Goal: Task Accomplishment & Management: Manage account settings

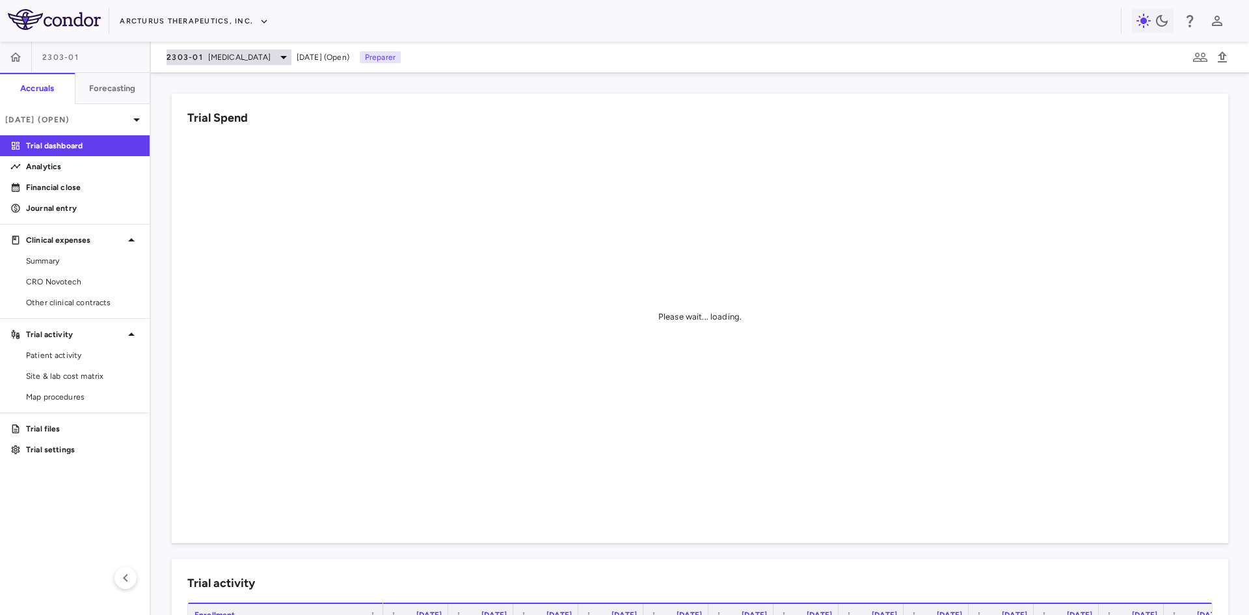
click at [208, 62] on span "[MEDICAL_DATA]" at bounding box center [239, 57] width 62 height 12
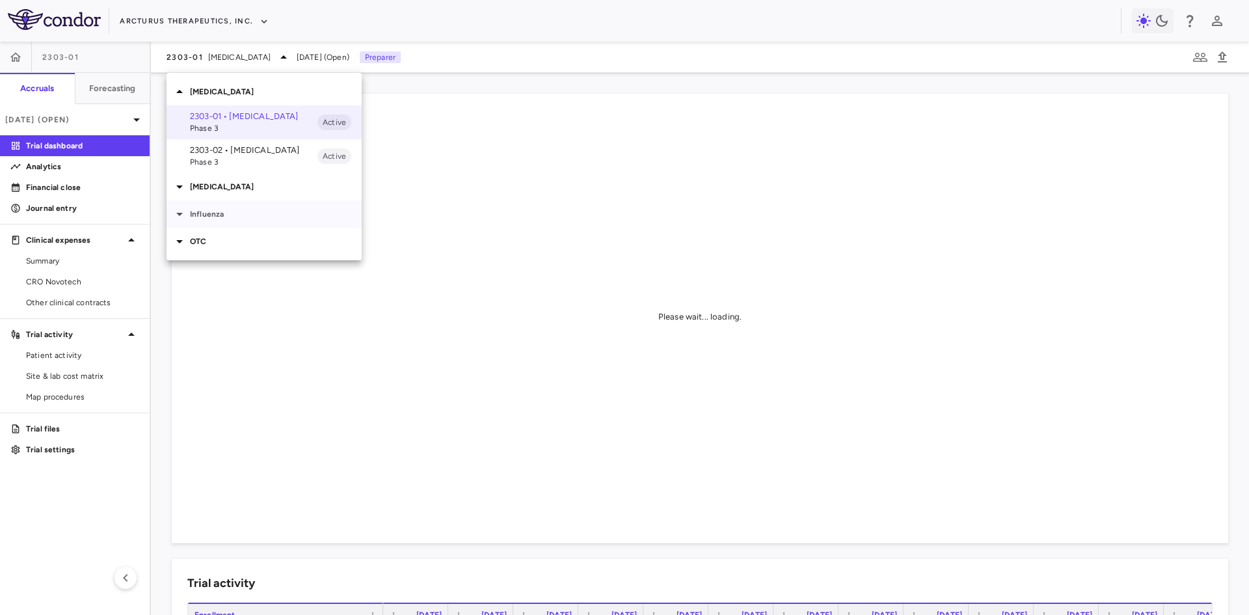
click at [224, 209] on p "Influenza" at bounding box center [276, 214] width 172 height 12
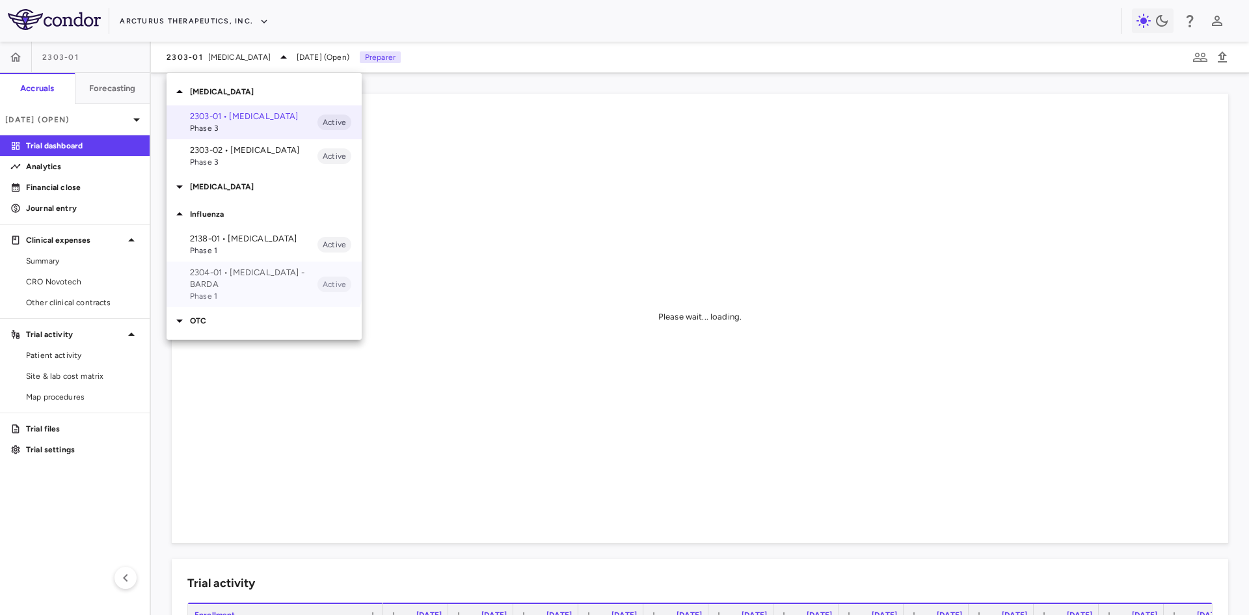
click at [245, 275] on p "2304-01 • [MEDICAL_DATA] - BARDA" at bounding box center [253, 278] width 127 height 23
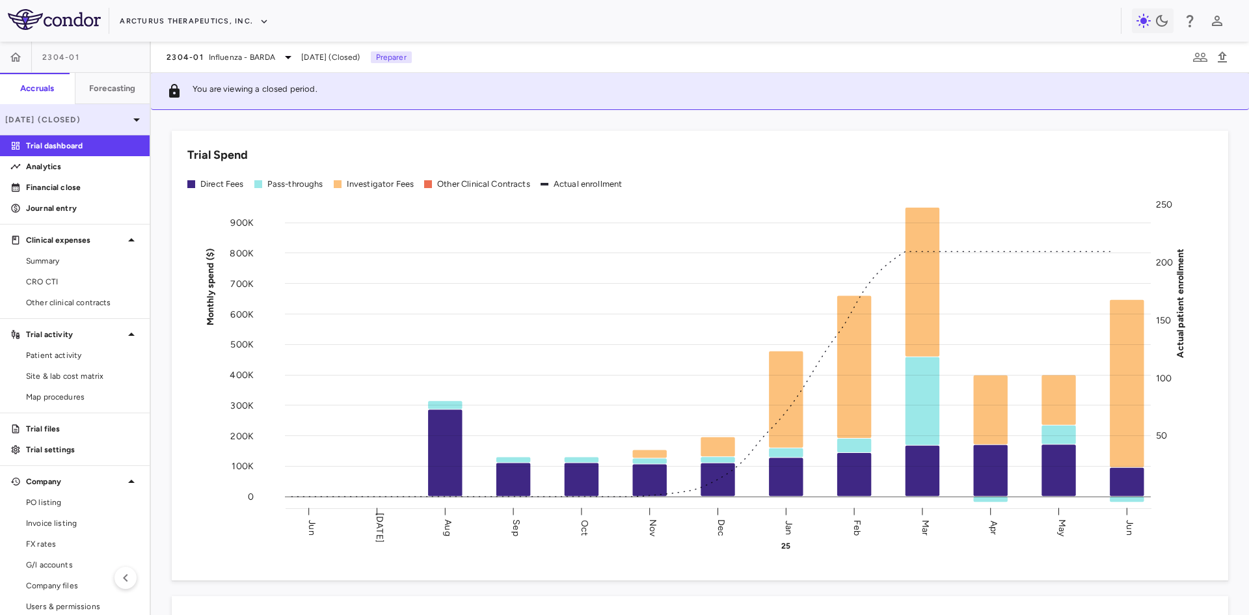
click at [102, 116] on p "[DATE] (Closed)" at bounding box center [67, 120] width 124 height 12
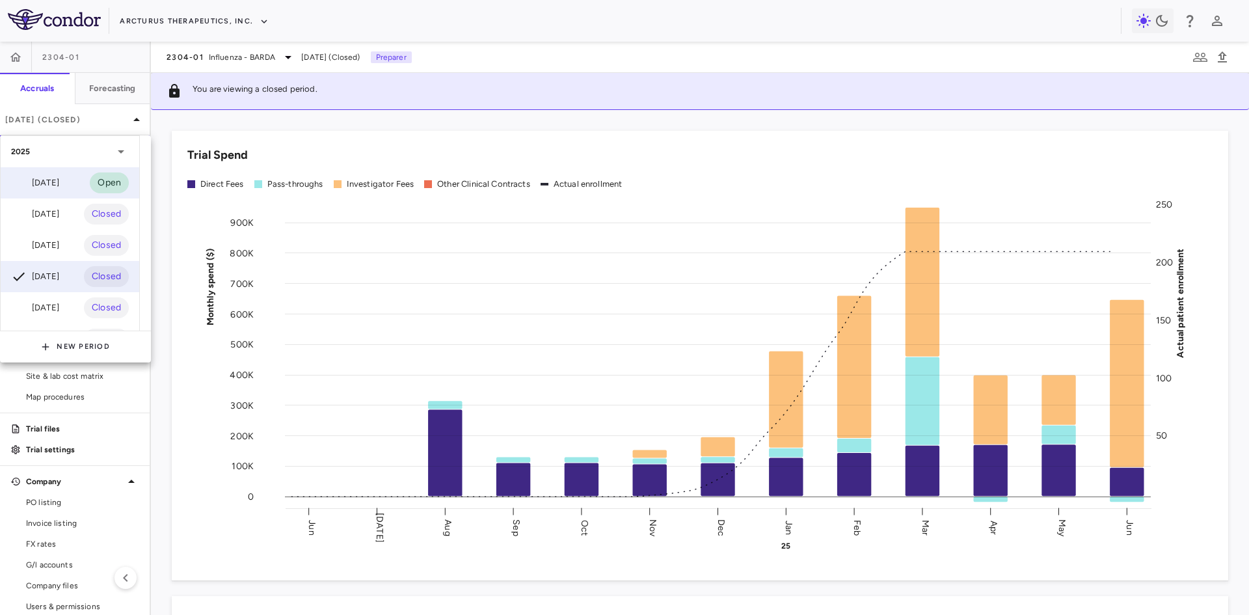
click at [57, 182] on div "[DATE]" at bounding box center [35, 183] width 48 height 16
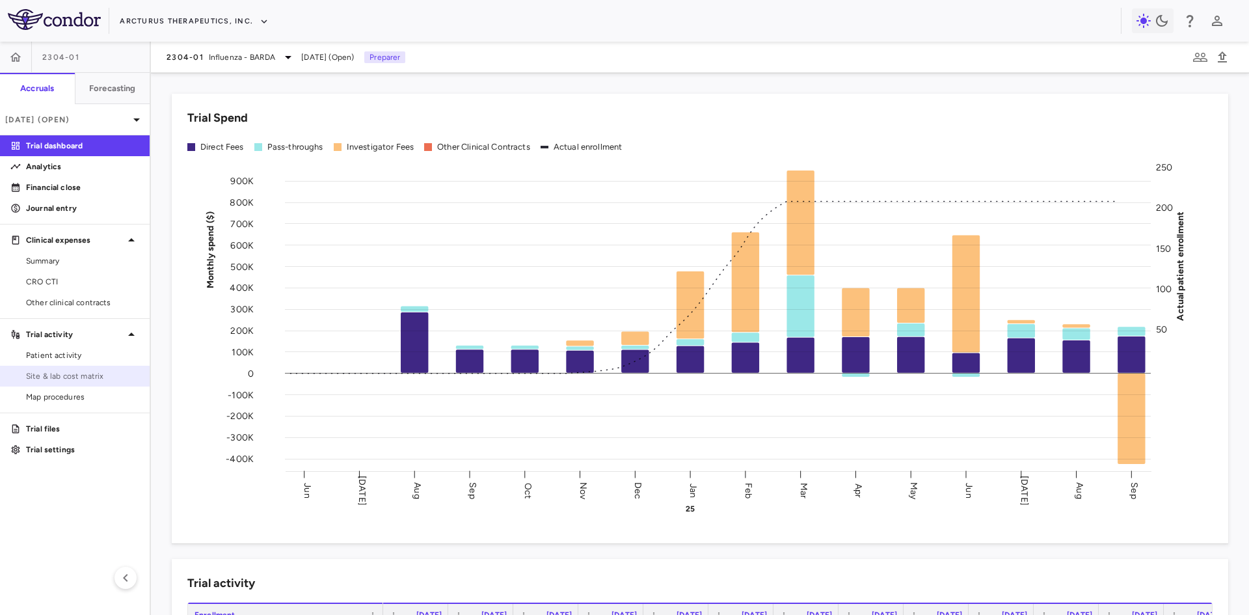
click at [90, 373] on span "Site & lab cost matrix" at bounding box center [82, 376] width 113 height 12
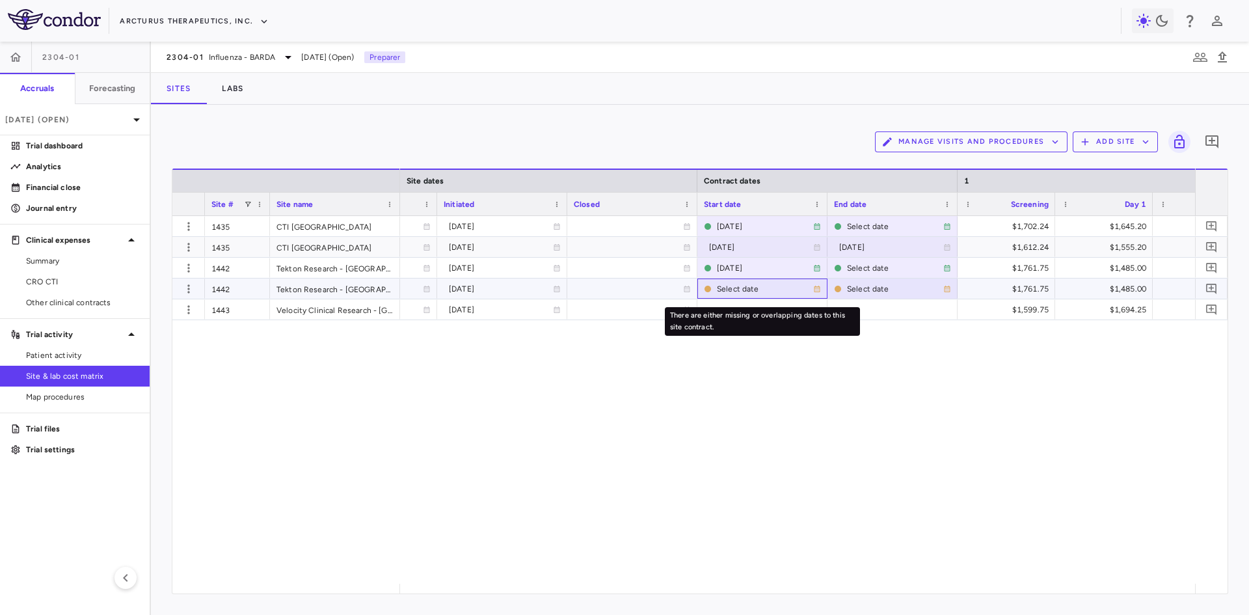
click at [750, 289] on div "Select date" at bounding box center [765, 288] width 96 height 21
click at [750, 292] on input "**********" at bounding box center [750, 289] width 105 height 21
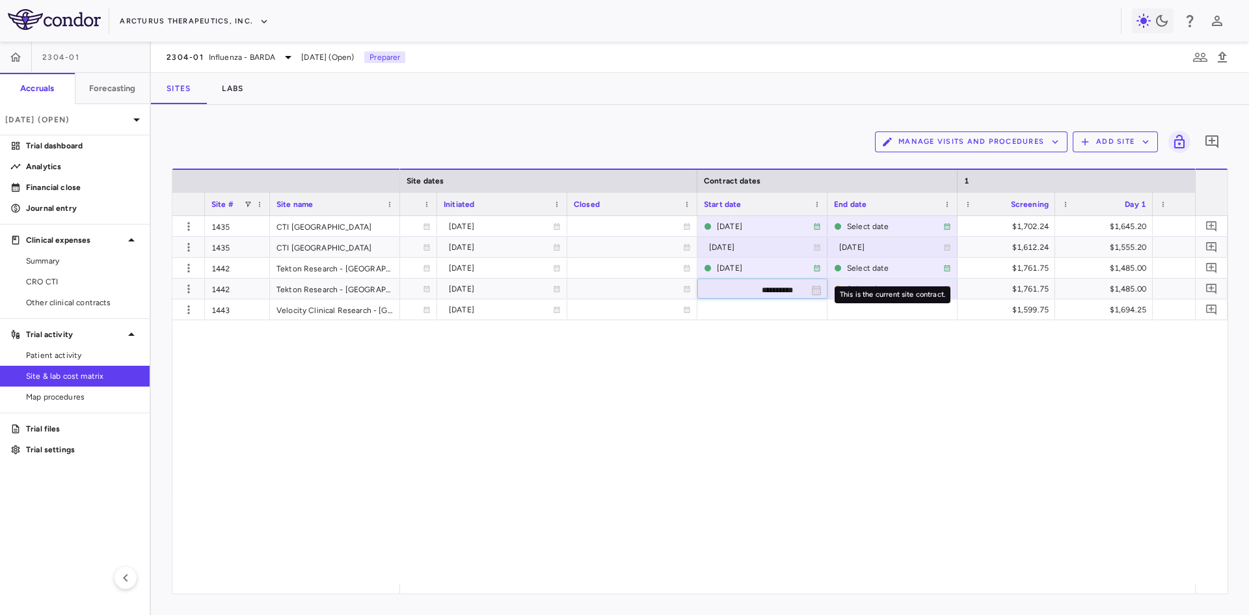
type input "**********"
click at [857, 292] on div "This is the current site contract." at bounding box center [892, 294] width 116 height 17
click at [903, 293] on div "This is the current site contract." at bounding box center [892, 294] width 116 height 17
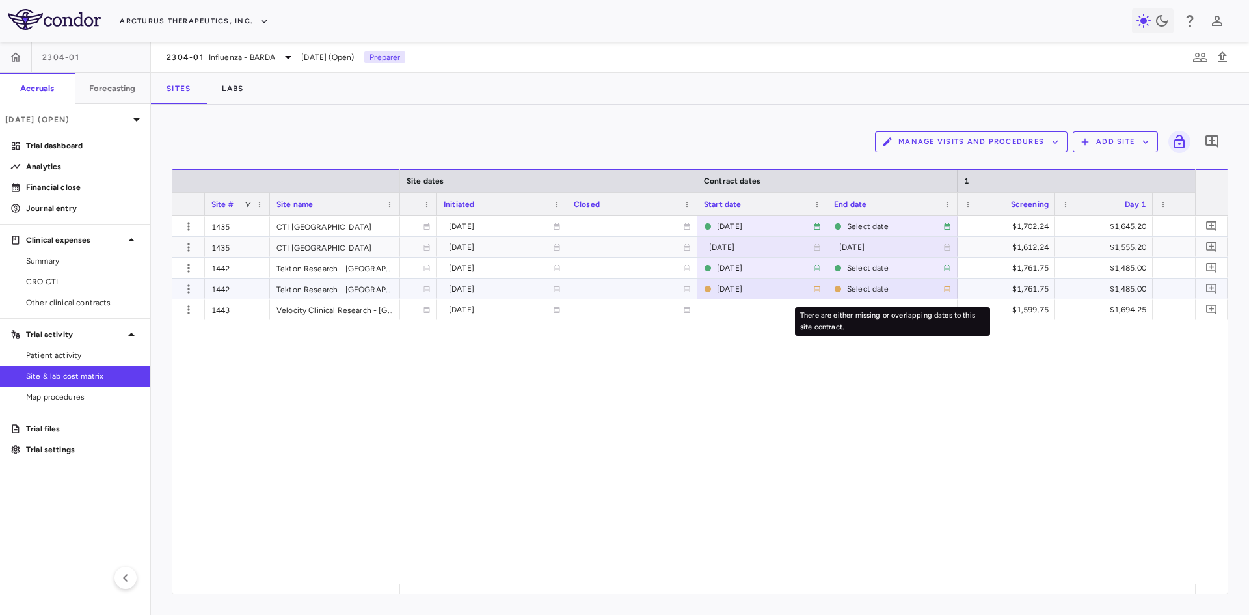
click at [854, 291] on div "Select date" at bounding box center [895, 288] width 96 height 21
click at [894, 288] on input "**********" at bounding box center [880, 289] width 105 height 21
type input "**********"
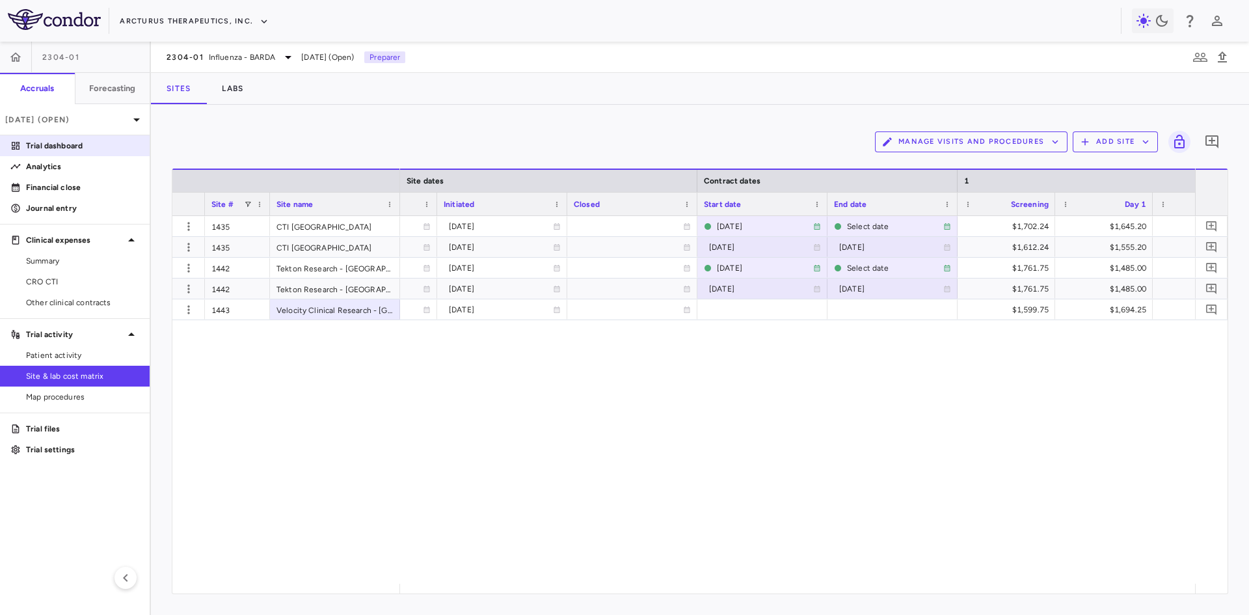
click at [73, 142] on p "Trial dashboard" at bounding box center [82, 146] width 113 height 12
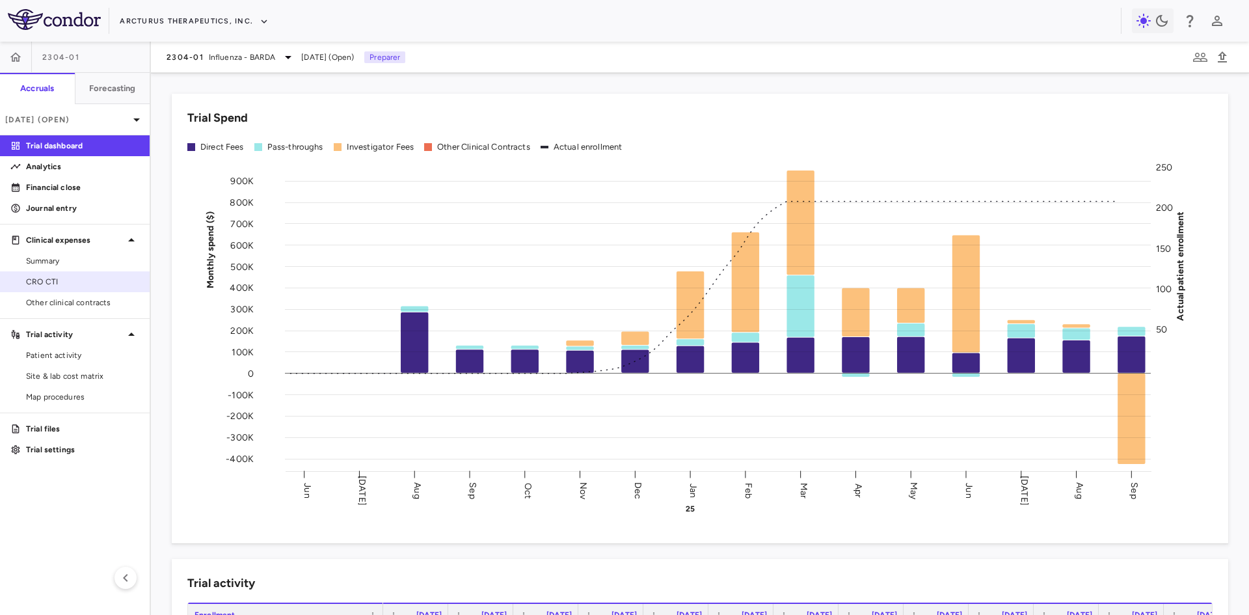
click at [80, 287] on link "CRO CTI" at bounding box center [75, 282] width 150 height 20
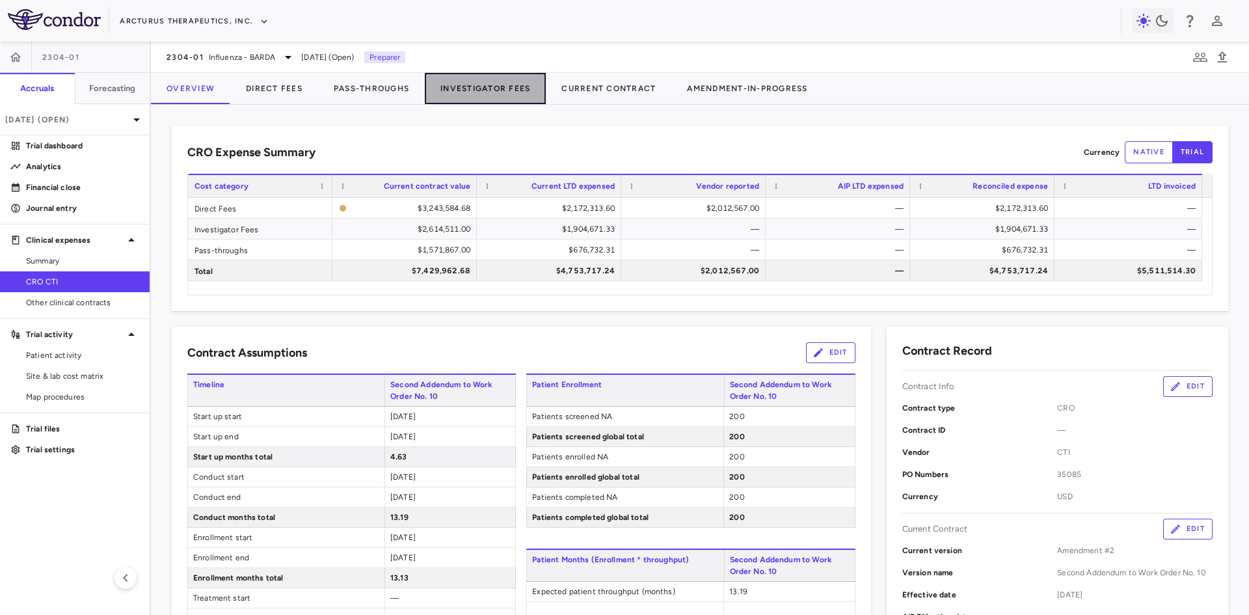
click at [471, 86] on button "Investigator Fees" at bounding box center [485, 88] width 121 height 31
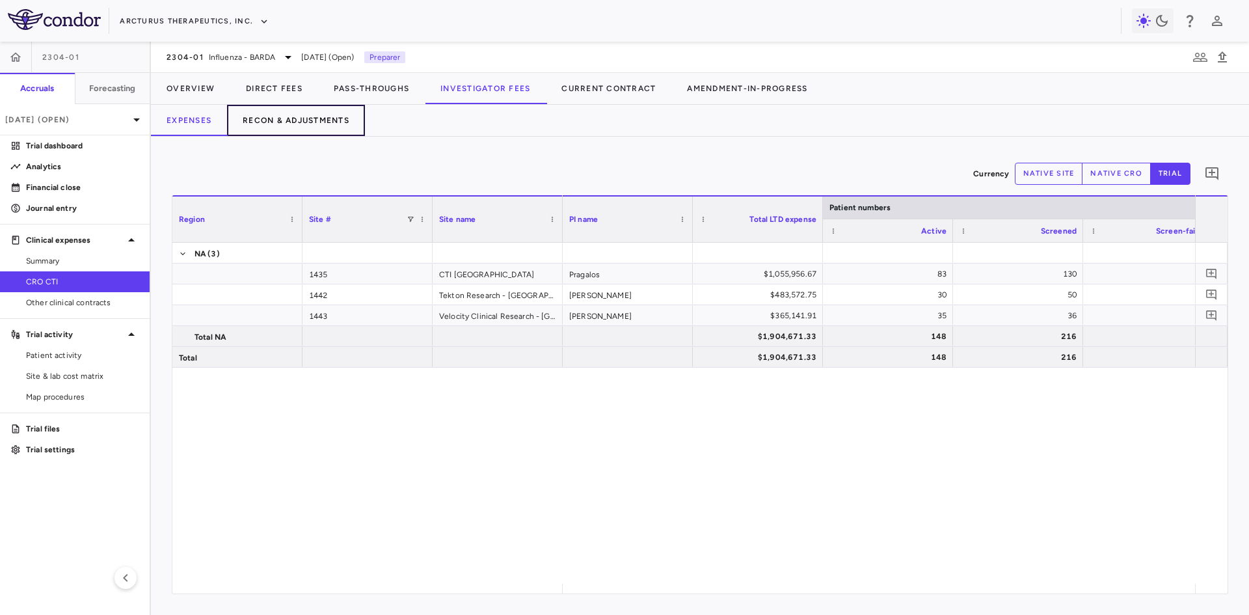
click at [313, 116] on button "Recon & Adjustments" at bounding box center [296, 120] width 138 height 31
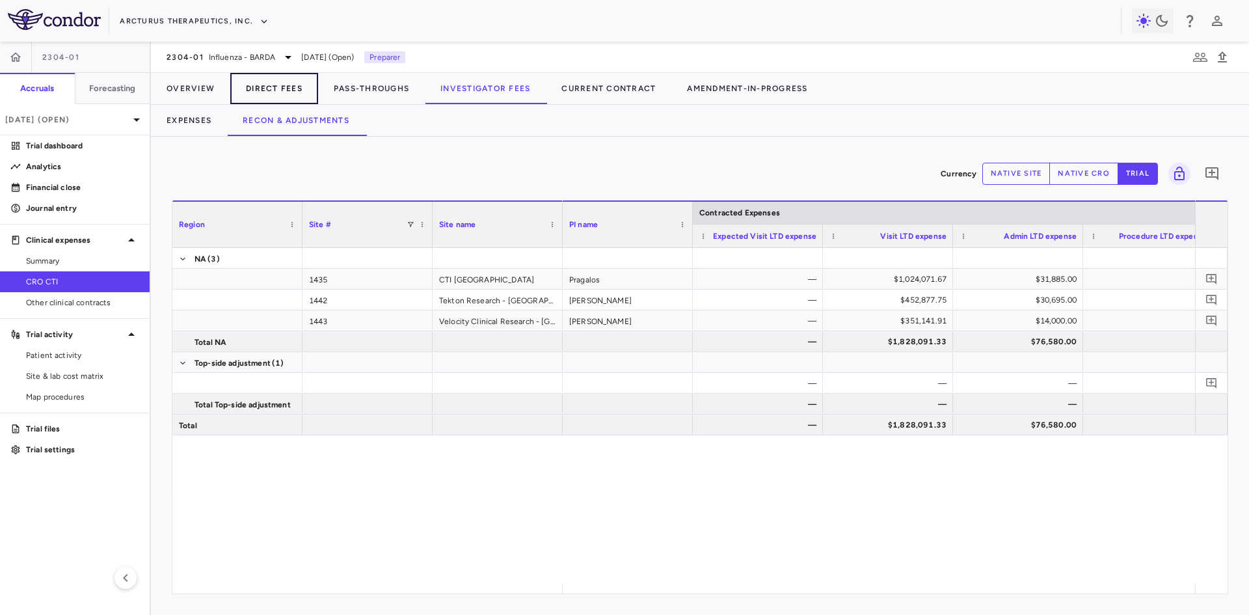
click at [254, 96] on button "Direct Fees" at bounding box center [274, 88] width 88 height 31
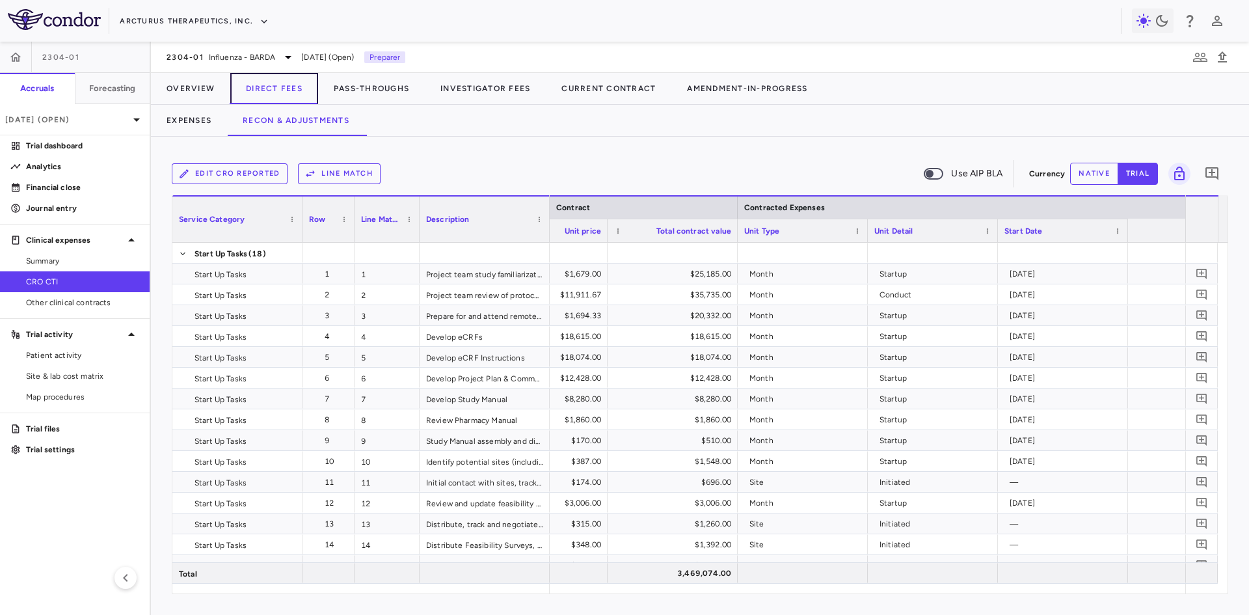
scroll to position [0, 637]
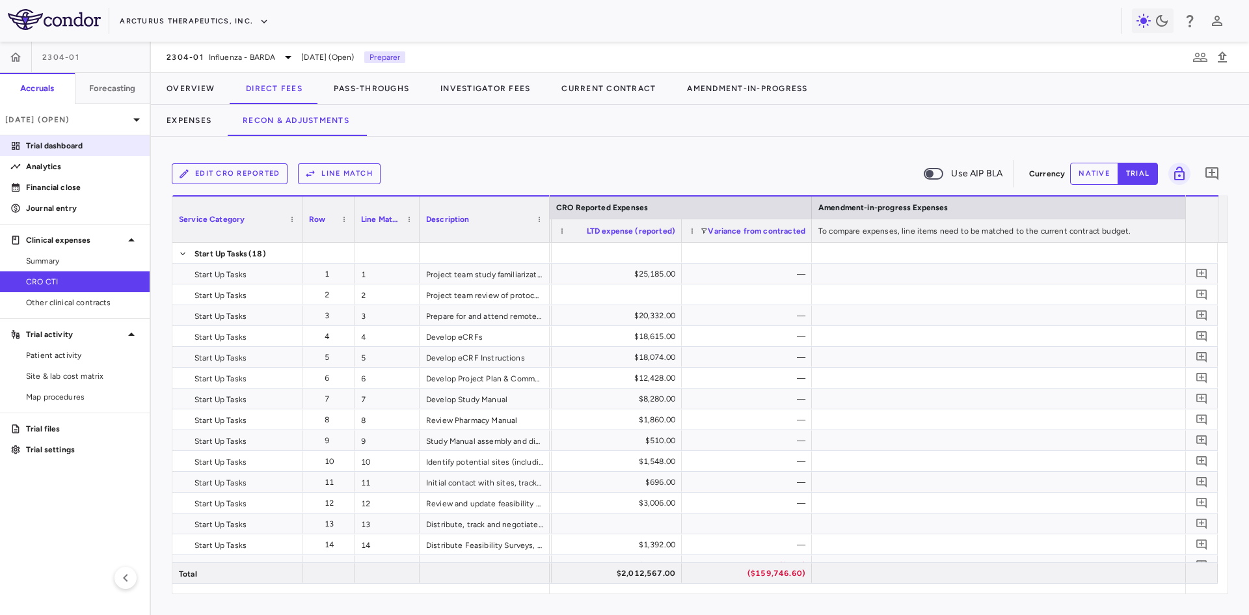
click at [62, 144] on p "Trial dashboard" at bounding box center [82, 146] width 113 height 12
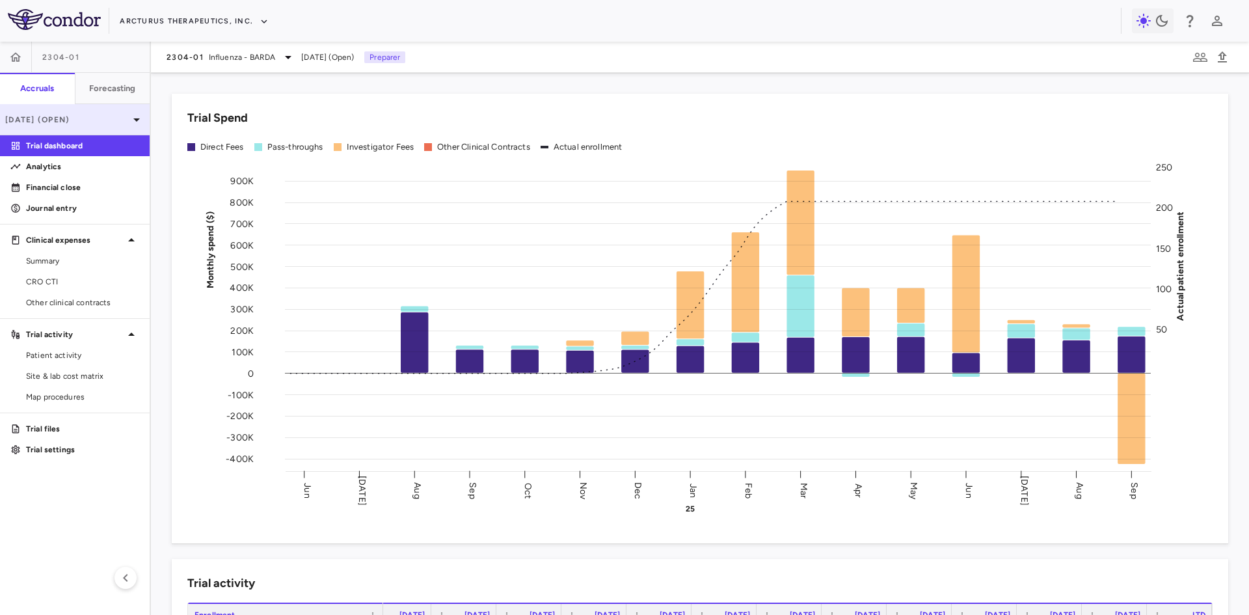
click at [85, 115] on p "[DATE] (Open)" at bounding box center [67, 120] width 124 height 12
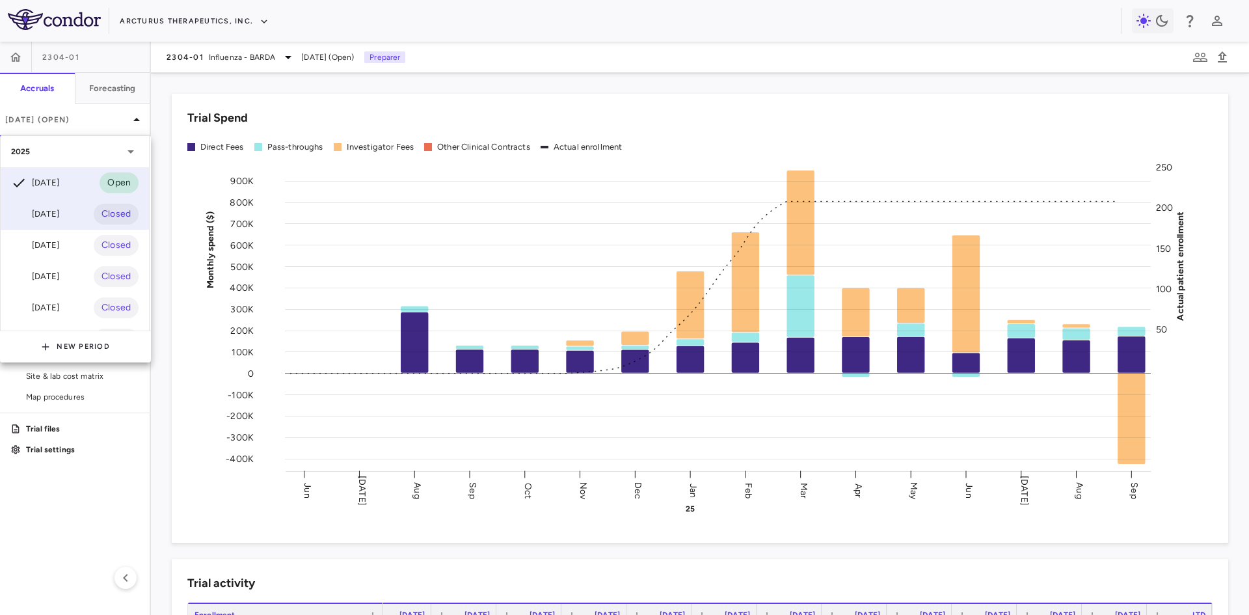
click at [56, 211] on div "[DATE]" at bounding box center [35, 214] width 48 height 16
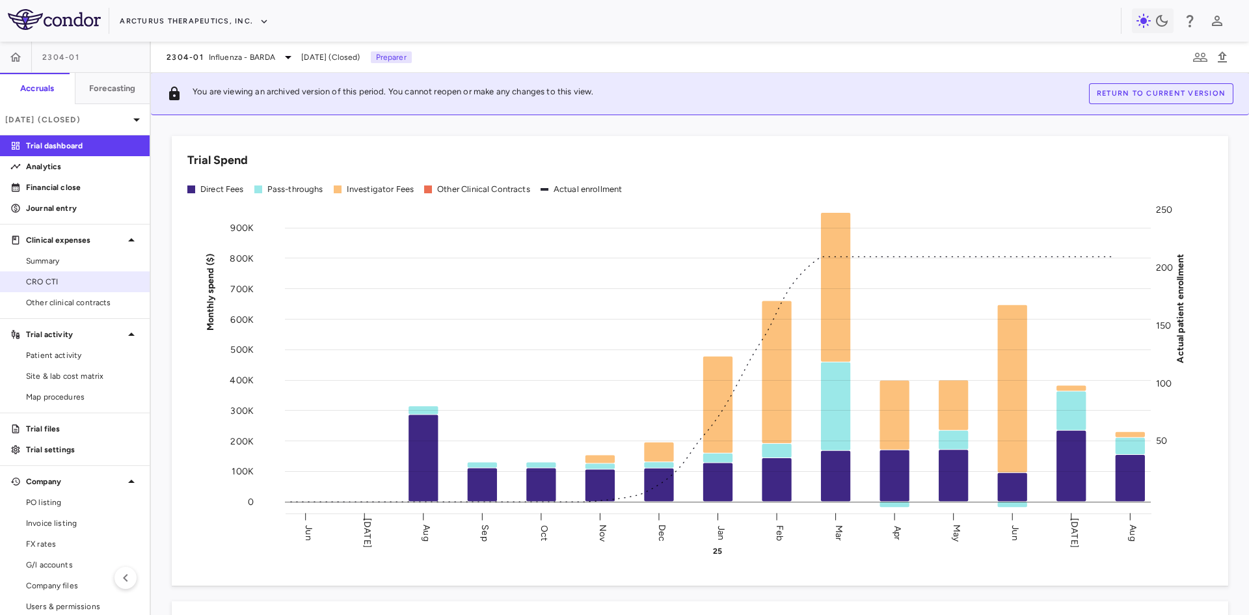
click at [54, 277] on span "CRO CTI" at bounding box center [82, 282] width 113 height 12
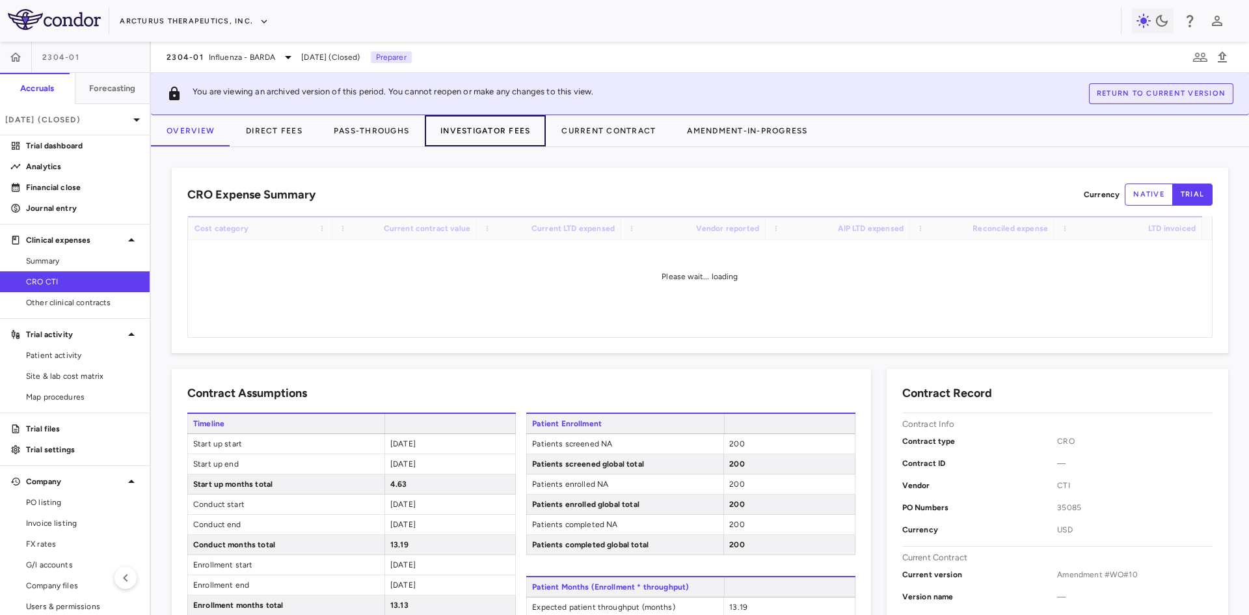
click at [451, 123] on button "Investigator Fees" at bounding box center [485, 130] width 121 height 31
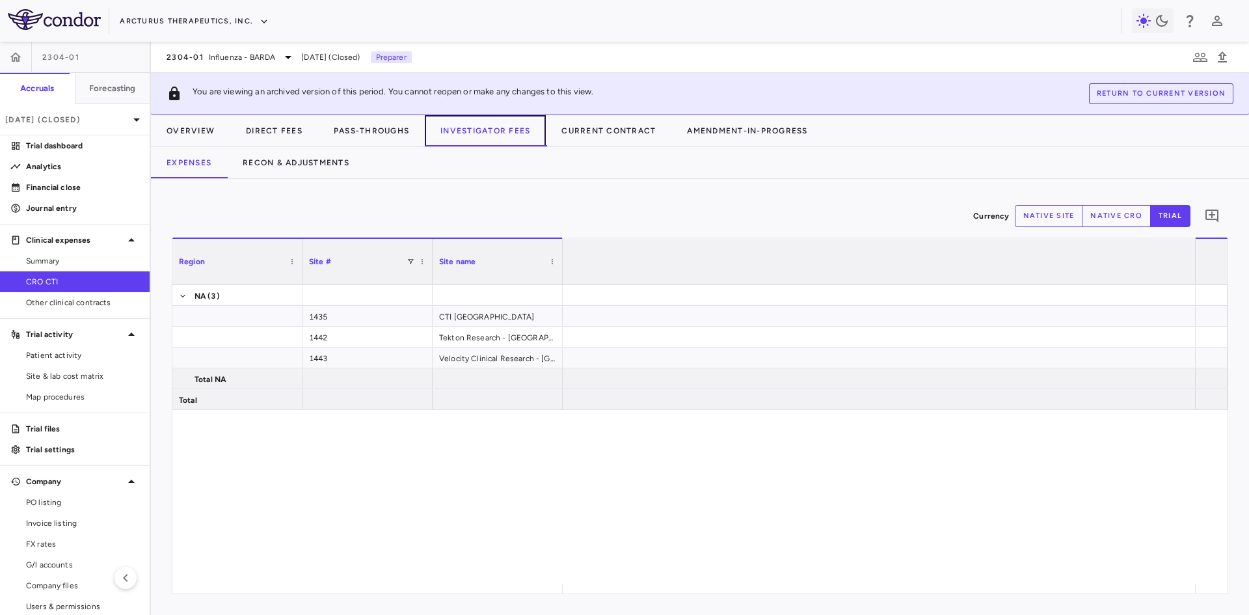
scroll to position [0, 4570]
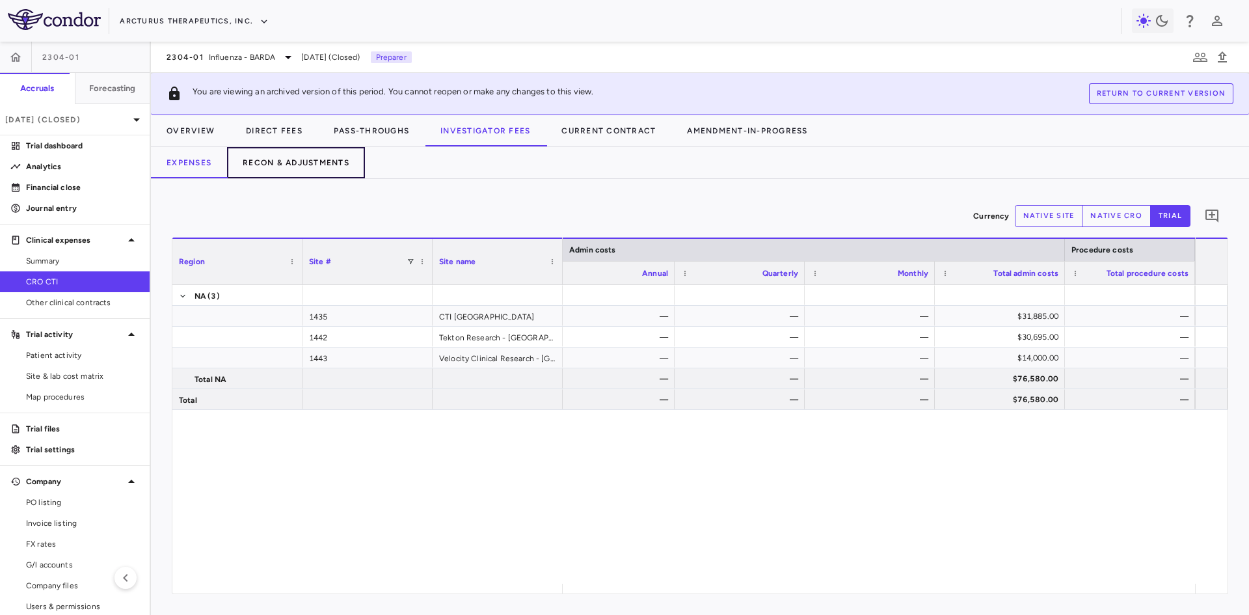
click at [285, 158] on button "Recon & Adjustments" at bounding box center [296, 162] width 138 height 31
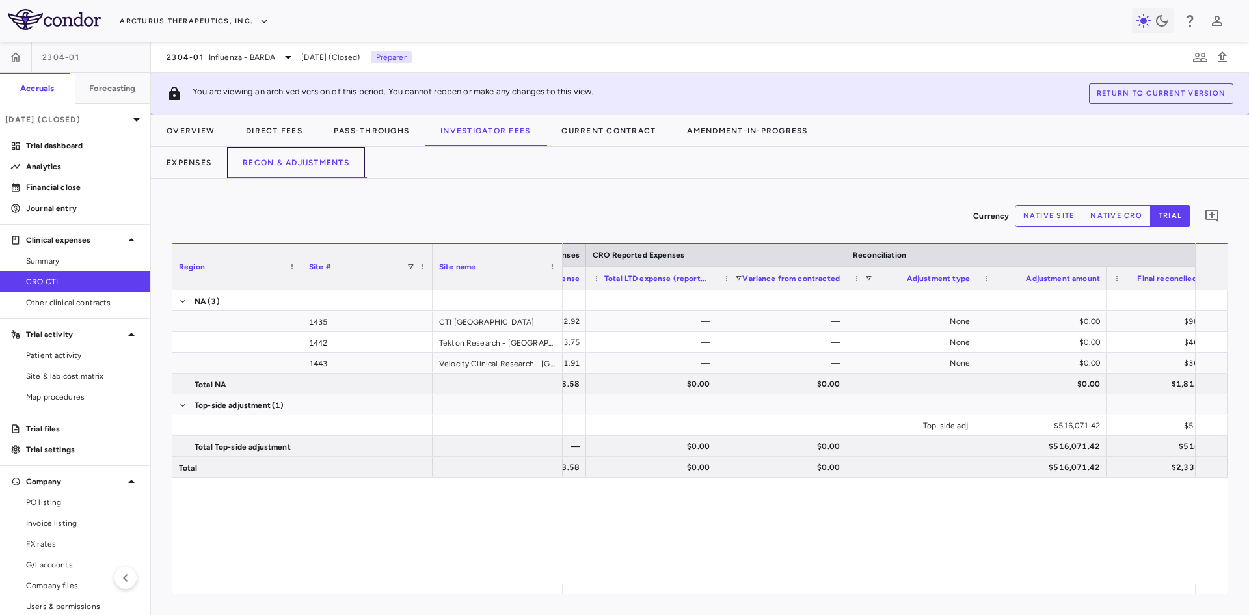
scroll to position [0, 799]
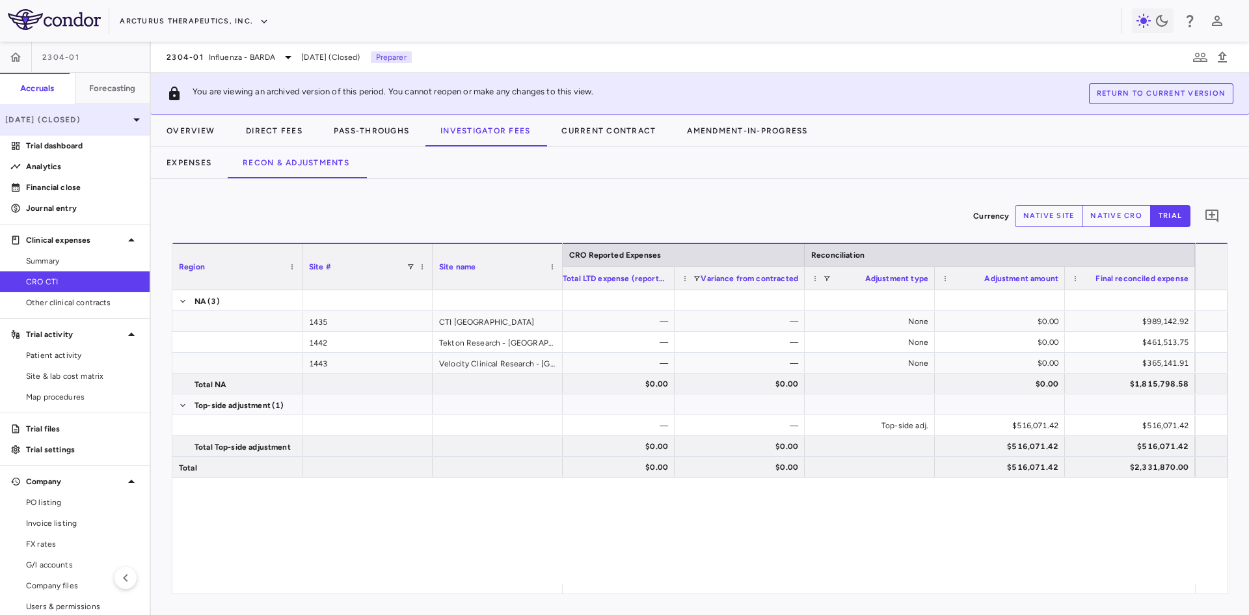
click at [88, 120] on p "[DATE] (Closed)" at bounding box center [67, 120] width 124 height 12
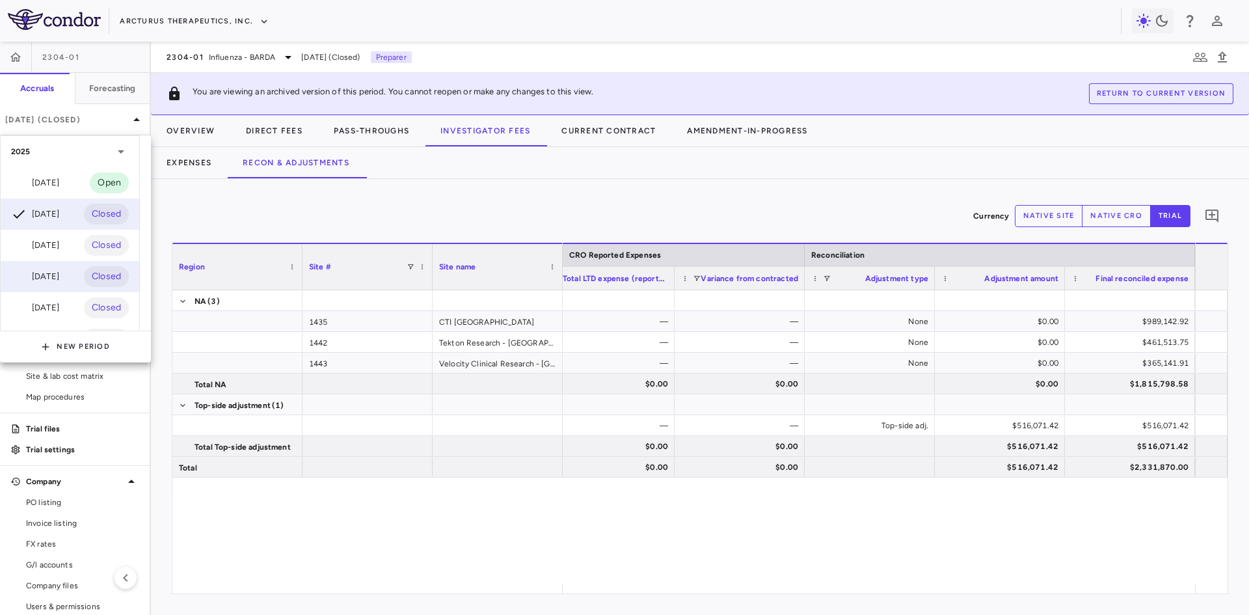
click at [57, 271] on div "[DATE]" at bounding box center [35, 277] width 48 height 16
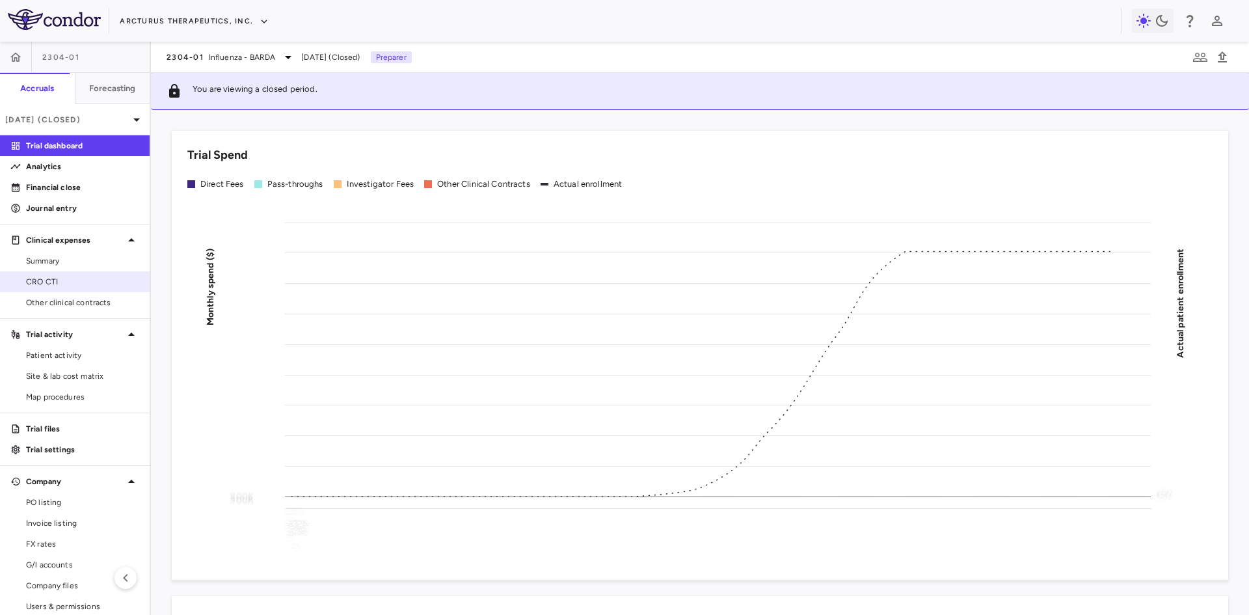
click at [63, 285] on span "CRO CTI" at bounding box center [82, 282] width 113 height 12
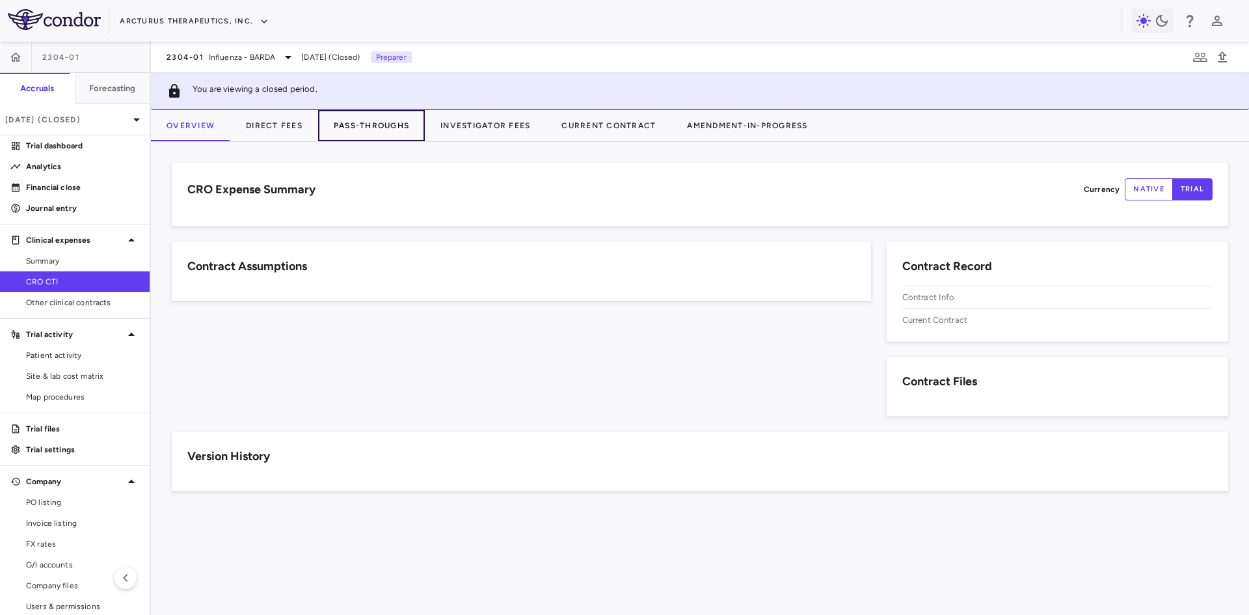
click at [387, 126] on button "Pass-Throughs" at bounding box center [371, 125] width 107 height 31
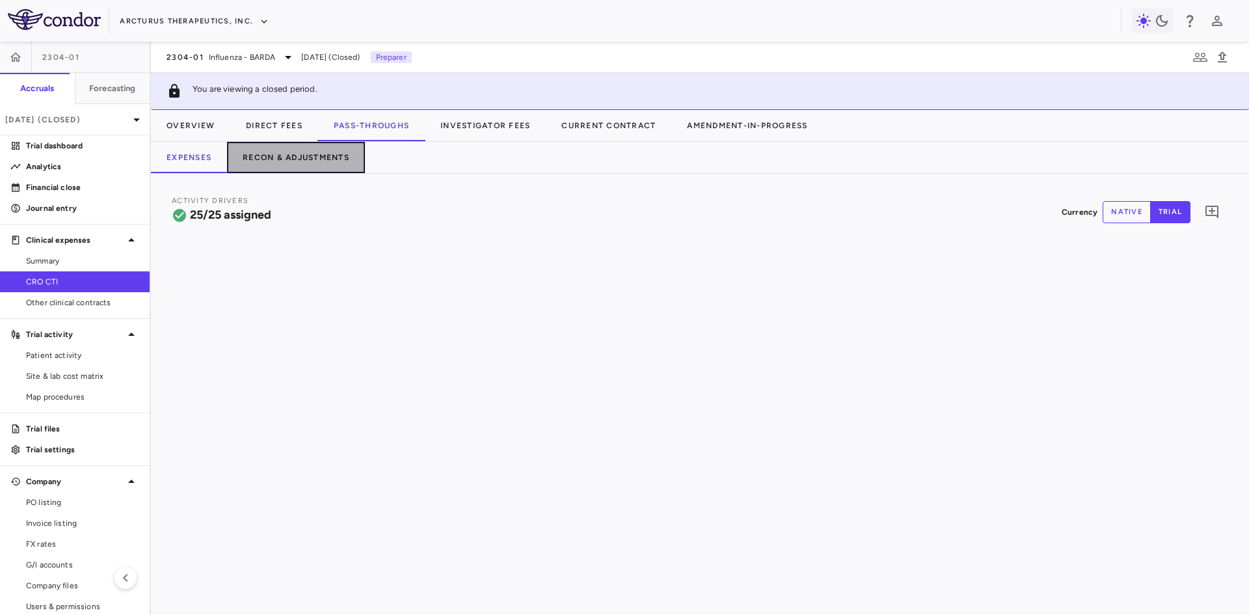
click at [314, 161] on button "Recon & Adjustments" at bounding box center [296, 157] width 138 height 31
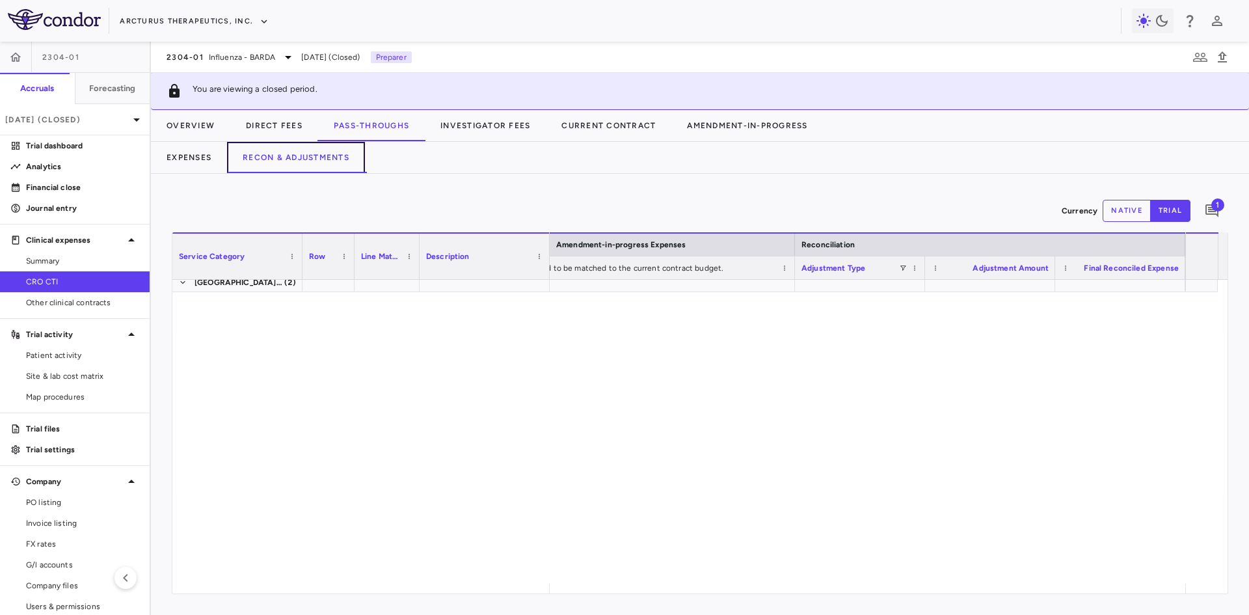
scroll to position [550, 0]
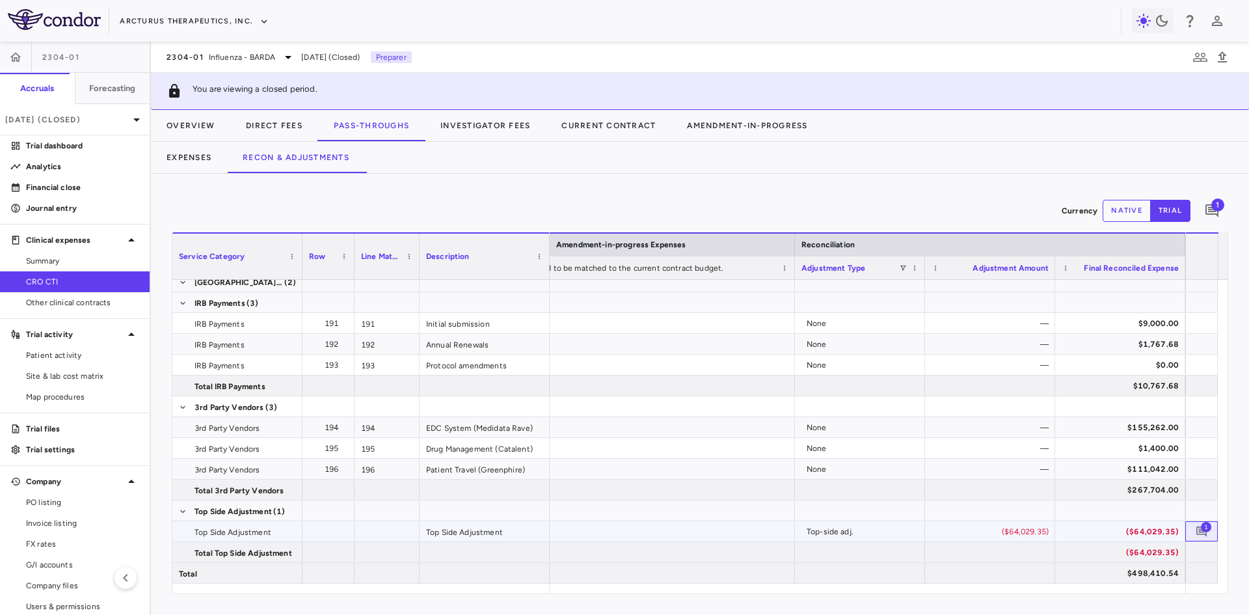
click at [1202, 531] on span "1" at bounding box center [1205, 526] width 10 height 10
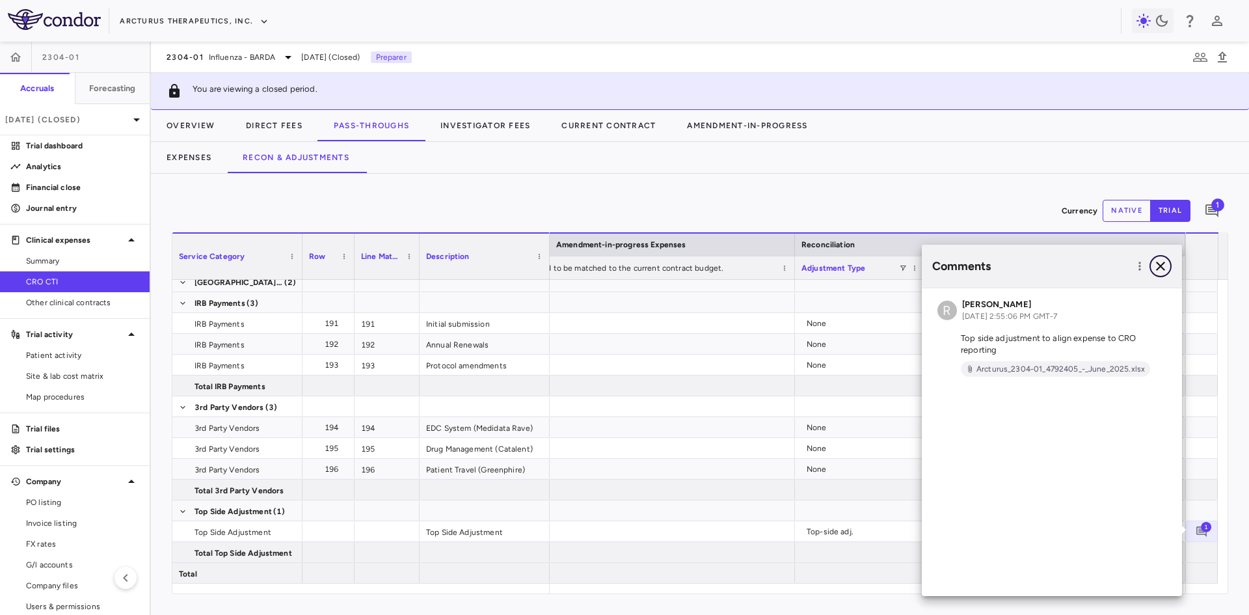
click at [1165, 263] on icon "button" at bounding box center [1160, 266] width 16 height 16
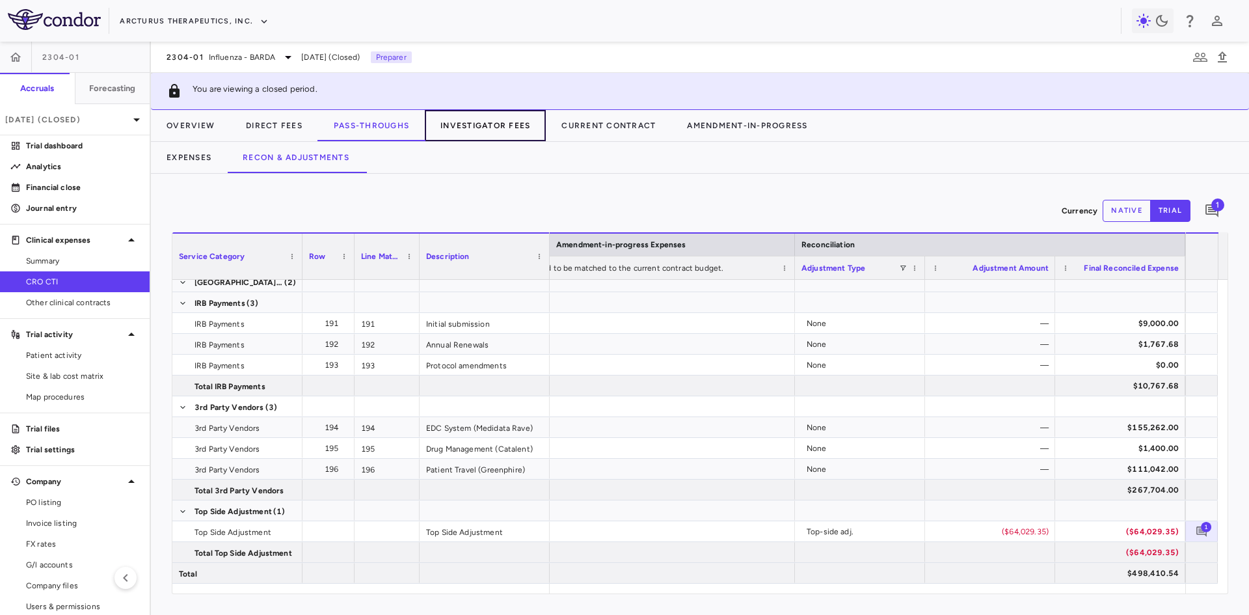
click at [470, 122] on button "Investigator Fees" at bounding box center [485, 125] width 121 height 31
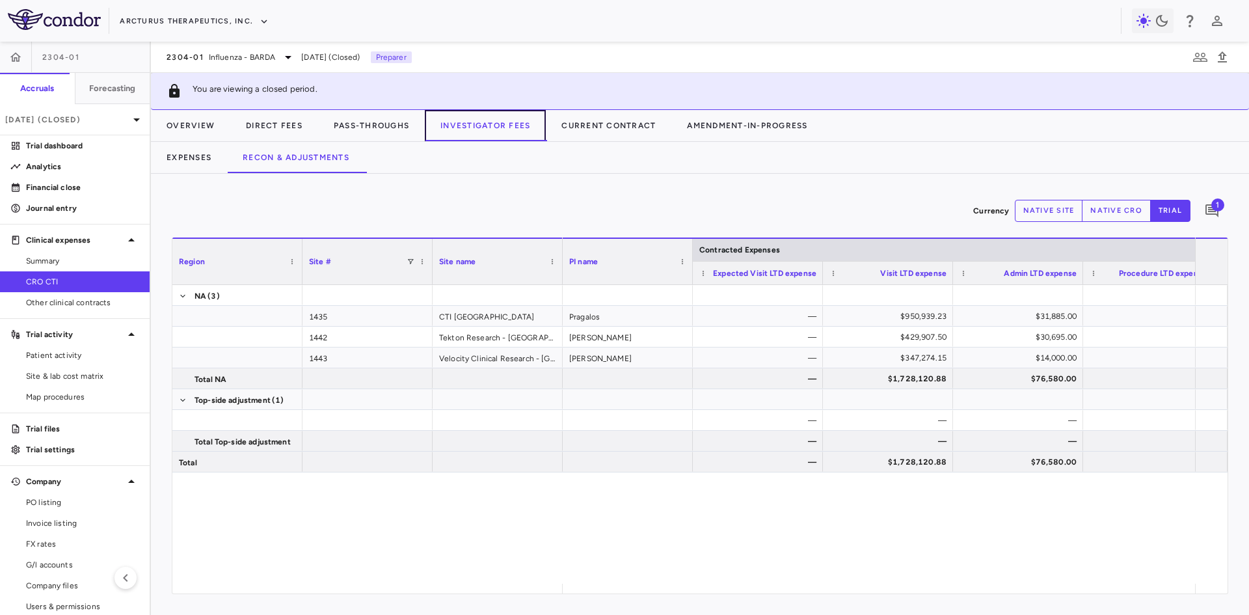
scroll to position [0, 799]
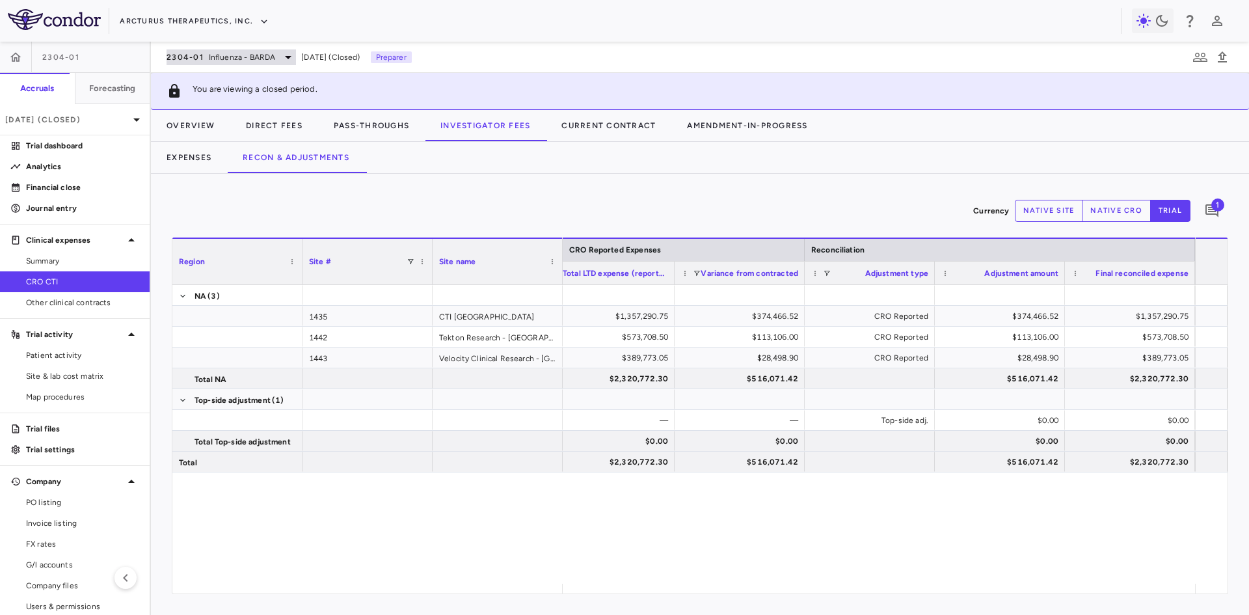
click at [251, 55] on span "Influenza - BARDA" at bounding box center [242, 57] width 67 height 12
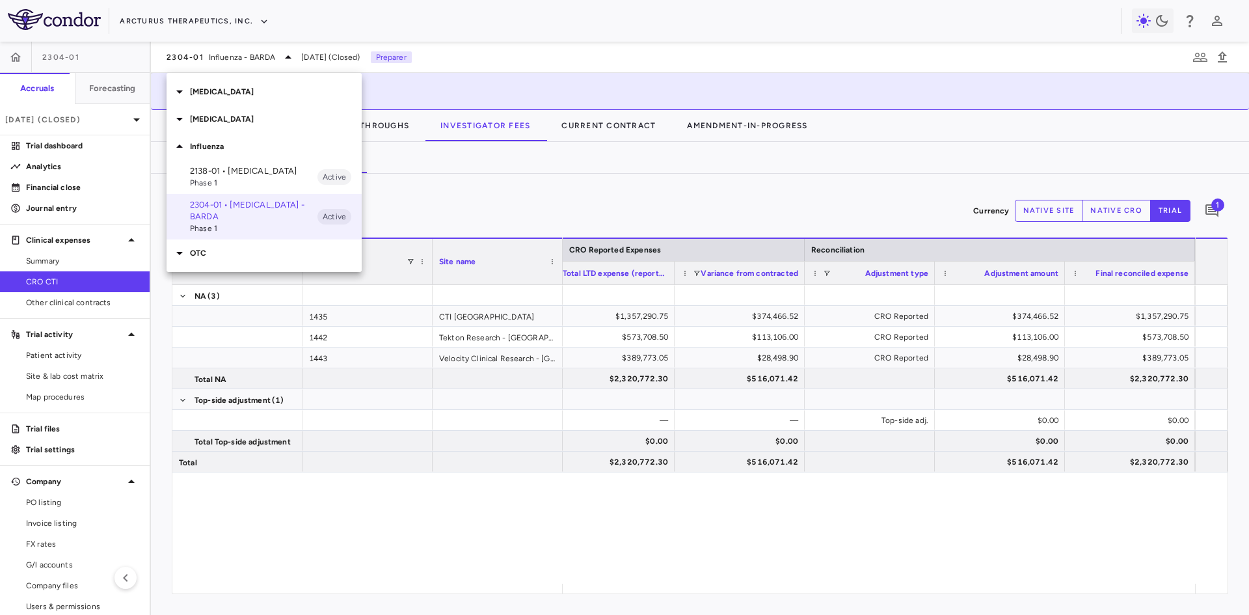
click at [228, 178] on span "Phase 1" at bounding box center [253, 183] width 127 height 12
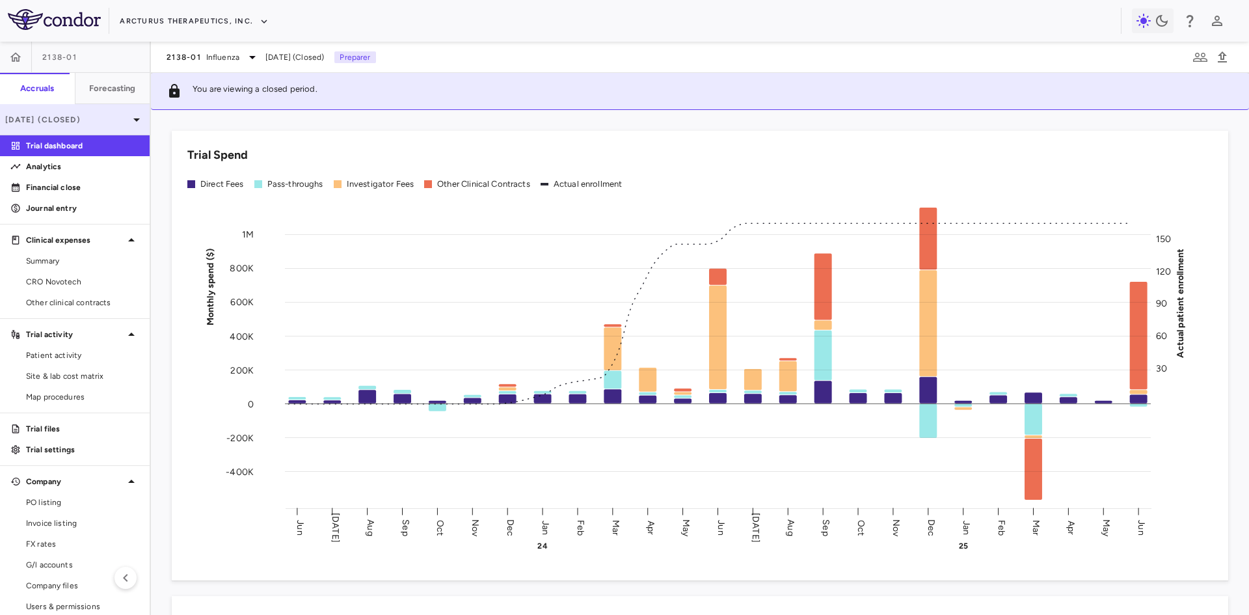
click at [69, 118] on p "[DATE] (Closed)" at bounding box center [67, 120] width 124 height 12
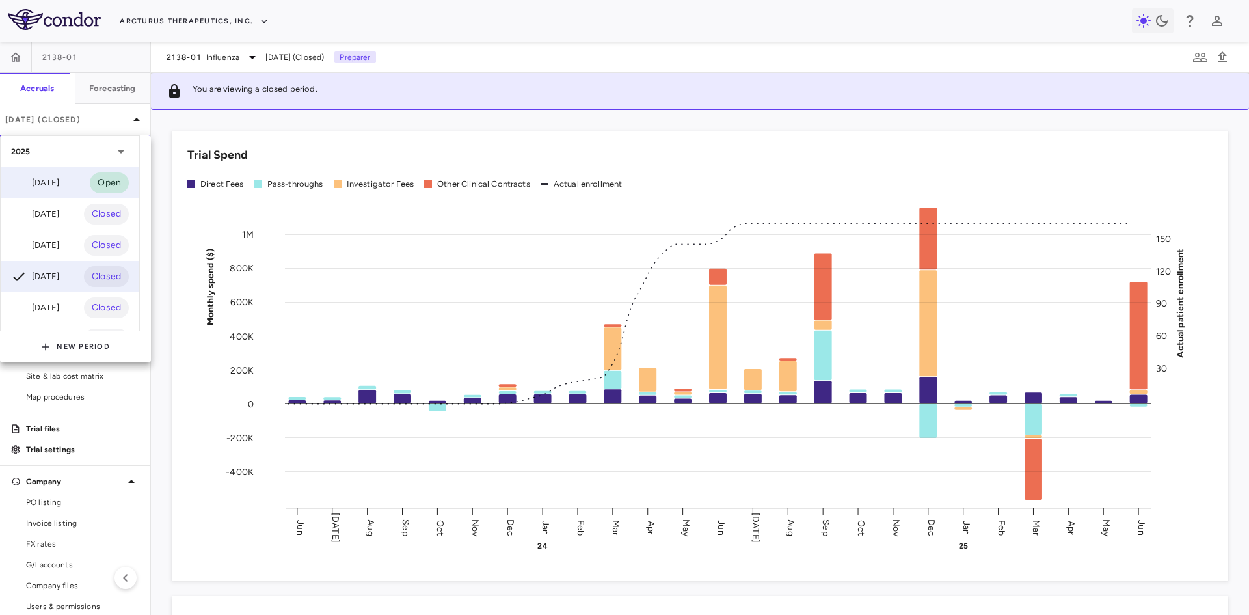
click at [54, 183] on div "[DATE]" at bounding box center [35, 183] width 48 height 16
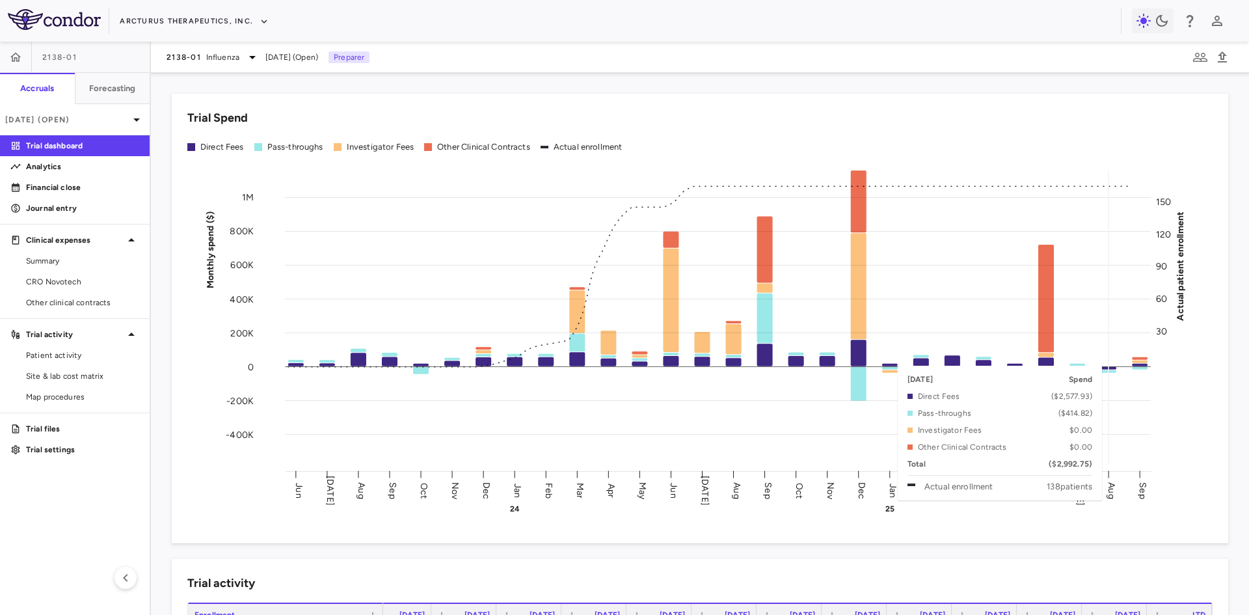
click at [1117, 362] on rect at bounding box center [718, 317] width 866 height 294
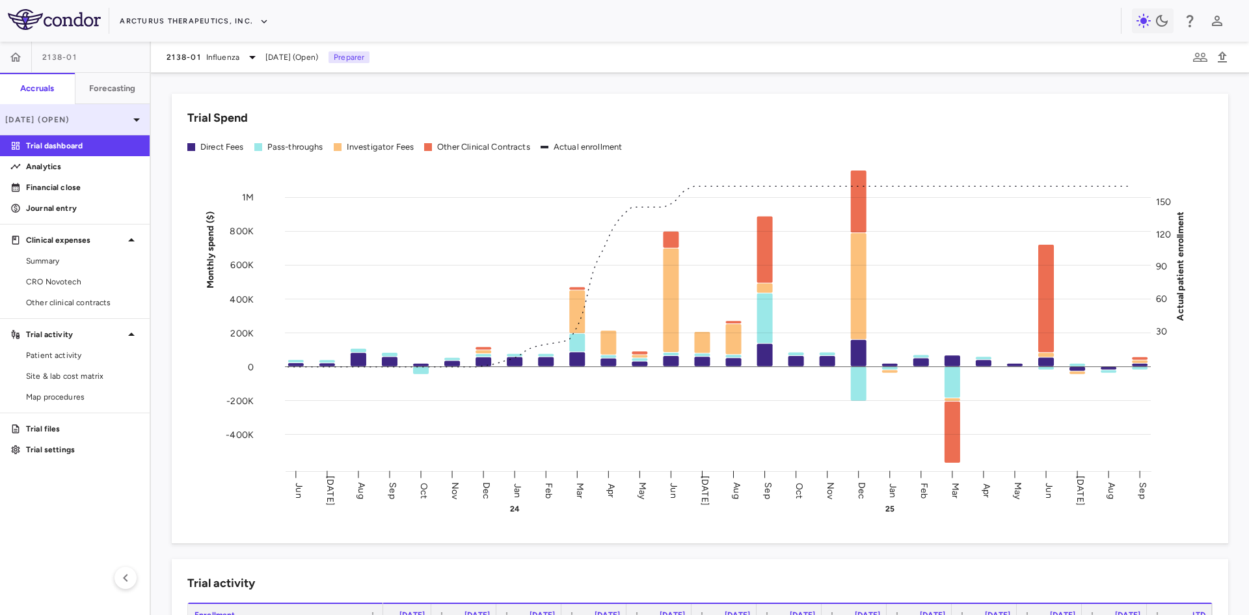
click at [102, 126] on div "[DATE] (Open)" at bounding box center [75, 119] width 150 height 31
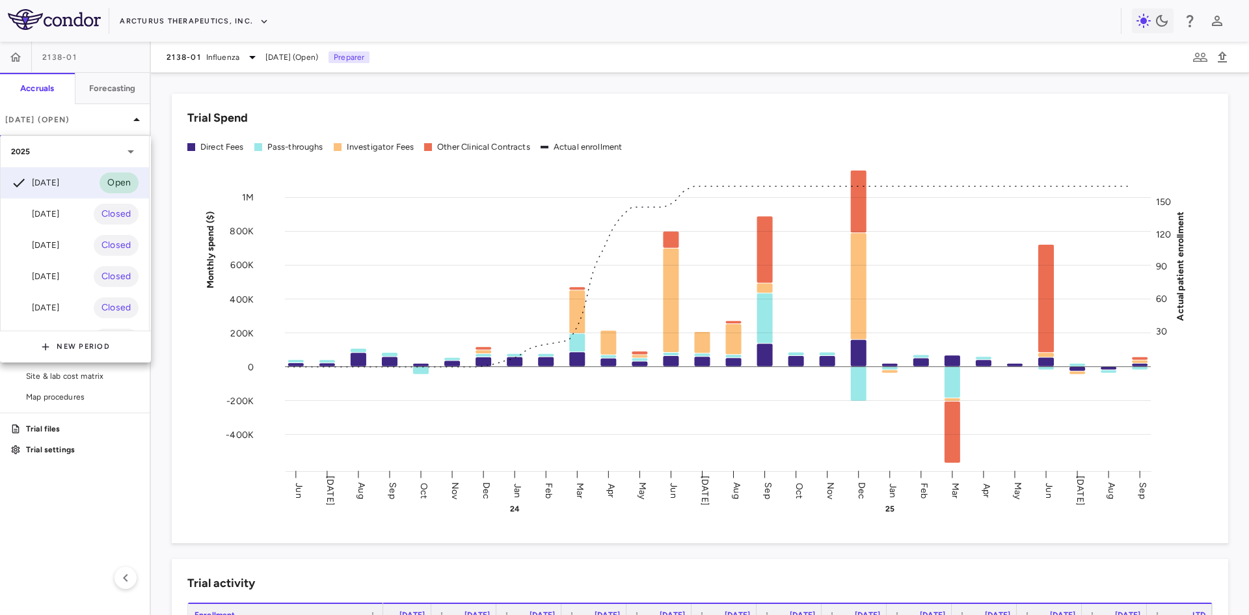
click at [137, 519] on div at bounding box center [624, 307] width 1249 height 615
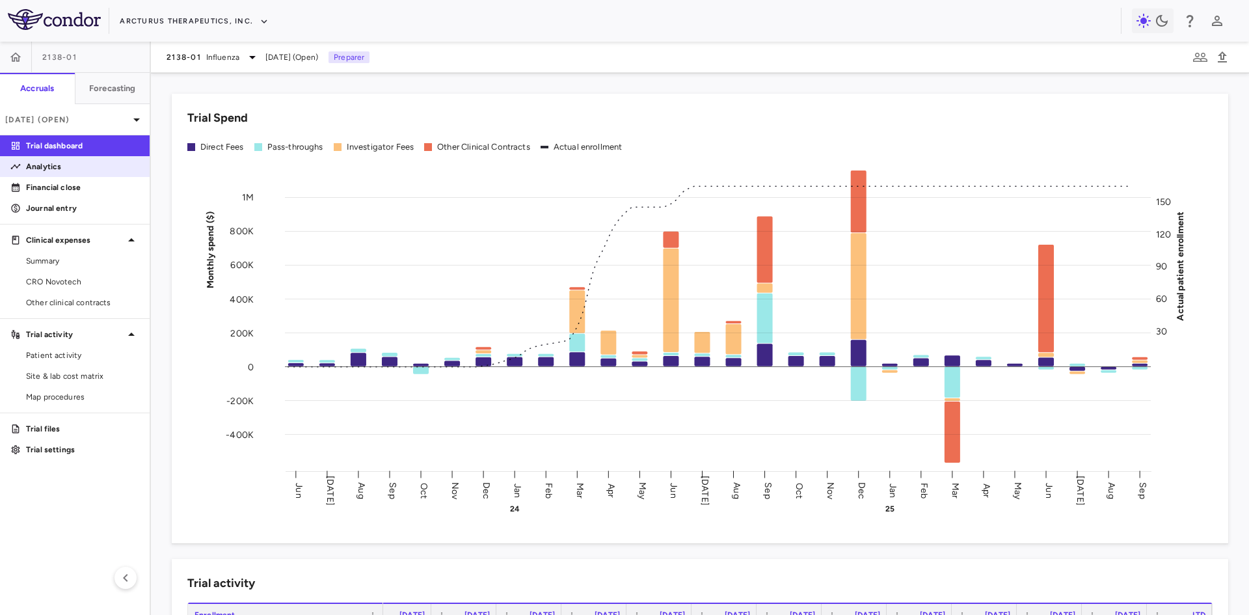
click at [64, 167] on p "Analytics" at bounding box center [82, 167] width 113 height 12
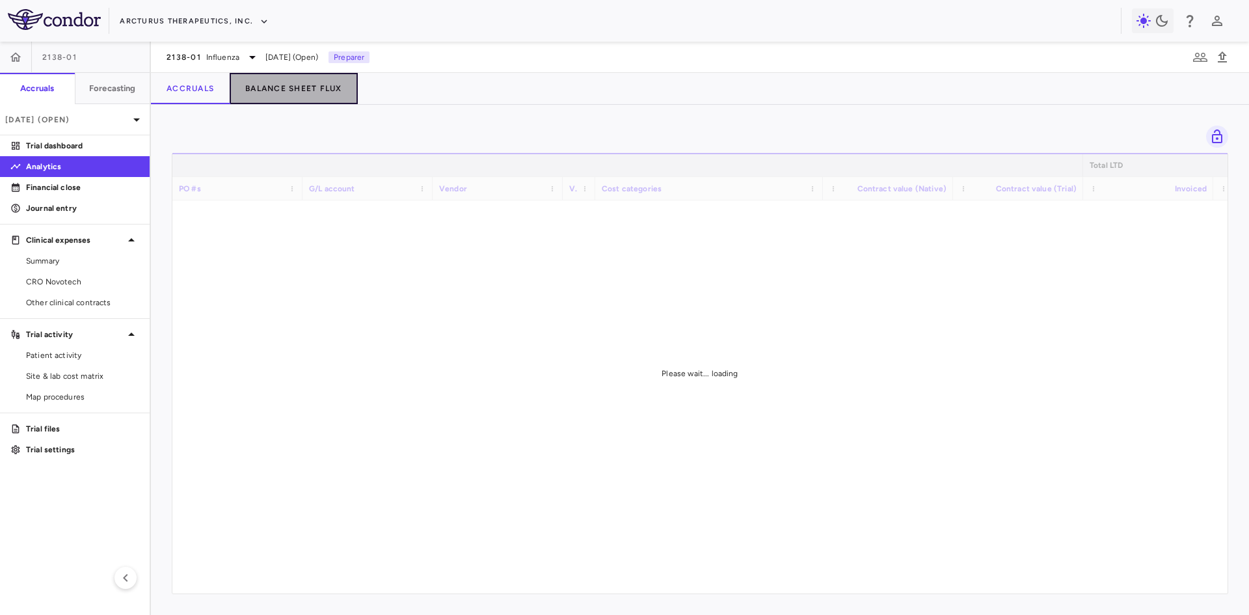
click at [319, 87] on button "Balance Sheet Flux" at bounding box center [294, 88] width 128 height 31
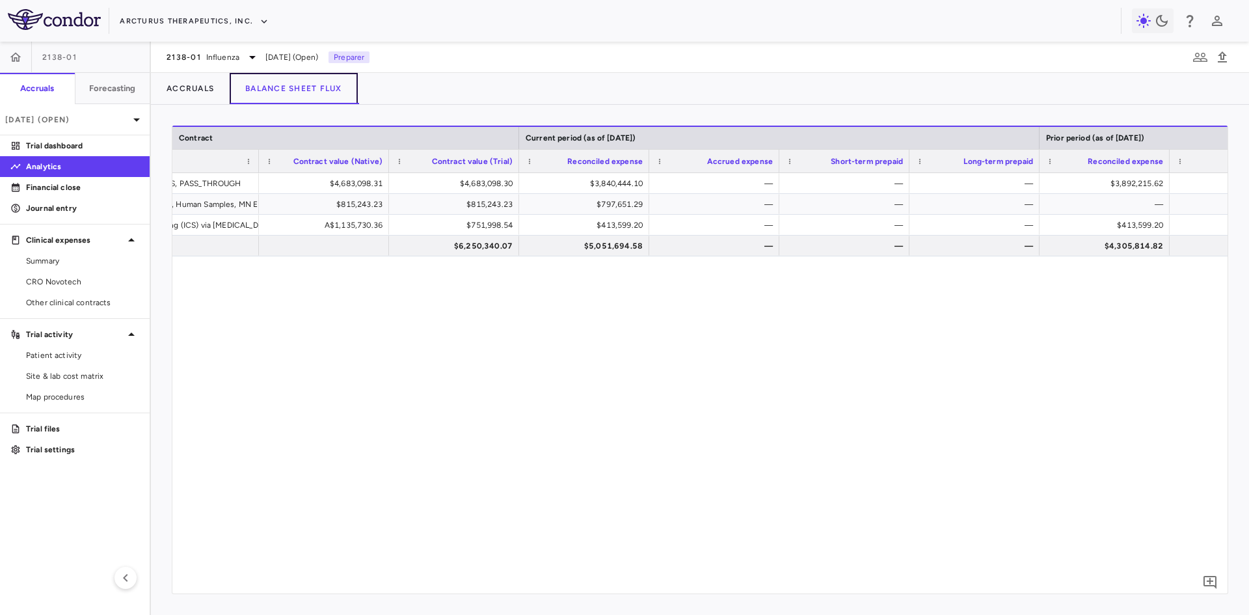
scroll to position [0, 886]
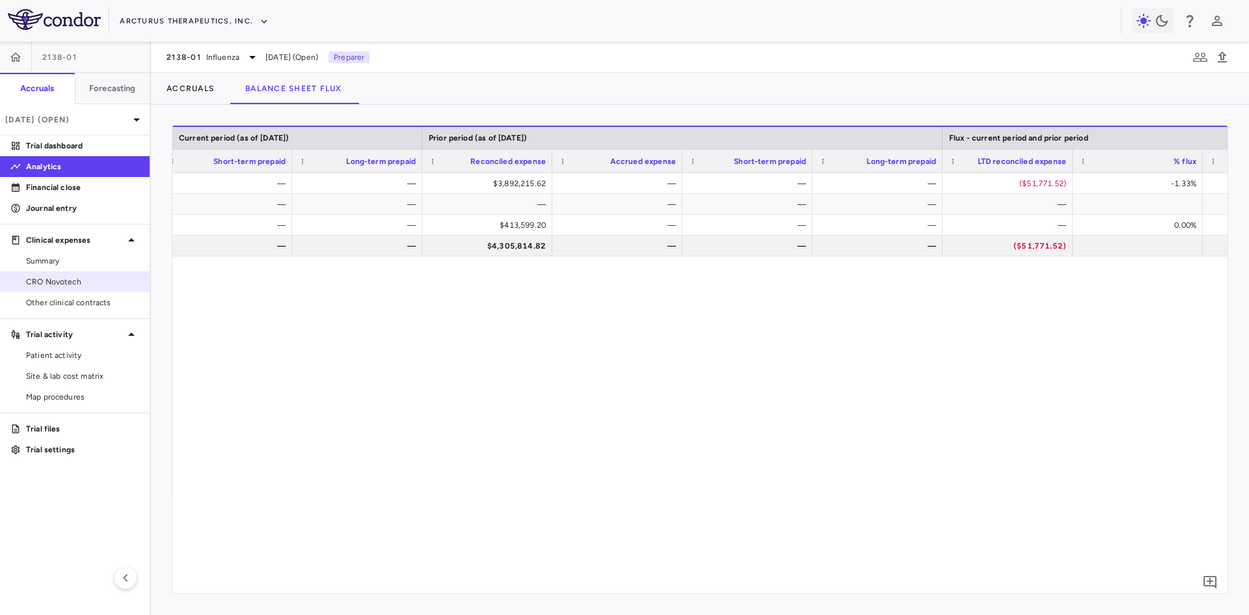
drag, startPoint x: 76, startPoint y: 284, endPoint x: 95, endPoint y: 280, distance: 19.3
click at [76, 284] on span "CRO Novotech" at bounding box center [82, 282] width 113 height 12
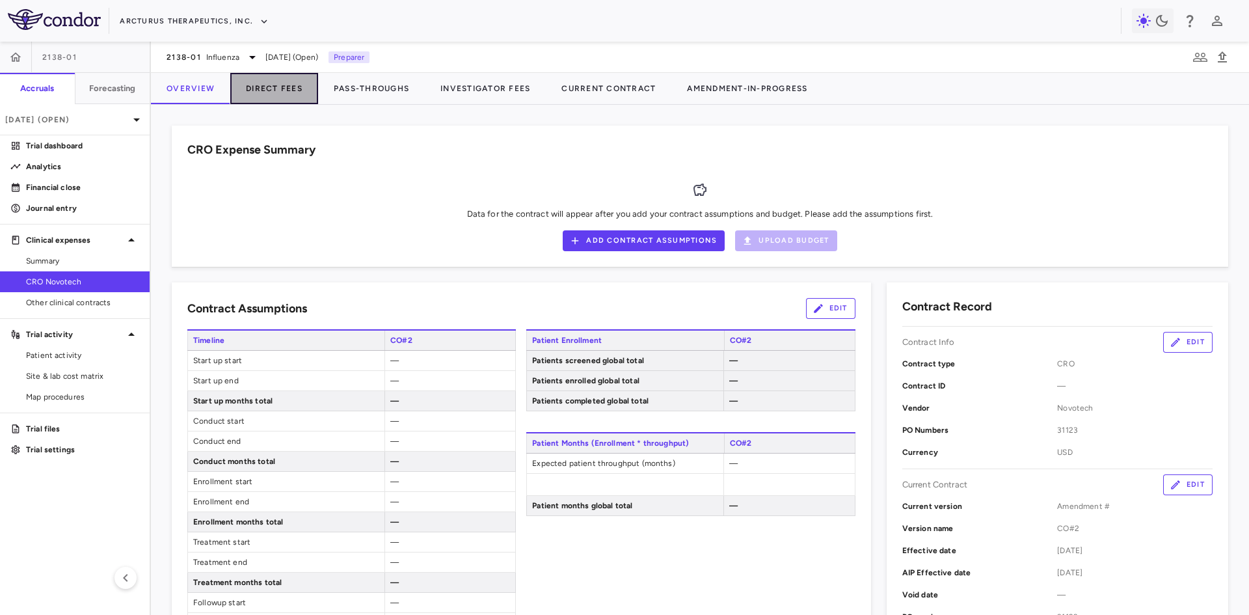
click at [284, 93] on button "Direct Fees" at bounding box center [274, 88] width 88 height 31
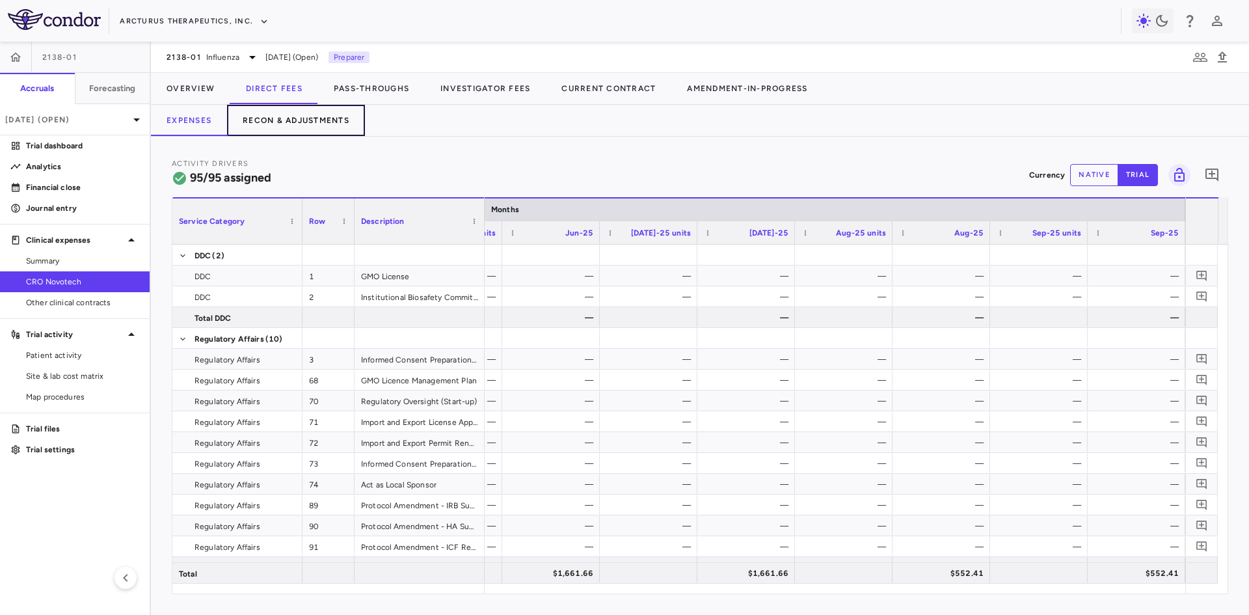
click at [349, 124] on button "Recon & Adjustments" at bounding box center [296, 120] width 138 height 31
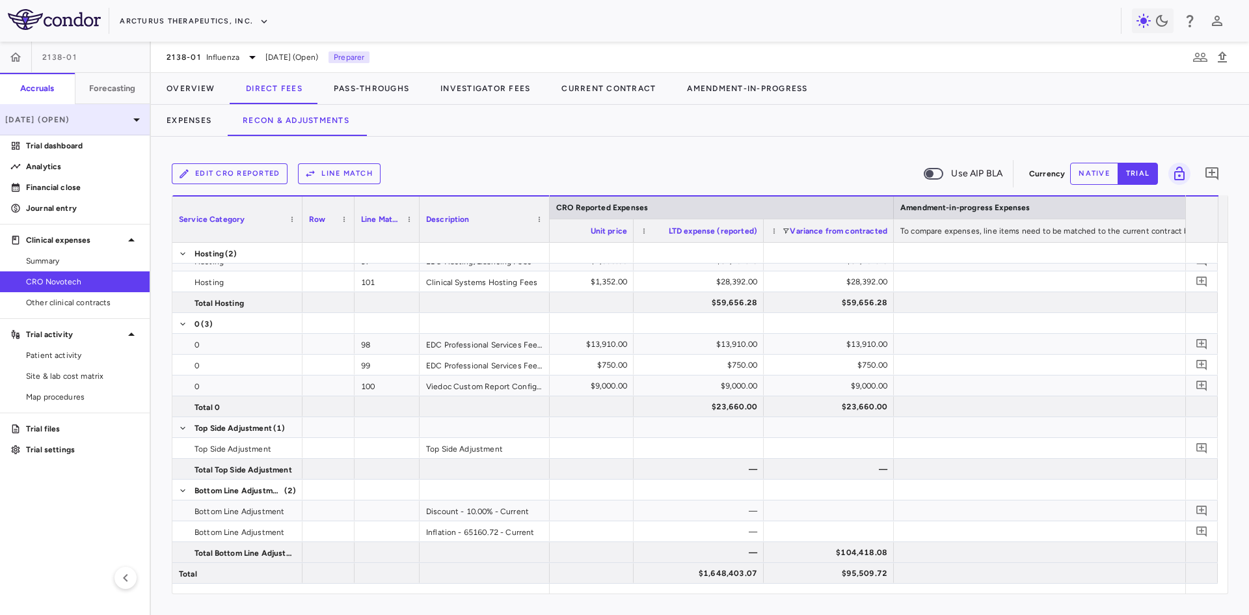
click at [73, 119] on p "[DATE] (Open)" at bounding box center [67, 120] width 124 height 12
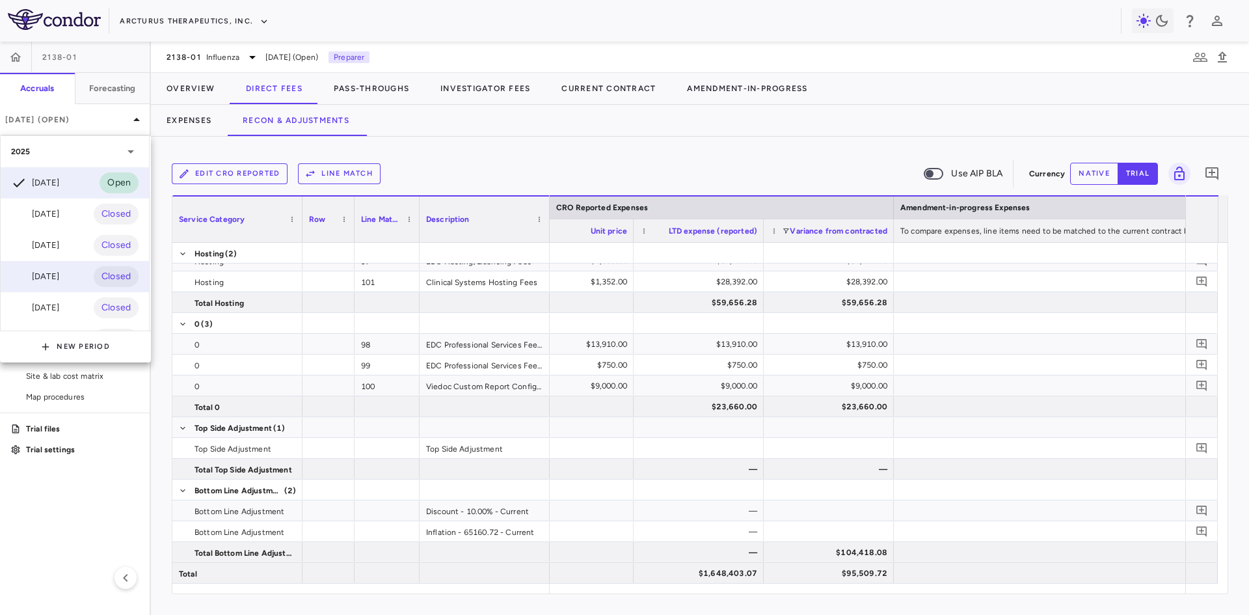
click at [49, 273] on div "[DATE]" at bounding box center [35, 277] width 48 height 16
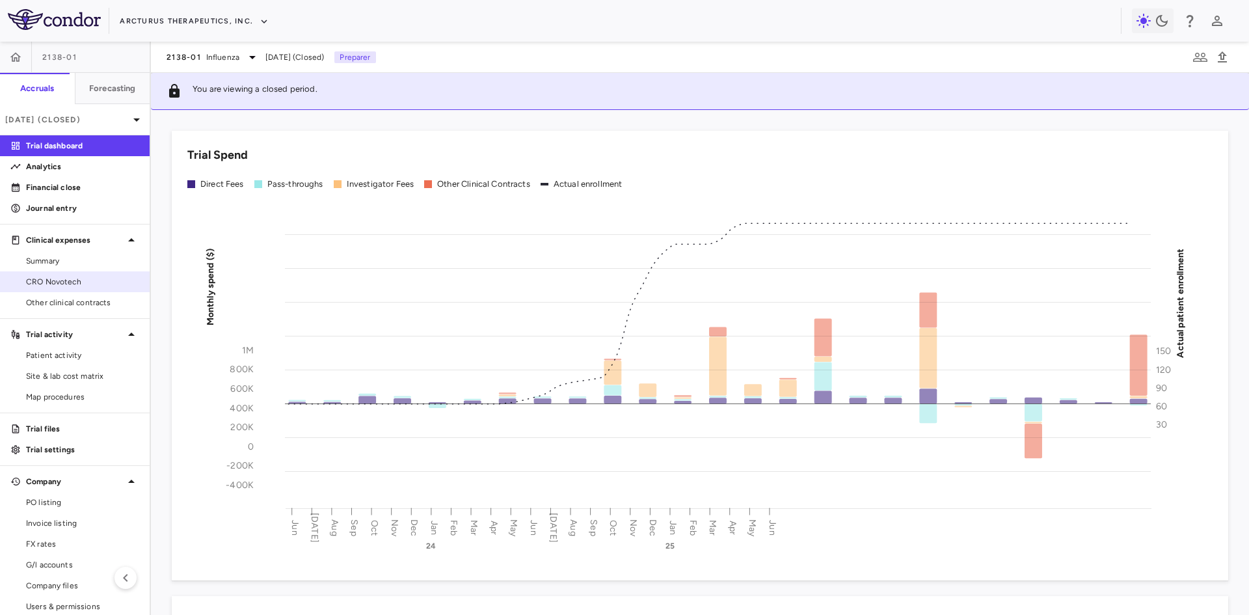
click at [69, 289] on link "CRO Novotech" at bounding box center [75, 282] width 150 height 20
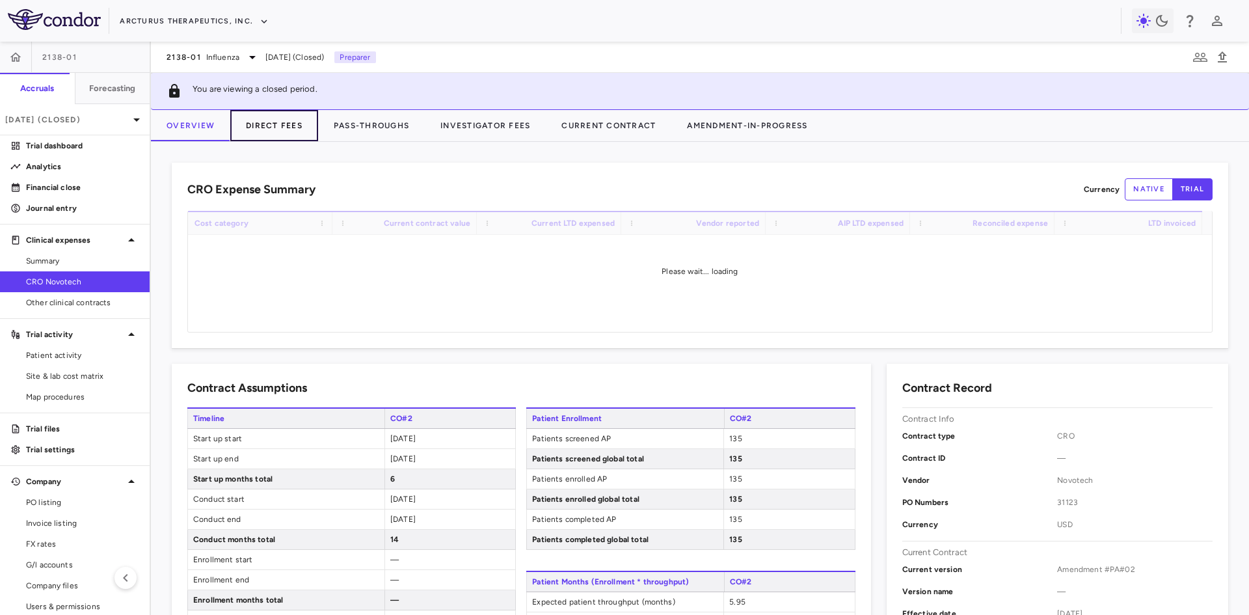
click at [293, 127] on button "Direct Fees" at bounding box center [274, 125] width 88 height 31
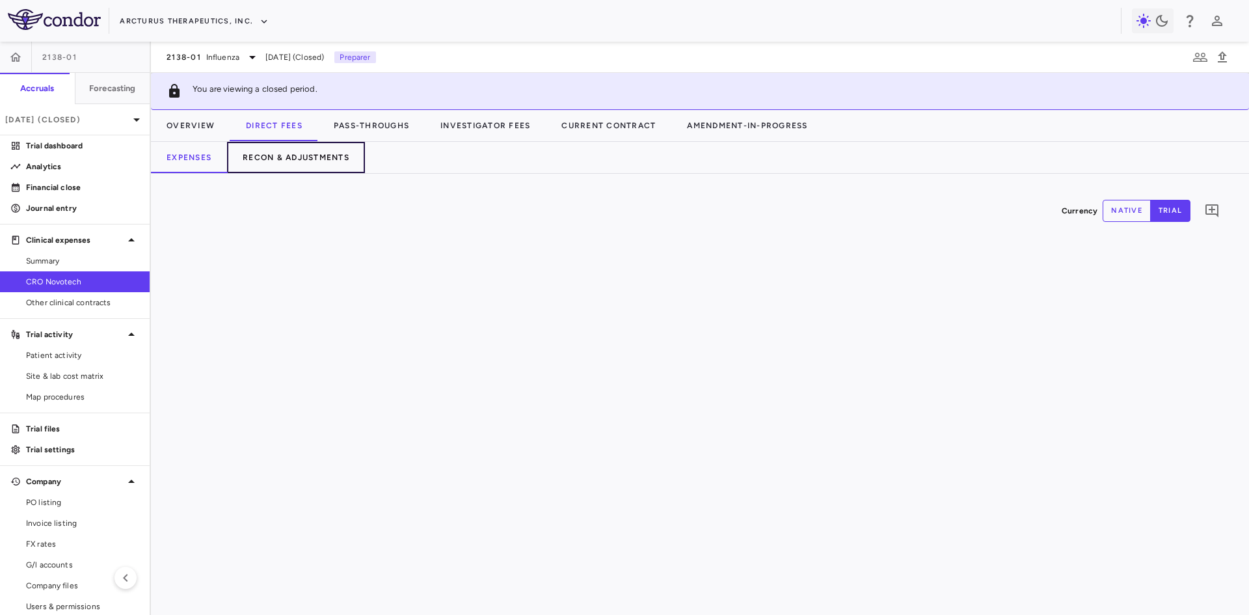
click at [311, 152] on button "Recon & Adjustments" at bounding box center [296, 157] width 138 height 31
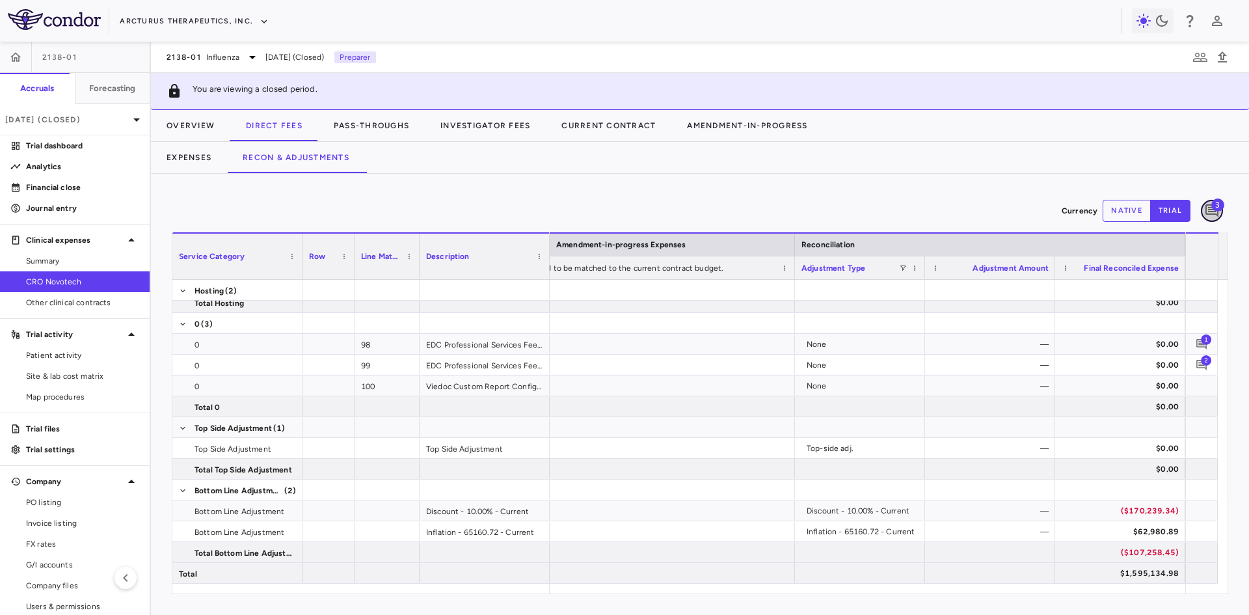
click at [1213, 211] on icon "Add comment" at bounding box center [1211, 210] width 13 height 13
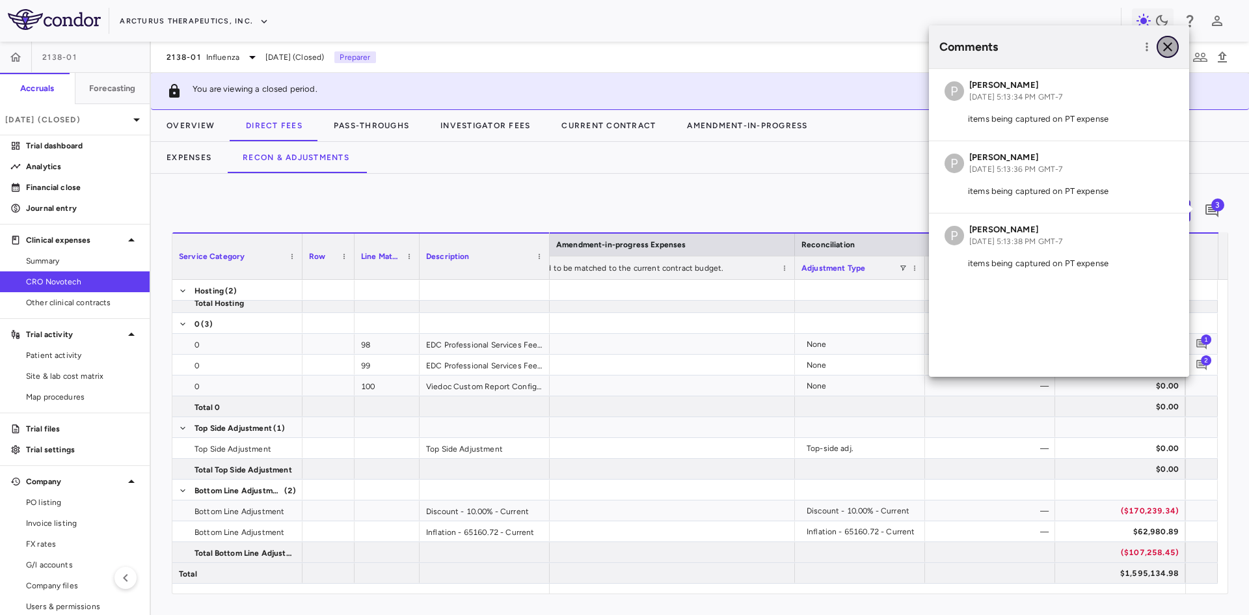
click at [1170, 46] on icon "button" at bounding box center [1167, 47] width 16 height 16
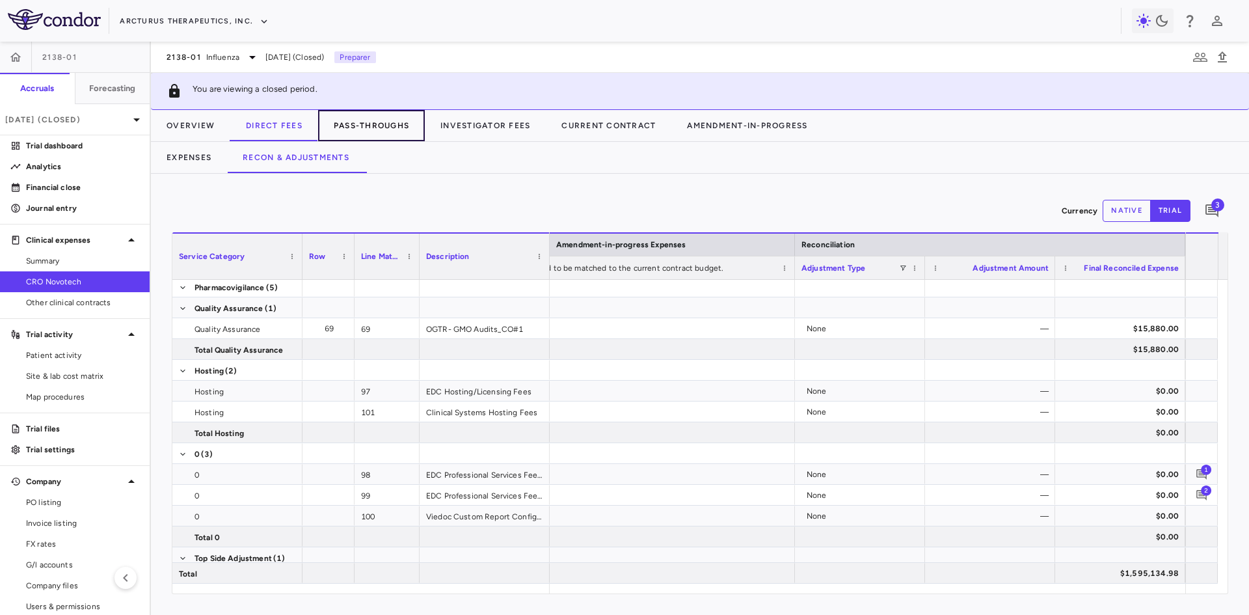
click at [377, 129] on button "Pass-Throughs" at bounding box center [371, 125] width 107 height 31
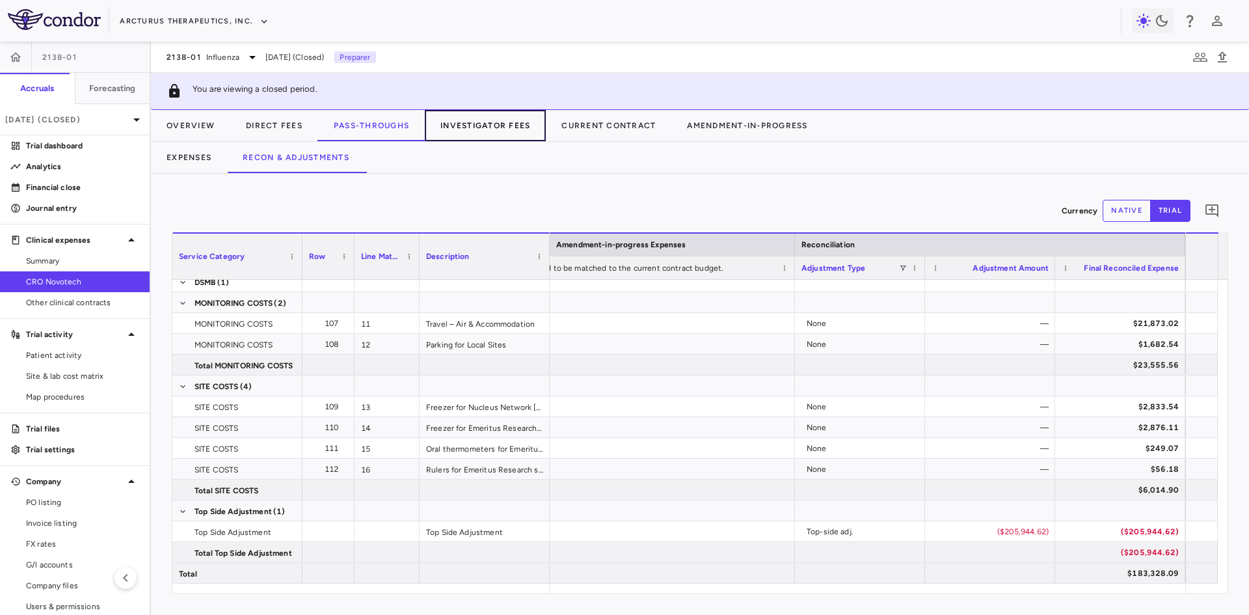
click at [479, 125] on button "Investigator Fees" at bounding box center [485, 125] width 121 height 31
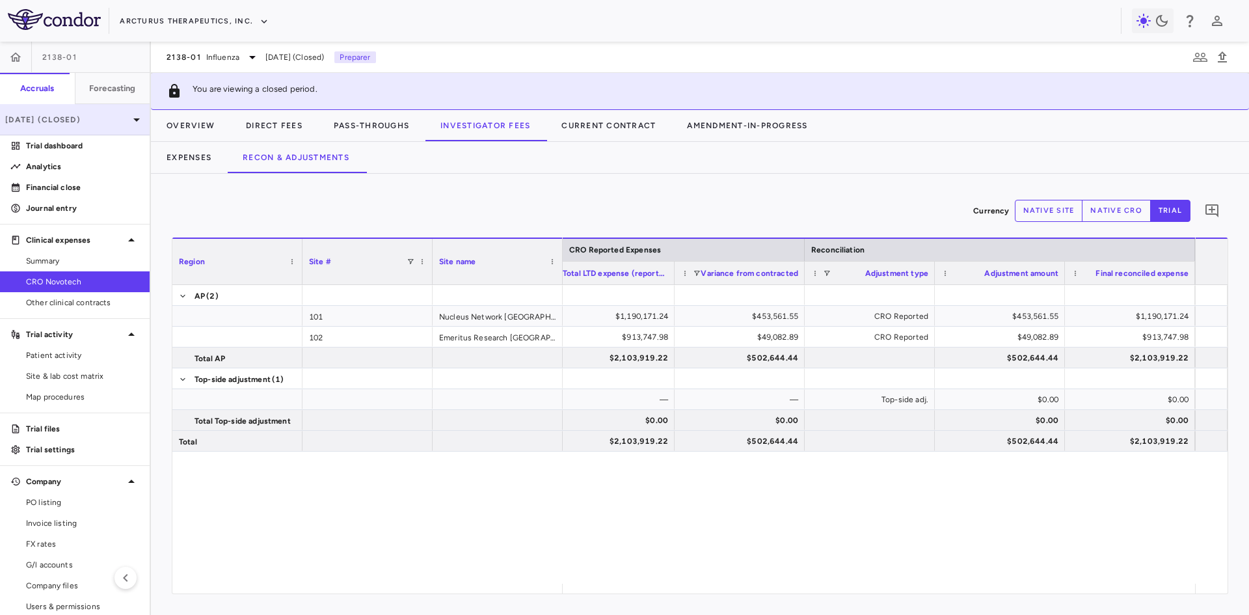
click at [71, 116] on p "[DATE] (Closed)" at bounding box center [67, 120] width 124 height 12
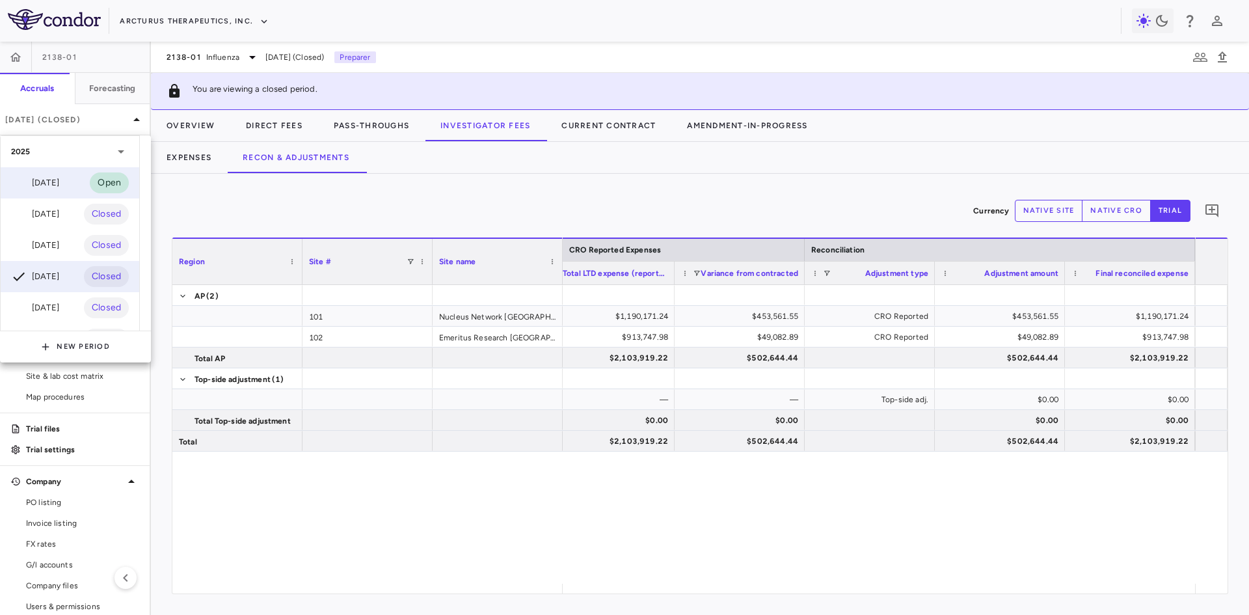
click at [55, 187] on div "[DATE]" at bounding box center [35, 183] width 48 height 16
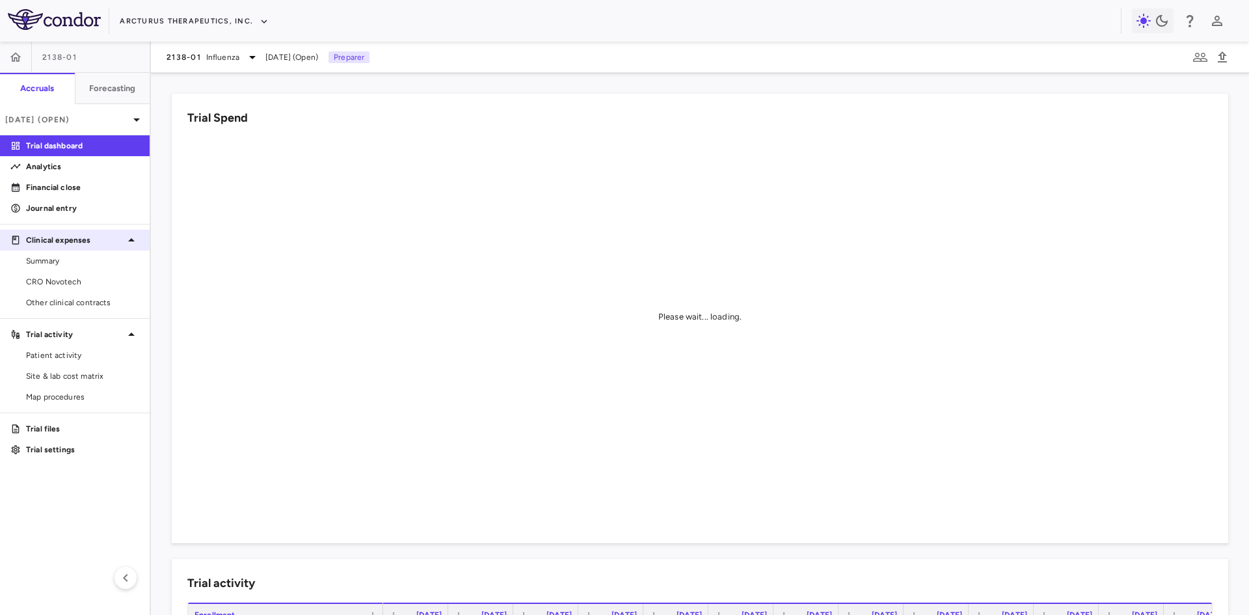
click at [80, 283] on span "CRO Novotech" at bounding box center [82, 282] width 113 height 12
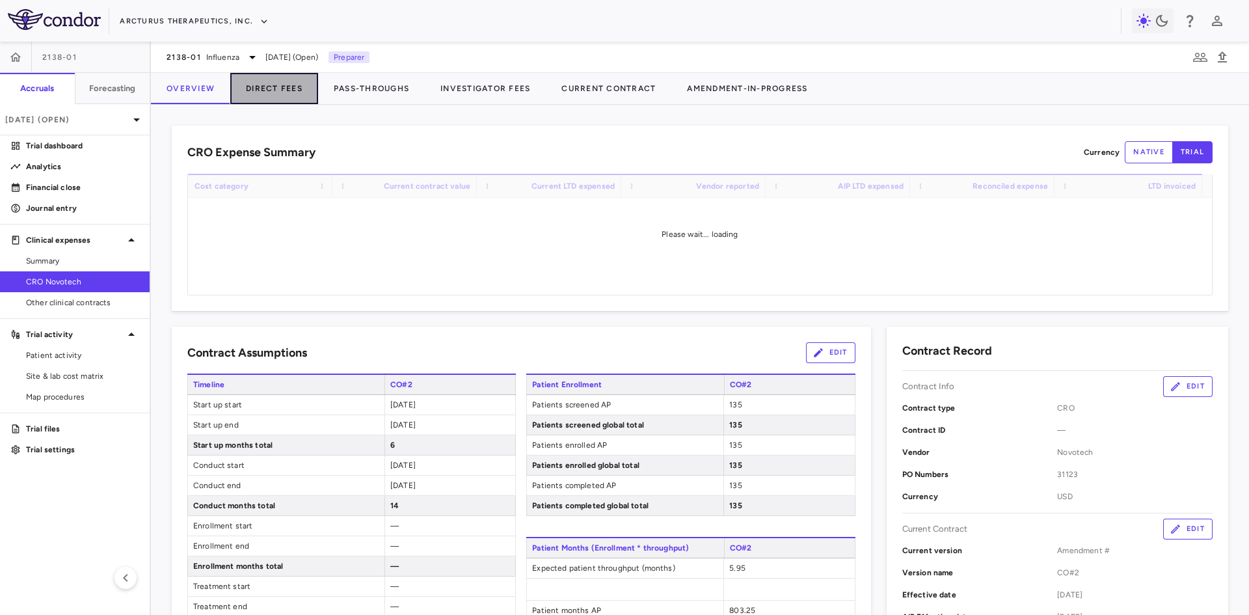
click at [284, 92] on button "Direct Fees" at bounding box center [274, 88] width 88 height 31
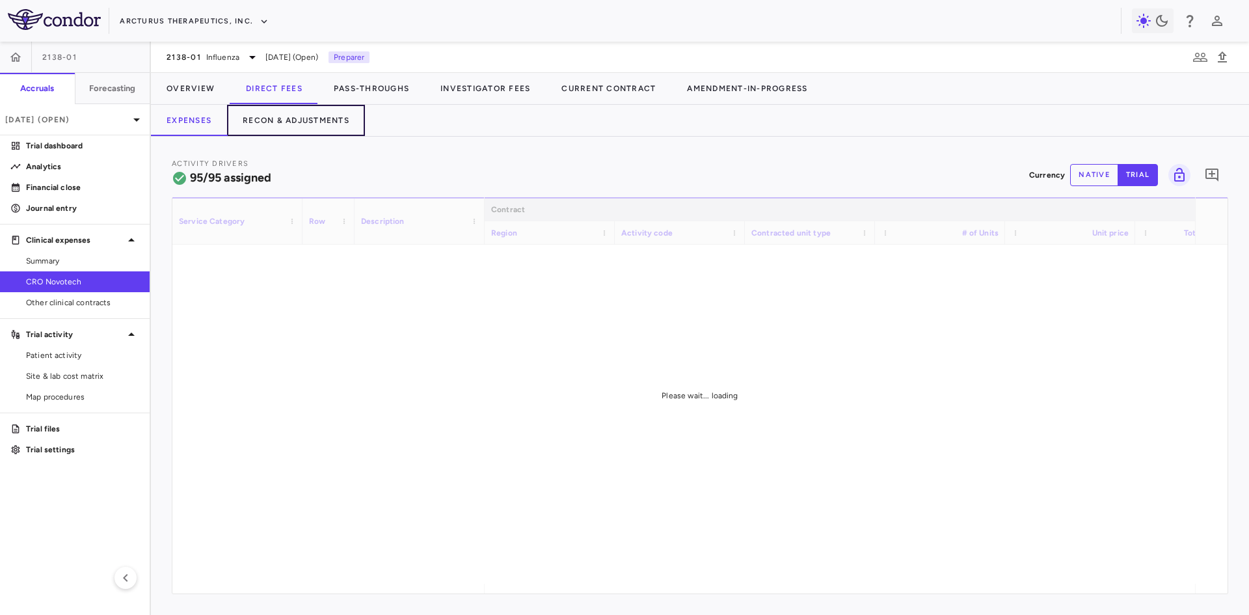
click at [336, 121] on button "Recon & Adjustments" at bounding box center [296, 120] width 138 height 31
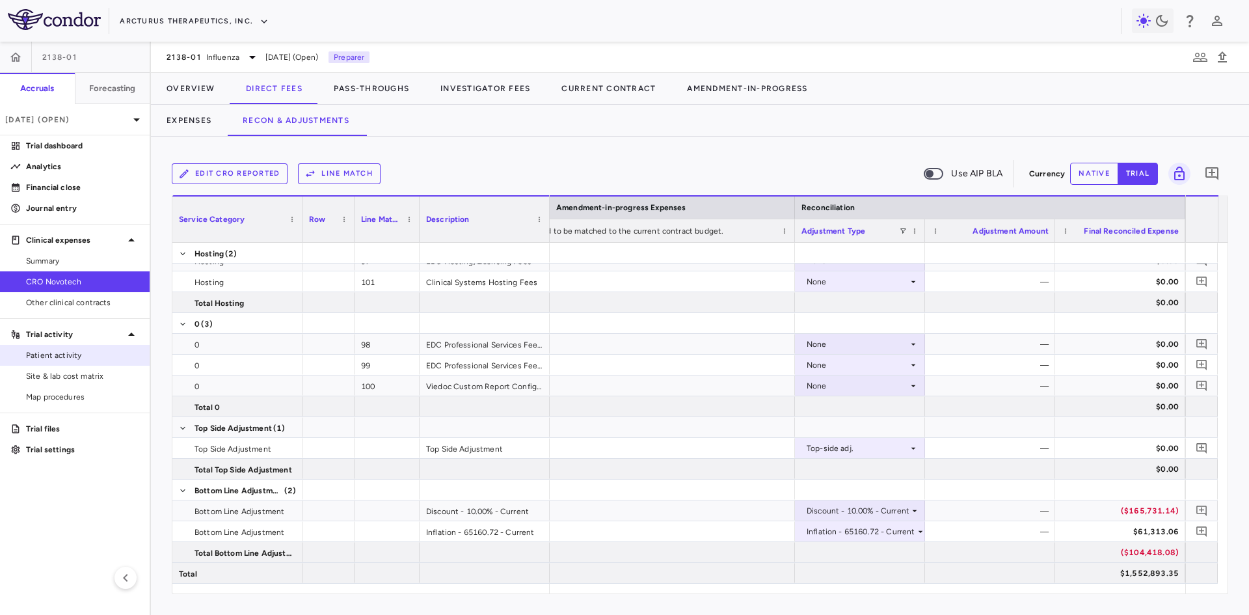
click at [70, 357] on span "Patient activity" at bounding box center [82, 355] width 113 height 12
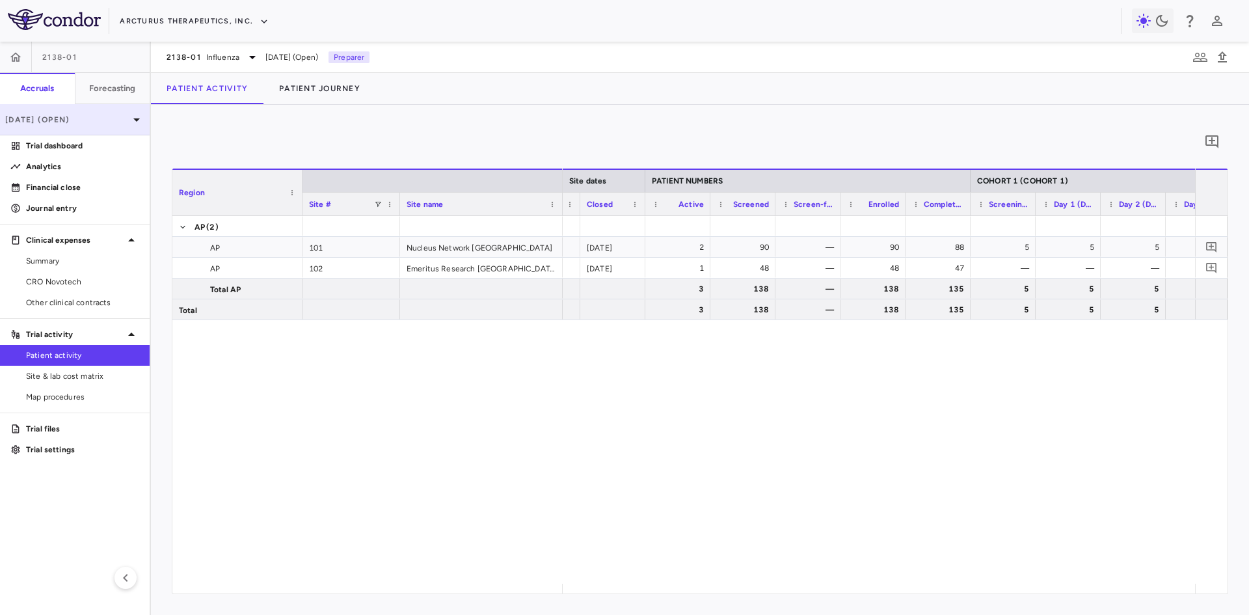
click at [108, 118] on p "[DATE] (Open)" at bounding box center [67, 120] width 124 height 12
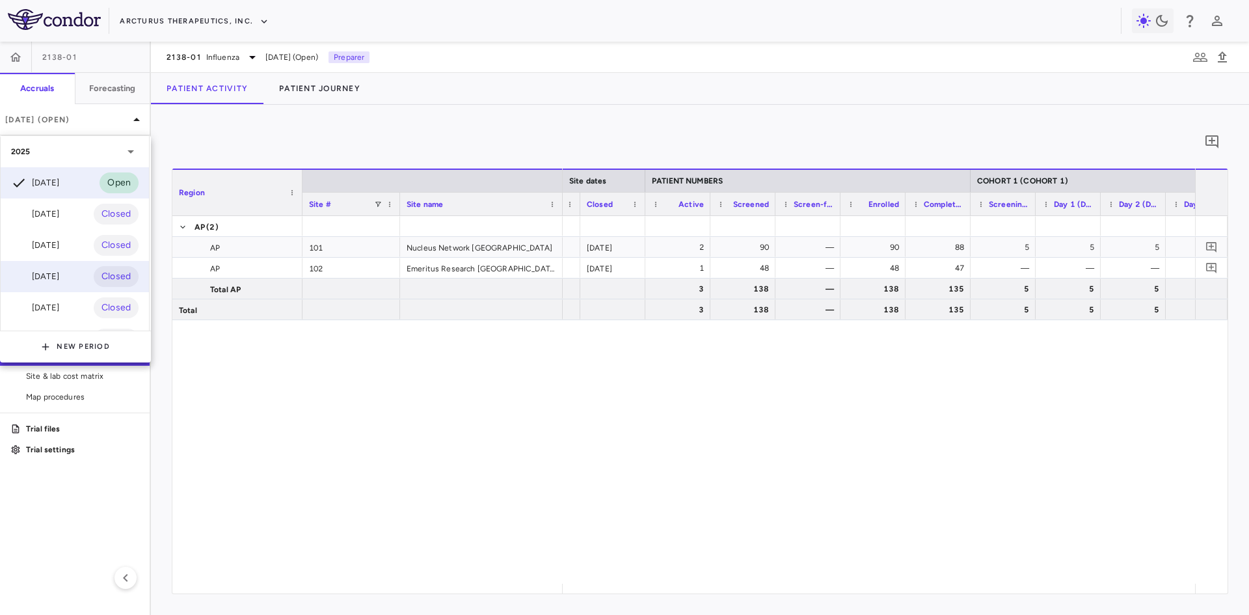
click at [59, 273] on div "[DATE]" at bounding box center [35, 277] width 48 height 16
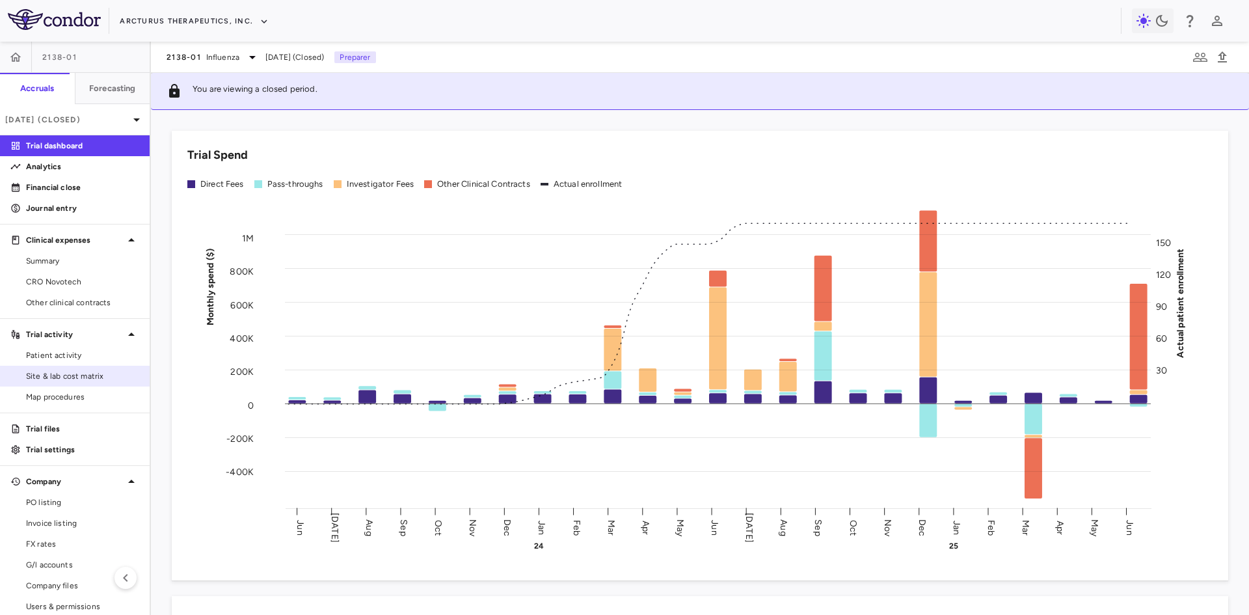
click at [64, 377] on span "Site & lab cost matrix" at bounding box center [82, 376] width 113 height 12
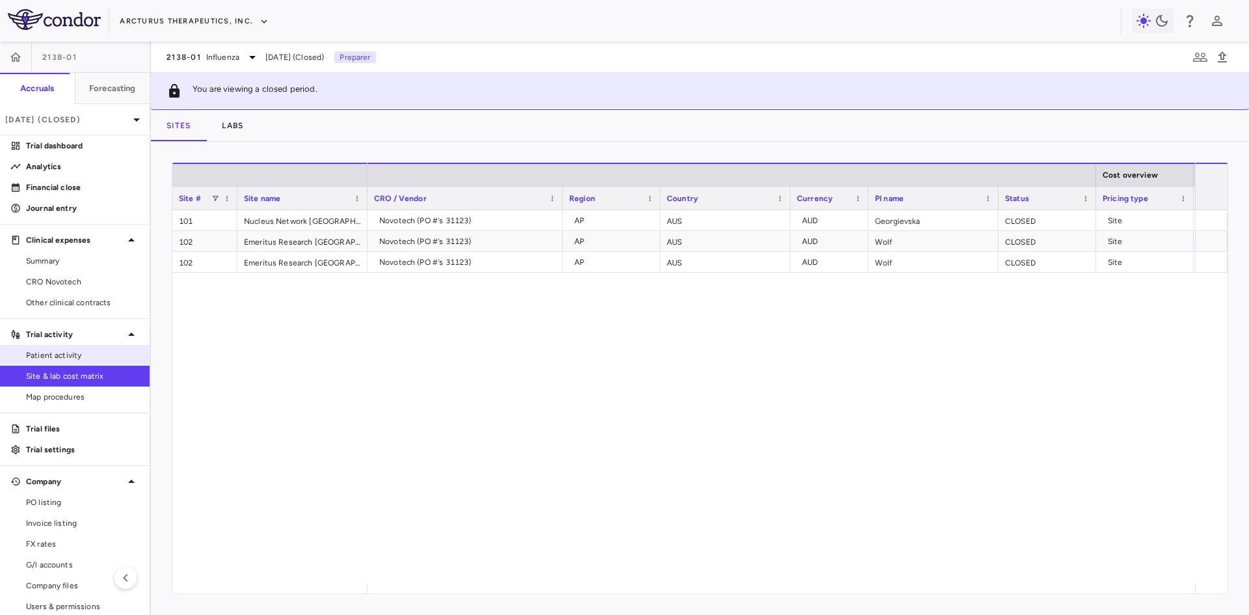
click at [103, 356] on span "Patient activity" at bounding box center [82, 355] width 113 height 12
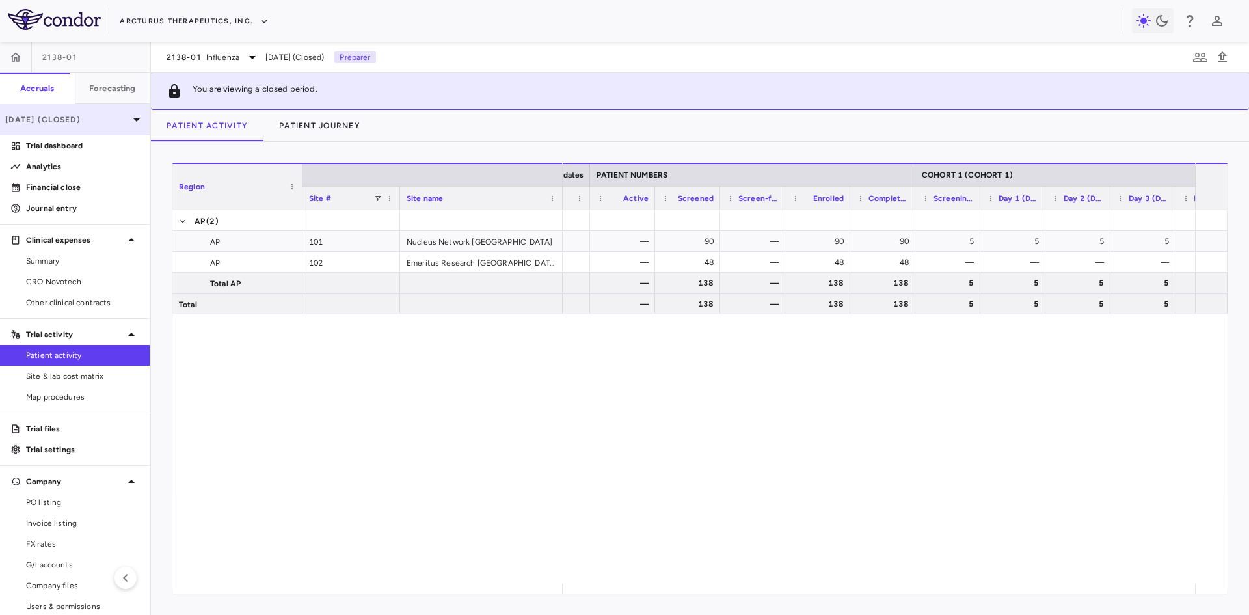
click at [88, 120] on p "[DATE] (Closed)" at bounding box center [67, 120] width 124 height 12
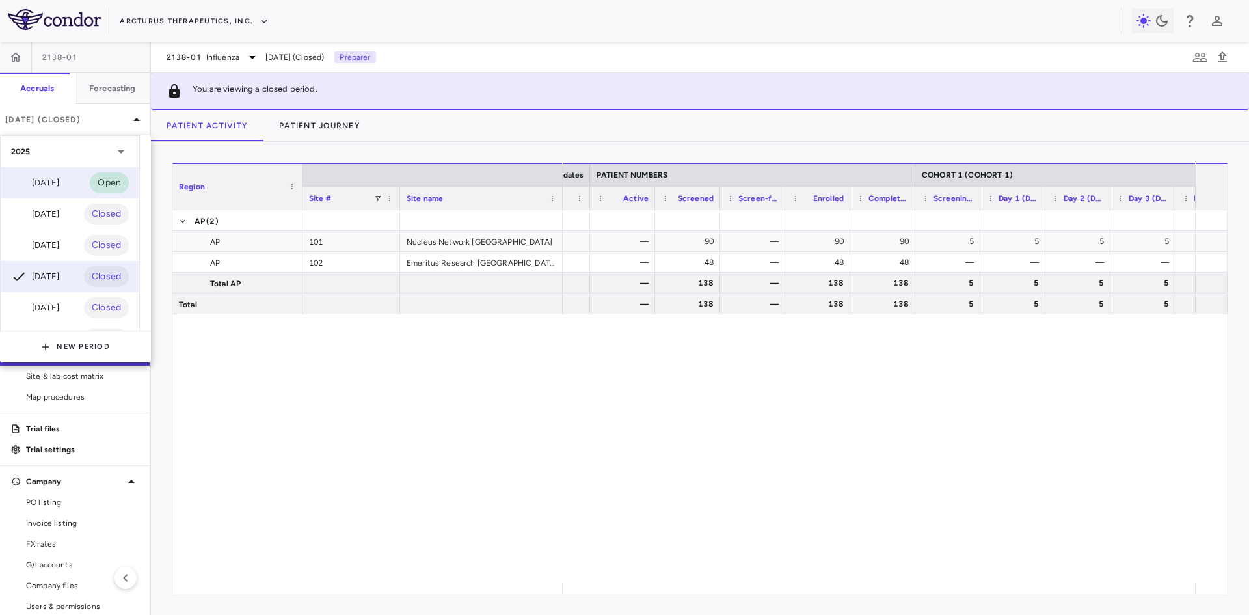
click at [42, 179] on div "[DATE]" at bounding box center [35, 183] width 48 height 16
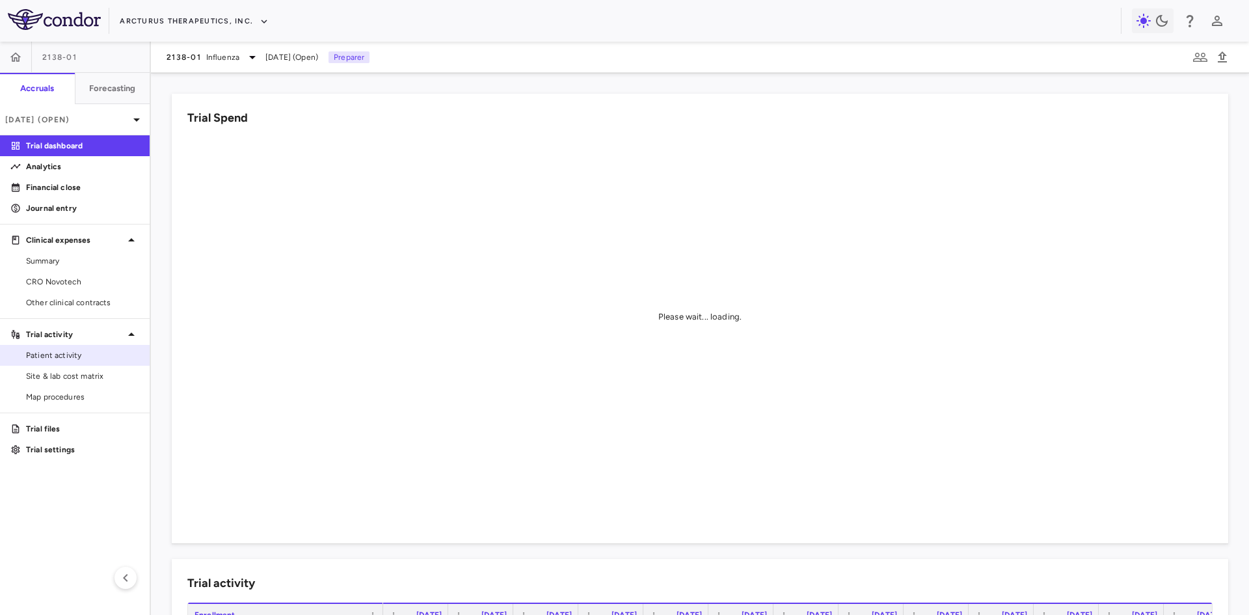
click at [72, 360] on span "Patient activity" at bounding box center [82, 355] width 113 height 12
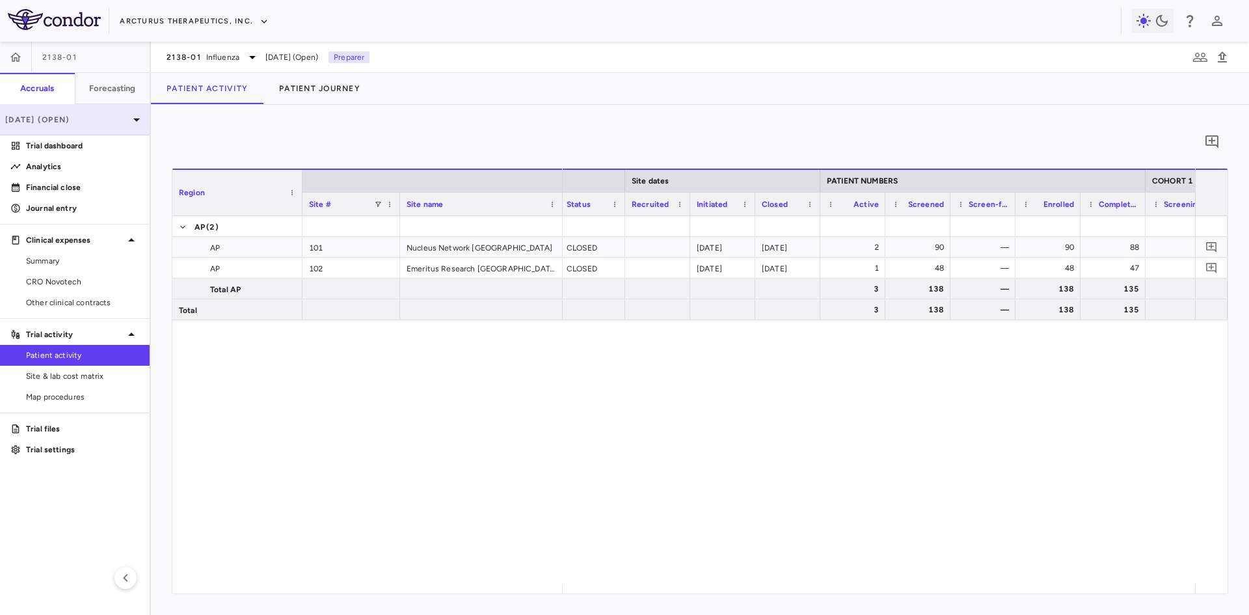
click at [62, 123] on p "[DATE] (Open)" at bounding box center [67, 120] width 124 height 12
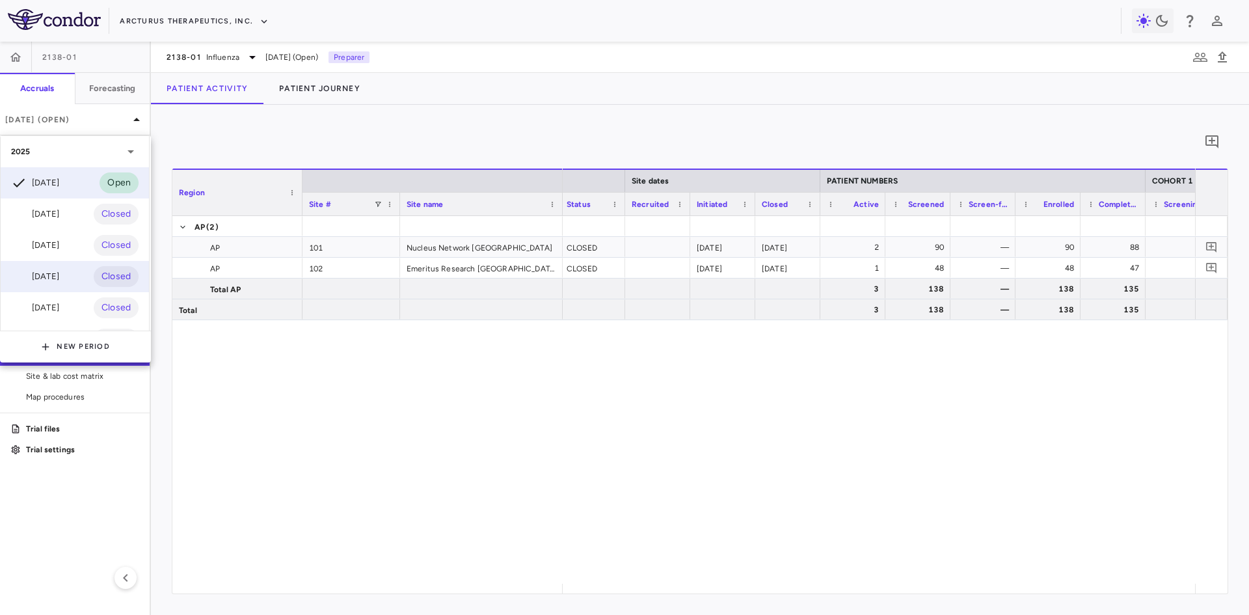
click at [57, 278] on div "[DATE]" at bounding box center [35, 277] width 48 height 16
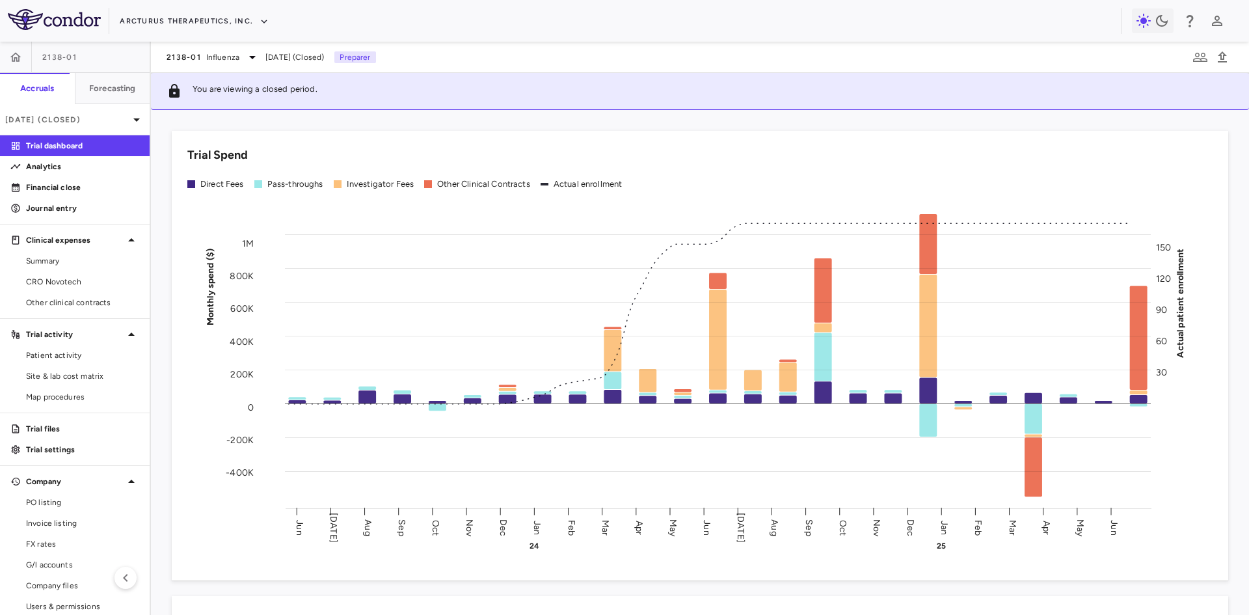
click at [51, 356] on span "Patient activity" at bounding box center [82, 355] width 113 height 12
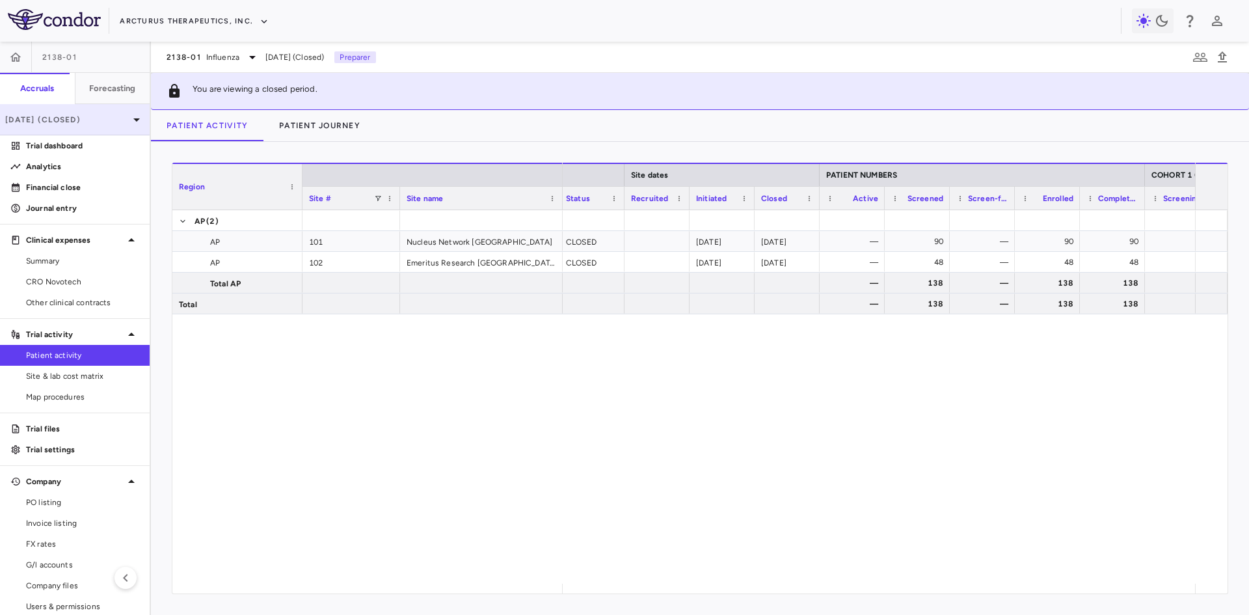
click at [86, 119] on p "[DATE] (Closed)" at bounding box center [67, 120] width 124 height 12
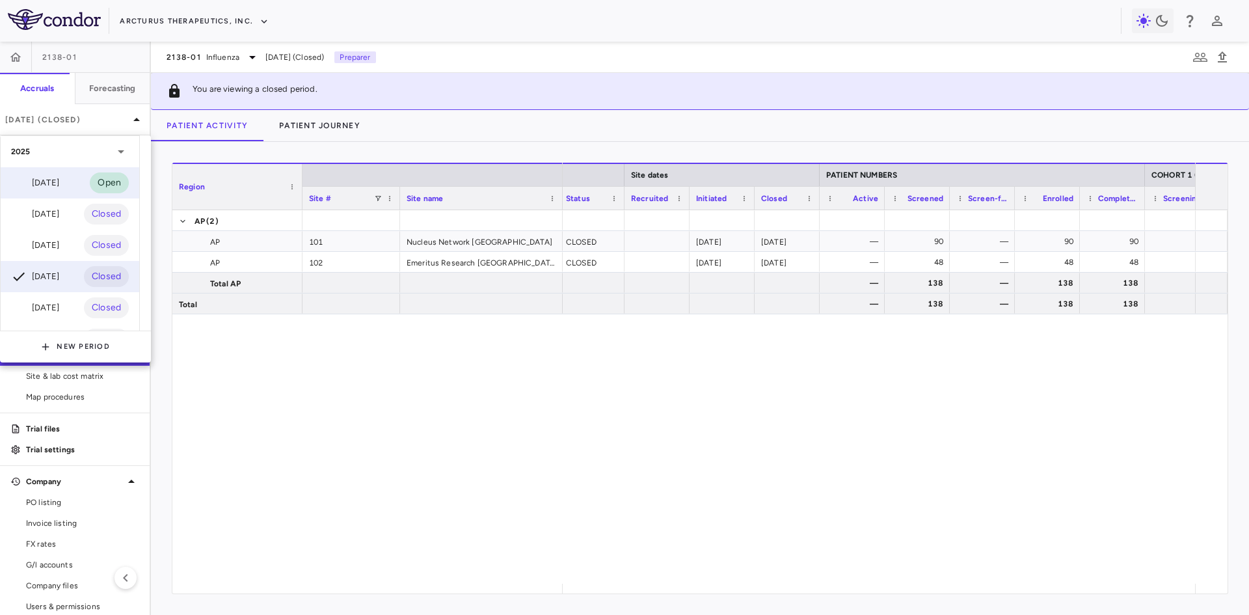
click at [59, 179] on div "[DATE]" at bounding box center [35, 183] width 48 height 16
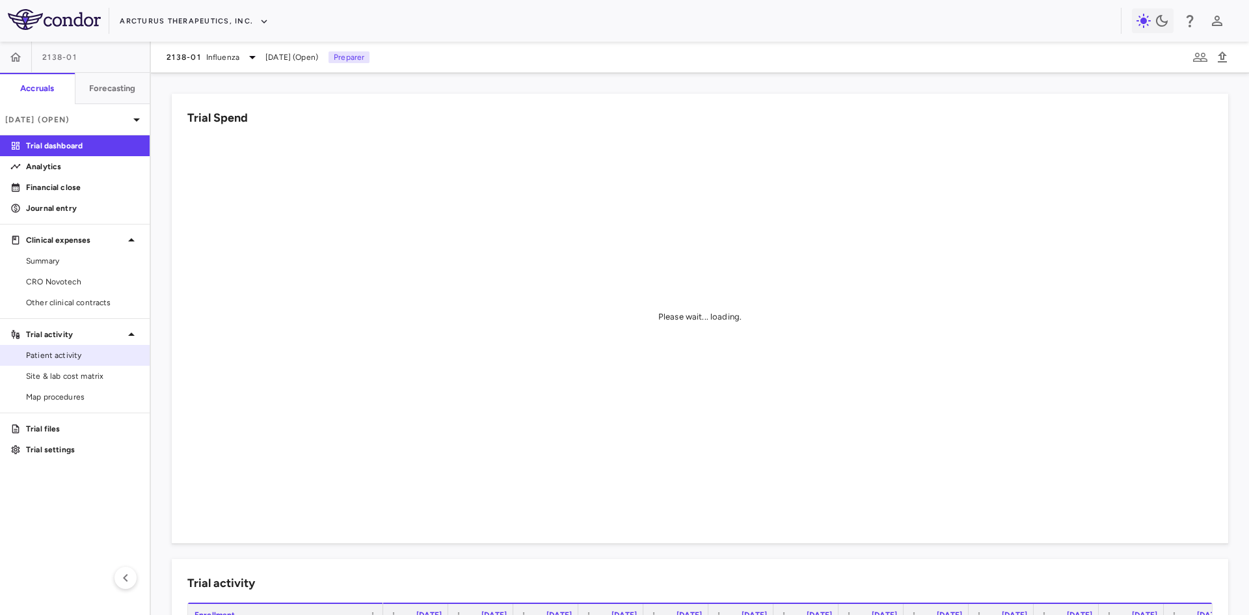
click at [68, 359] on span "Patient activity" at bounding box center [82, 355] width 113 height 12
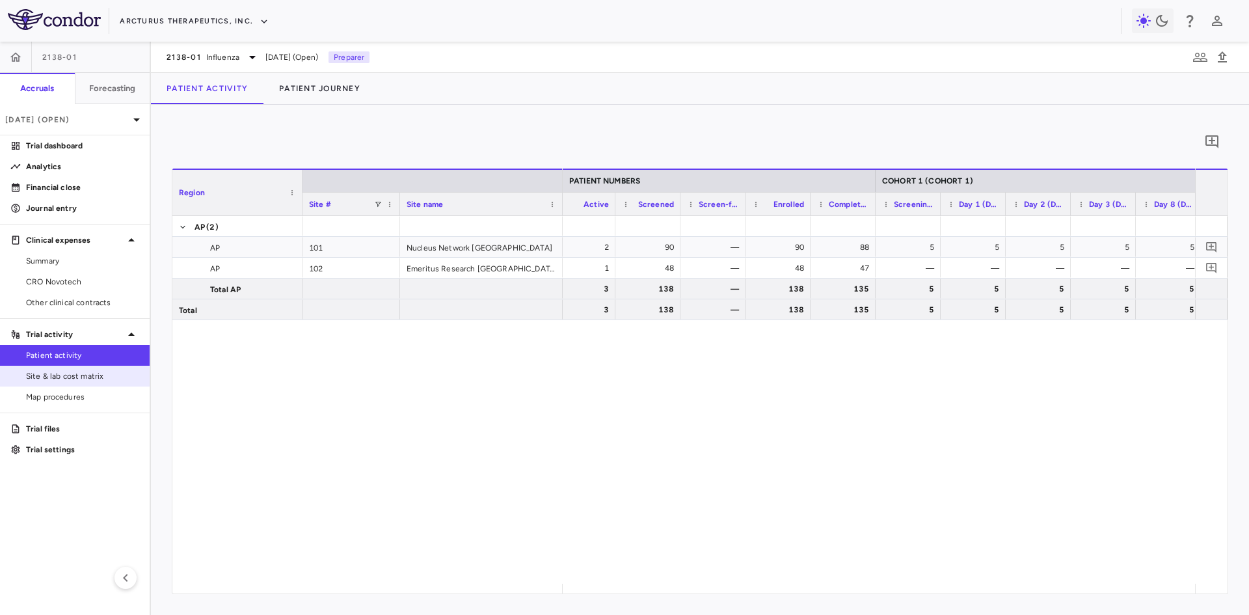
click at [83, 373] on span "Site & lab cost matrix" at bounding box center [82, 376] width 113 height 12
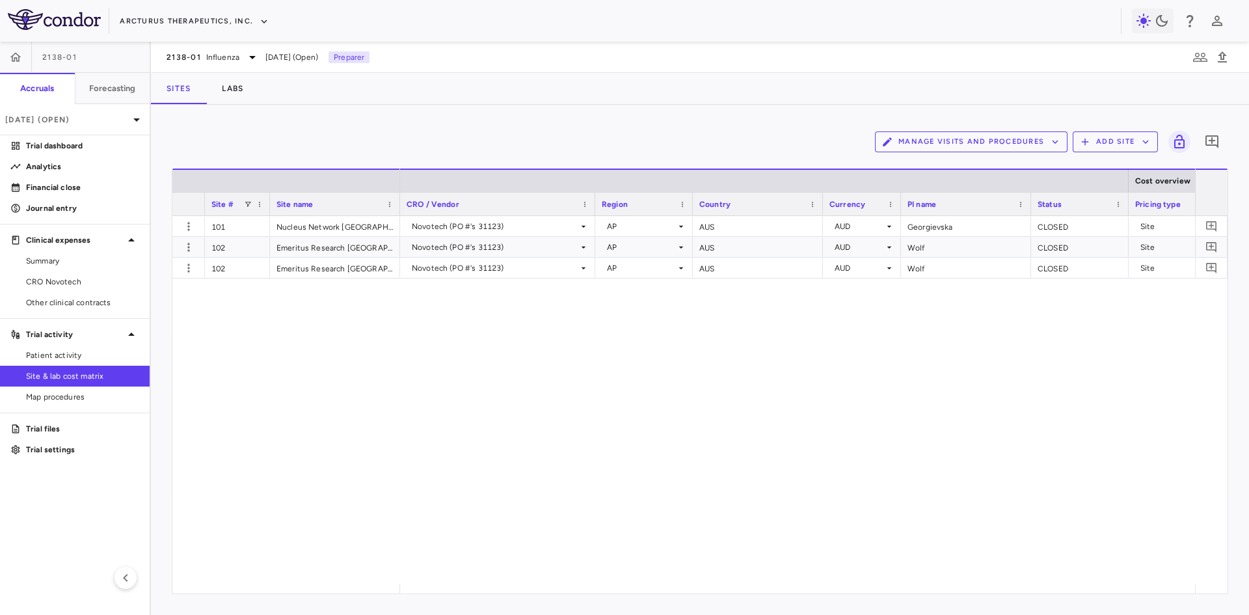
click at [996, 146] on button "Manage Visits and Procedures" at bounding box center [971, 141] width 192 height 21
click at [944, 168] on li "Visit Schedules" at bounding box center [957, 167] width 139 height 20
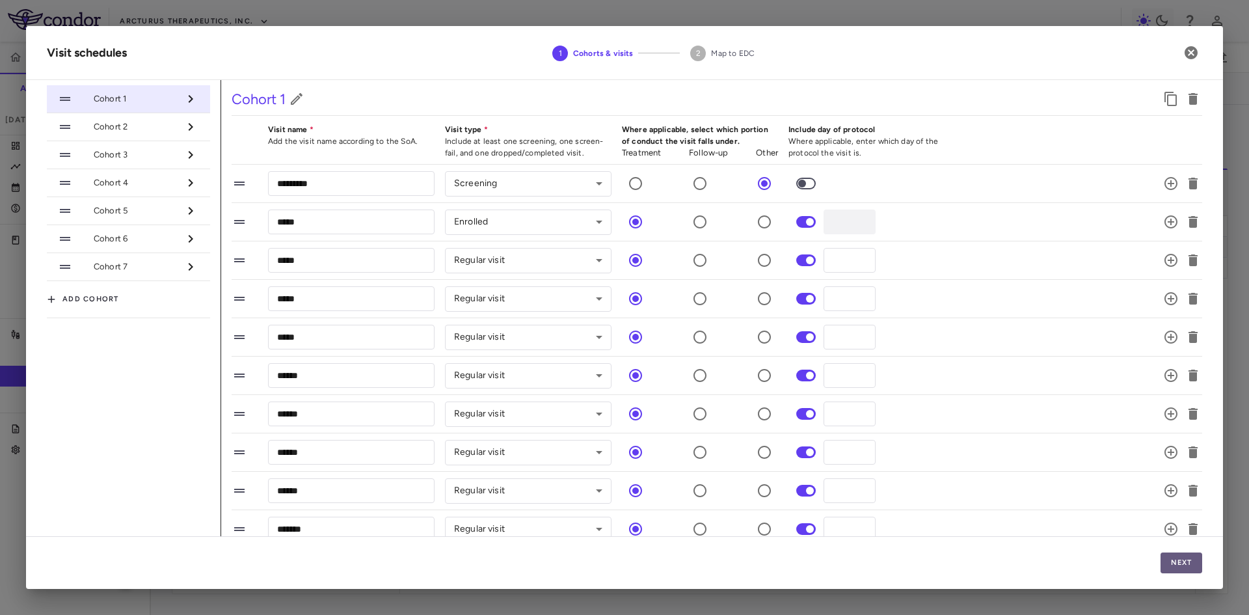
click at [1189, 562] on button "Next" at bounding box center [1181, 562] width 42 height 21
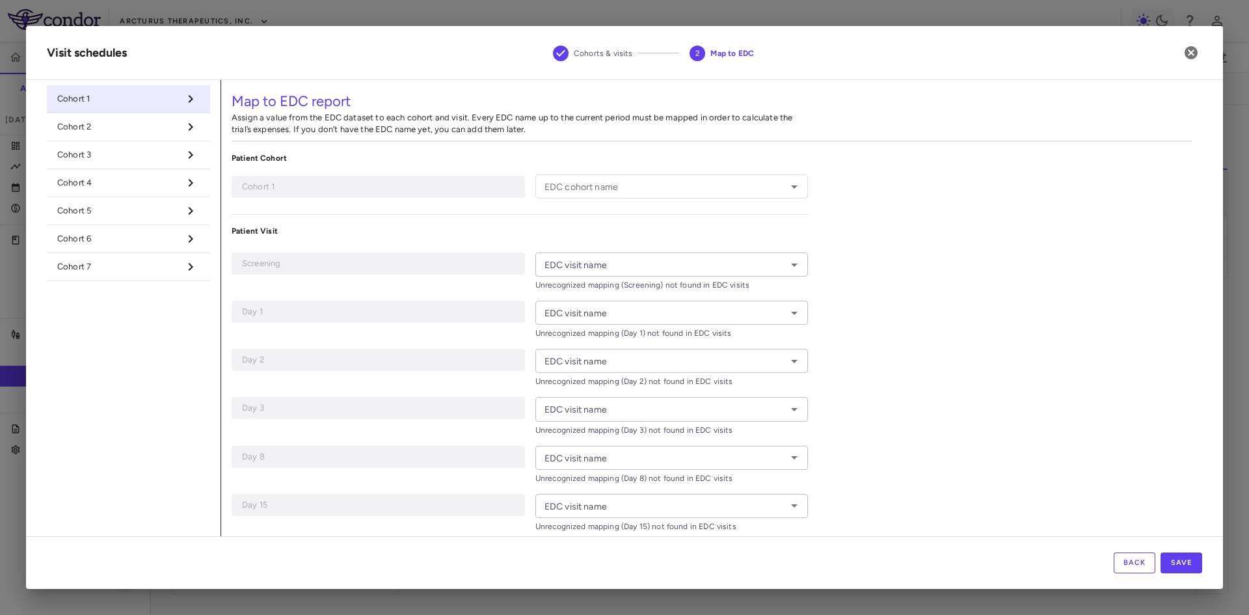
type input "********"
type input "*********"
type input "*****"
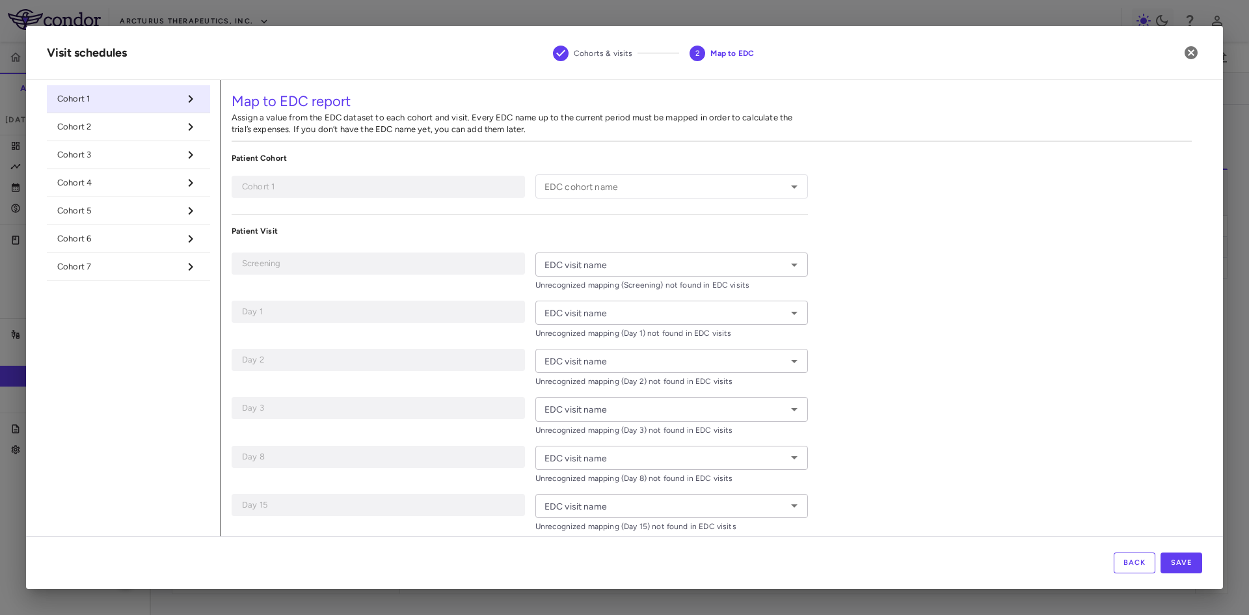
type input "*****"
type input "******"
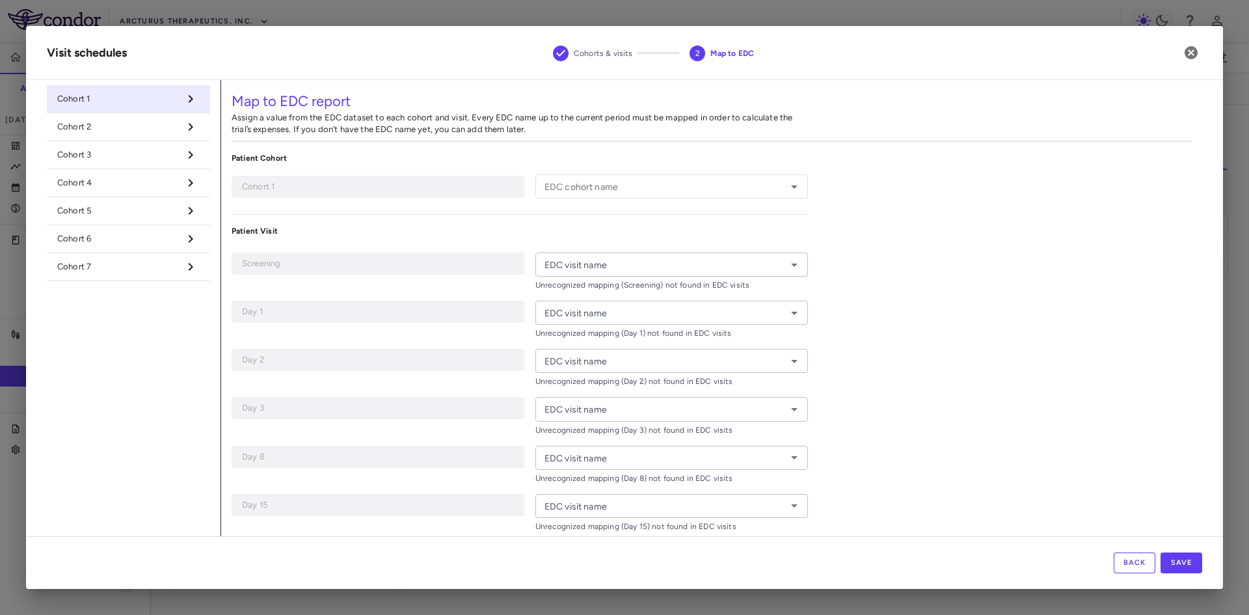
type input "*******"
type input "**********"
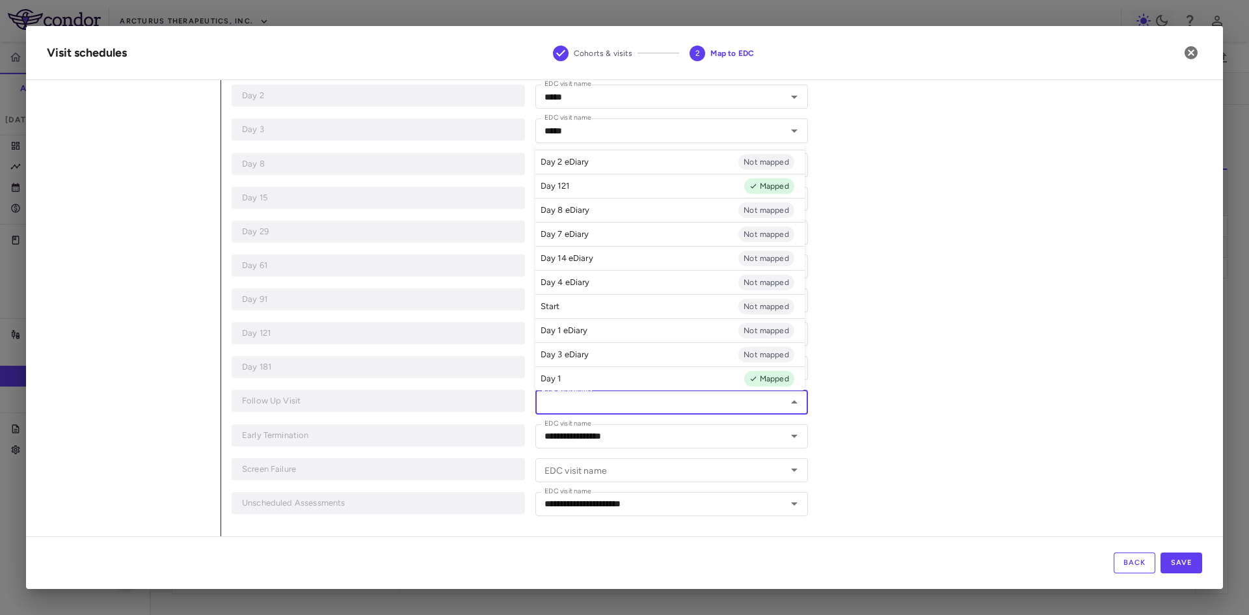
click at [622, 405] on input "EDC visit name" at bounding box center [660, 401] width 243 height 16
click at [986, 313] on div "**********" at bounding box center [711, 190] width 981 height 691
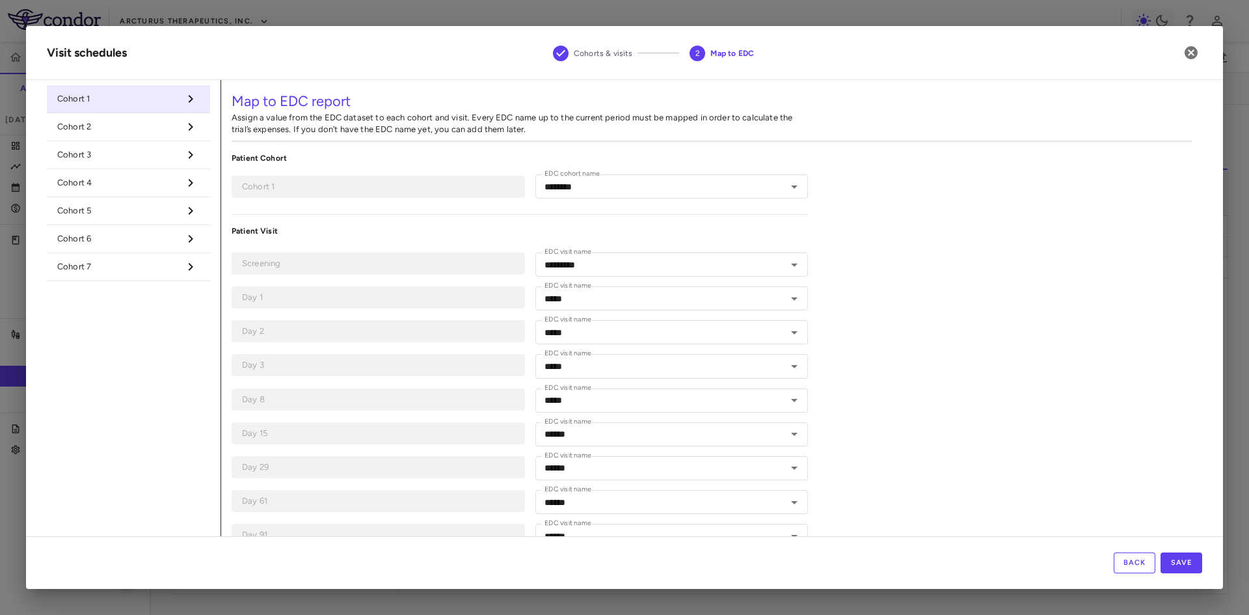
click at [129, 122] on span "Cohort 2" at bounding box center [118, 127] width 122 height 12
click at [111, 155] on span "Cohort 3" at bounding box center [118, 155] width 122 height 12
click at [114, 186] on span "Cohort 4" at bounding box center [118, 183] width 122 height 12
click at [101, 211] on span "Cohort 5" at bounding box center [118, 211] width 122 height 12
click at [111, 241] on span "Cohort 6" at bounding box center [118, 239] width 122 height 12
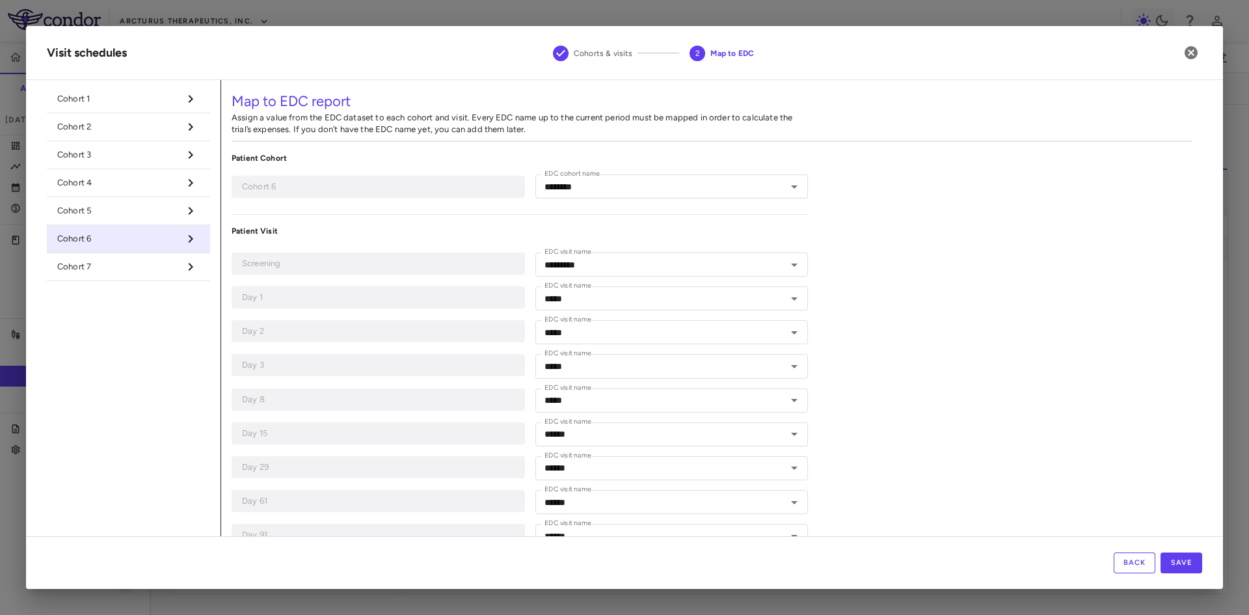
click at [109, 271] on span "Cohort 7" at bounding box center [118, 267] width 122 height 12
type input "********"
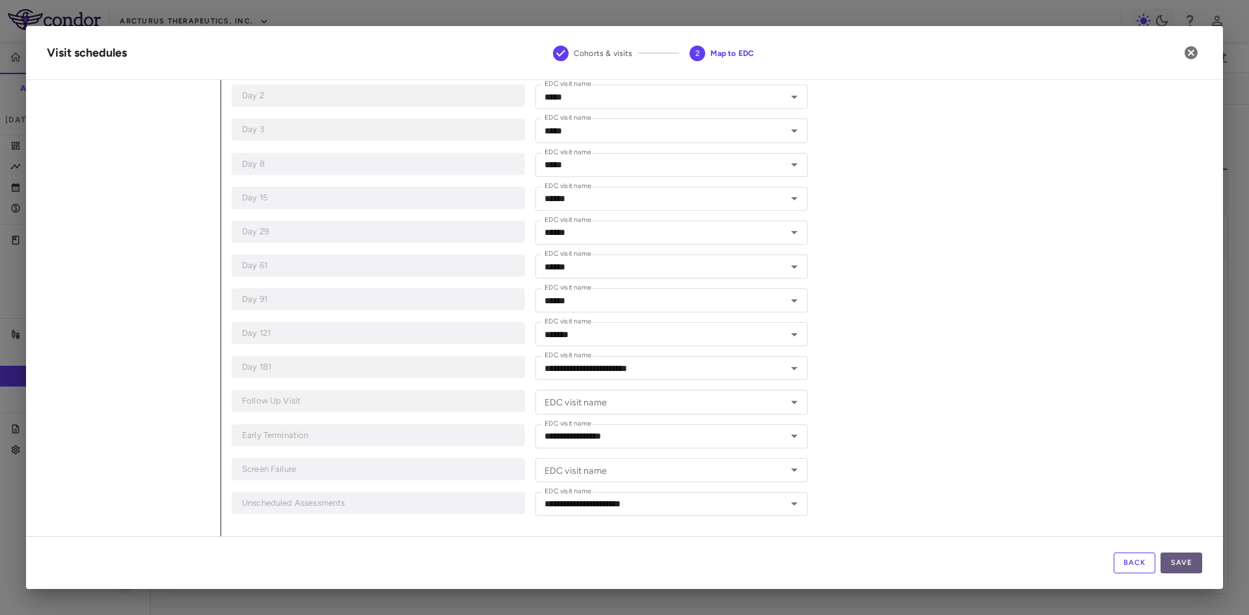
click at [1169, 561] on button "Save" at bounding box center [1181, 562] width 42 height 21
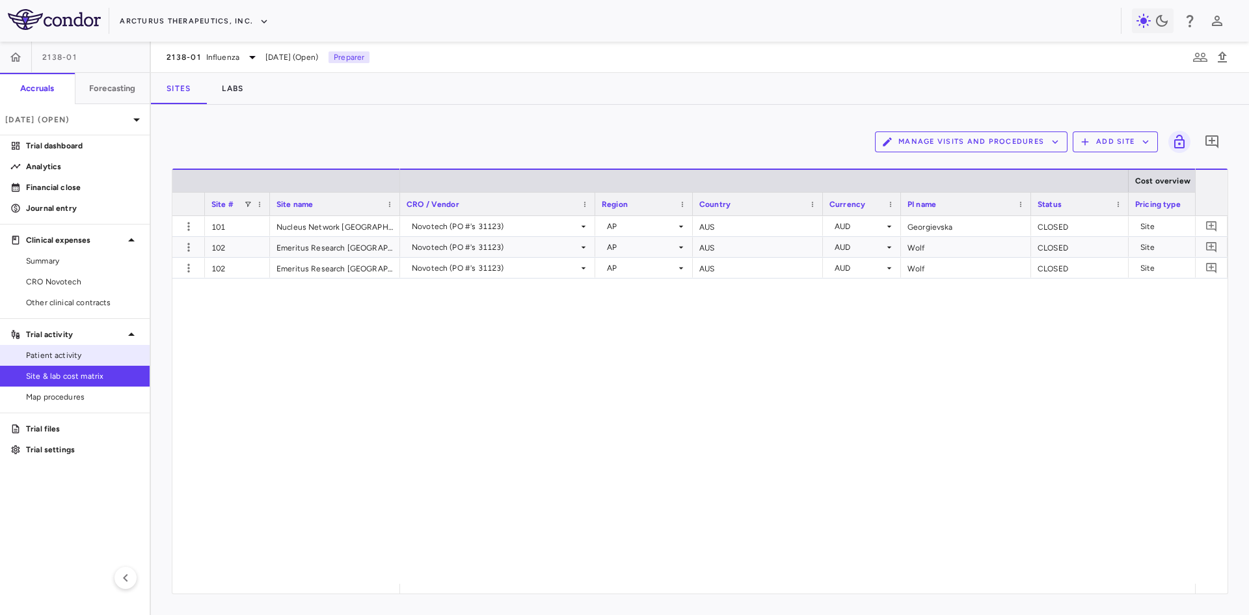
click at [78, 351] on span "Patient activity" at bounding box center [82, 355] width 113 height 12
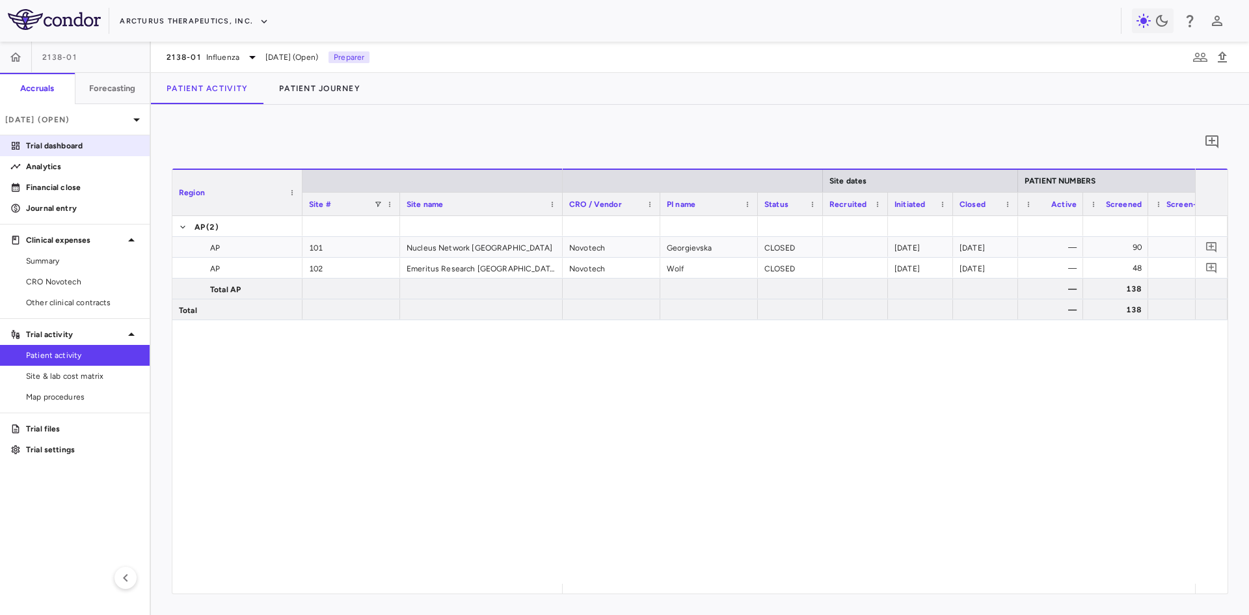
drag, startPoint x: 68, startPoint y: 146, endPoint x: 96, endPoint y: 155, distance: 30.0
click at [68, 145] on p "Trial dashboard" at bounding box center [82, 146] width 113 height 12
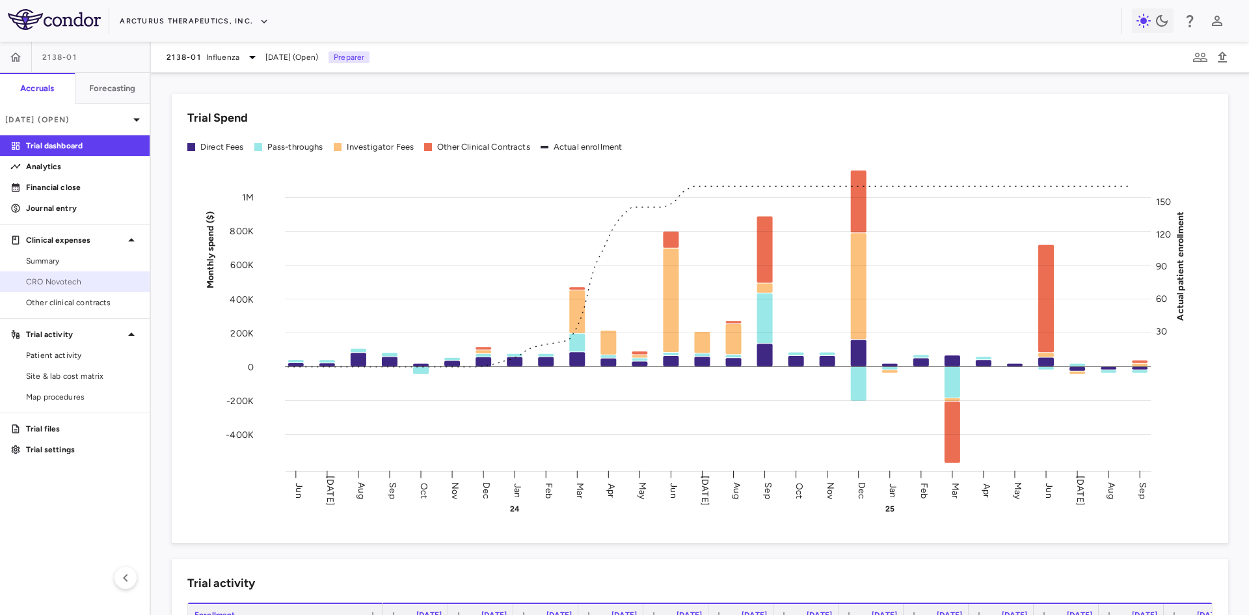
click at [83, 279] on span "CRO Novotech" at bounding box center [82, 282] width 113 height 12
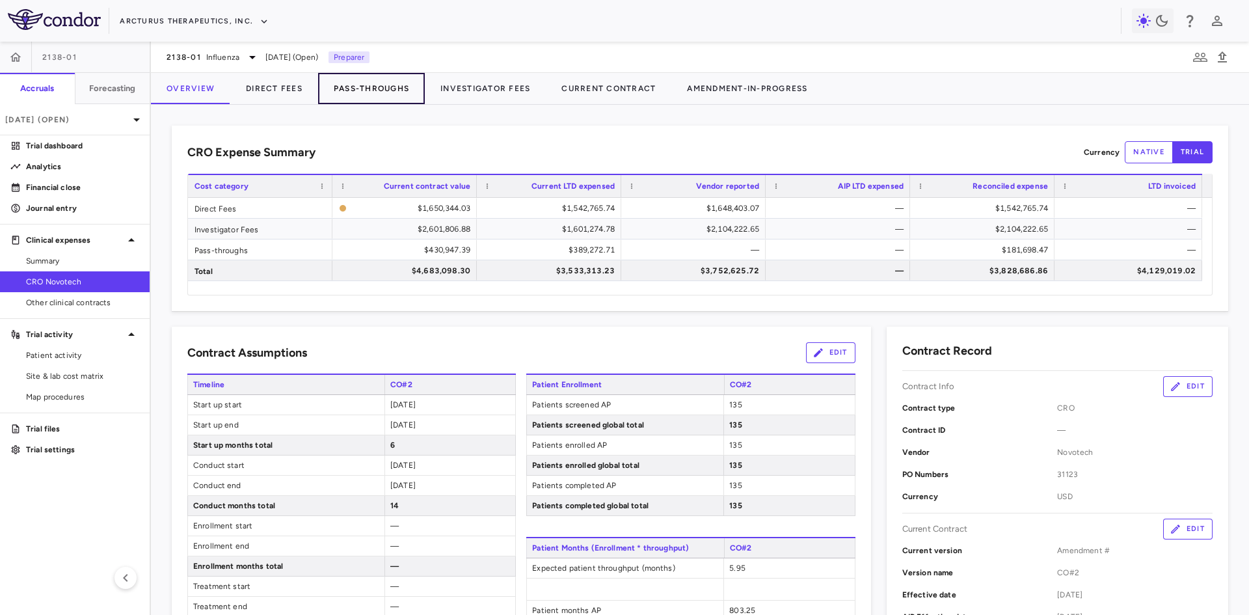
click at [395, 88] on button "Pass-Throughs" at bounding box center [371, 88] width 107 height 31
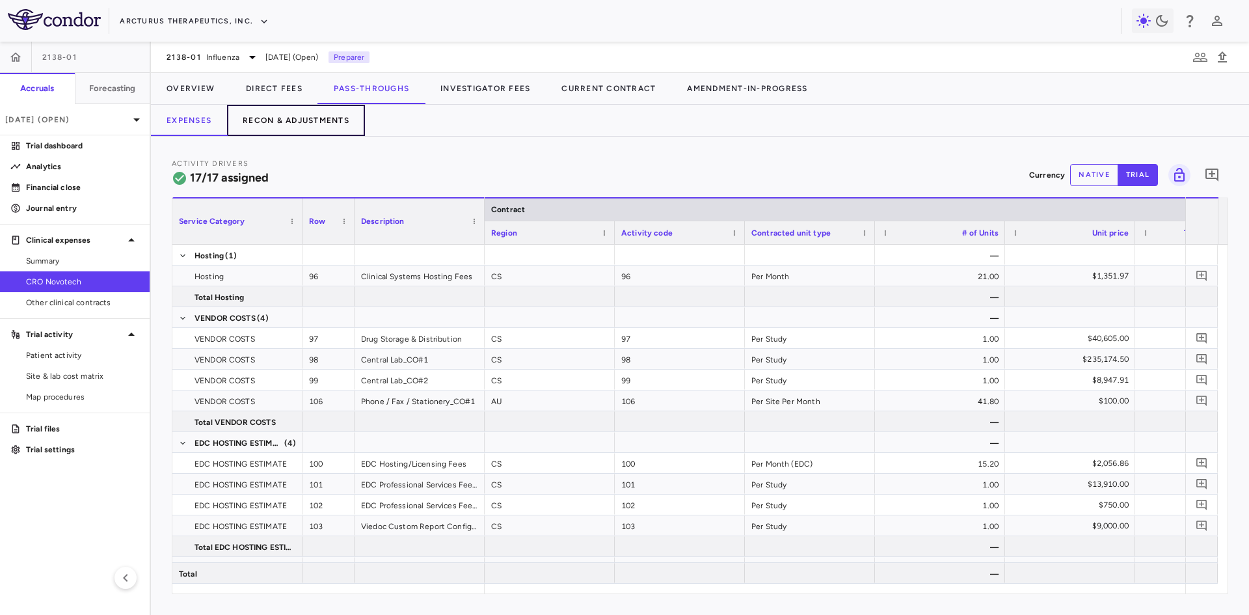
drag, startPoint x: 313, startPoint y: 124, endPoint x: 321, endPoint y: 126, distance: 8.6
click at [313, 124] on button "Recon & Adjustments" at bounding box center [296, 120] width 138 height 31
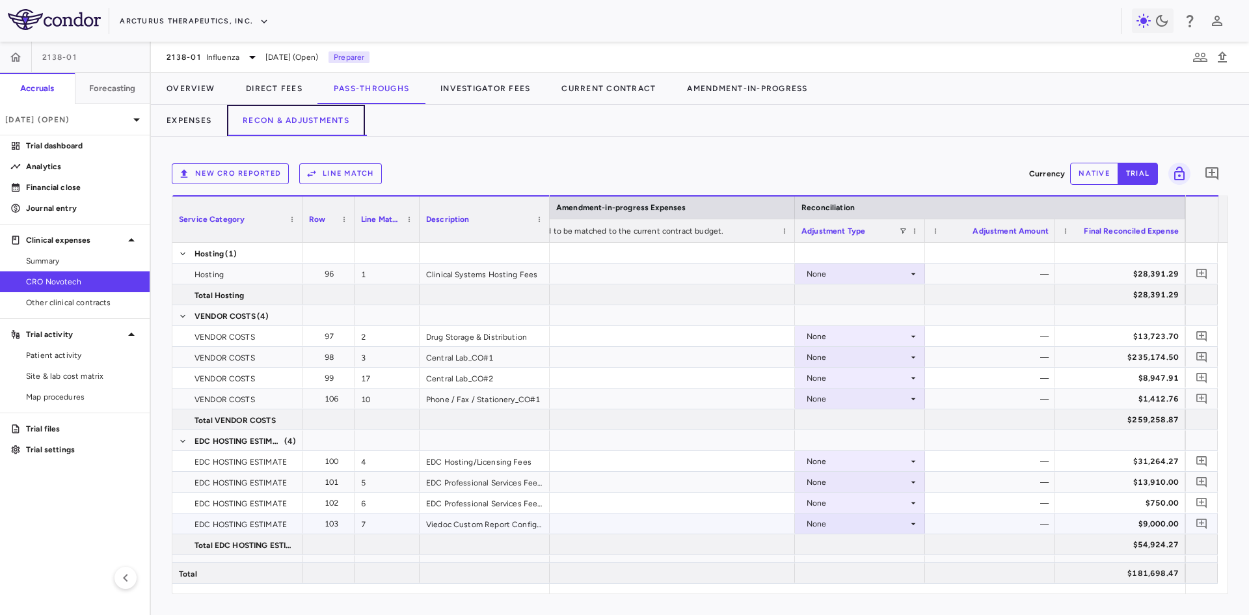
scroll to position [388, 0]
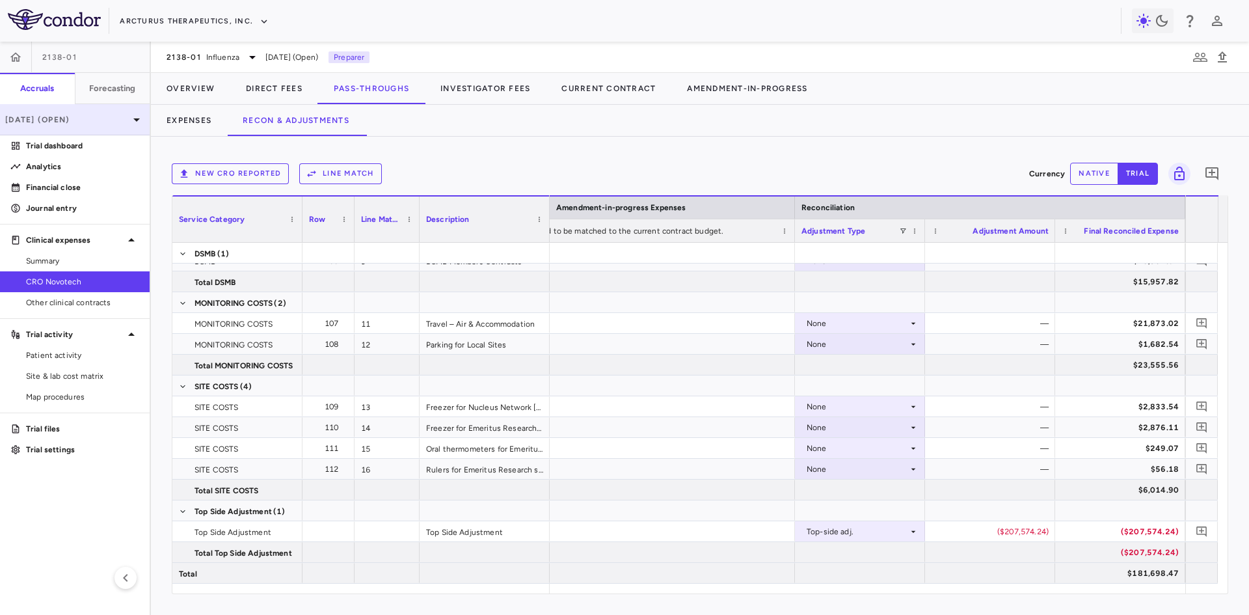
click at [101, 118] on p "[DATE] (Open)" at bounding box center [67, 120] width 124 height 12
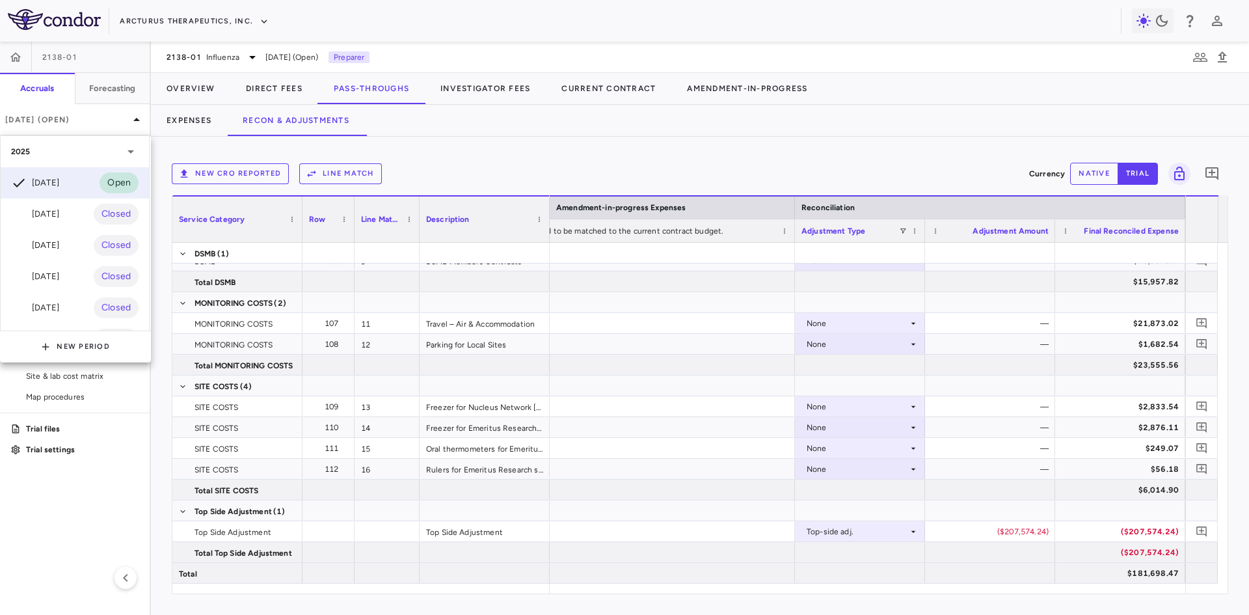
drag, startPoint x: 1112, startPoint y: 590, endPoint x: 1085, endPoint y: 589, distance: 27.3
click at [1085, 589] on div at bounding box center [624, 307] width 1249 height 615
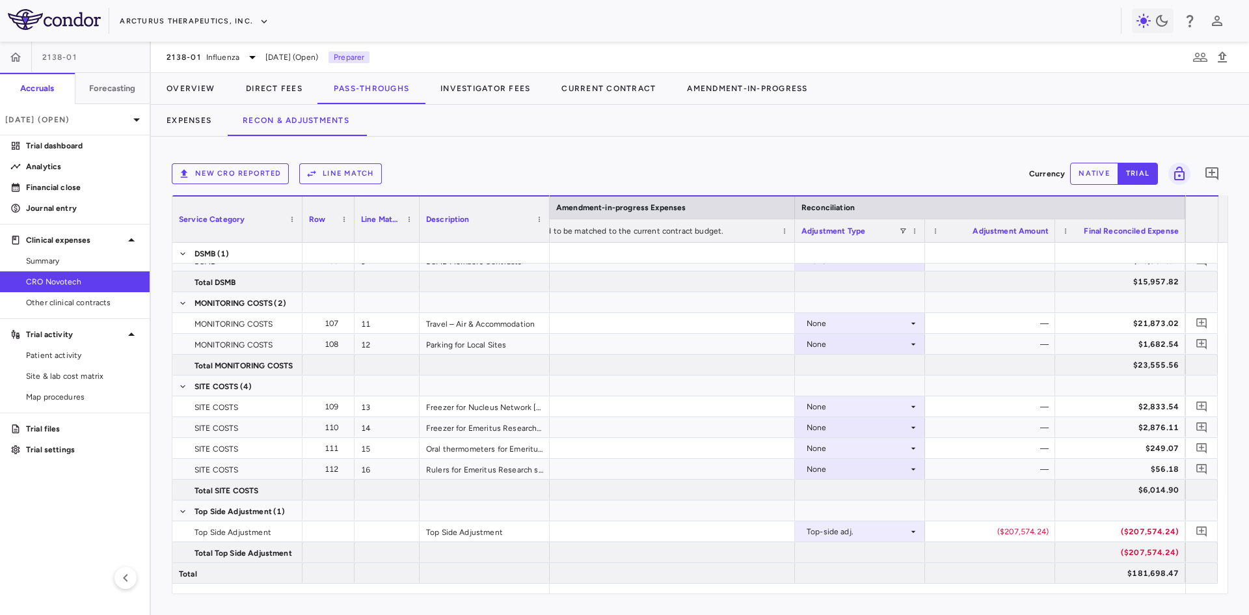
drag, startPoint x: 1085, startPoint y: 589, endPoint x: 1032, endPoint y: 589, distance: 52.7
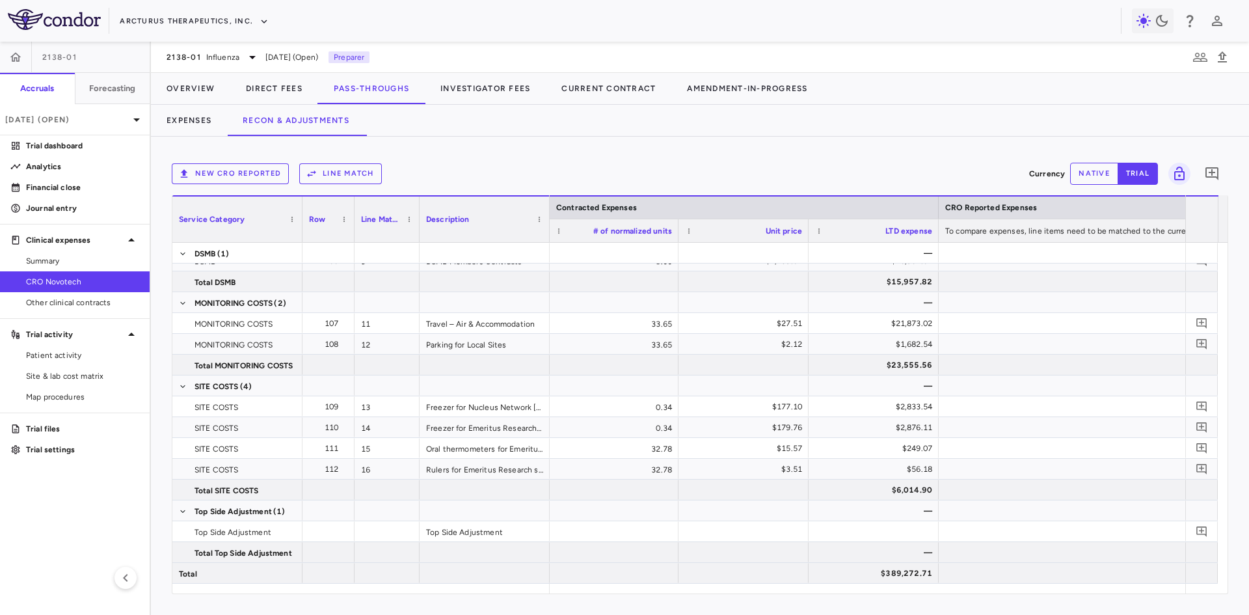
scroll to position [0, 1396]
click at [73, 118] on p "[DATE] (Open)" at bounding box center [67, 120] width 124 height 12
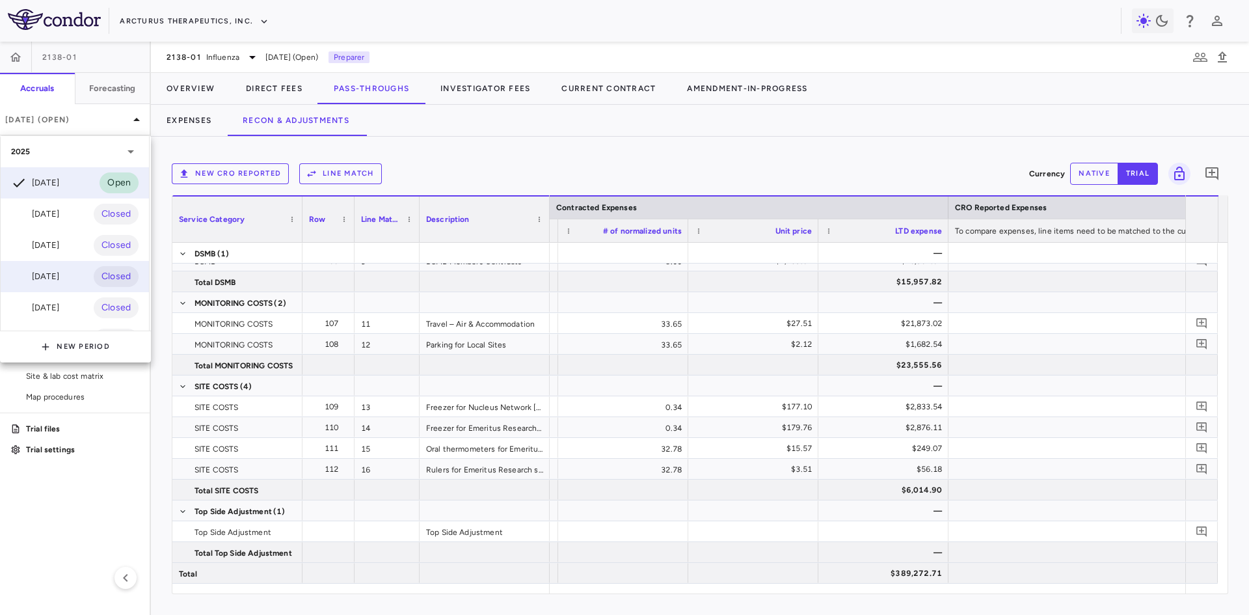
click at [50, 276] on div "[DATE]" at bounding box center [35, 277] width 48 height 16
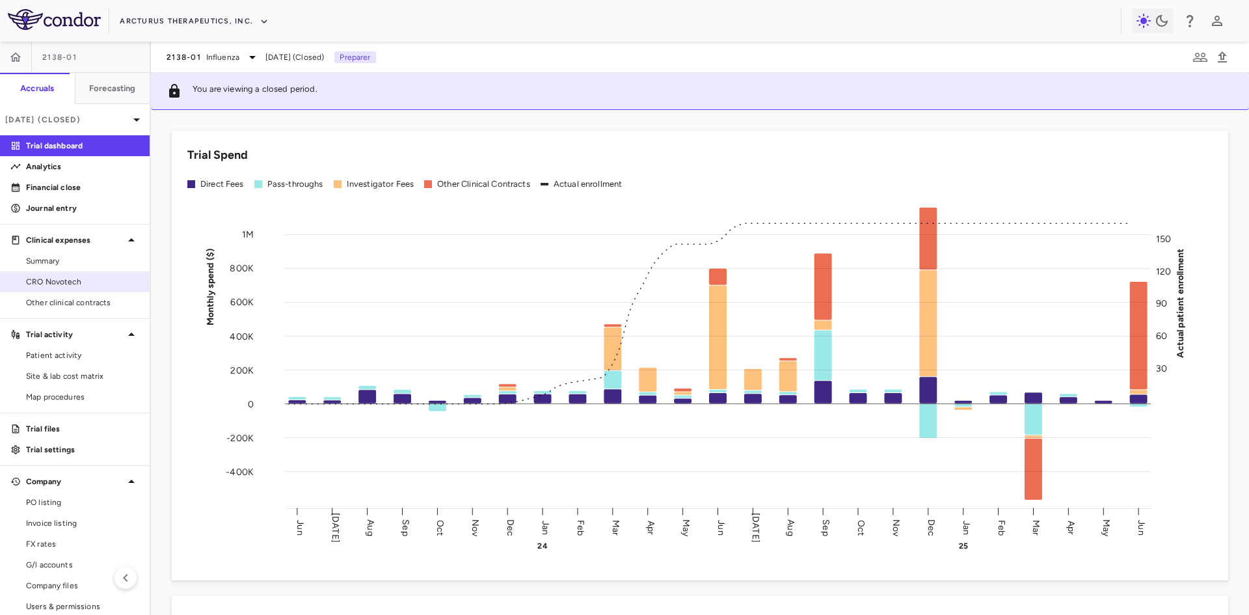
click at [70, 278] on span "CRO Novotech" at bounding box center [82, 282] width 113 height 12
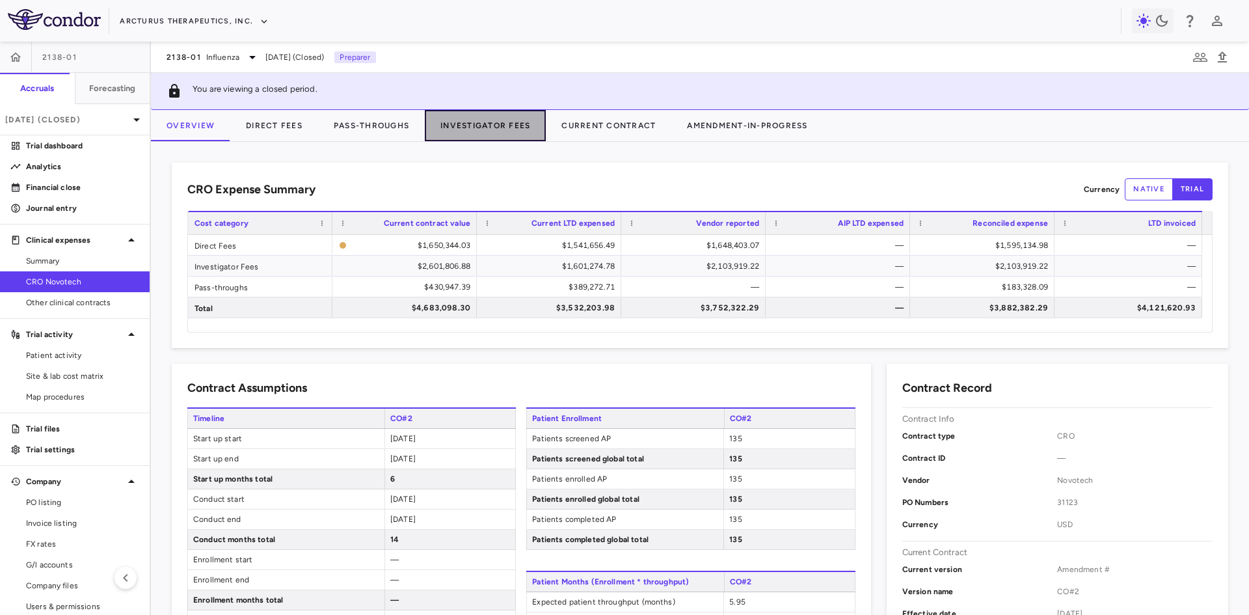
click at [484, 120] on button "Investigator Fees" at bounding box center [485, 125] width 121 height 31
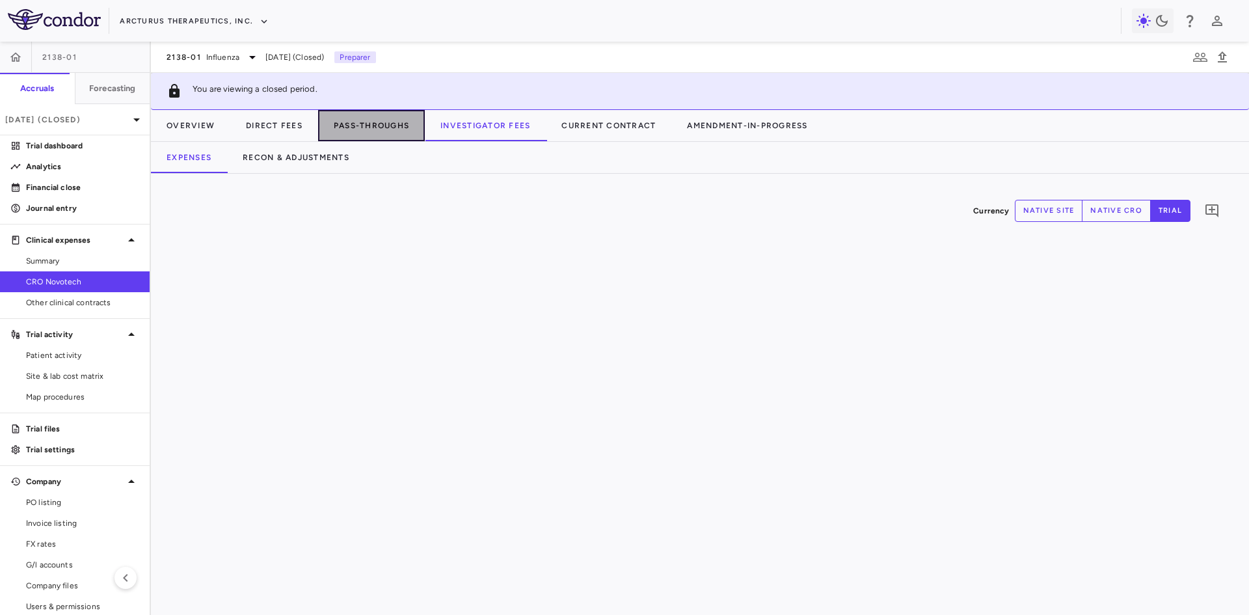
click at [410, 128] on button "Pass-Throughs" at bounding box center [371, 125] width 107 height 31
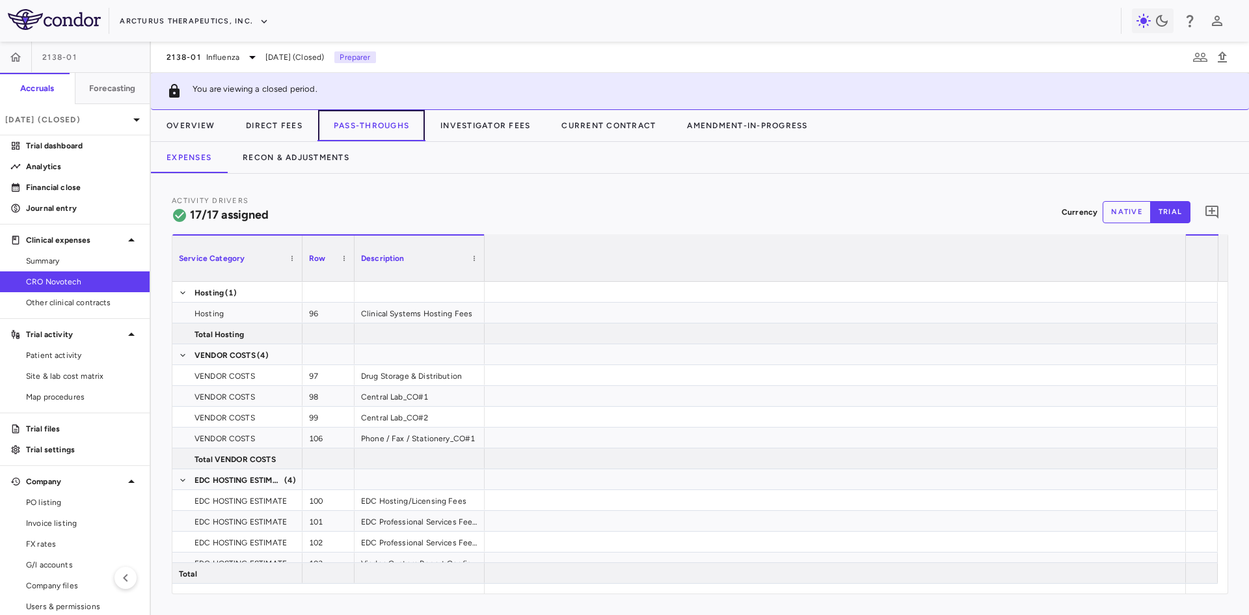
scroll to position [0, 972]
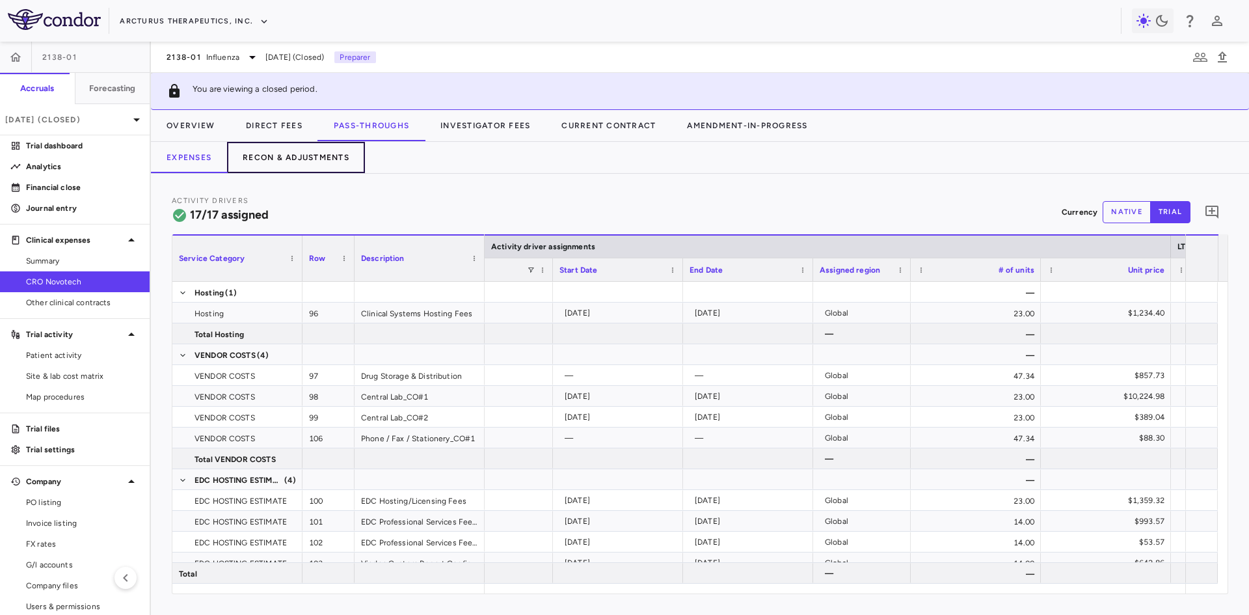
click at [309, 159] on button "Recon & Adjustments" at bounding box center [296, 157] width 138 height 31
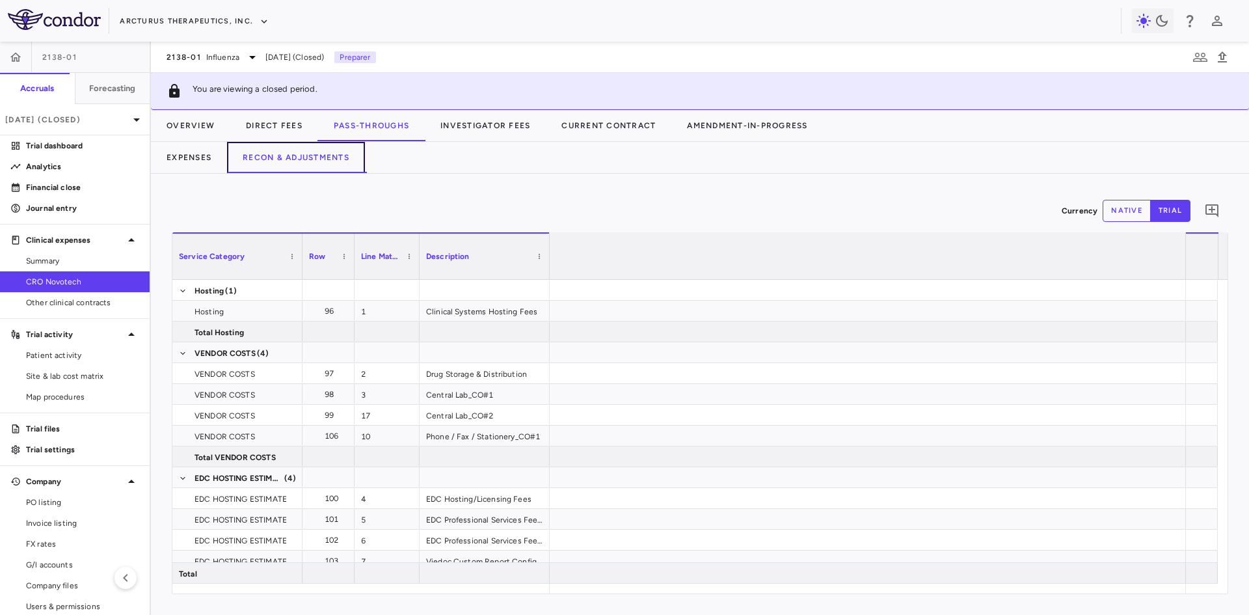
scroll to position [0, 2324]
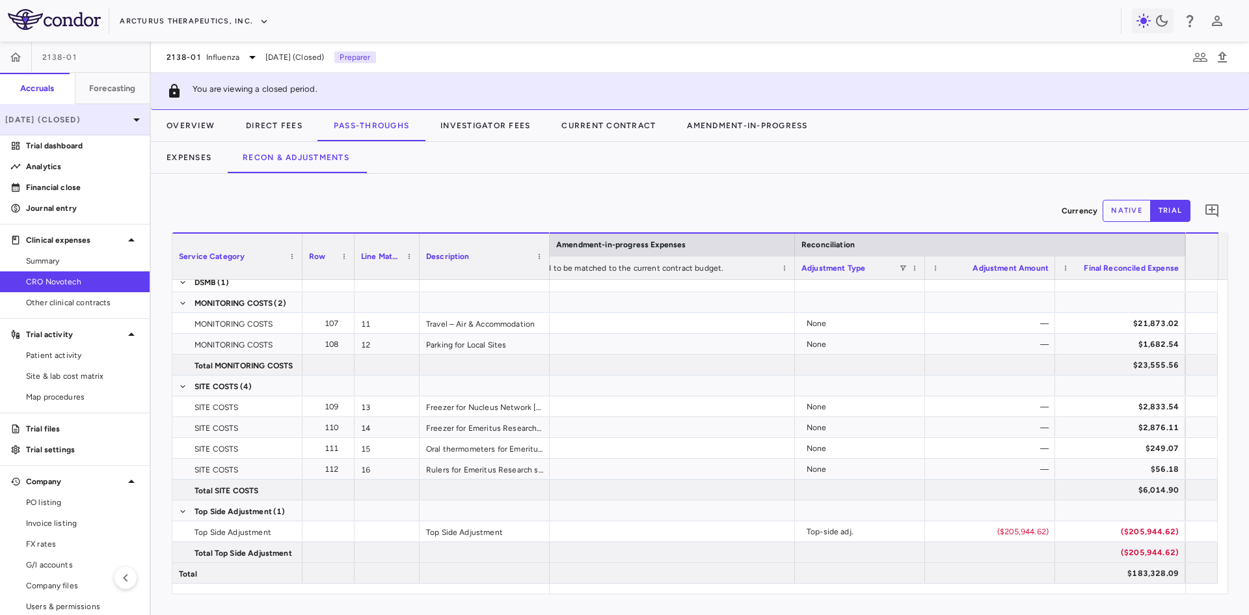
click at [84, 127] on div "[DATE] (Closed)" at bounding box center [75, 119] width 150 height 31
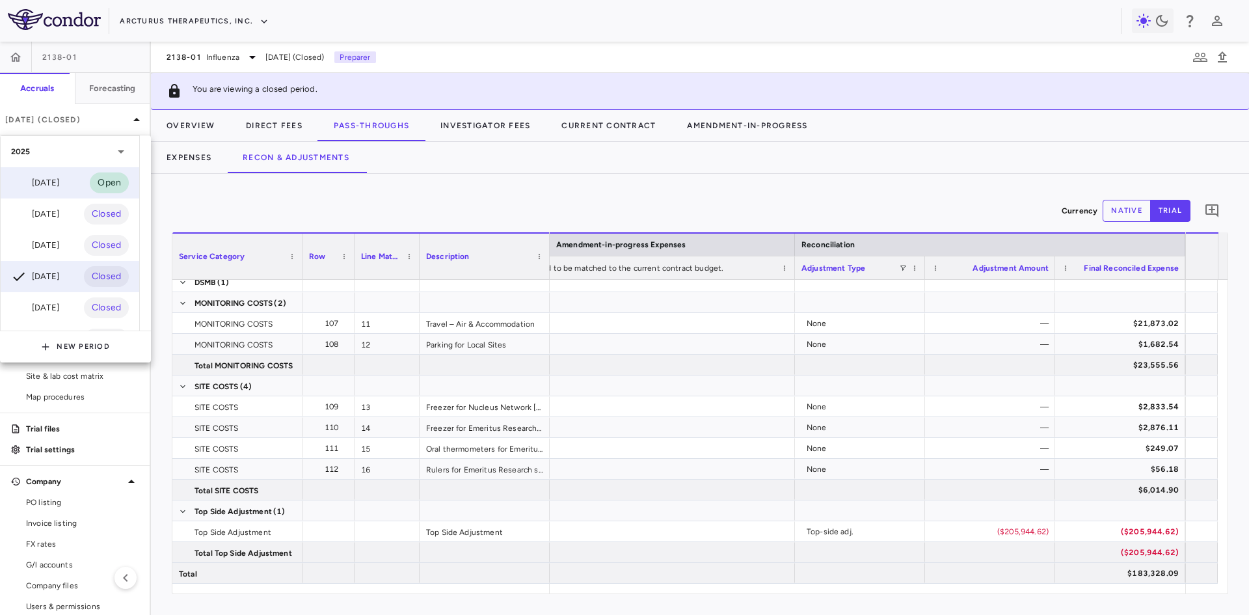
click at [59, 183] on div "[DATE]" at bounding box center [35, 183] width 48 height 16
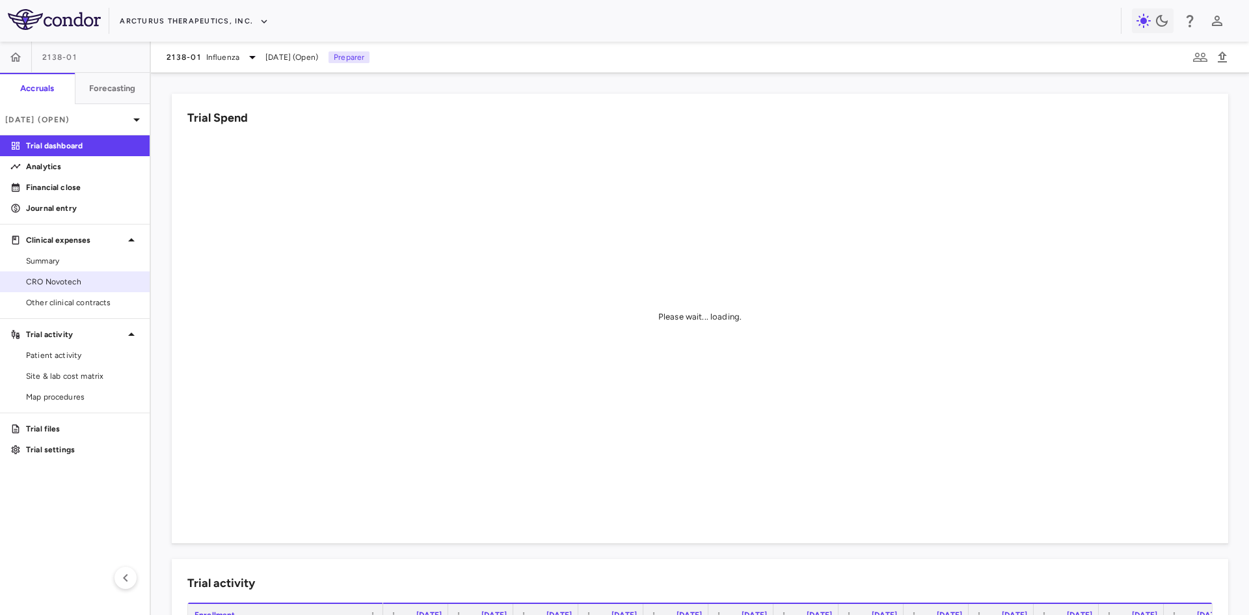
click at [94, 282] on span "CRO Novotech" at bounding box center [82, 282] width 113 height 12
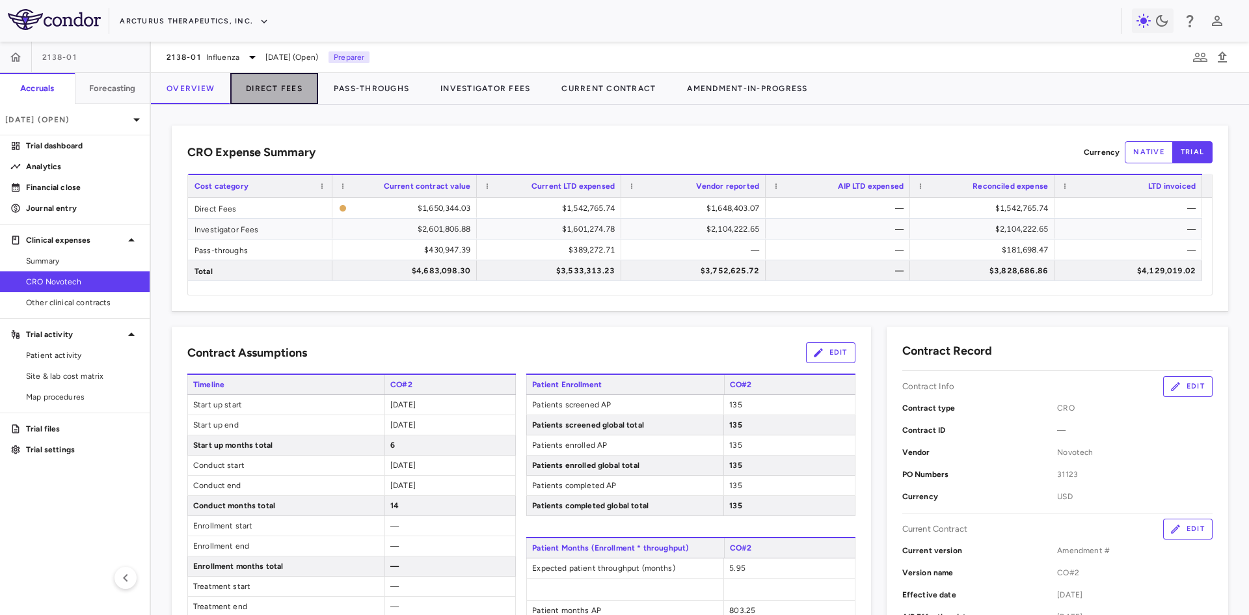
click at [283, 88] on button "Direct Fees" at bounding box center [274, 88] width 88 height 31
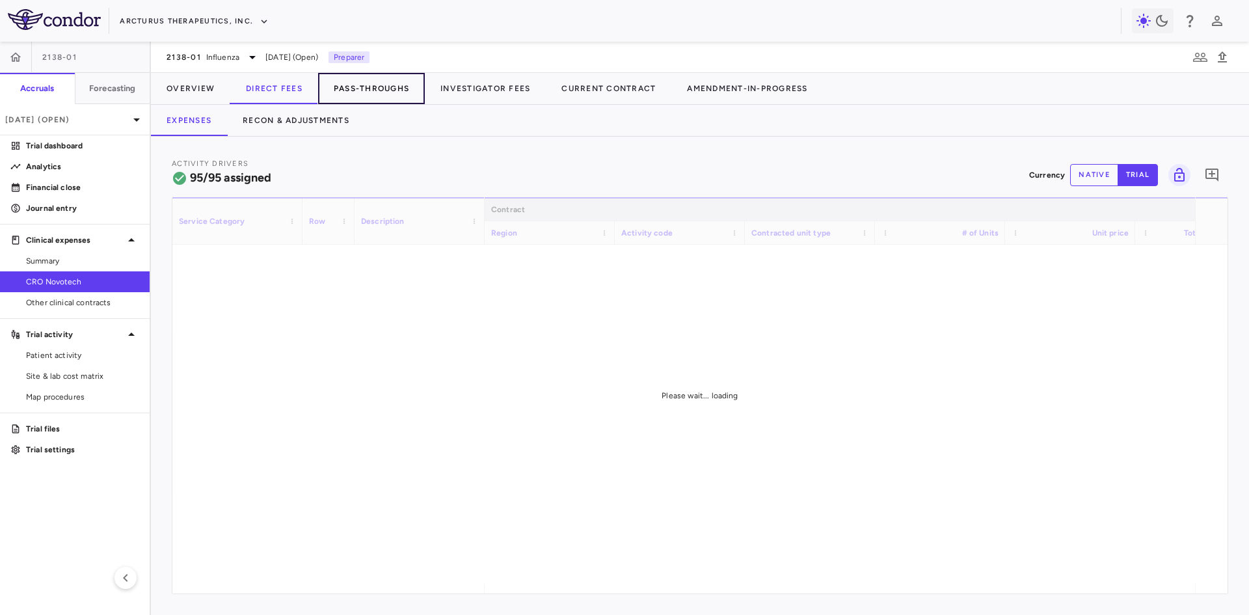
click at [377, 91] on button "Pass-Throughs" at bounding box center [371, 88] width 107 height 31
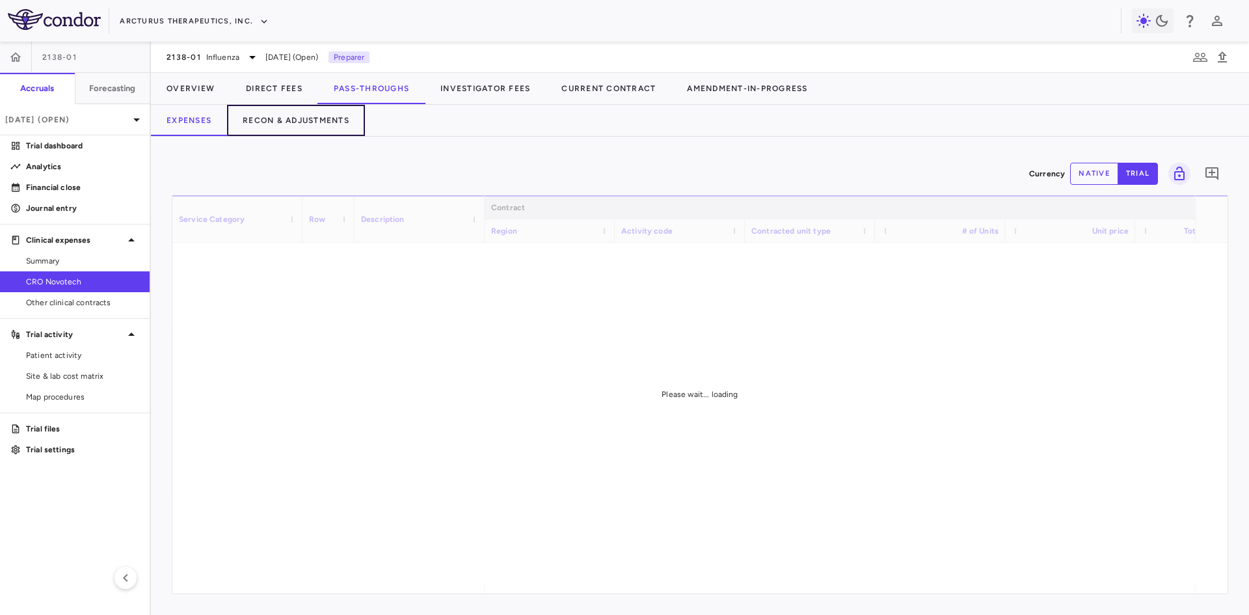
drag, startPoint x: 298, startPoint y: 117, endPoint x: 325, endPoint y: 149, distance: 42.0
click at [298, 116] on button "Recon & Adjustments" at bounding box center [296, 120] width 138 height 31
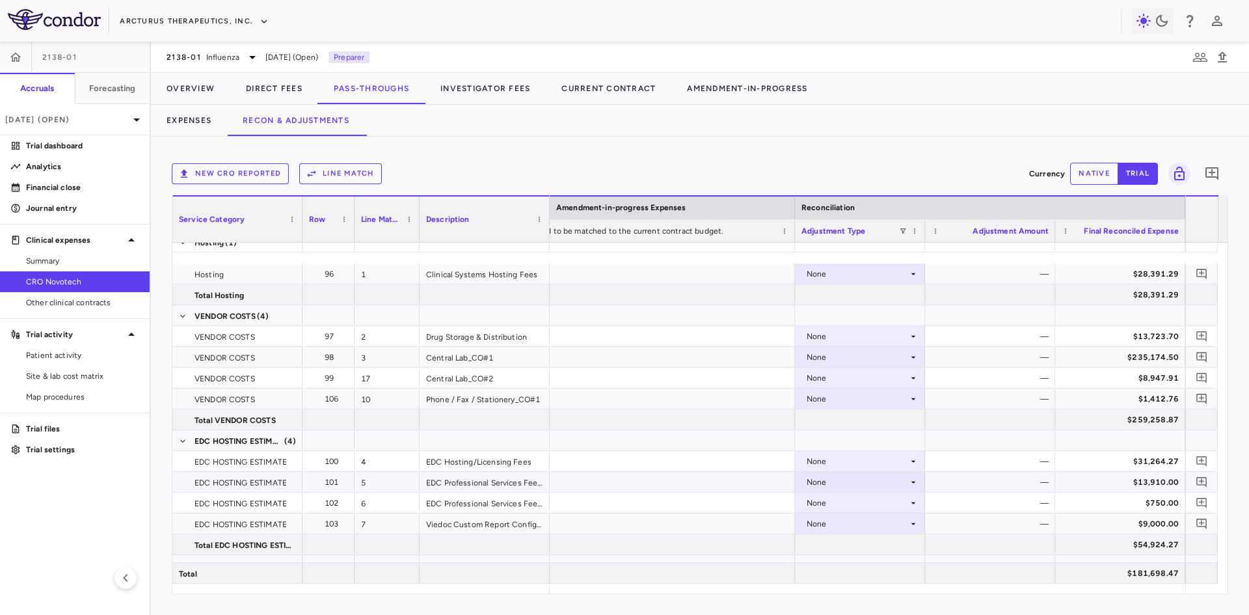
scroll to position [388, 0]
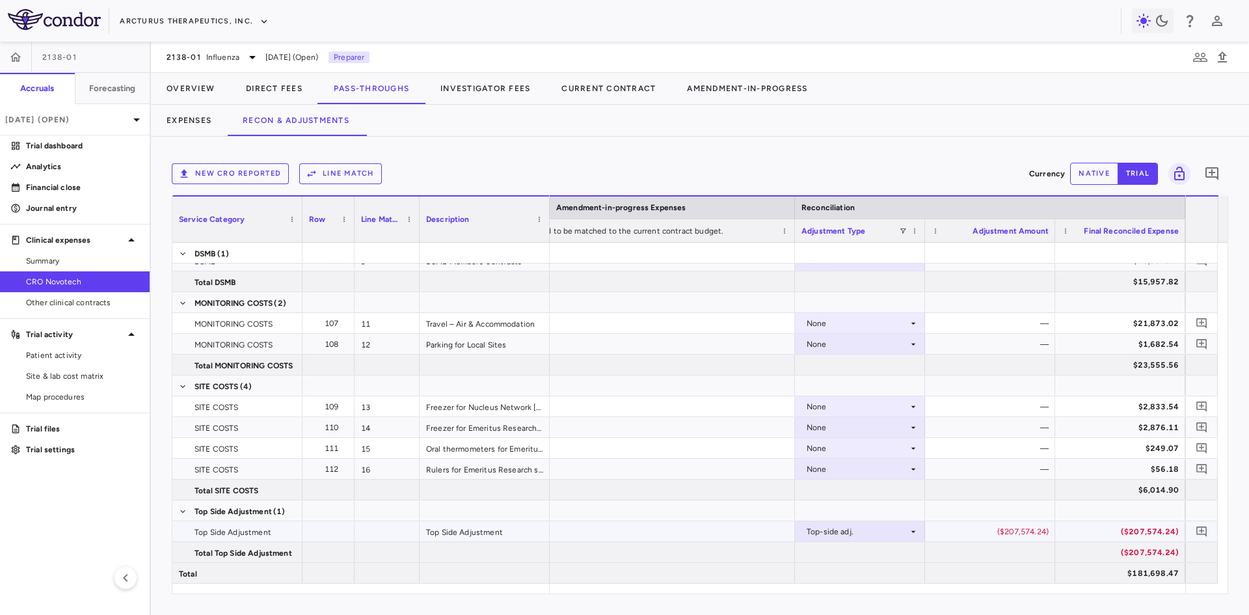
click at [1115, 531] on div "($207,574.24)" at bounding box center [1123, 531] width 112 height 21
click at [1019, 533] on div "($207,574.24)" at bounding box center [992, 531] width 112 height 21
click at [1107, 171] on button "native" at bounding box center [1094, 174] width 48 height 22
click at [1009, 527] on div "($207,574.24)" at bounding box center [992, 531] width 112 height 21
drag, startPoint x: 987, startPoint y: 538, endPoint x: 1104, endPoint y: 531, distance: 117.9
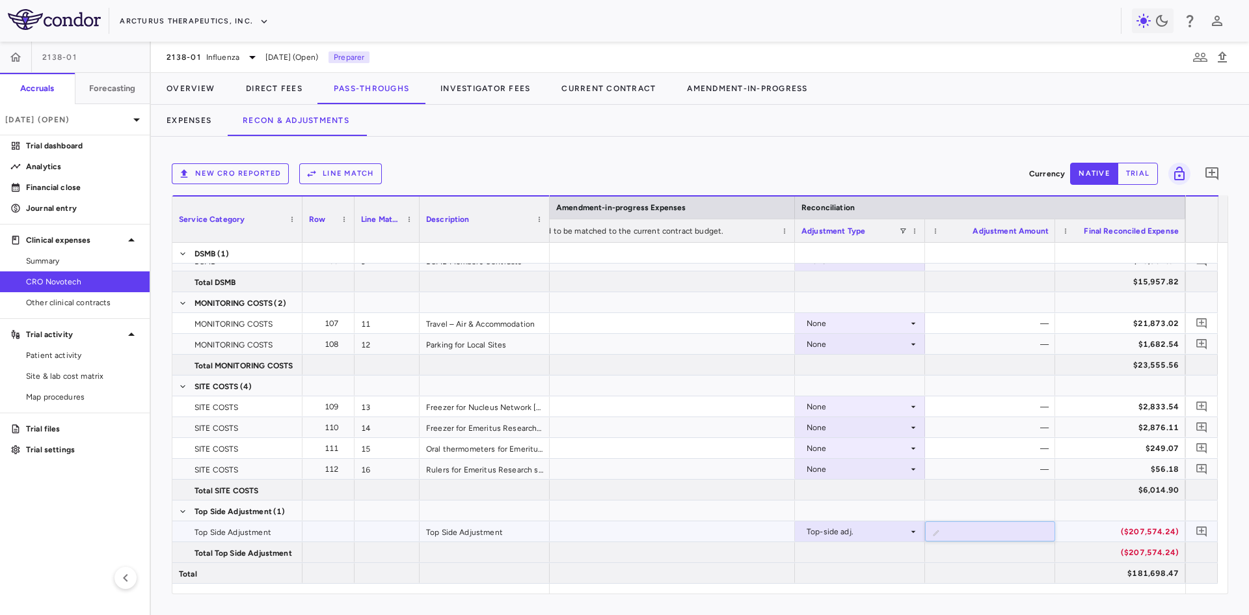
click at [1117, 526] on div "($207,574.24)" at bounding box center [1123, 531] width 112 height 21
click at [1027, 537] on div "$0.00" at bounding box center [992, 531] width 112 height 21
drag, startPoint x: 1019, startPoint y: 535, endPoint x: 1043, endPoint y: 537, distance: 24.2
click at [1043, 537] on input "number" at bounding box center [999, 532] width 109 height 21
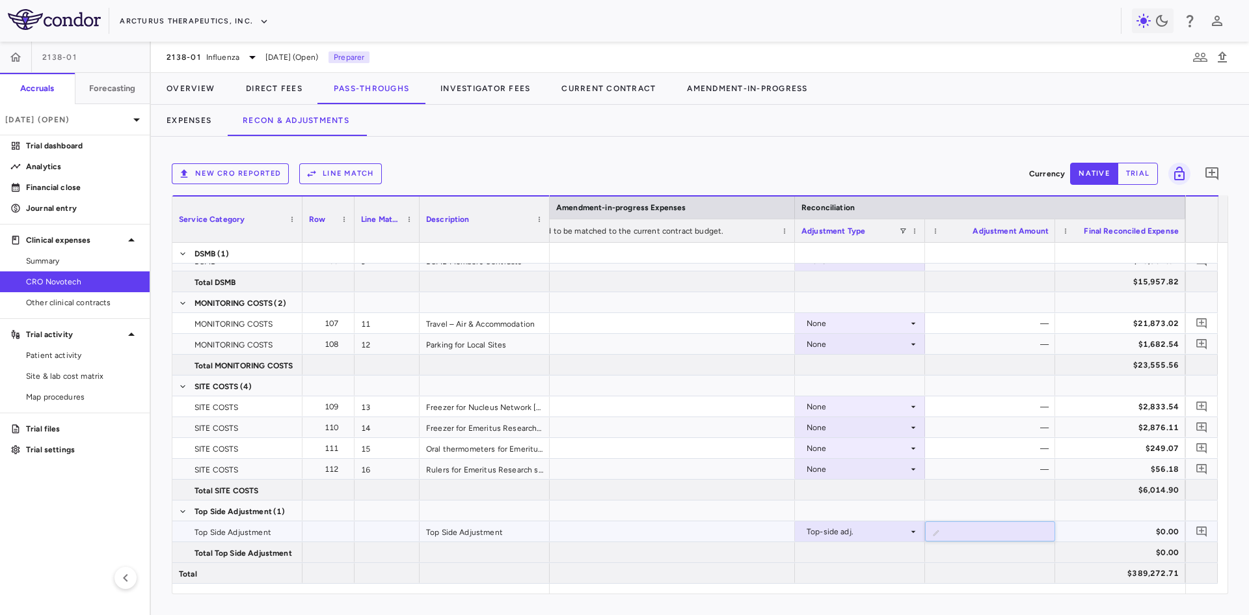
type input "**********"
click at [1119, 528] on div "$0.00" at bounding box center [1123, 531] width 112 height 21
click at [1200, 532] on icon "Add comment" at bounding box center [1201, 531] width 12 height 12
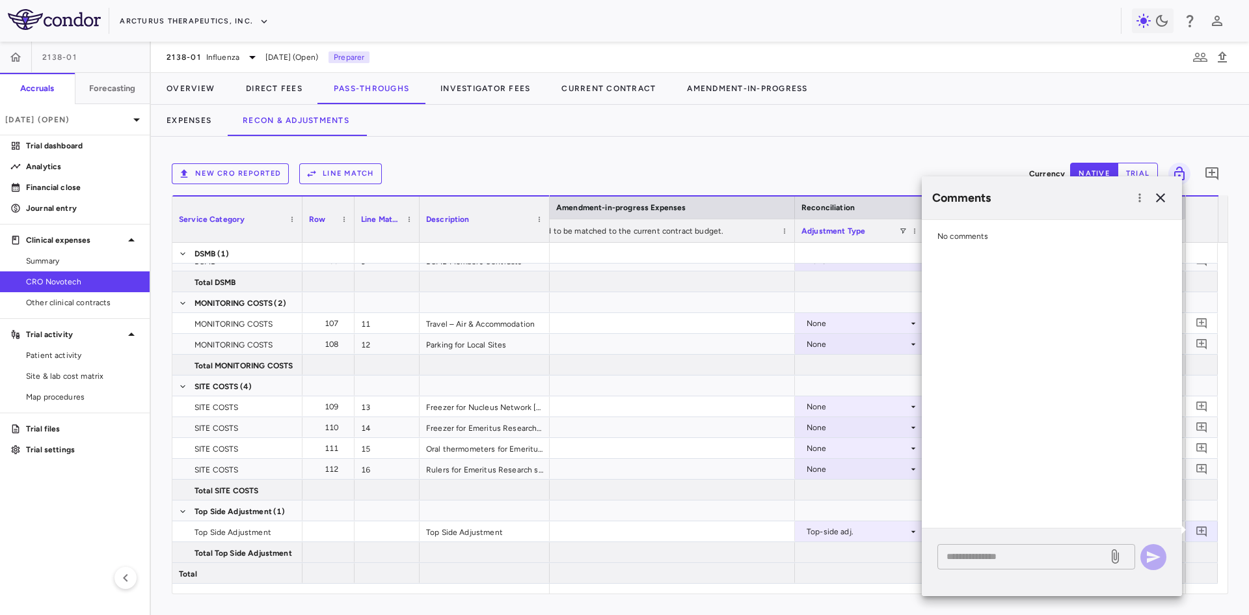
click at [1013, 553] on textarea at bounding box center [1022, 556] width 152 height 14
type textarea "**********"
click at [1117, 557] on icon at bounding box center [1115, 556] width 16 height 16
click at [0, 0] on input "file" at bounding box center [0, 0] width 0 height 0
click at [1159, 554] on icon "button" at bounding box center [1153, 557] width 16 height 16
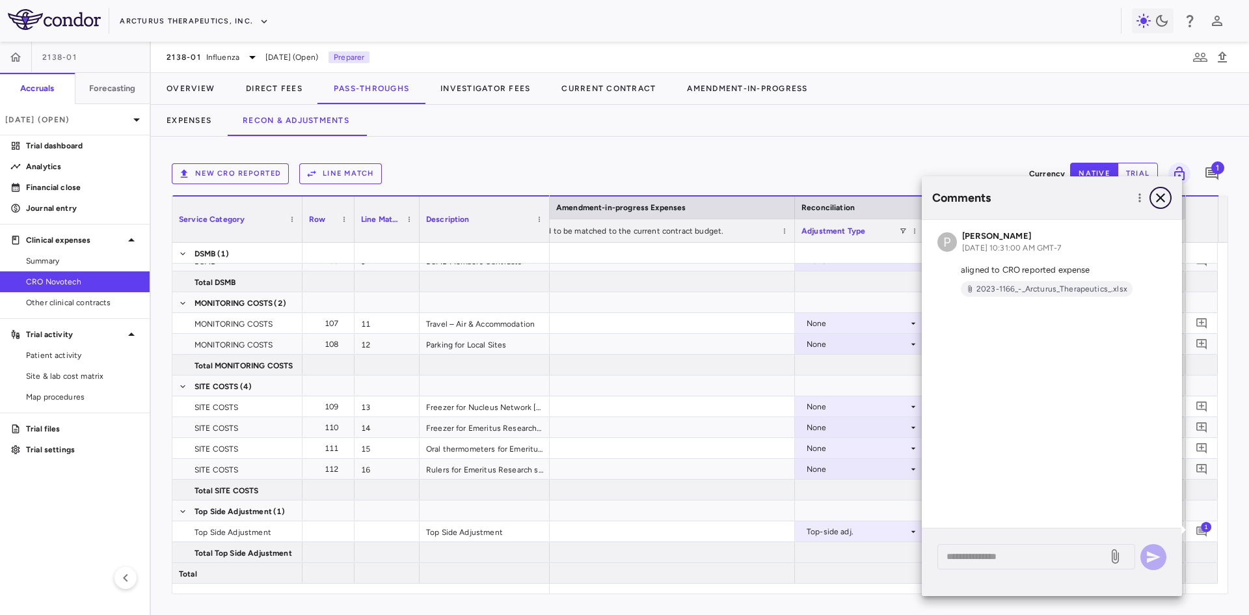
click at [1161, 198] on icon "button" at bounding box center [1160, 197] width 9 height 9
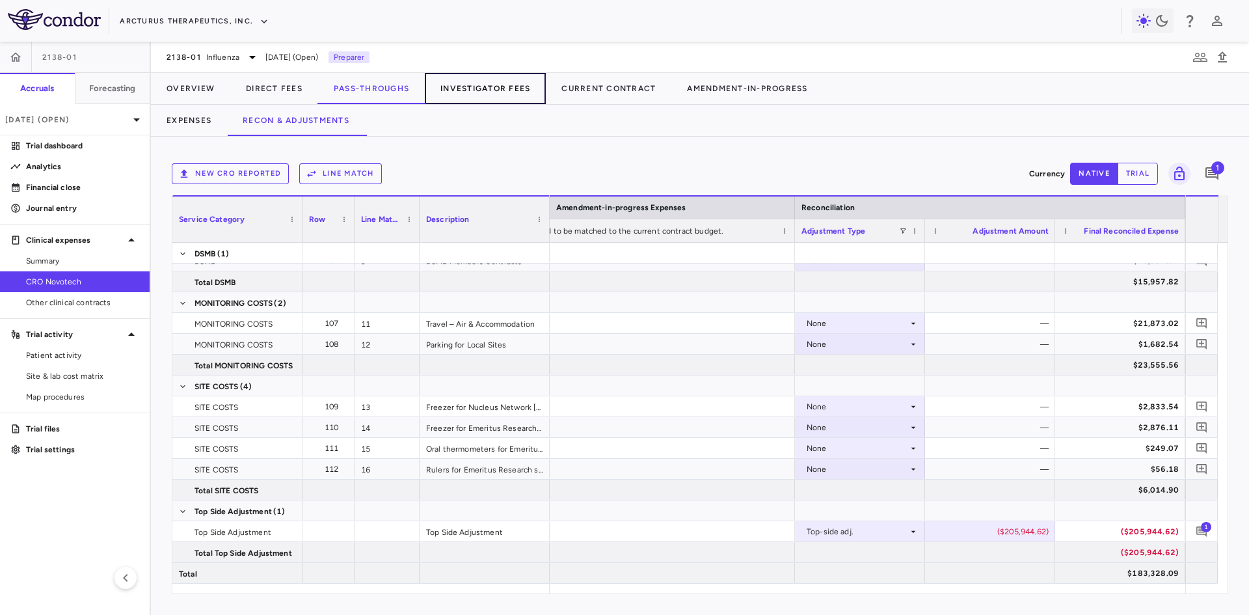
click at [473, 91] on button "Investigator Fees" at bounding box center [485, 88] width 121 height 31
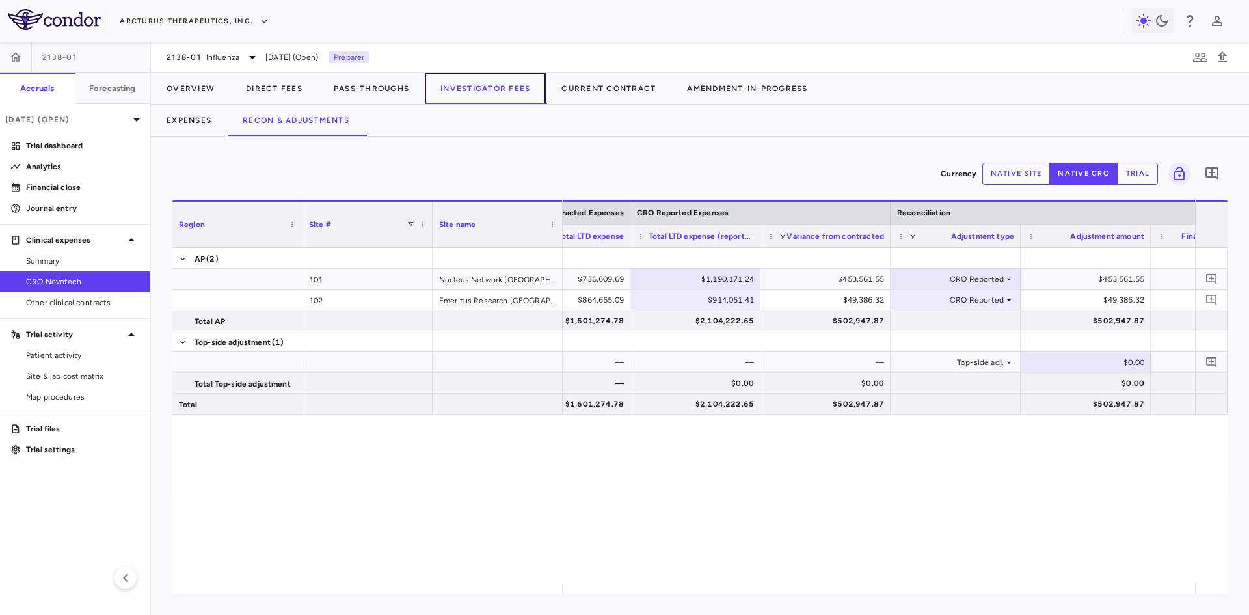
scroll to position [0, 721]
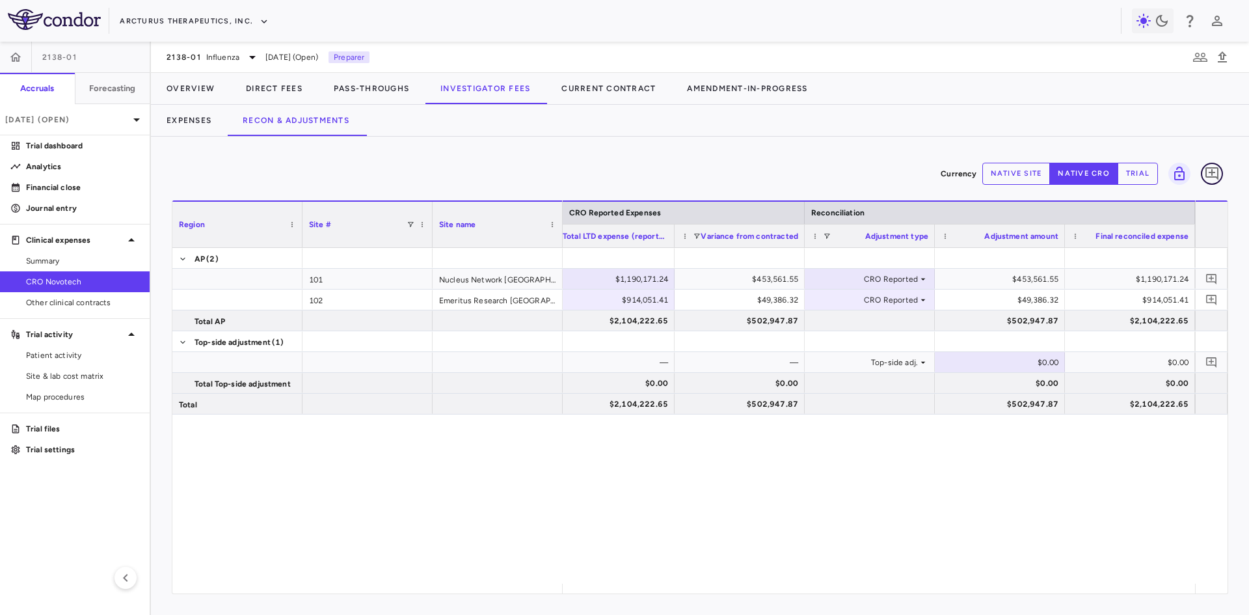
click at [1215, 172] on icon "Add comment" at bounding box center [1212, 174] width 16 height 16
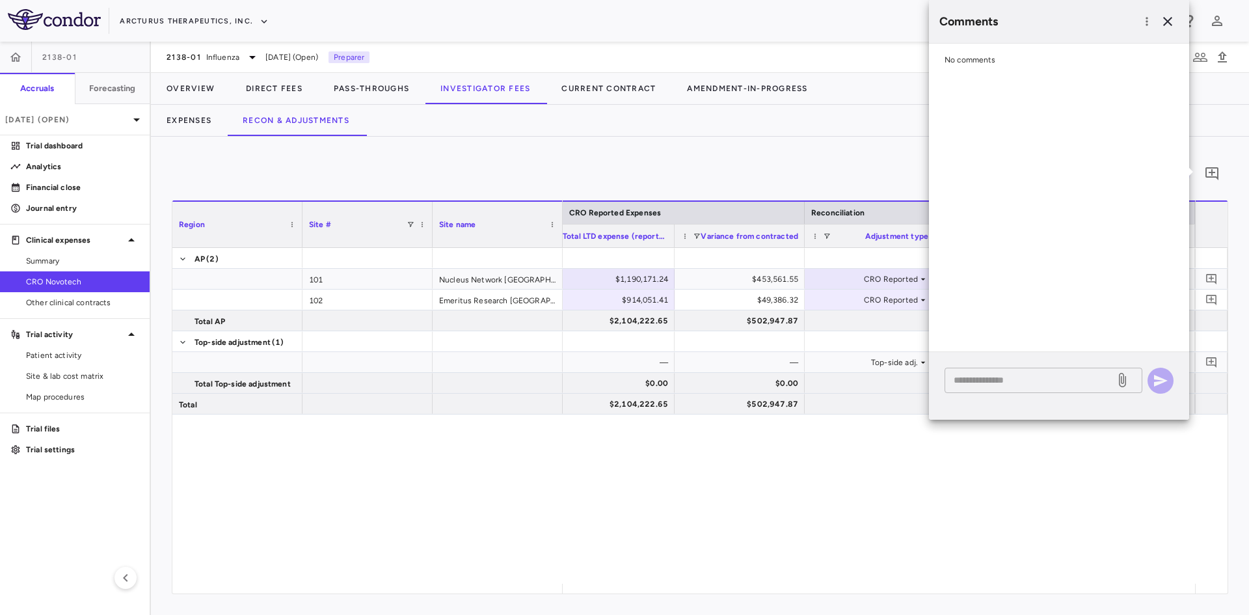
click at [1019, 380] on textarea at bounding box center [1029, 380] width 152 height 14
type textarea "**********"
click at [1120, 381] on icon at bounding box center [1122, 380] width 7 height 14
click at [0, 0] on input "file" at bounding box center [0, 0] width 0 height 0
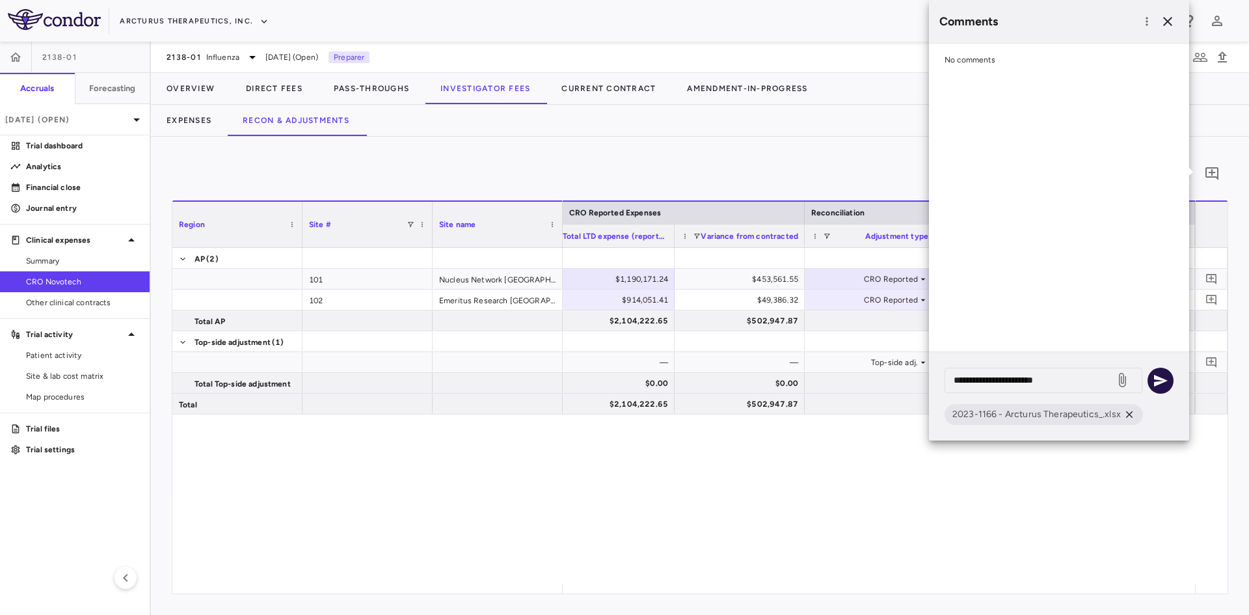
click at [1162, 380] on icon "button" at bounding box center [1161, 381] width 14 height 12
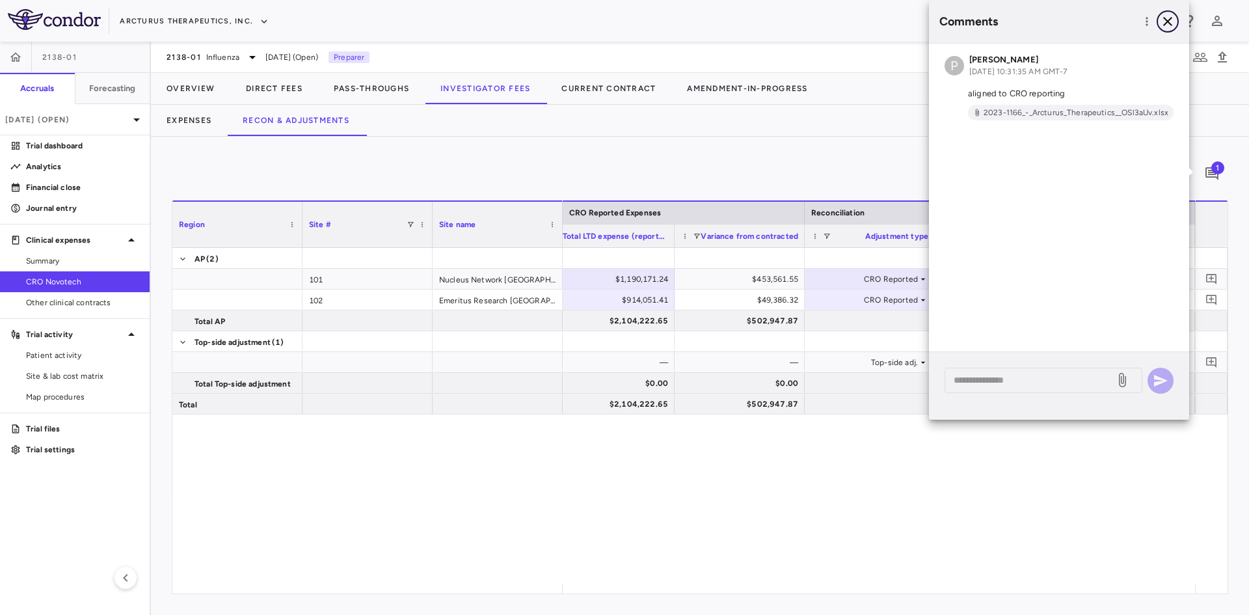
click at [1166, 24] on icon "button" at bounding box center [1167, 22] width 16 height 16
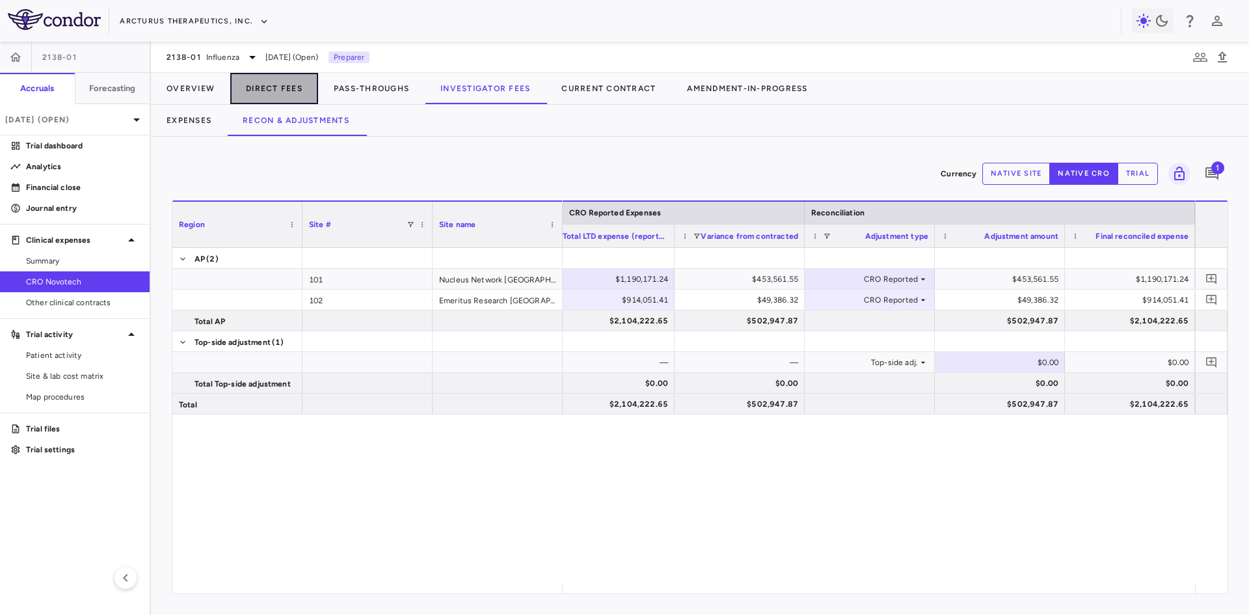
click at [253, 89] on button "Direct Fees" at bounding box center [274, 88] width 88 height 31
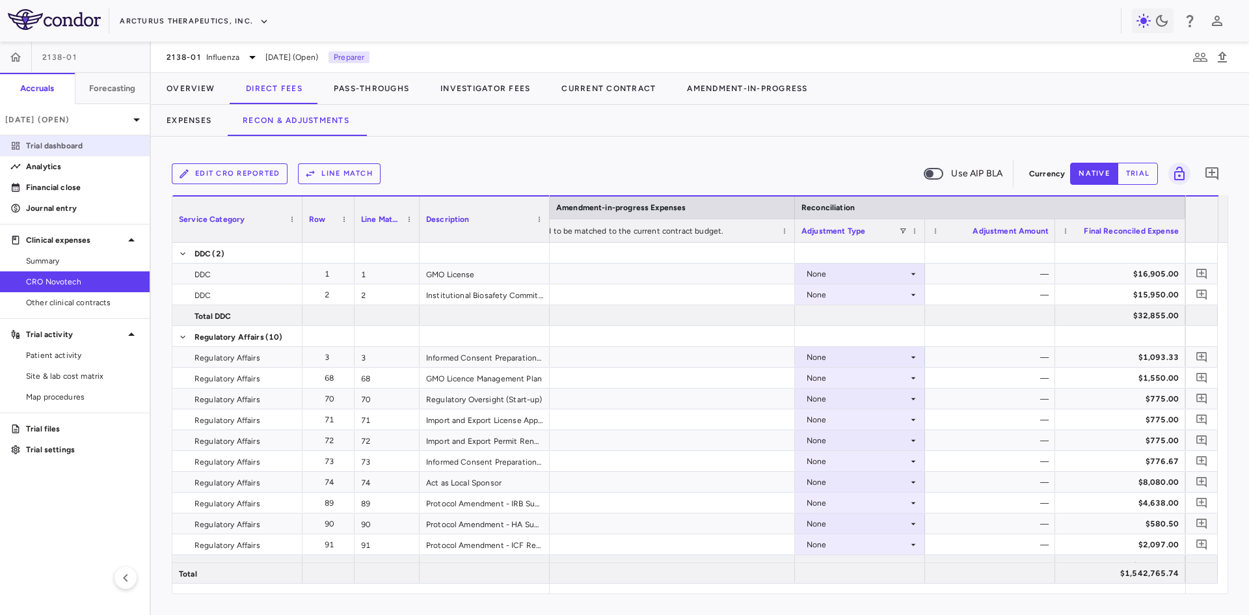
click at [72, 142] on p "Trial dashboard" at bounding box center [82, 146] width 113 height 12
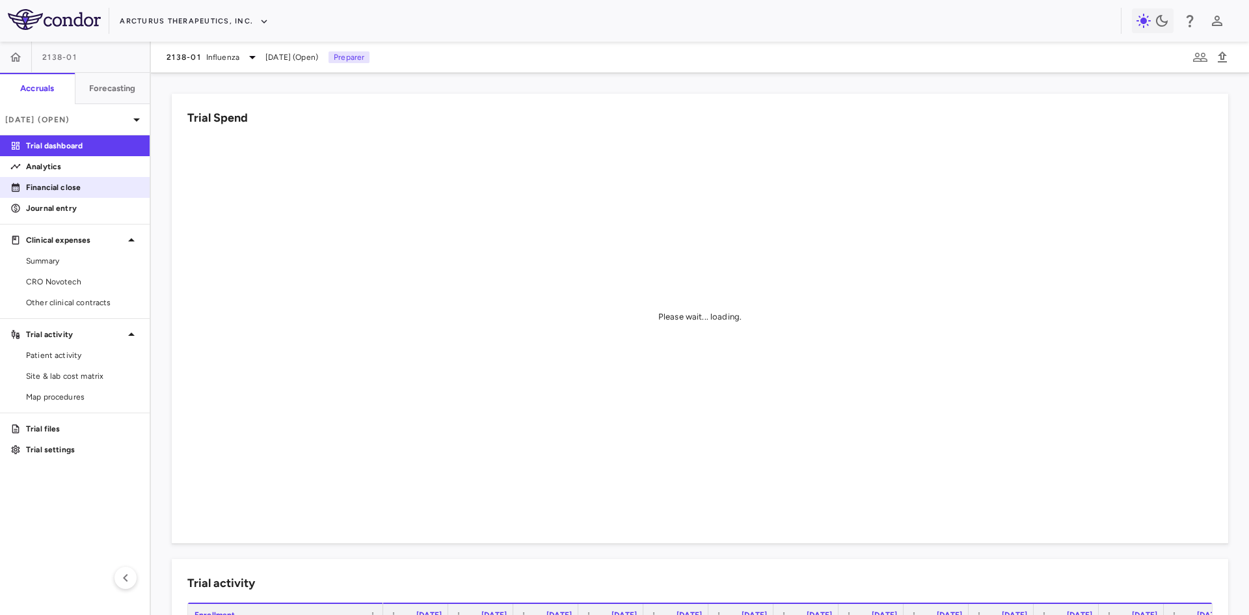
click at [52, 185] on p "Financial close" at bounding box center [82, 187] width 113 height 12
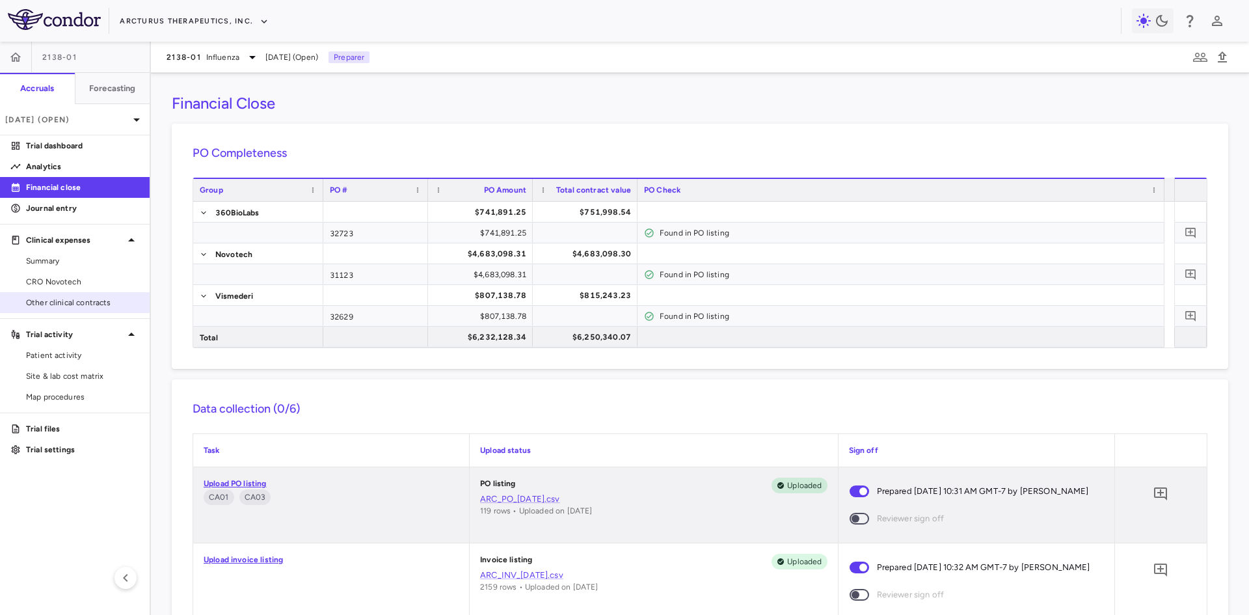
click at [70, 303] on span "Other clinical contracts" at bounding box center [82, 303] width 113 height 12
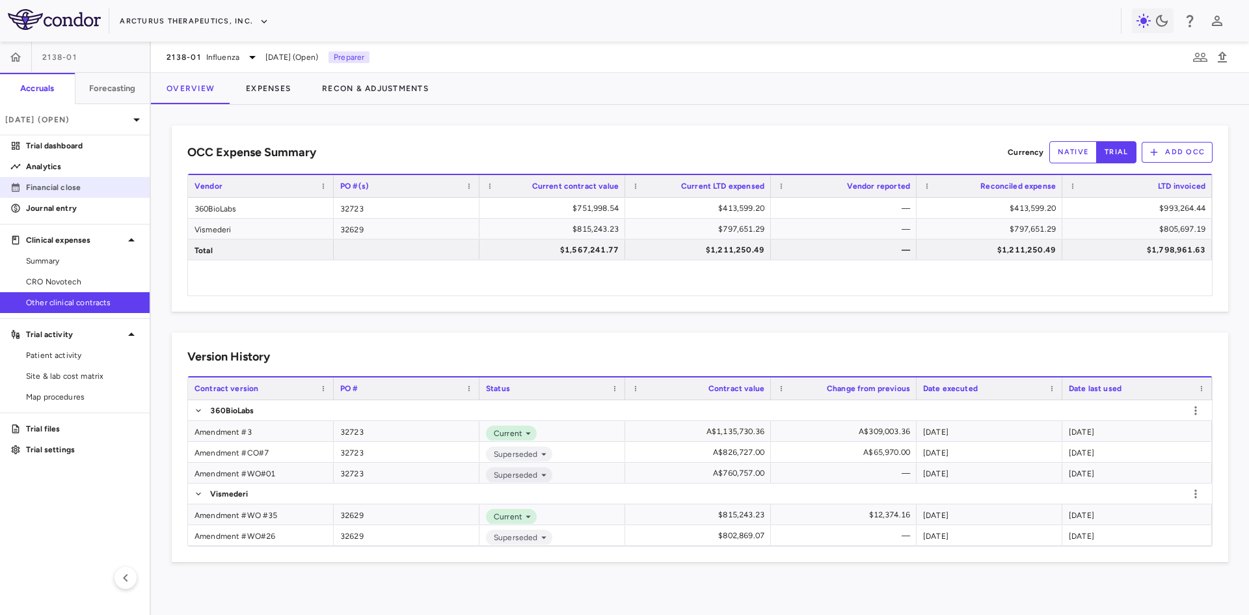
click at [72, 189] on p "Financial close" at bounding box center [82, 187] width 113 height 12
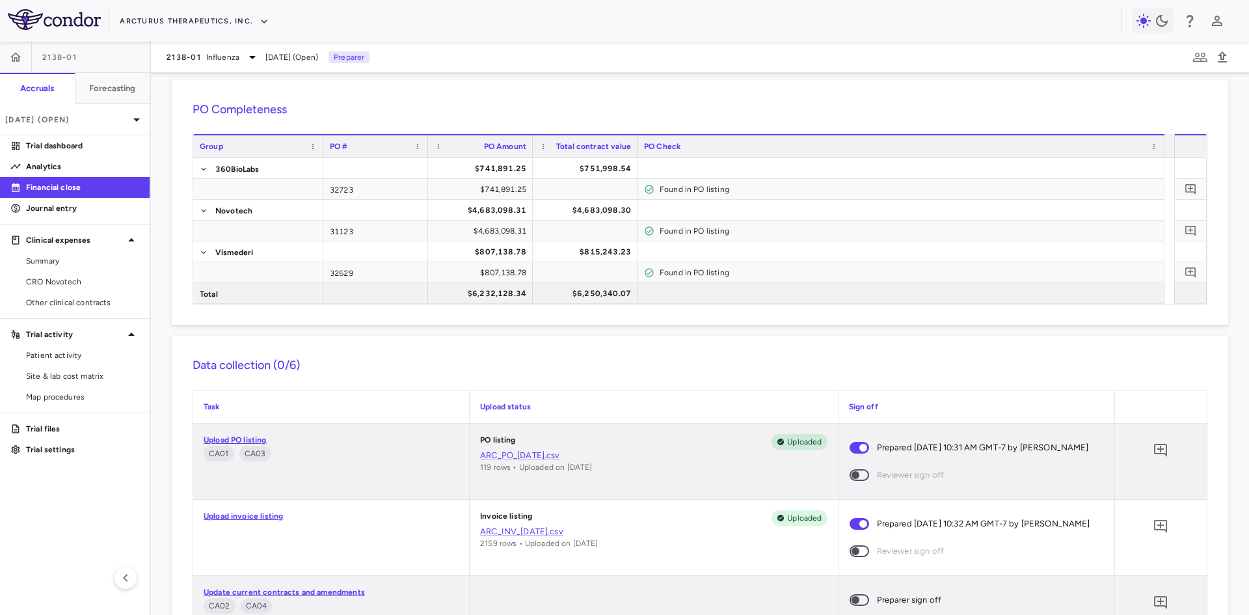
scroll to position [65, 0]
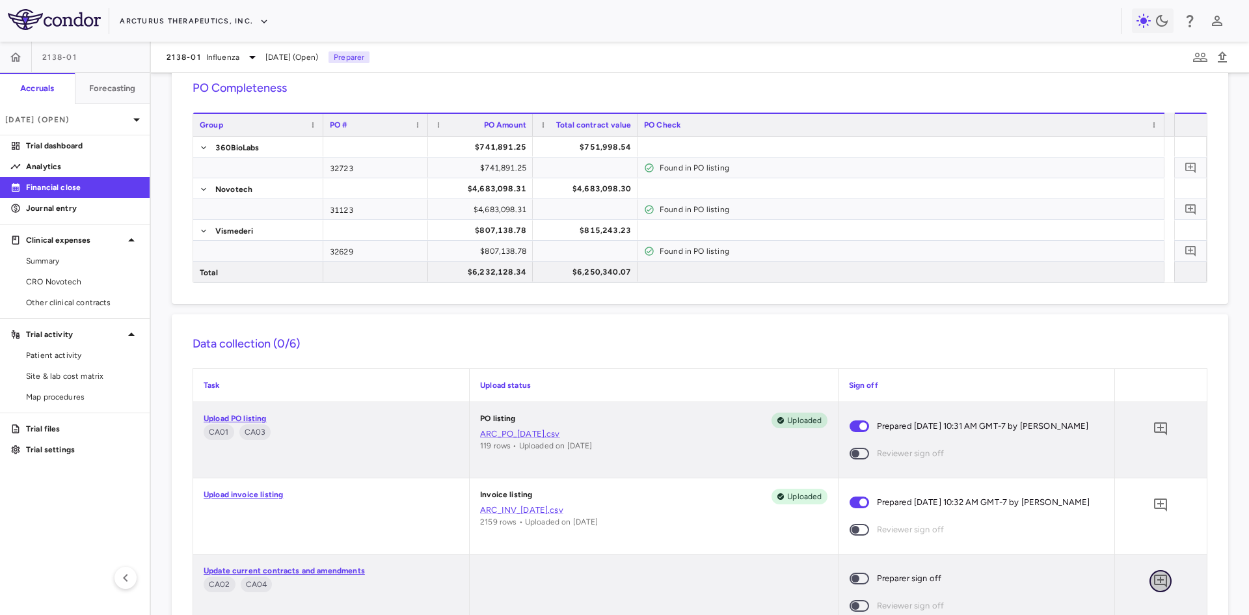
click at [1154, 583] on icon "Add comment" at bounding box center [1160, 580] width 13 height 13
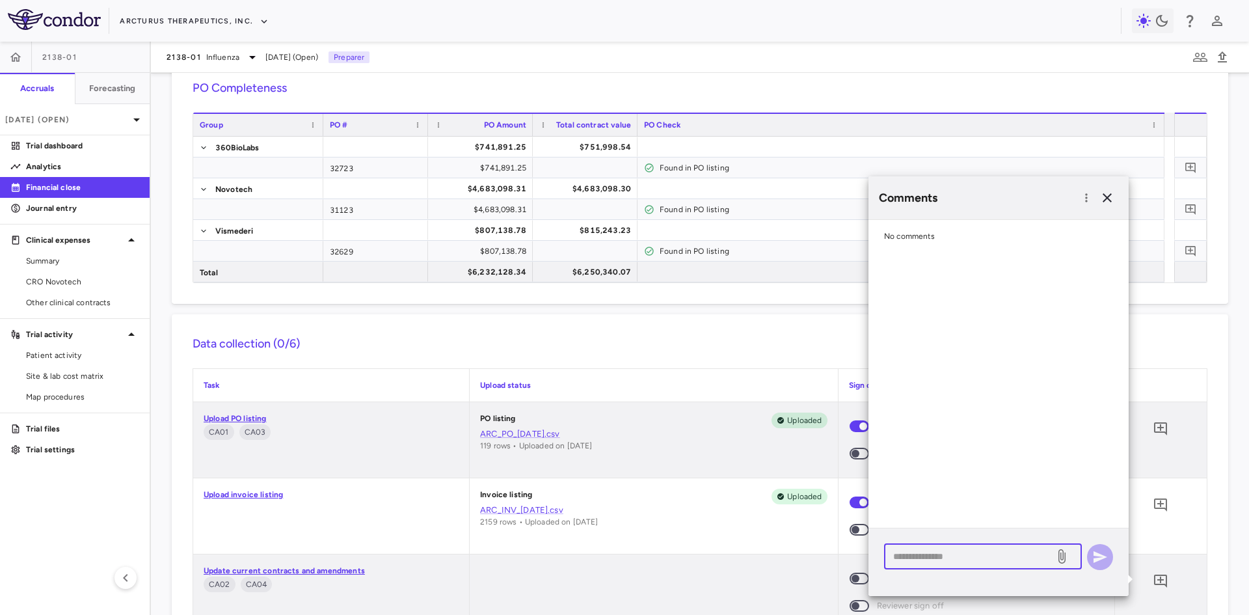
click at [939, 553] on textarea at bounding box center [969, 556] width 152 height 14
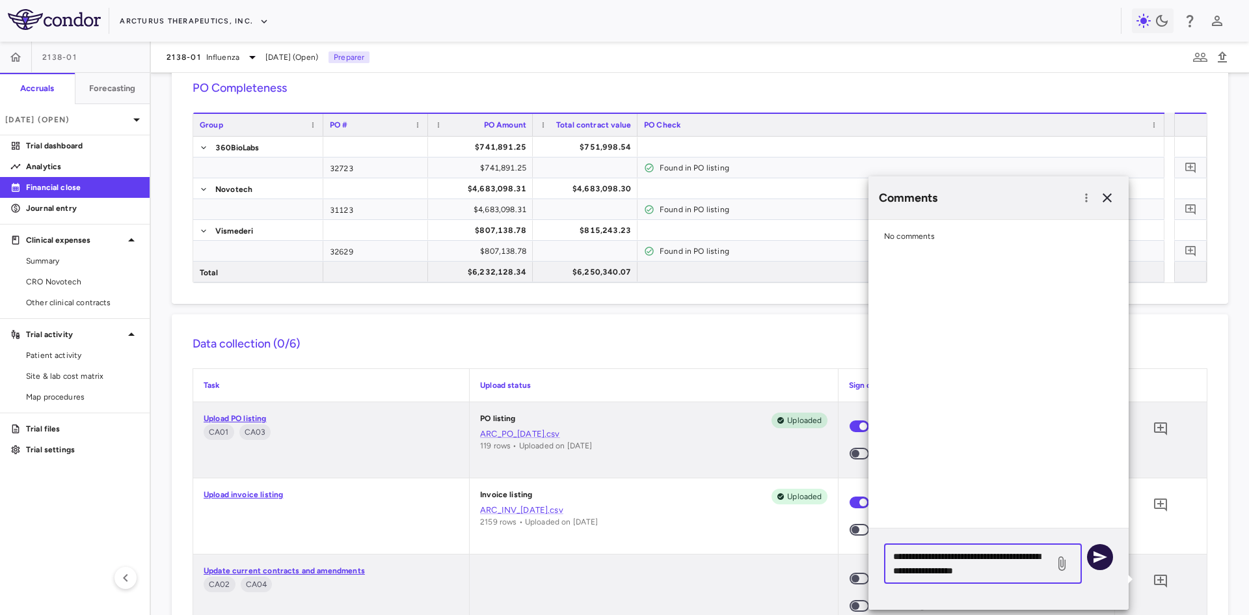
type textarea "**********"
click at [1095, 562] on icon "button" at bounding box center [1100, 557] width 16 height 16
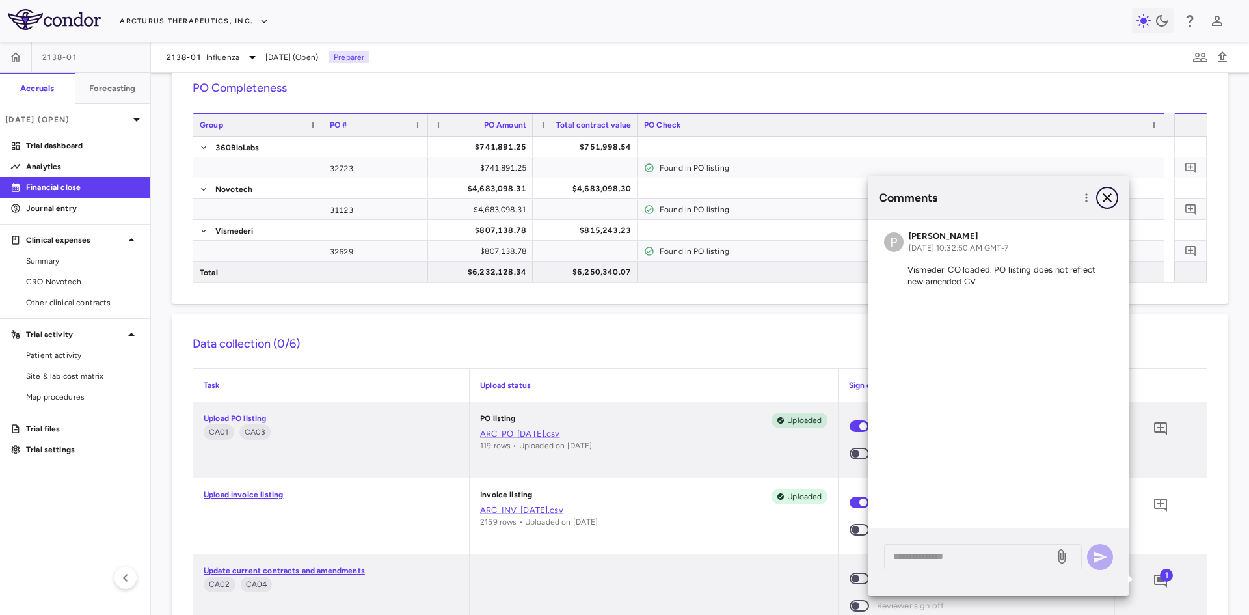
click at [1107, 196] on icon "button" at bounding box center [1106, 197] width 9 height 9
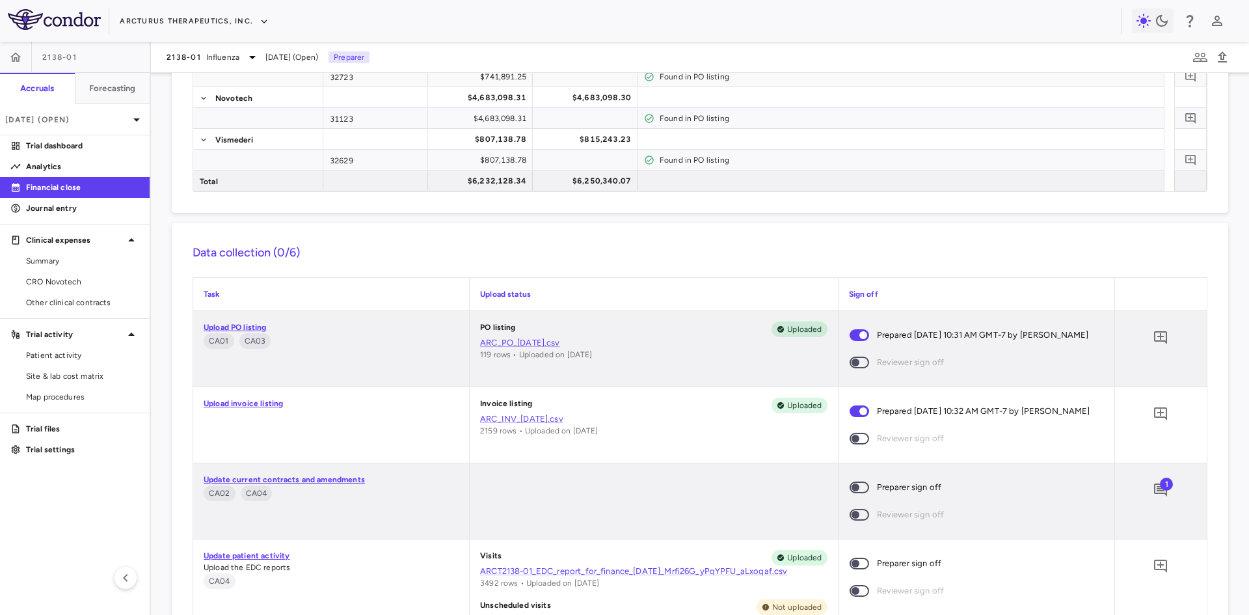
scroll to position [260, 0]
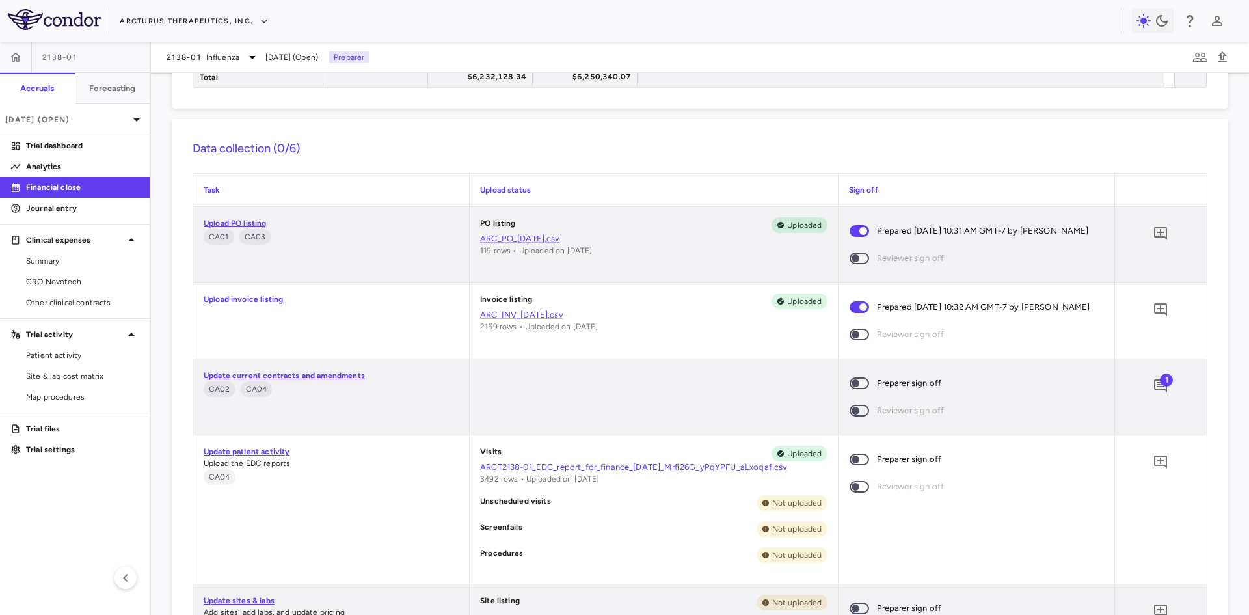
click at [853, 378] on span at bounding box center [859, 383] width 20 height 12
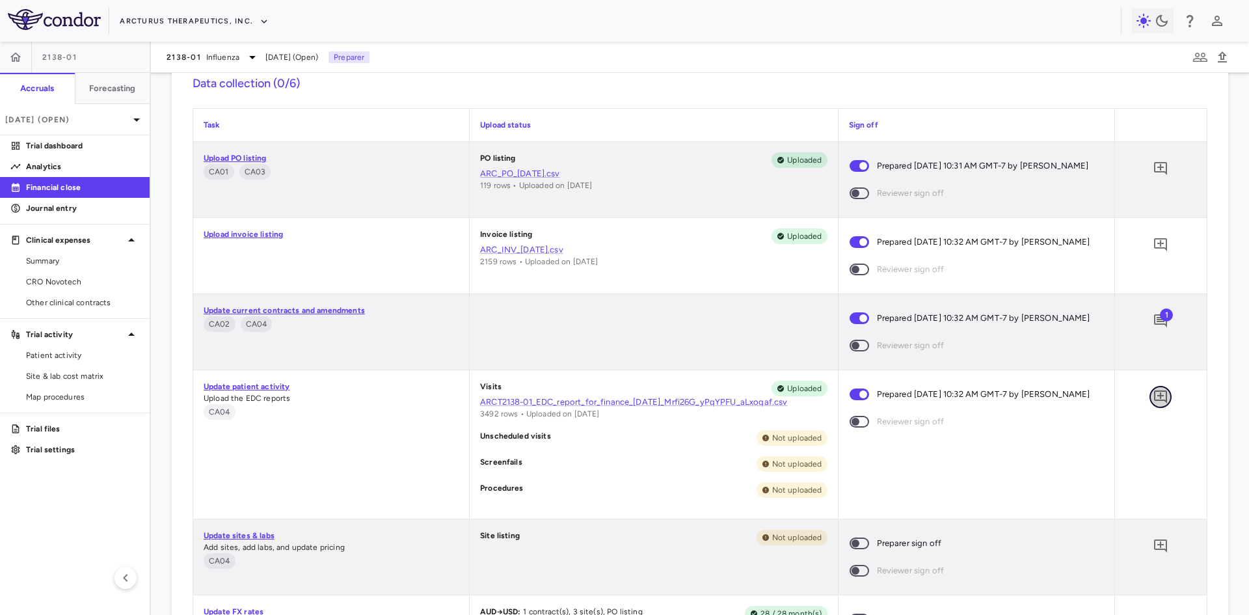
click at [1154, 396] on icon "Add comment" at bounding box center [1160, 396] width 13 height 13
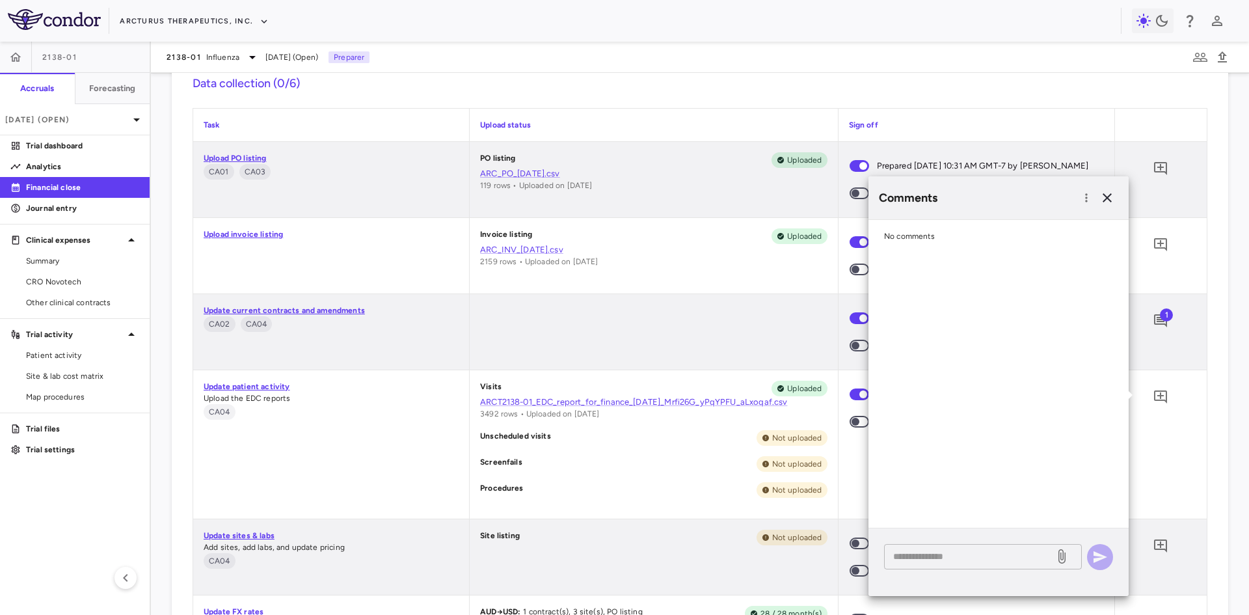
click at [930, 557] on textarea at bounding box center [969, 556] width 152 height 14
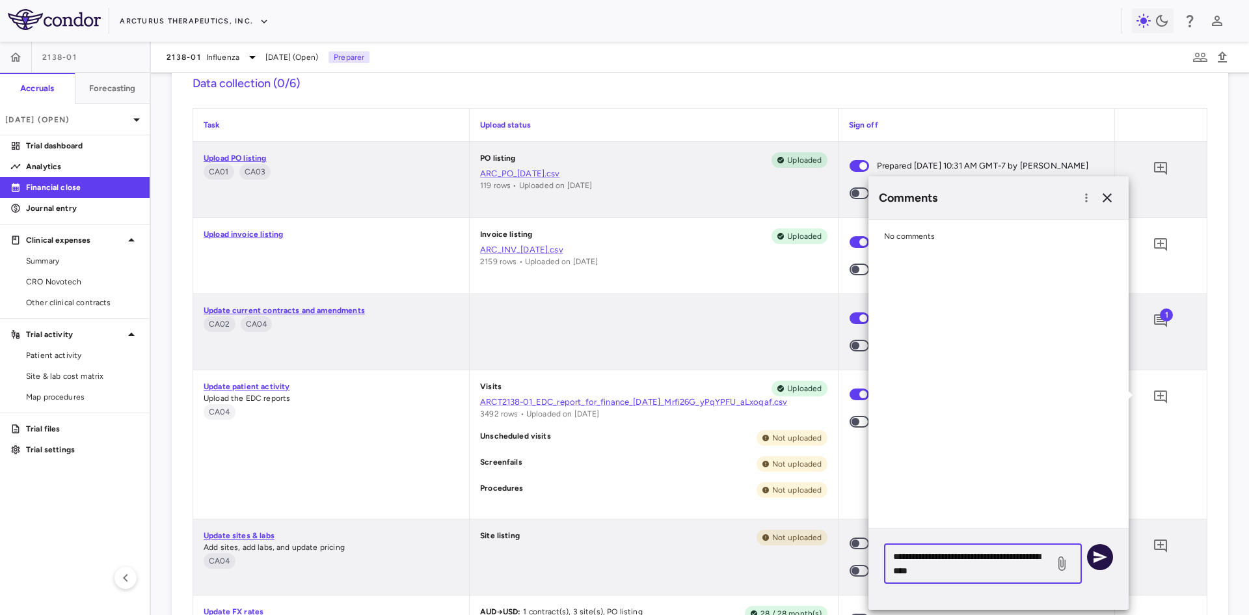
type textarea "**********"
click at [1095, 554] on icon "button" at bounding box center [1100, 557] width 14 height 12
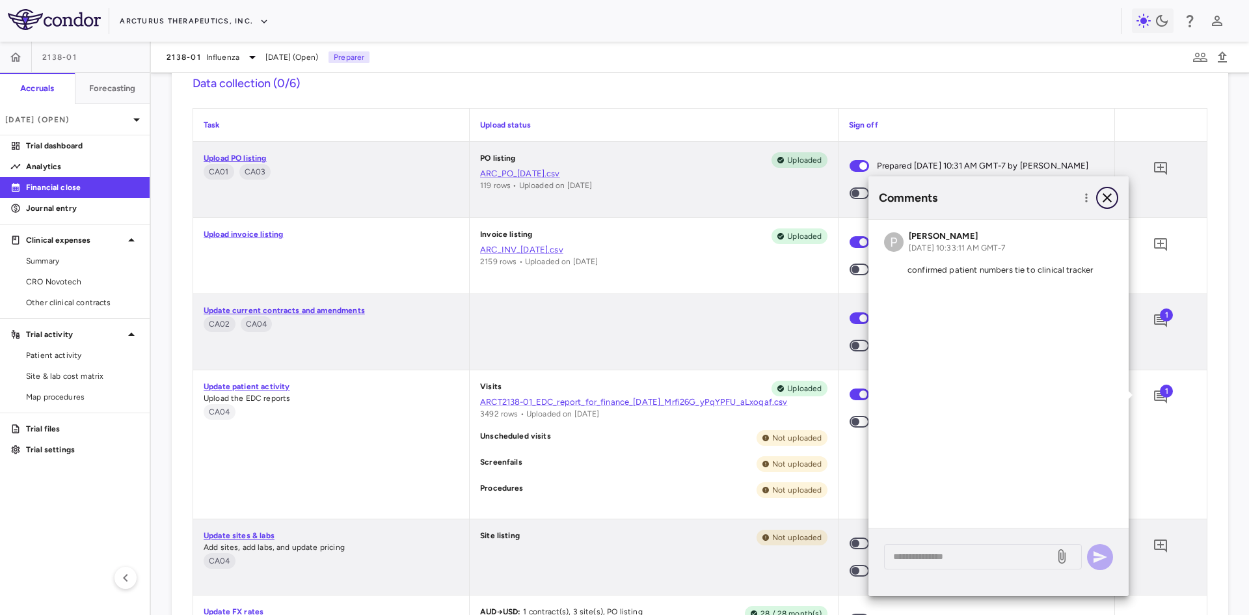
click at [1102, 198] on icon "button" at bounding box center [1107, 198] width 16 height 16
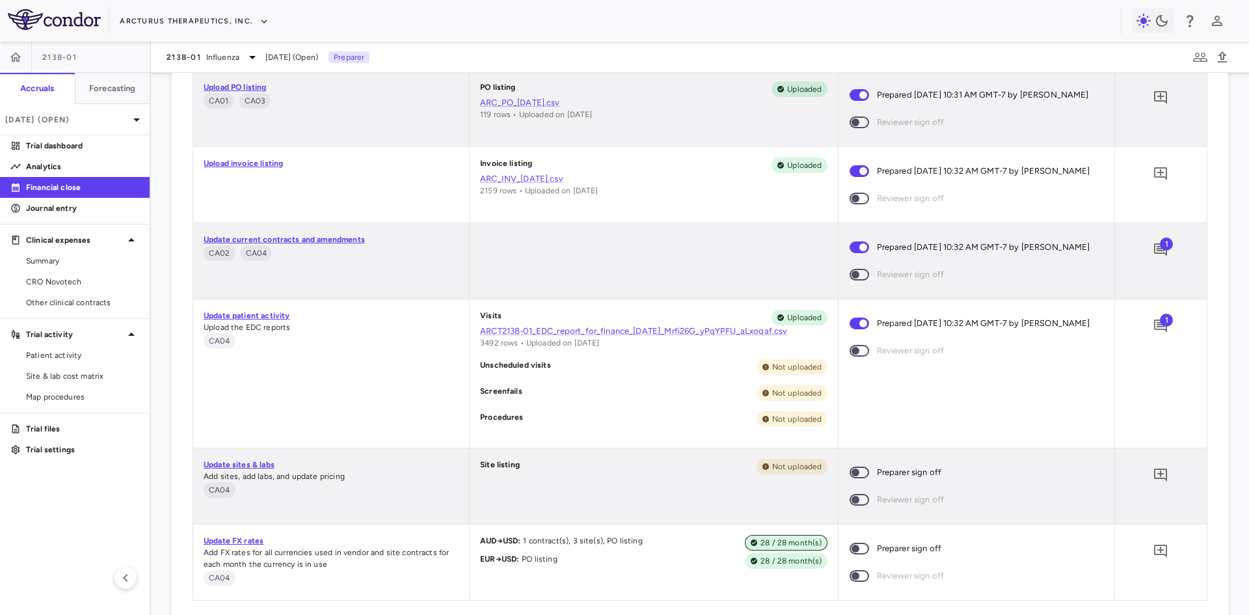
scroll to position [520, 0]
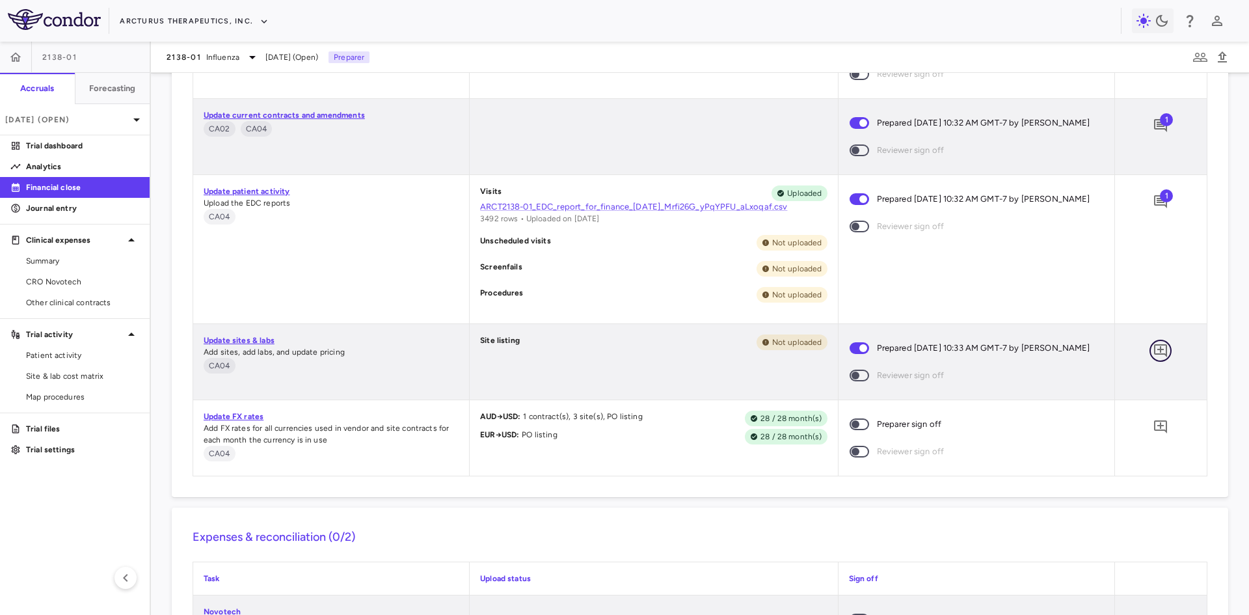
click at [1154, 347] on icon "Add comment" at bounding box center [1160, 350] width 13 height 13
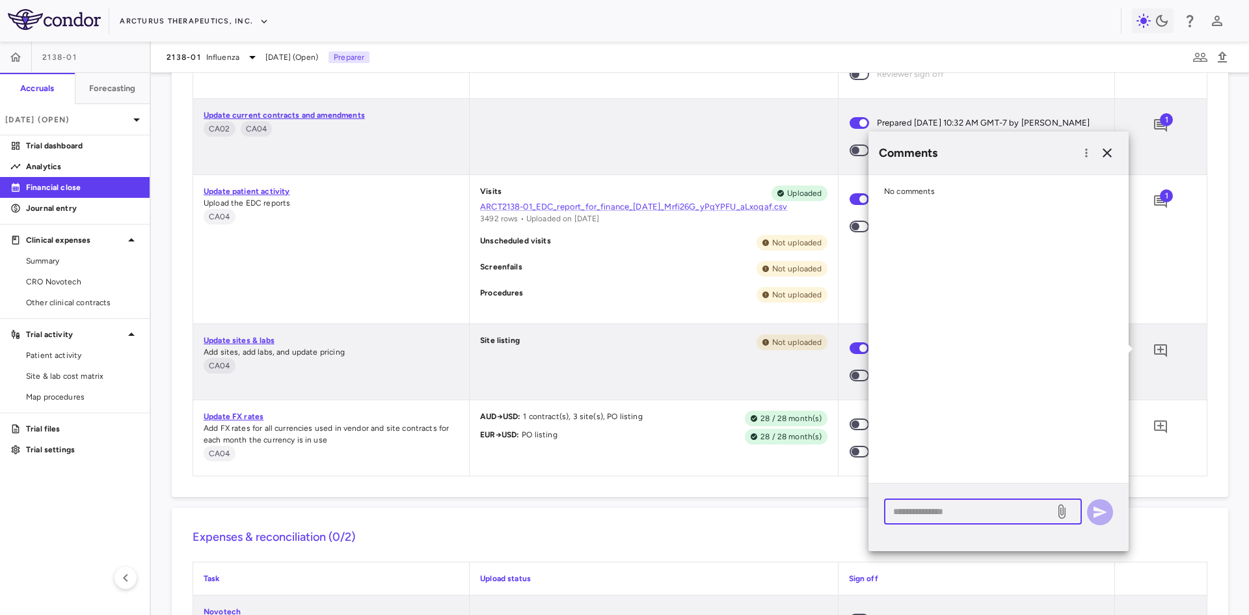
click at [951, 517] on textarea at bounding box center [969, 511] width 152 height 14
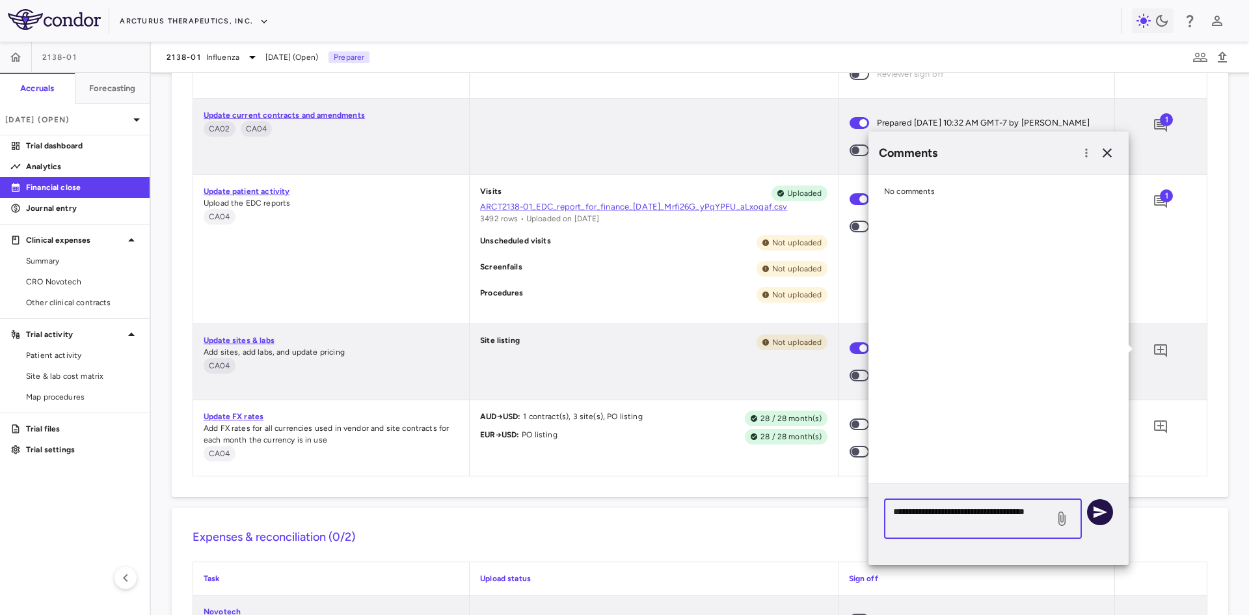
type textarea "**********"
click at [1104, 512] on icon "button" at bounding box center [1100, 512] width 14 height 12
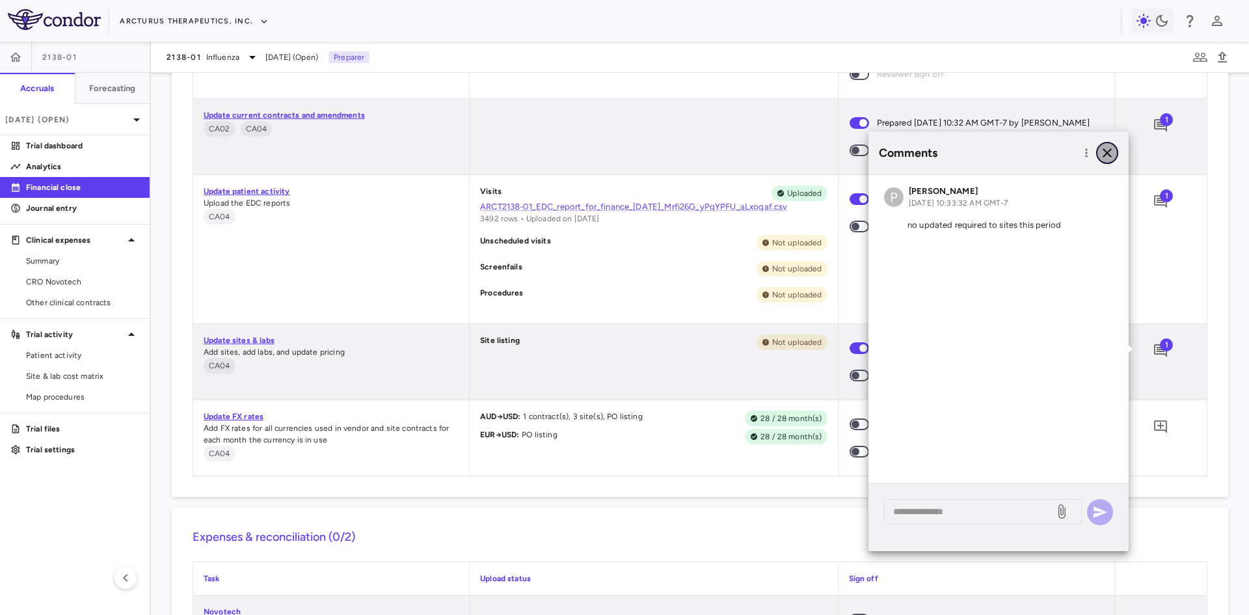
click at [1107, 158] on icon "button" at bounding box center [1107, 153] width 16 height 16
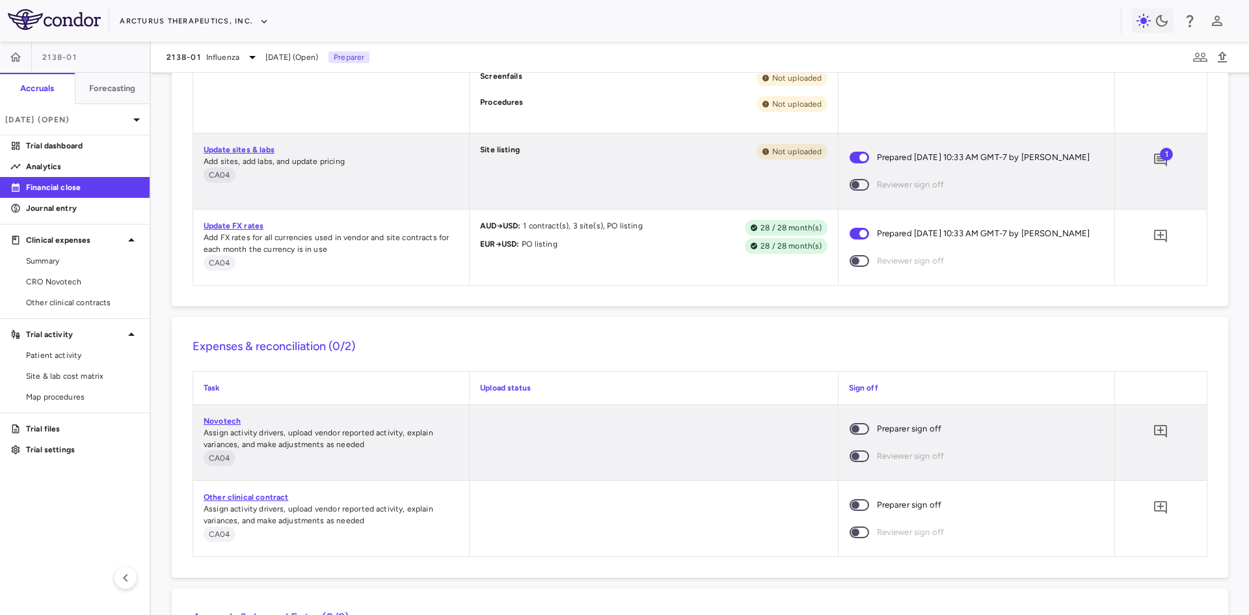
scroll to position [780, 0]
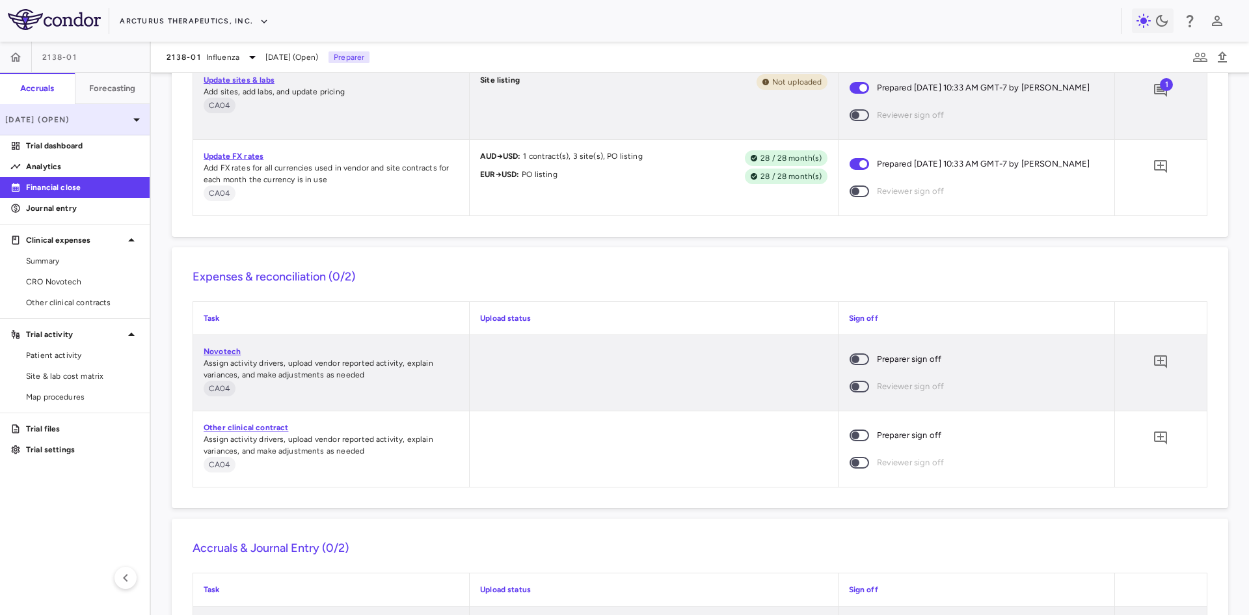
click at [73, 125] on p "[DATE] (Open)" at bounding box center [67, 120] width 124 height 12
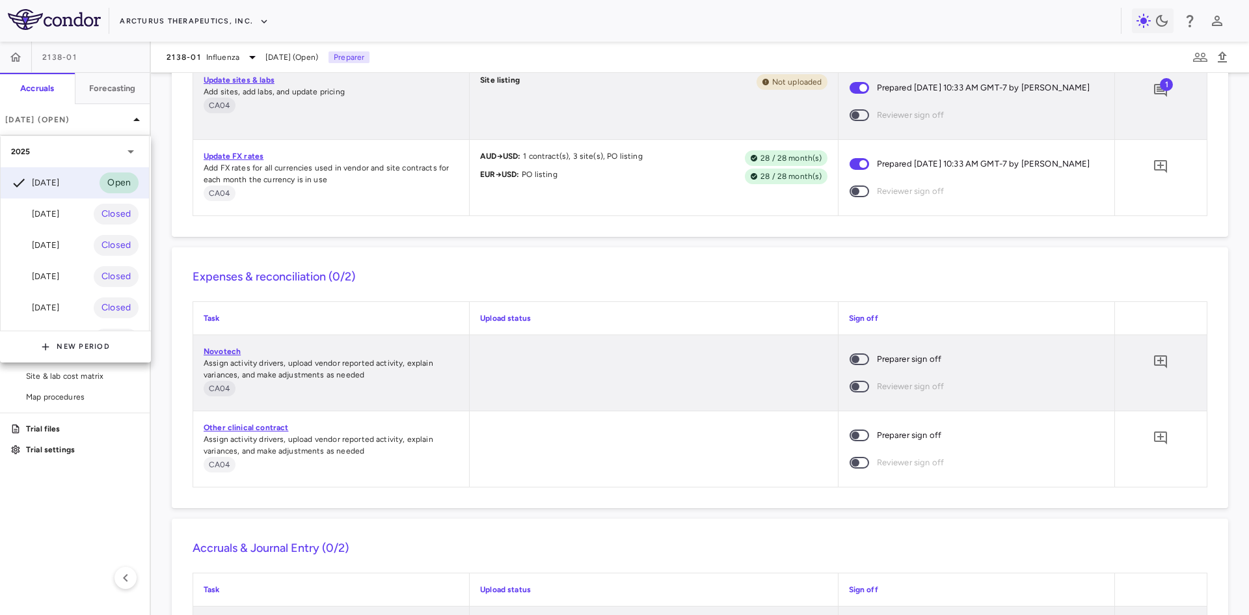
click at [58, 273] on div "[DATE]" at bounding box center [35, 277] width 48 height 16
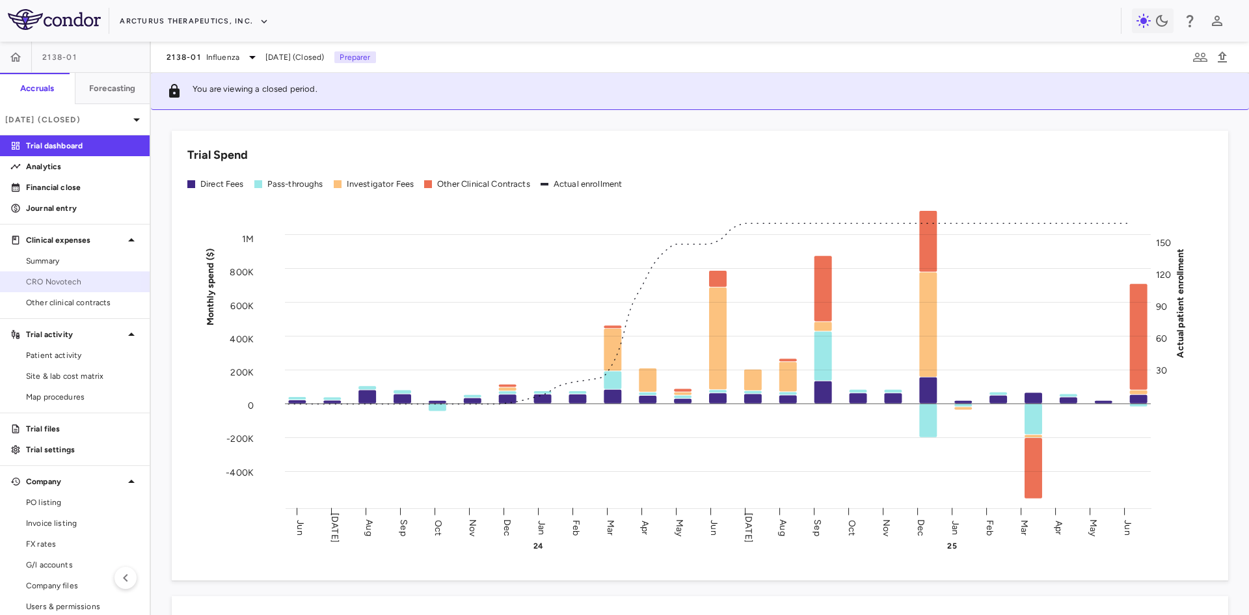
click at [55, 278] on span "CRO Novotech" at bounding box center [82, 282] width 113 height 12
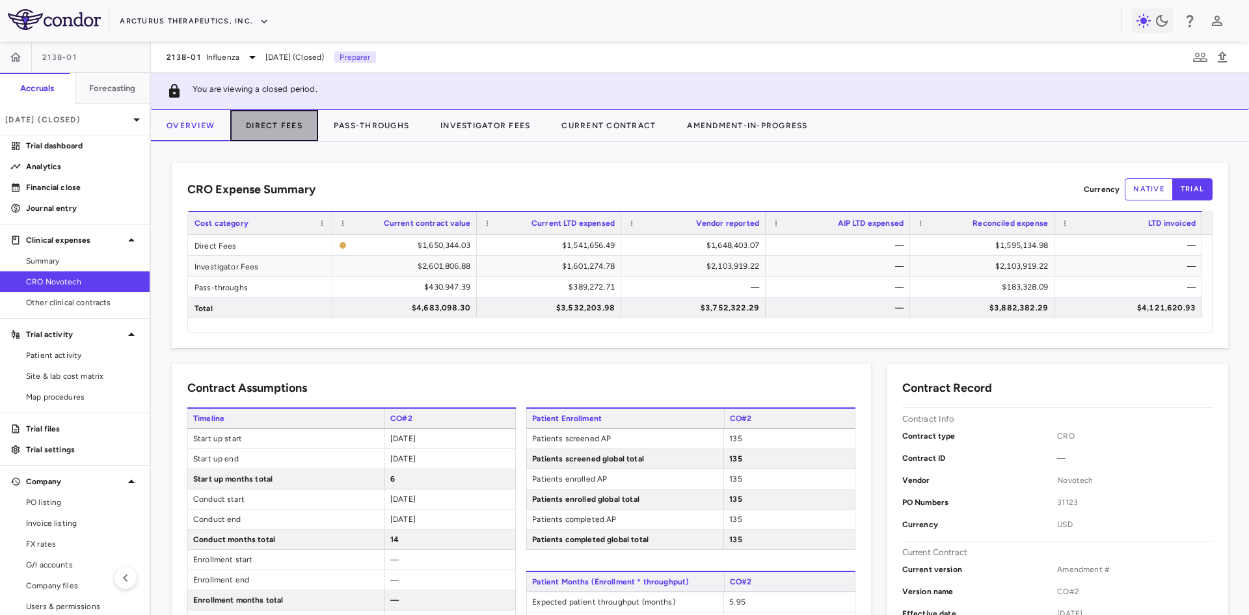
click at [285, 124] on button "Direct Fees" at bounding box center [274, 125] width 88 height 31
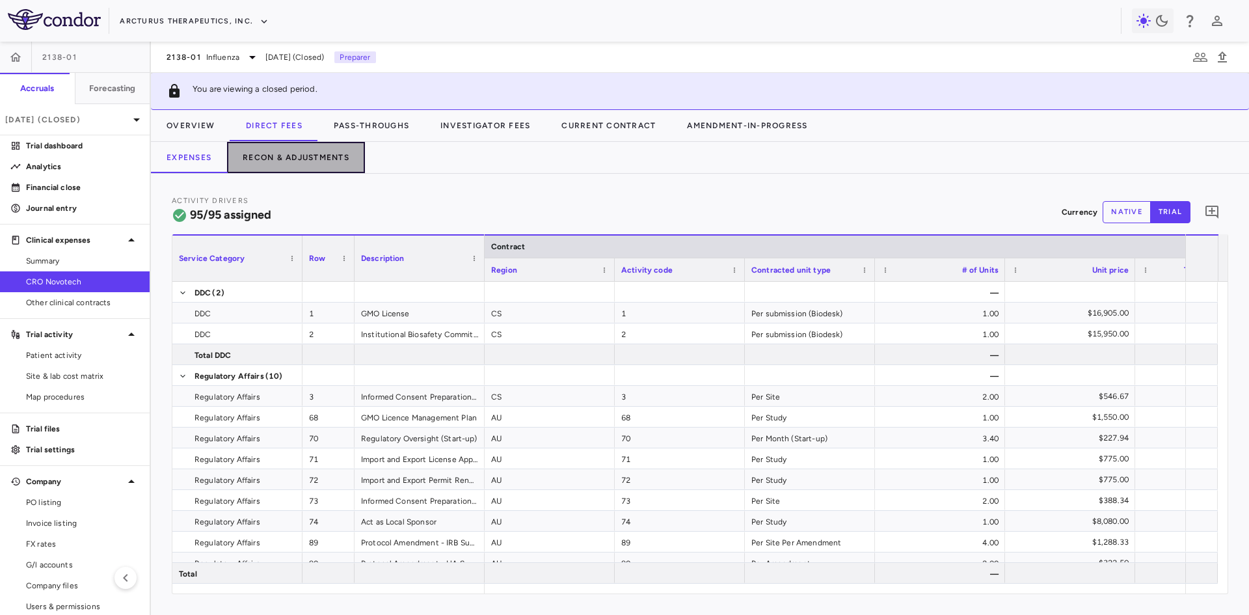
click at [272, 160] on button "Recon & Adjustments" at bounding box center [296, 157] width 138 height 31
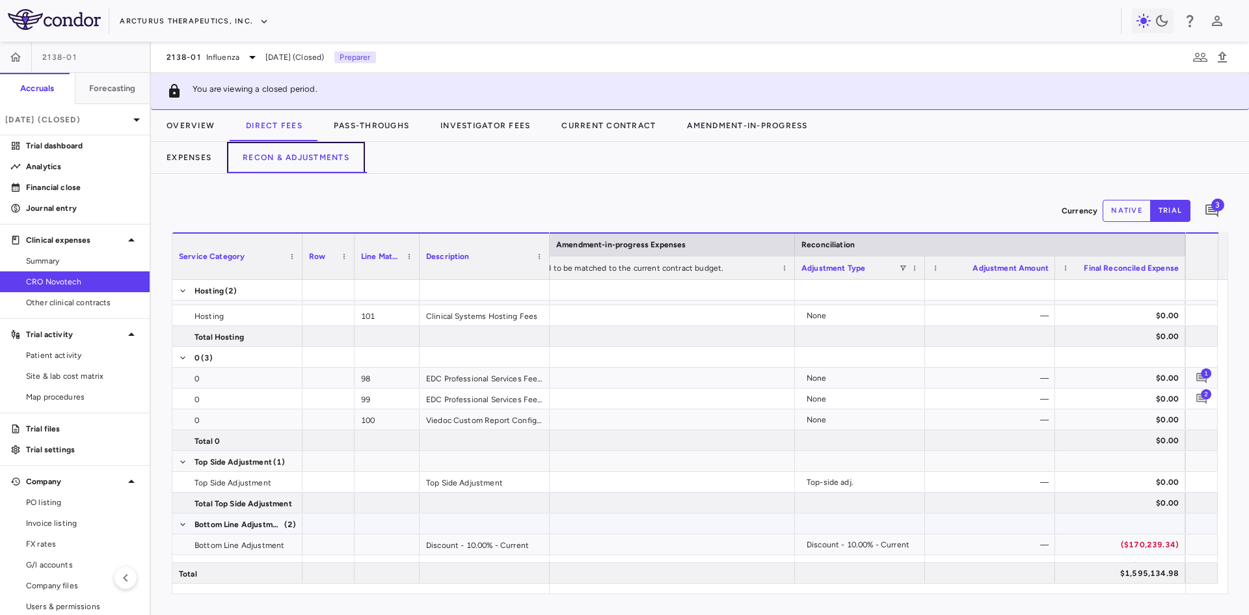
scroll to position [2406, 0]
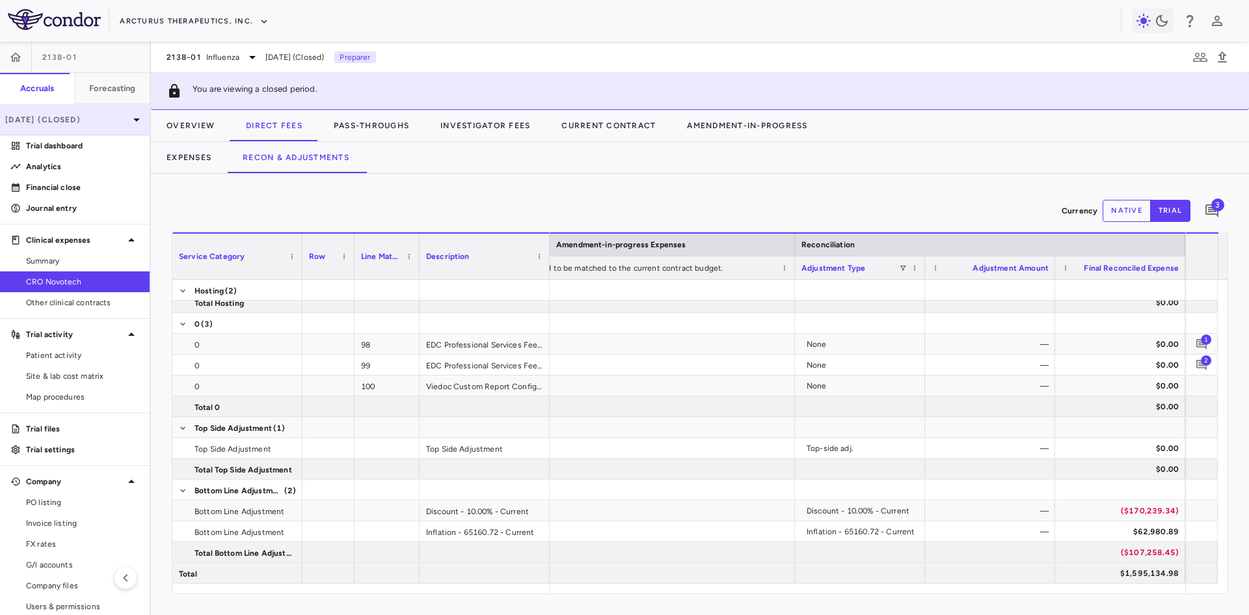
click at [110, 122] on p "[DATE] (Closed)" at bounding box center [67, 120] width 124 height 12
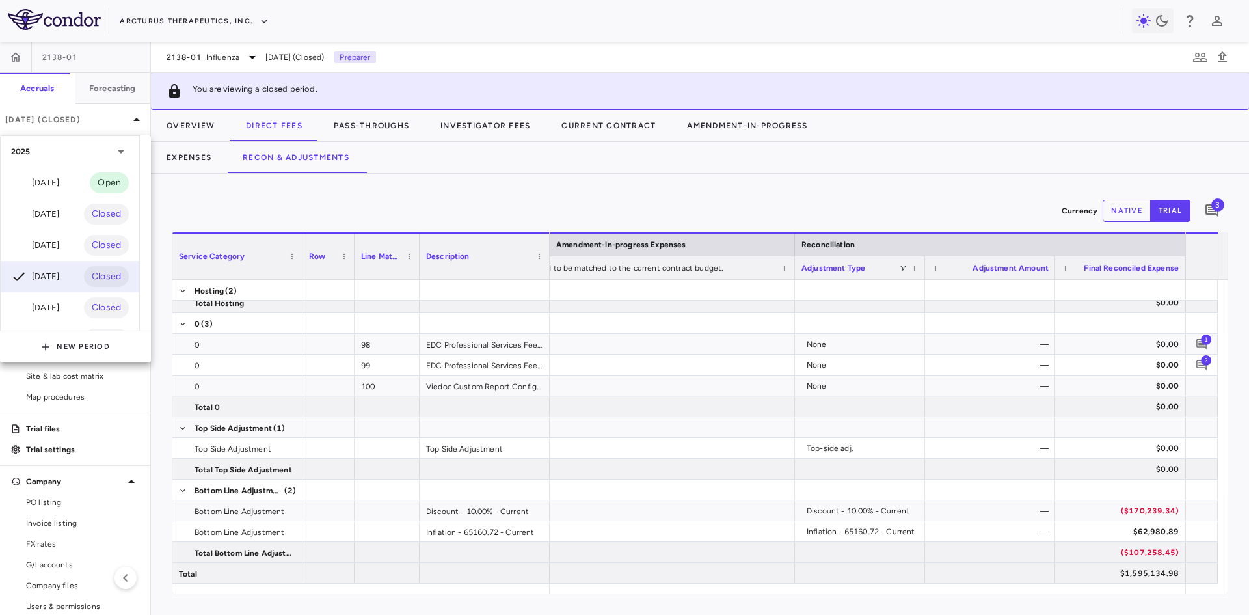
click at [59, 180] on div "[DATE]" at bounding box center [35, 183] width 48 height 16
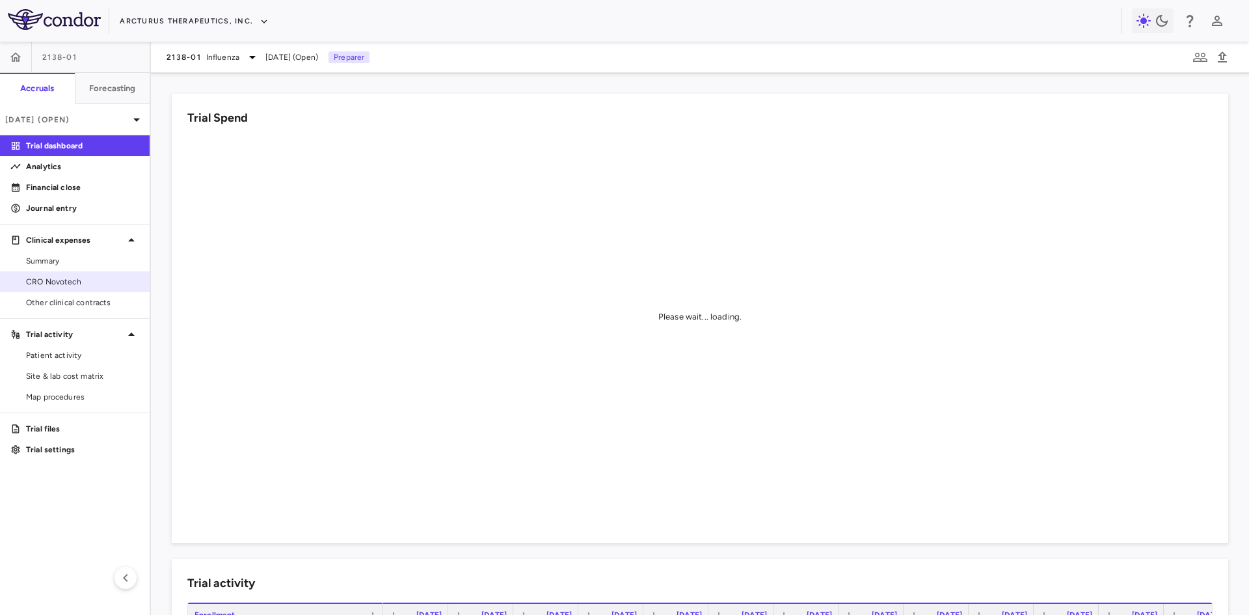
click at [104, 287] on span "CRO Novotech" at bounding box center [82, 282] width 113 height 12
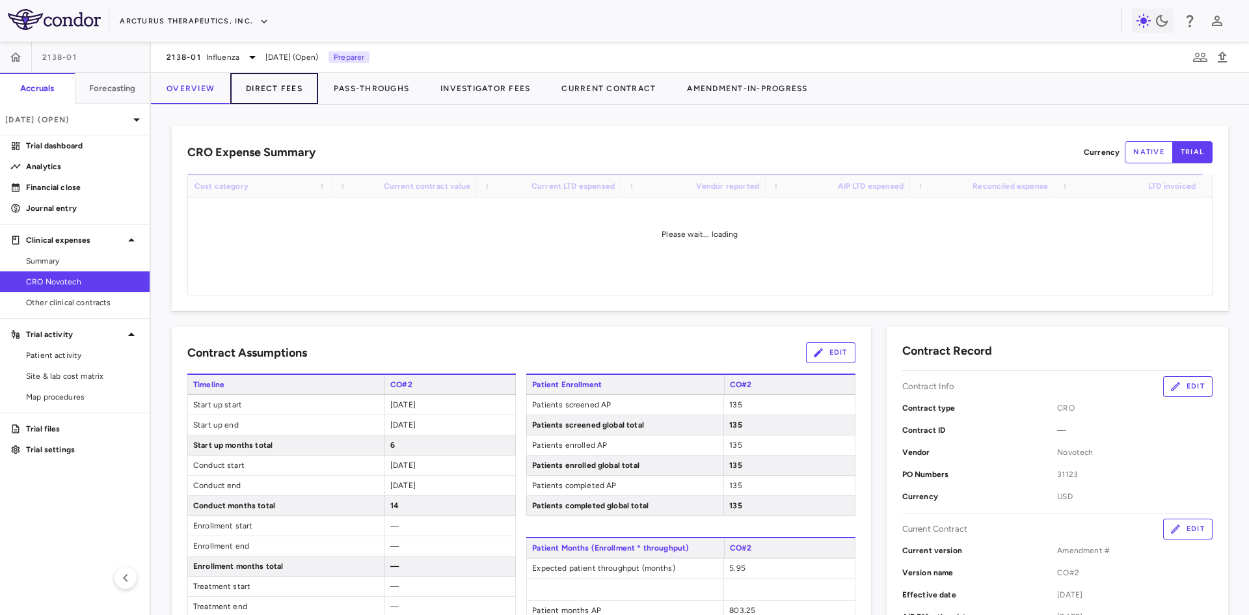
click at [265, 84] on button "Direct Fees" at bounding box center [274, 88] width 88 height 31
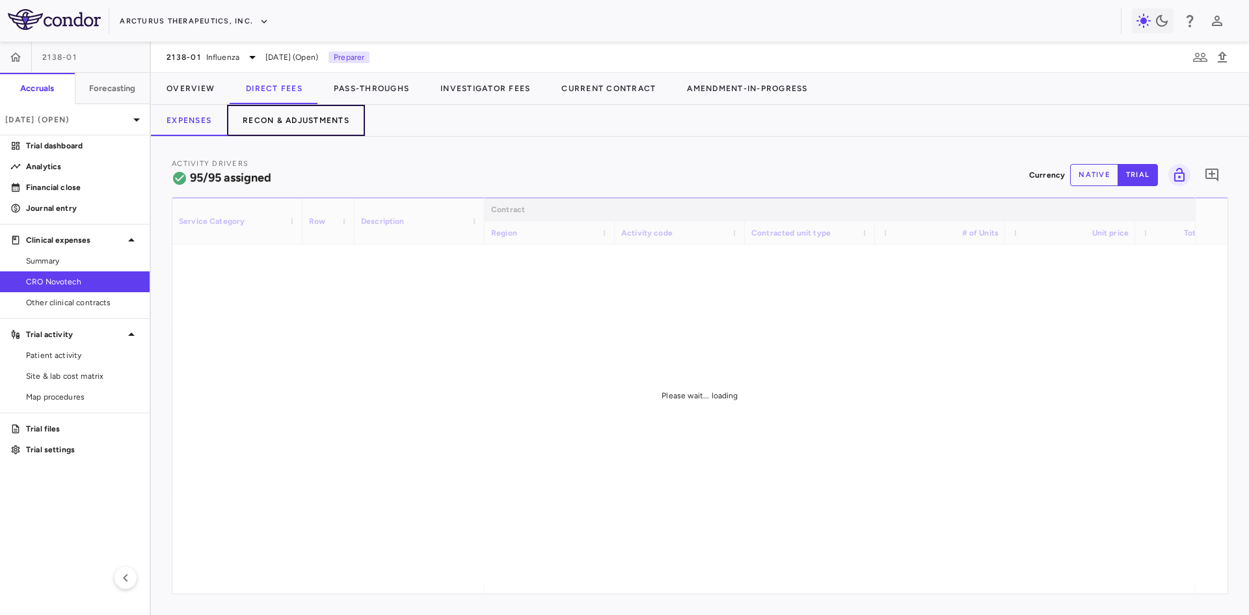
click at [319, 113] on button "Recon & Adjustments" at bounding box center [296, 120] width 138 height 31
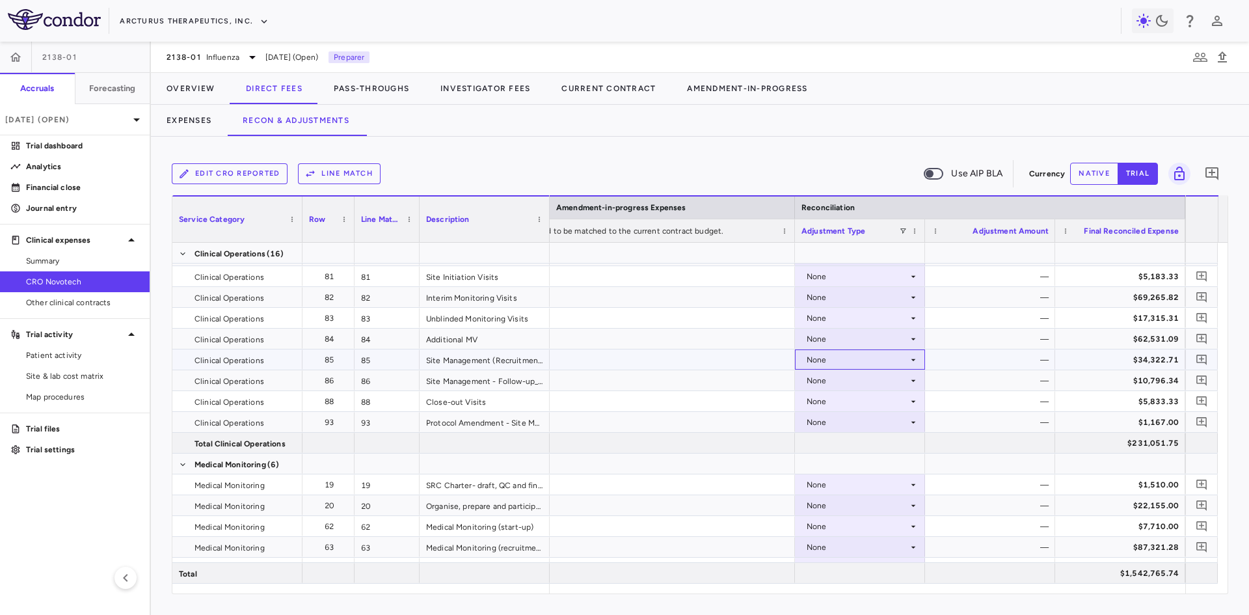
click at [892, 362] on div "None" at bounding box center [856, 359] width 101 height 21
click at [889, 404] on li "CRO Reported" at bounding box center [859, 405] width 129 height 20
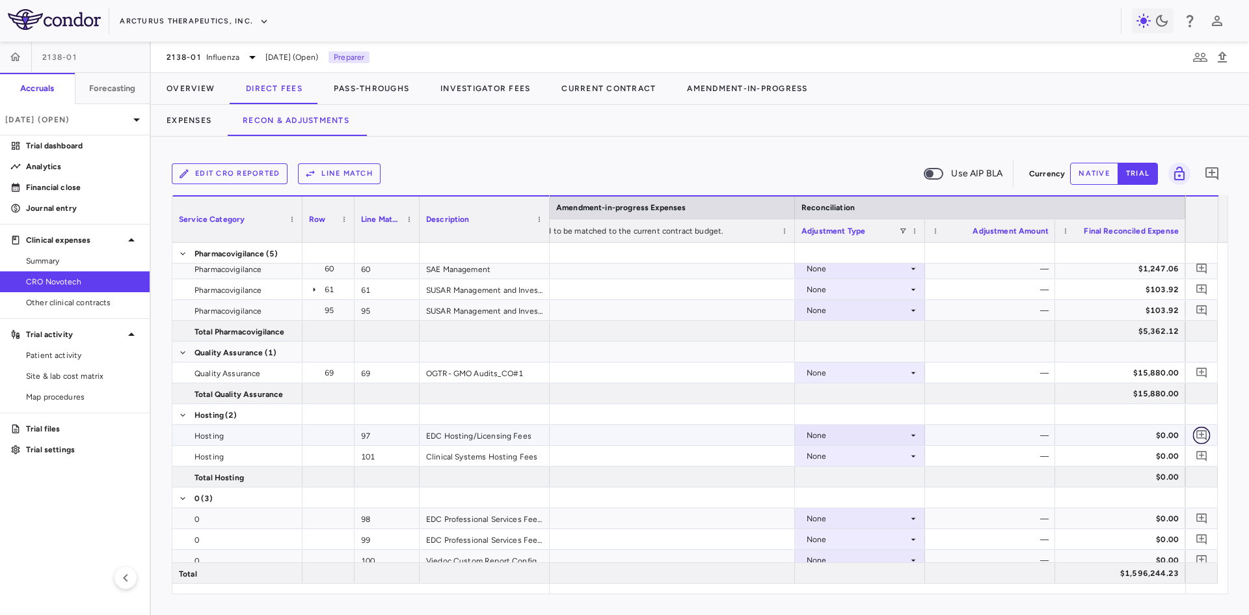
click at [1203, 431] on icon "Add comment" at bounding box center [1201, 435] width 10 height 10
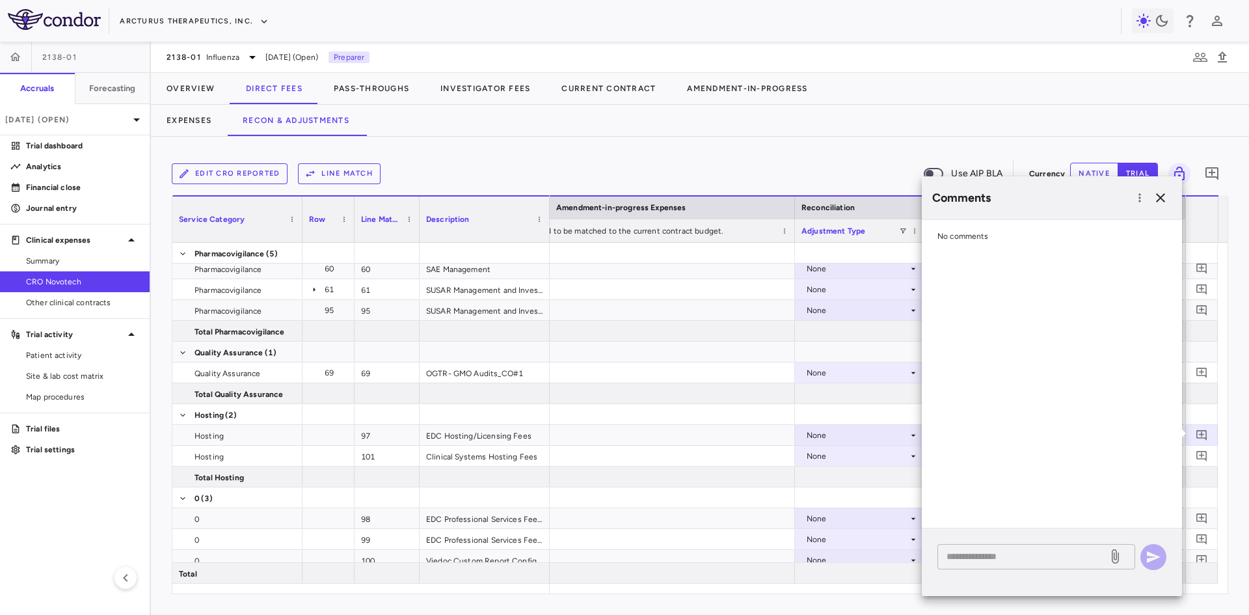
click at [994, 557] on textarea at bounding box center [1022, 556] width 152 height 14
drag, startPoint x: 1075, startPoint y: 555, endPoint x: 736, endPoint y: 574, distance: 339.3
click at [736, 574] on body "Skip to sidebar Skip to main content Arcturus Therapeutics, Inc. 2138-01 Accrua…" at bounding box center [624, 307] width 1249 height 615
type textarea "**********"
click at [1155, 555] on icon "button" at bounding box center [1153, 557] width 14 height 12
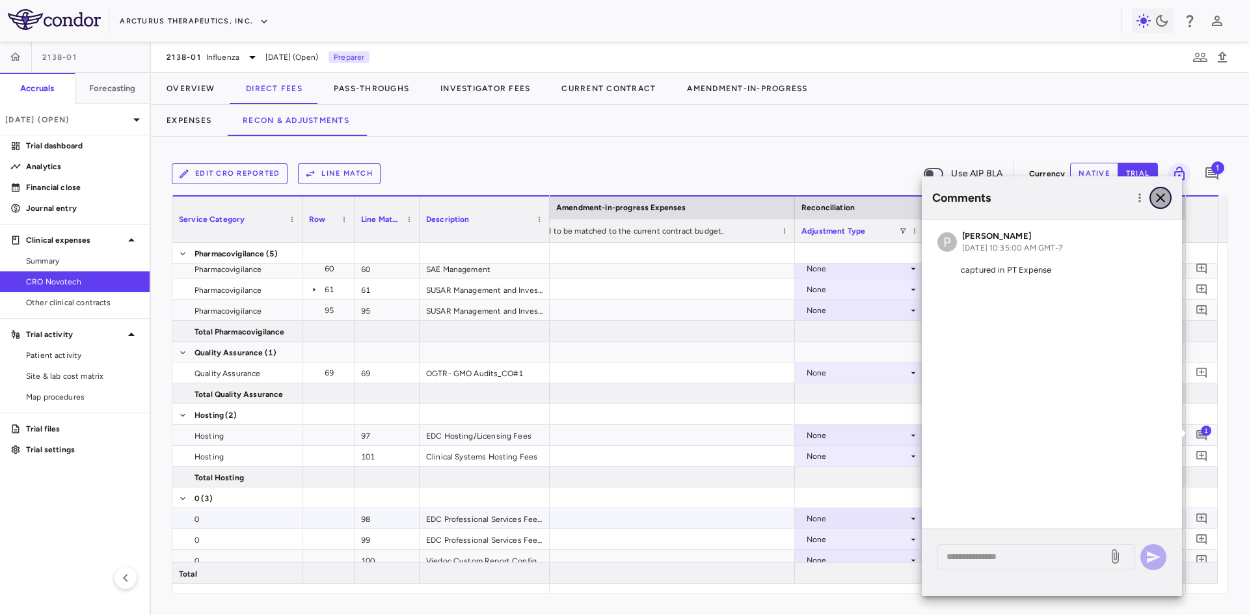
click at [1163, 192] on icon "button" at bounding box center [1160, 198] width 16 height 16
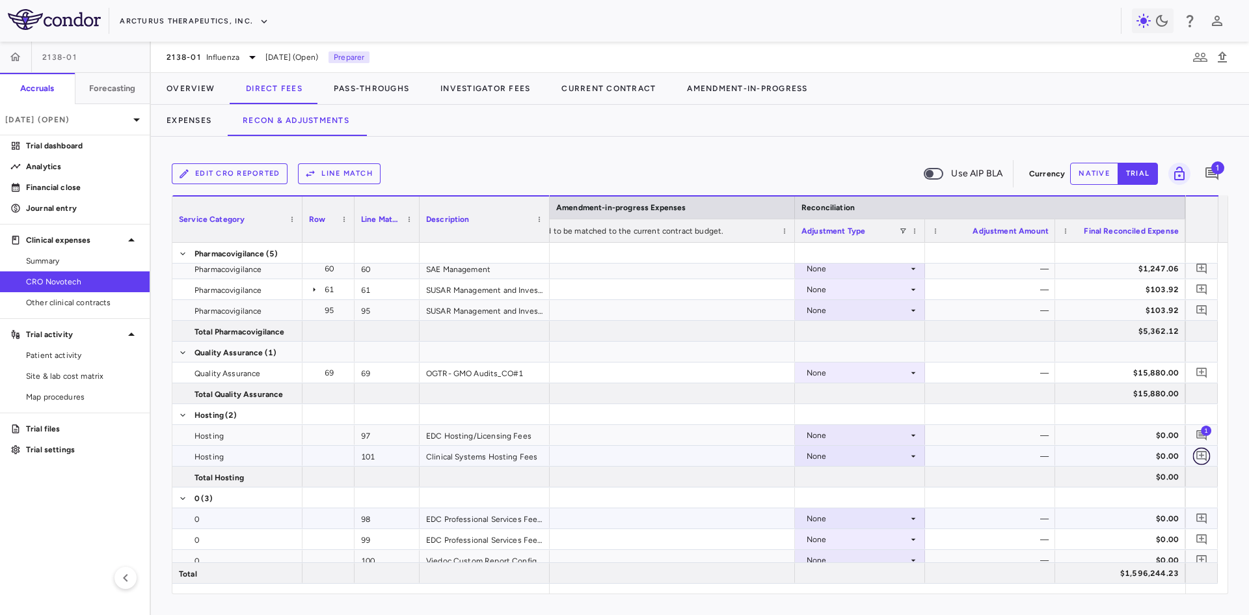
click at [1200, 455] on icon "Add comment" at bounding box center [1201, 456] width 10 height 10
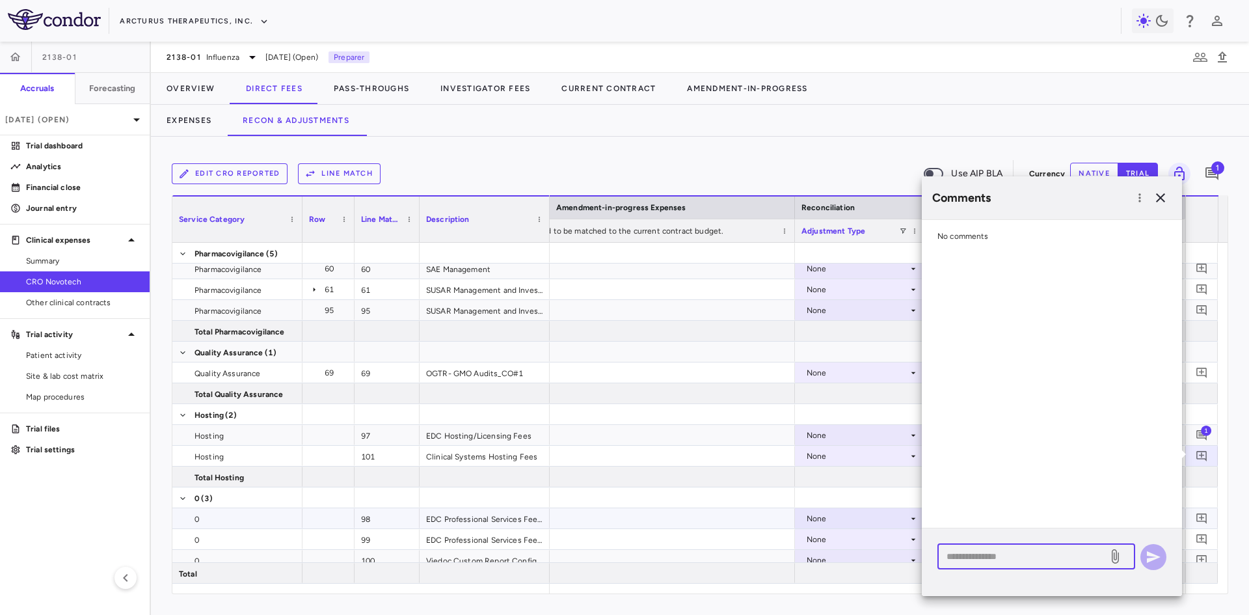
click at [1005, 559] on textarea at bounding box center [1022, 556] width 152 height 14
paste textarea "**********"
type textarea "**********"
click at [1158, 560] on icon "button" at bounding box center [1153, 557] width 16 height 16
click at [1150, 202] on button "button" at bounding box center [1160, 198] width 22 height 22
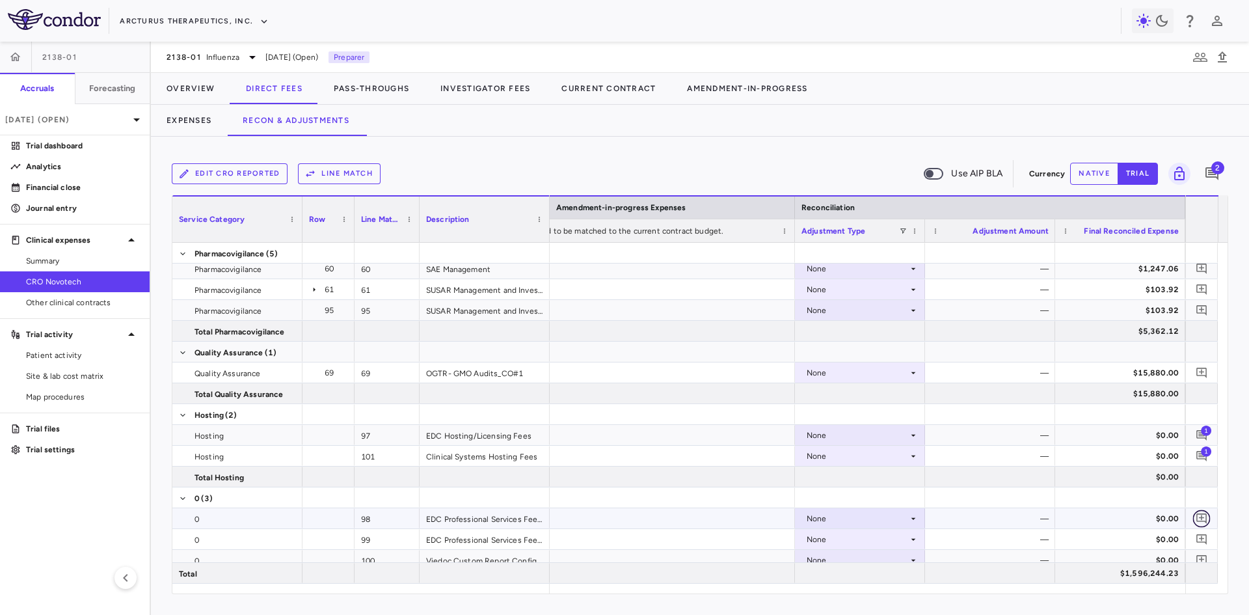
click at [1199, 518] on icon "Add comment" at bounding box center [1201, 518] width 12 height 12
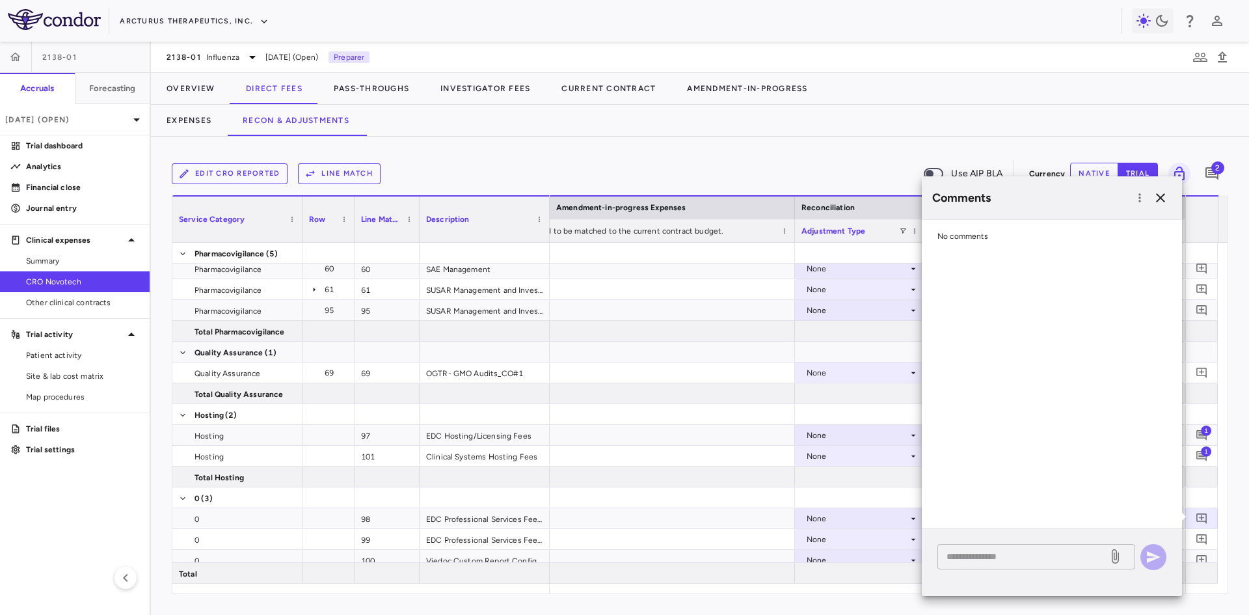
click at [1008, 548] on div "* ​" at bounding box center [1036, 556] width 198 height 25
paste textarea "**********"
type textarea "**********"
click at [1171, 557] on div "**********" at bounding box center [1051, 562] width 260 height 68
click at [1156, 557] on icon "button" at bounding box center [1153, 557] width 14 height 12
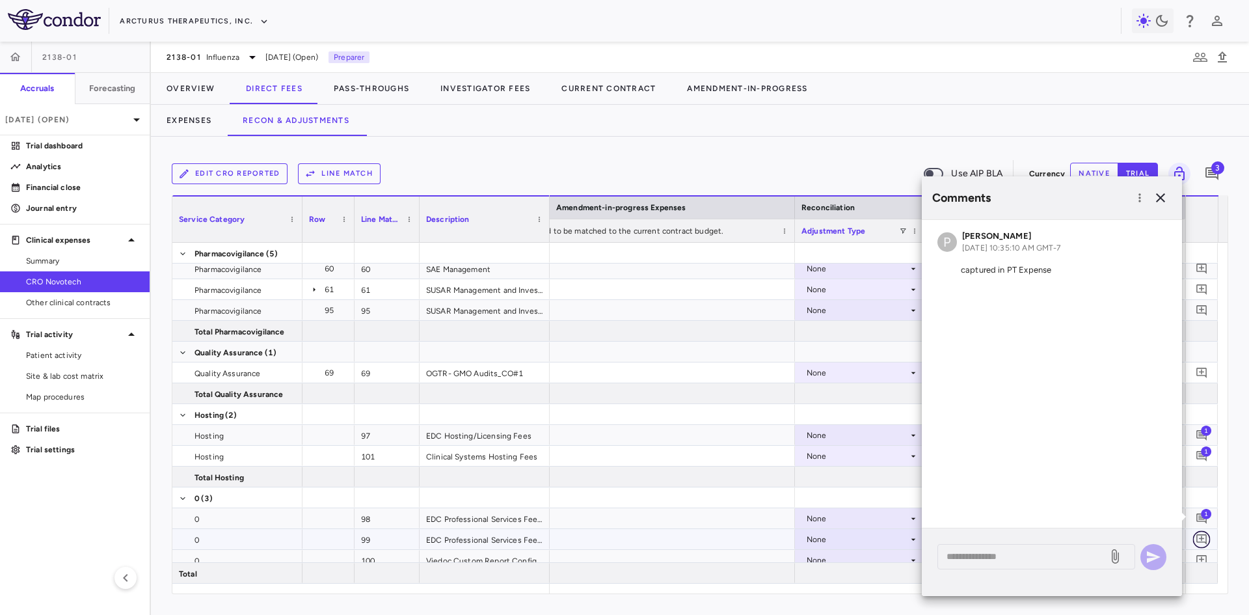
click at [1200, 538] on icon "Add comment" at bounding box center [1201, 539] width 10 height 10
click at [1053, 559] on textarea at bounding box center [1022, 556] width 152 height 14
paste textarea "**********"
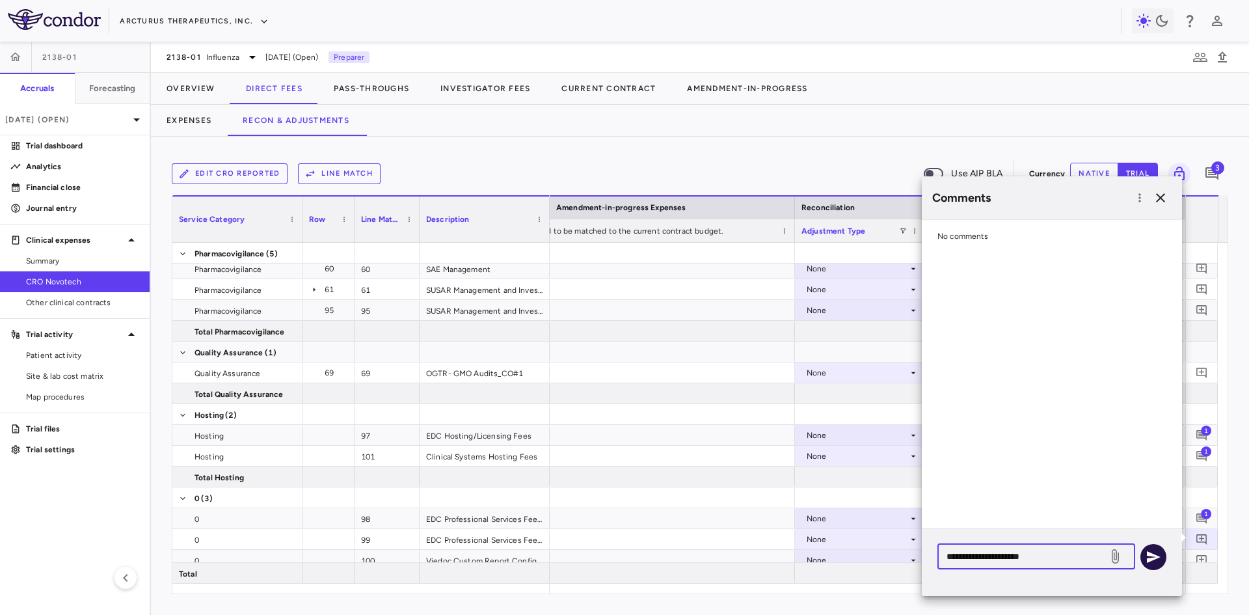
type textarea "**********"
click at [1148, 555] on icon "button" at bounding box center [1153, 557] width 16 height 16
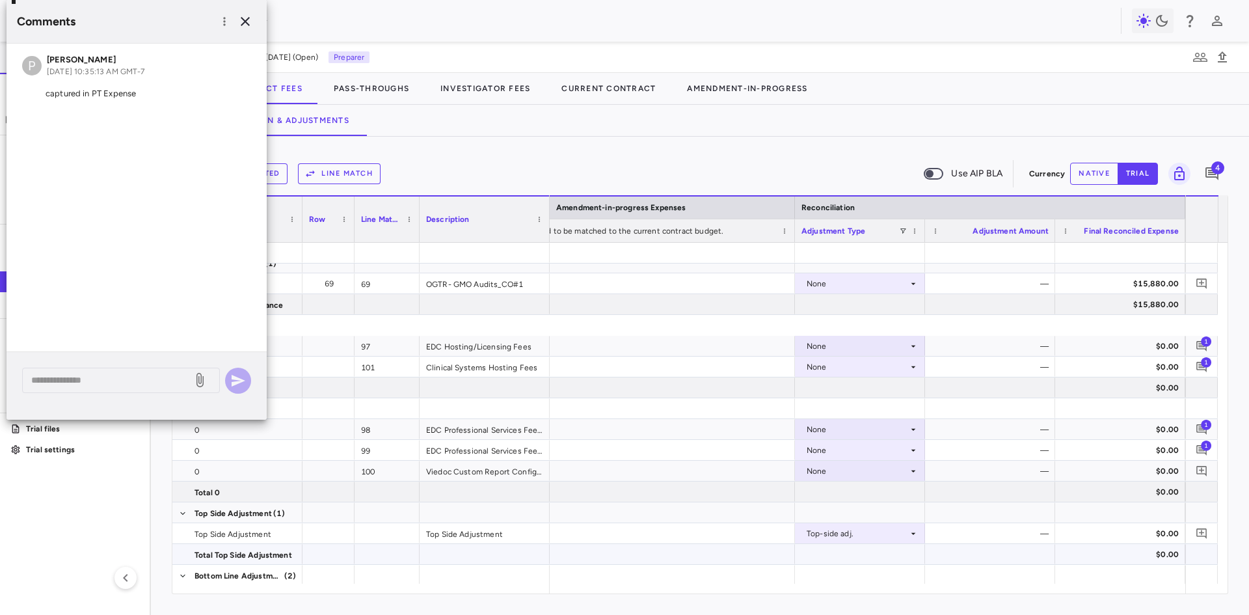
scroll to position [2385, 0]
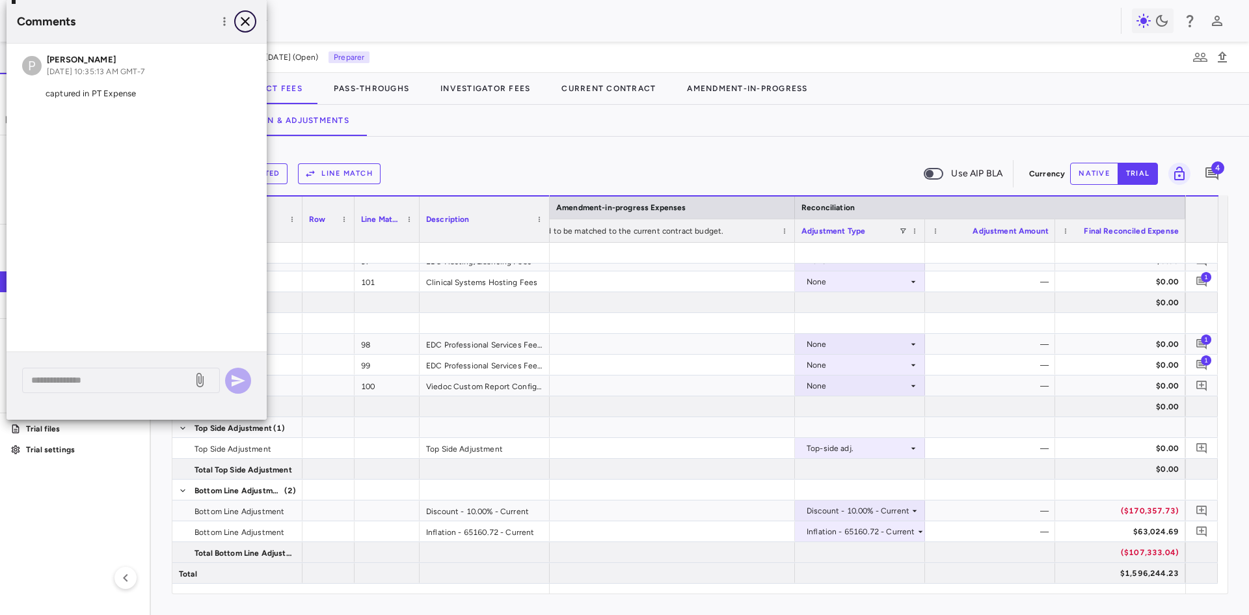
click at [248, 18] on icon "button" at bounding box center [245, 22] width 16 height 16
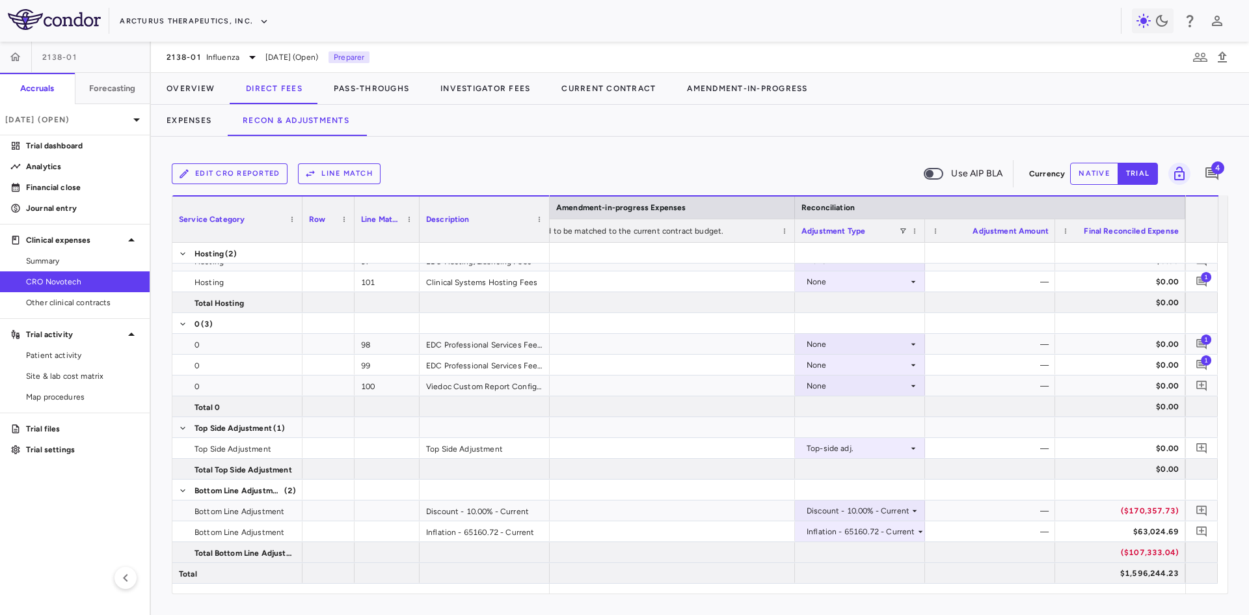
scroll to position [0, 2460]
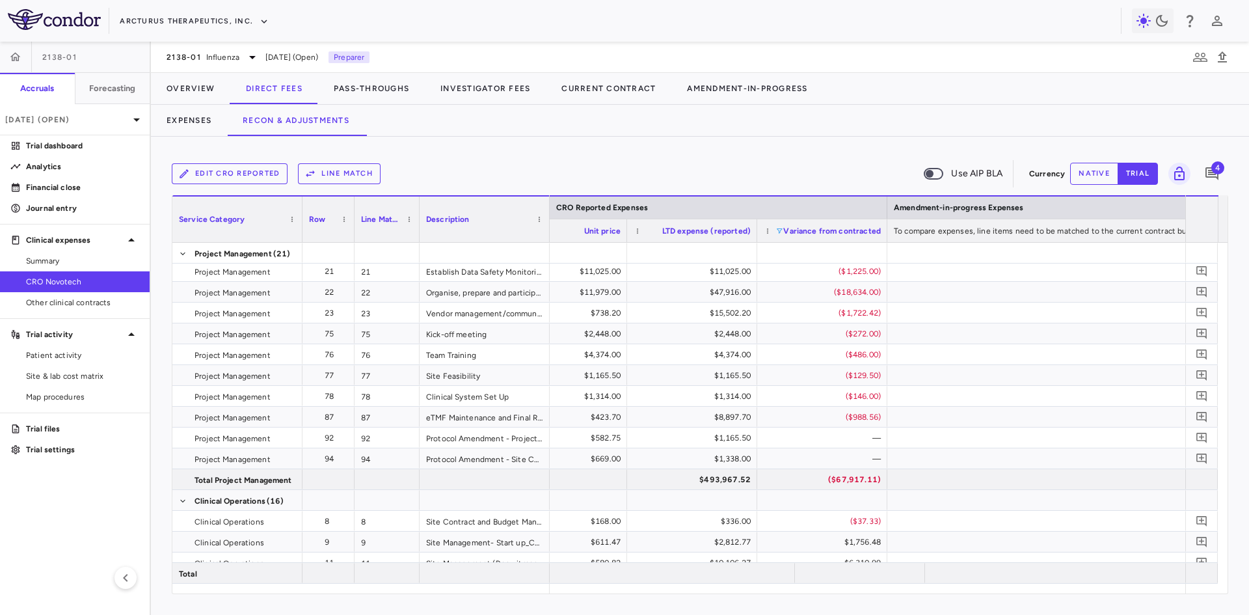
click at [780, 228] on span at bounding box center [779, 231] width 8 height 8
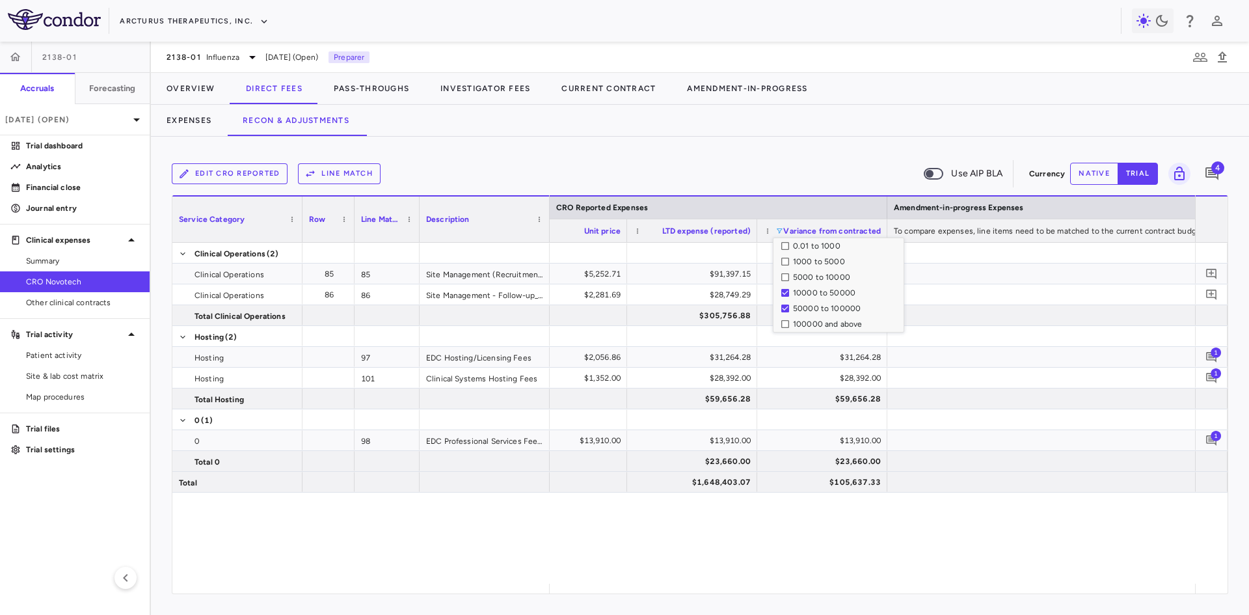
click at [903, 534] on div "12.6 $2,281.69 $28,749.29 $17,952.95 None $305,756.88 $74,705.13 15.2 $2,056.86…" at bounding box center [872, 413] width 645 height 341
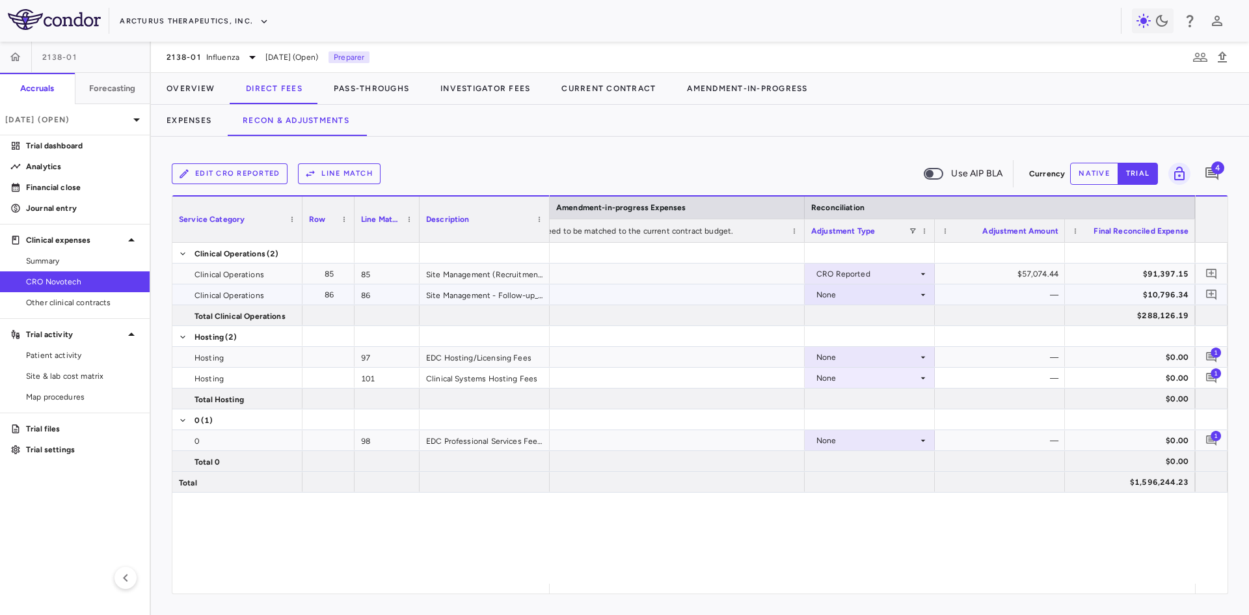
click at [899, 292] on div "None" at bounding box center [866, 294] width 101 height 21
click at [881, 338] on div "CRO Reported" at bounding box center [862, 340] width 62 height 12
drag, startPoint x: 90, startPoint y: 146, endPoint x: 99, endPoint y: 144, distance: 8.6
click at [90, 146] on p "Trial dashboard" at bounding box center [82, 146] width 113 height 12
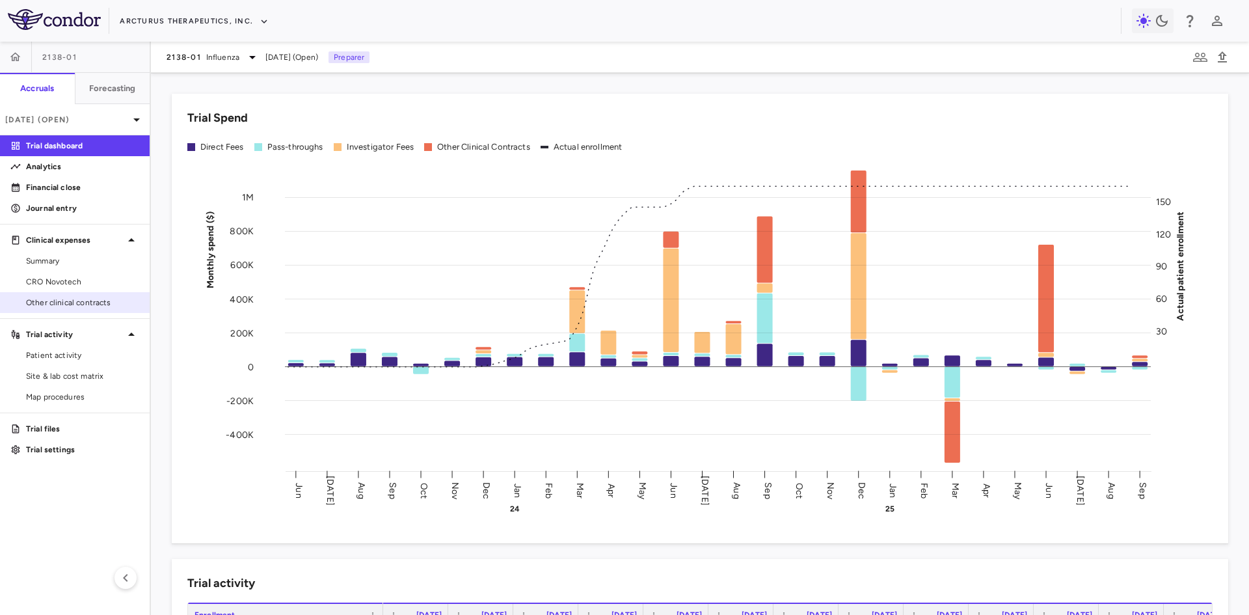
click at [79, 301] on span "Other clinical contracts" at bounding box center [82, 303] width 113 height 12
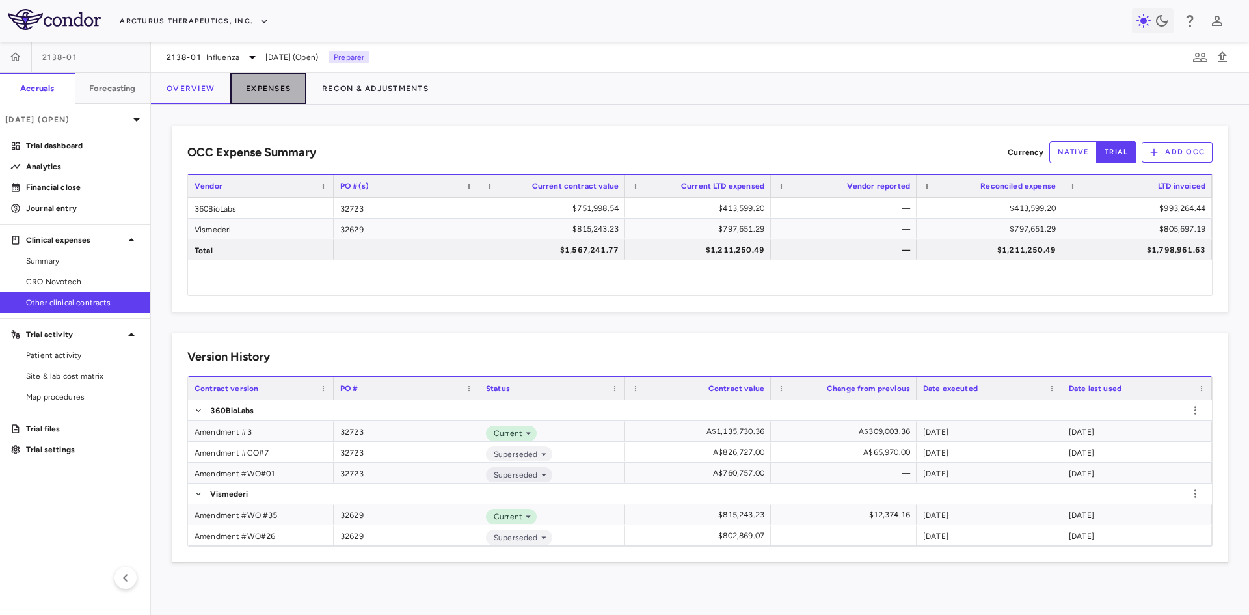
click at [269, 86] on button "Expenses" at bounding box center [268, 88] width 76 height 31
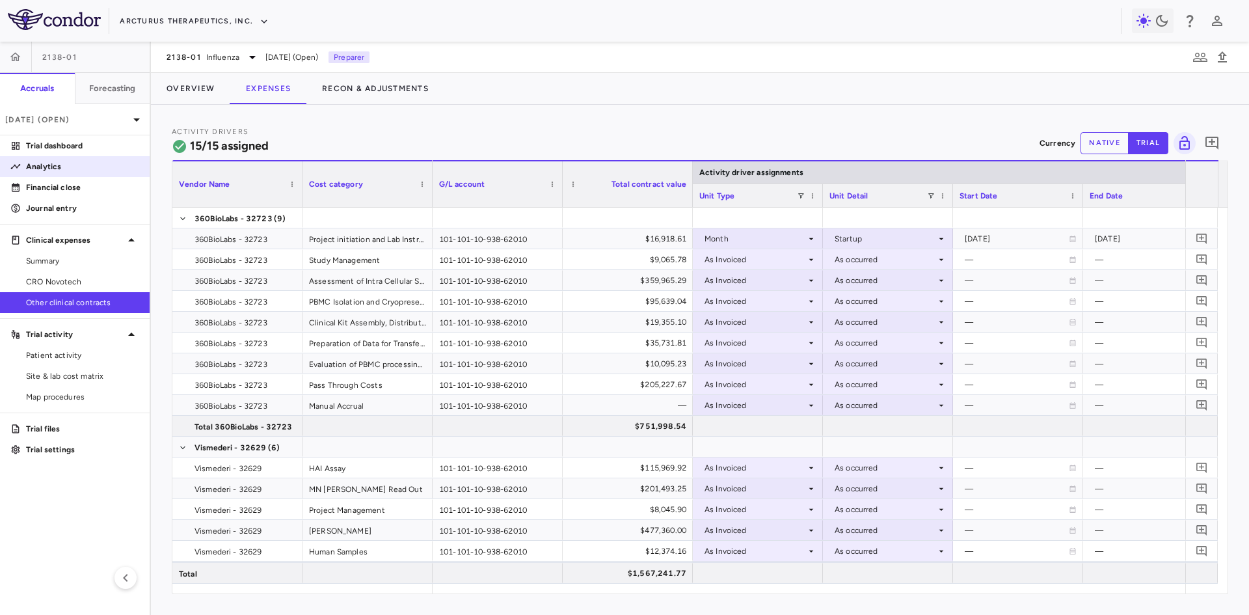
click at [58, 166] on p "Analytics" at bounding box center [82, 167] width 113 height 12
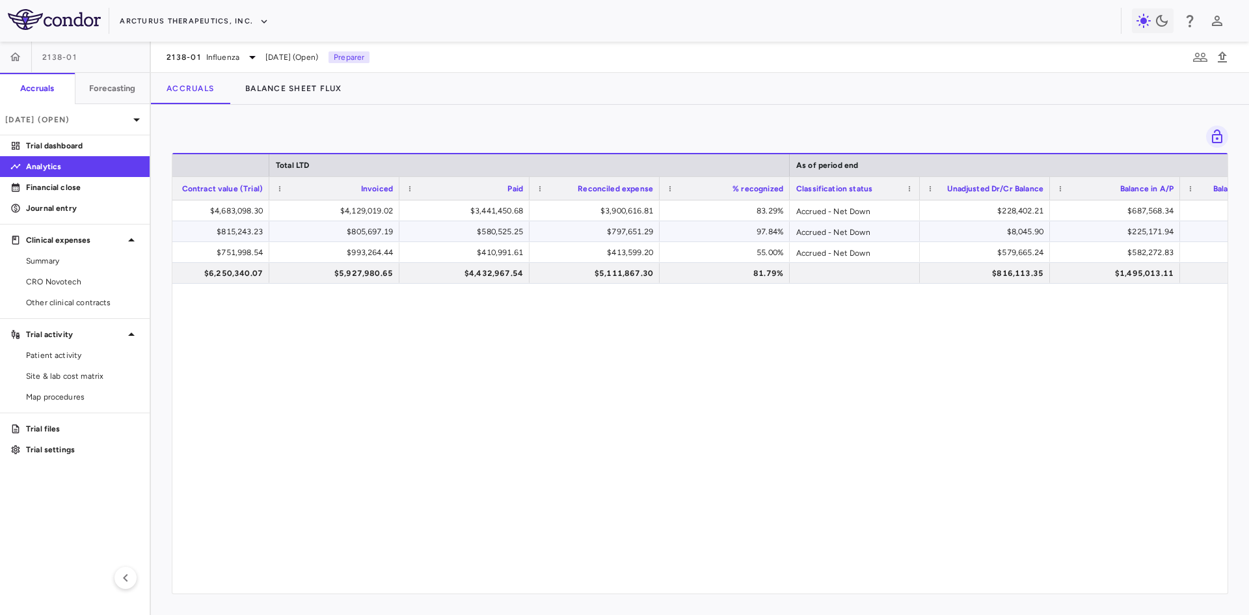
click at [994, 233] on div "$8,045.90" at bounding box center [987, 231] width 112 height 21
click at [66, 302] on span "Other clinical contracts" at bounding box center [82, 303] width 113 height 12
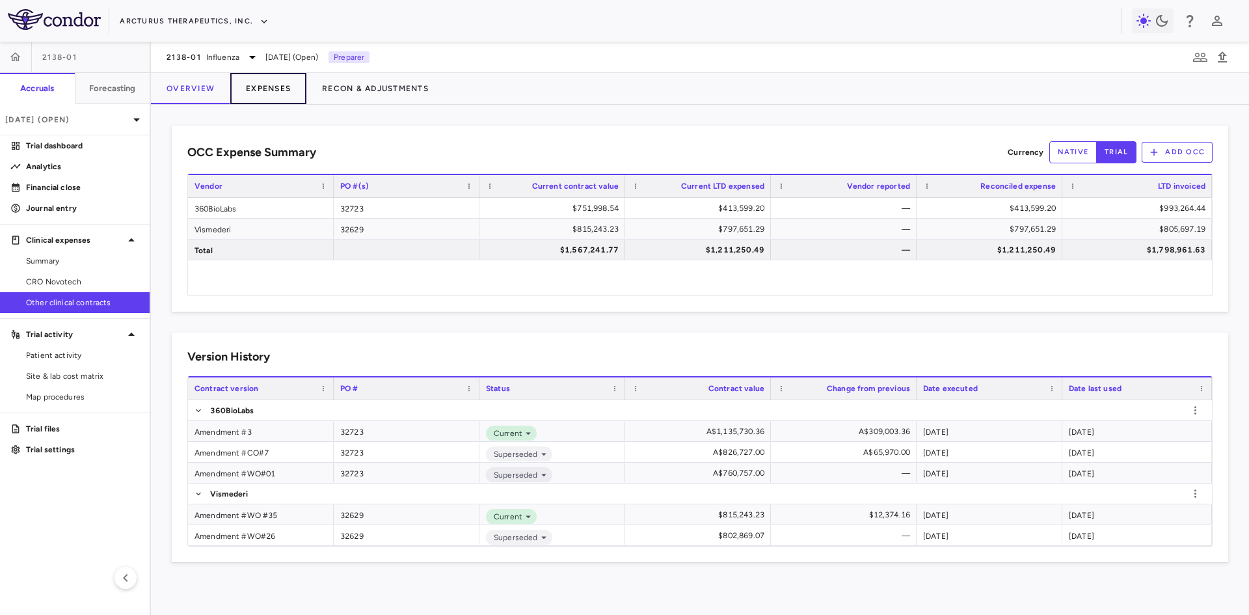
click at [281, 86] on button "Expenses" at bounding box center [268, 88] width 76 height 31
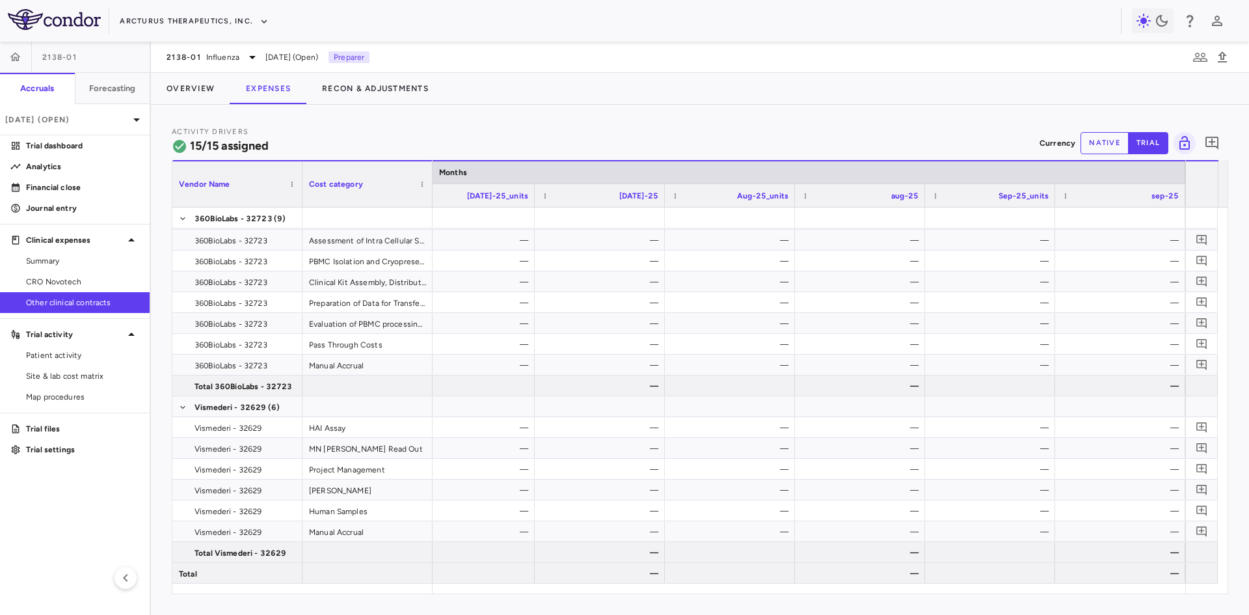
click at [1109, 147] on button "native" at bounding box center [1104, 143] width 48 height 22
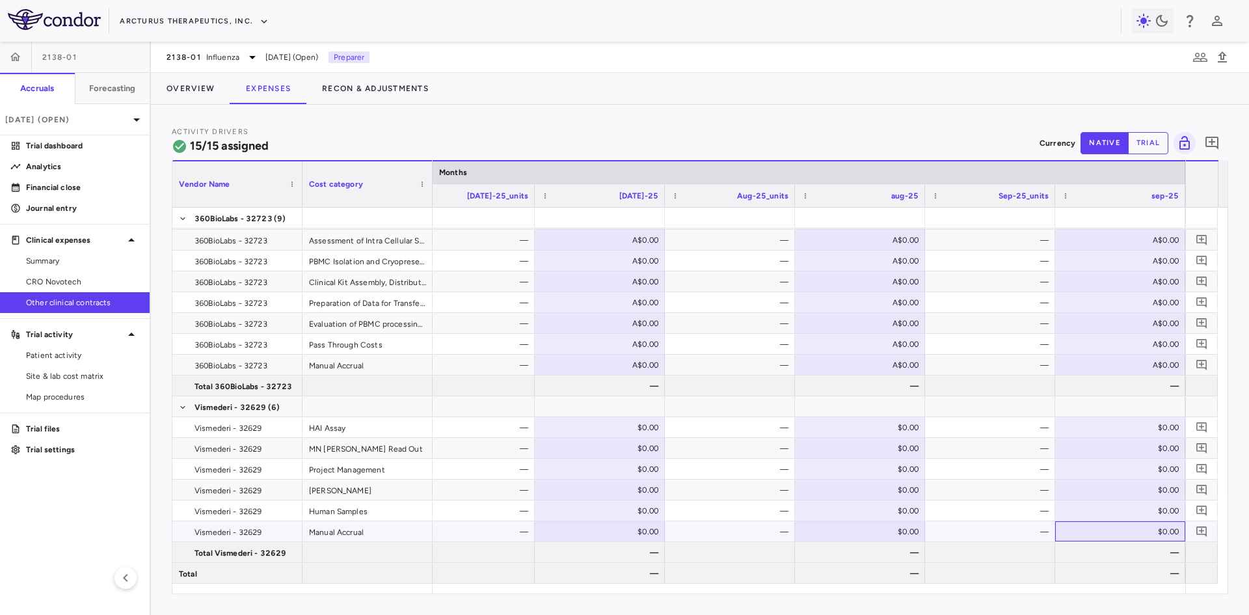
click at [1137, 530] on div "$0.00" at bounding box center [1123, 531] width 112 height 21
type input "******"
click at [1199, 532] on icon "Add comment" at bounding box center [1201, 531] width 12 height 12
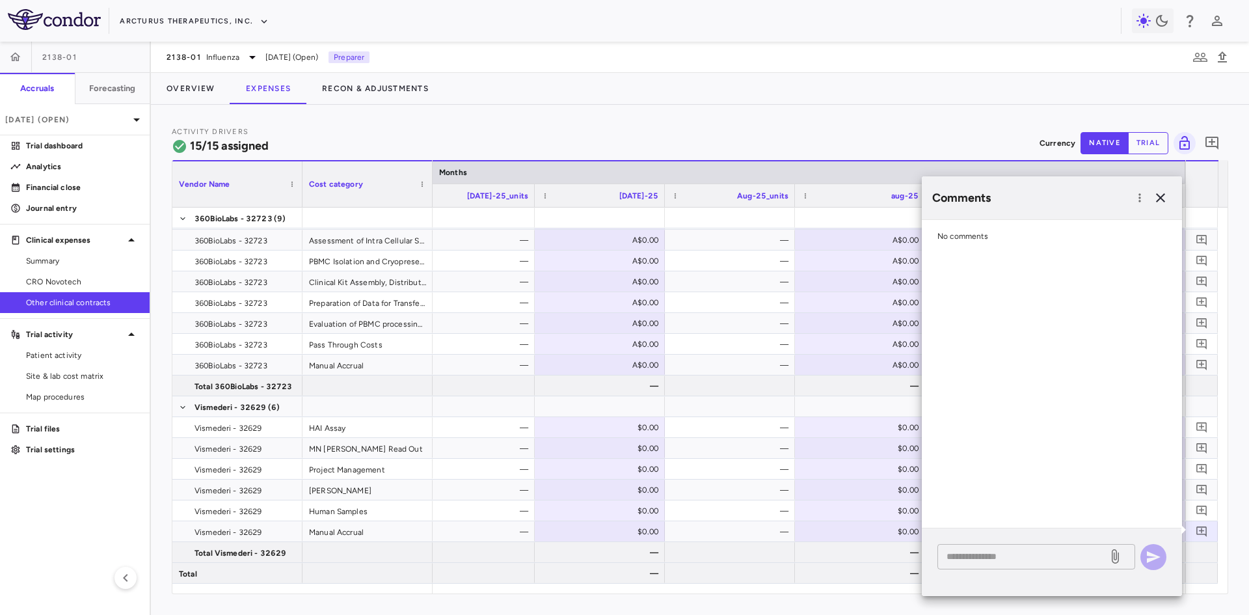
click at [974, 554] on textarea at bounding box center [1022, 556] width 152 height 14
type textarea "**********"
click at [1151, 557] on icon "button" at bounding box center [1153, 557] width 16 height 16
click at [1158, 198] on icon "button" at bounding box center [1160, 198] width 16 height 16
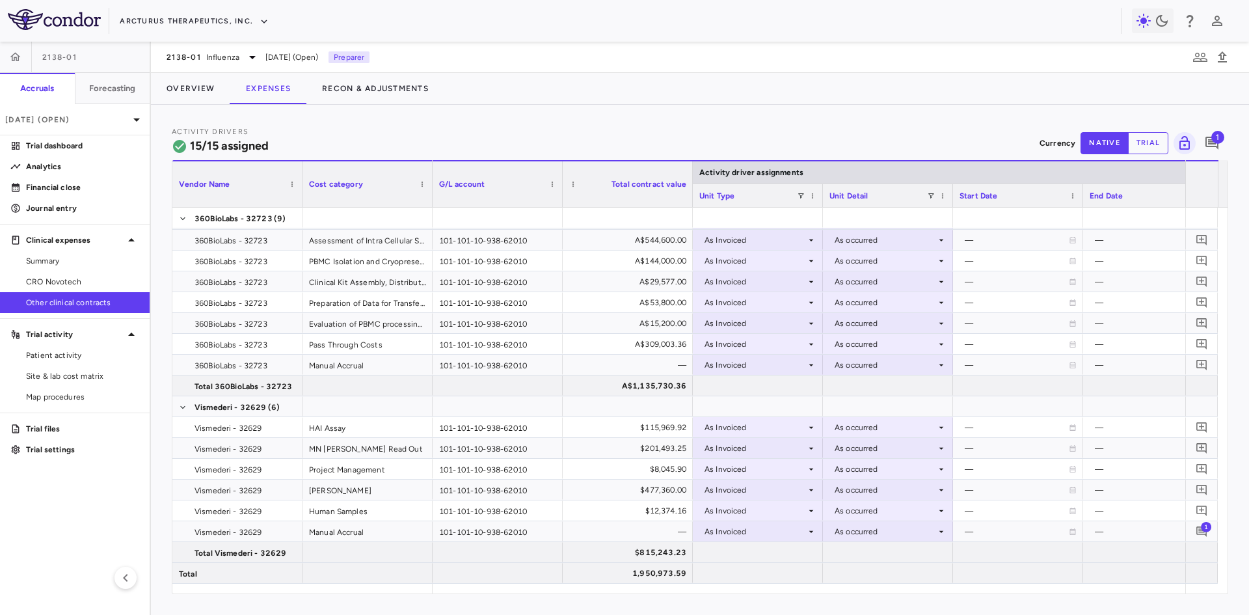
click at [1149, 141] on button "trial" at bounding box center [1148, 143] width 40 height 22
type button "trial"
click at [1109, 137] on button "native" at bounding box center [1104, 143] width 48 height 22
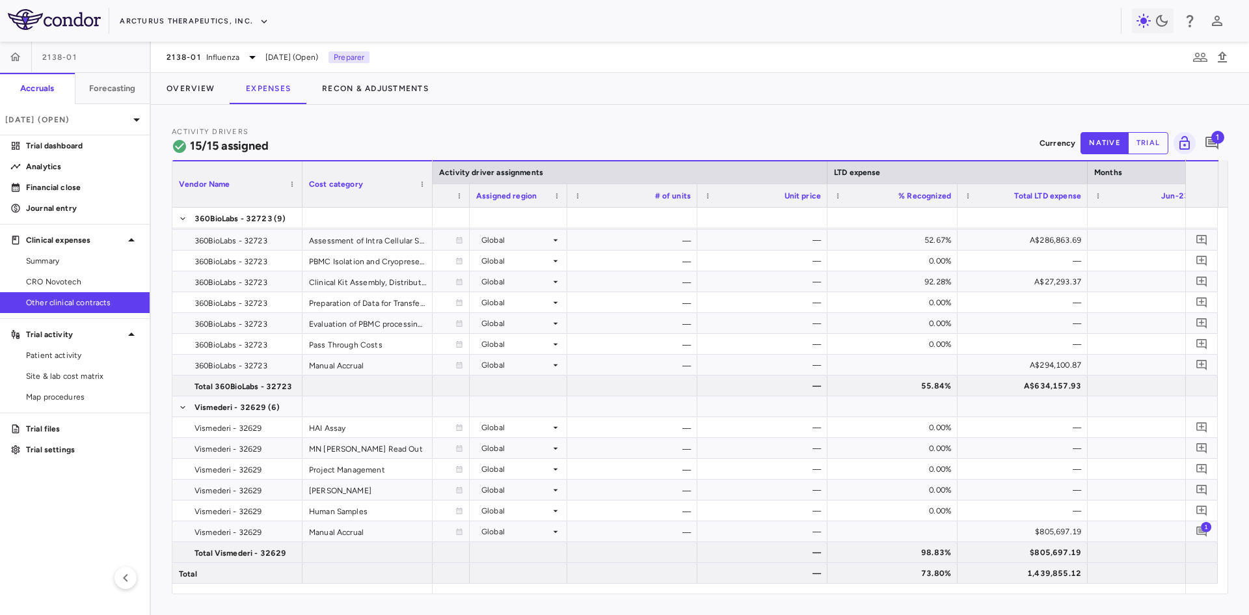
scroll to position [0, 805]
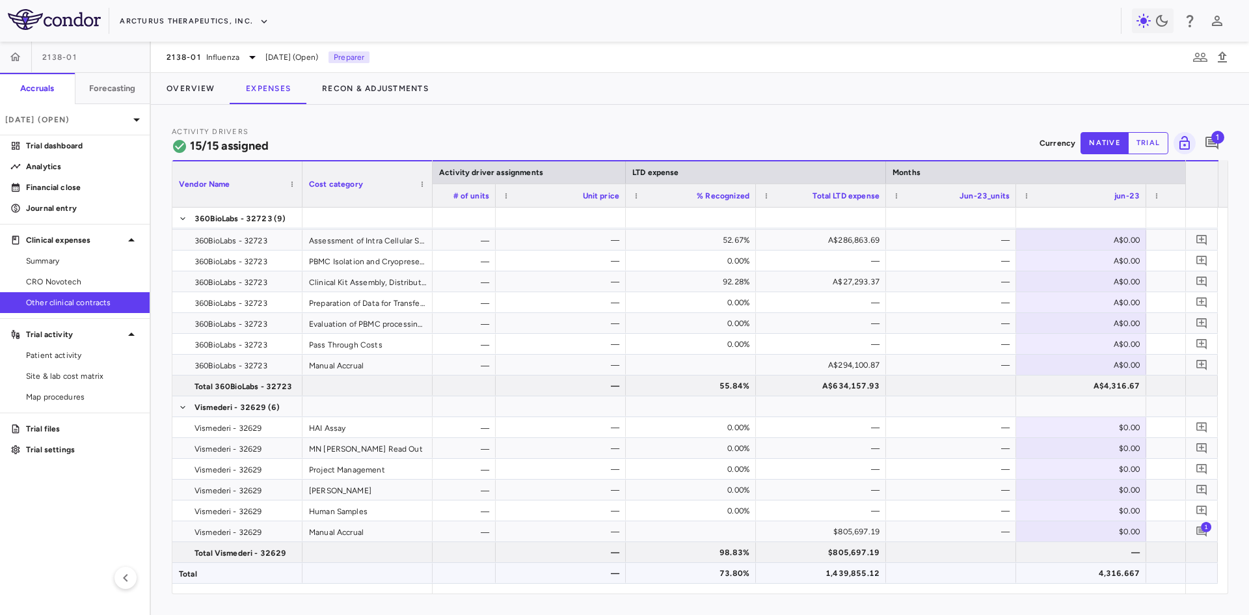
type button "native"
click at [48, 169] on p "Analytics" at bounding box center [82, 167] width 113 height 12
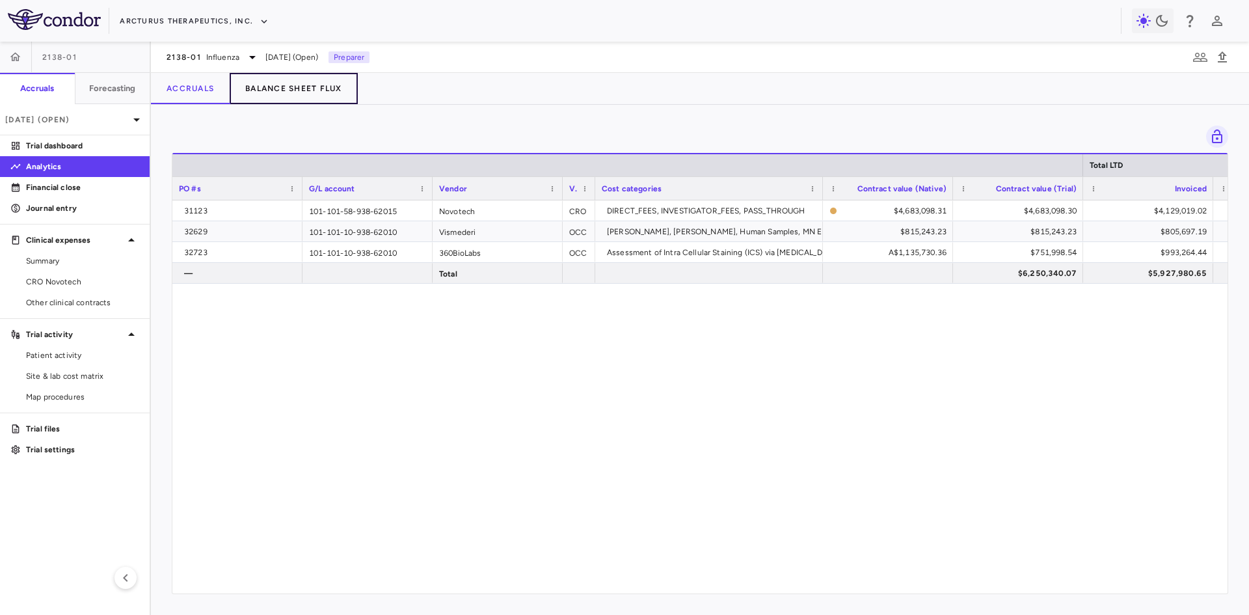
click at [278, 81] on button "Balance Sheet Flux" at bounding box center [294, 88] width 128 height 31
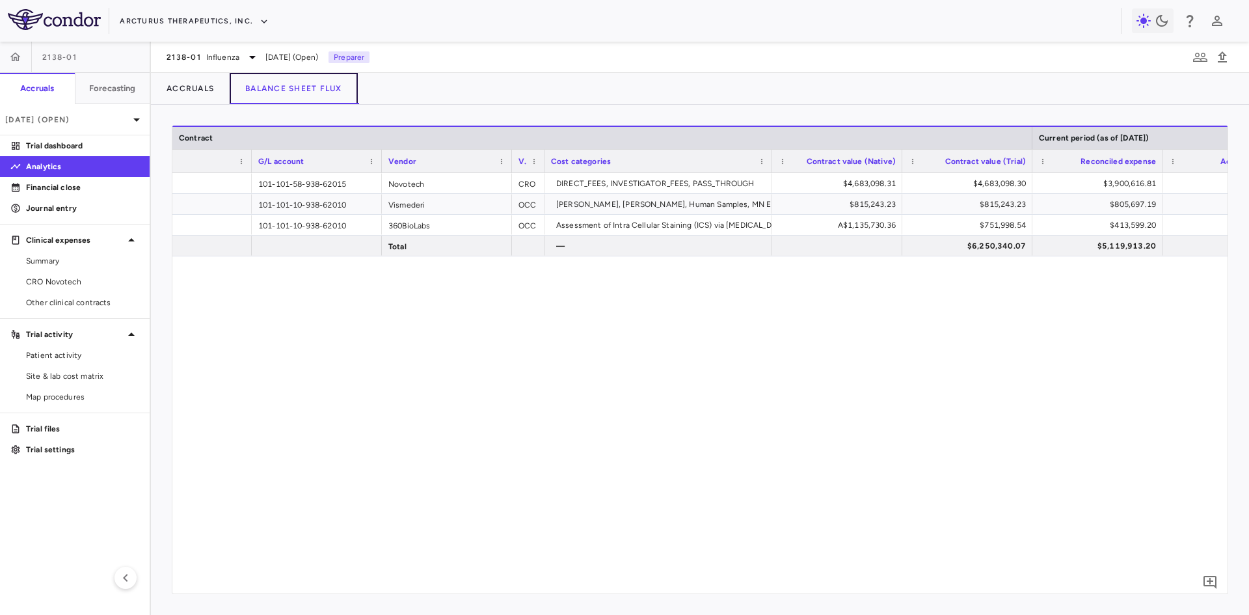
scroll to position [0, 55]
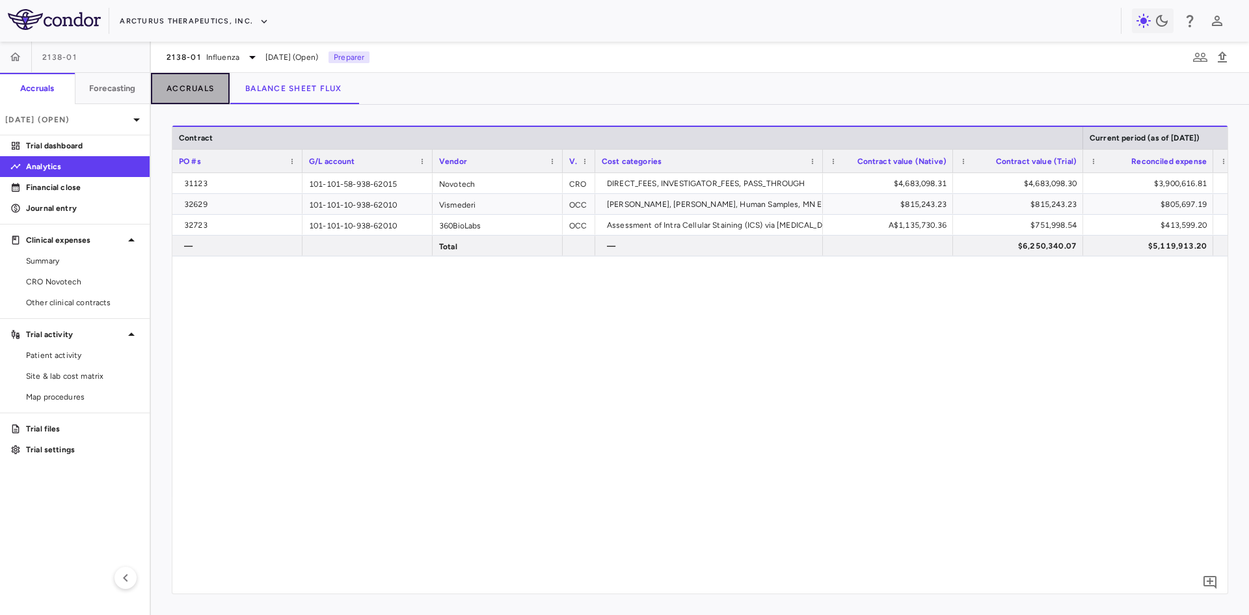
drag, startPoint x: 191, startPoint y: 88, endPoint x: 203, endPoint y: 103, distance: 19.9
click at [191, 88] on button "Accruals" at bounding box center [190, 88] width 79 height 31
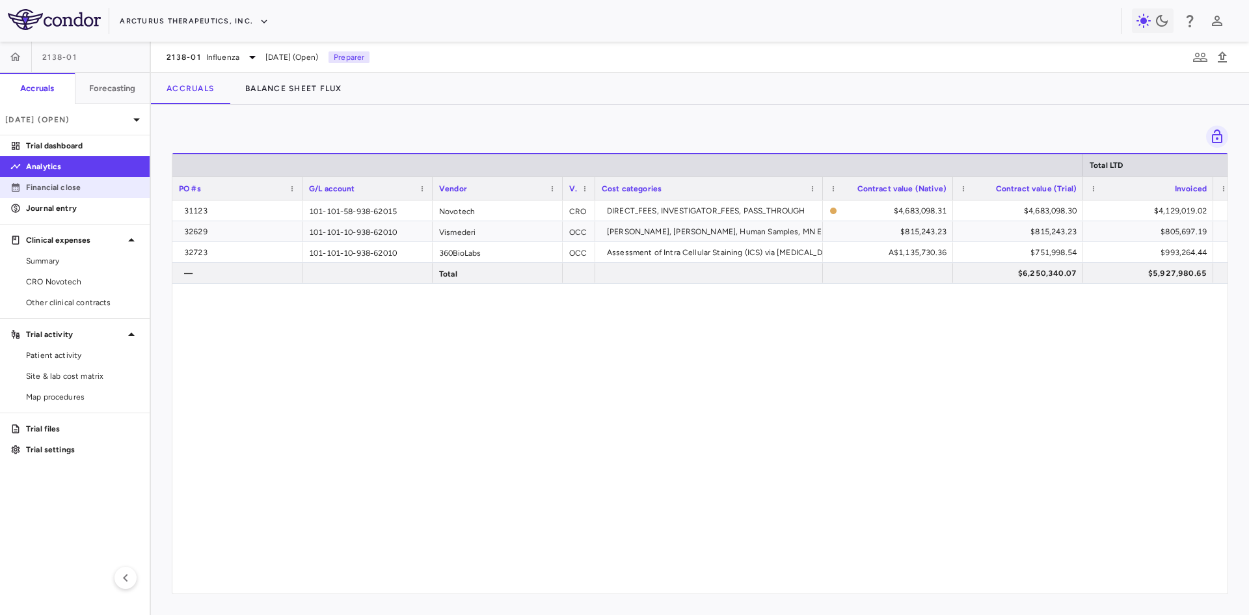
click at [62, 190] on p "Financial close" at bounding box center [82, 187] width 113 height 12
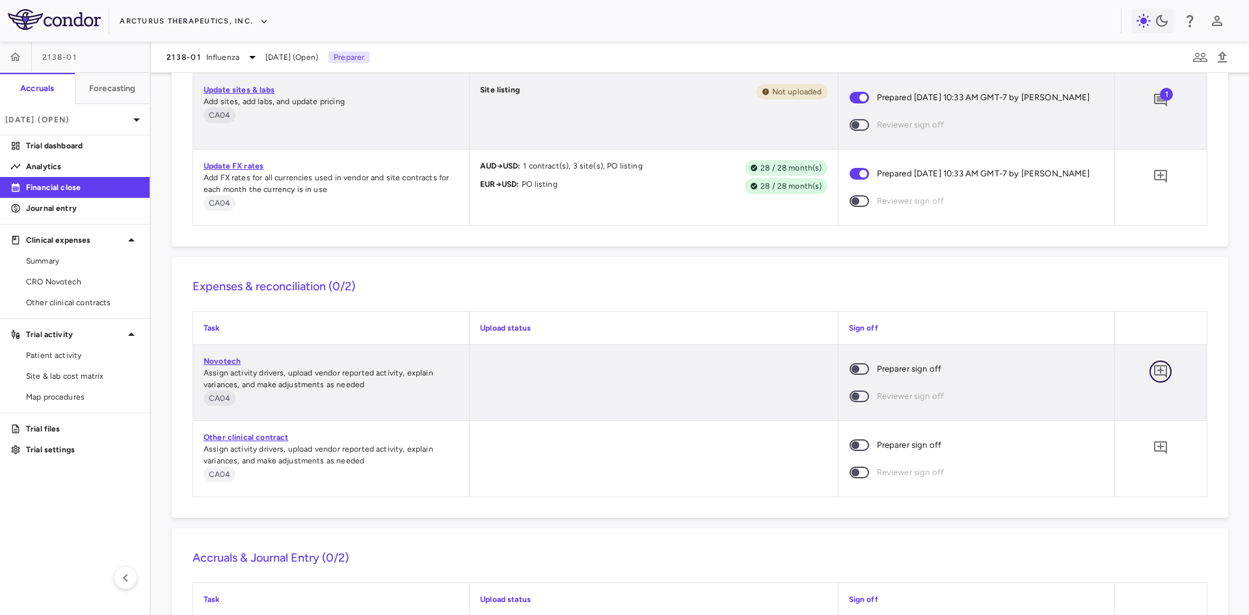
click at [1152, 369] on icon "Add comment" at bounding box center [1160, 372] width 16 height 16
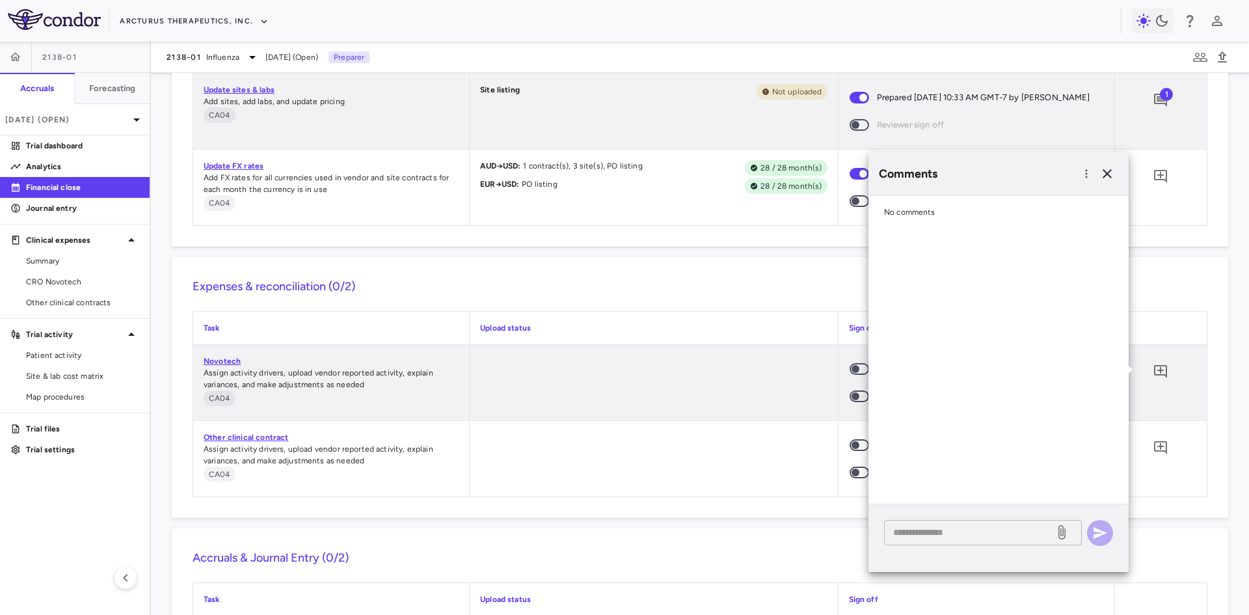
click at [937, 543] on div "* ​" at bounding box center [983, 532] width 198 height 25
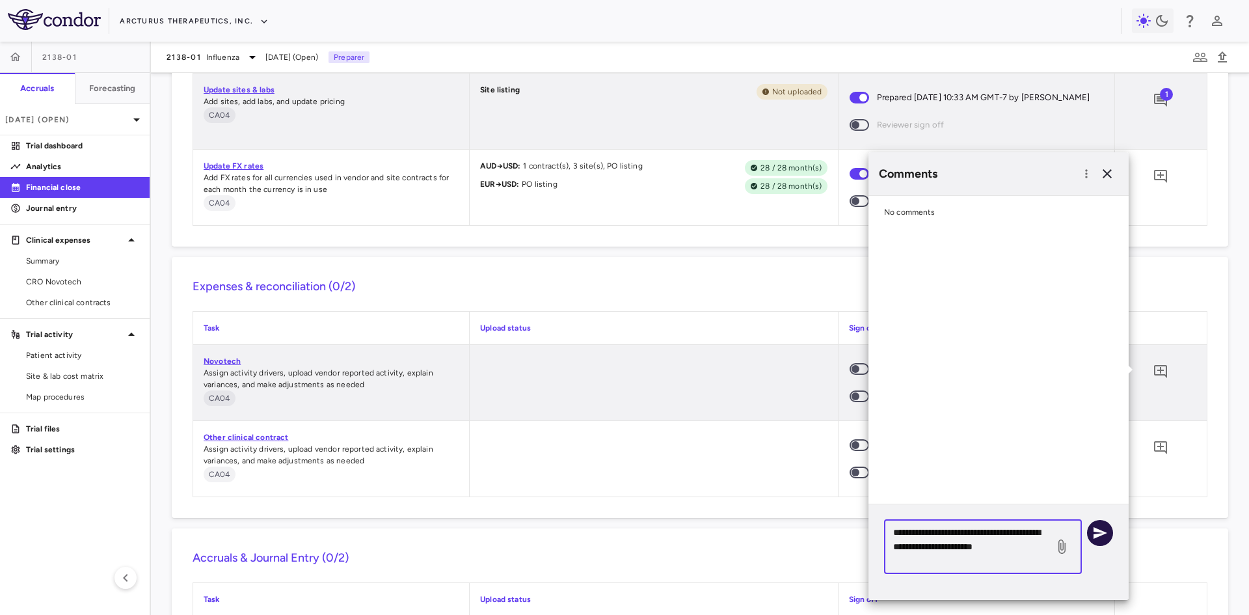
type textarea "**********"
click at [1107, 531] on icon "button" at bounding box center [1100, 533] width 16 height 16
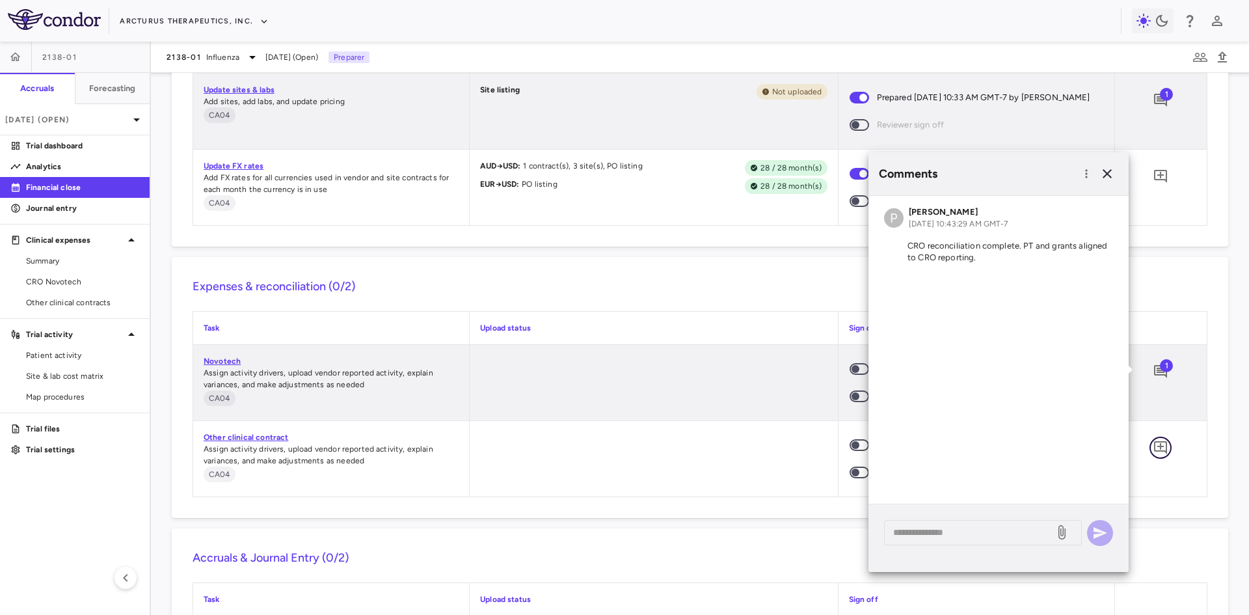
click at [1149, 446] on button "button" at bounding box center [1160, 447] width 22 height 22
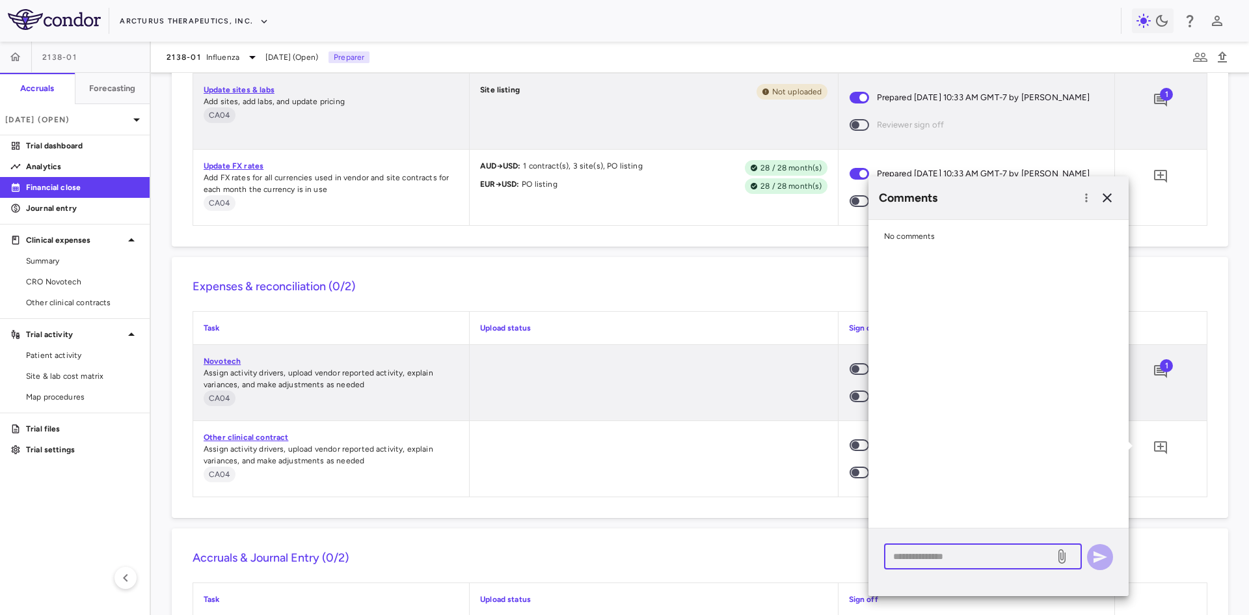
click at [981, 559] on textarea at bounding box center [969, 556] width 152 height 14
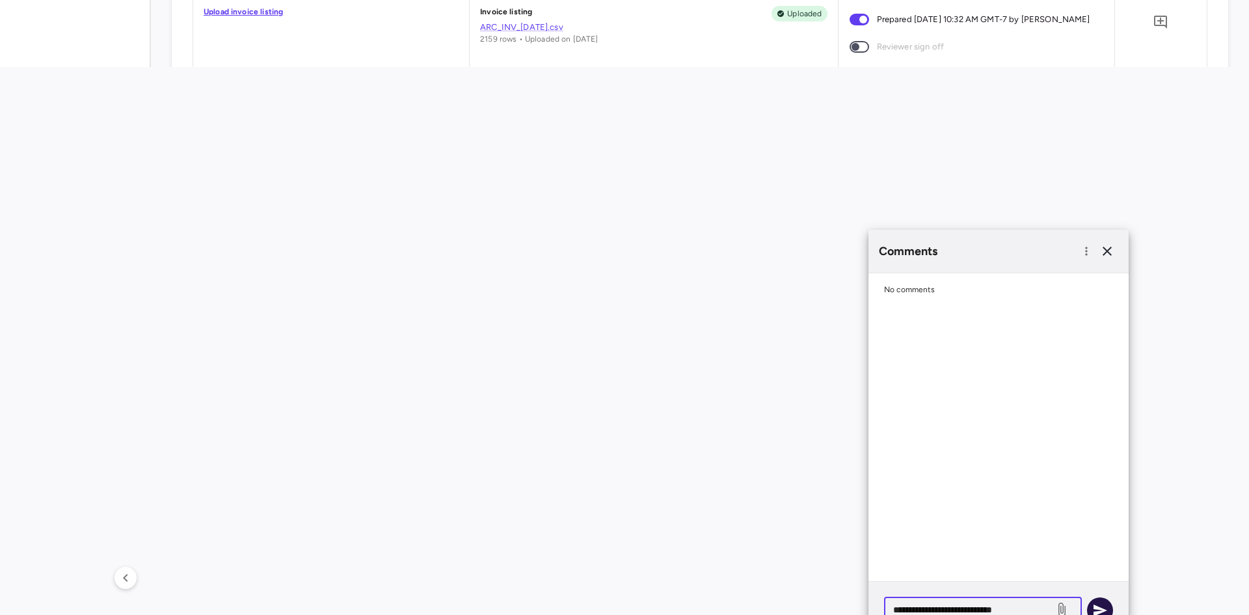
type textarea "**********"
click at [1100, 604] on icon "button" at bounding box center [1100, 610] width 16 height 16
click at [1109, 247] on icon "button" at bounding box center [1107, 251] width 16 height 16
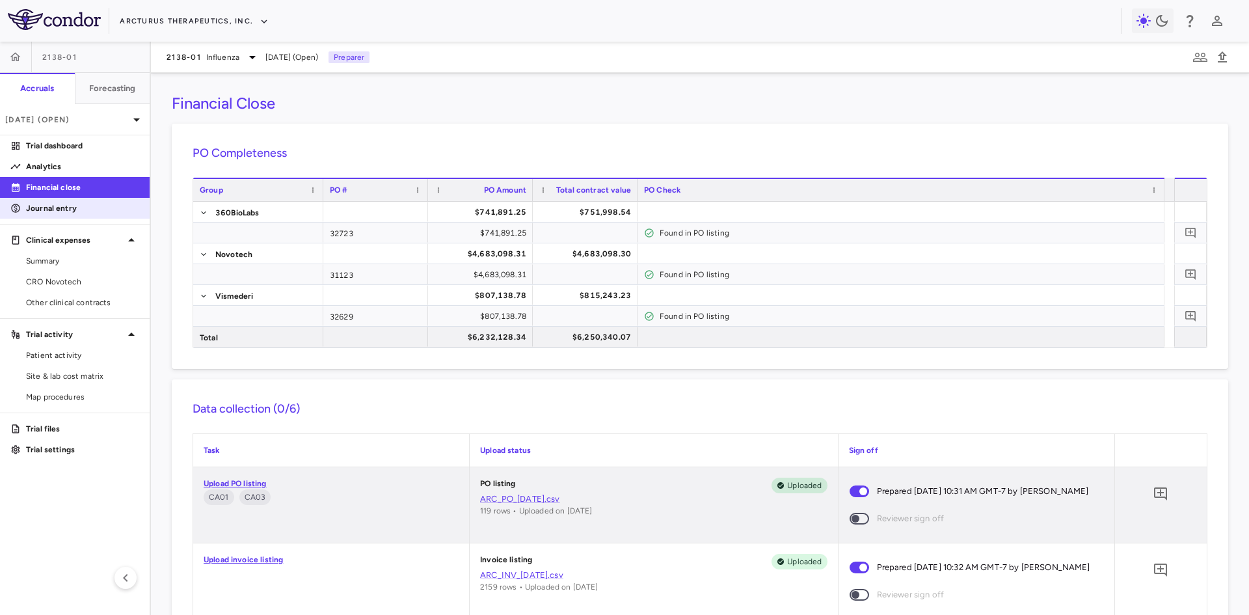
drag, startPoint x: 118, startPoint y: 144, endPoint x: 11, endPoint y: 215, distance: 128.1
click at [118, 144] on p "Trial dashboard" at bounding box center [82, 146] width 113 height 12
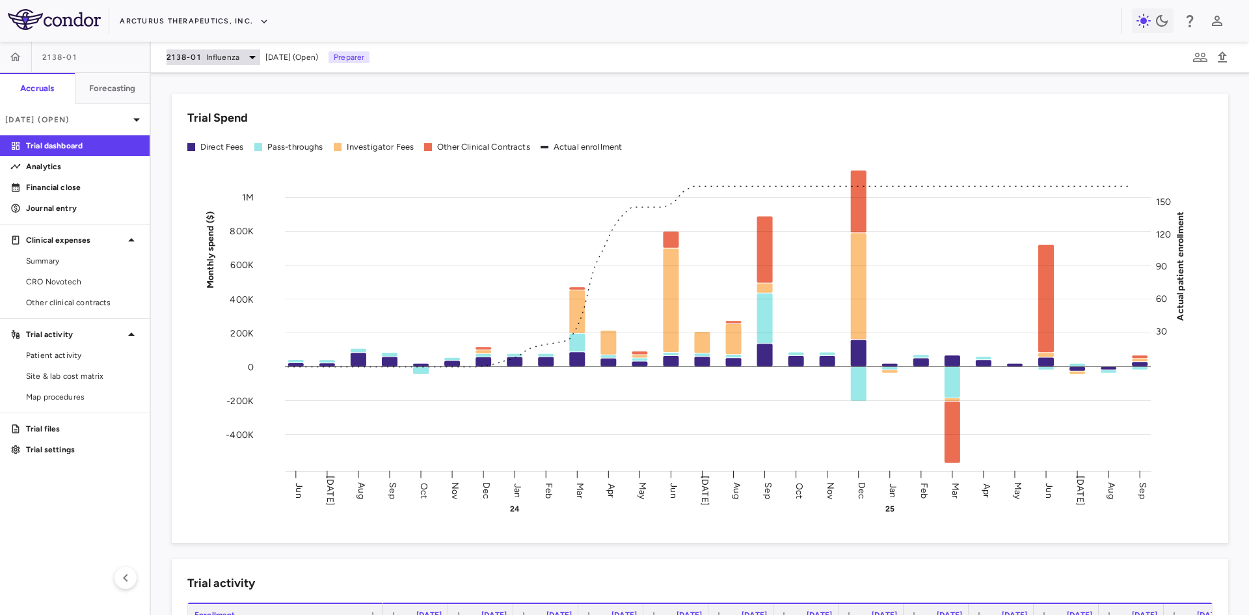
click at [218, 59] on span "Influenza" at bounding box center [222, 57] width 33 height 12
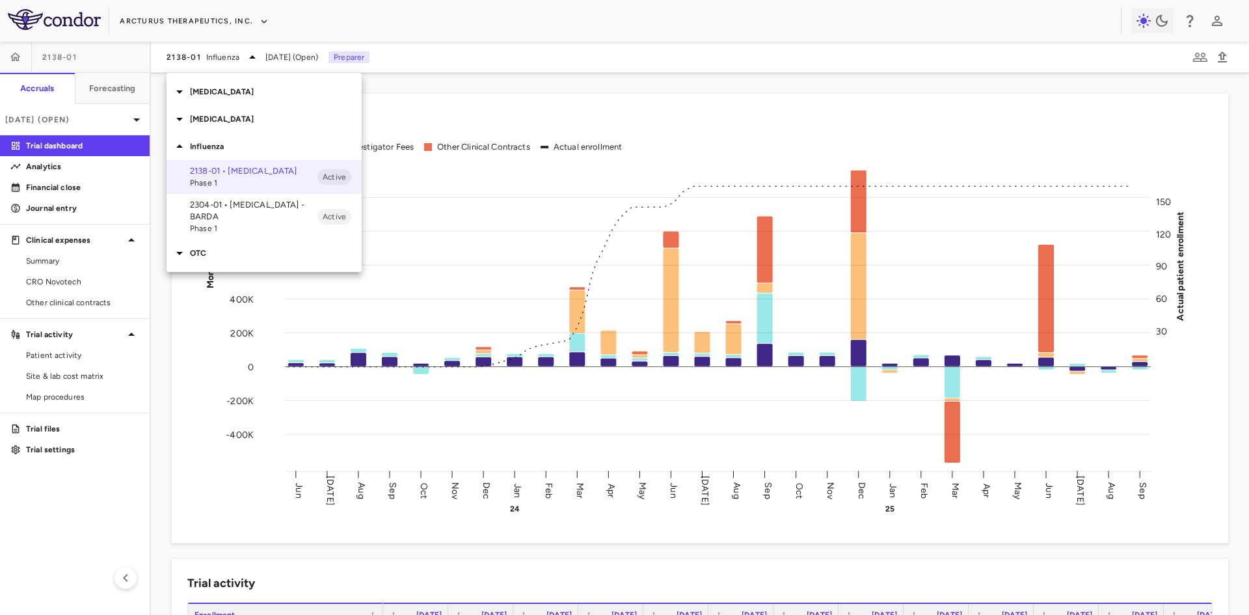
click at [219, 222] on span "Phase 1" at bounding box center [253, 228] width 127 height 12
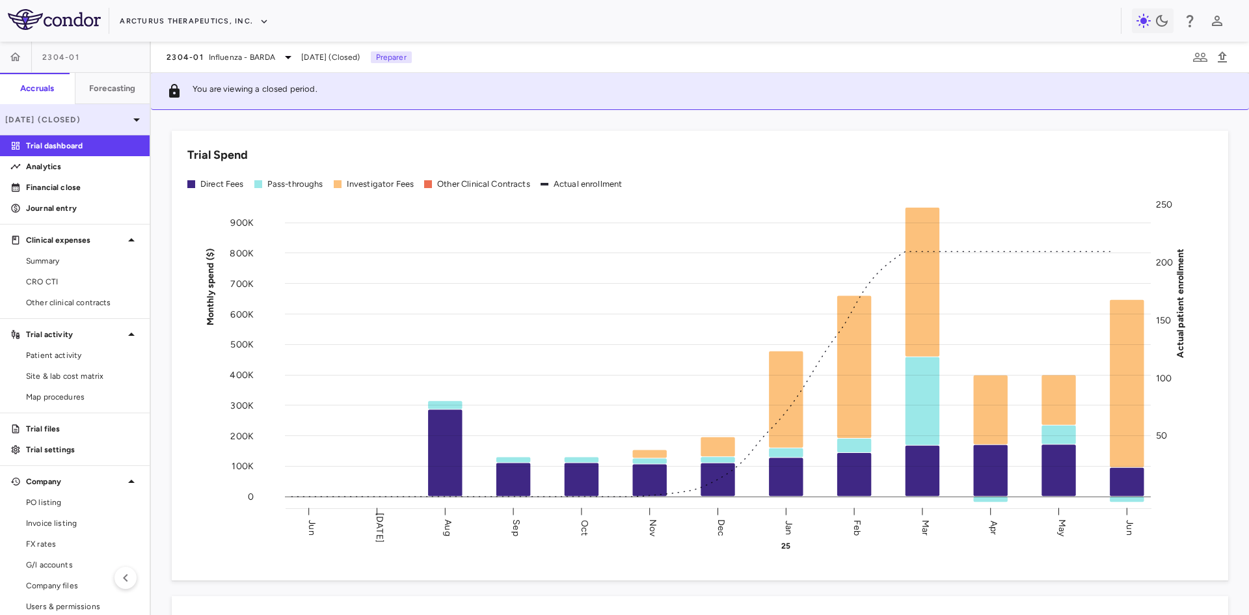
click at [75, 125] on p "[DATE] (Closed)" at bounding box center [67, 120] width 124 height 12
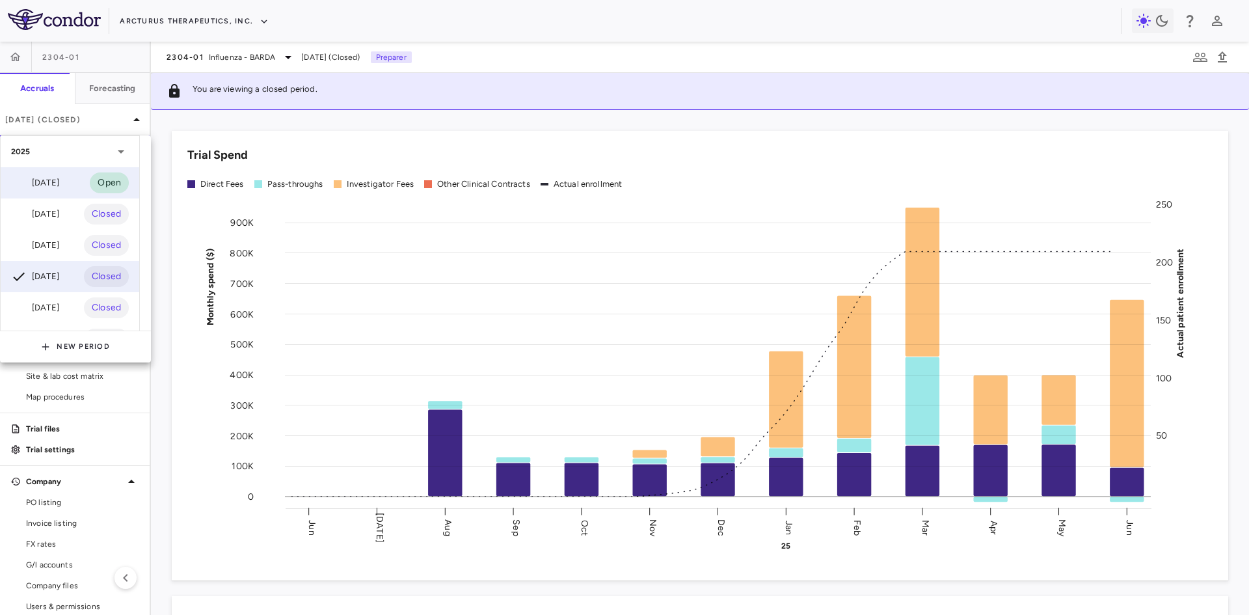
click at [59, 186] on div "[DATE]" at bounding box center [35, 183] width 48 height 16
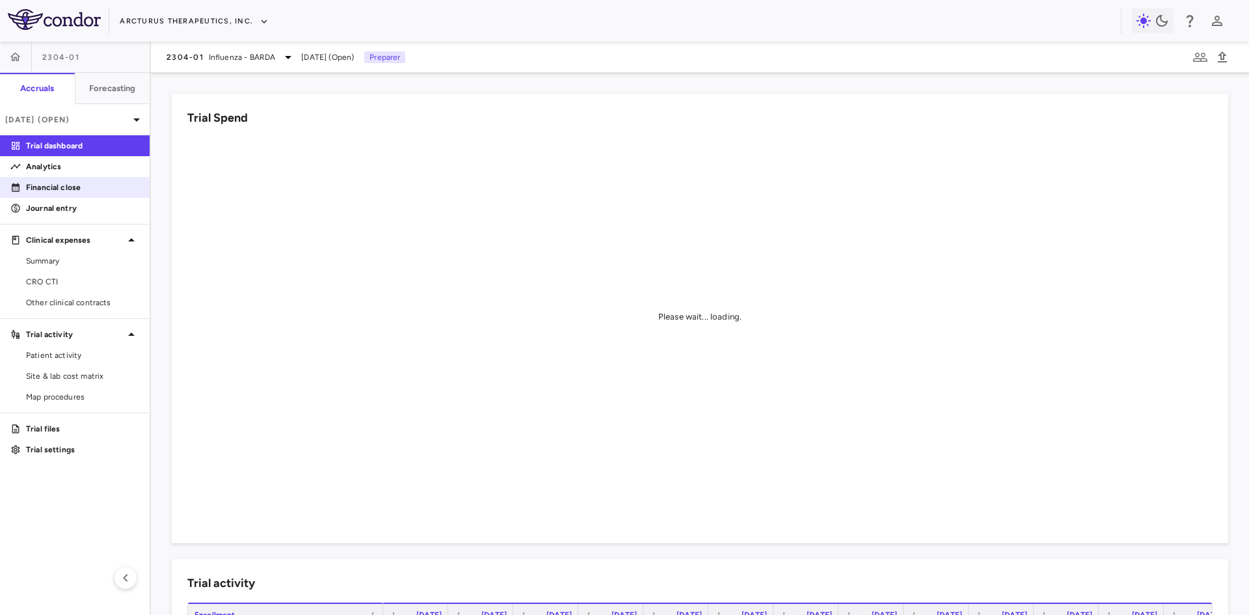
click at [68, 191] on p "Financial close" at bounding box center [82, 187] width 113 height 12
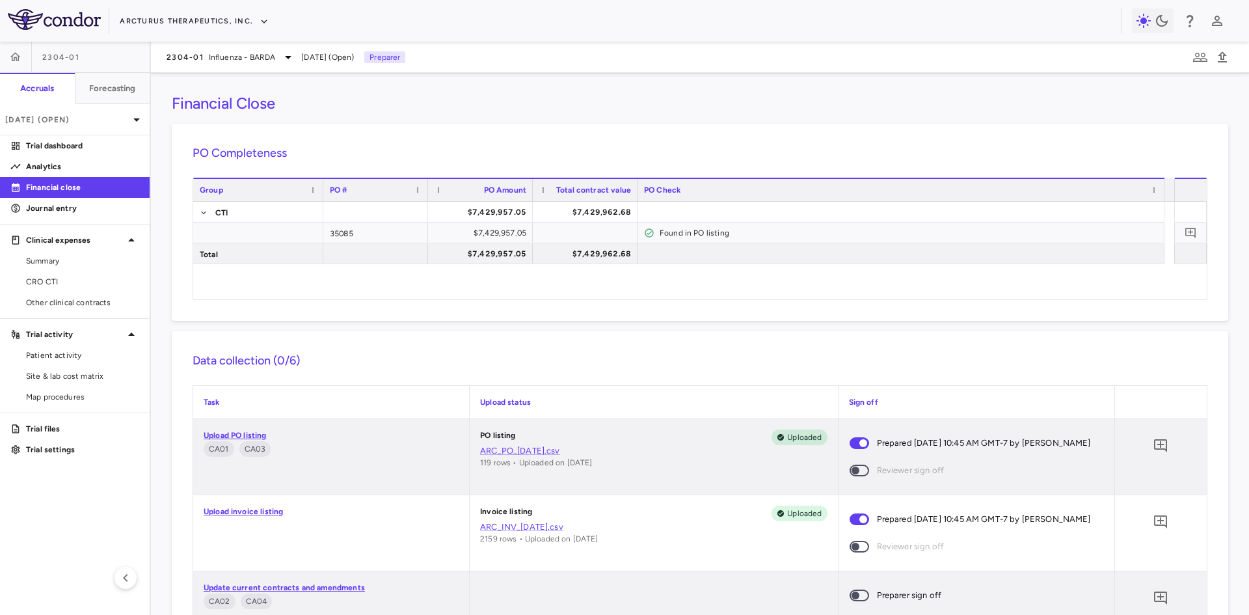
scroll to position [195, 0]
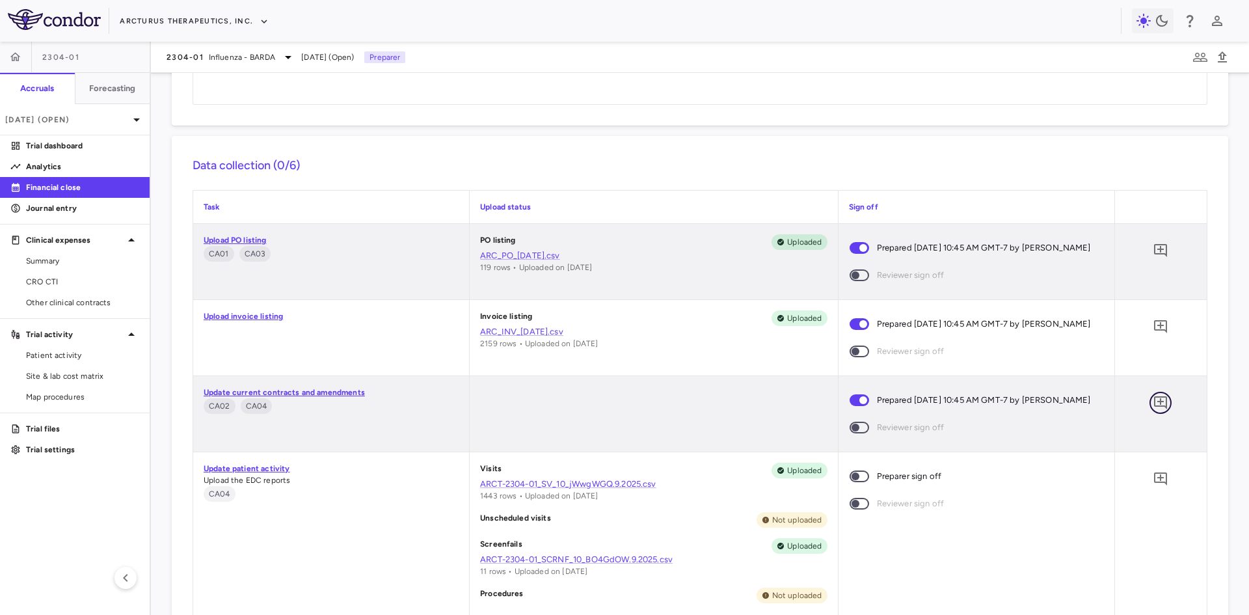
click at [1152, 403] on icon "Add comment" at bounding box center [1160, 403] width 16 height 16
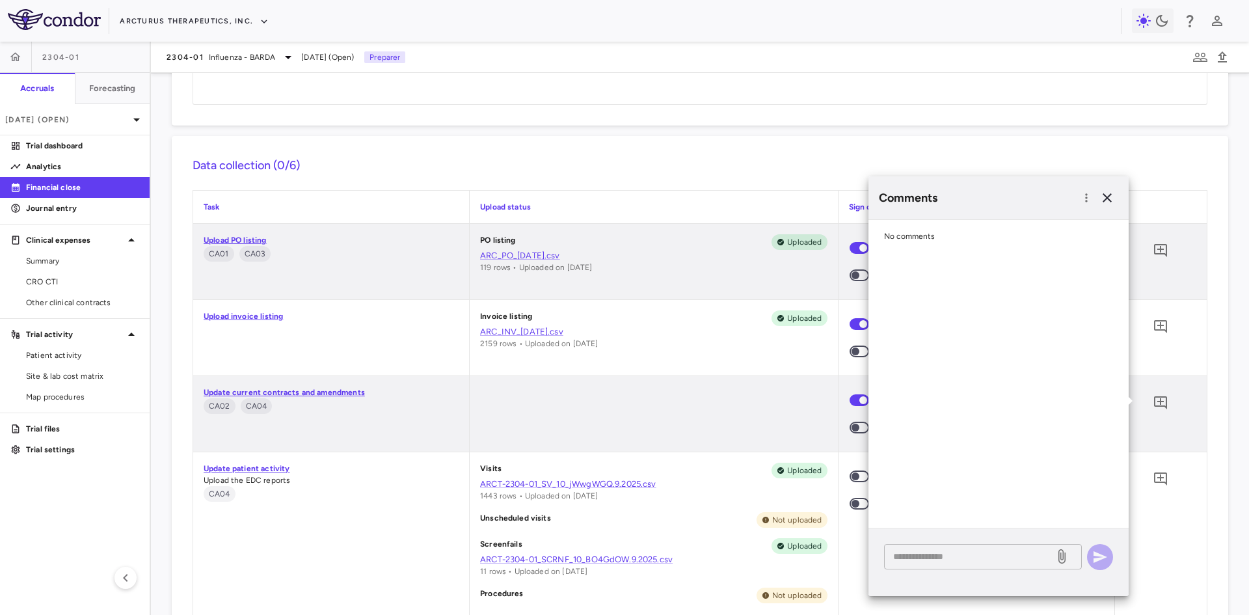
click at [985, 562] on textarea at bounding box center [969, 556] width 152 height 14
click at [910, 556] on textarea "**********" at bounding box center [969, 556] width 152 height 14
click at [915, 559] on textarea "**********" at bounding box center [969, 556] width 152 height 14
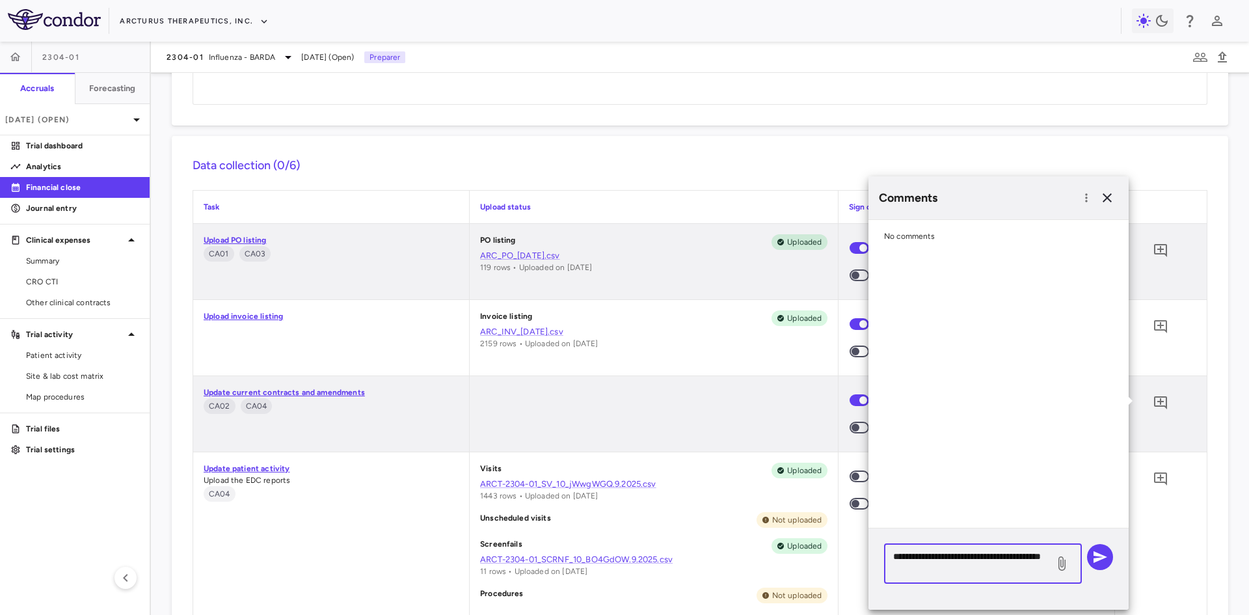
type textarea "**********"
click at [1093, 549] on icon "button" at bounding box center [1100, 557] width 16 height 16
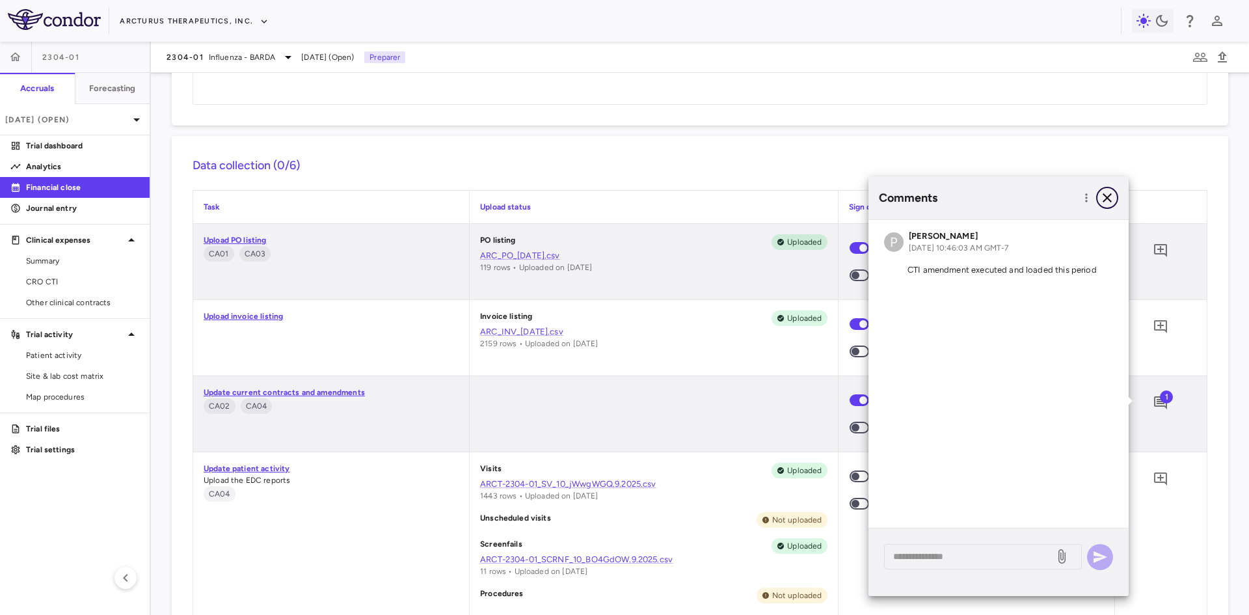
click at [1107, 200] on icon "button" at bounding box center [1107, 198] width 16 height 16
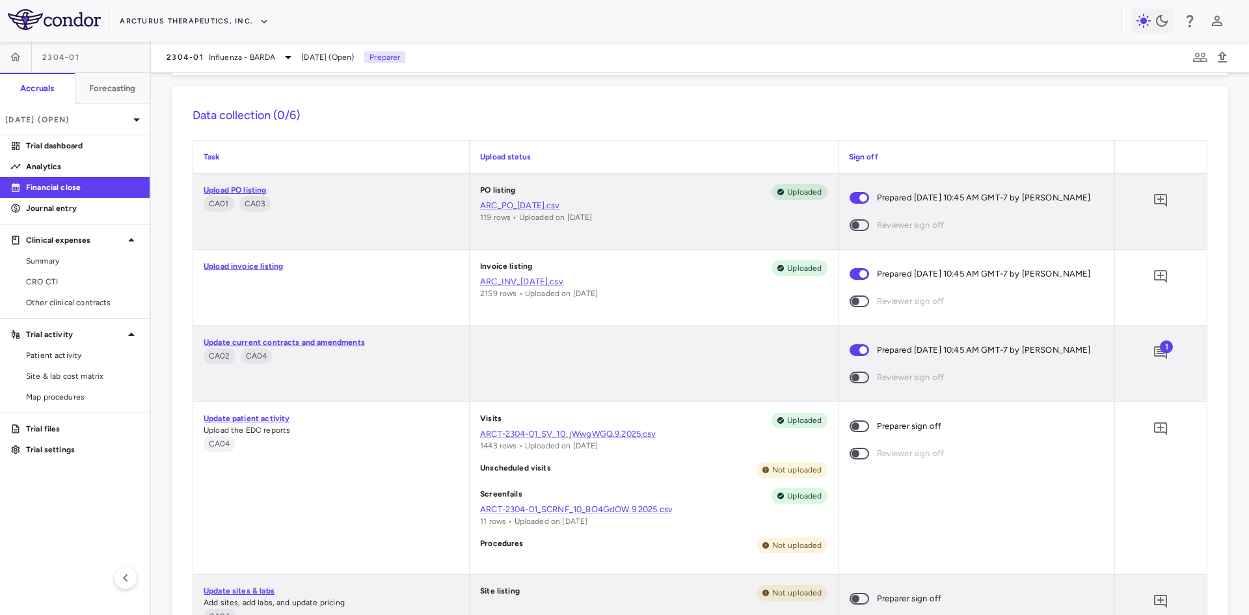
scroll to position [260, 0]
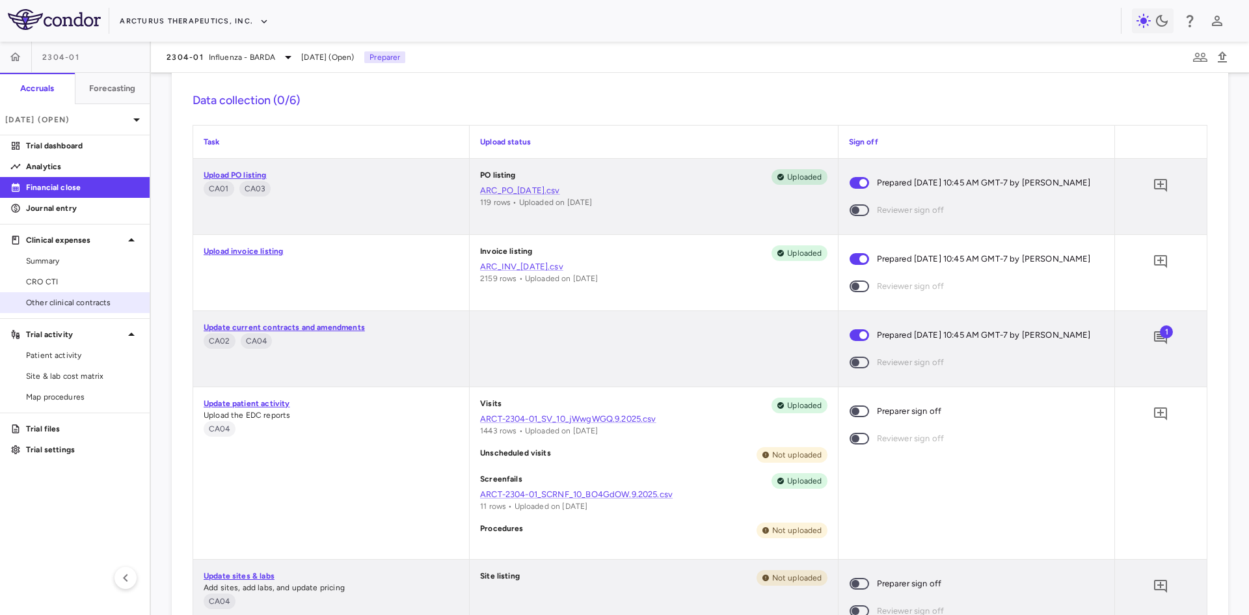
drag, startPoint x: 44, startPoint y: 274, endPoint x: 121, endPoint y: 309, distance: 84.4
click at [44, 273] on link "CRO CTI" at bounding box center [75, 282] width 150 height 20
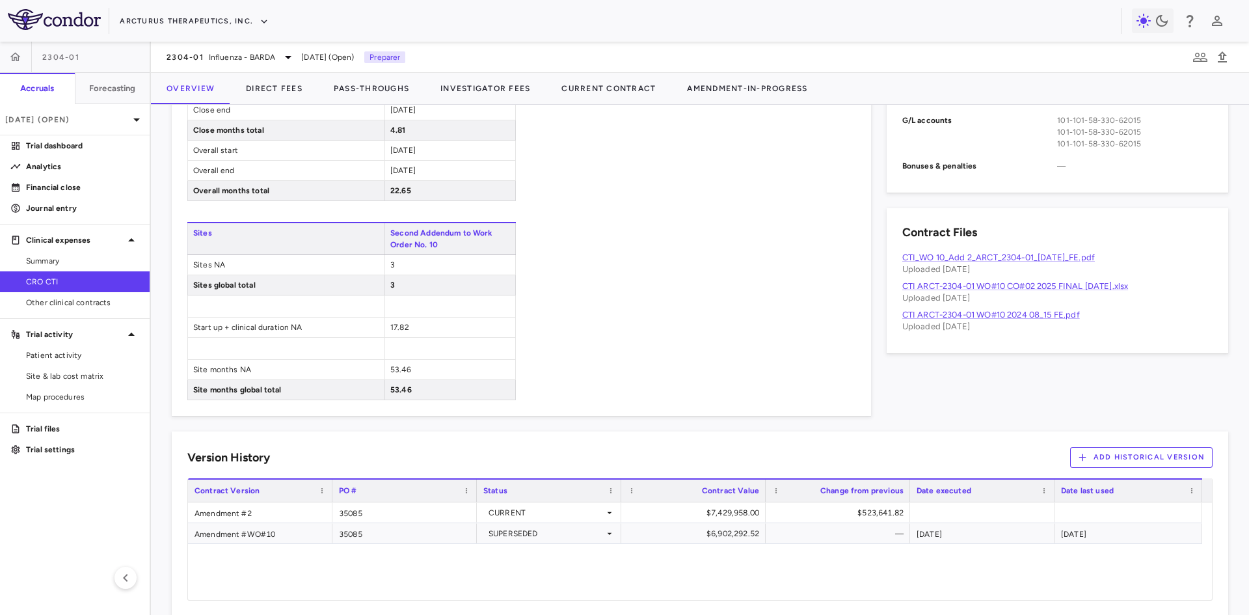
scroll to position [651, 0]
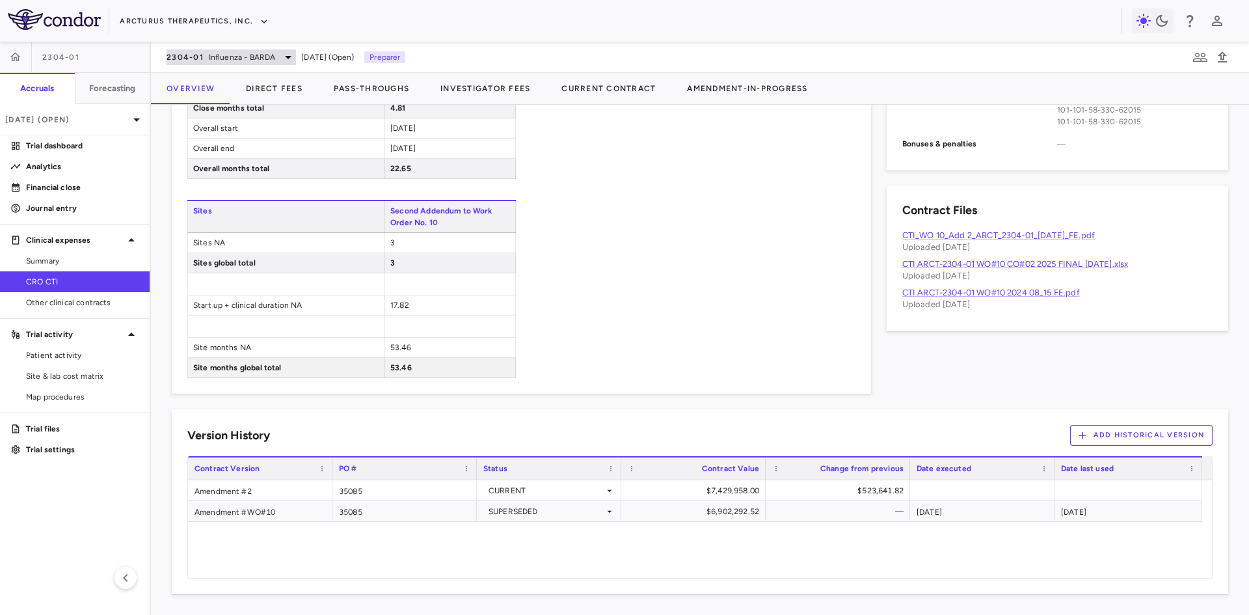
click at [259, 55] on span "Influenza - BARDA" at bounding box center [242, 57] width 67 height 12
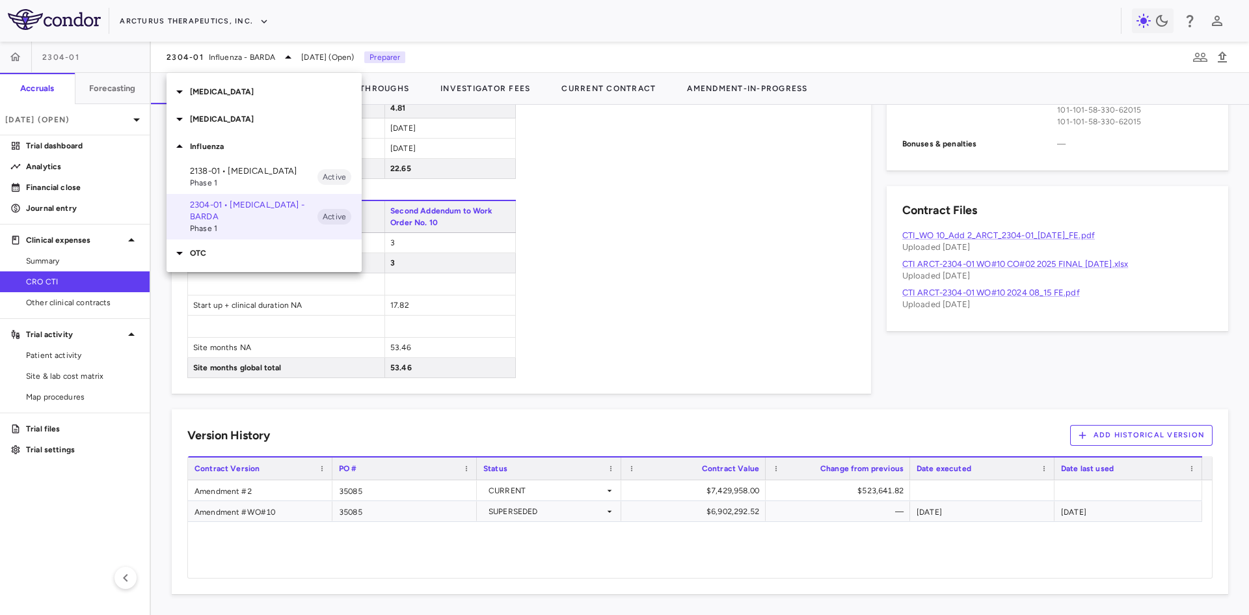
click at [219, 174] on p "2138-01 • [MEDICAL_DATA]" at bounding box center [253, 171] width 127 height 12
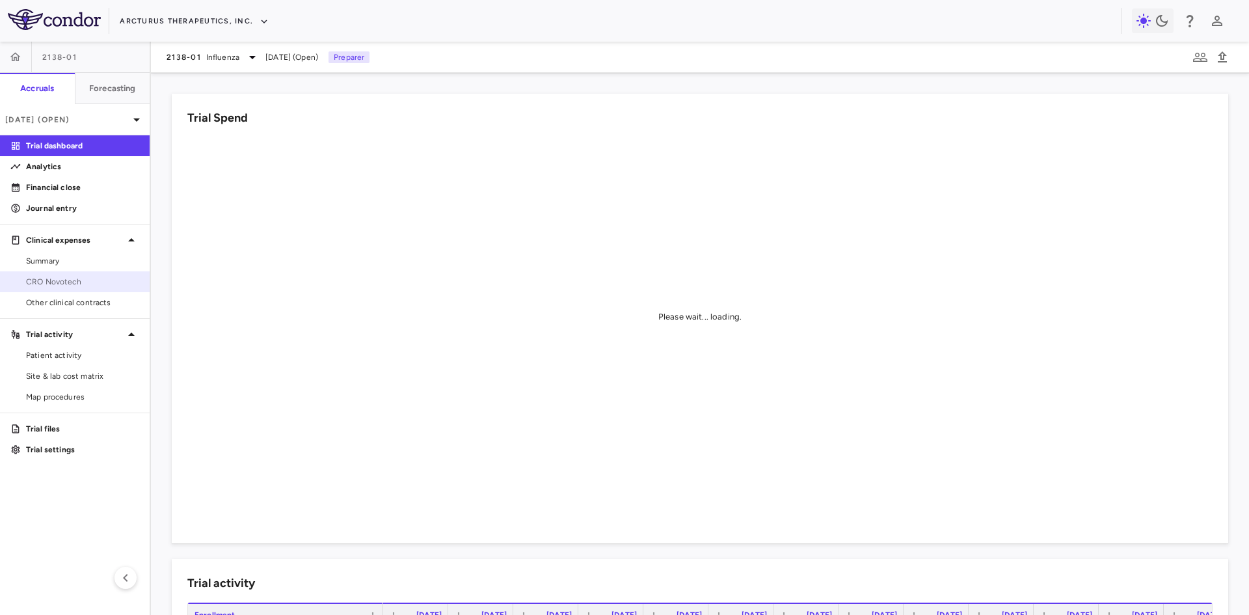
click at [77, 281] on span "CRO Novotech" at bounding box center [82, 282] width 113 height 12
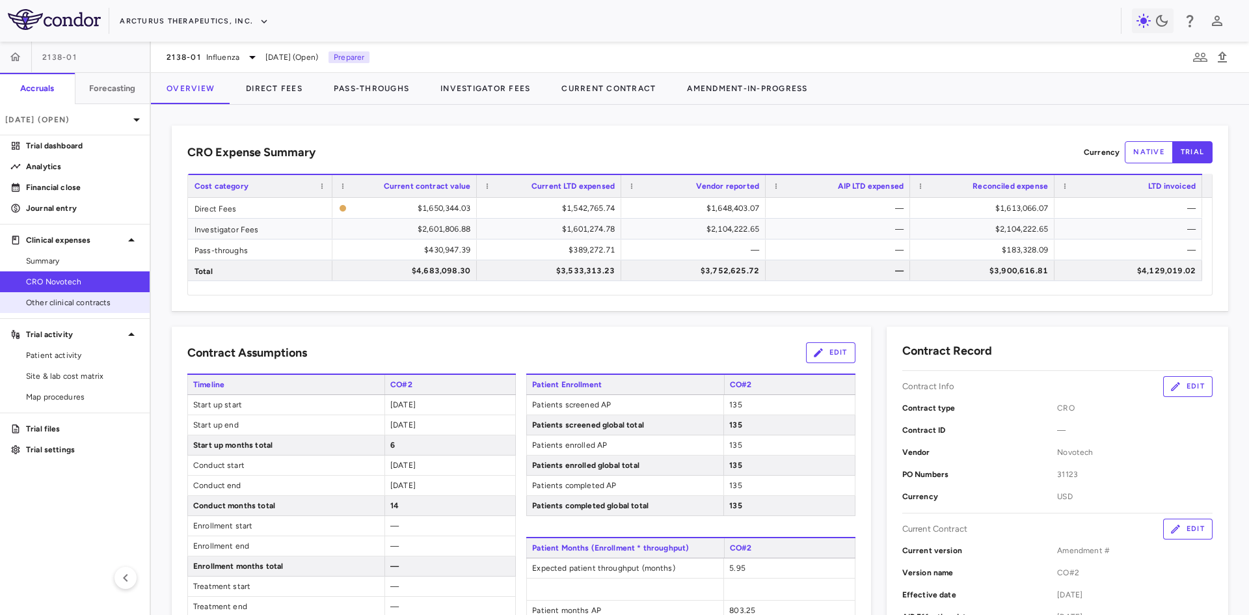
click at [96, 295] on link "Other clinical contracts" at bounding box center [75, 303] width 150 height 20
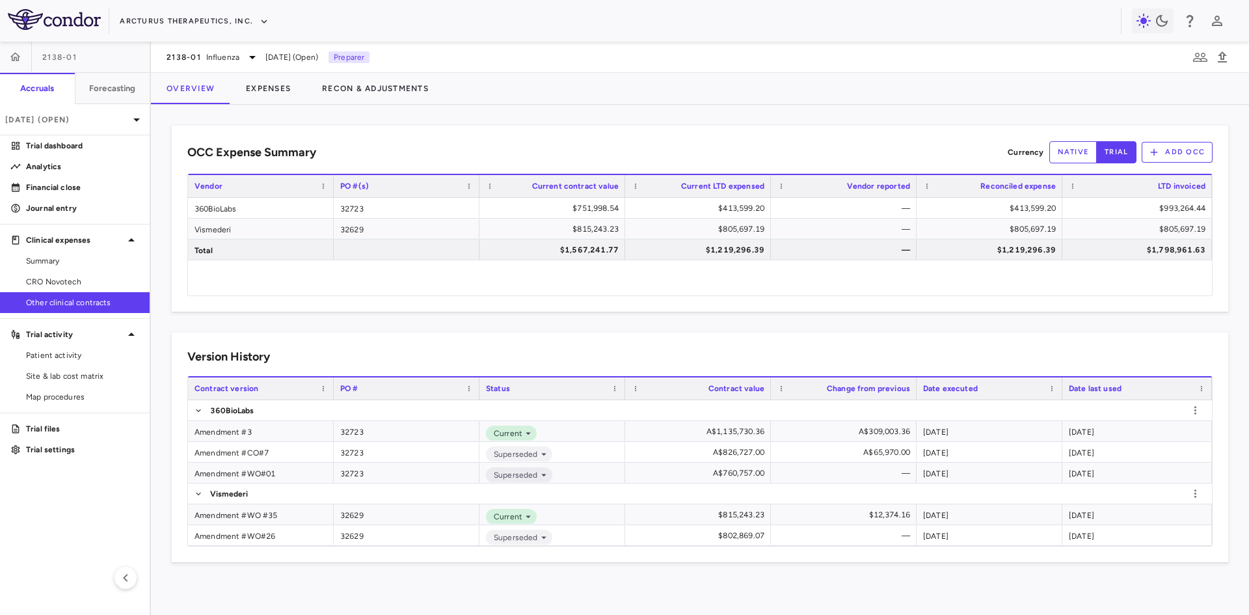
click at [1072, 155] on button "native" at bounding box center [1073, 152] width 48 height 22
click at [278, 81] on button "Expenses" at bounding box center [268, 88] width 76 height 31
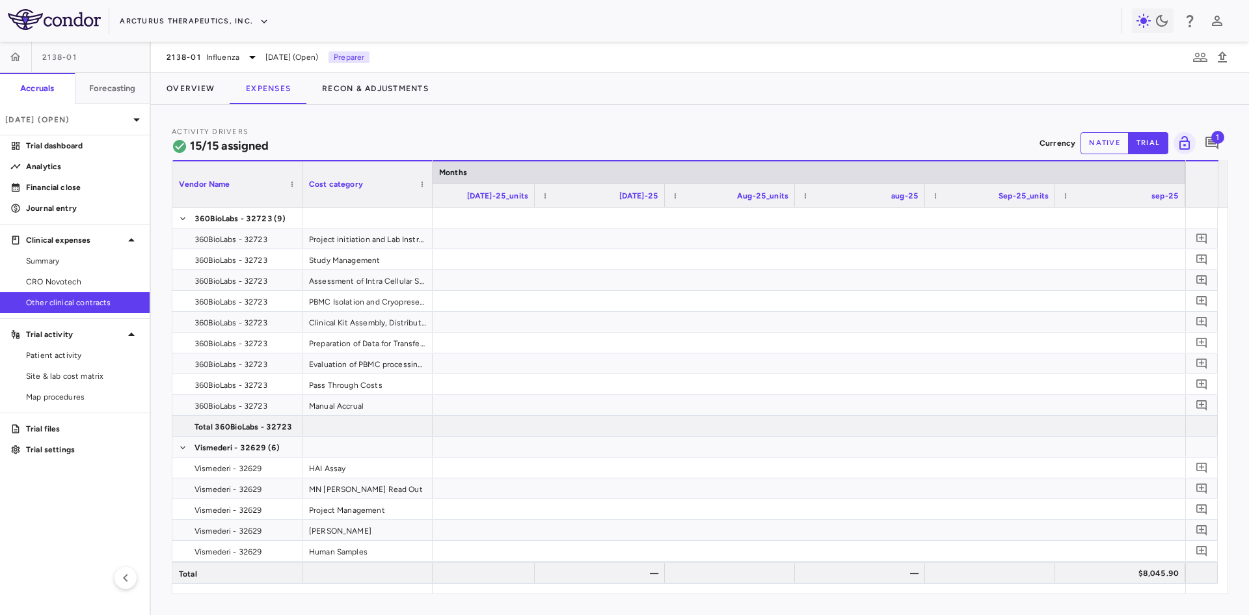
scroll to position [0, 7929]
drag, startPoint x: 1097, startPoint y: 143, endPoint x: 63, endPoint y: 223, distance: 1037.1
click at [1097, 142] on button "native" at bounding box center [1104, 143] width 48 height 22
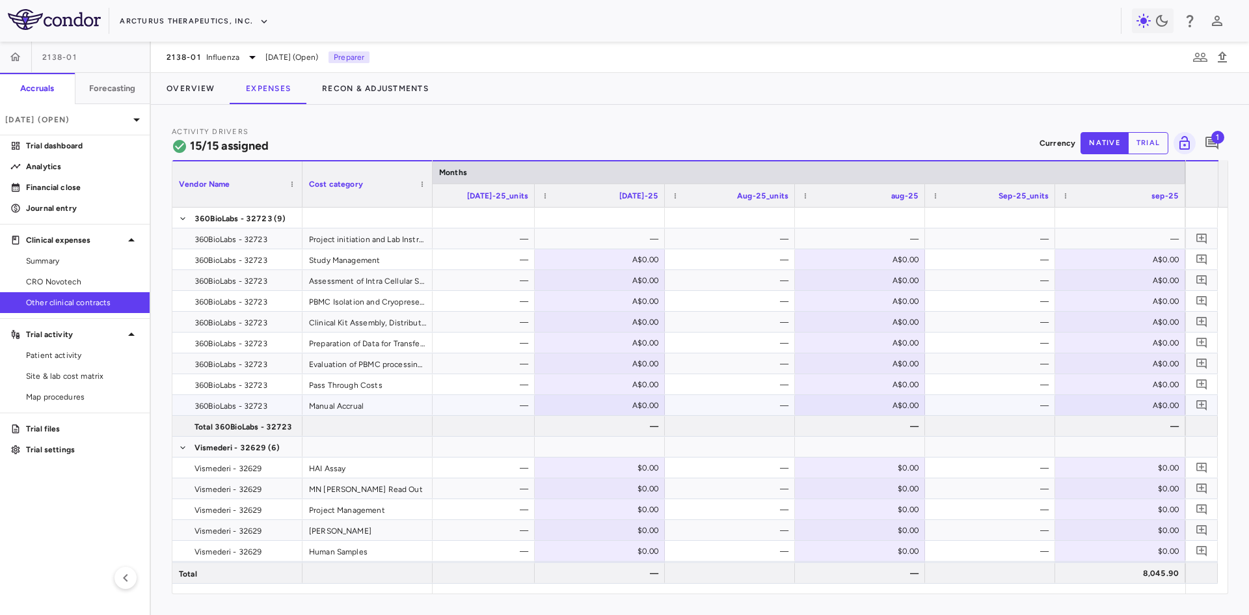
click at [1141, 410] on div "A$0.00" at bounding box center [1123, 405] width 112 height 21
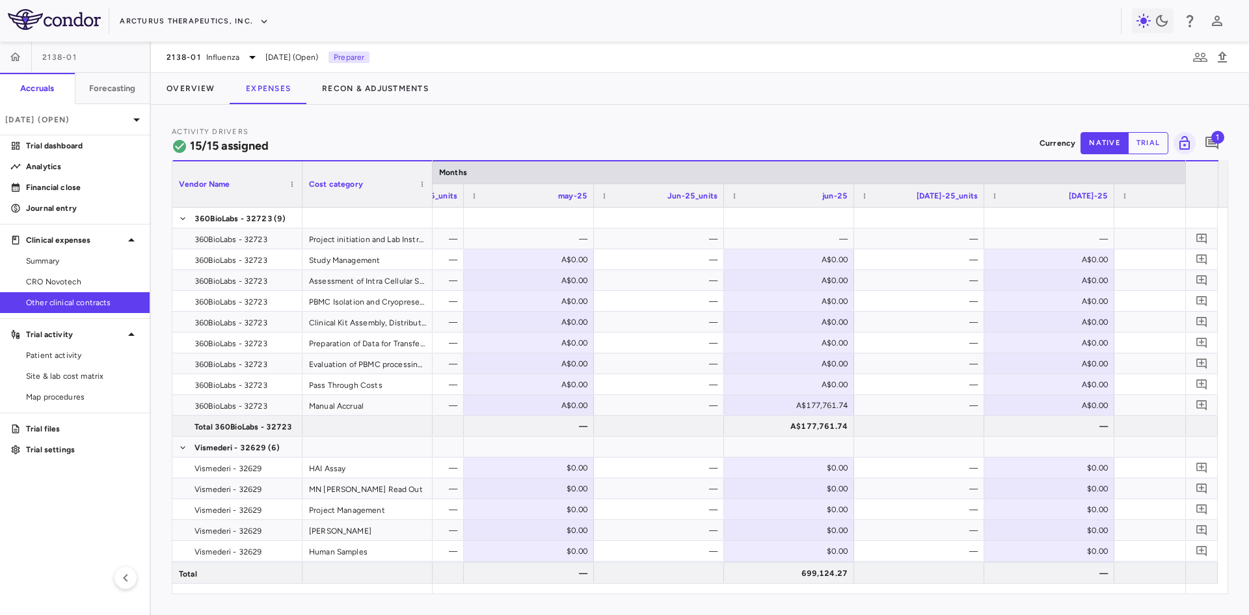
scroll to position [0, 7317]
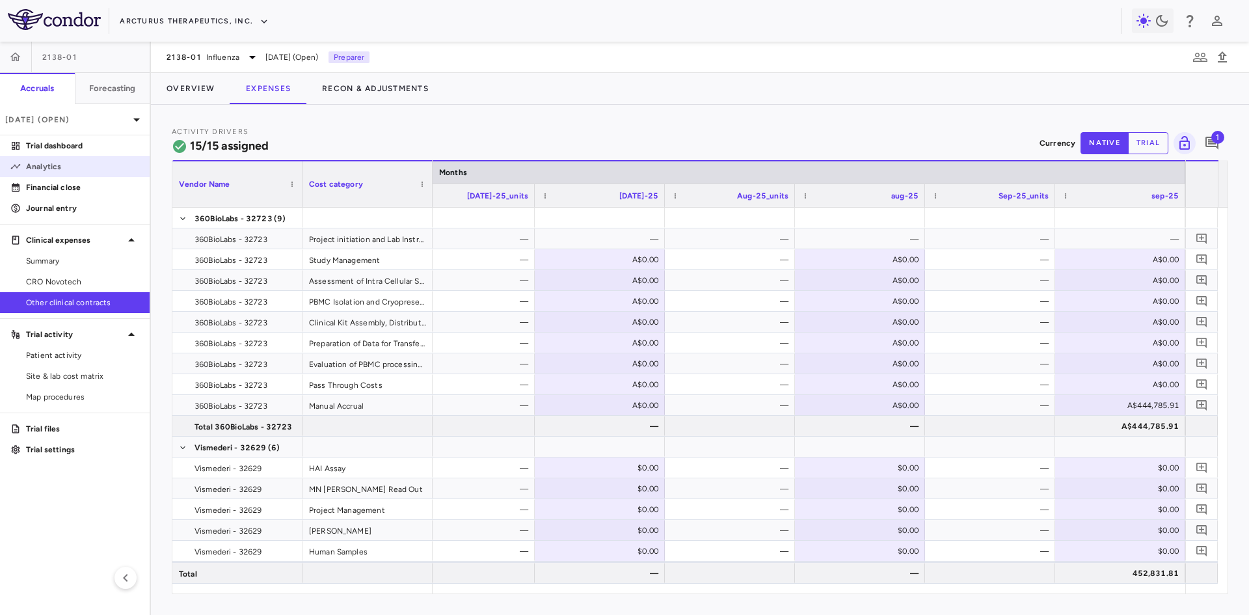
click at [62, 165] on p "Analytics" at bounding box center [82, 167] width 113 height 12
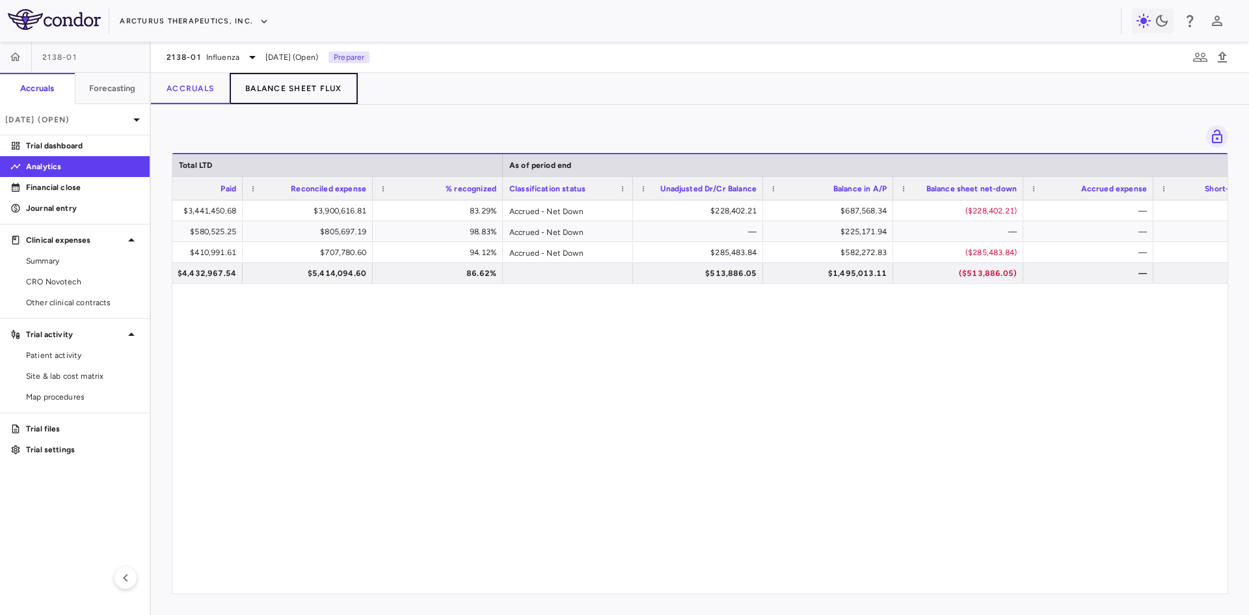
click at [328, 93] on button "Balance Sheet Flux" at bounding box center [294, 88] width 128 height 31
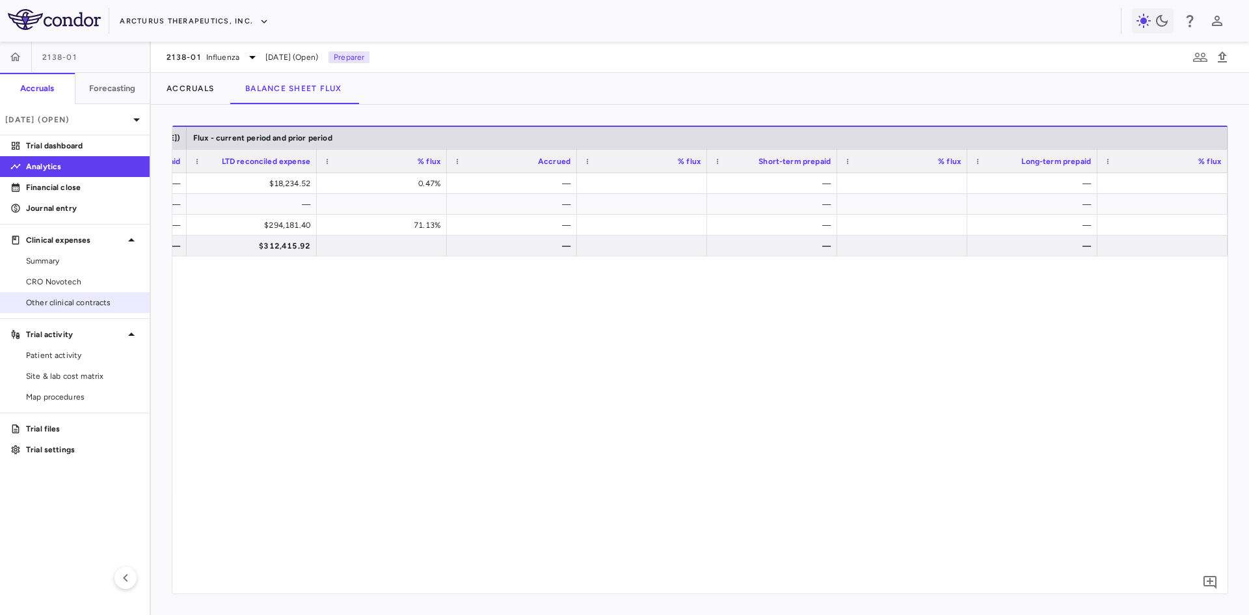
click at [64, 306] on span "Other clinical contracts" at bounding box center [82, 303] width 113 height 12
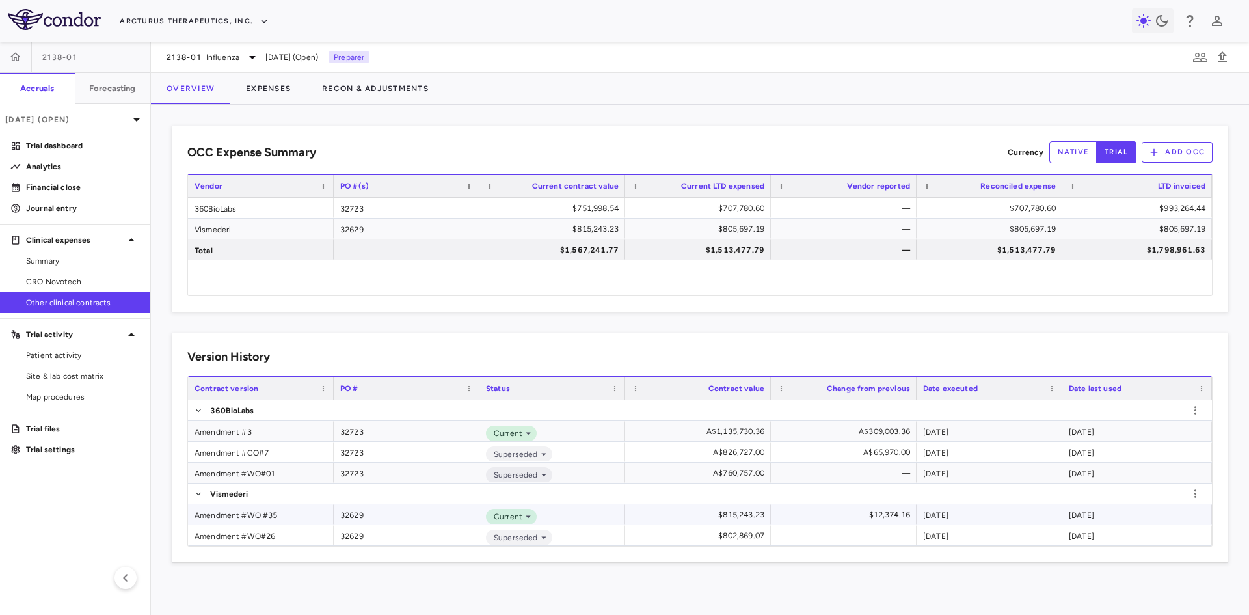
click at [265, 514] on div "Amendment #WO #35" at bounding box center [261, 514] width 146 height 20
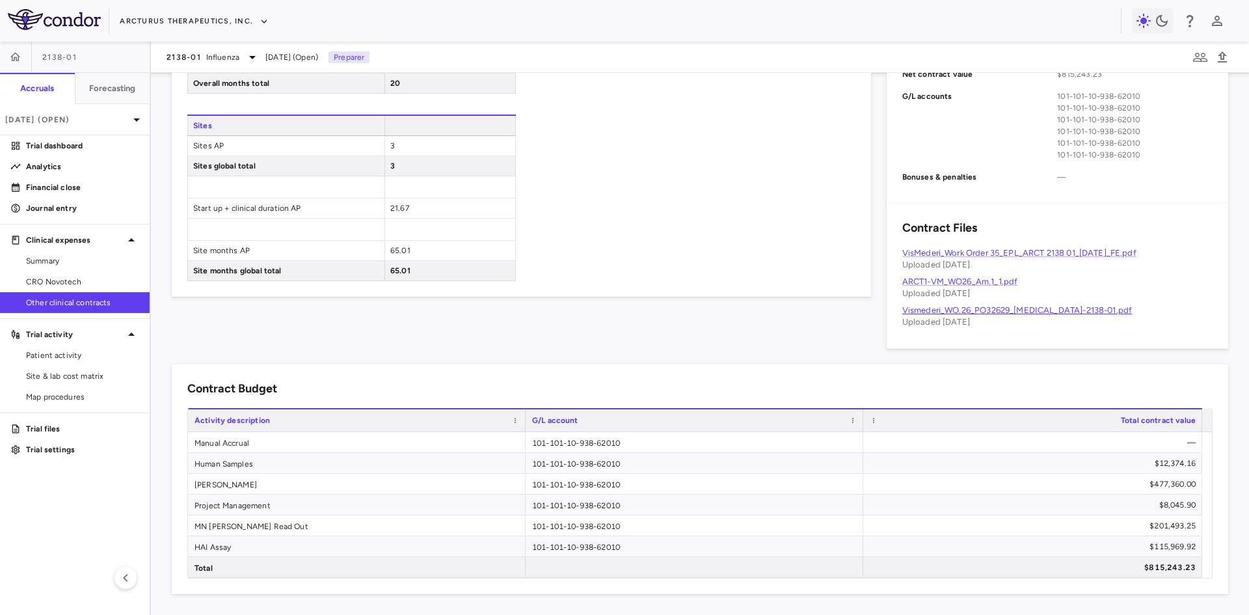
click at [1005, 310] on link "Vismederi_WO.26_PO32629_Flu-2138-01.pdf" at bounding box center [1017, 310] width 230 height 10
click at [987, 252] on link "VisMederi_Work Order 35_EPL_ARCT 2138 01_28July2025_FE.pdf" at bounding box center [1019, 253] width 234 height 10
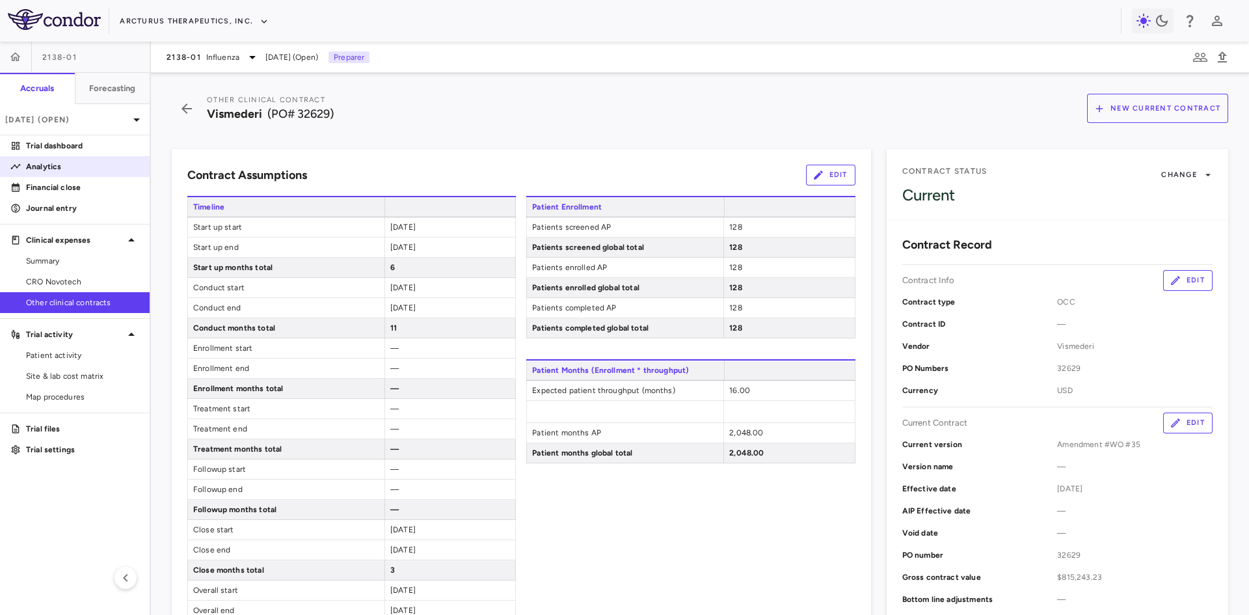
click at [61, 162] on p "Analytics" at bounding box center [82, 167] width 113 height 12
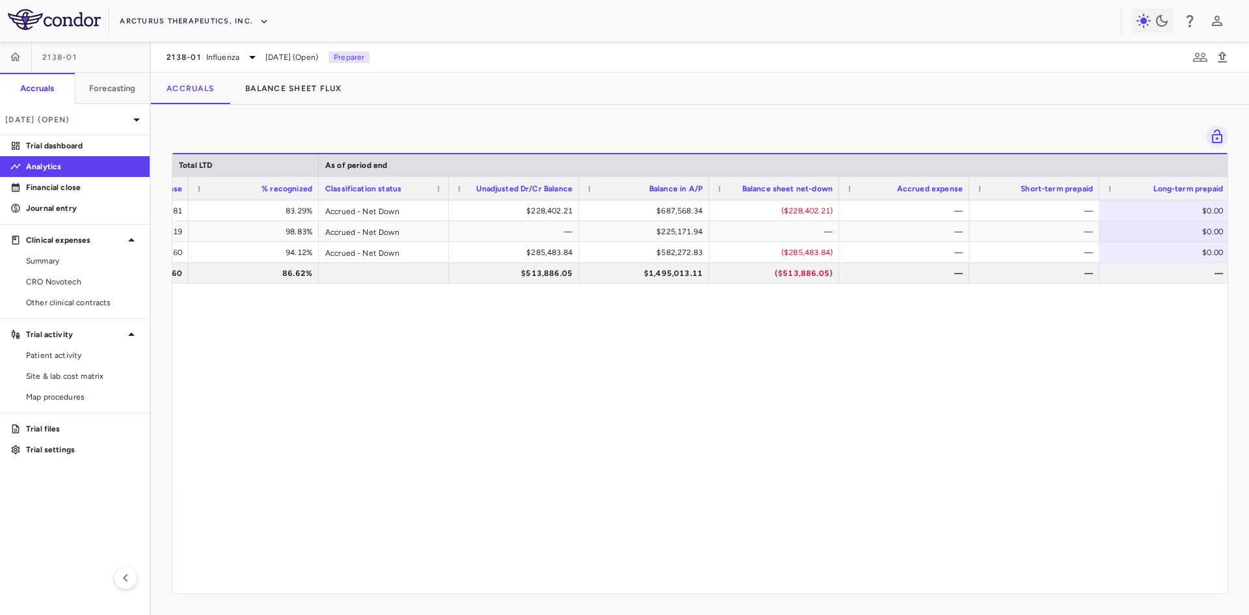
scroll to position [0, 1416]
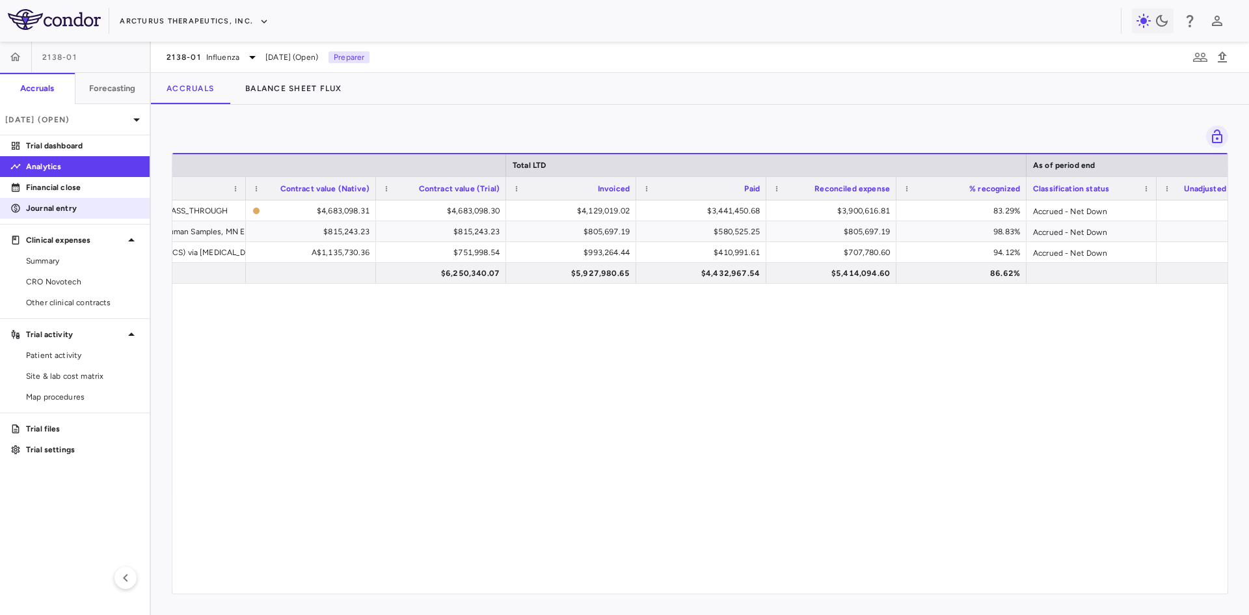
click at [65, 210] on p "Journal entry" at bounding box center [82, 208] width 113 height 12
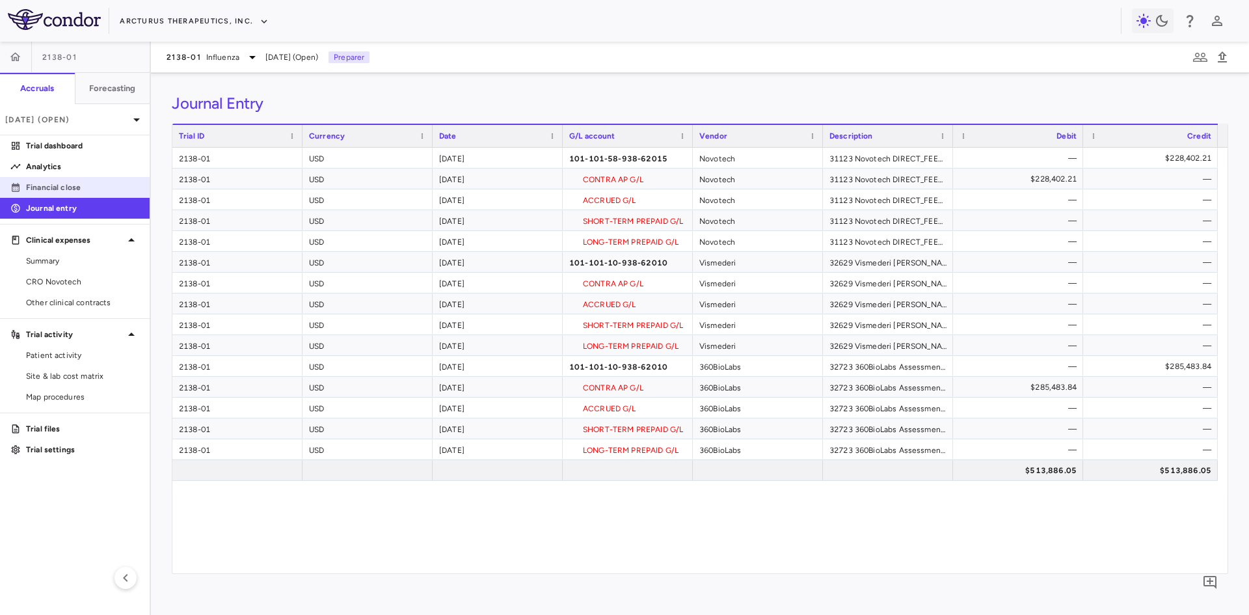
click at [61, 188] on p "Financial close" at bounding box center [82, 187] width 113 height 12
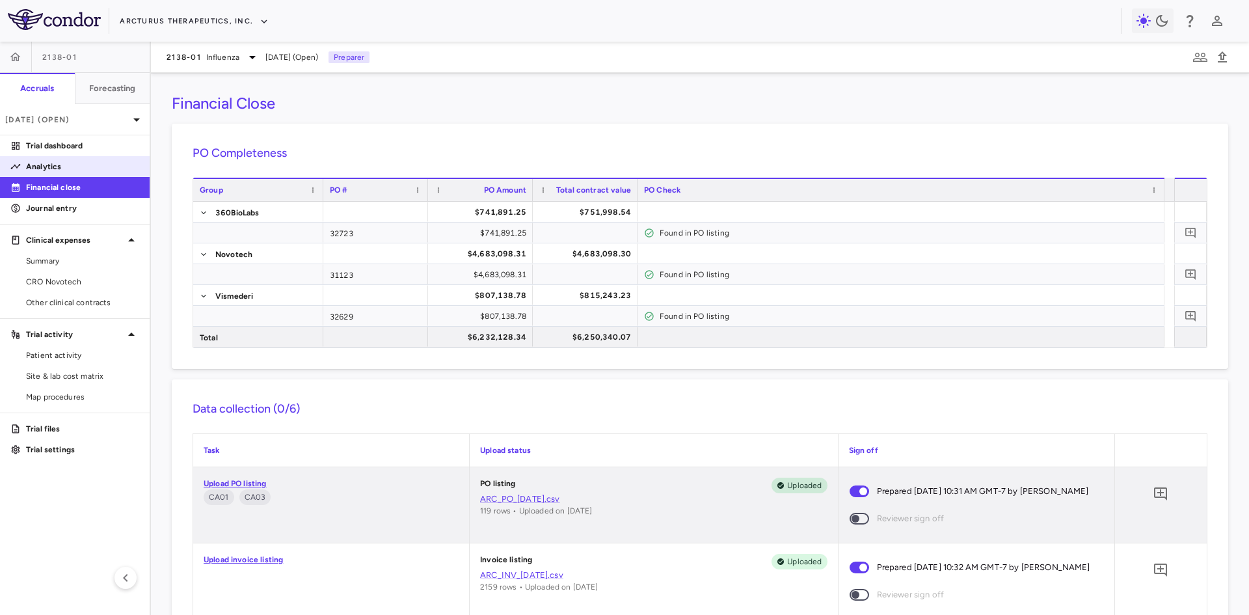
click at [52, 170] on p "Analytics" at bounding box center [82, 167] width 113 height 12
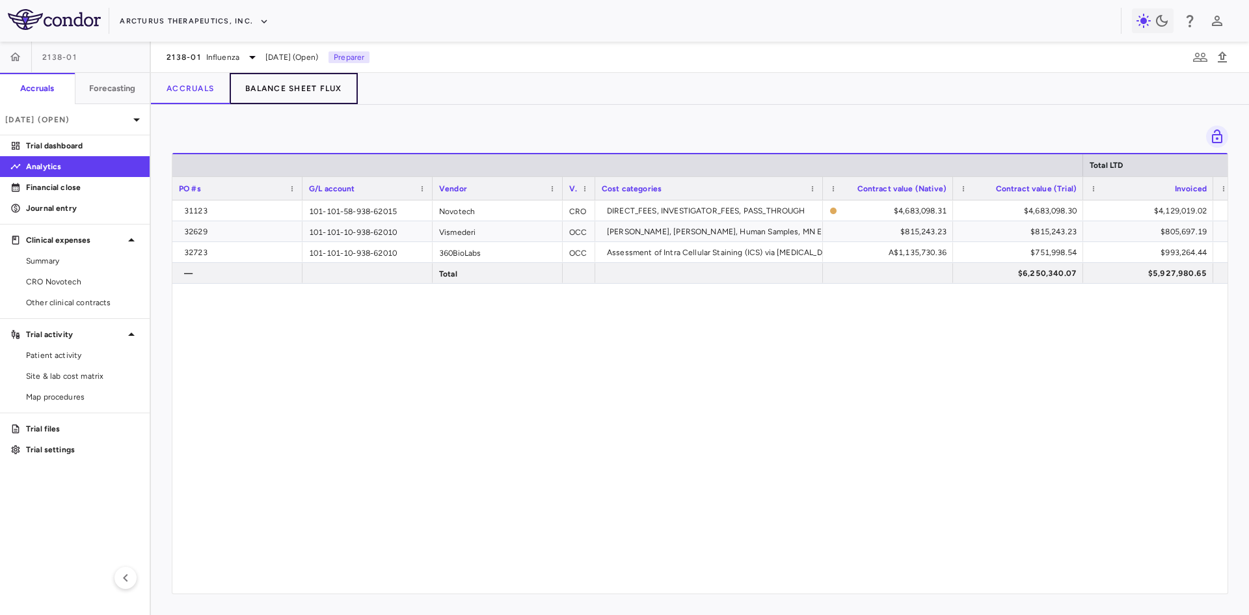
click at [285, 91] on button "Balance Sheet Flux" at bounding box center [294, 88] width 128 height 31
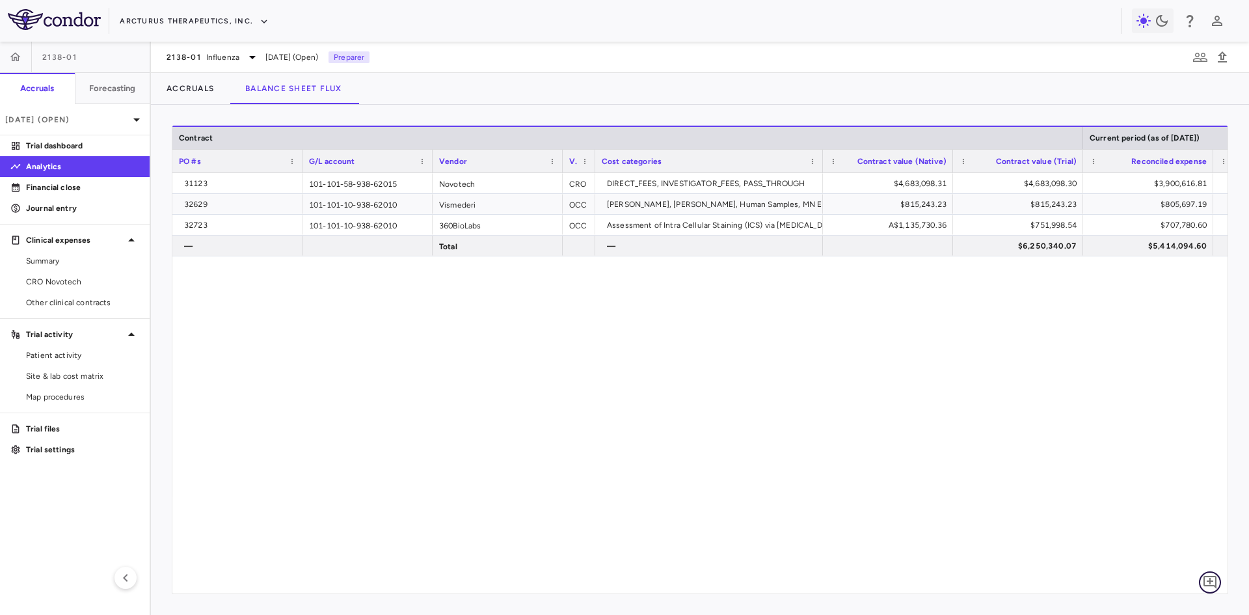
click at [1213, 580] on icon "Add comment" at bounding box center [1209, 582] width 13 height 13
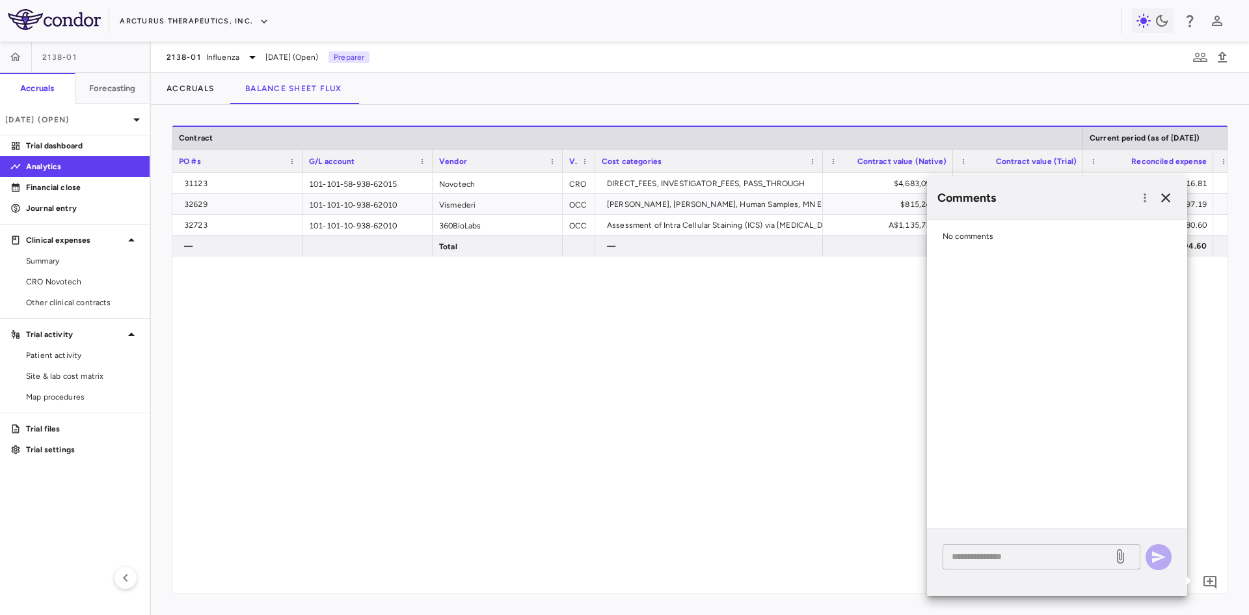
click at [1014, 561] on textarea at bounding box center [1027, 556] width 152 height 14
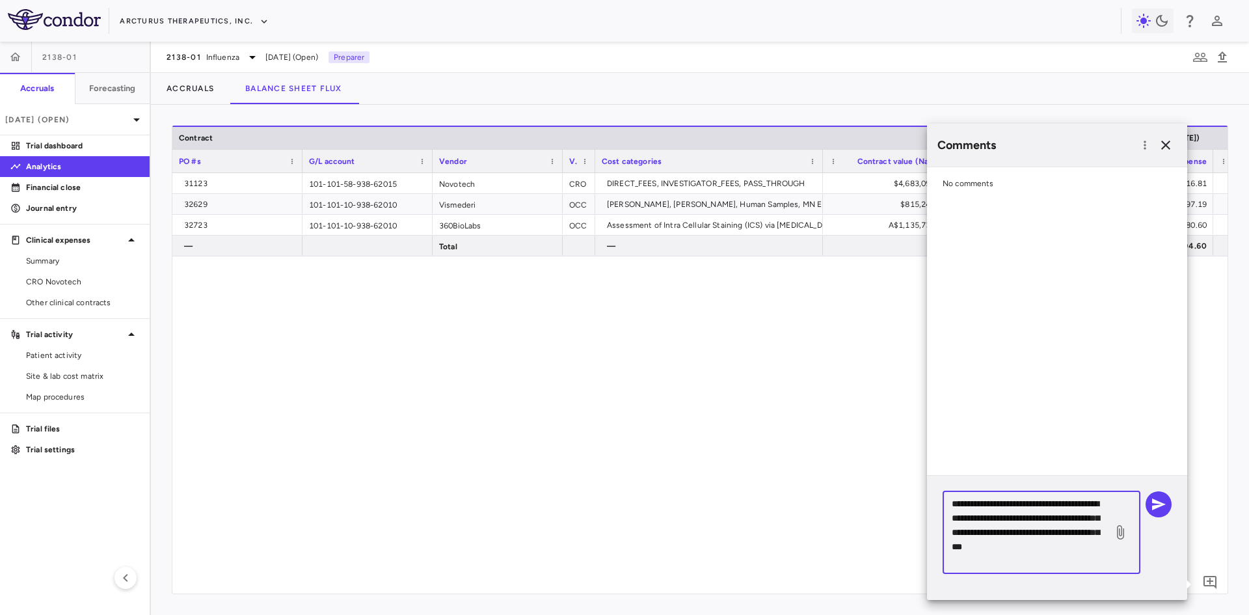
scroll to position [4, 0]
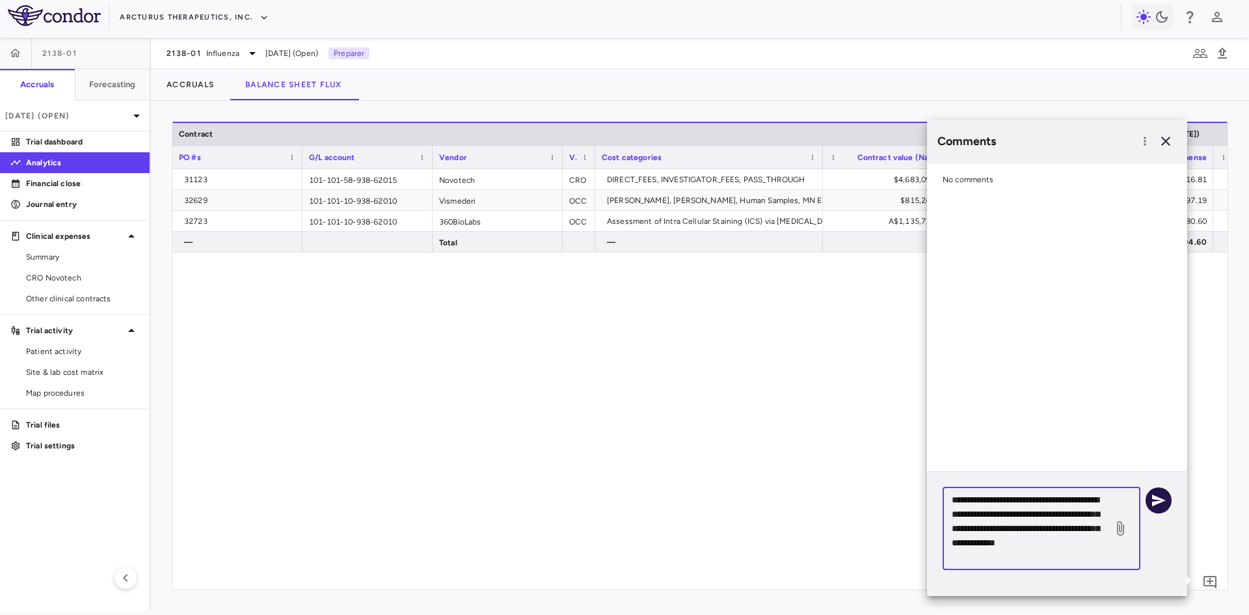
type textarea "**********"
click at [1155, 496] on icon "button" at bounding box center [1159, 500] width 14 height 12
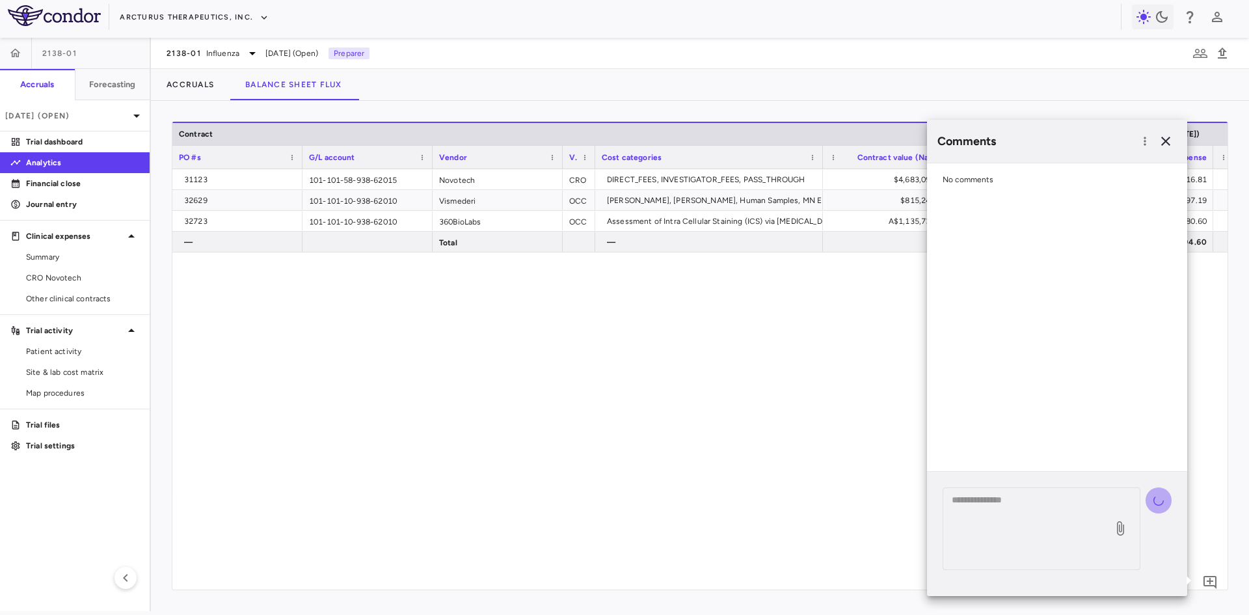
scroll to position [0, 0]
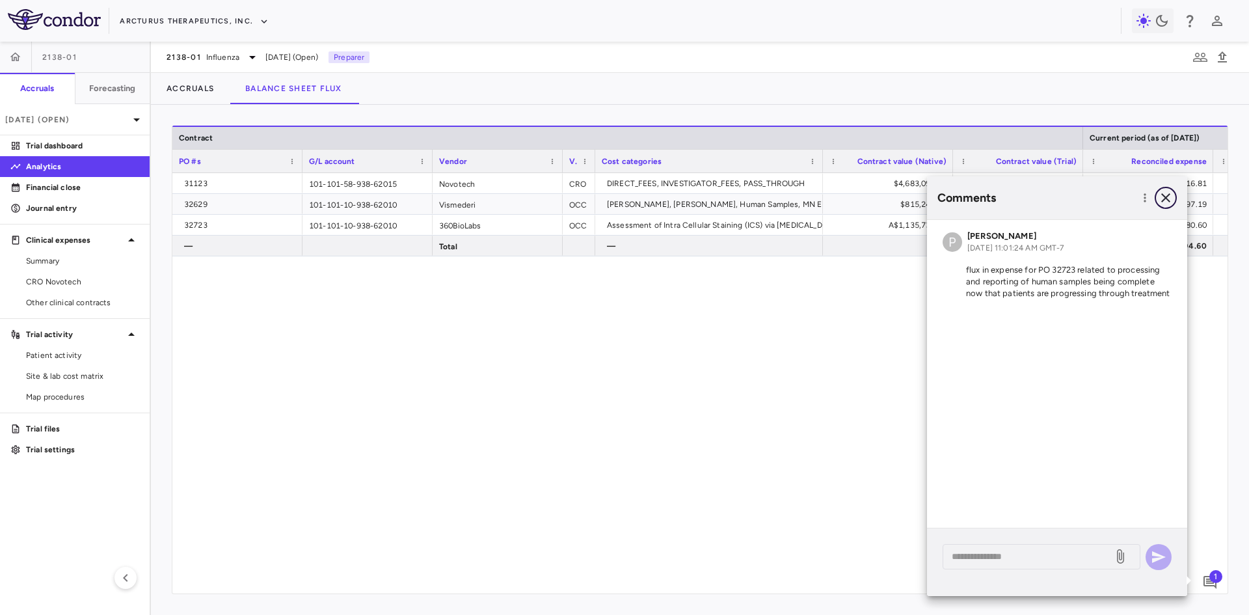
click at [1171, 203] on icon "button" at bounding box center [1166, 198] width 16 height 16
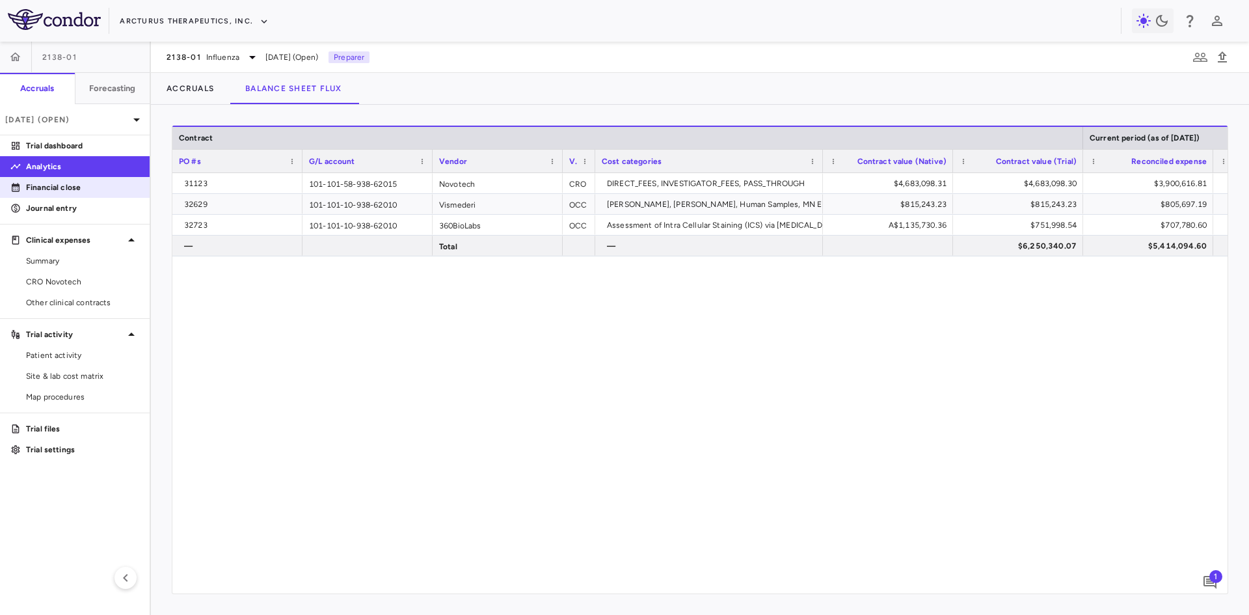
drag, startPoint x: 66, startPoint y: 186, endPoint x: 78, endPoint y: 186, distance: 11.7
click at [66, 186] on p "Financial close" at bounding box center [82, 187] width 113 height 12
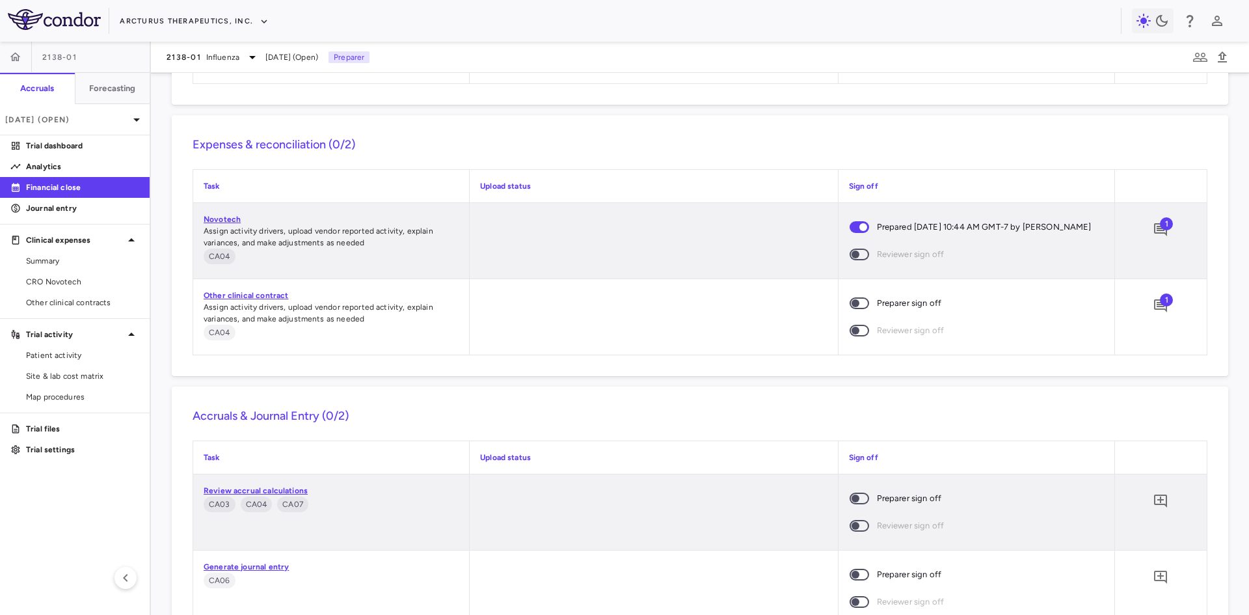
scroll to position [901, 0]
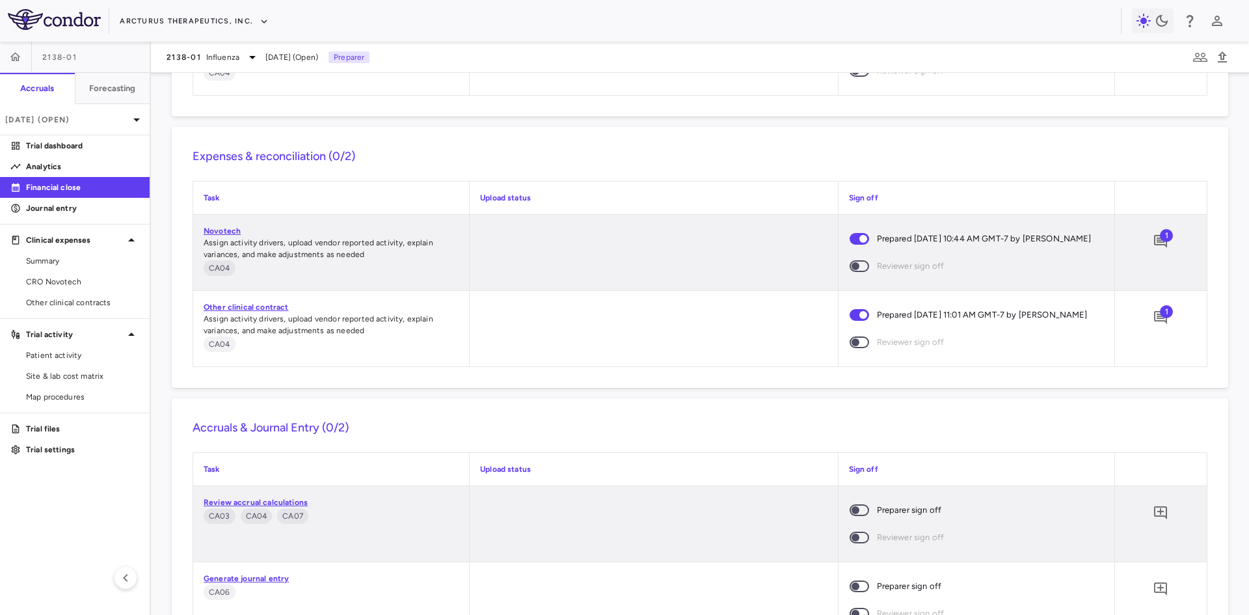
click at [1159, 316] on span "1" at bounding box center [1165, 311] width 13 height 13
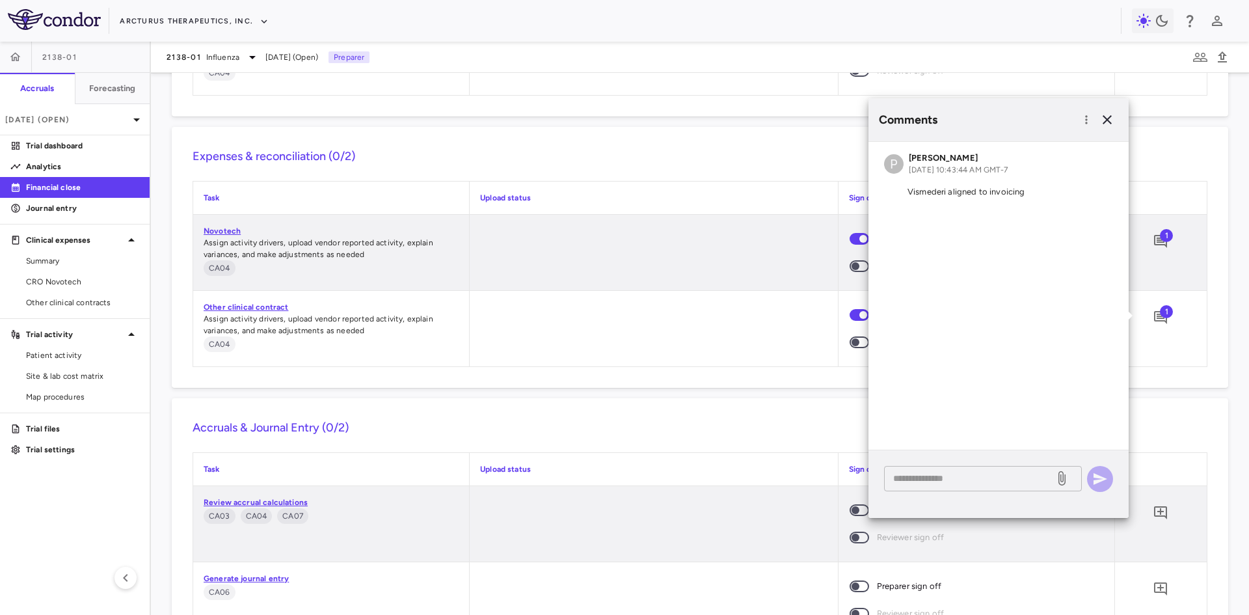
click at [954, 481] on textarea at bounding box center [969, 478] width 152 height 14
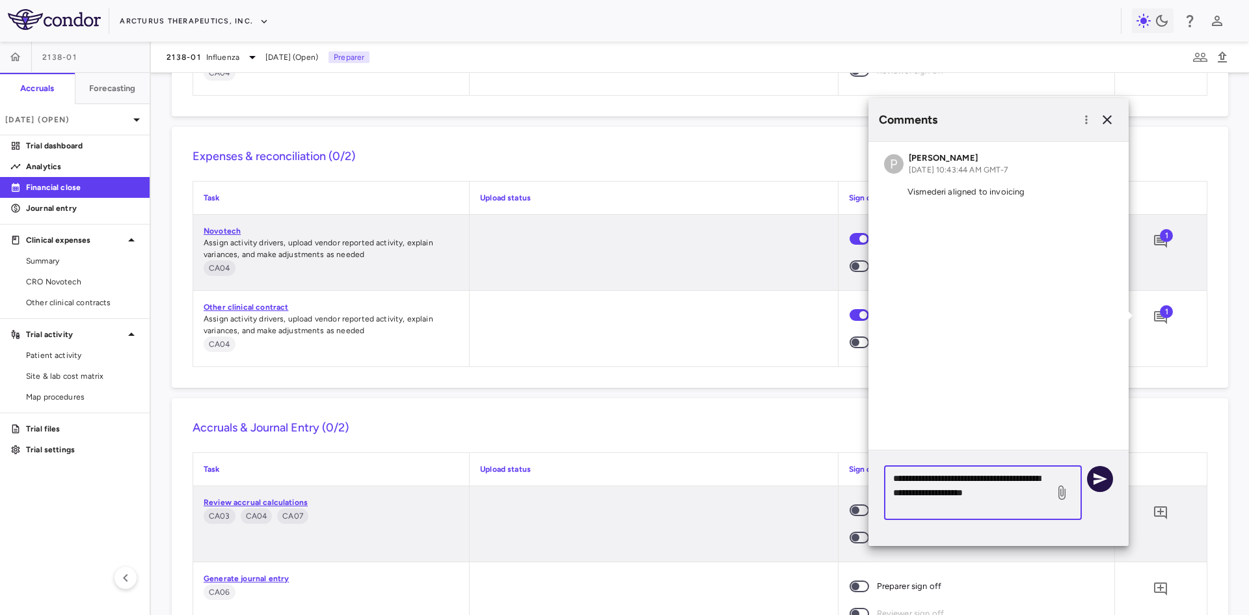
type textarea "**********"
click at [1098, 480] on icon "button" at bounding box center [1100, 479] width 14 height 12
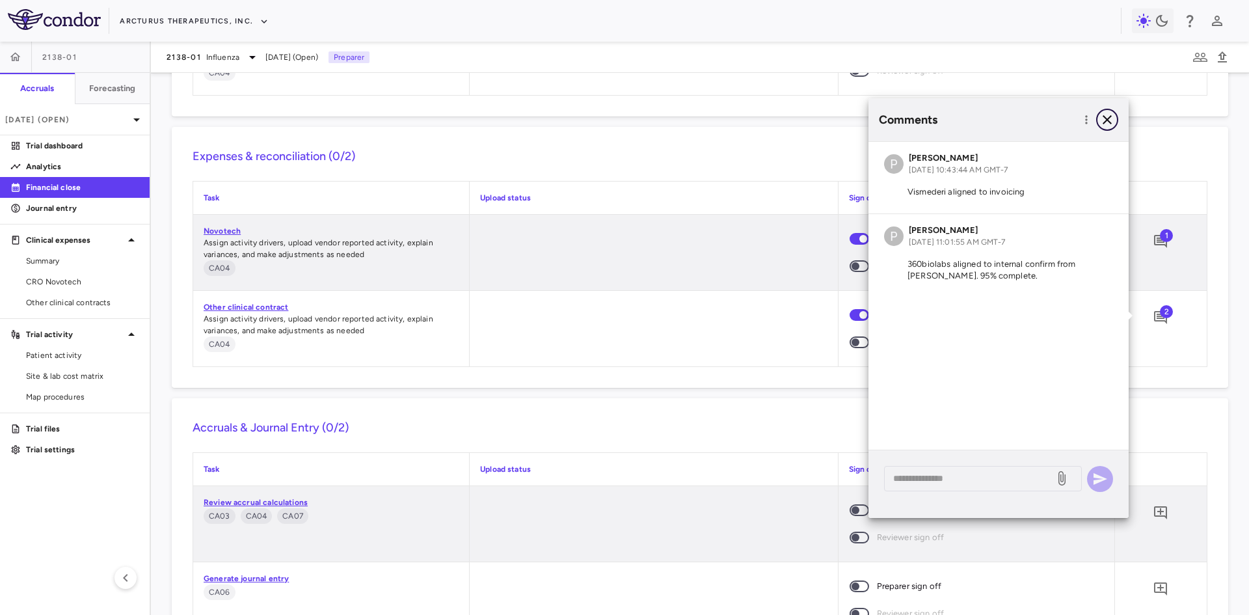
click at [1103, 116] on icon "button" at bounding box center [1106, 119] width 9 height 9
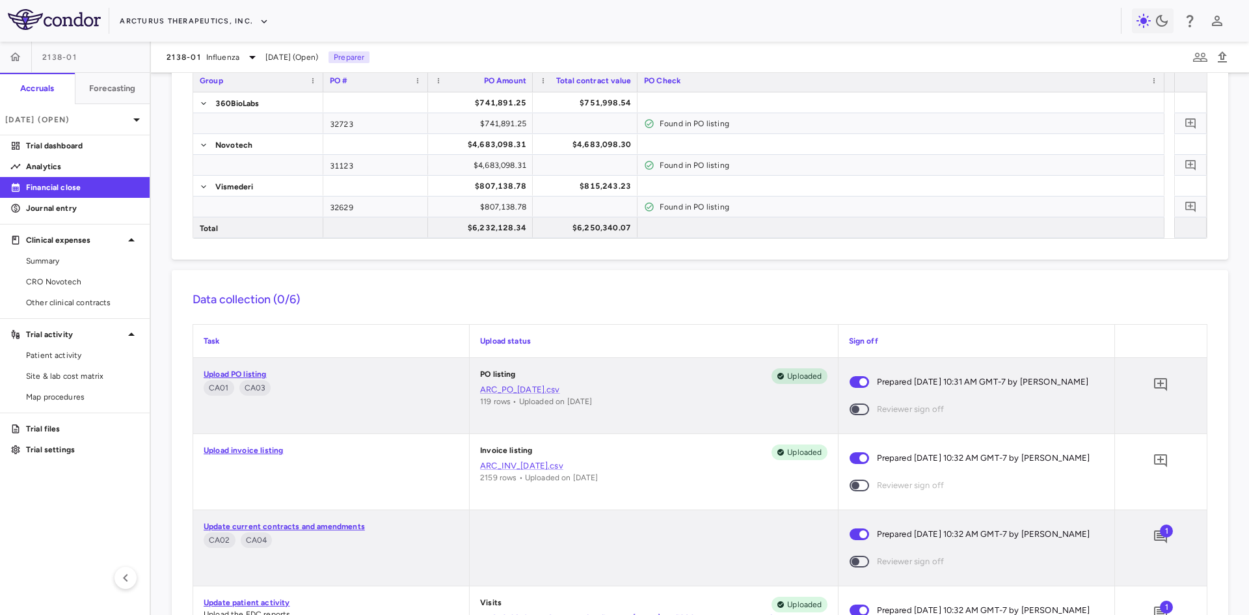
scroll to position [0, 0]
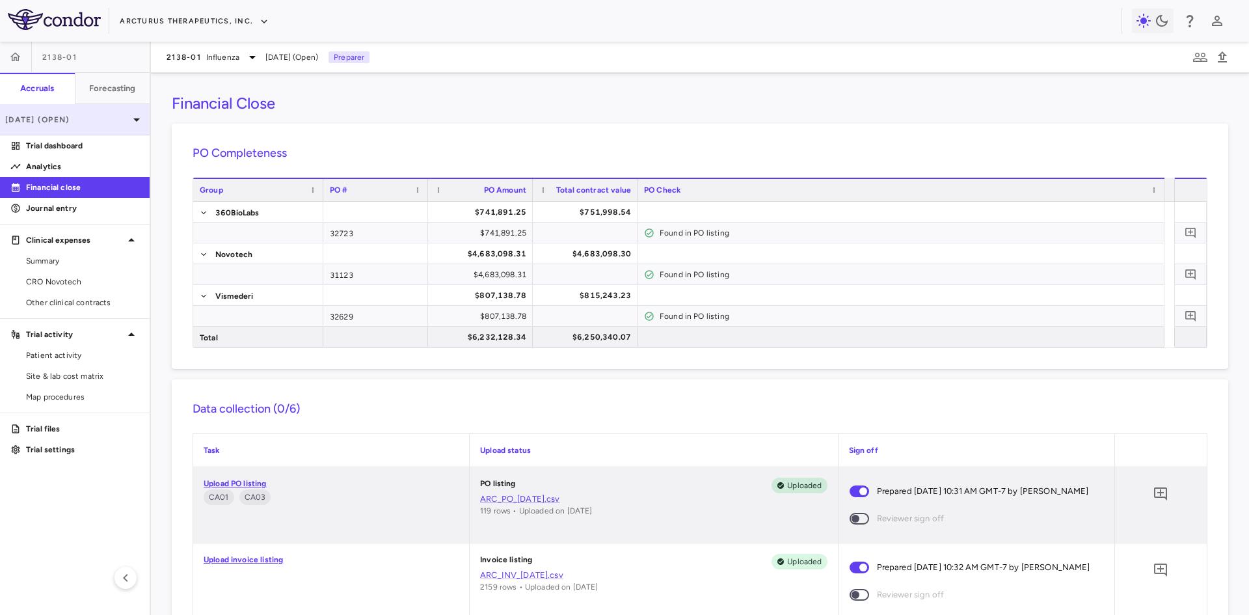
click at [79, 124] on p "[DATE] (Open)" at bounding box center [67, 120] width 124 height 12
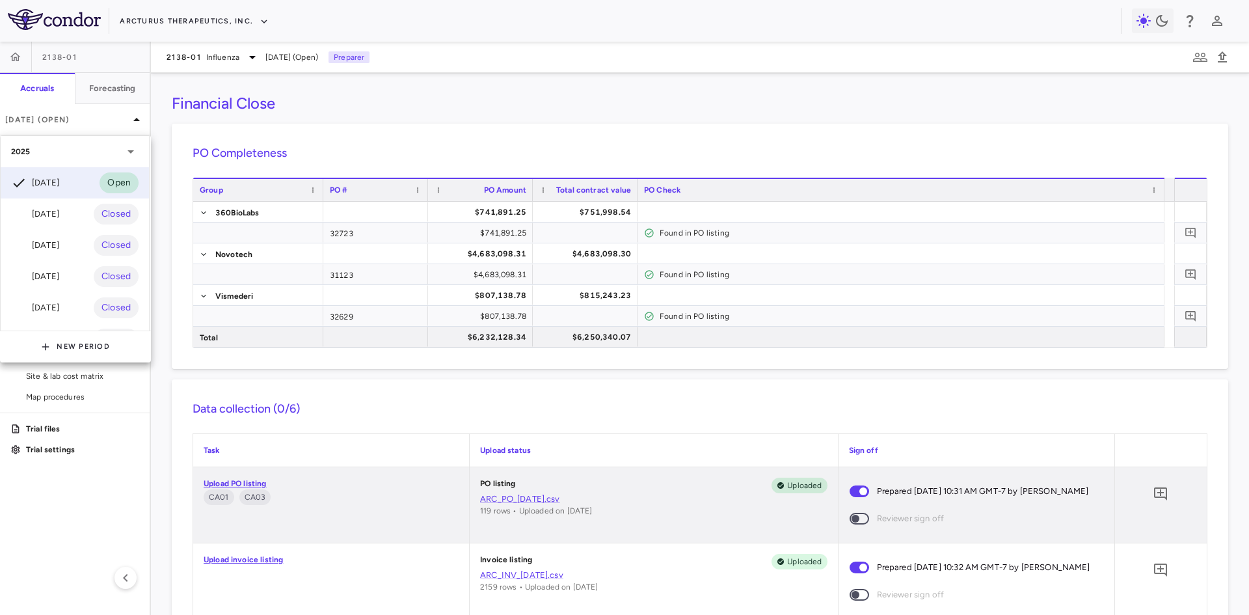
click at [311, 90] on div at bounding box center [624, 307] width 1249 height 615
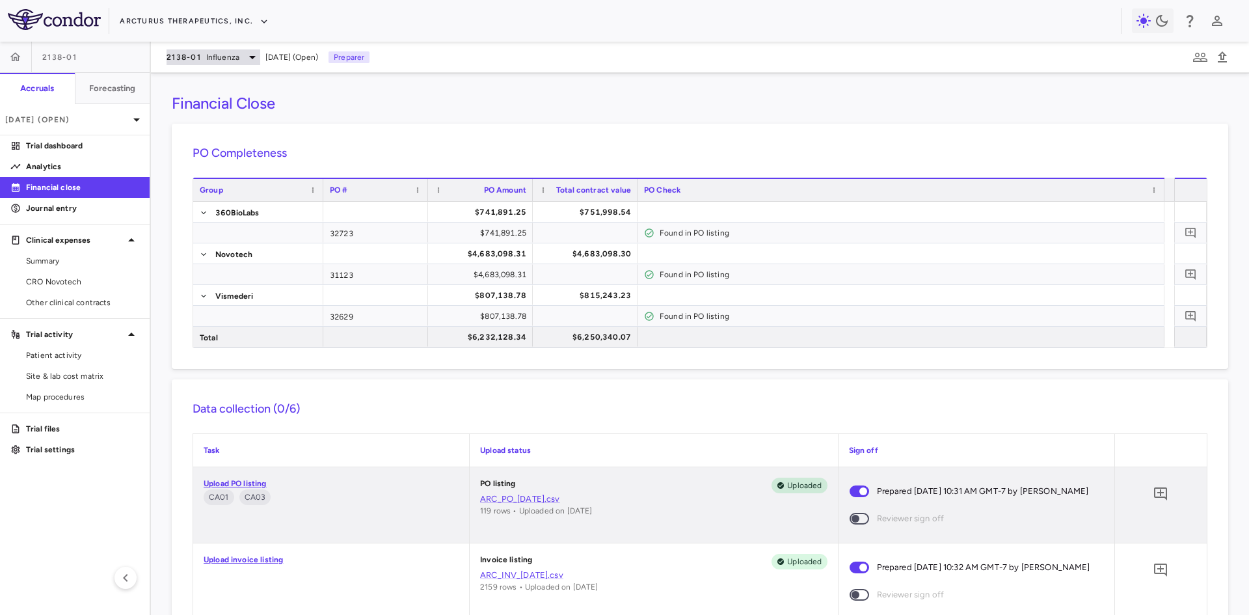
click at [237, 59] on span "Influenza" at bounding box center [222, 57] width 33 height 12
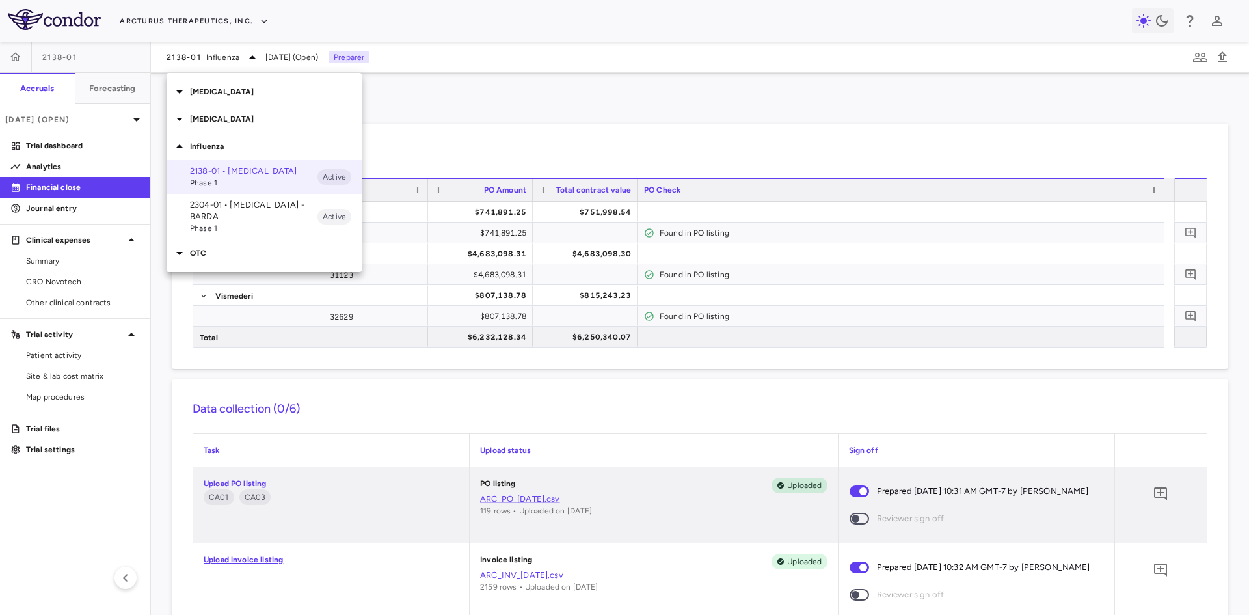
click at [219, 210] on p "2304-01 • [MEDICAL_DATA] - BARDA" at bounding box center [253, 210] width 127 height 23
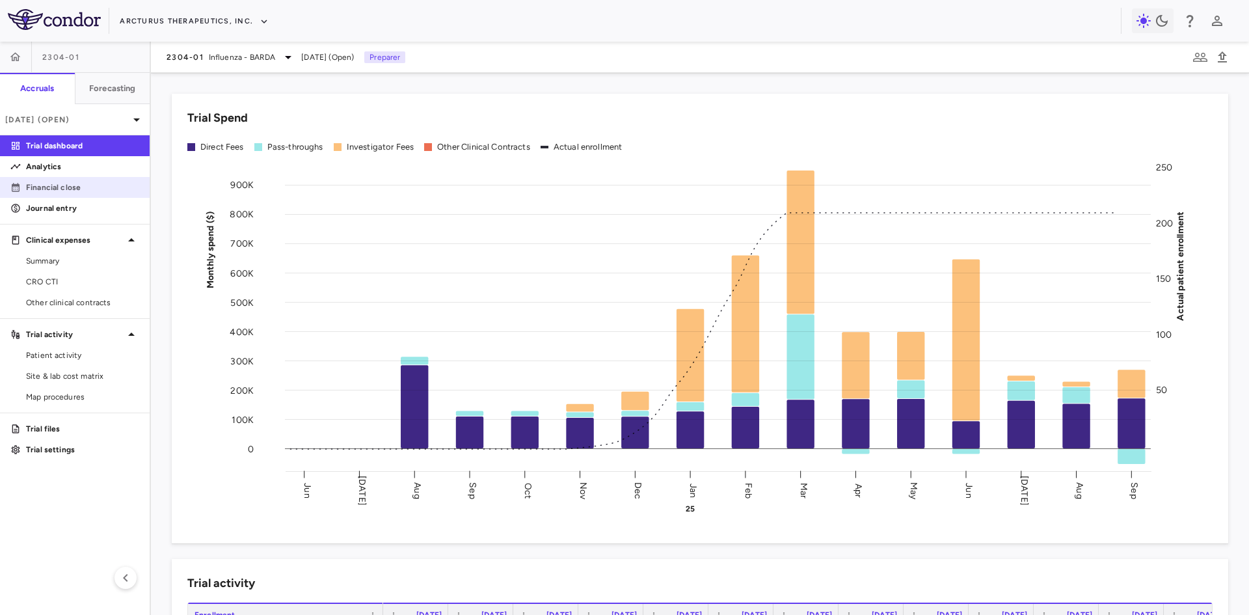
click at [73, 184] on p "Financial close" at bounding box center [82, 187] width 113 height 12
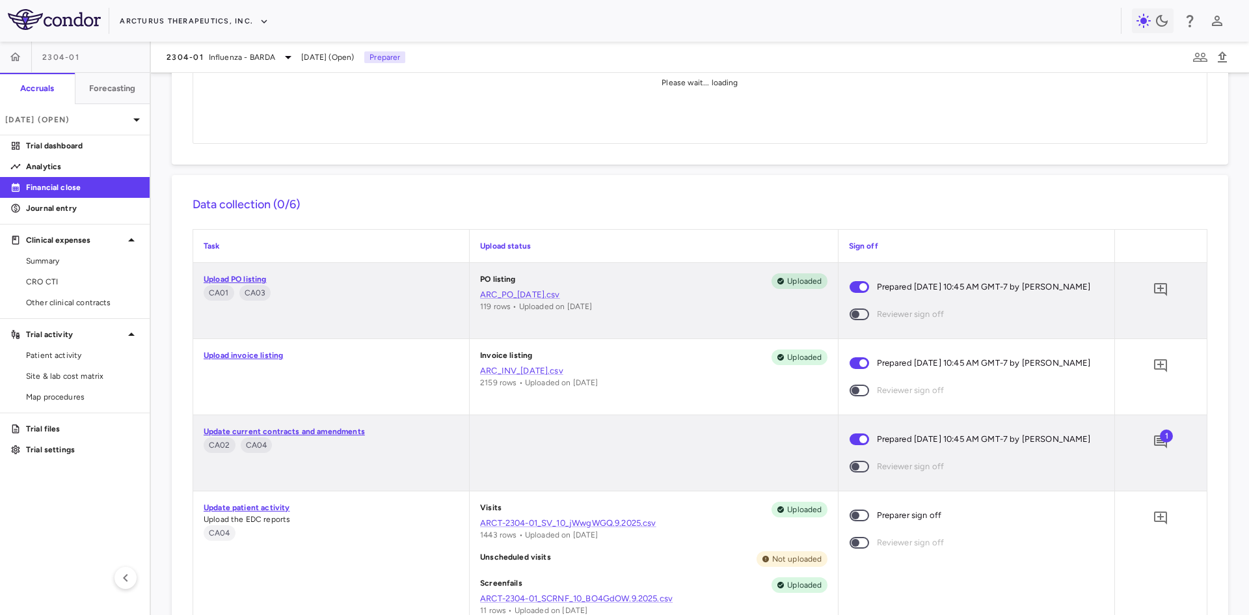
scroll to position [325, 0]
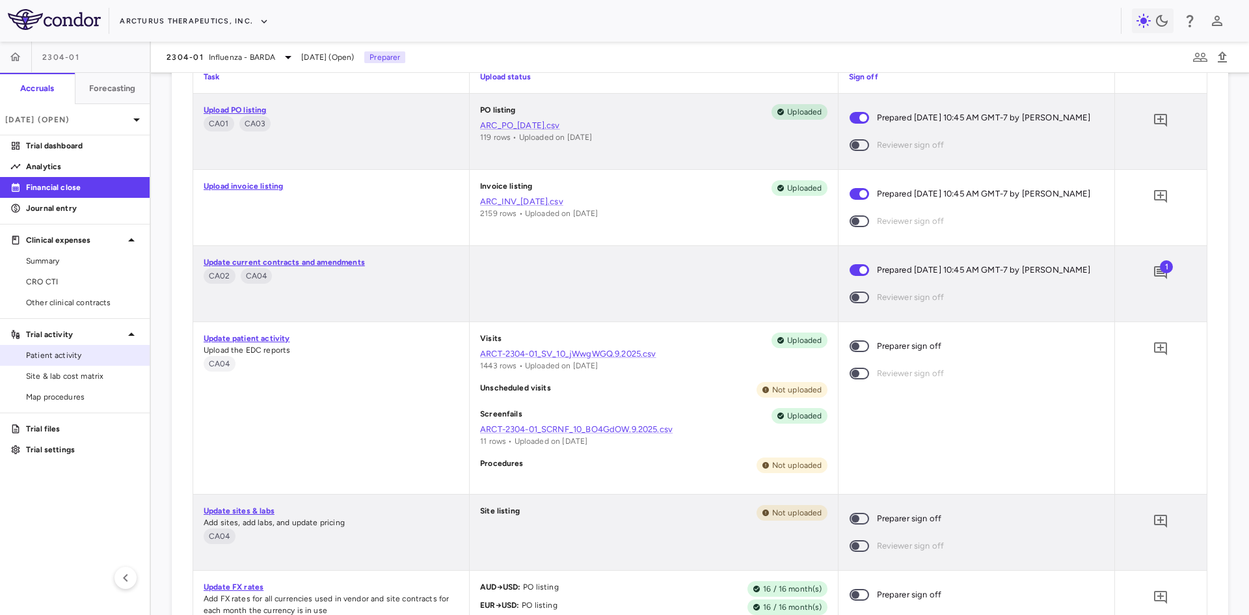
click at [82, 354] on span "Patient activity" at bounding box center [82, 355] width 113 height 12
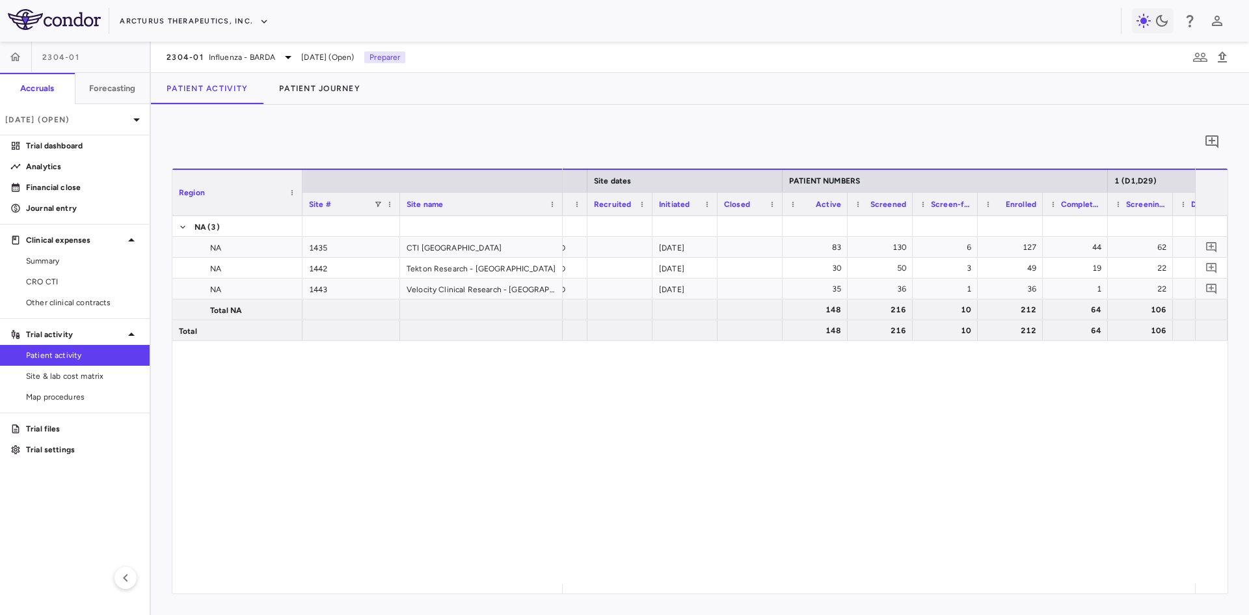
scroll to position [0, 265]
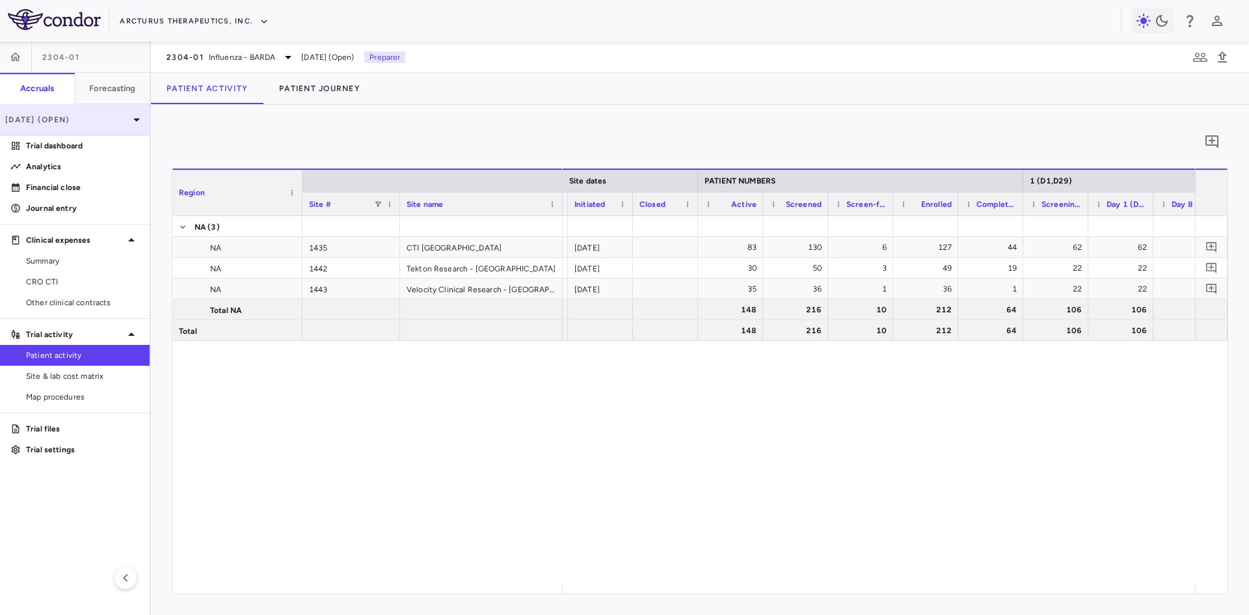
click at [112, 125] on div "[DATE] (Open)" at bounding box center [75, 119] width 150 height 31
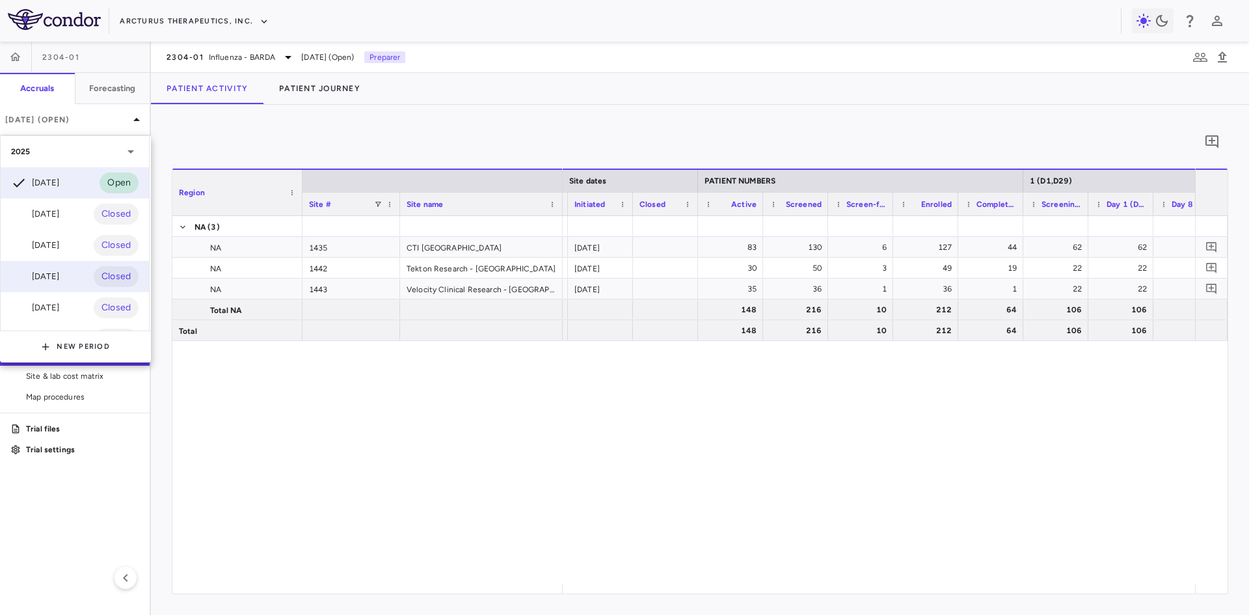
click at [50, 274] on div "[DATE]" at bounding box center [35, 277] width 48 height 16
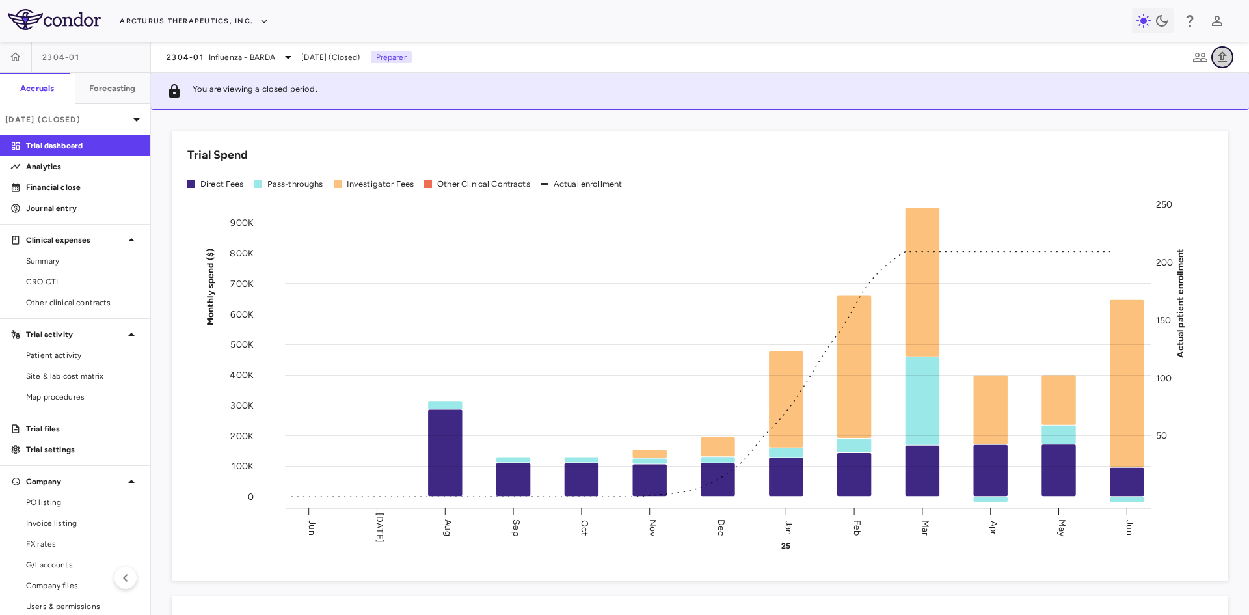
click at [1224, 52] on icon "button" at bounding box center [1222, 57] width 16 height 16
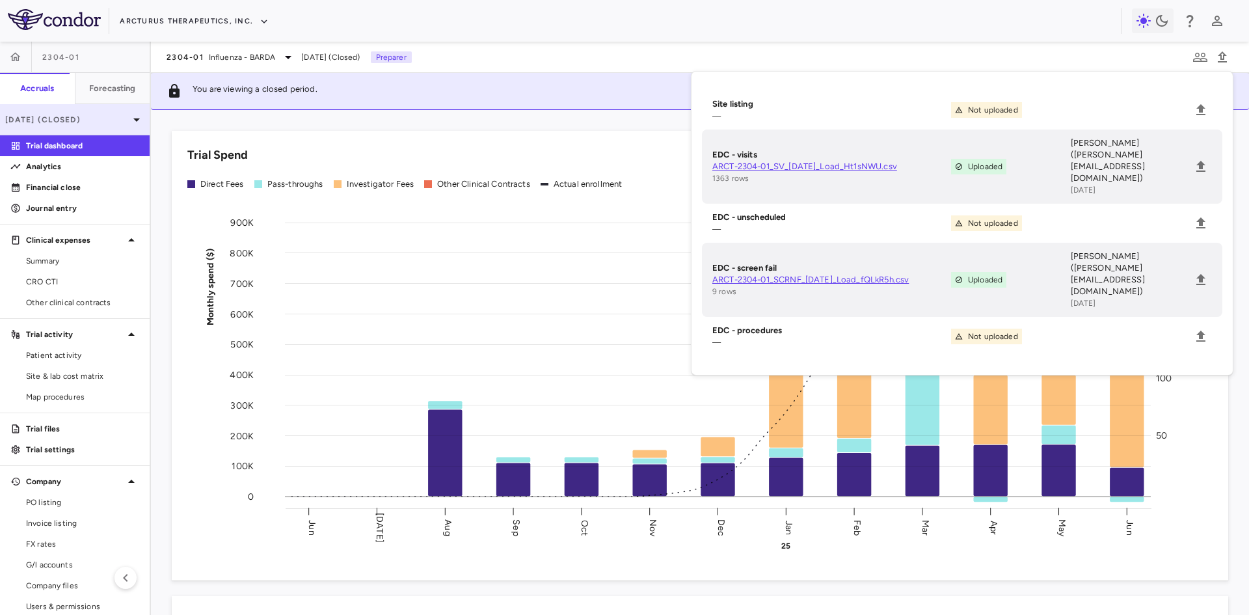
click at [74, 118] on p "[DATE] (Closed)" at bounding box center [67, 120] width 124 height 12
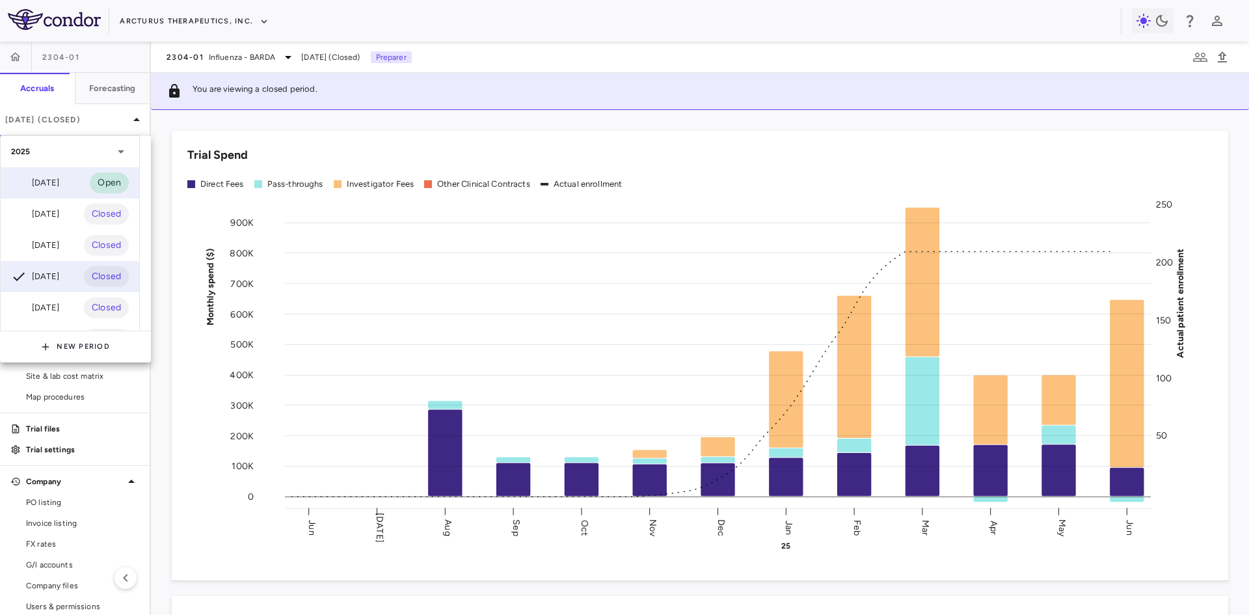
click at [52, 188] on div "[DATE]" at bounding box center [35, 183] width 48 height 16
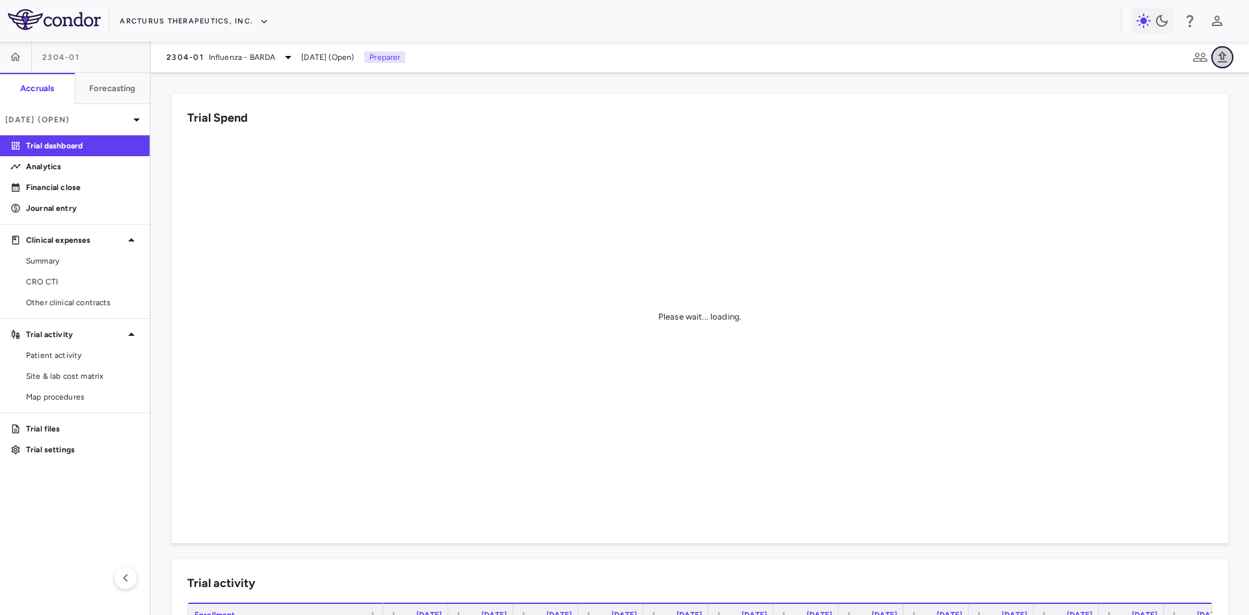
click at [1224, 57] on icon "button" at bounding box center [1221, 56] width 9 height 11
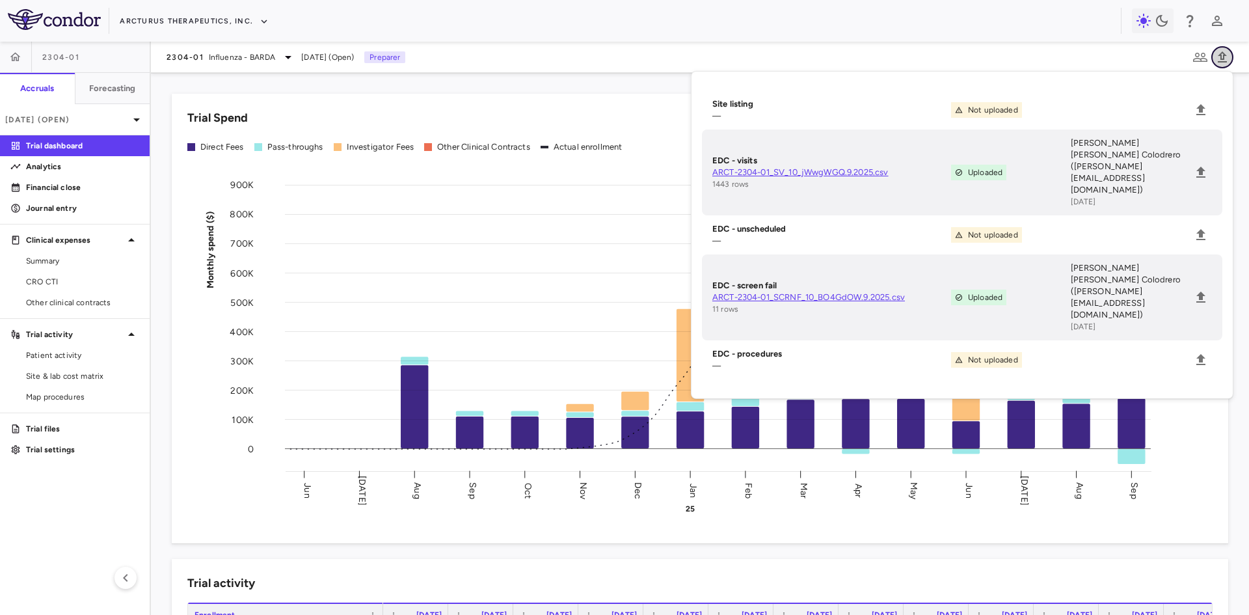
click at [1215, 62] on icon "button" at bounding box center [1222, 57] width 16 height 16
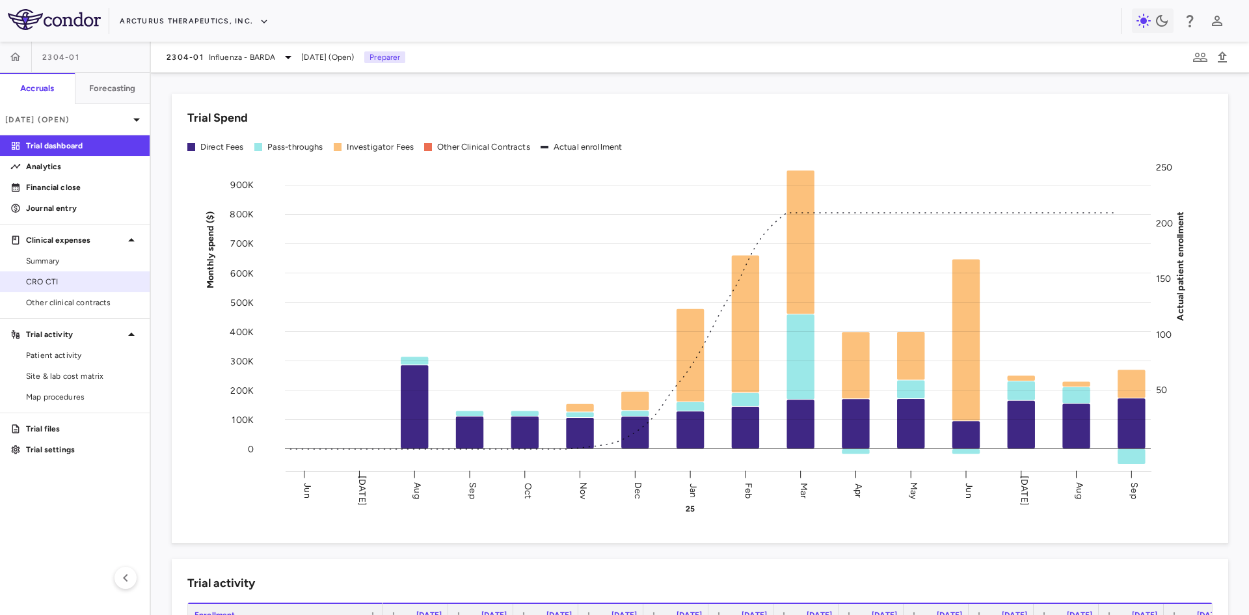
click at [79, 280] on span "CRO CTI" at bounding box center [82, 282] width 113 height 12
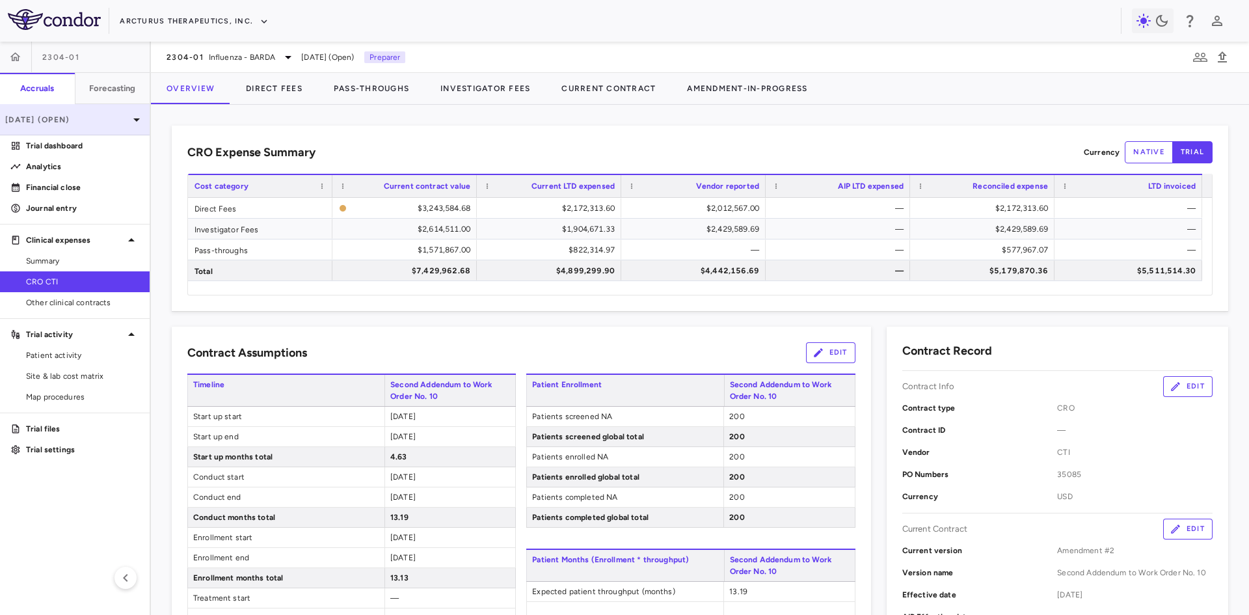
click at [98, 120] on p "[DATE] (Open)" at bounding box center [67, 120] width 124 height 12
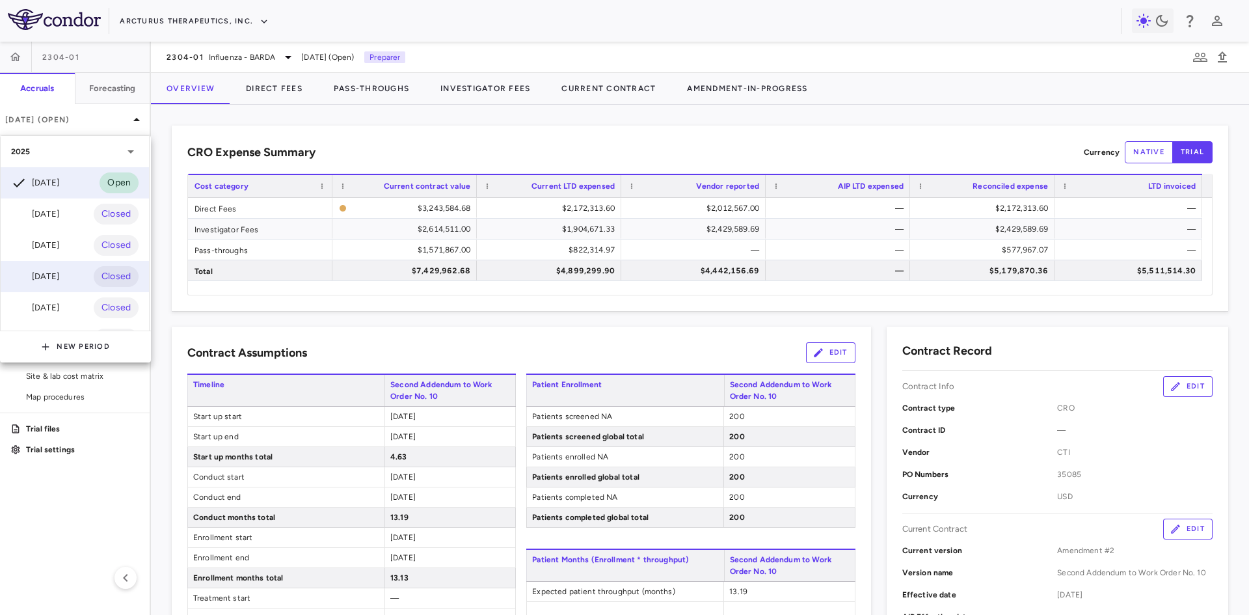
click at [59, 281] on div "[DATE]" at bounding box center [35, 277] width 48 height 16
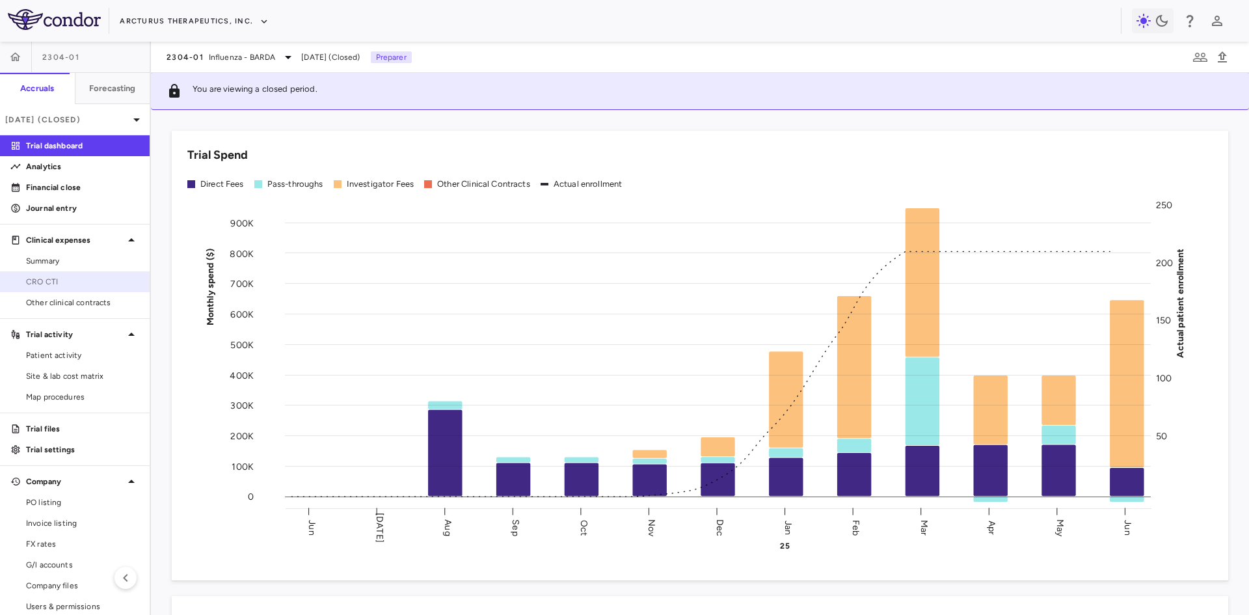
click at [74, 279] on span "CRO CTI" at bounding box center [82, 282] width 113 height 12
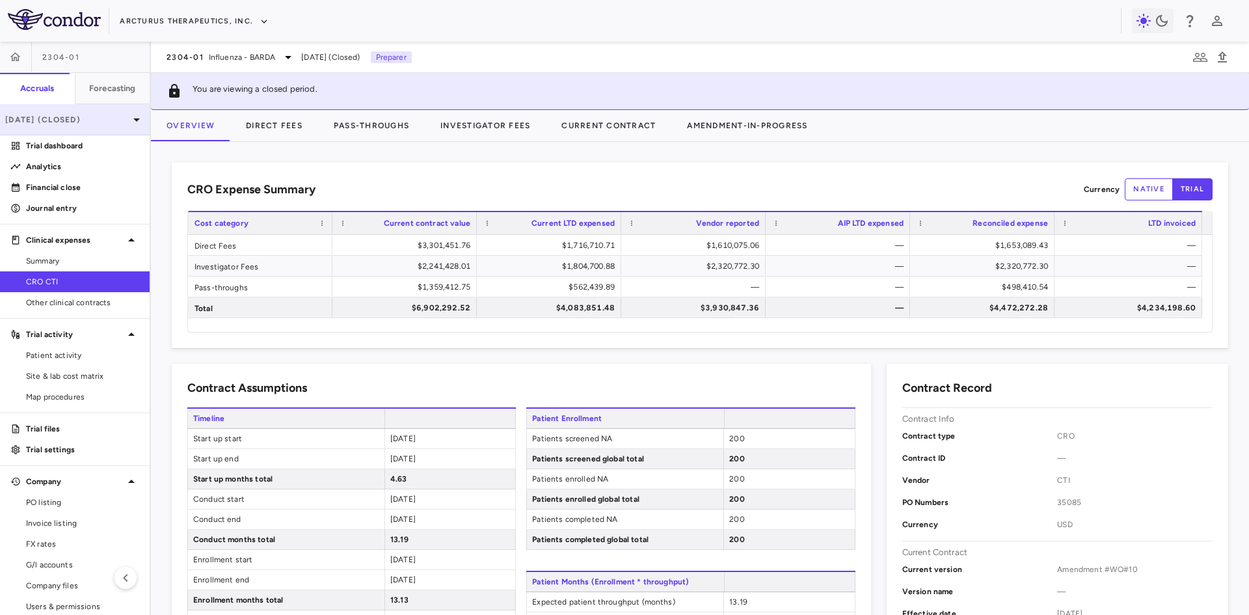
click at [106, 119] on p "[DATE] (Closed)" at bounding box center [67, 120] width 124 height 12
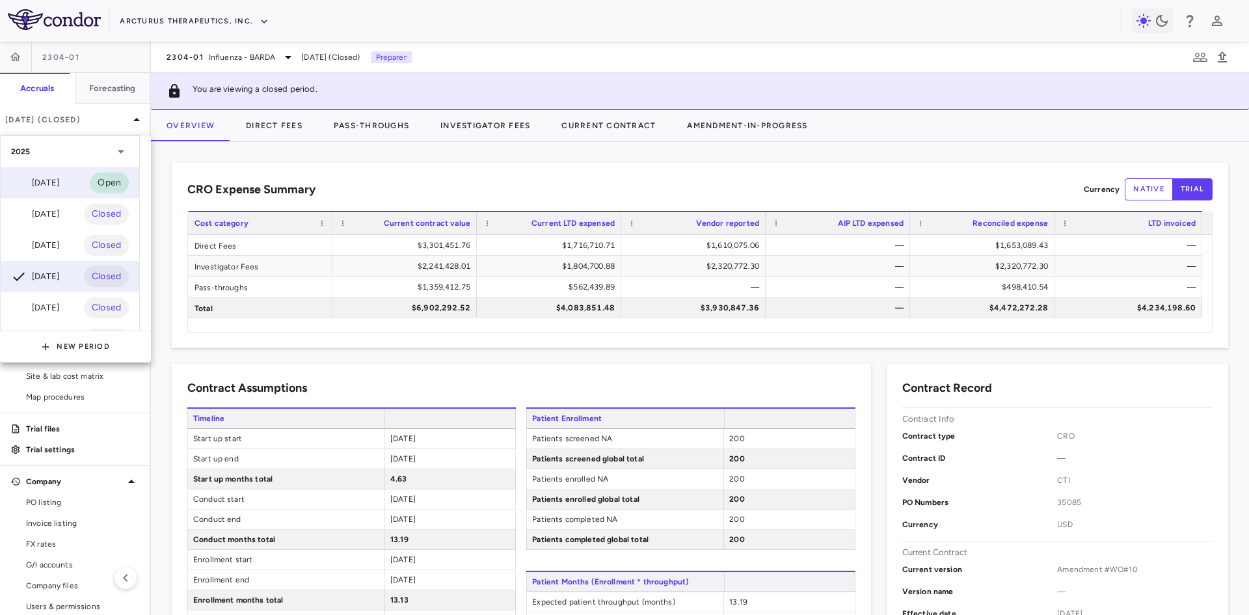
click at [42, 186] on div "[DATE]" at bounding box center [35, 183] width 48 height 16
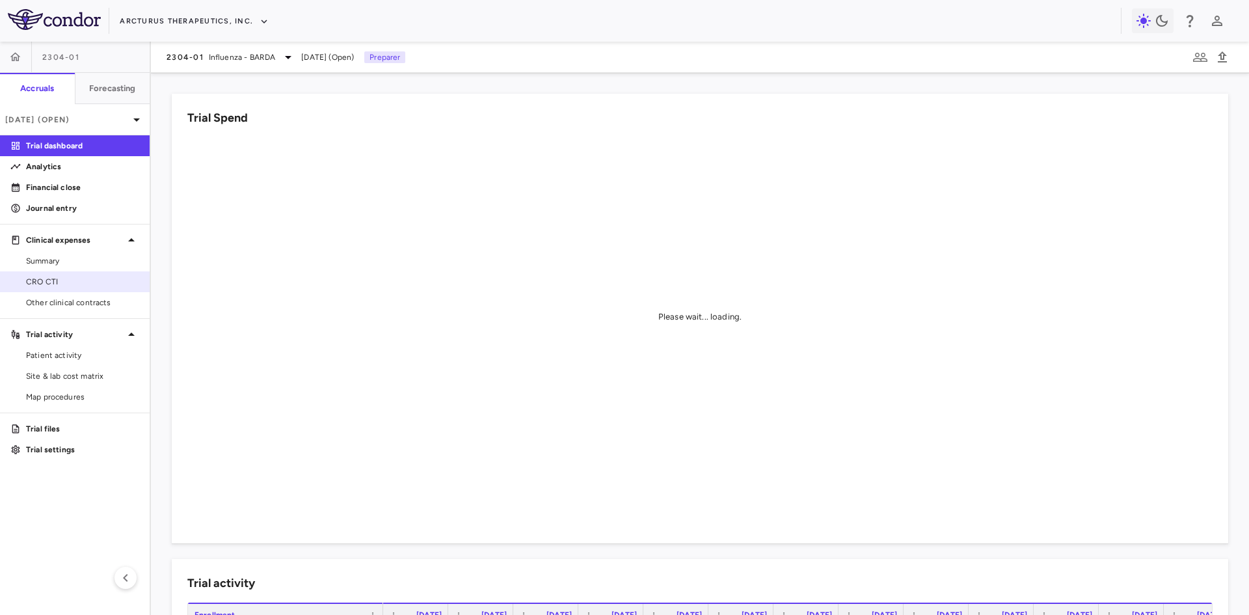
drag, startPoint x: 62, startPoint y: 282, endPoint x: 71, endPoint y: 281, distance: 9.1
click at [62, 282] on span "CRO CTI" at bounding box center [82, 282] width 113 height 12
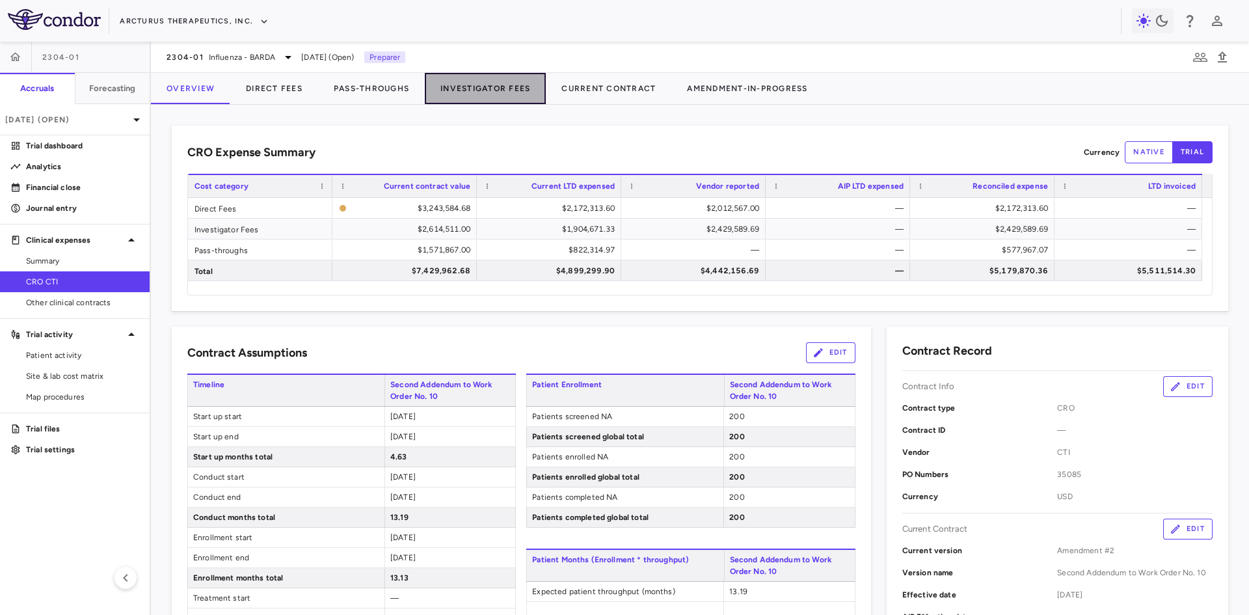
click at [485, 82] on button "Investigator Fees" at bounding box center [485, 88] width 121 height 31
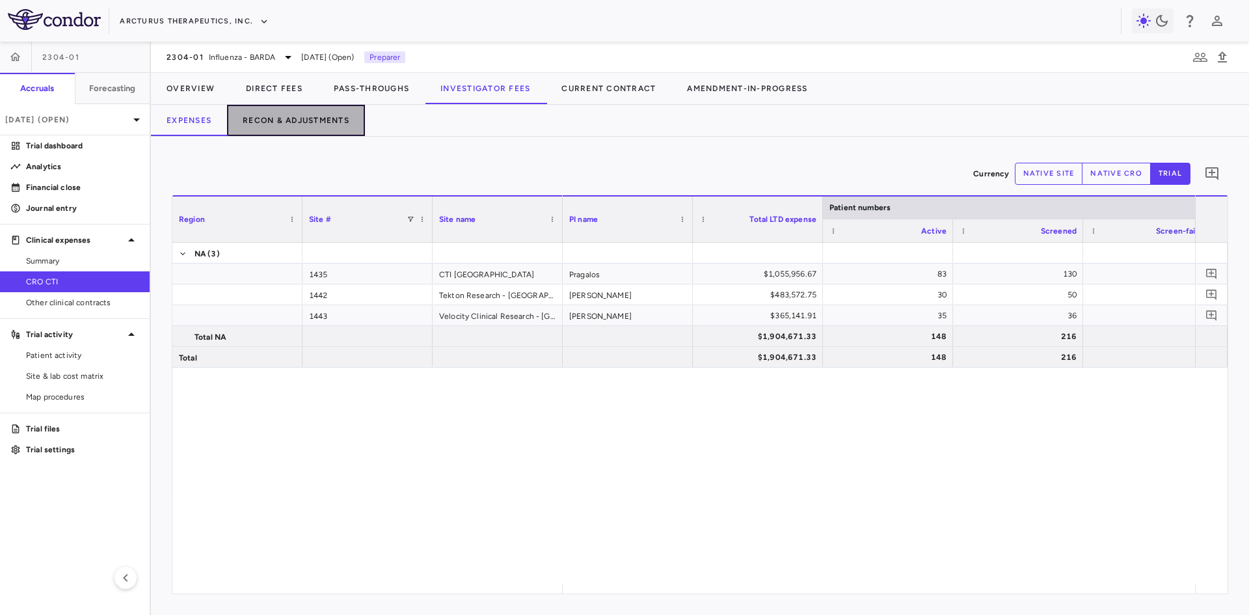
click at [325, 111] on button "Recon & Adjustments" at bounding box center [296, 120] width 138 height 31
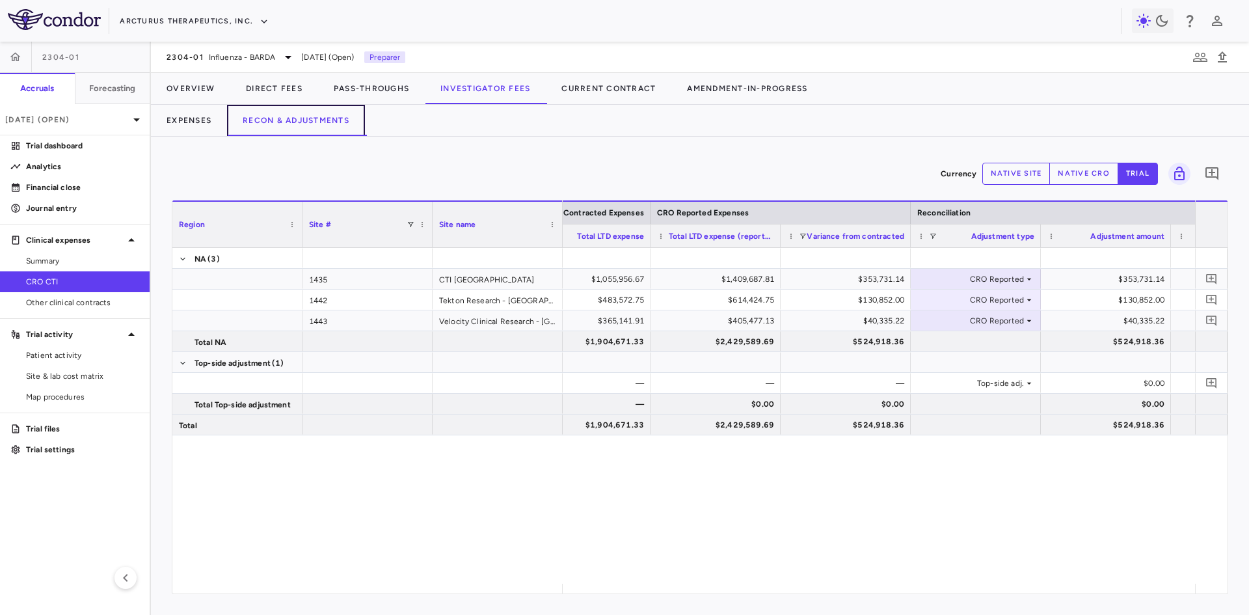
scroll to position [0, 693]
click at [373, 87] on button "Pass-Throughs" at bounding box center [371, 88] width 107 height 31
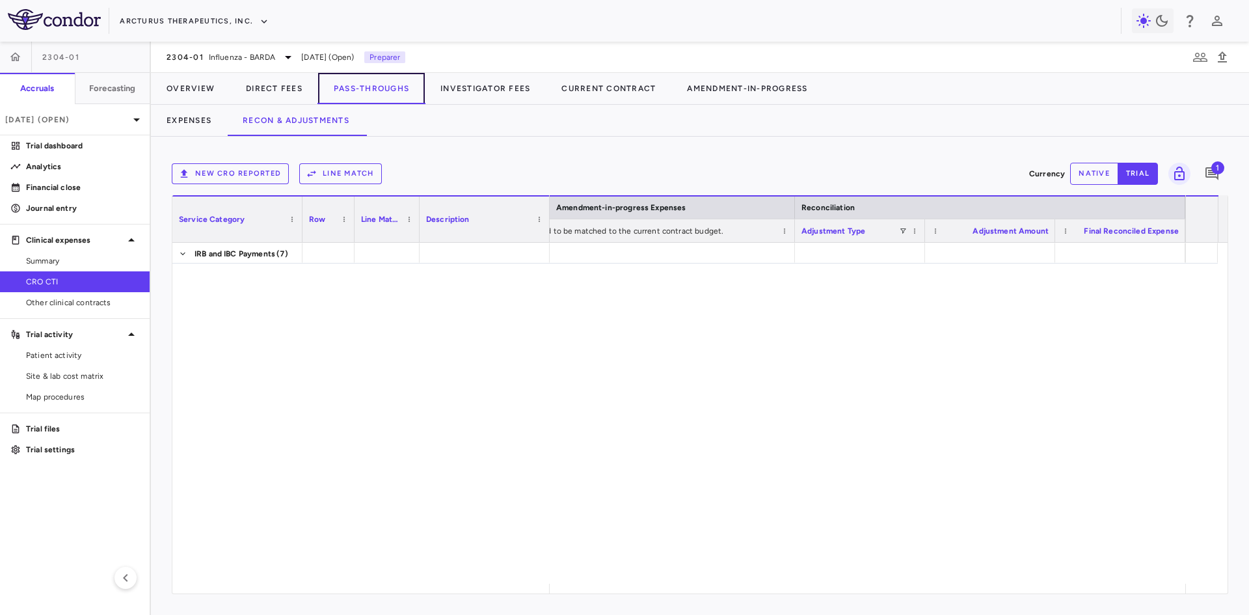
scroll to position [575, 0]
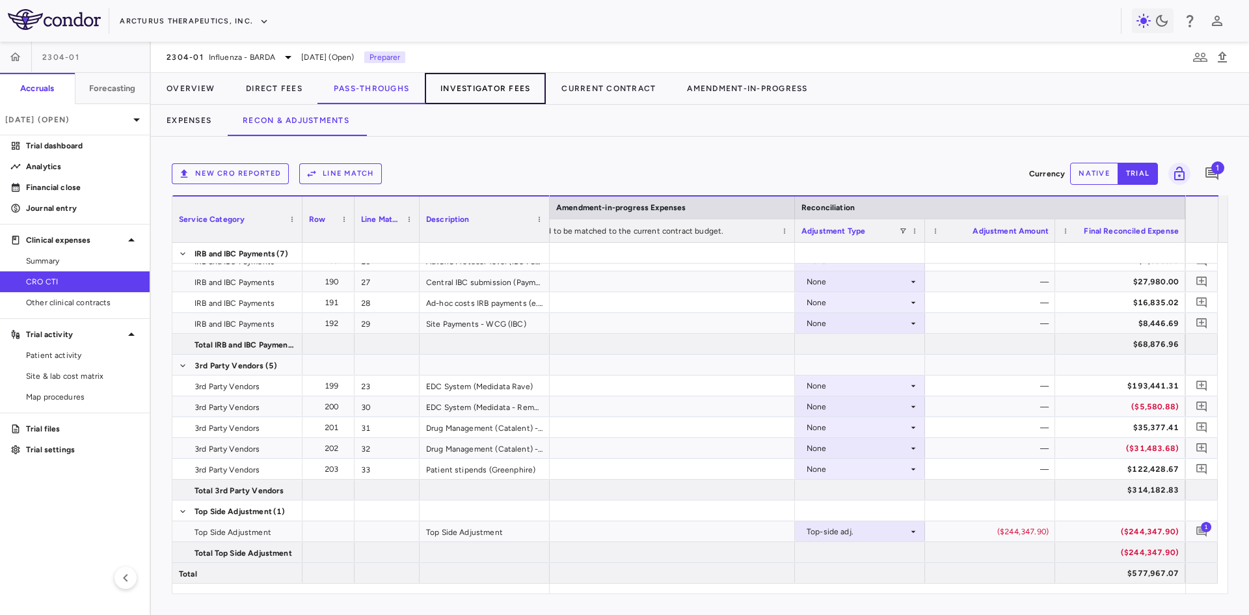
click at [481, 91] on button "Investigator Fees" at bounding box center [485, 88] width 121 height 31
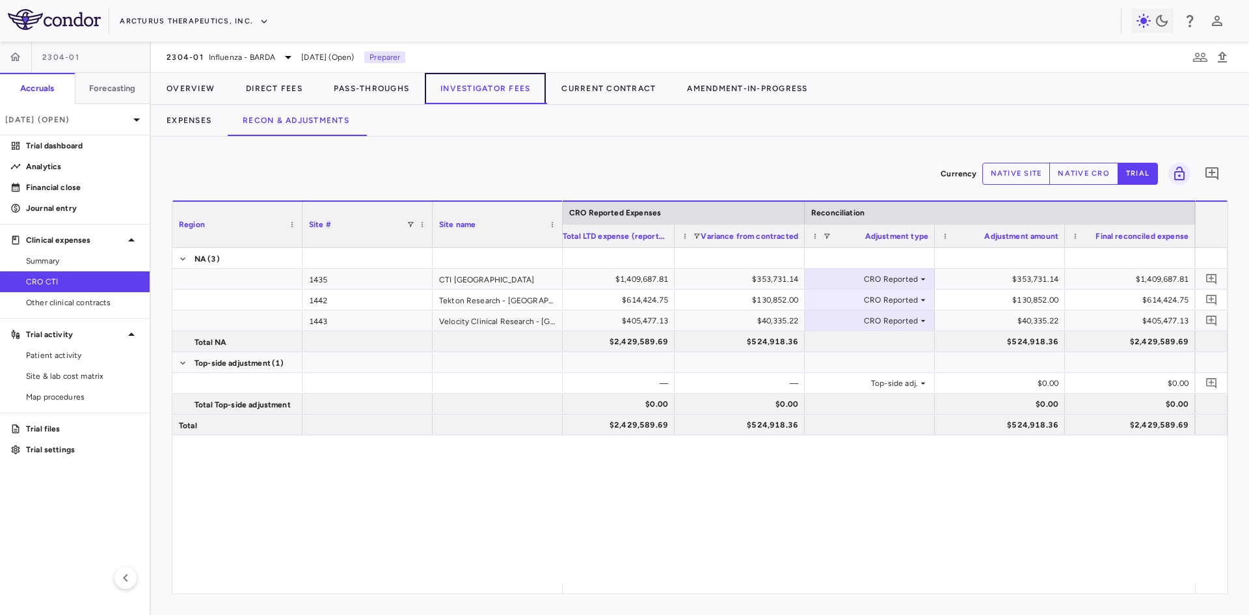
scroll to position [0, 759]
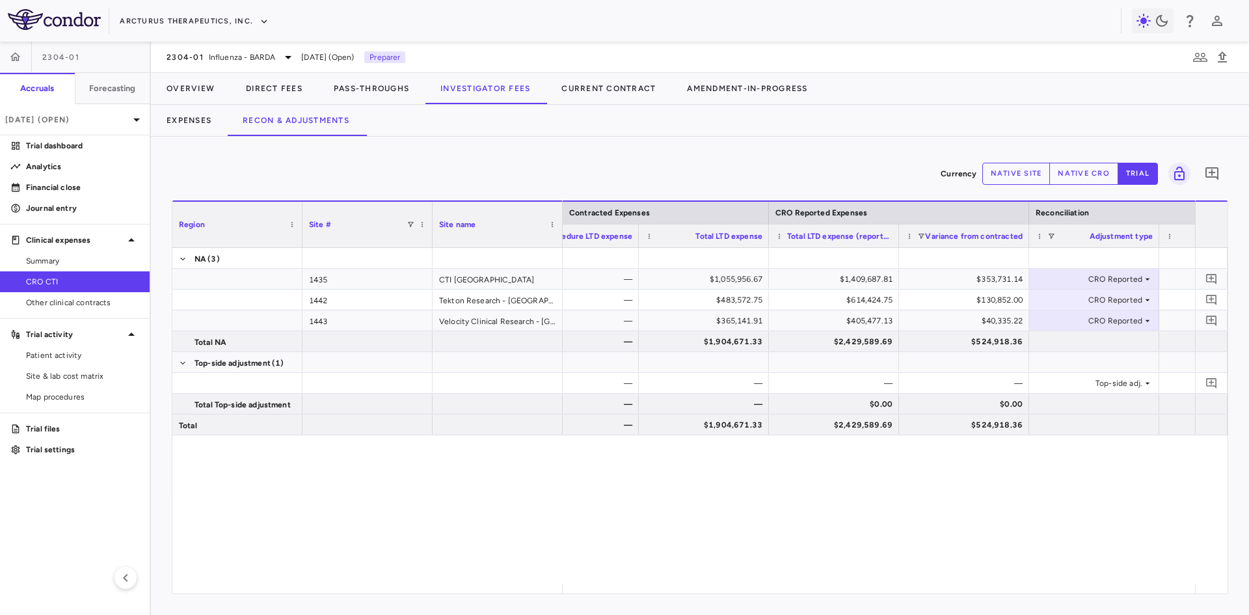
click at [1029, 183] on button "native site" at bounding box center [1016, 174] width 68 height 22
click at [1068, 178] on button "native cro" at bounding box center [1083, 174] width 69 height 22
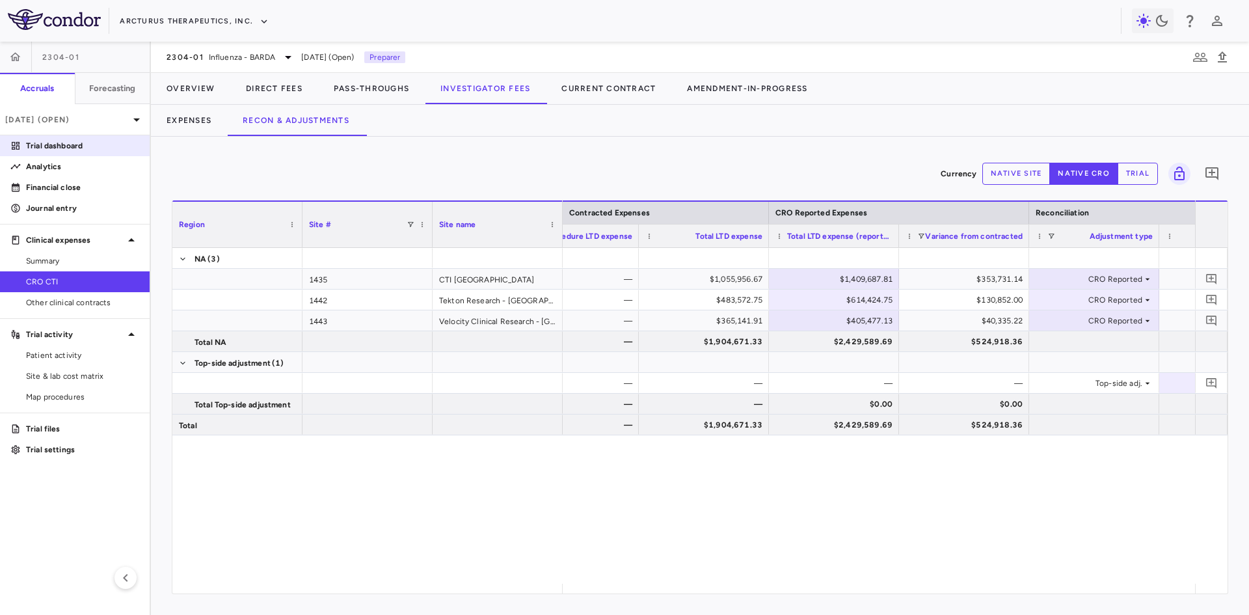
click at [75, 148] on p "Trial dashboard" at bounding box center [82, 146] width 113 height 12
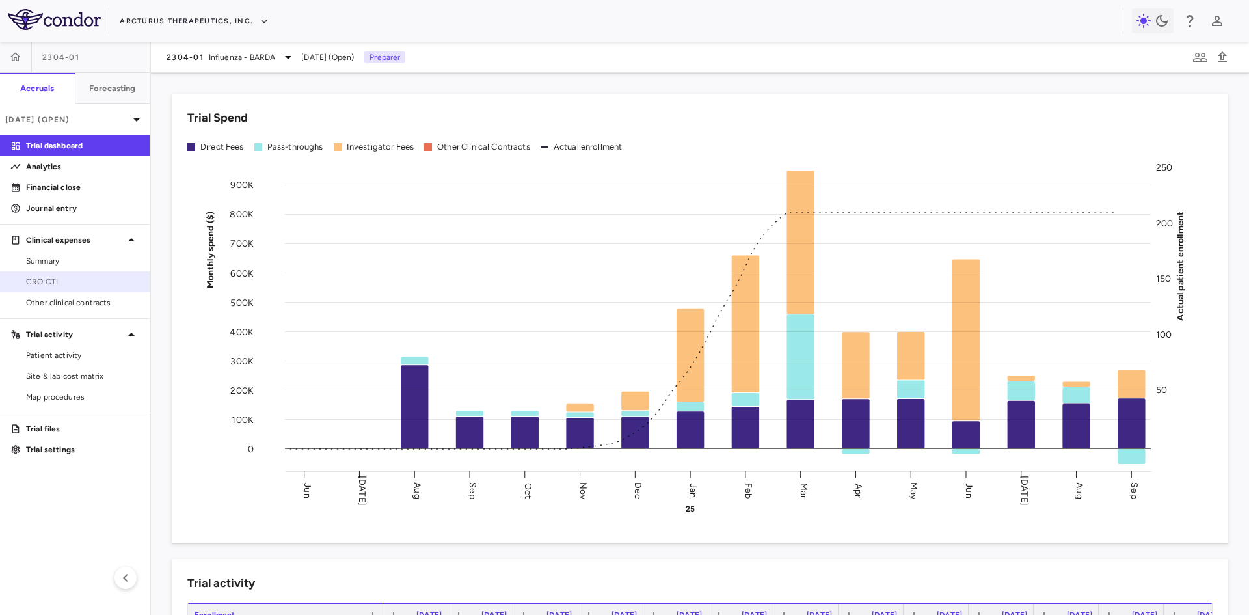
click at [55, 280] on span "CRO CTI" at bounding box center [82, 282] width 113 height 12
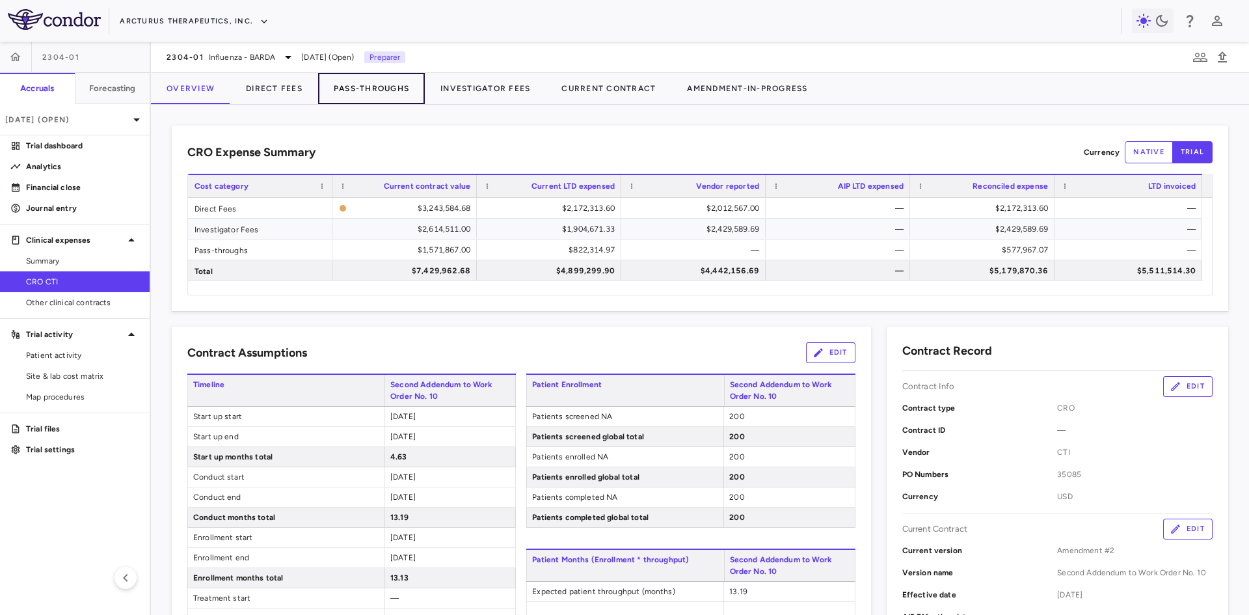
click at [371, 89] on button "Pass-Throughs" at bounding box center [371, 88] width 107 height 31
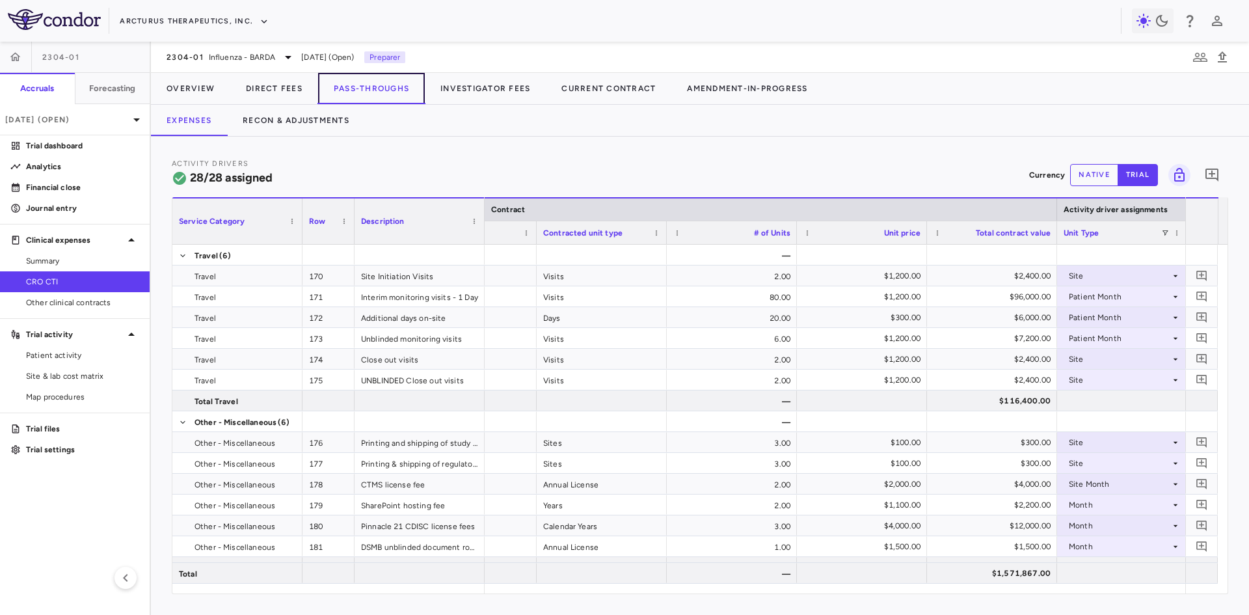
scroll to position [0, 581]
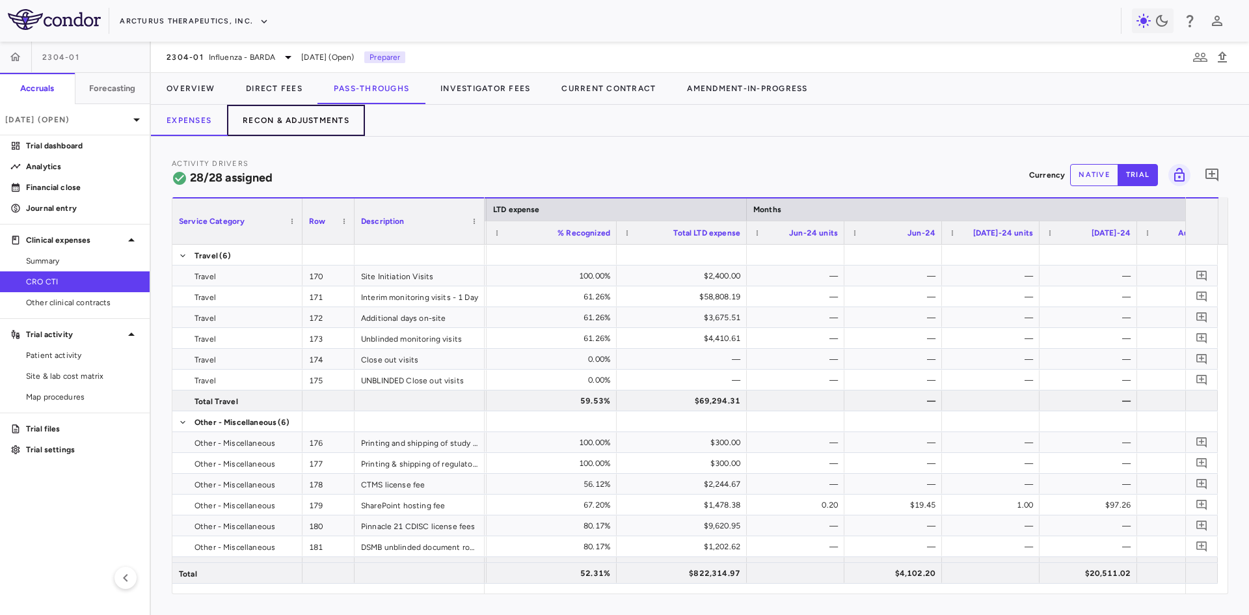
click at [324, 122] on button "Recon & Adjustments" at bounding box center [296, 120] width 138 height 31
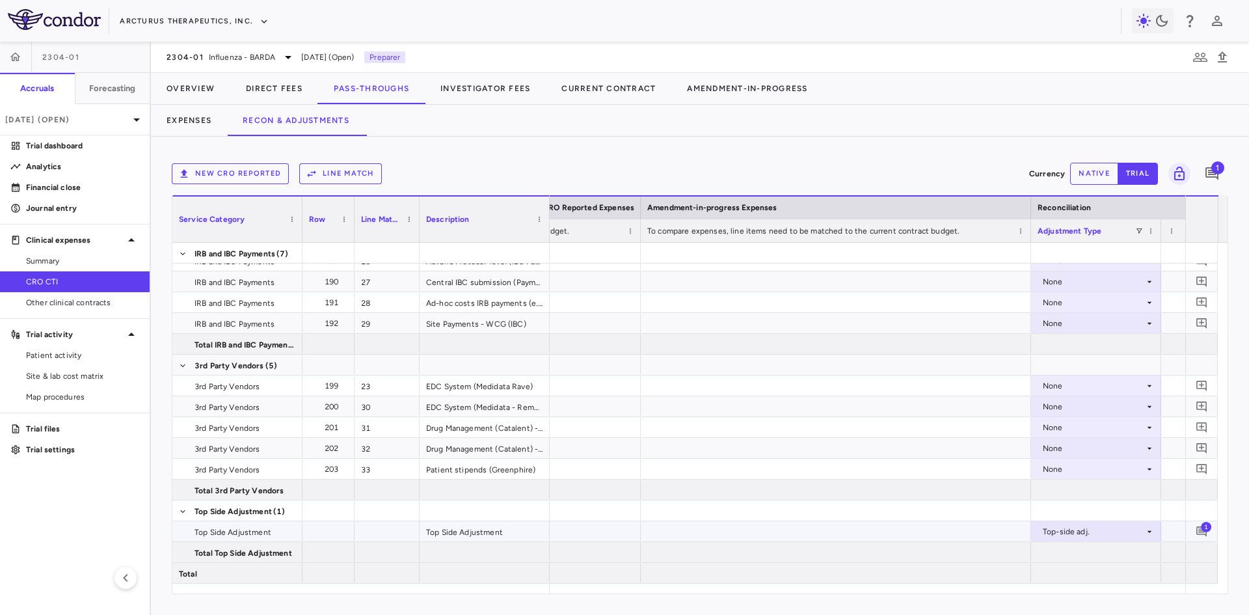
click at [1200, 526] on span "1" at bounding box center [1205, 526] width 10 height 10
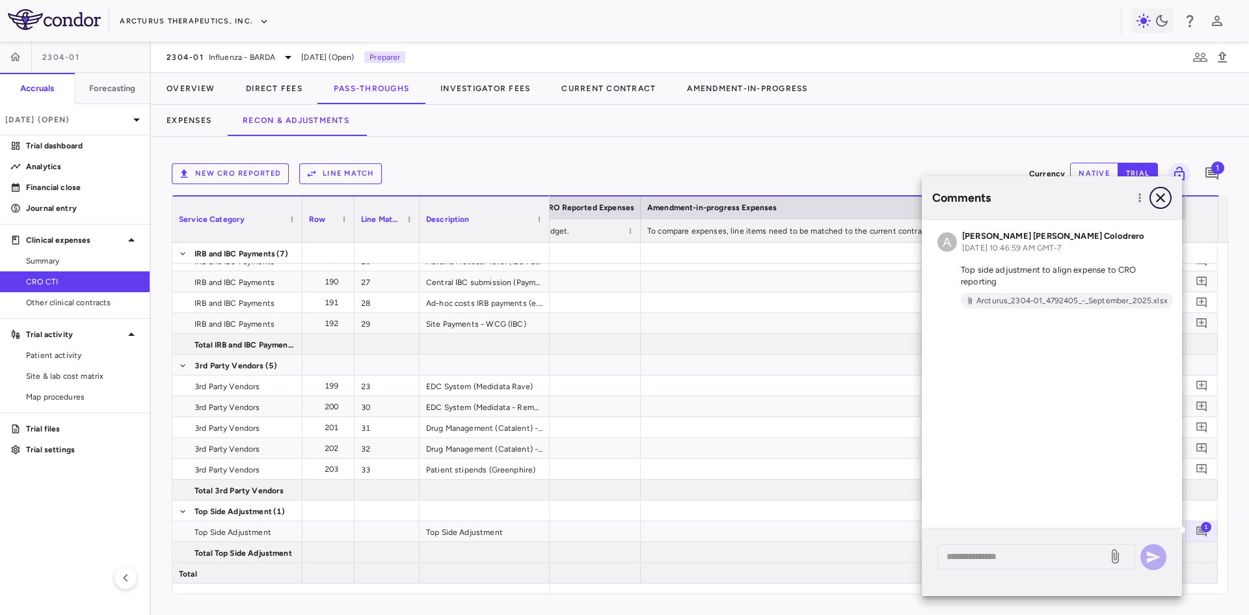
click at [1159, 199] on icon "button" at bounding box center [1160, 197] width 9 height 9
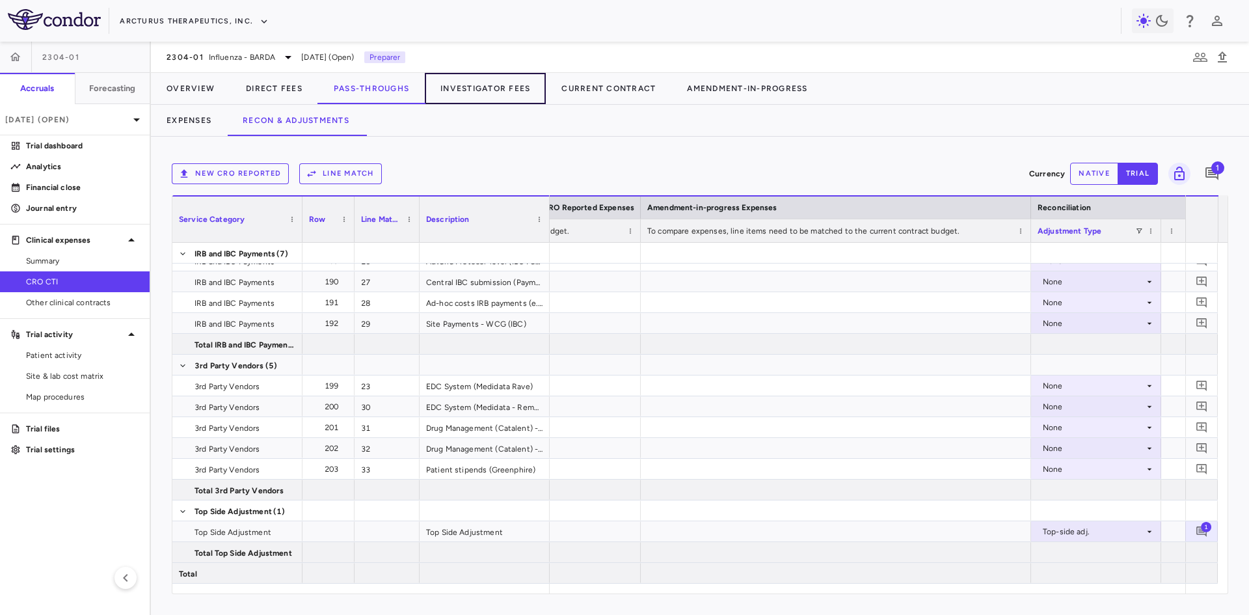
click at [489, 86] on button "Investigator Fees" at bounding box center [485, 88] width 121 height 31
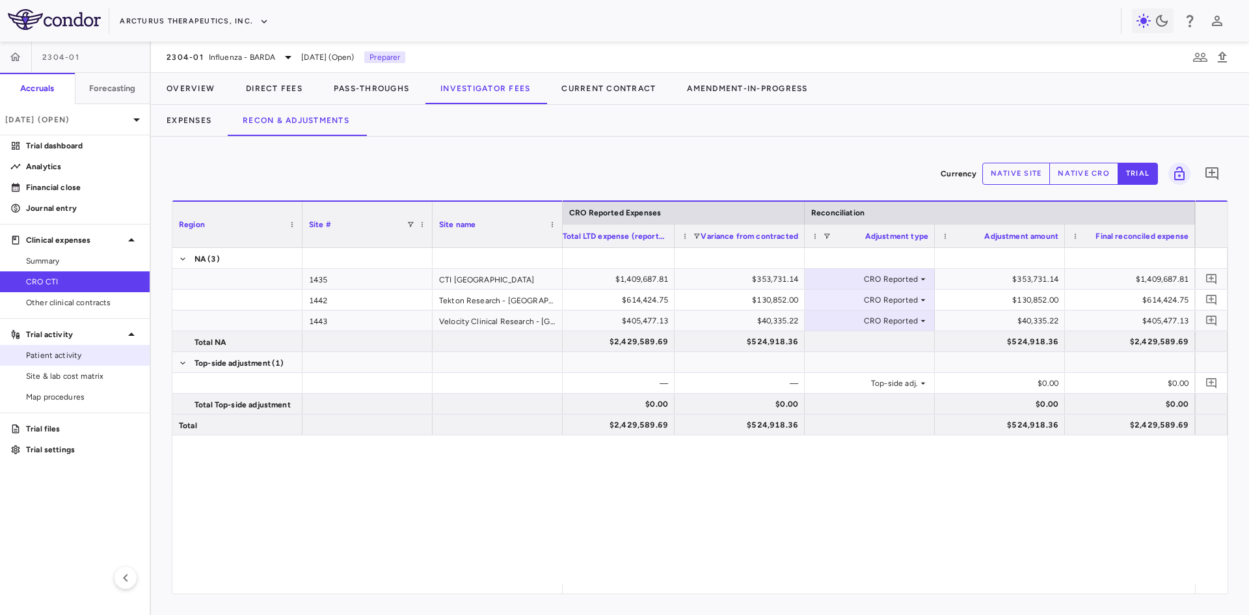
click at [73, 357] on span "Patient activity" at bounding box center [82, 355] width 113 height 12
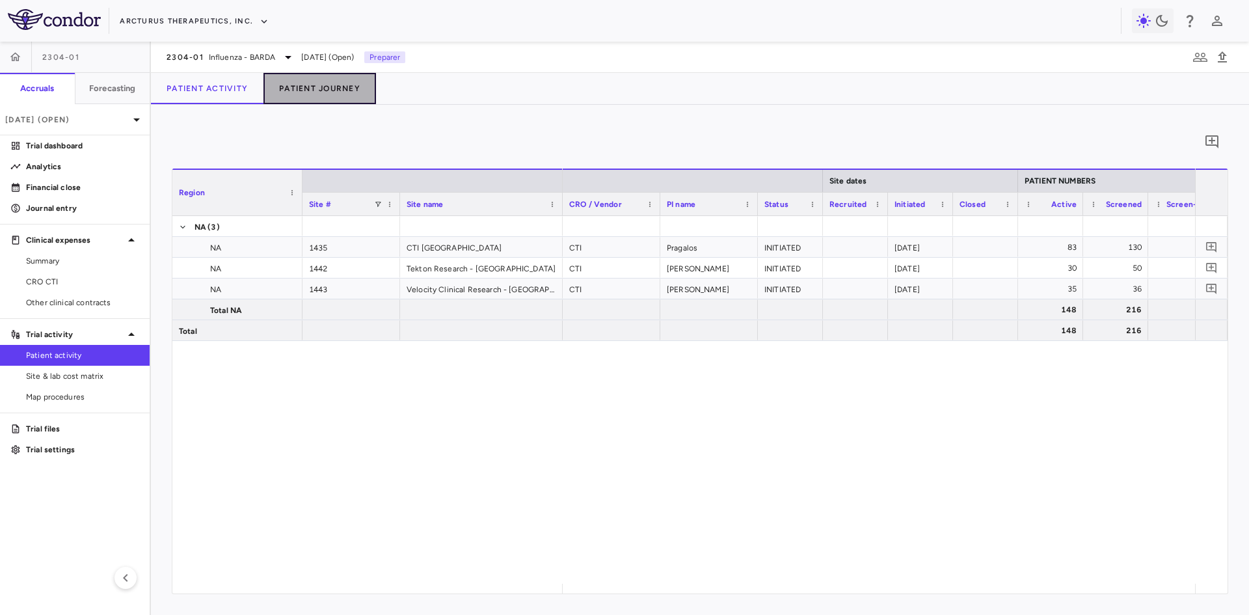
click at [323, 85] on button "Patient Journey" at bounding box center [319, 88] width 113 height 31
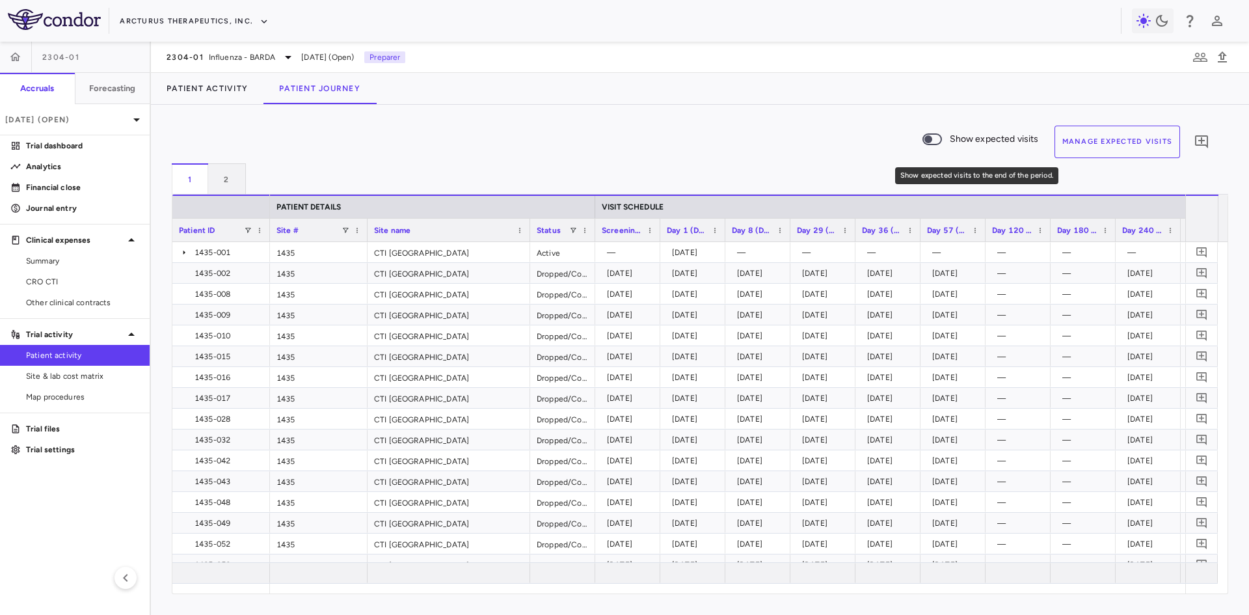
click at [942, 139] on span "Show expected visits to the end of the period." at bounding box center [932, 139] width 20 height 12
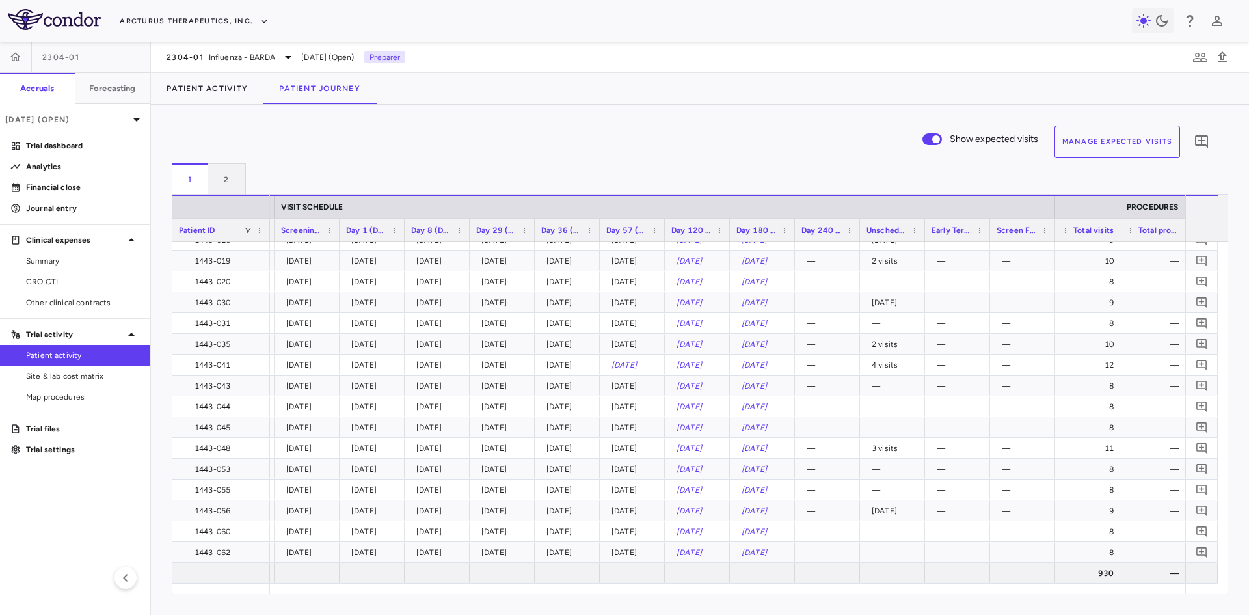
click at [1109, 145] on button "Manage Expected Visits" at bounding box center [1117, 142] width 126 height 33
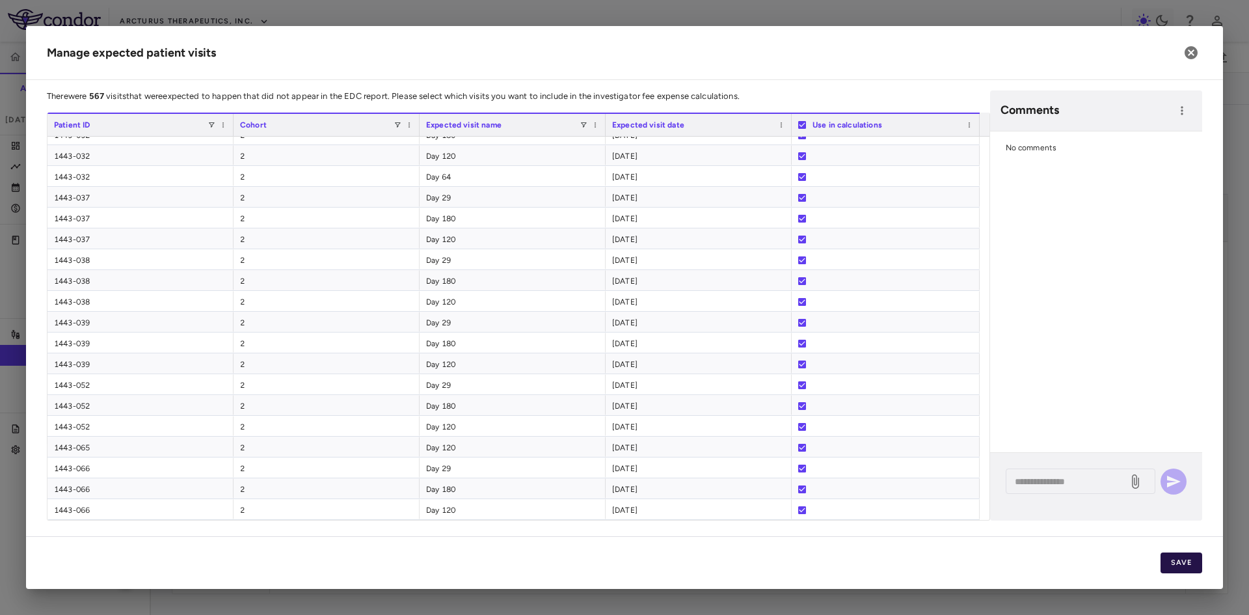
click at [1182, 563] on button "Save" at bounding box center [1181, 562] width 42 height 21
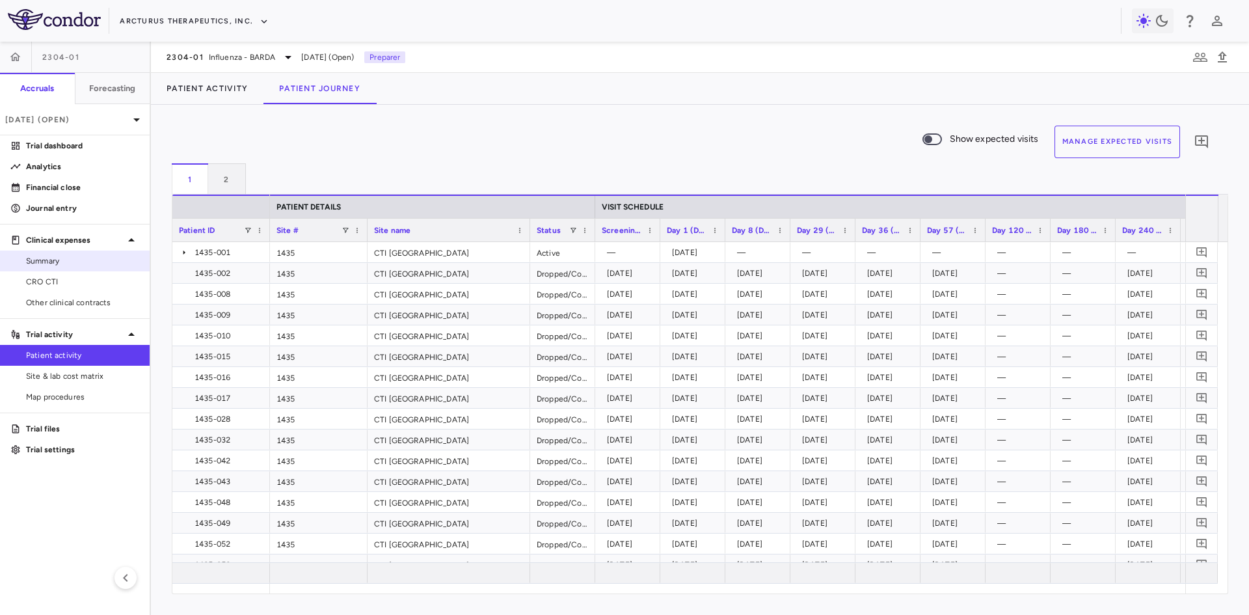
click at [58, 281] on span "CRO CTI" at bounding box center [82, 282] width 113 height 12
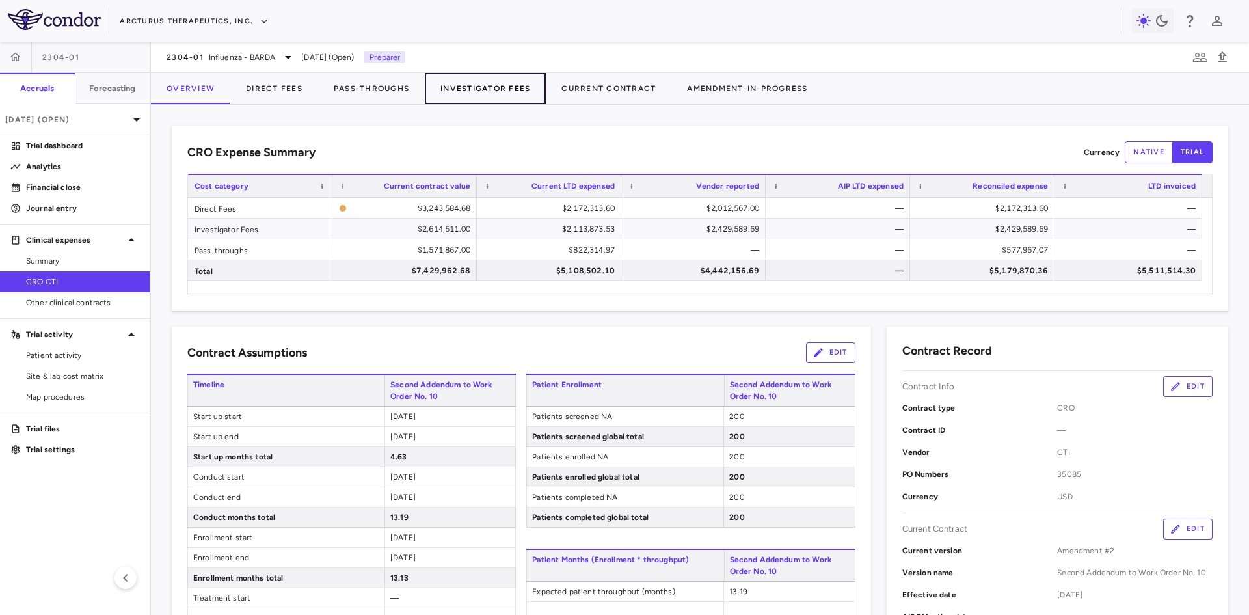
click at [467, 96] on button "Investigator Fees" at bounding box center [485, 88] width 121 height 31
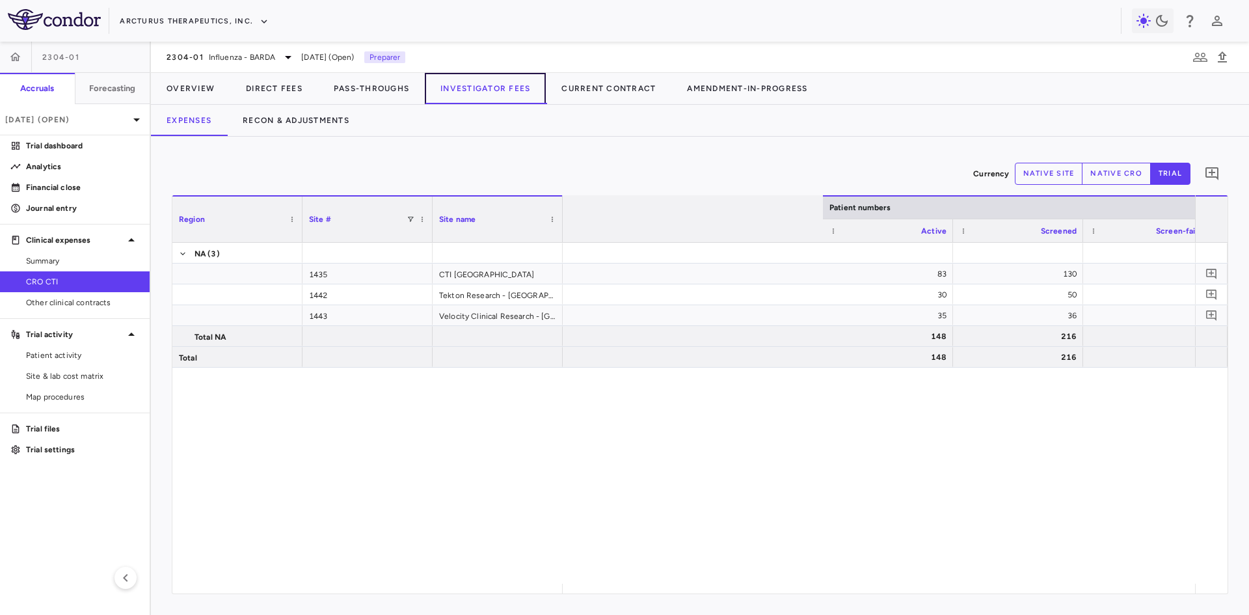
scroll to position [0, 678]
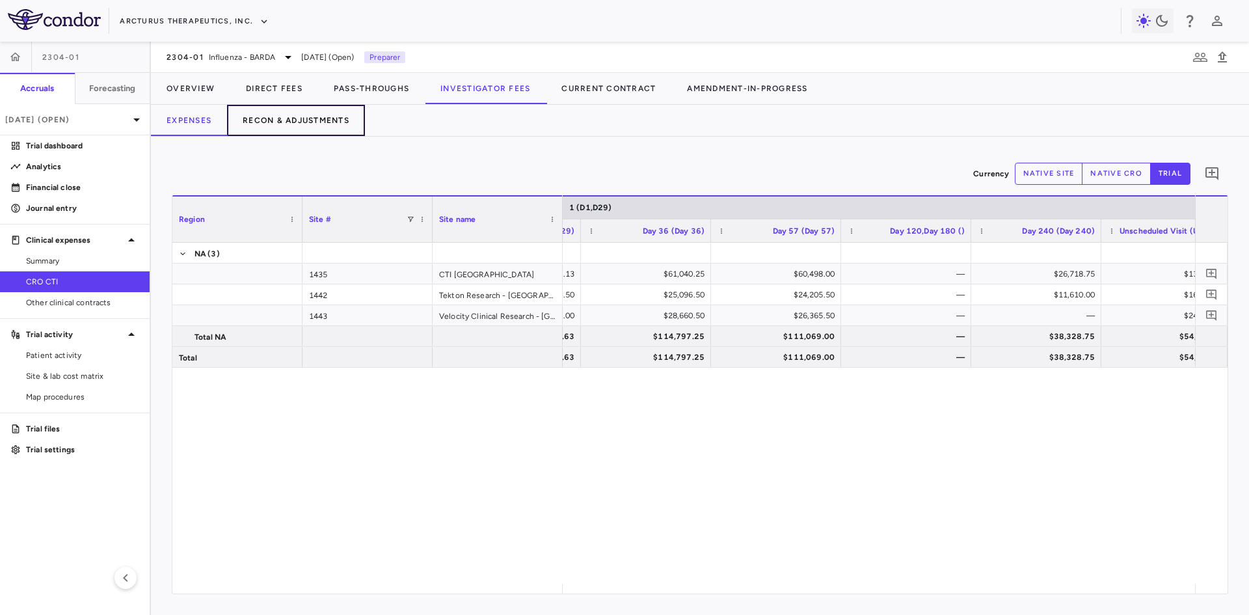
click at [317, 114] on button "Recon & Adjustments" at bounding box center [296, 120] width 138 height 31
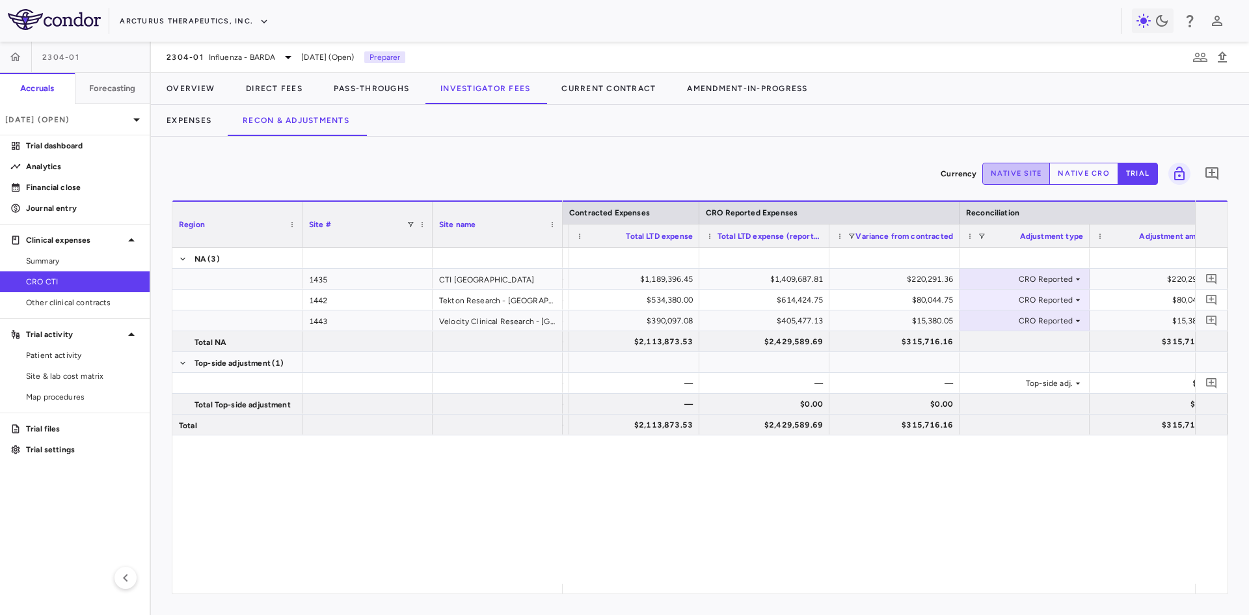
click at [1028, 174] on button "native site" at bounding box center [1016, 174] width 68 height 22
click at [763, 318] on div "$405,477.13" at bounding box center [767, 320] width 112 height 21
click at [1093, 171] on button "native cro" at bounding box center [1083, 174] width 69 height 22
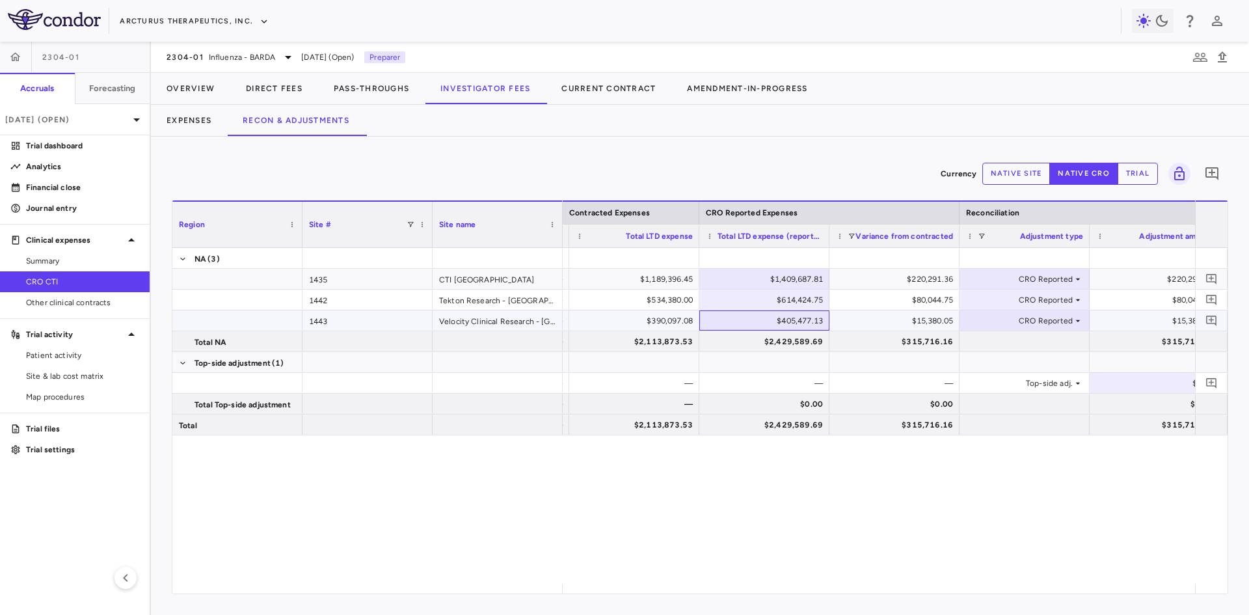
click at [795, 325] on div "$405,477.13" at bounding box center [767, 320] width 112 height 21
drag, startPoint x: 756, startPoint y: 323, endPoint x: 869, endPoint y: 326, distance: 113.2
click at [869, 326] on div "— $390,097.08 ​ ********* $15,380.05 CRO Reported $15,380.05 $405,477.13 $14,00…" at bounding box center [634, 320] width 1431 height 21
type input "*********"
click at [774, 337] on div "$2,429,589.69" at bounding box center [767, 341] width 112 height 21
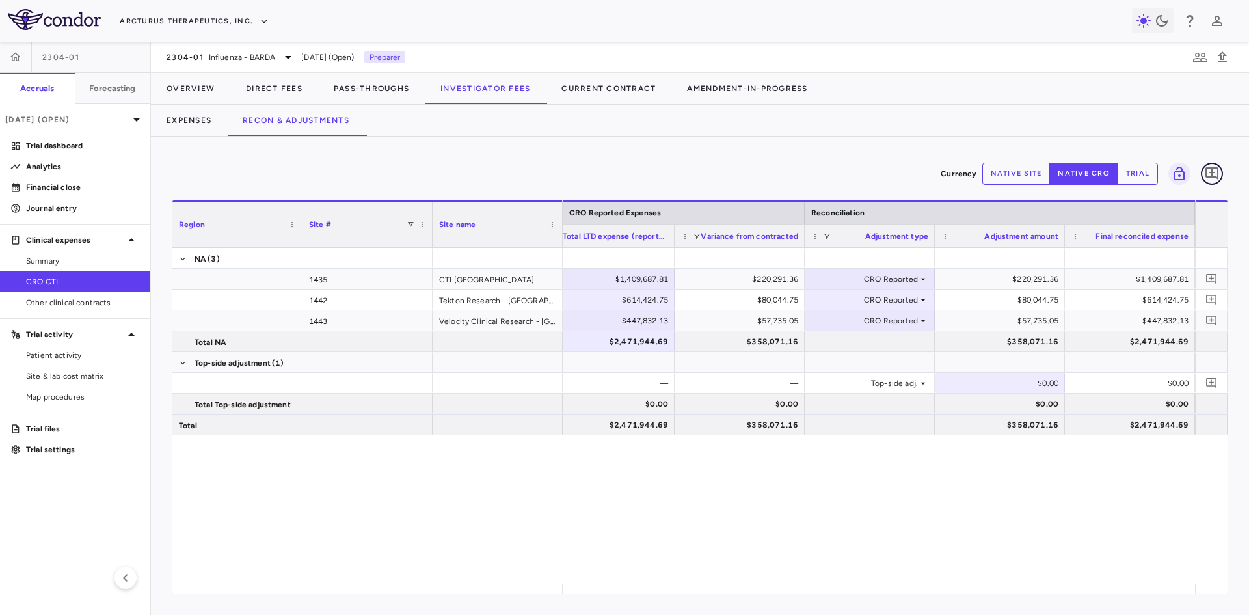
drag, startPoint x: 1210, startPoint y: 170, endPoint x: 1207, endPoint y: 177, distance: 7.0
click at [1210, 170] on icon "Add comment" at bounding box center [1212, 174] width 16 height 16
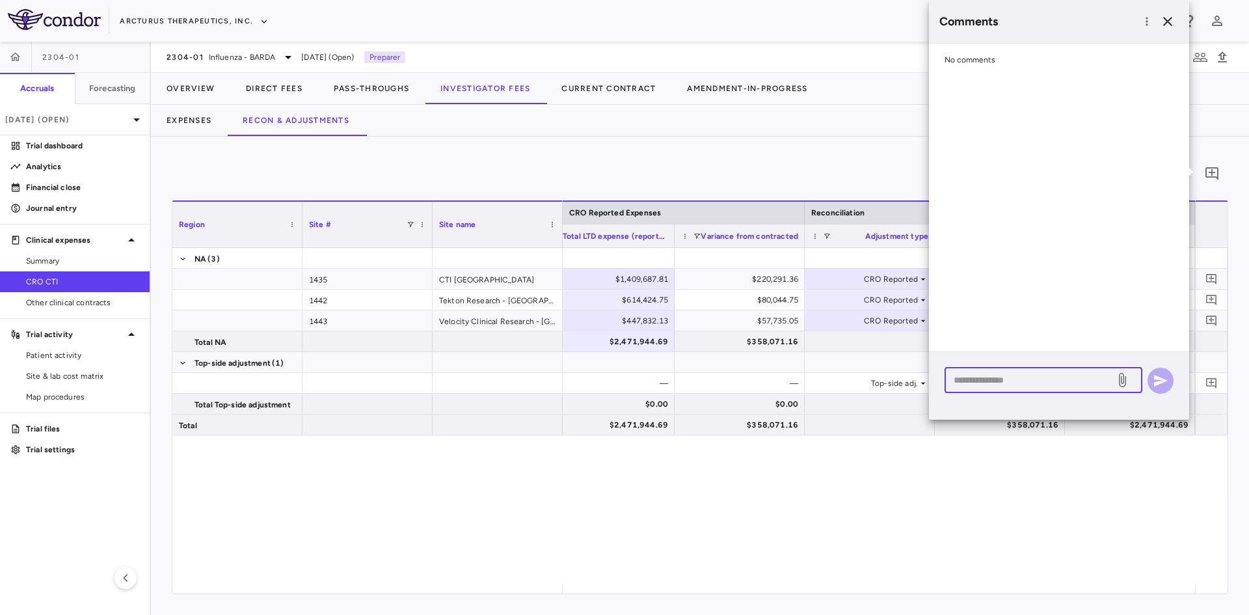
click at [996, 380] on textarea at bounding box center [1029, 380] width 152 height 14
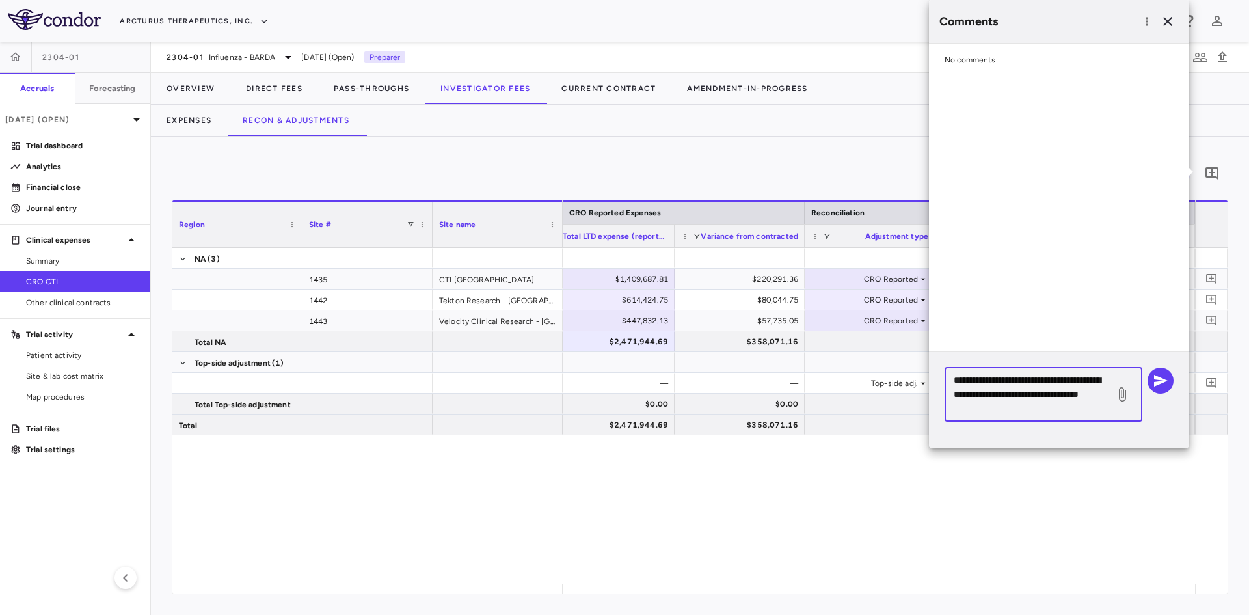
click at [962, 392] on textarea "**********" at bounding box center [1029, 394] width 152 height 43
type textarea "**********"
click at [1126, 393] on icon at bounding box center [1122, 394] width 7 height 14
click at [0, 0] on input "file" at bounding box center [0, 0] width 0 height 0
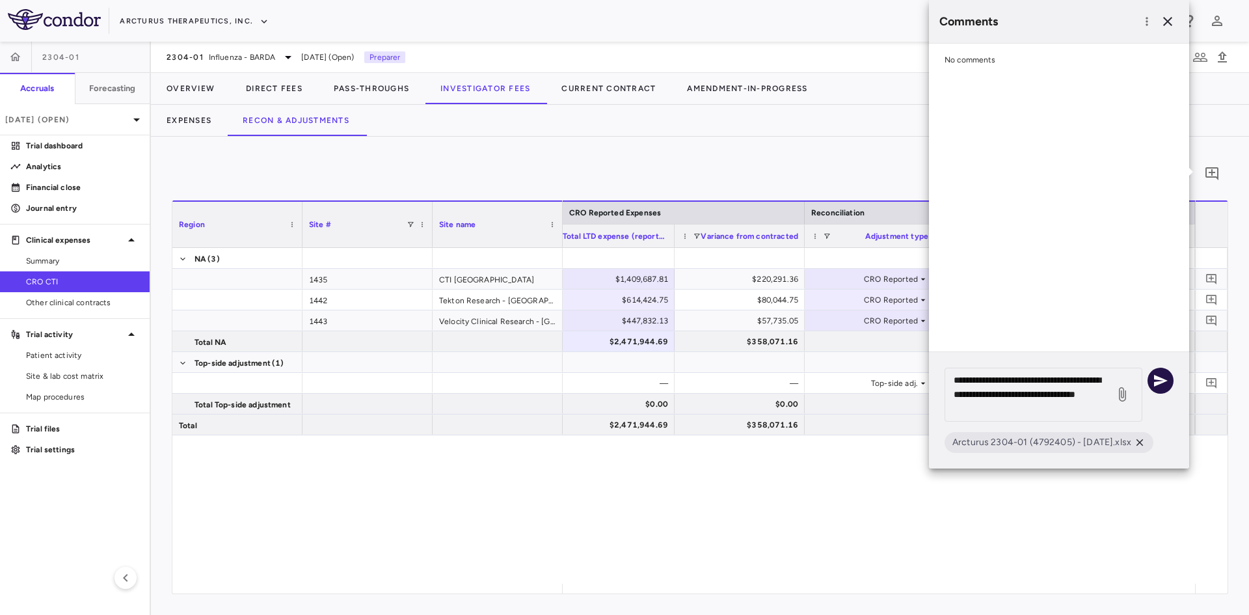
click at [1159, 381] on icon "button" at bounding box center [1161, 381] width 14 height 12
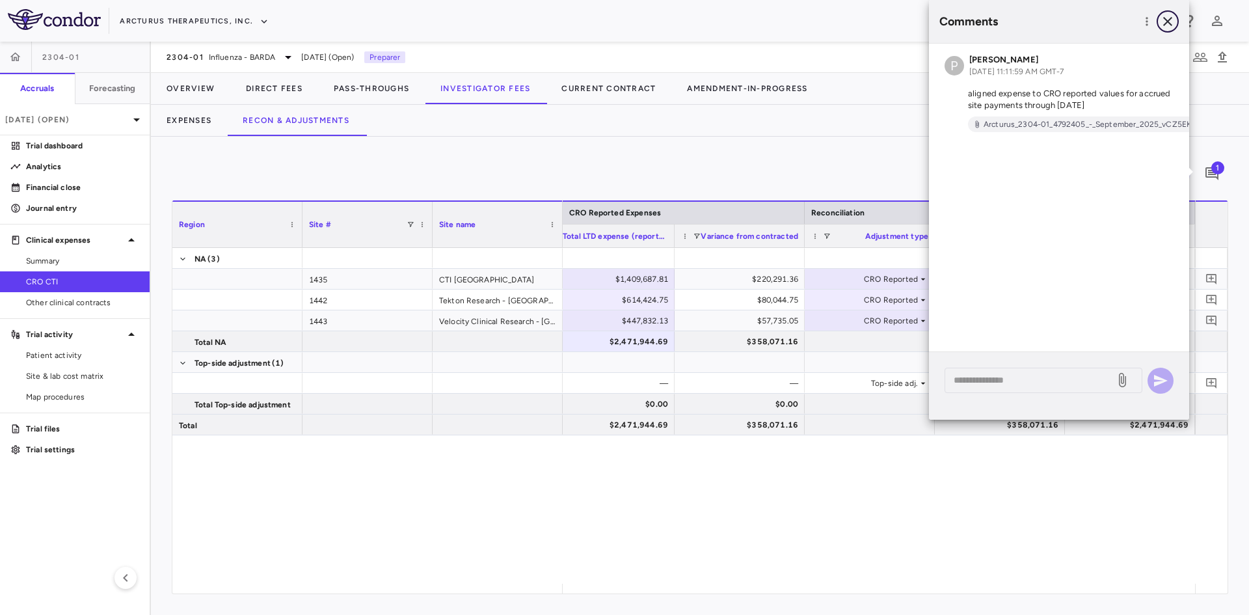
click at [1170, 22] on icon "button" at bounding box center [1167, 22] width 16 height 16
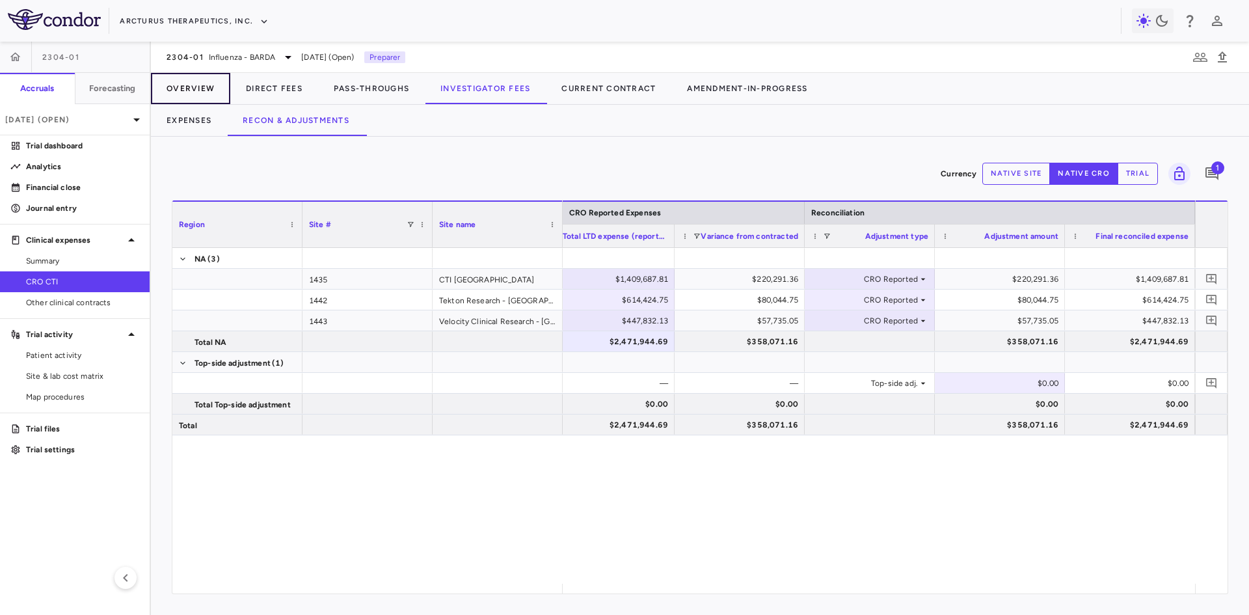
click at [195, 84] on button "Overview" at bounding box center [190, 88] width 79 height 31
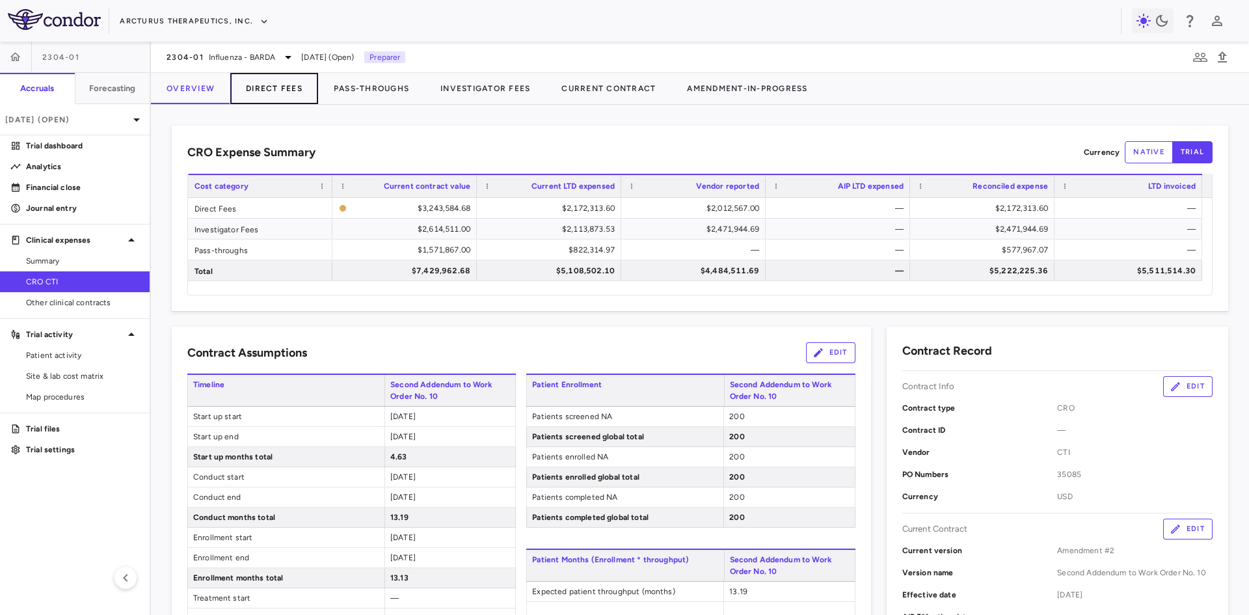
click at [282, 86] on button "Direct Fees" at bounding box center [274, 88] width 88 height 31
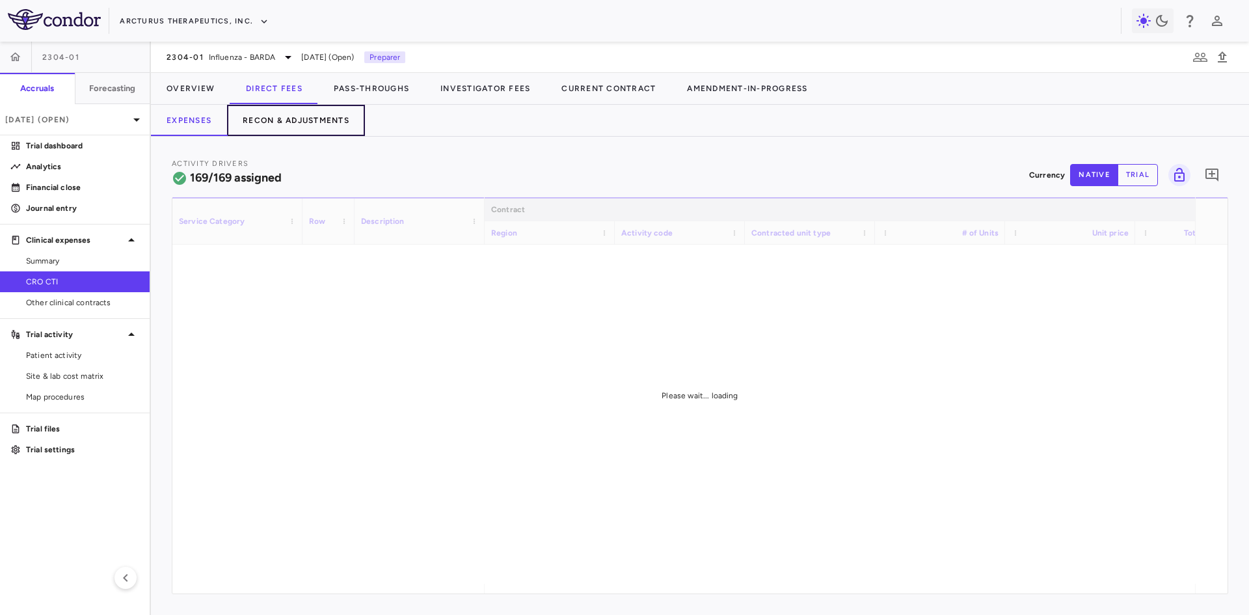
click at [333, 118] on button "Recon & Adjustments" at bounding box center [296, 120] width 138 height 31
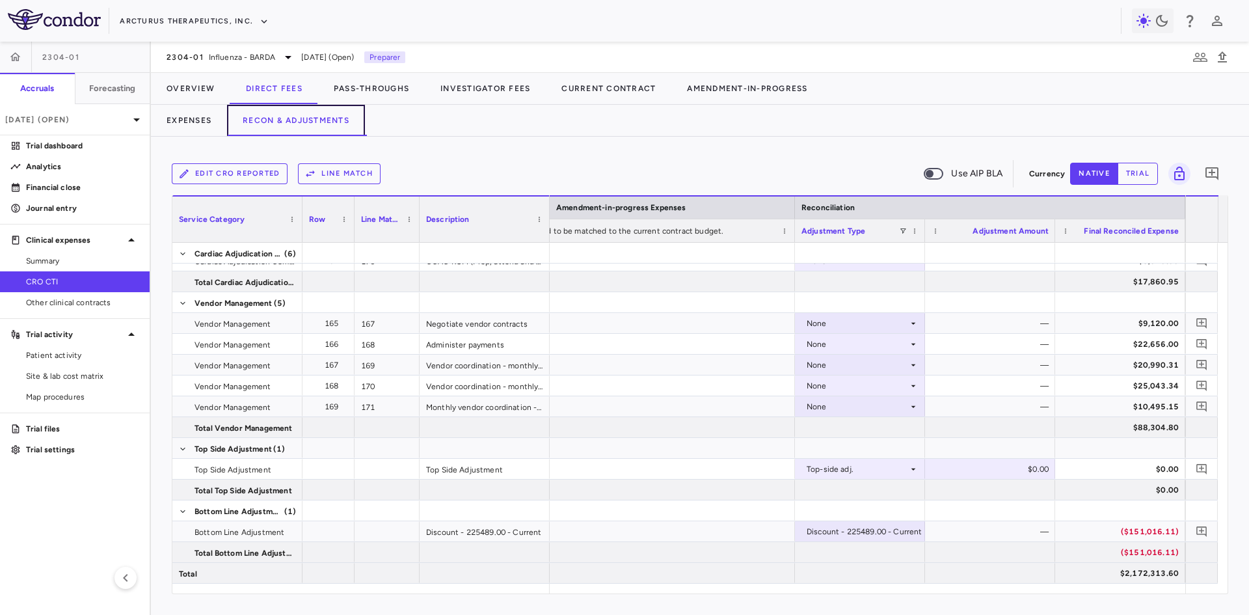
scroll to position [0, 2444]
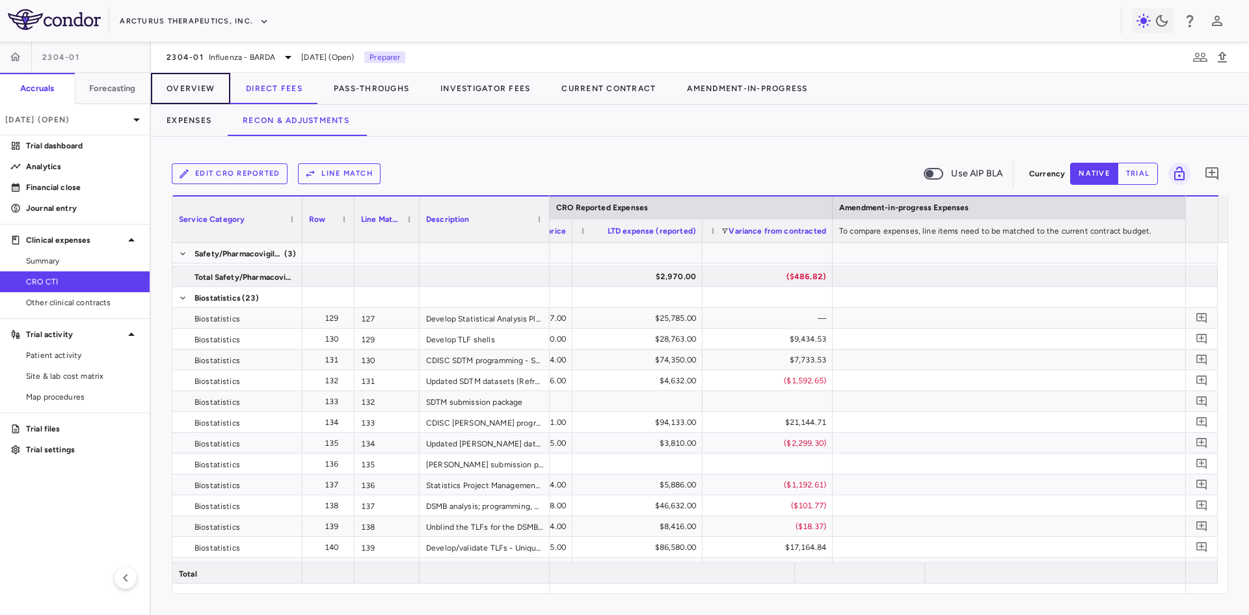
click at [187, 81] on button "Overview" at bounding box center [190, 88] width 79 height 31
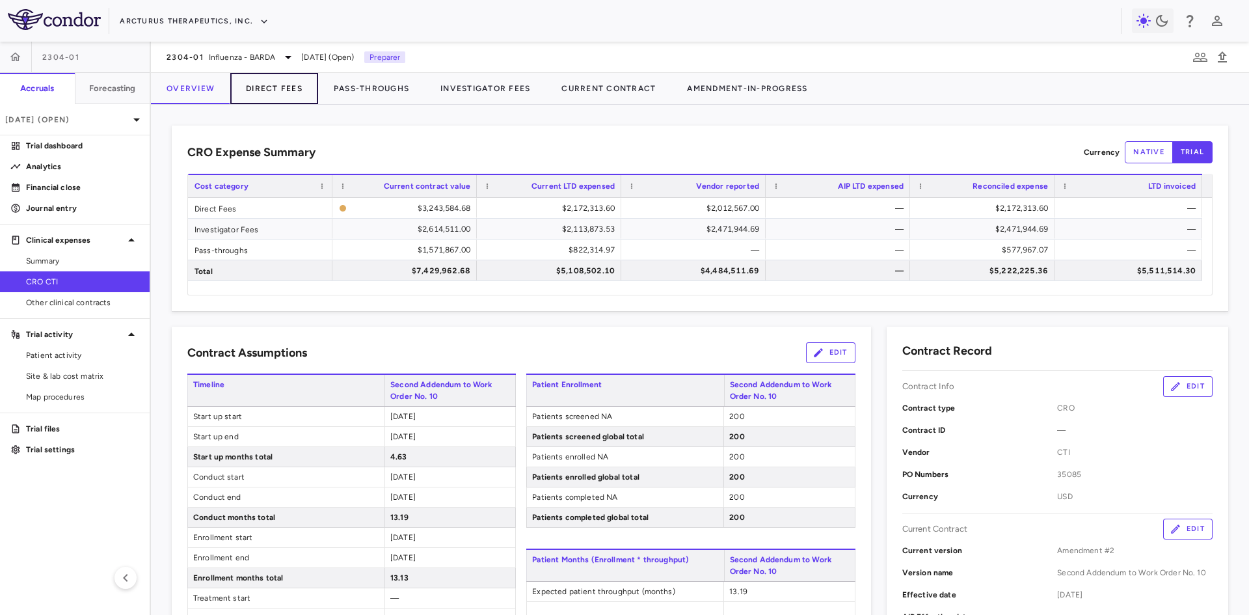
click at [299, 90] on button "Direct Fees" at bounding box center [274, 88] width 88 height 31
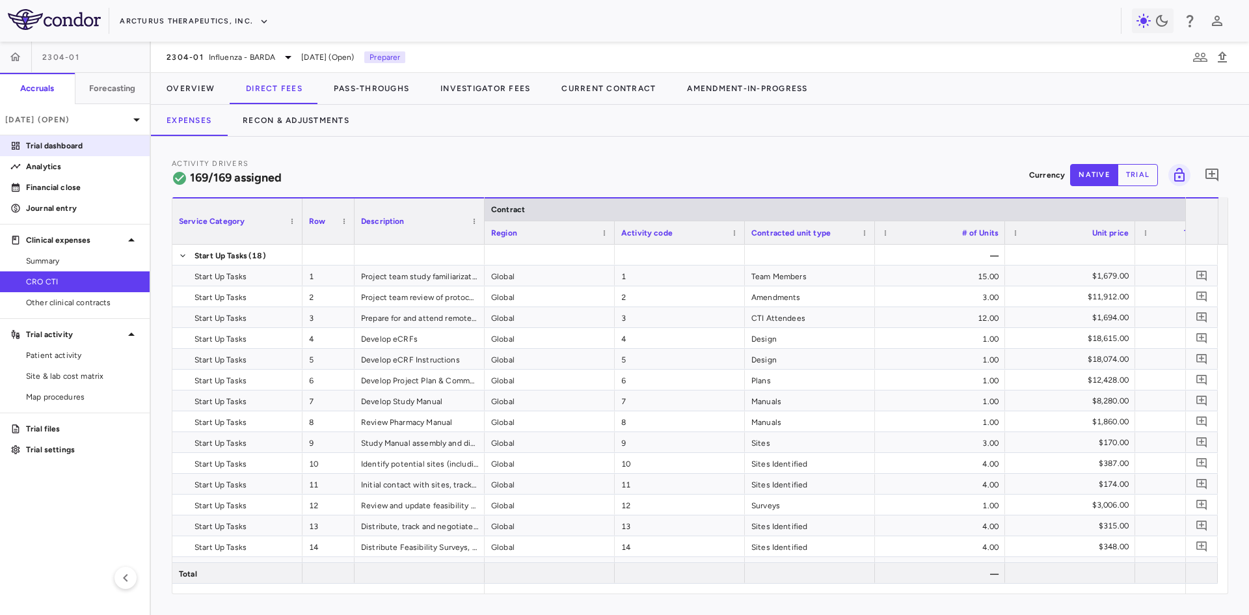
drag, startPoint x: 86, startPoint y: 145, endPoint x: 115, endPoint y: 153, distance: 29.7
click at [86, 145] on p "Trial dashboard" at bounding box center [82, 146] width 113 height 12
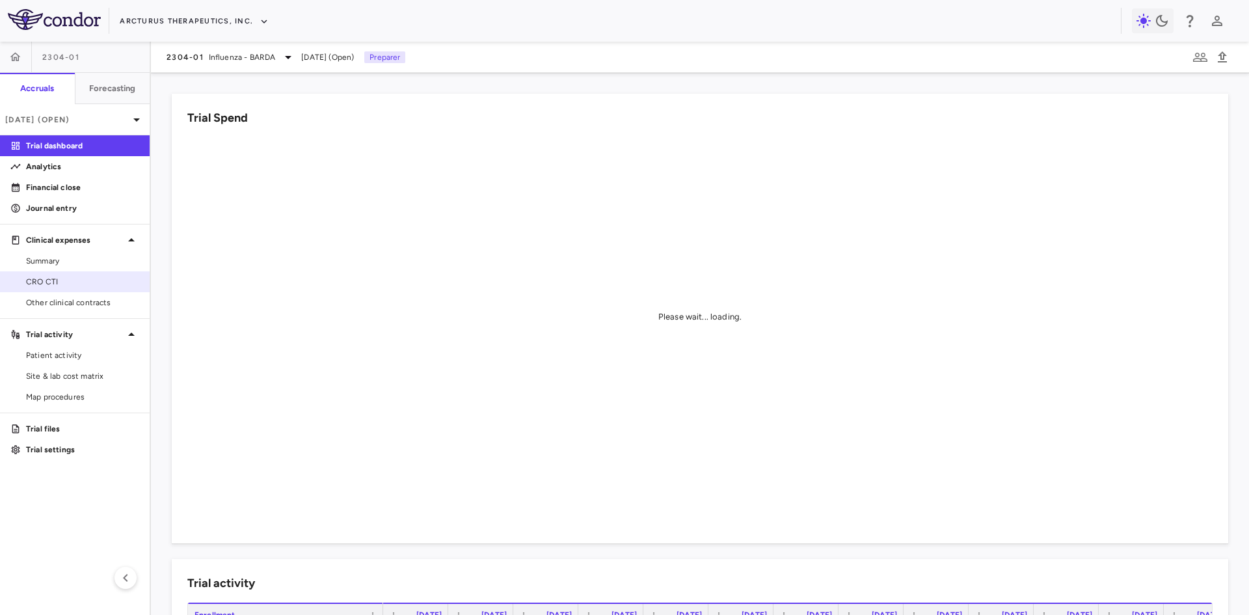
click at [55, 281] on span "CRO CTI" at bounding box center [82, 282] width 113 height 12
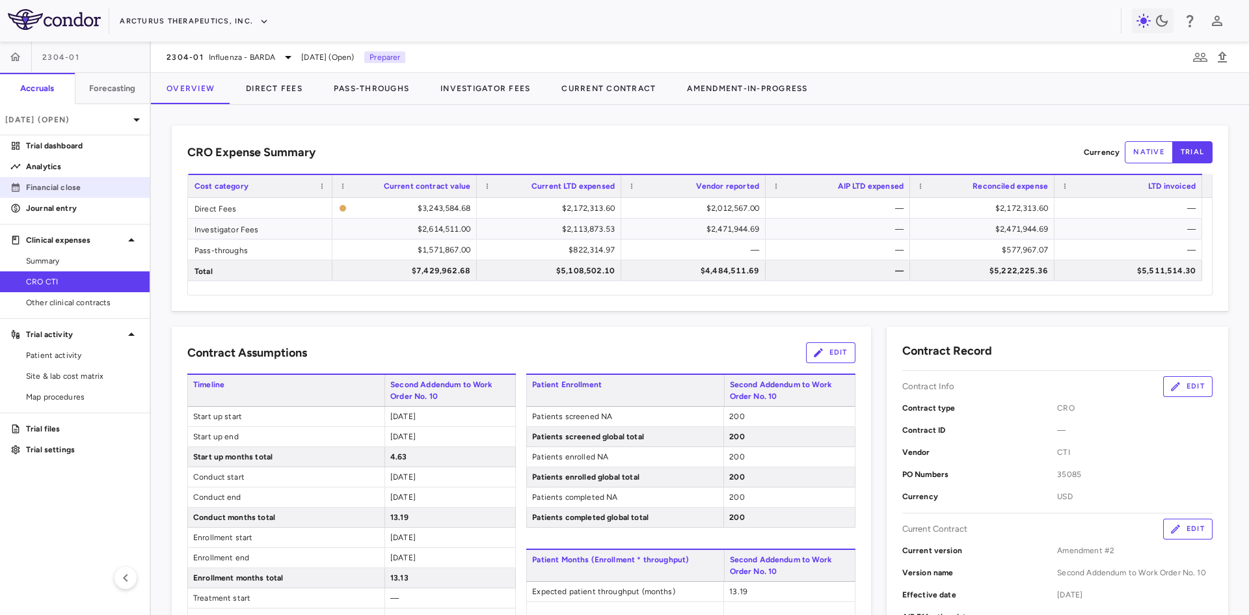
click at [66, 194] on link "Financial close" at bounding box center [75, 188] width 150 height 20
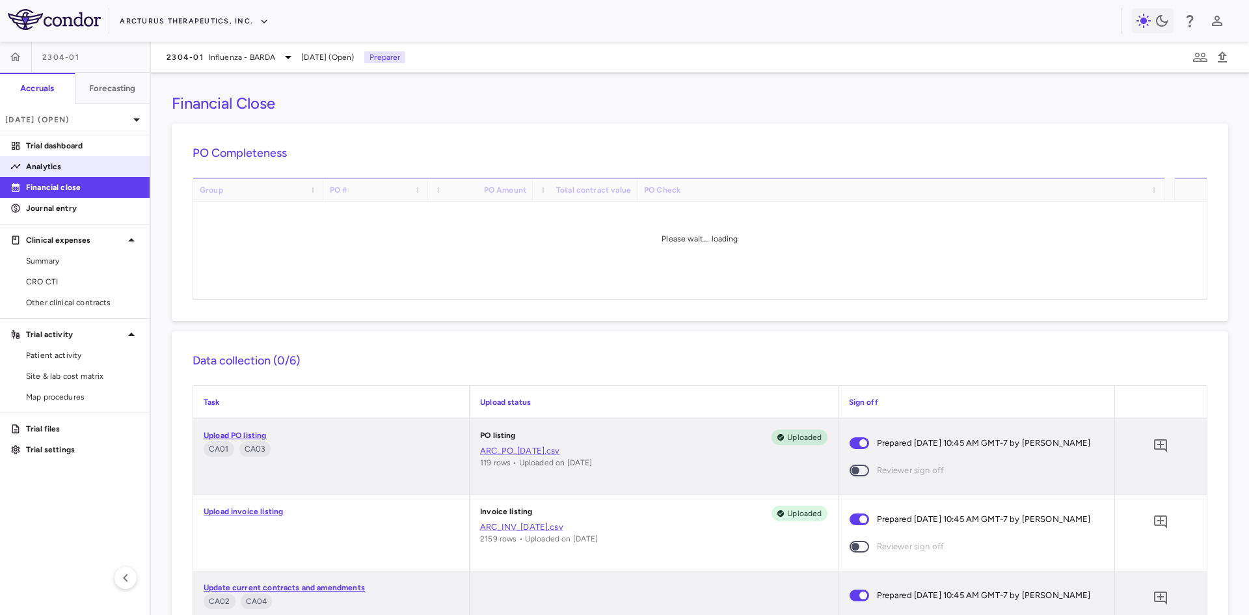
click at [49, 165] on p "Analytics" at bounding box center [82, 167] width 113 height 12
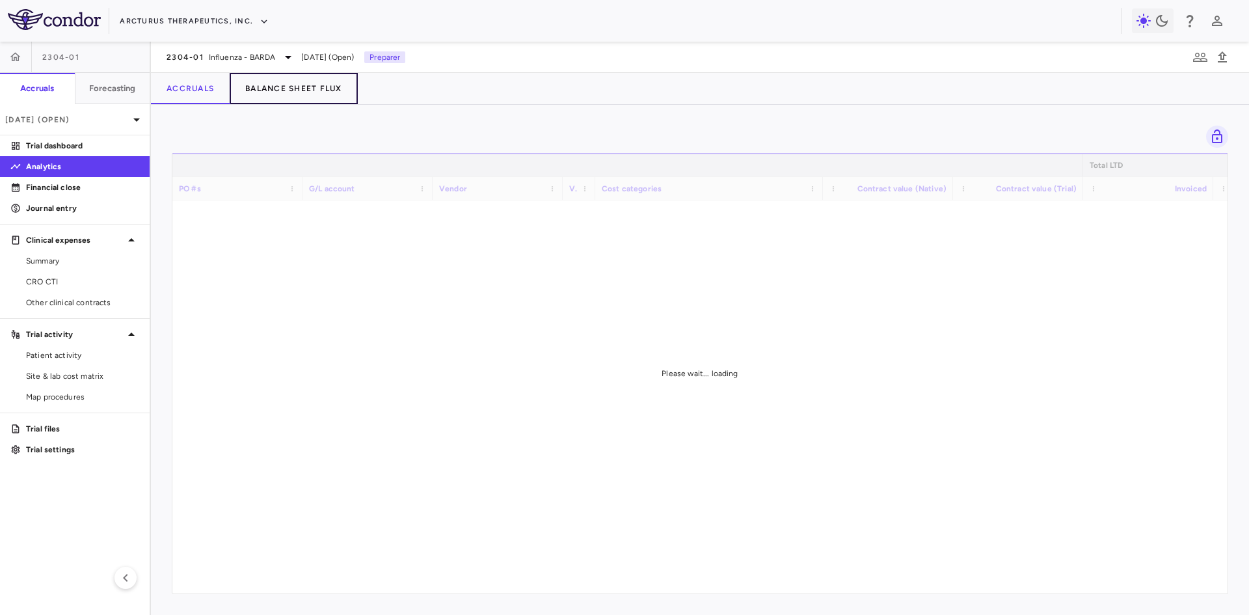
click at [299, 89] on button "Balance Sheet Flux" at bounding box center [294, 88] width 128 height 31
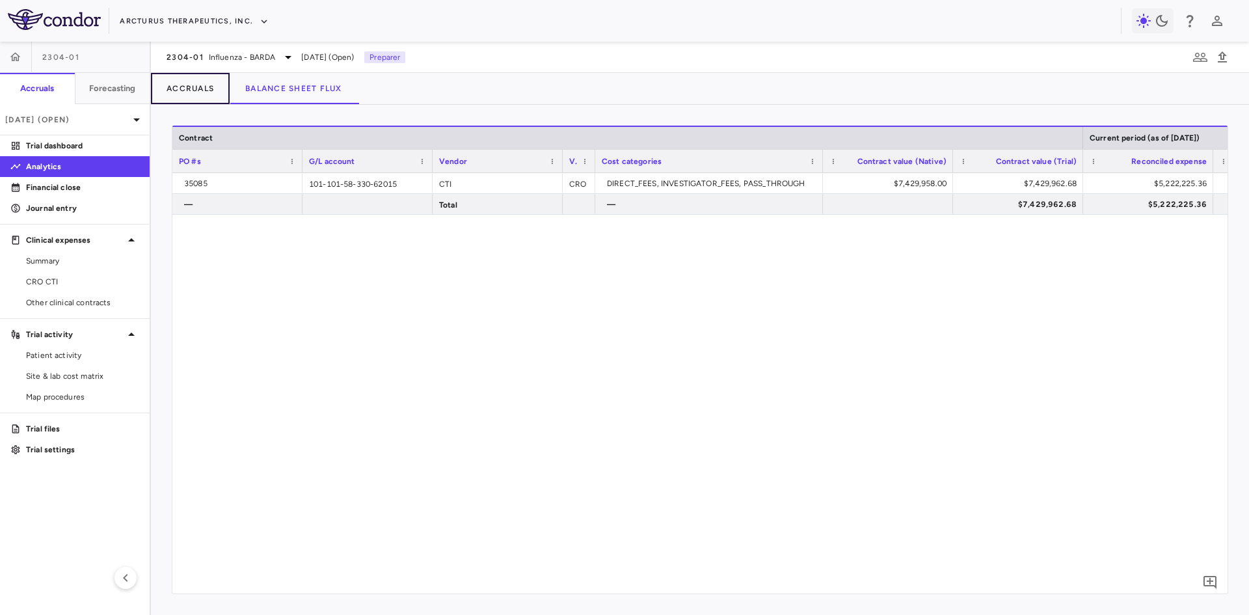
click at [186, 80] on button "Accruals" at bounding box center [190, 88] width 79 height 31
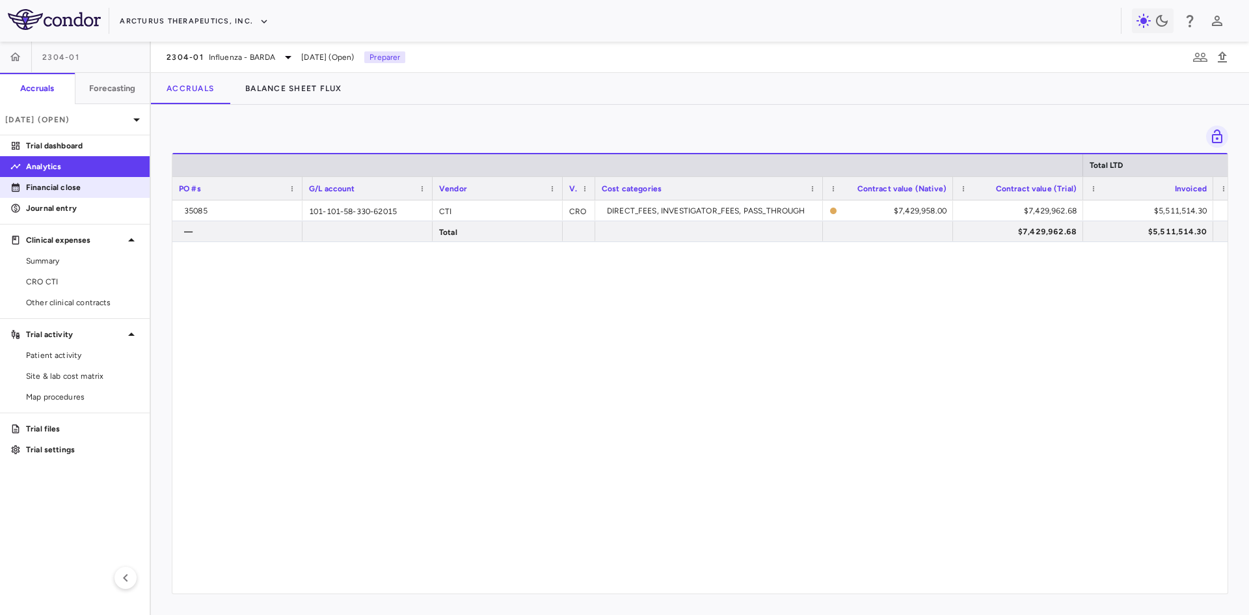
click at [68, 185] on p "Financial close" at bounding box center [82, 187] width 113 height 12
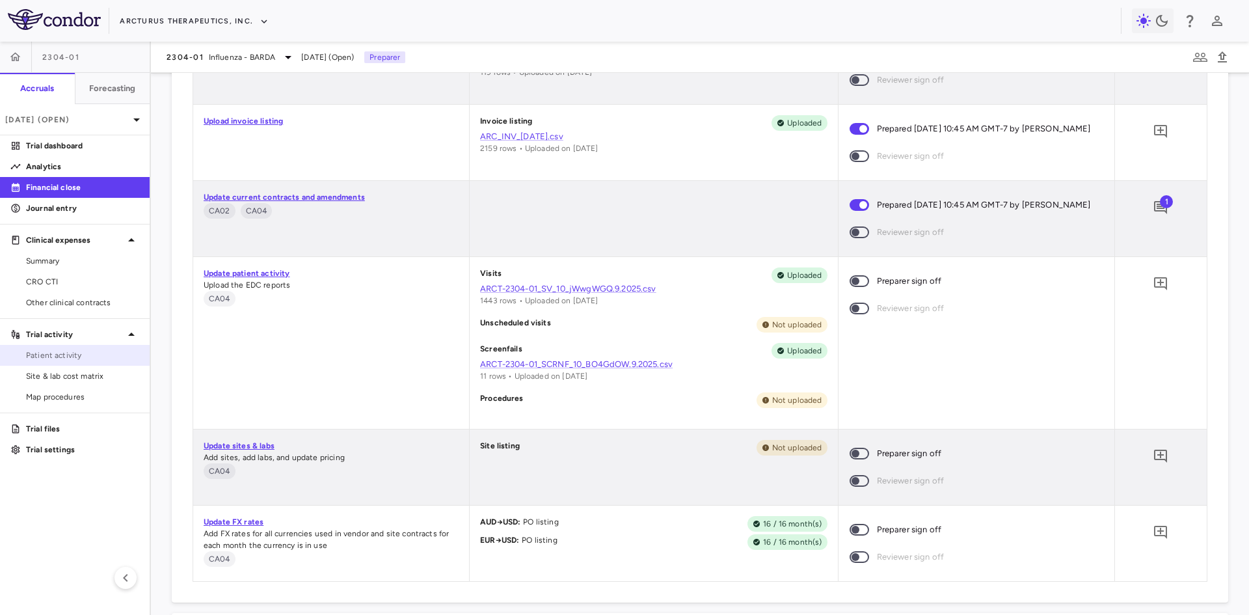
click at [77, 355] on span "Patient activity" at bounding box center [82, 355] width 113 height 12
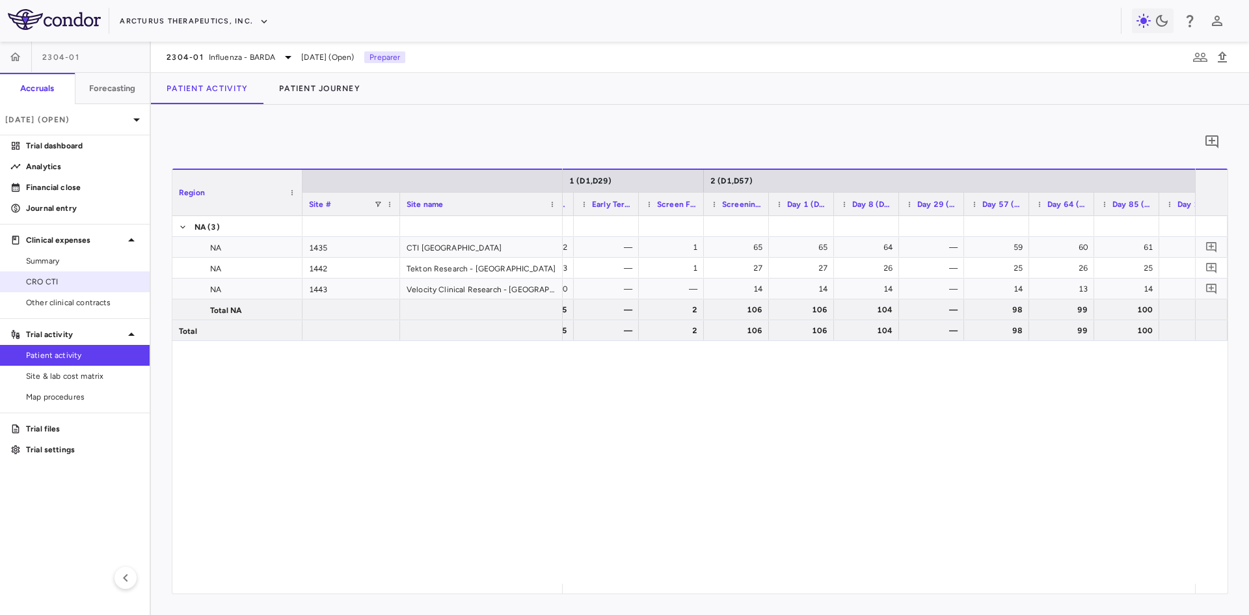
click at [72, 282] on span "CRO CTI" at bounding box center [82, 282] width 113 height 12
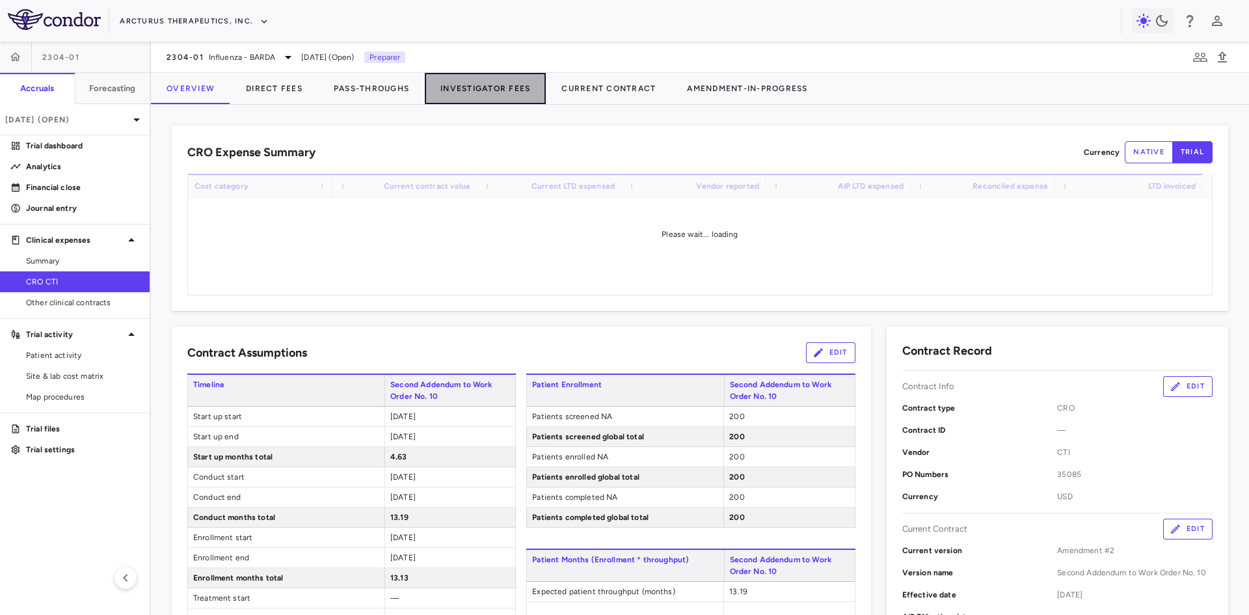
click at [512, 89] on button "Investigator Fees" at bounding box center [485, 88] width 121 height 31
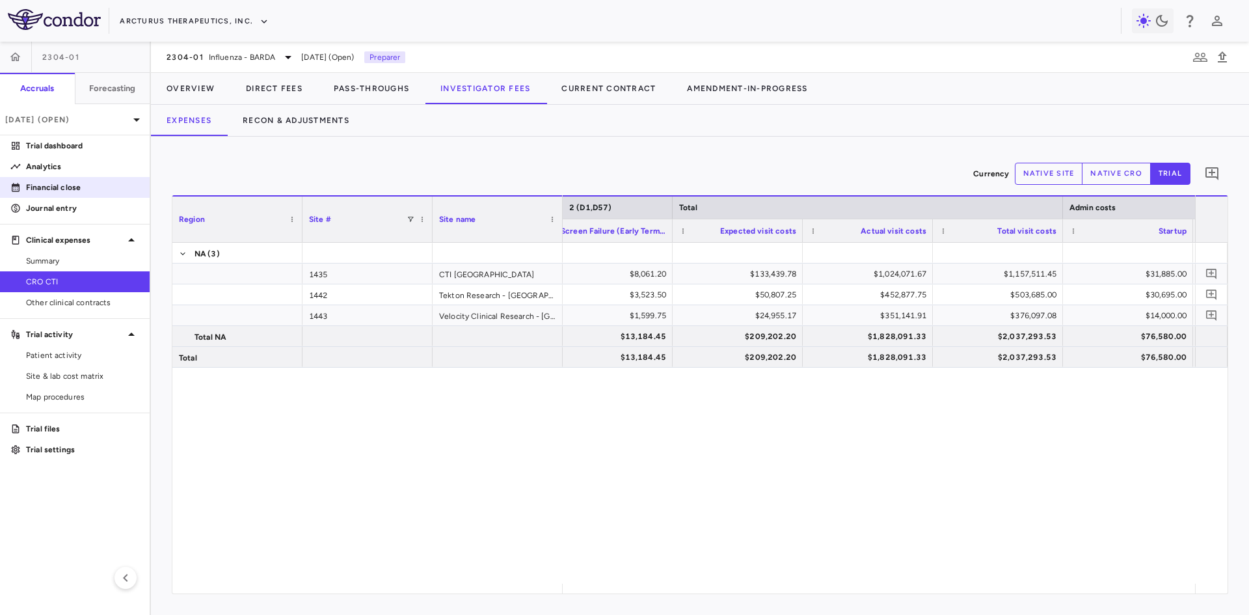
click at [48, 185] on p "Financial close" at bounding box center [82, 187] width 113 height 12
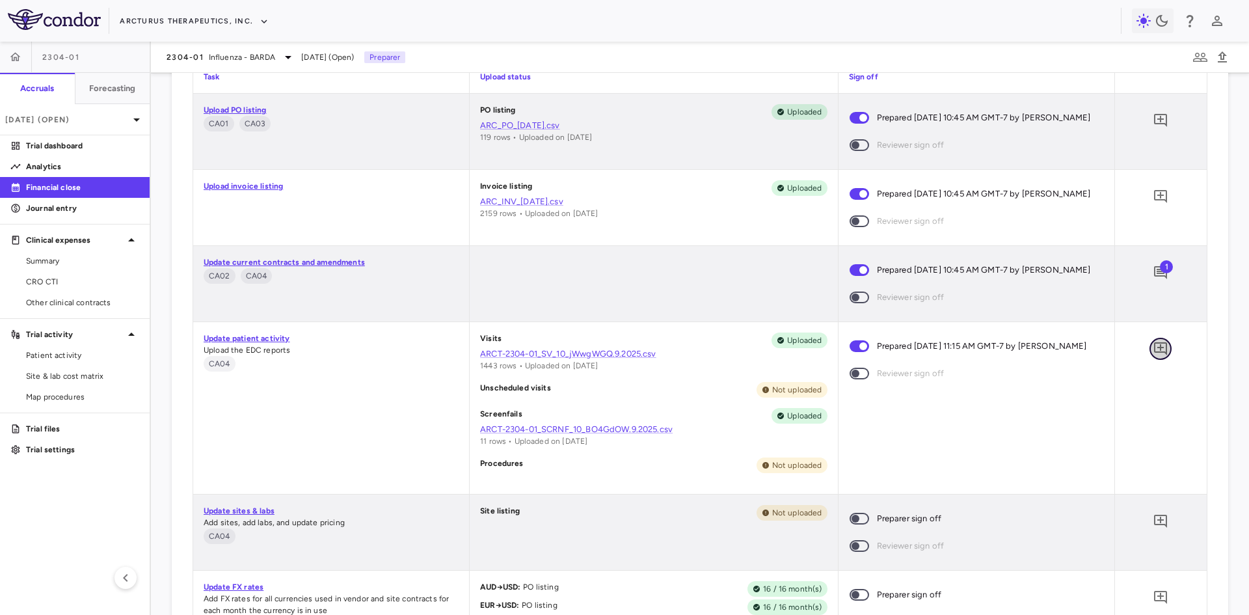
click at [1152, 351] on icon "Add comment" at bounding box center [1160, 349] width 16 height 16
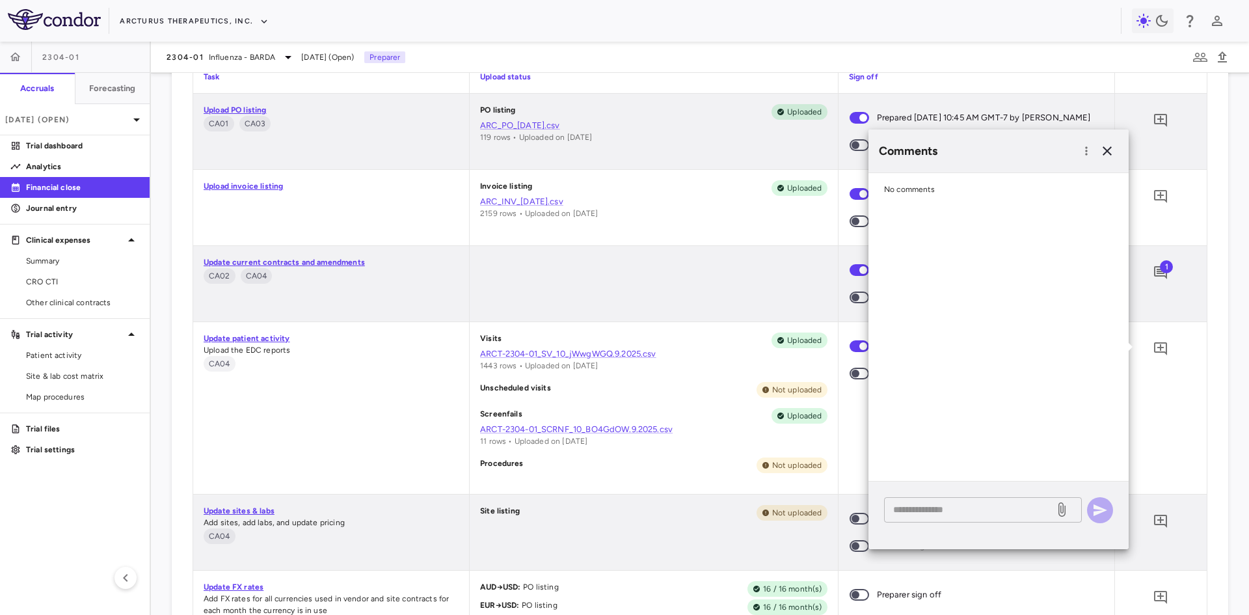
click at [962, 510] on textarea at bounding box center [969, 509] width 152 height 14
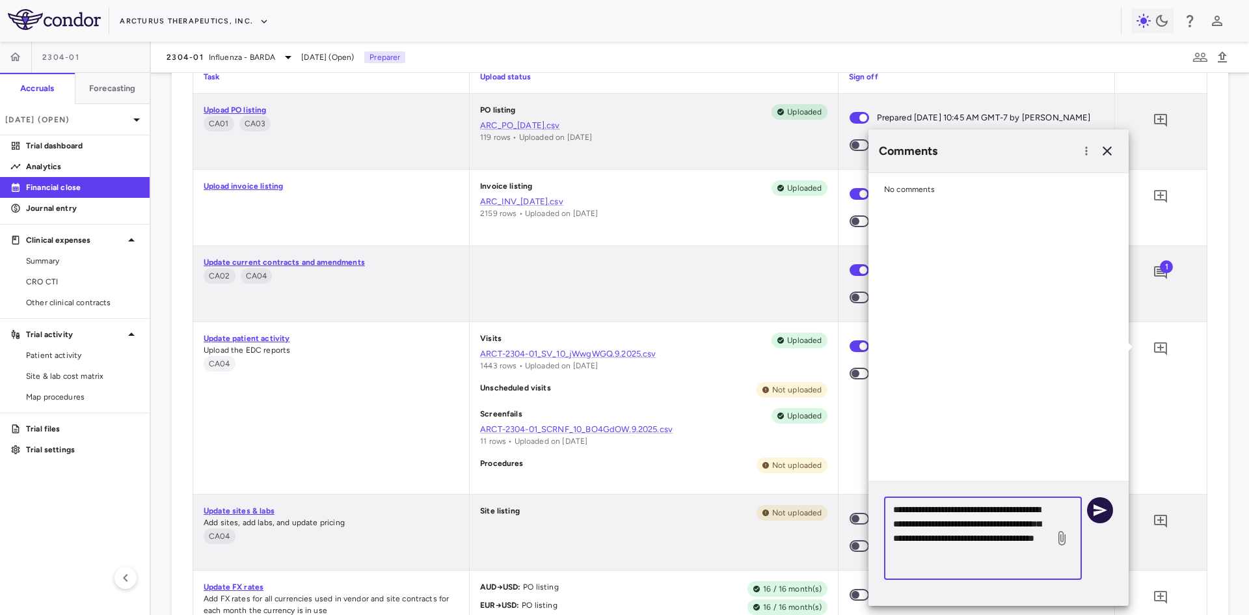
type textarea "**********"
click at [1096, 509] on icon "button" at bounding box center [1100, 510] width 16 height 16
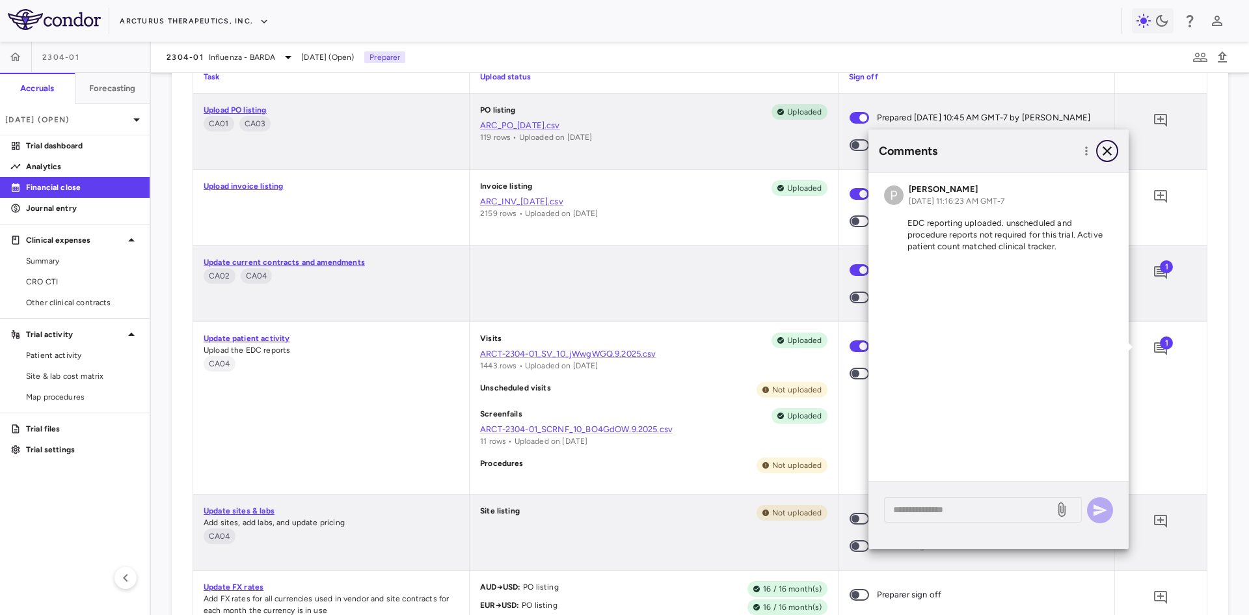
click at [1109, 151] on icon "button" at bounding box center [1107, 151] width 16 height 16
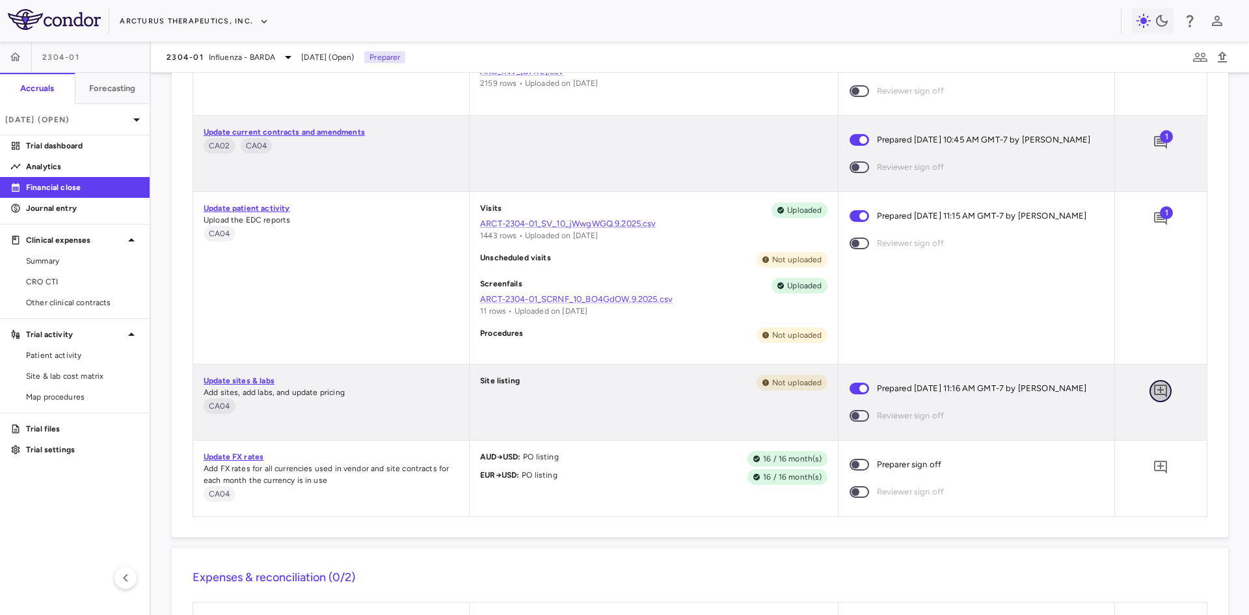
click at [1154, 392] on icon "Add comment" at bounding box center [1160, 390] width 13 height 13
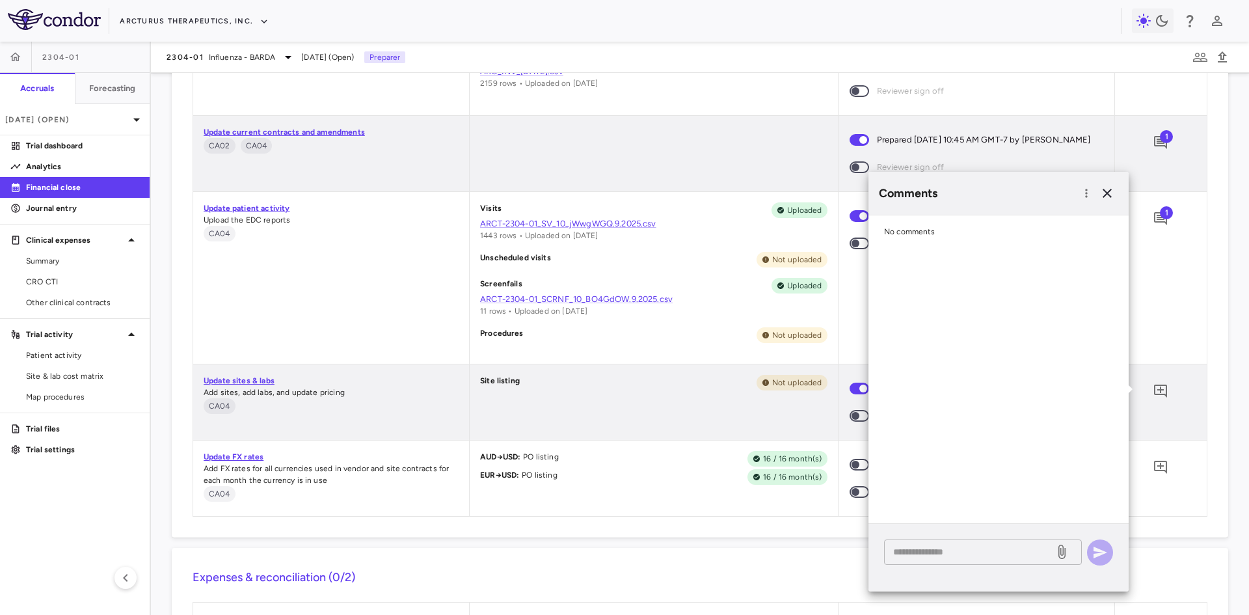
click at [920, 551] on textarea at bounding box center [969, 551] width 152 height 14
type textarea "**********"
click at [1095, 550] on icon "button" at bounding box center [1100, 552] width 14 height 12
click at [1104, 192] on icon "button" at bounding box center [1107, 193] width 16 height 16
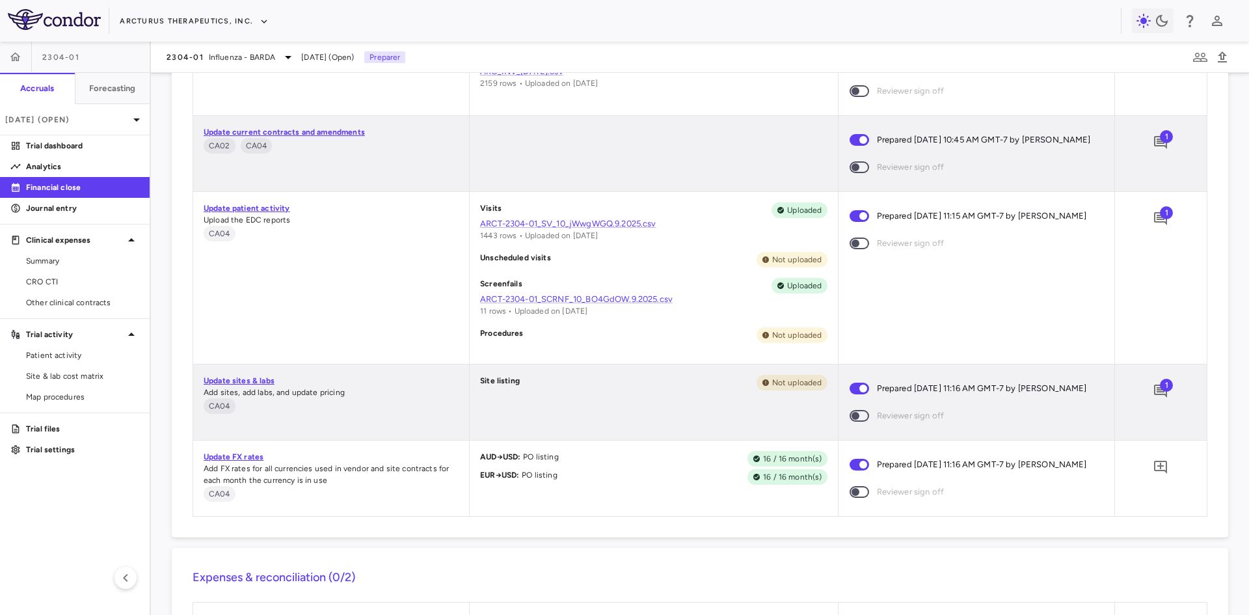
scroll to position [780, 0]
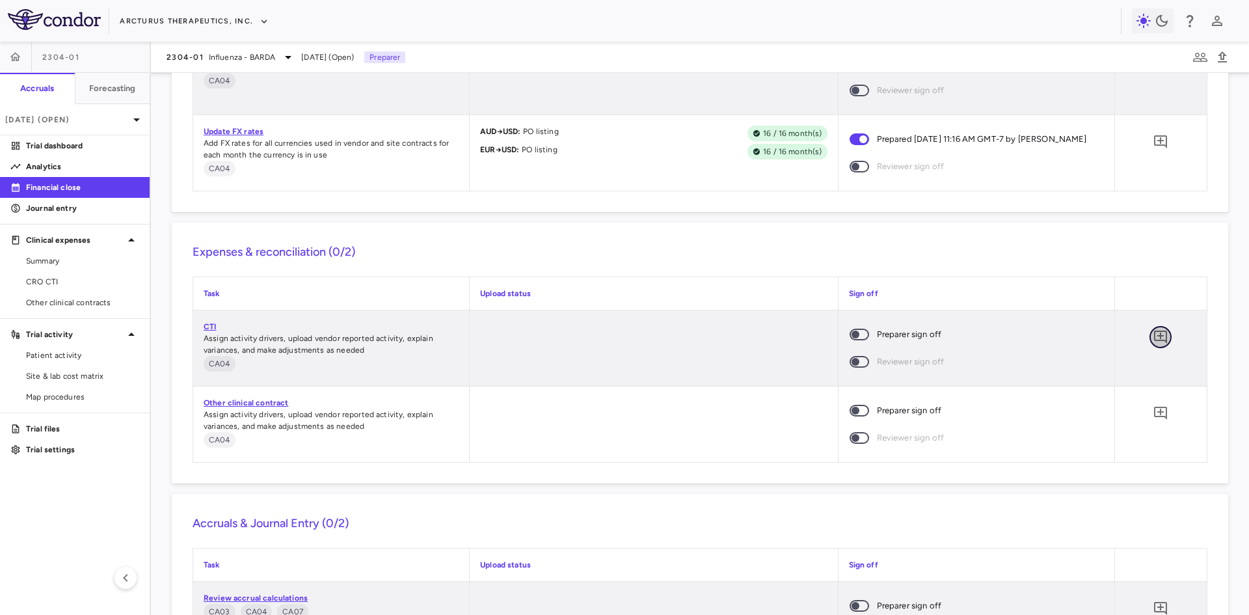
click at [1152, 337] on icon "Add comment" at bounding box center [1160, 337] width 16 height 16
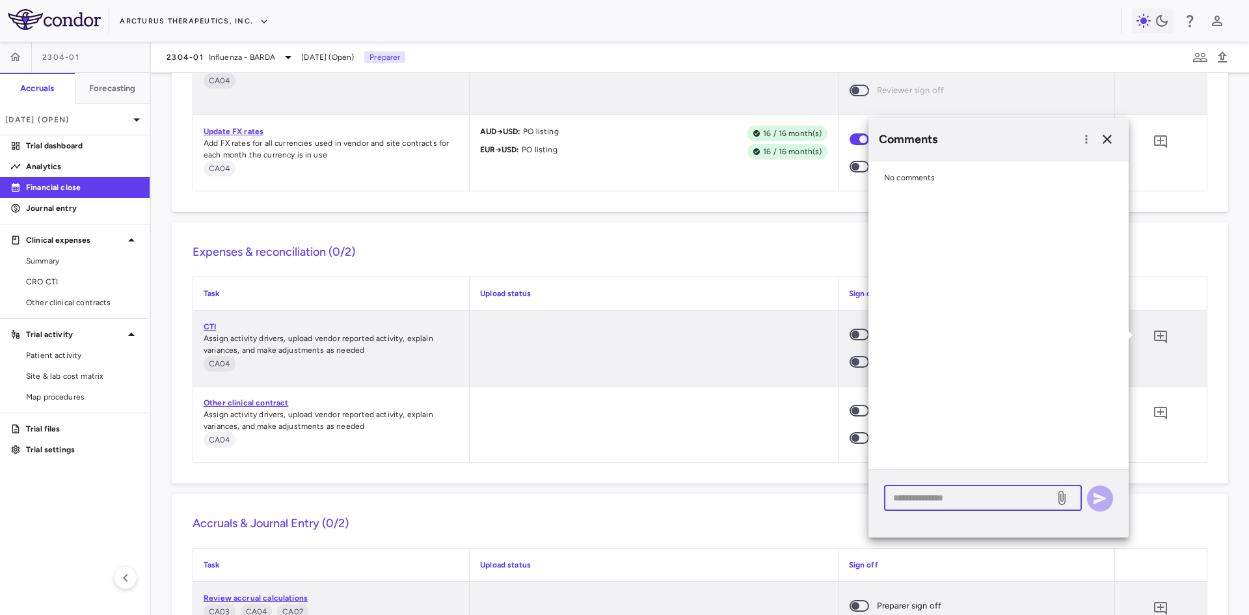
click at [950, 499] on textarea at bounding box center [969, 497] width 152 height 14
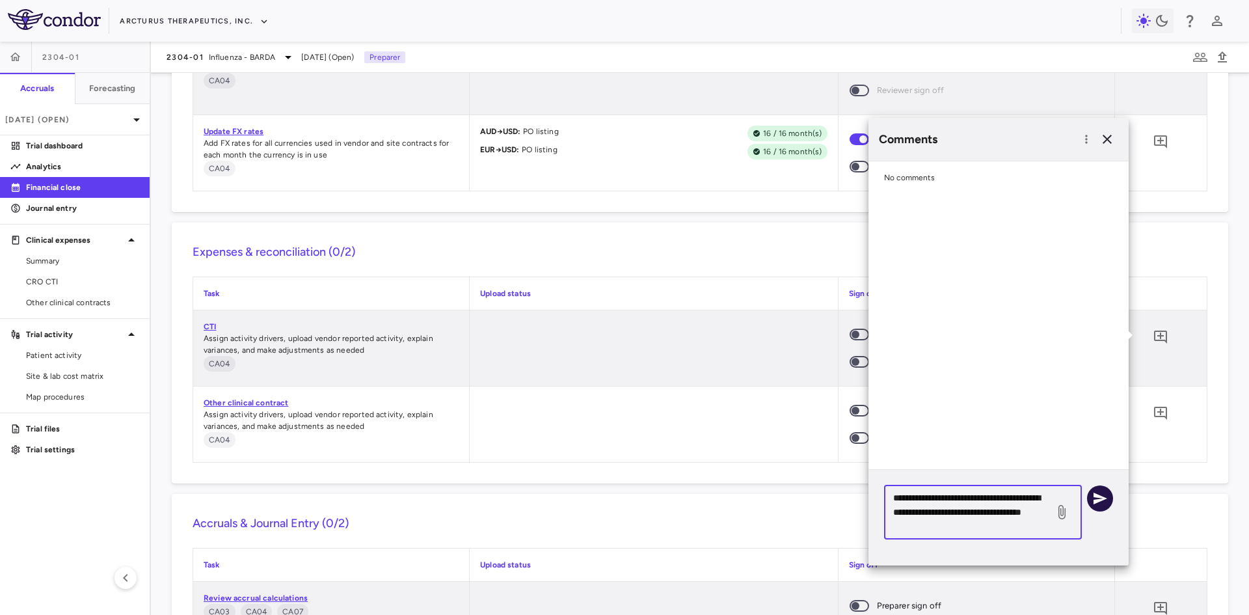
type textarea "**********"
click at [1101, 500] on icon "button" at bounding box center [1100, 498] width 14 height 12
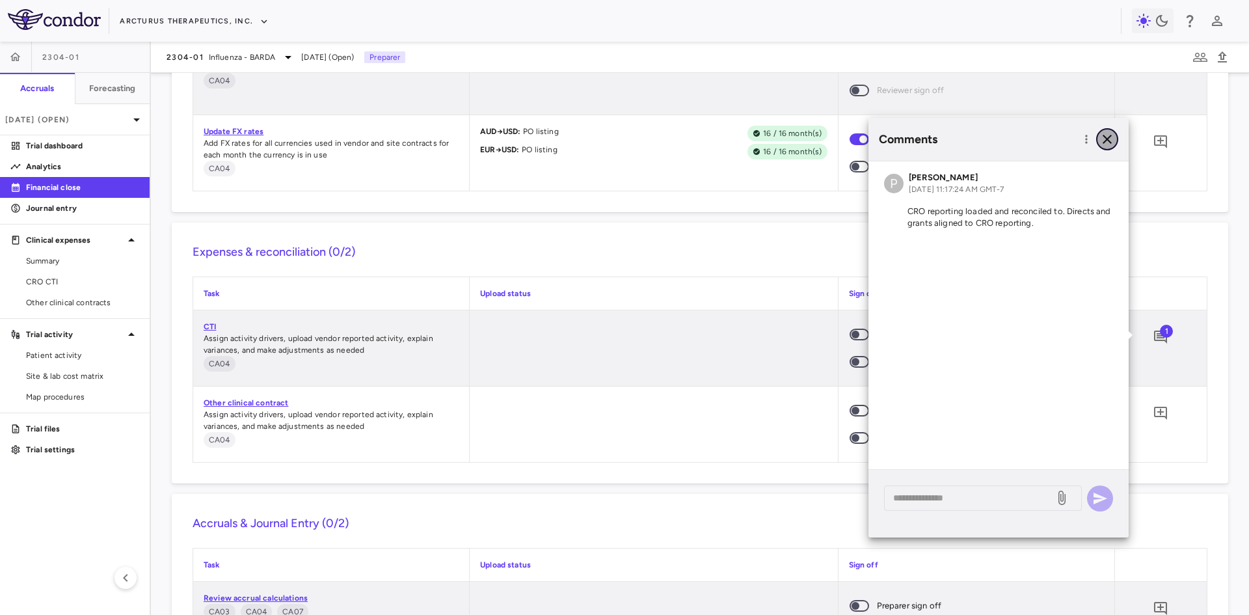
click at [1109, 140] on icon "button" at bounding box center [1106, 139] width 9 height 9
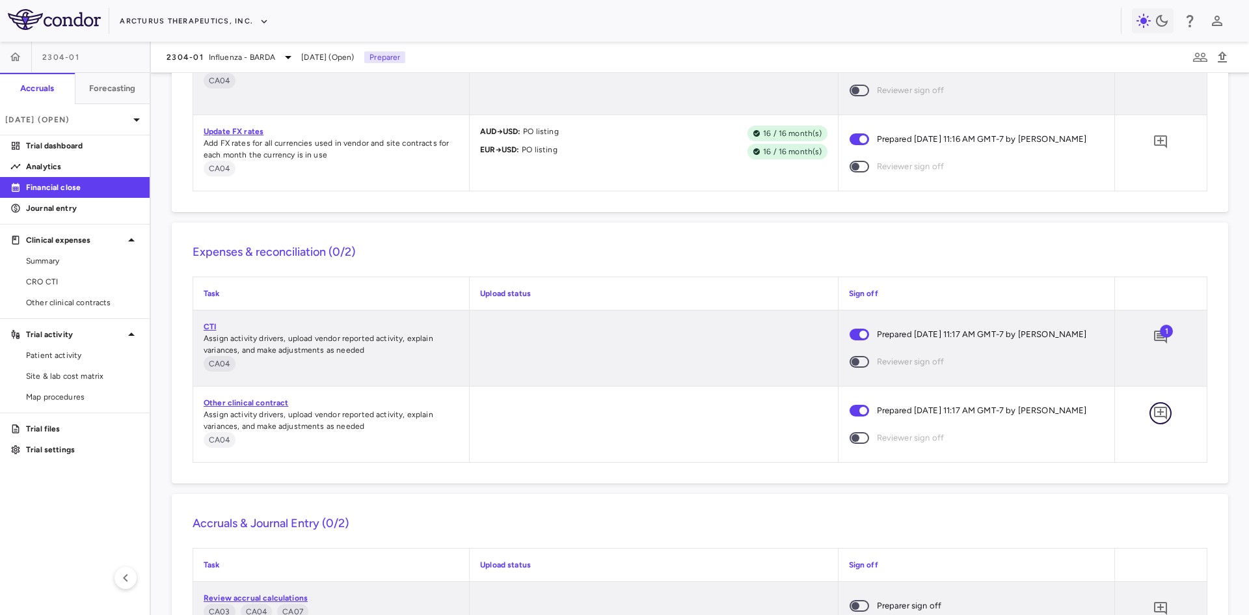
click at [1154, 410] on icon "Add comment" at bounding box center [1160, 412] width 13 height 13
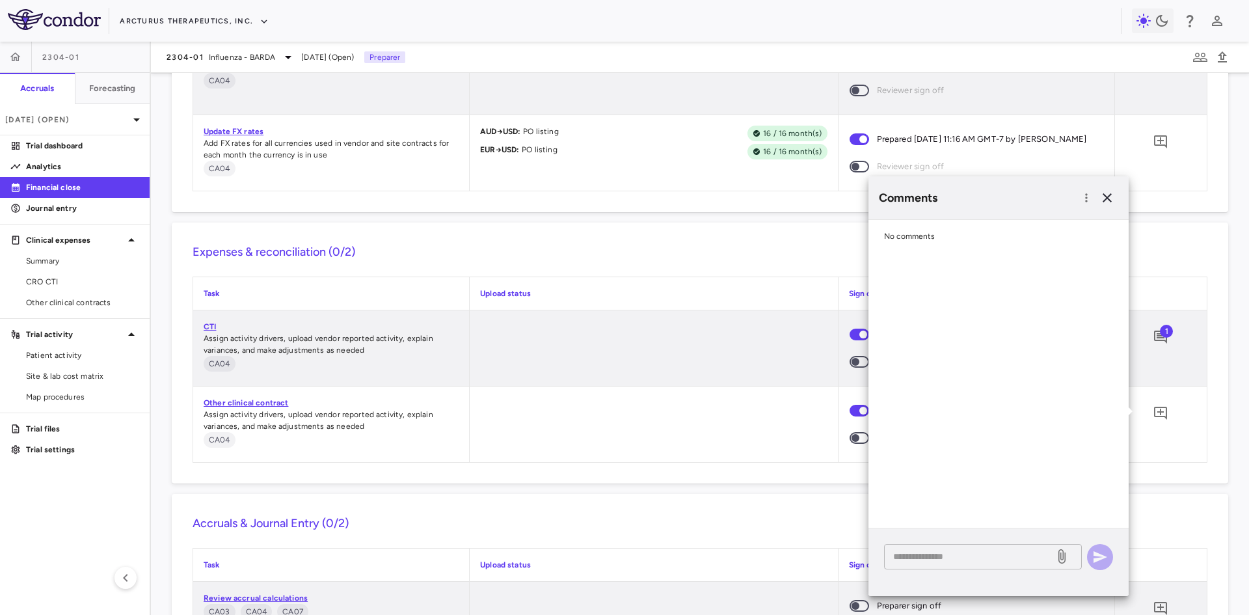
click at [948, 561] on textarea at bounding box center [969, 556] width 152 height 14
type textarea "***"
click at [1106, 557] on icon "button" at bounding box center [1100, 557] width 16 height 16
click at [1109, 202] on icon "button" at bounding box center [1107, 198] width 16 height 16
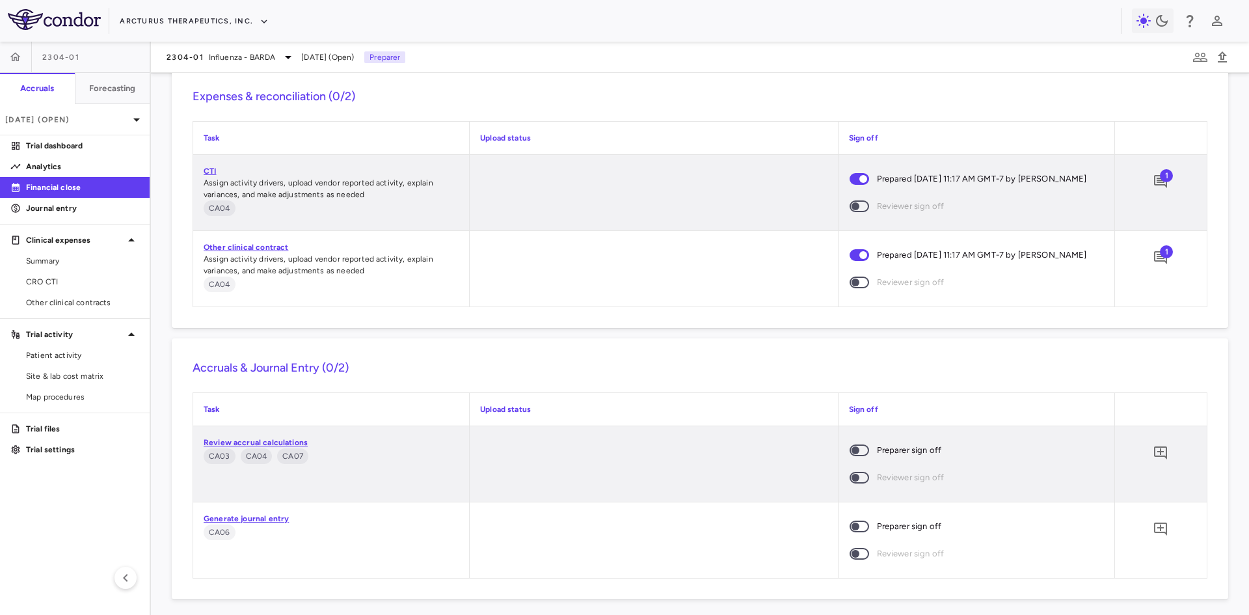
scroll to position [941, 0]
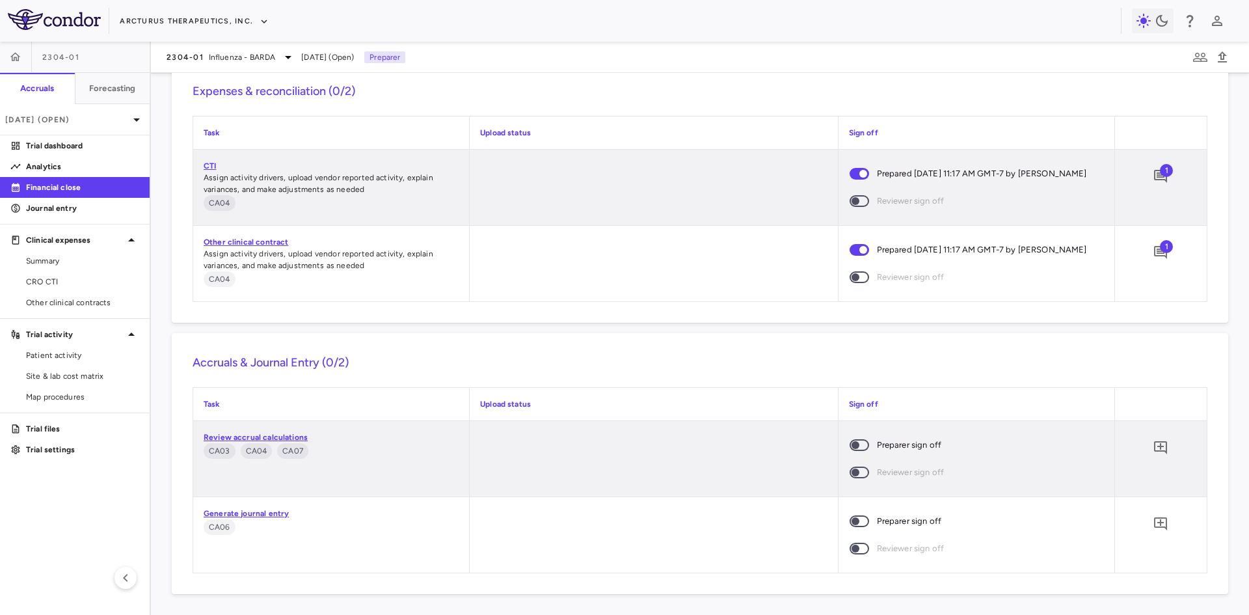
click at [280, 436] on link "Review accrual calculations" at bounding box center [256, 436] width 104 height 9
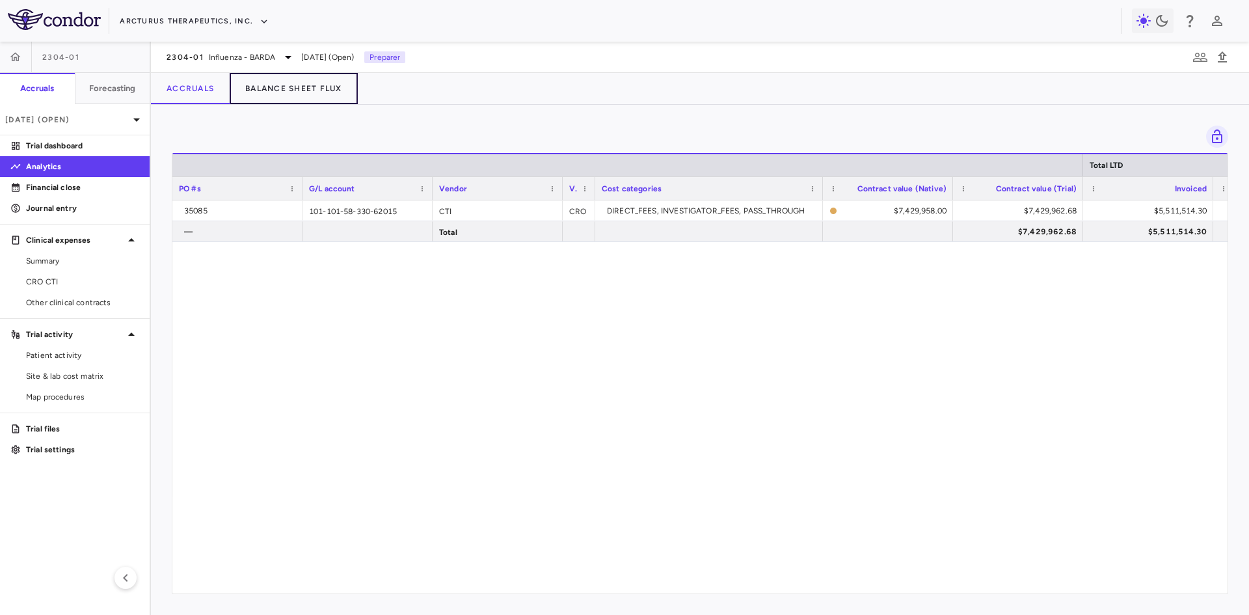
click at [275, 90] on button "Balance Sheet Flux" at bounding box center [294, 88] width 128 height 31
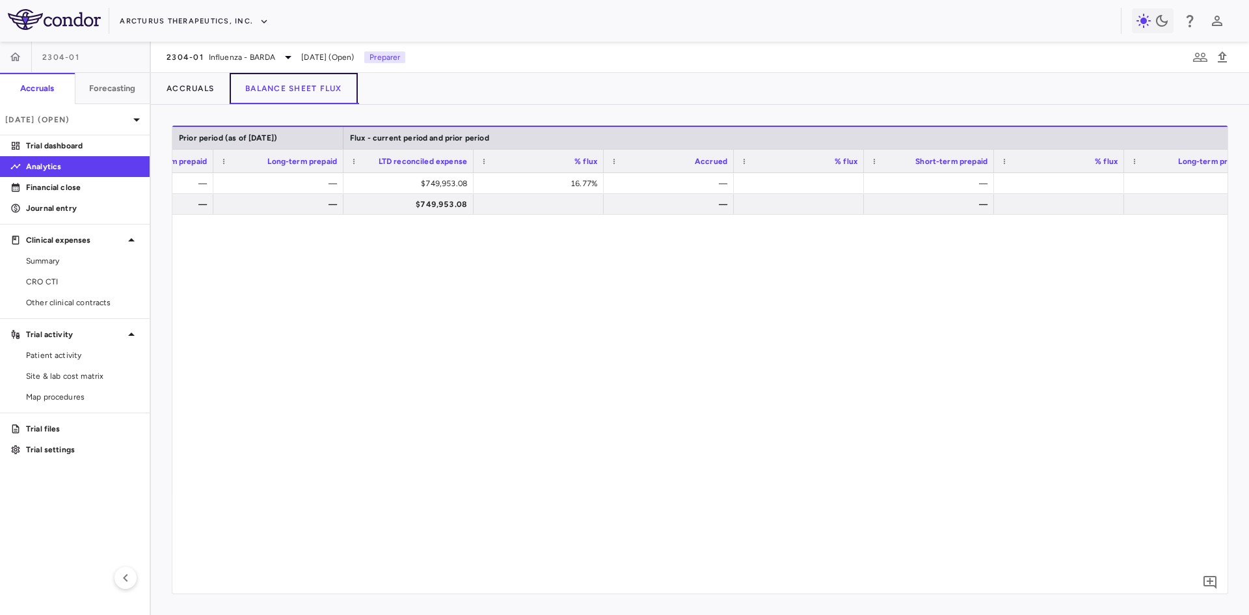
scroll to position [0, 1790]
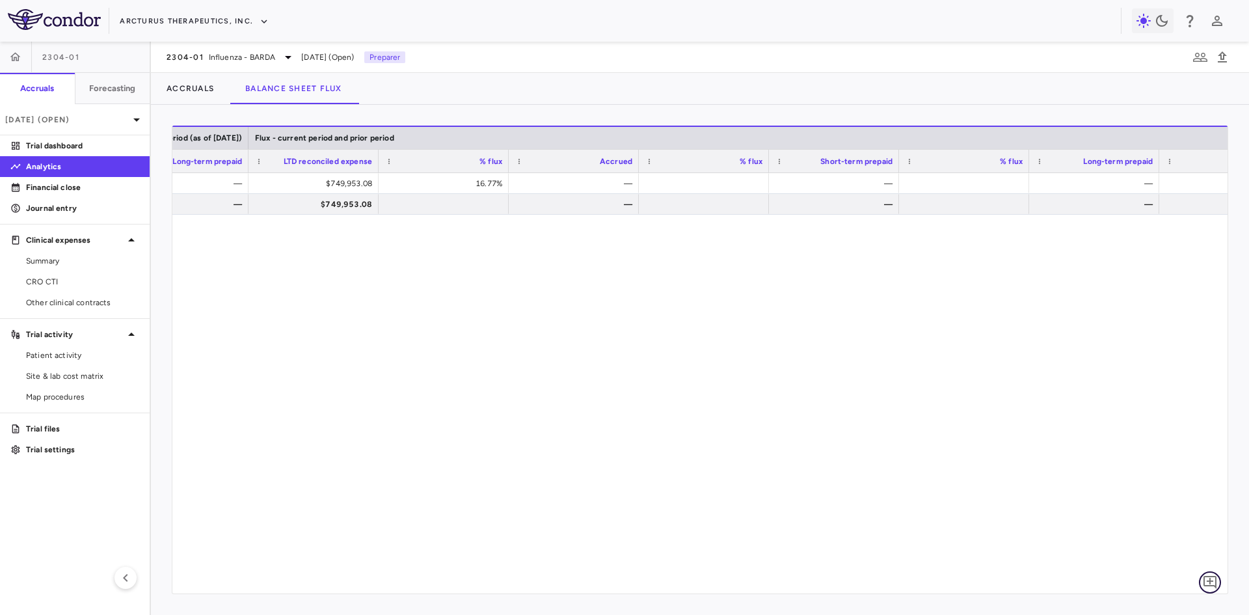
drag, startPoint x: 1210, startPoint y: 583, endPoint x: 1195, endPoint y: 581, distance: 15.7
click at [1210, 582] on icon "Add comment" at bounding box center [1209, 582] width 13 height 13
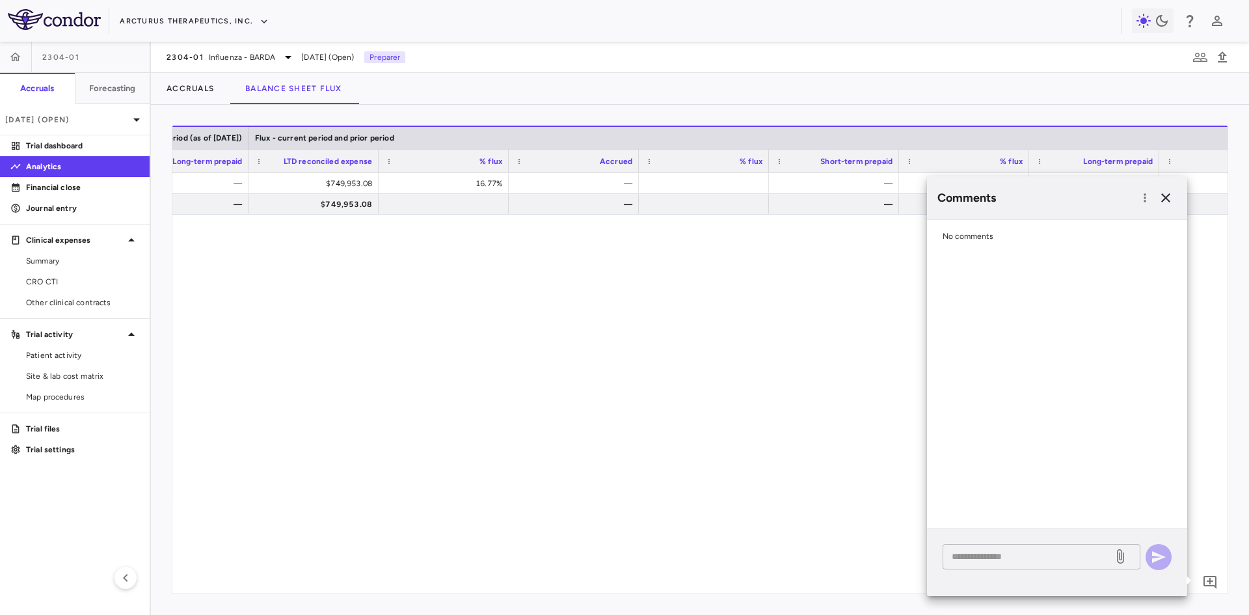
click at [986, 553] on textarea at bounding box center [1027, 556] width 152 height 14
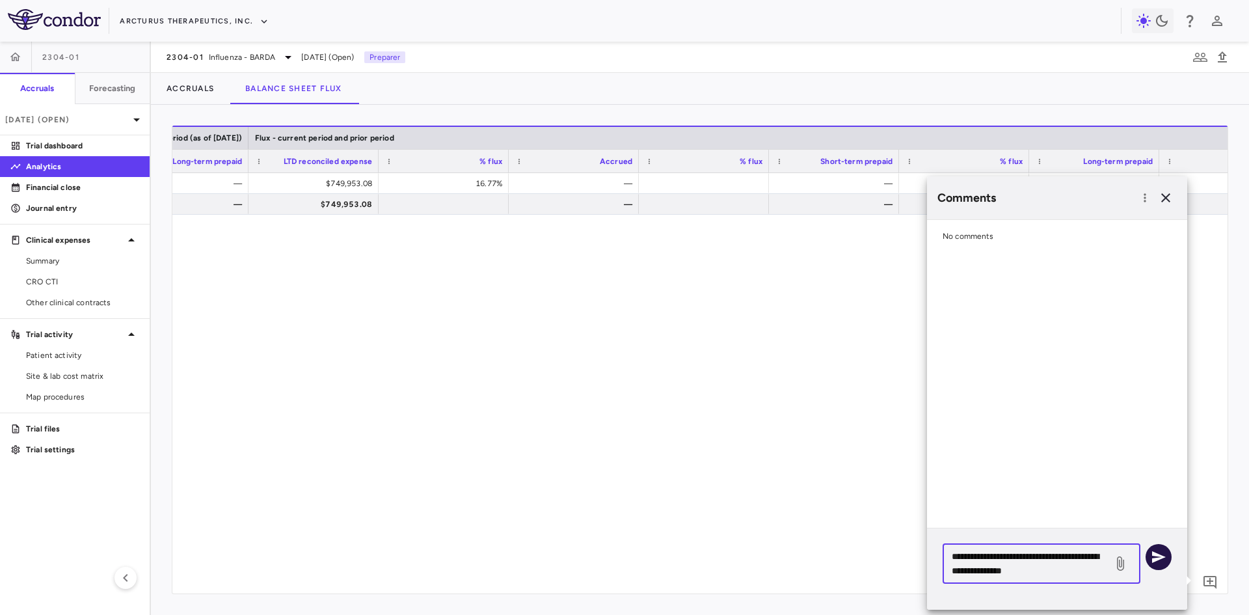
type textarea "**********"
click at [1162, 555] on icon "button" at bounding box center [1158, 557] width 16 height 16
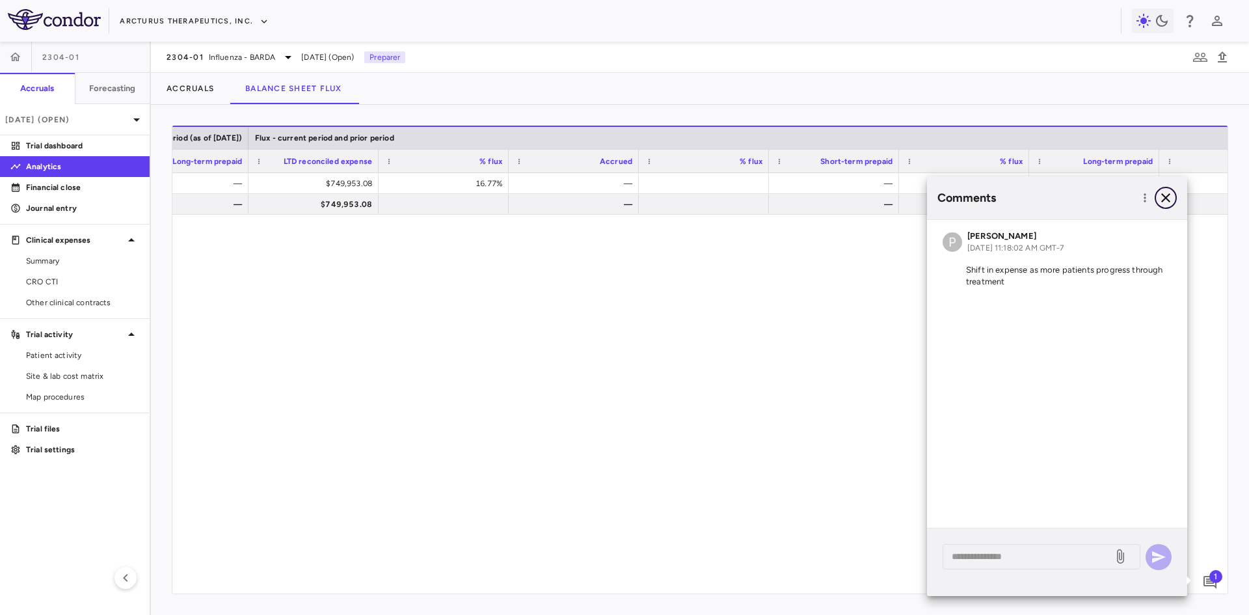
click at [1164, 198] on icon "button" at bounding box center [1166, 198] width 16 height 16
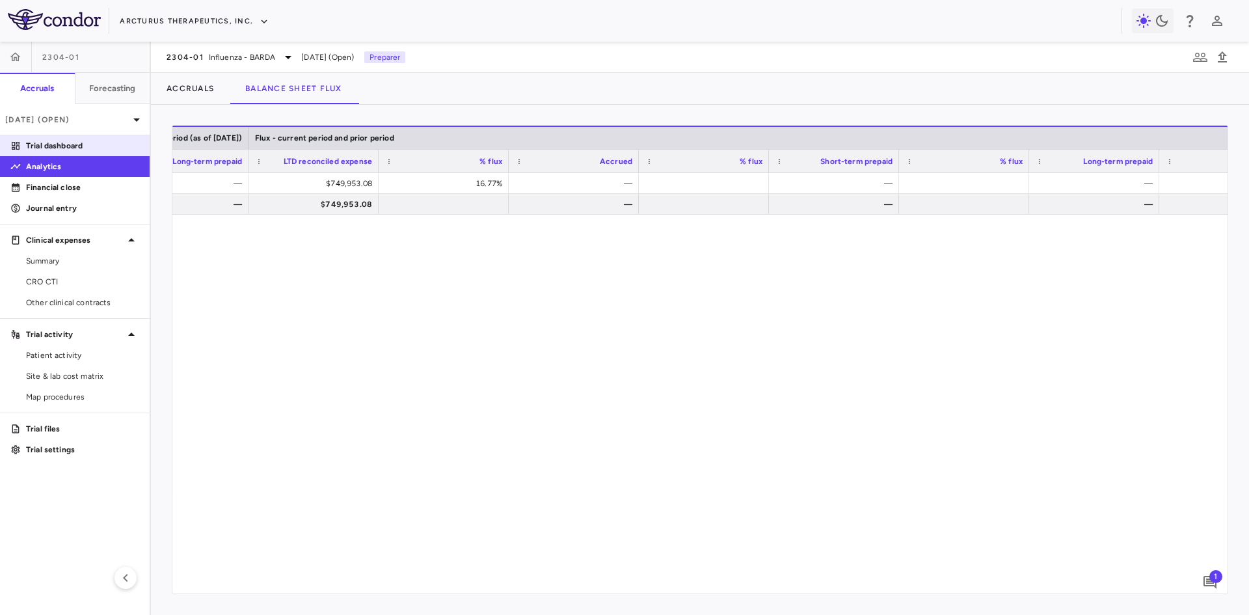
click at [75, 149] on p "Trial dashboard" at bounding box center [82, 146] width 113 height 12
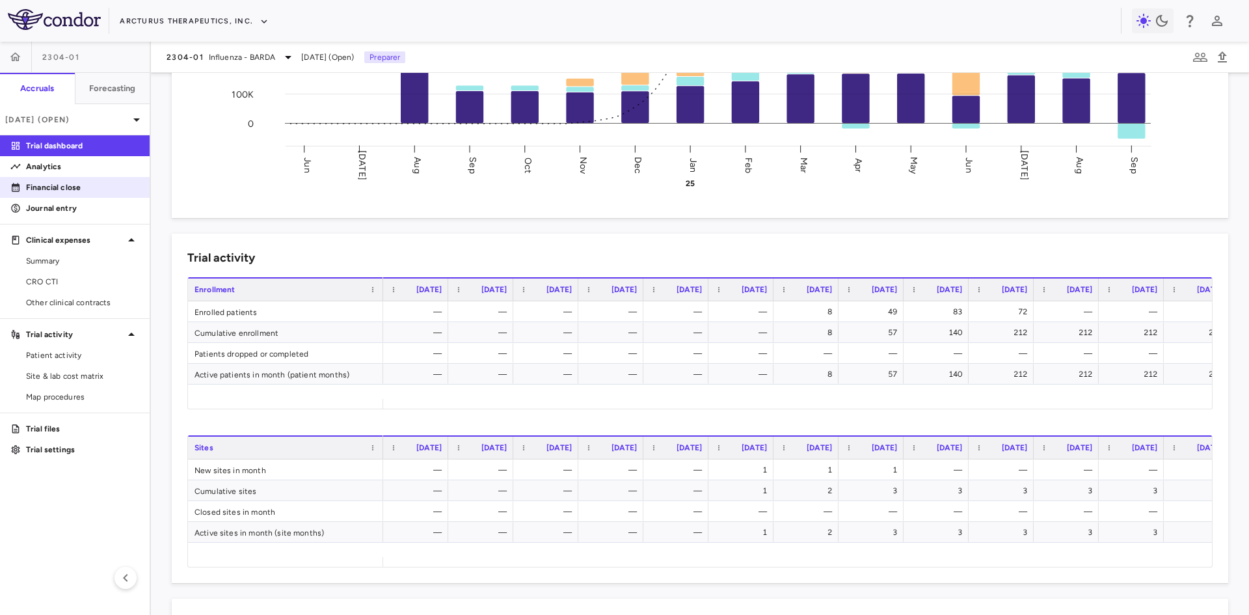
click at [51, 183] on p "Financial close" at bounding box center [82, 187] width 113 height 12
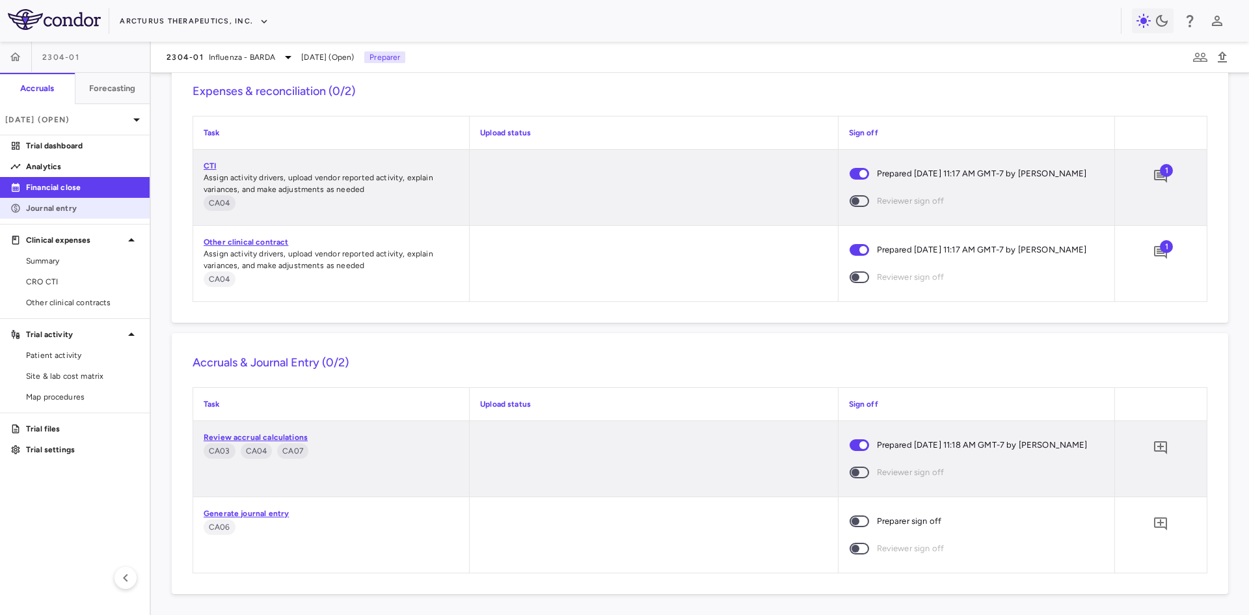
drag, startPoint x: 71, startPoint y: 209, endPoint x: 86, endPoint y: 211, distance: 15.1
click at [72, 209] on p "Journal entry" at bounding box center [82, 208] width 113 height 12
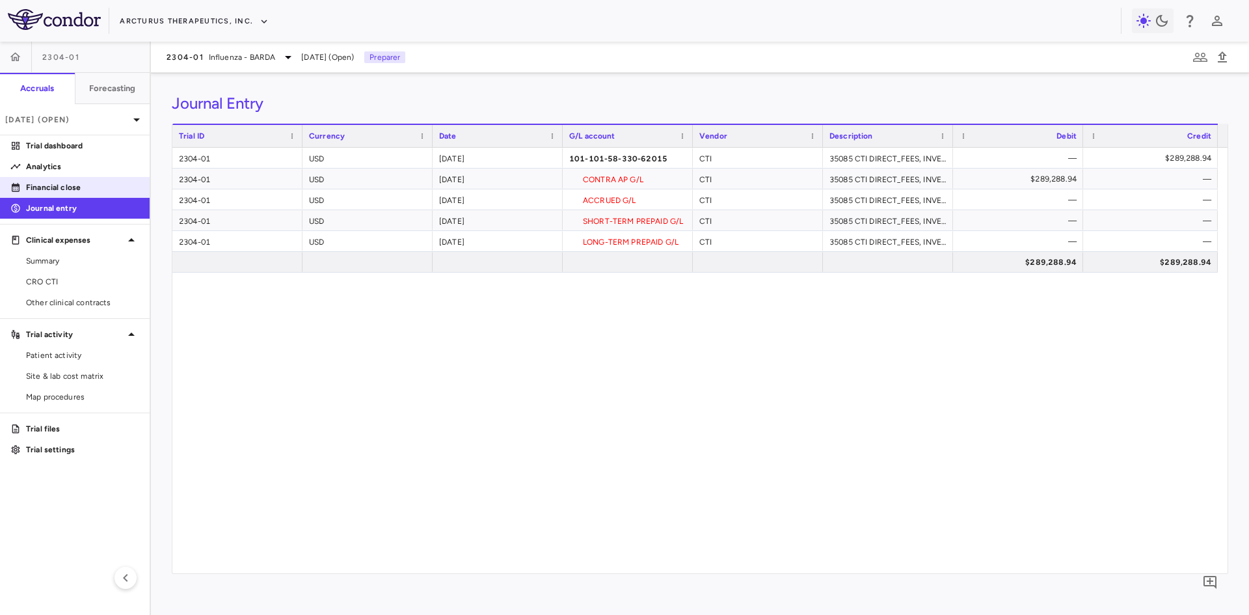
click at [54, 187] on p "Financial close" at bounding box center [82, 187] width 113 height 12
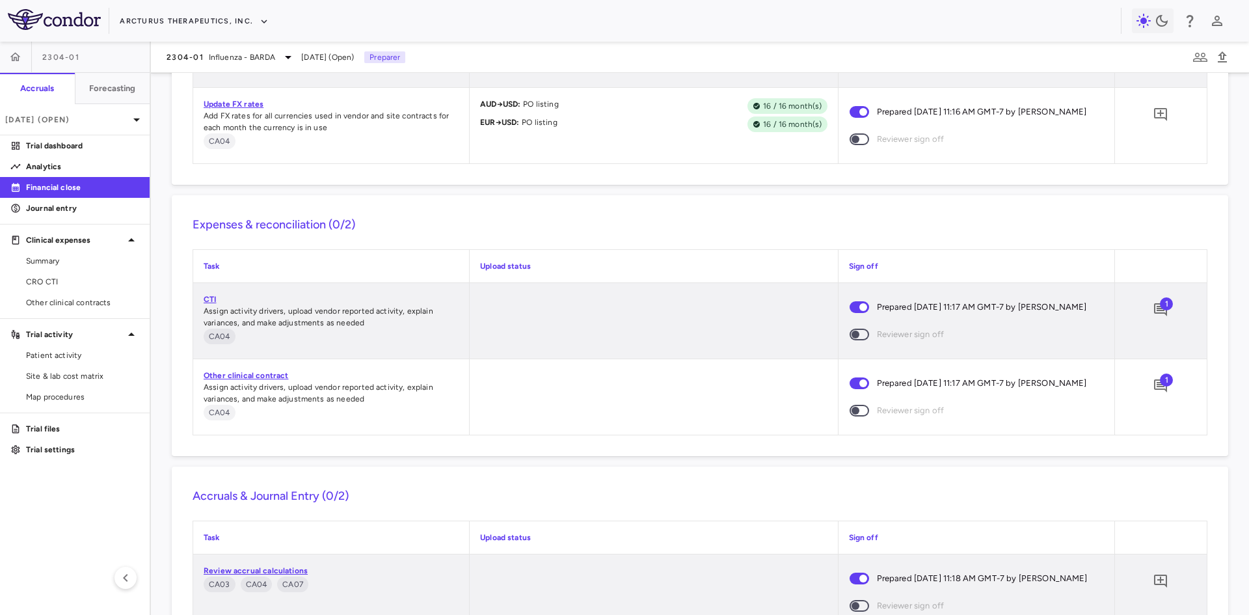
scroll to position [941, 0]
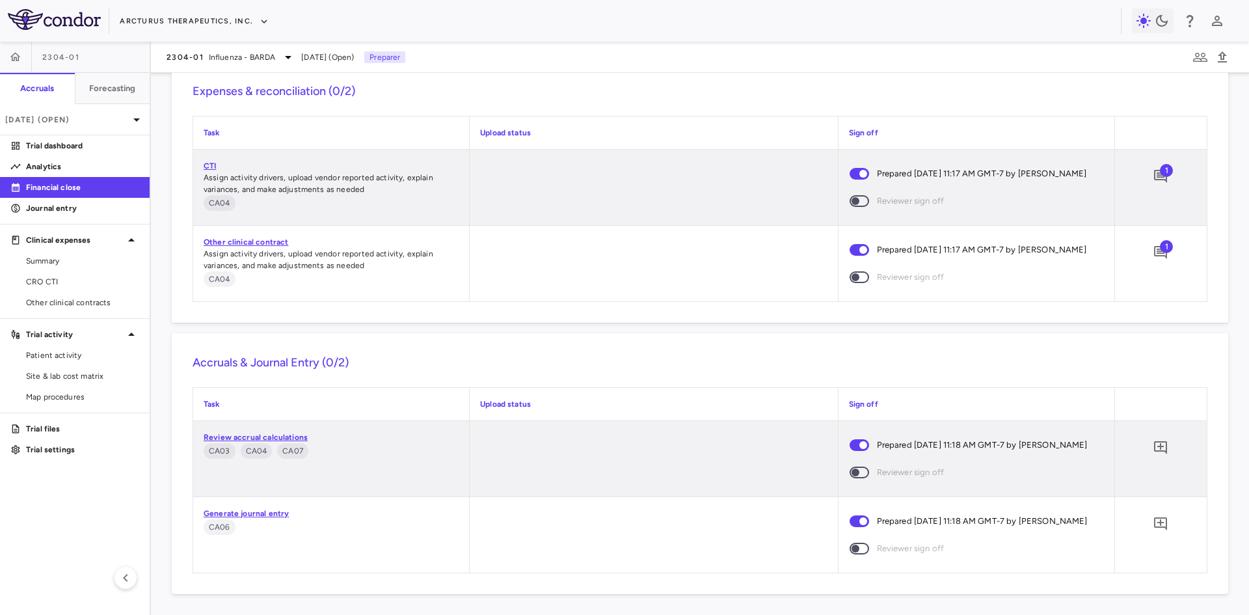
click at [575, 314] on div "Expenses & reconciliation (0/2) Task Upload status Sign off CTI Assign activity…" at bounding box center [700, 192] width 1056 height 261
click at [200, 57] on span "2304-01" at bounding box center [184, 57] width 37 height 10
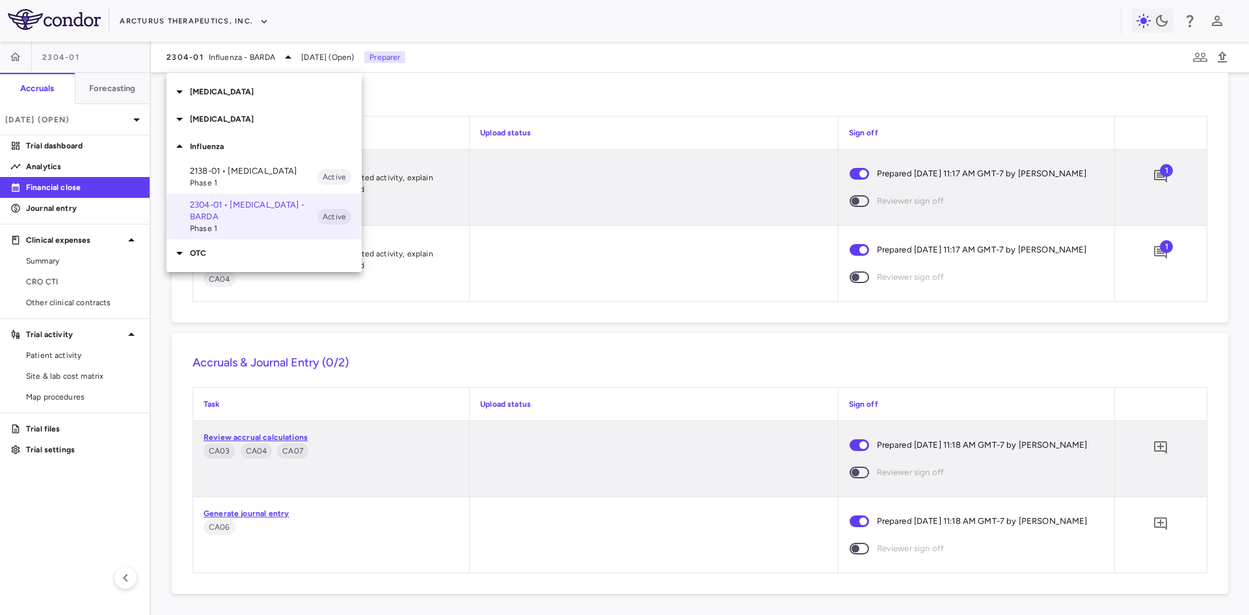
click at [208, 85] on div "[MEDICAL_DATA]" at bounding box center [263, 91] width 195 height 27
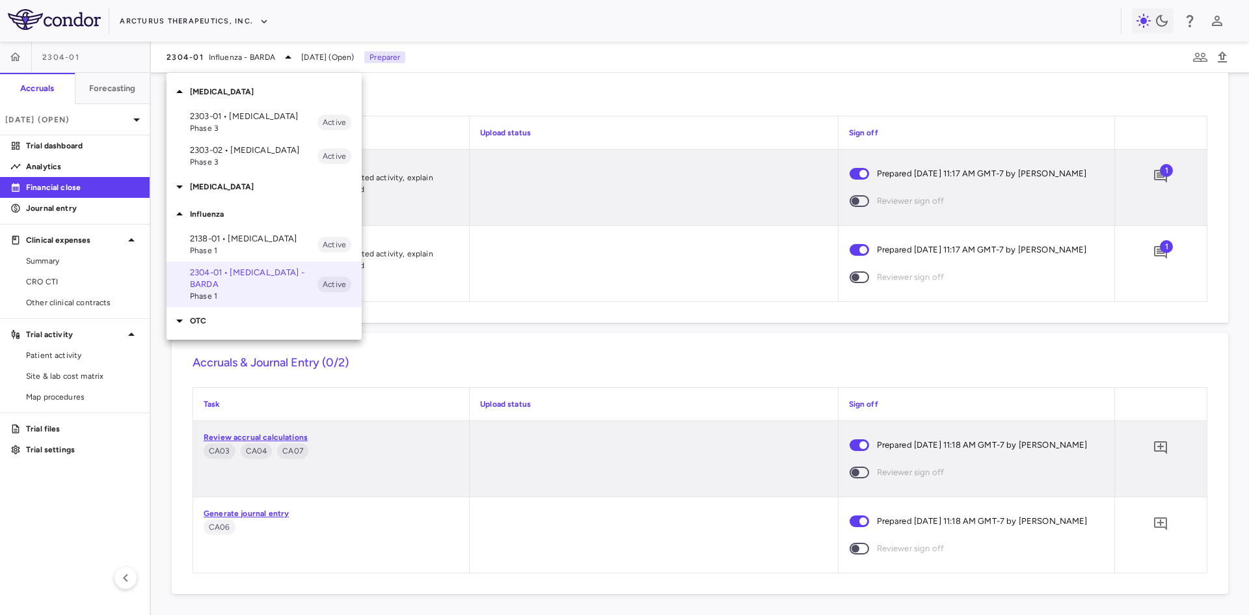
click at [235, 119] on p "2303-01 • [MEDICAL_DATA]" at bounding box center [253, 117] width 127 height 12
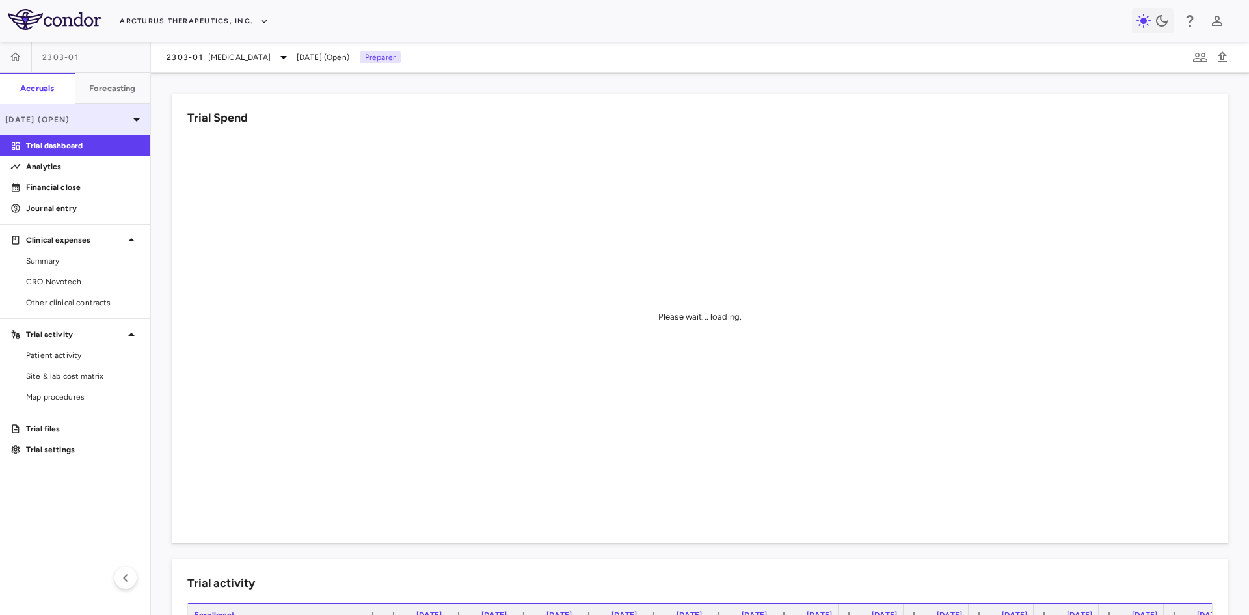
click at [52, 120] on p "[DATE] (Open)" at bounding box center [67, 120] width 124 height 12
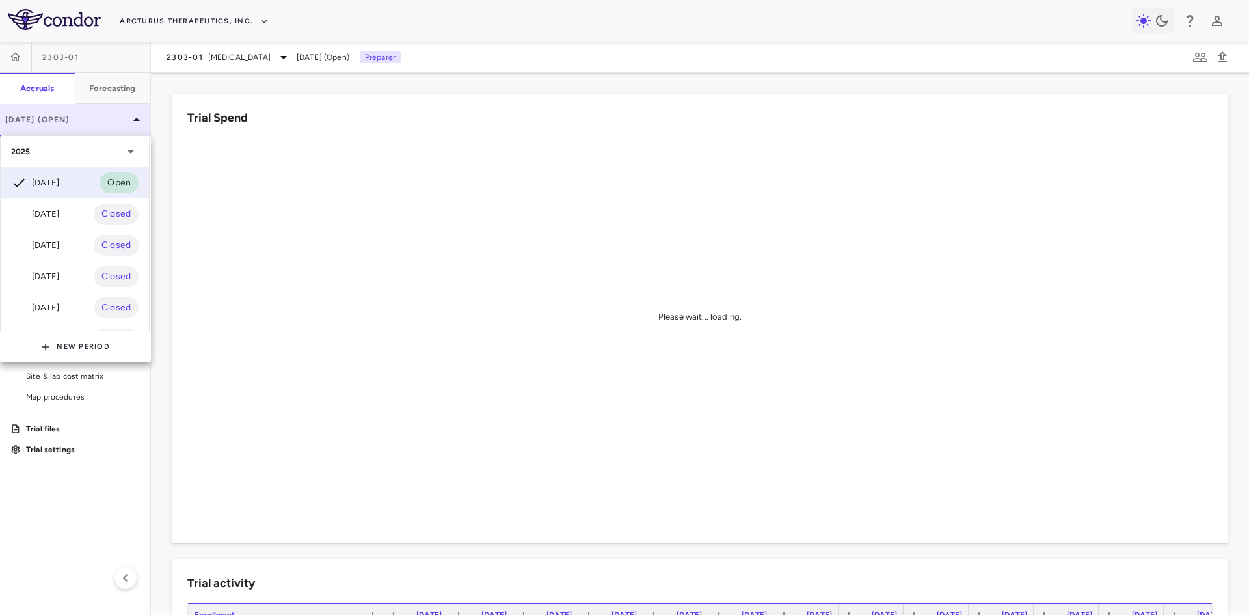
click at [52, 120] on div at bounding box center [624, 307] width 1249 height 615
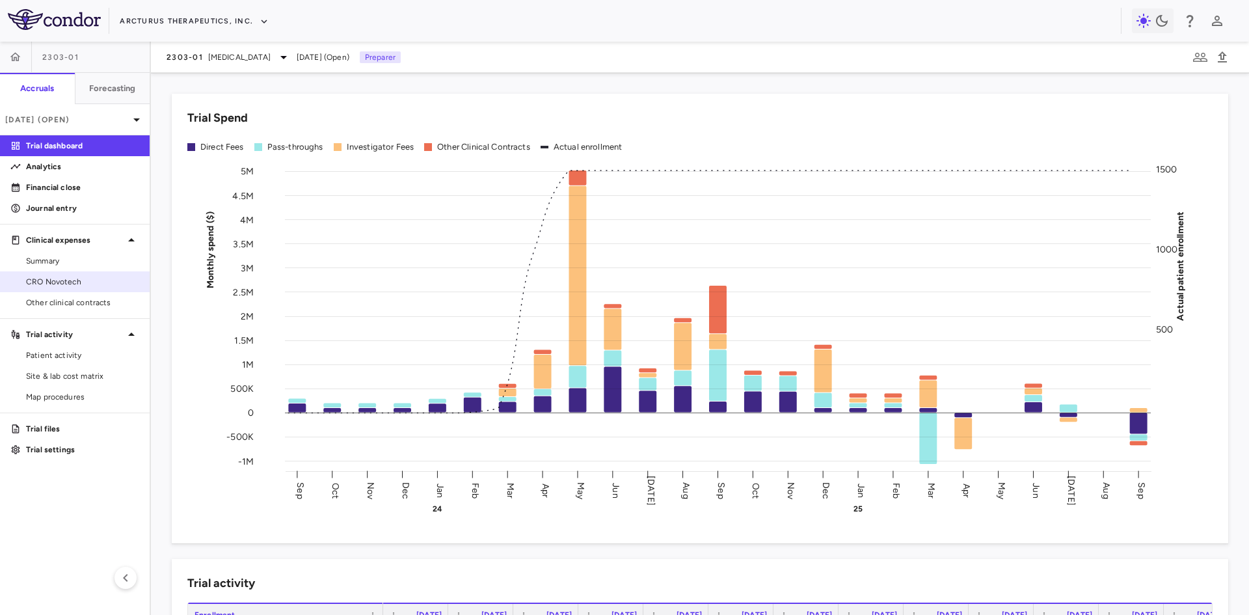
click at [73, 282] on span "CRO Novotech" at bounding box center [82, 282] width 113 height 12
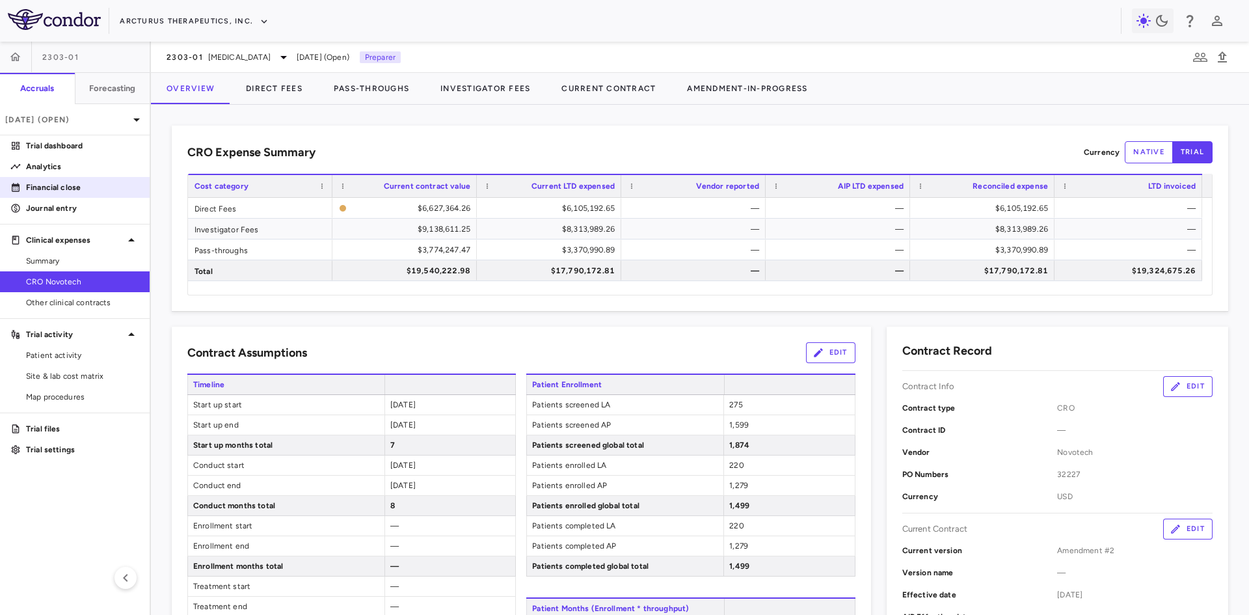
click at [66, 187] on p "Financial close" at bounding box center [82, 187] width 113 height 12
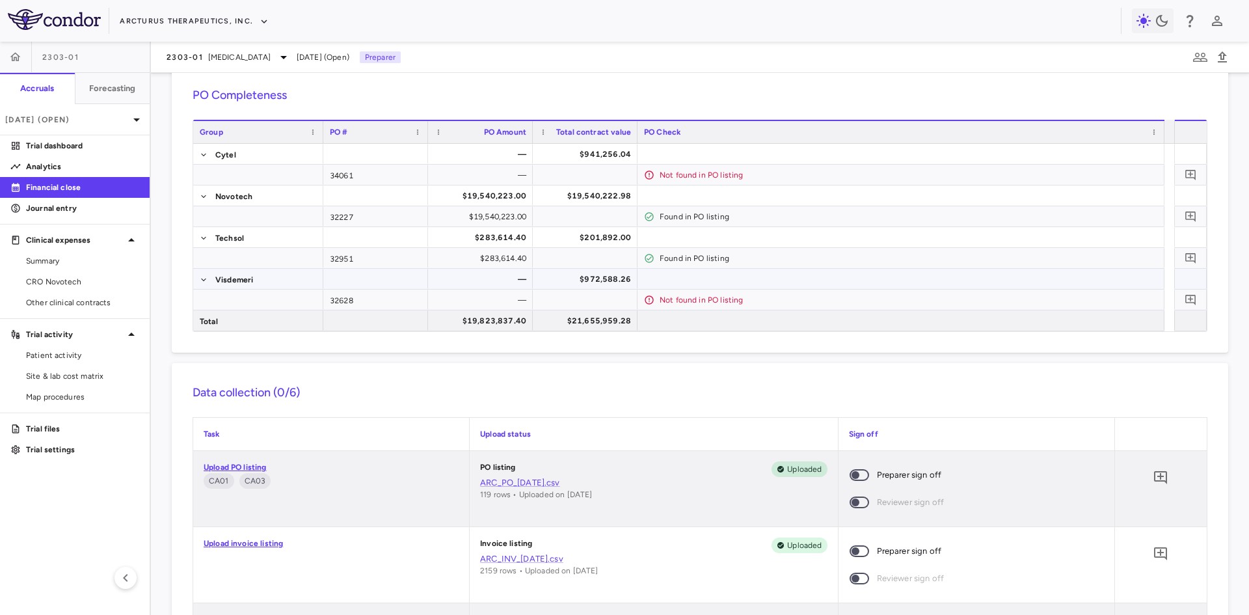
scroll to position [65, 0]
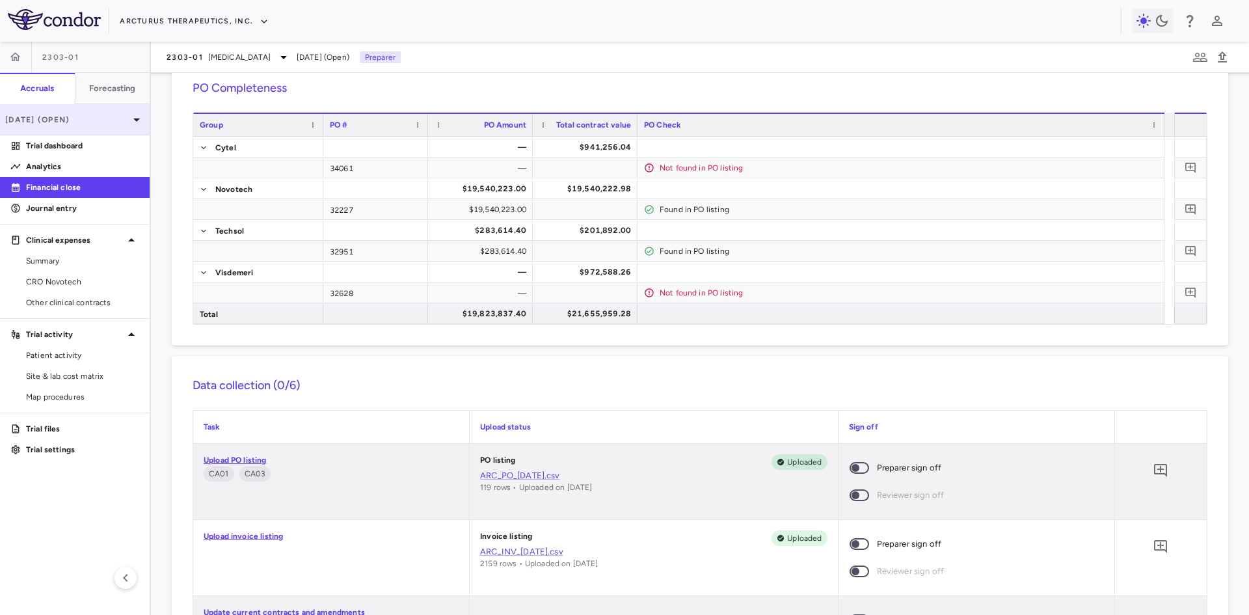
click at [89, 120] on p "[DATE] (Open)" at bounding box center [67, 120] width 124 height 12
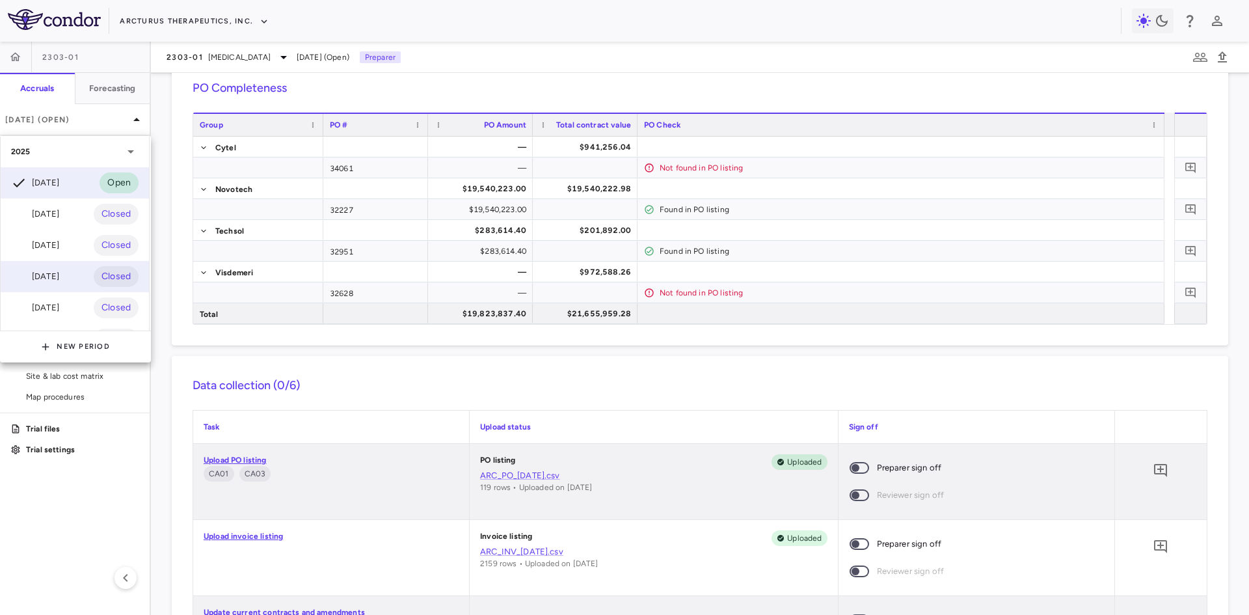
click at [59, 283] on div "[DATE]" at bounding box center [35, 277] width 48 height 16
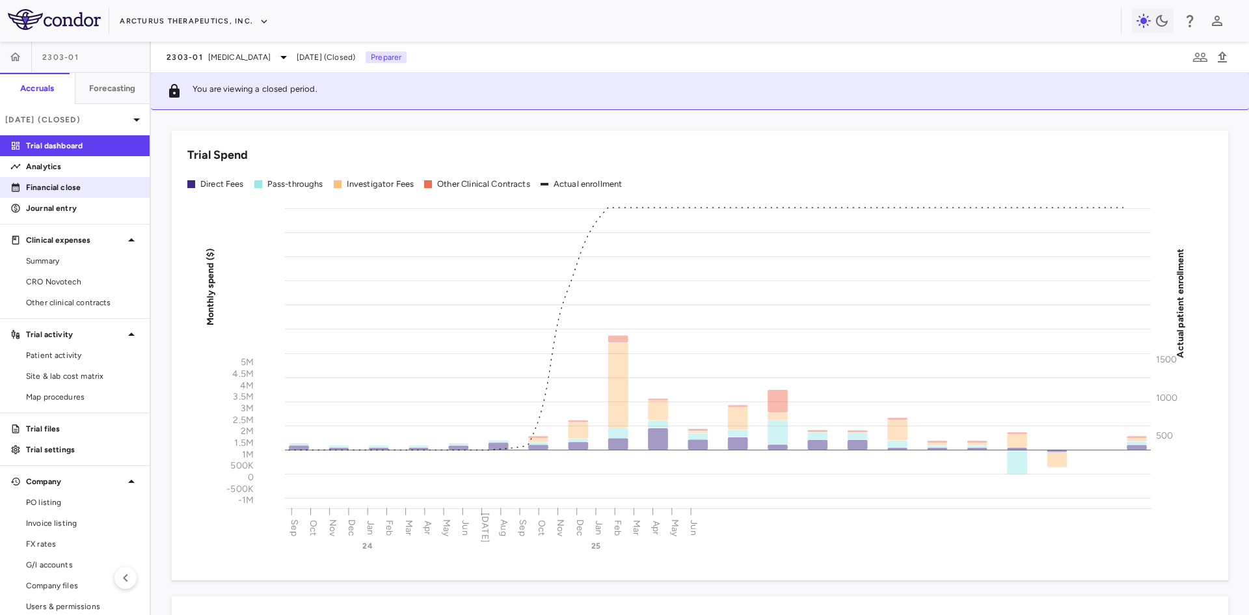
click at [61, 192] on p "Financial close" at bounding box center [82, 187] width 113 height 12
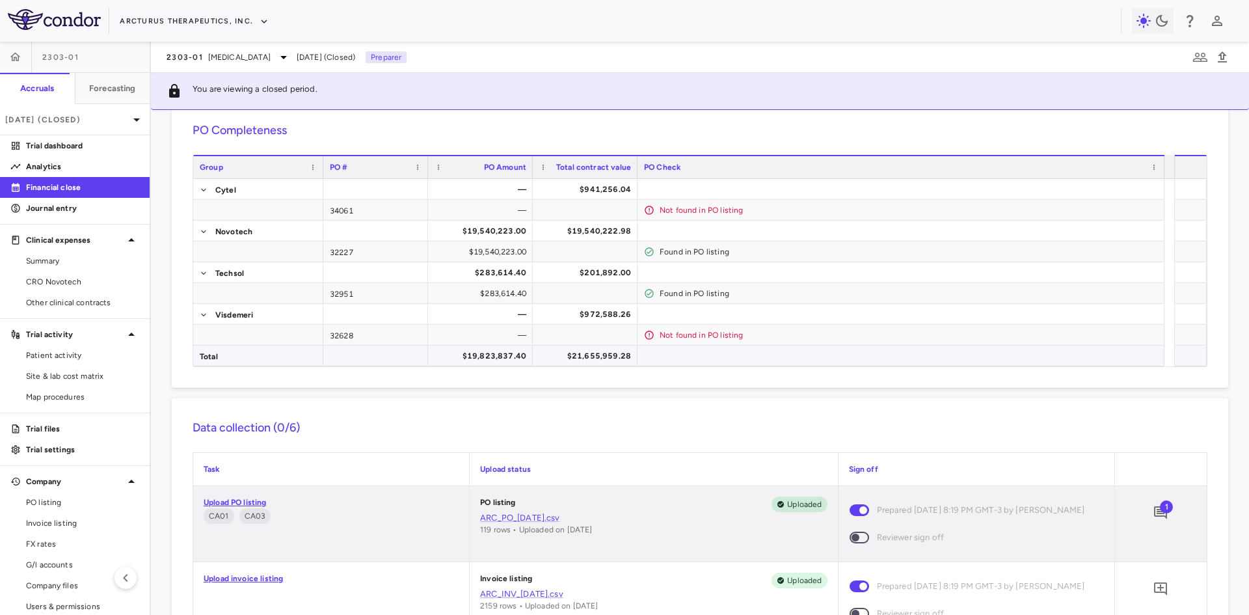
scroll to position [65, 0]
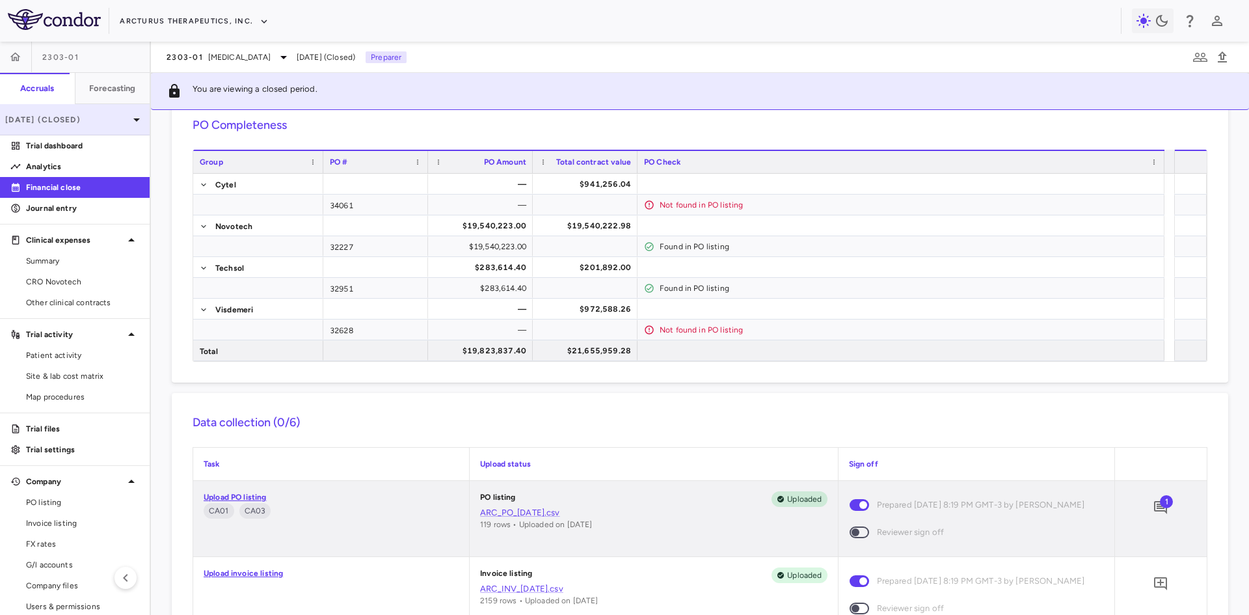
click at [51, 124] on p "[DATE] (Closed)" at bounding box center [67, 120] width 124 height 12
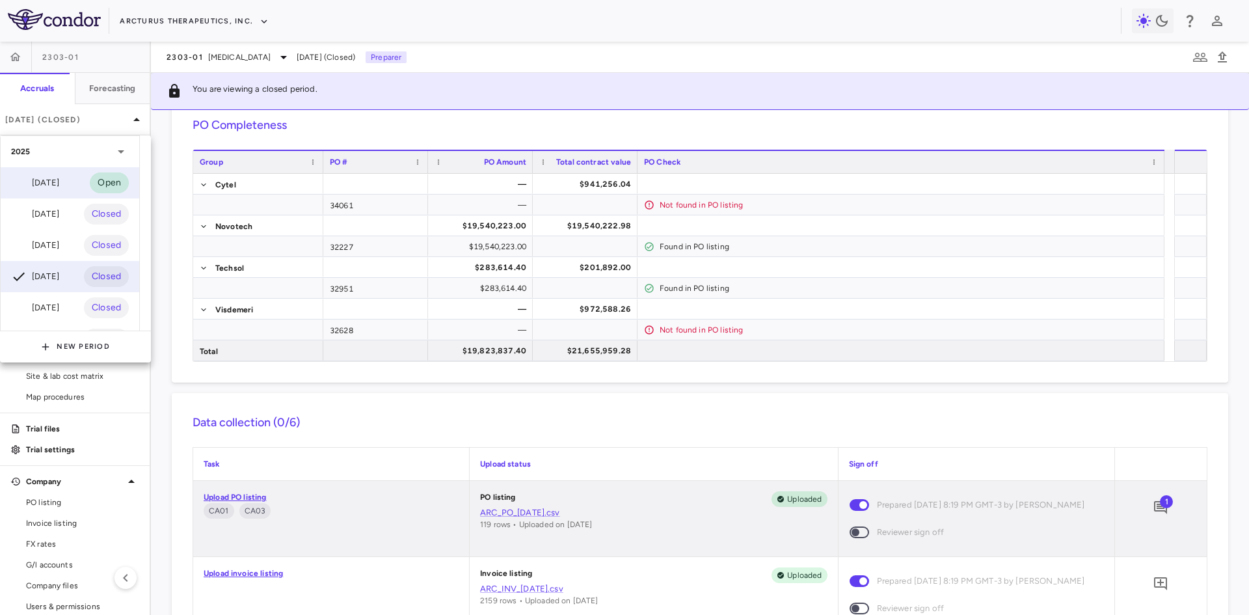
click at [40, 182] on div "[DATE]" at bounding box center [35, 183] width 48 height 16
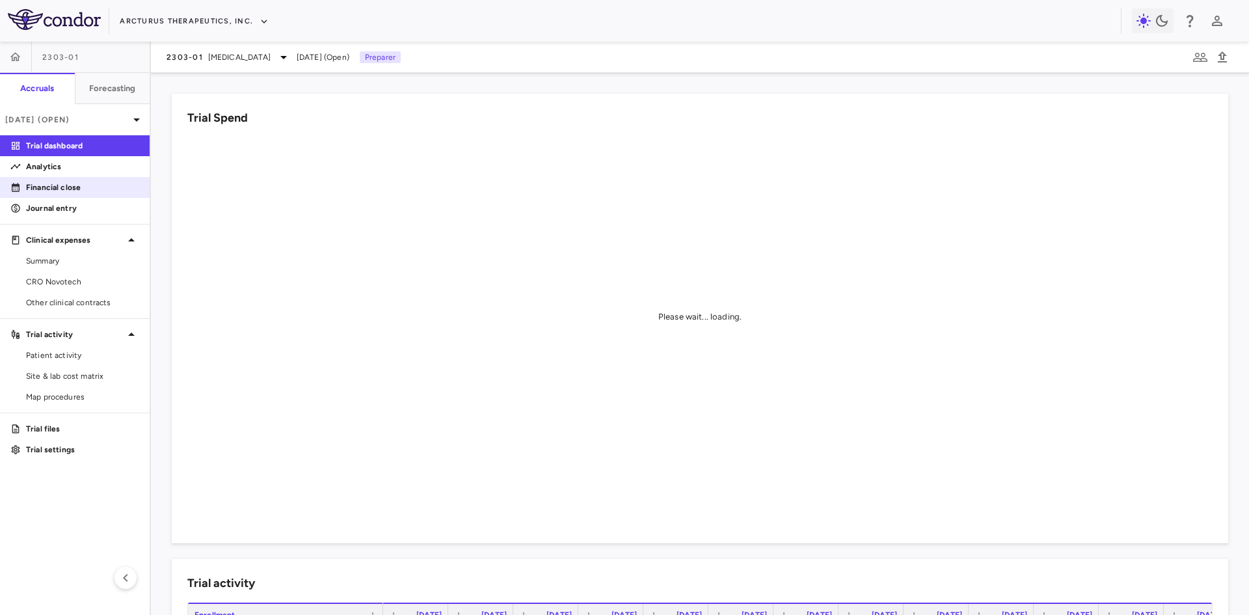
click at [70, 185] on p "Financial close" at bounding box center [82, 187] width 113 height 12
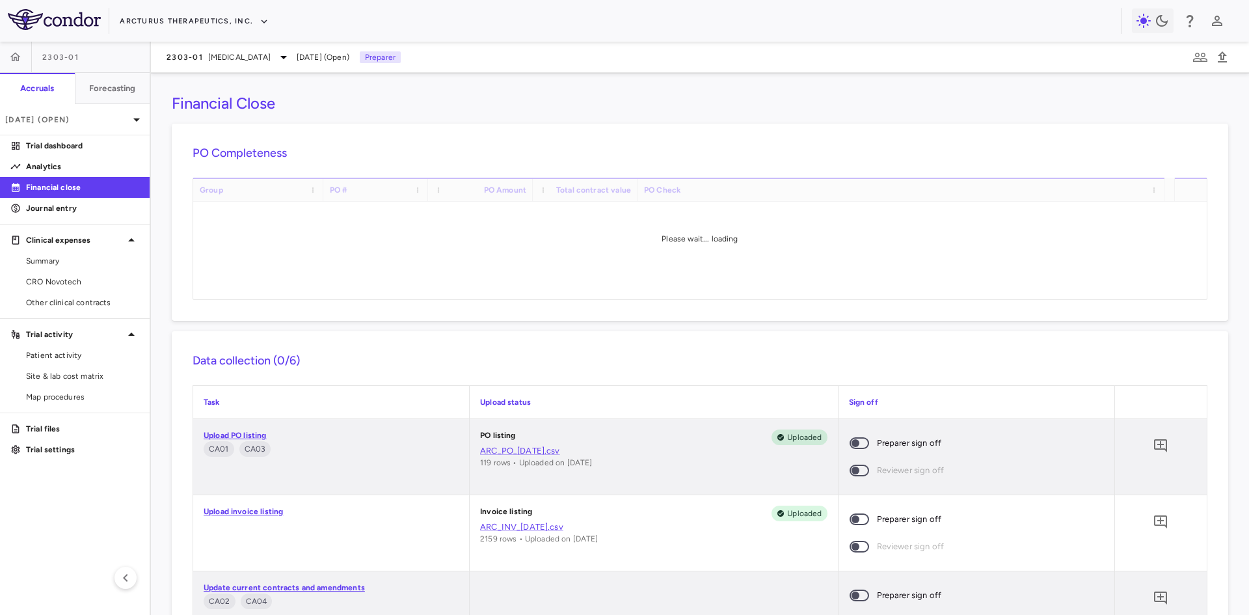
scroll to position [195, 0]
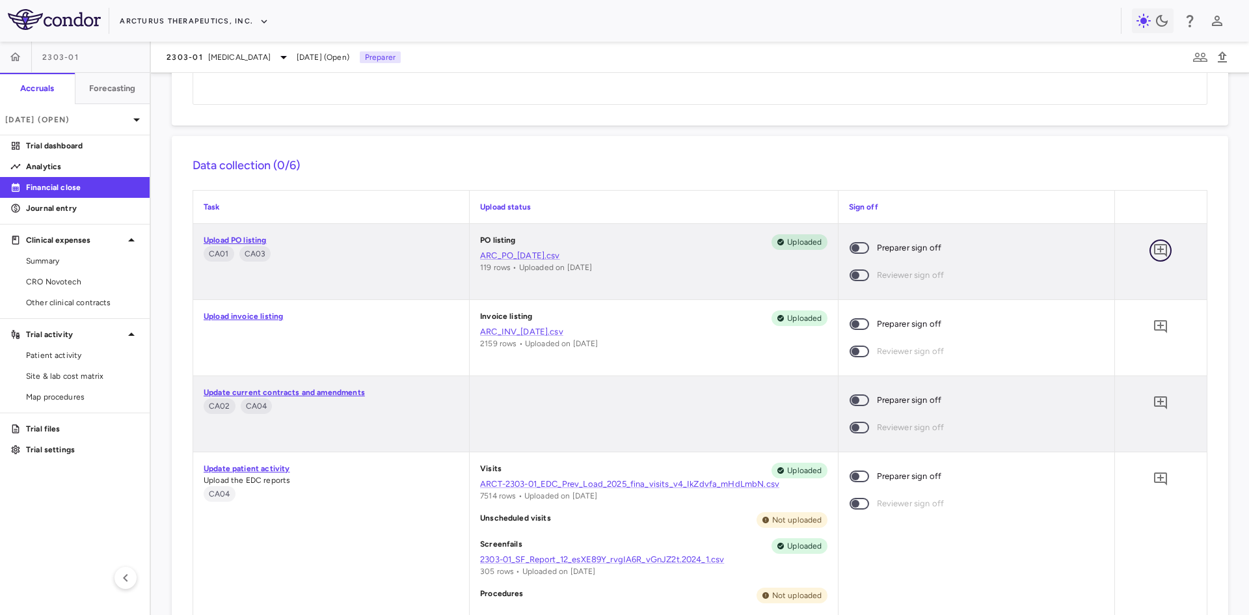
click at [1154, 251] on icon "Add comment" at bounding box center [1160, 251] width 16 height 16
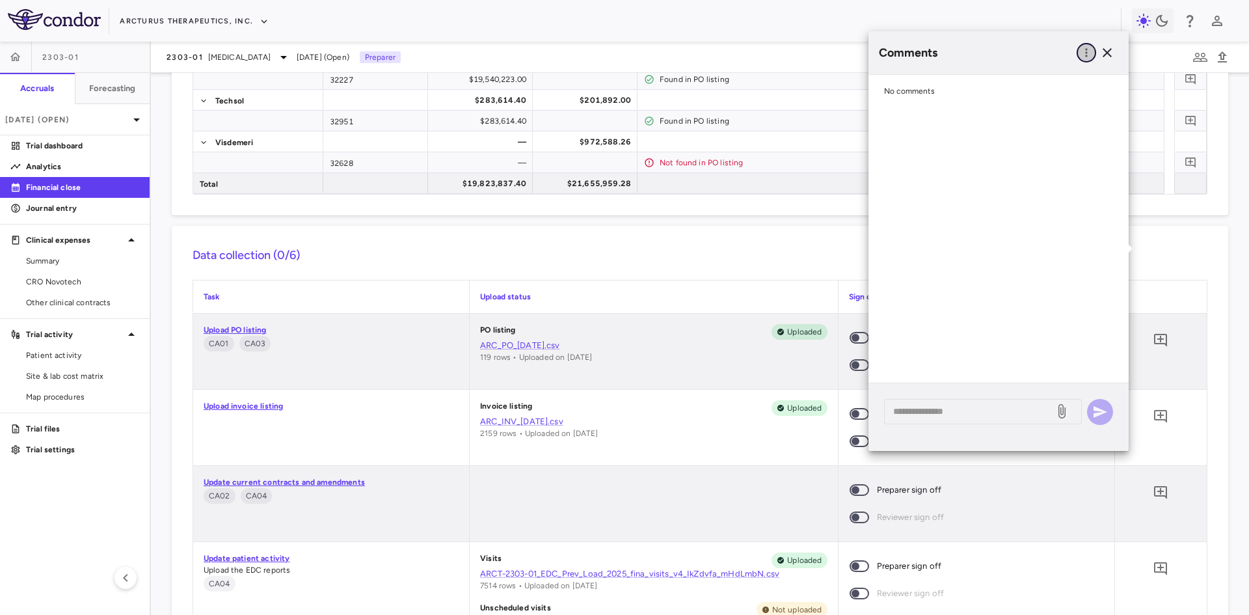
click at [1090, 57] on icon "button" at bounding box center [1086, 52] width 13 height 13
click at [1042, 75] on div "Show prior period comments" at bounding box center [1019, 79] width 153 height 23
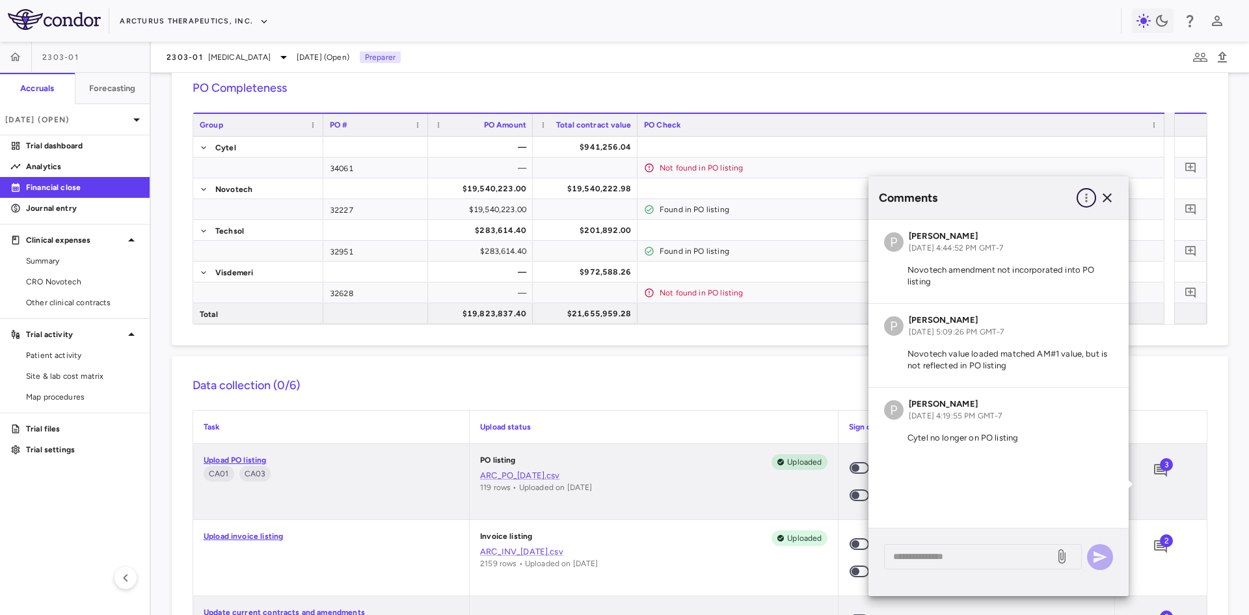
scroll to position [0, 0]
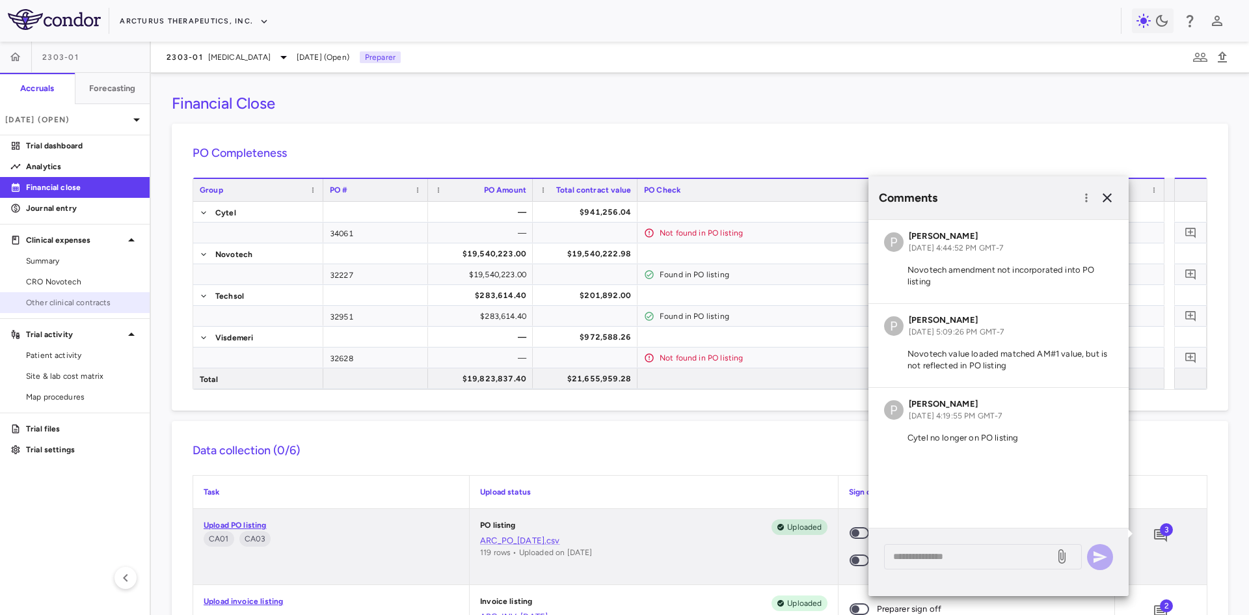
click at [80, 301] on span "Other clinical contracts" at bounding box center [82, 303] width 113 height 12
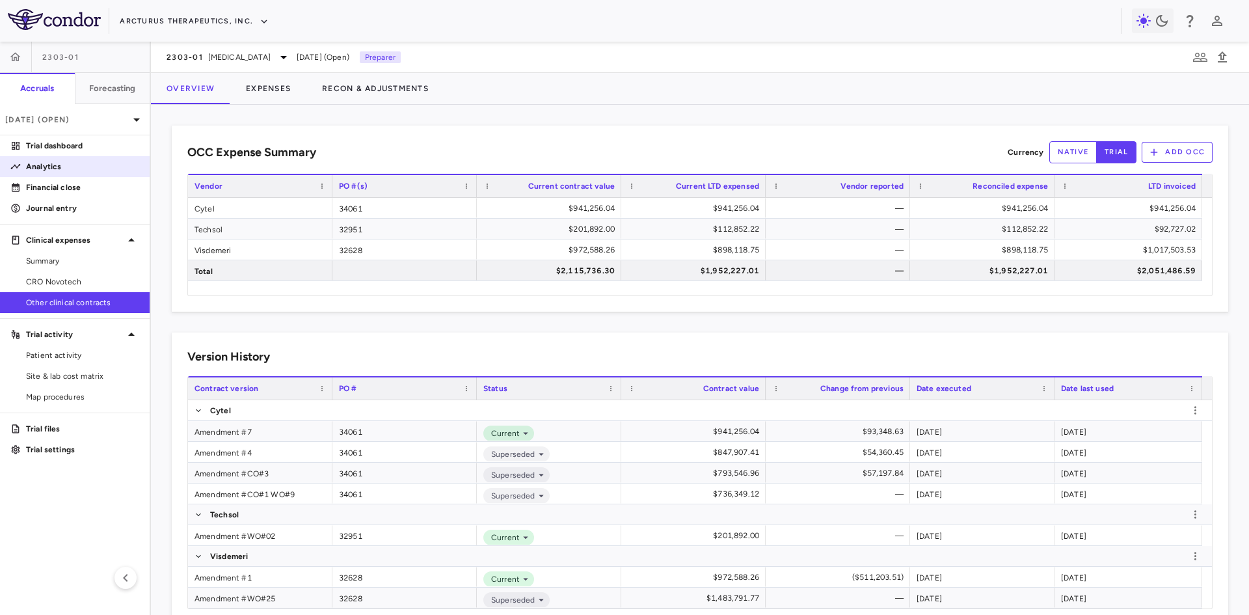
click at [61, 162] on p "Analytics" at bounding box center [82, 167] width 113 height 12
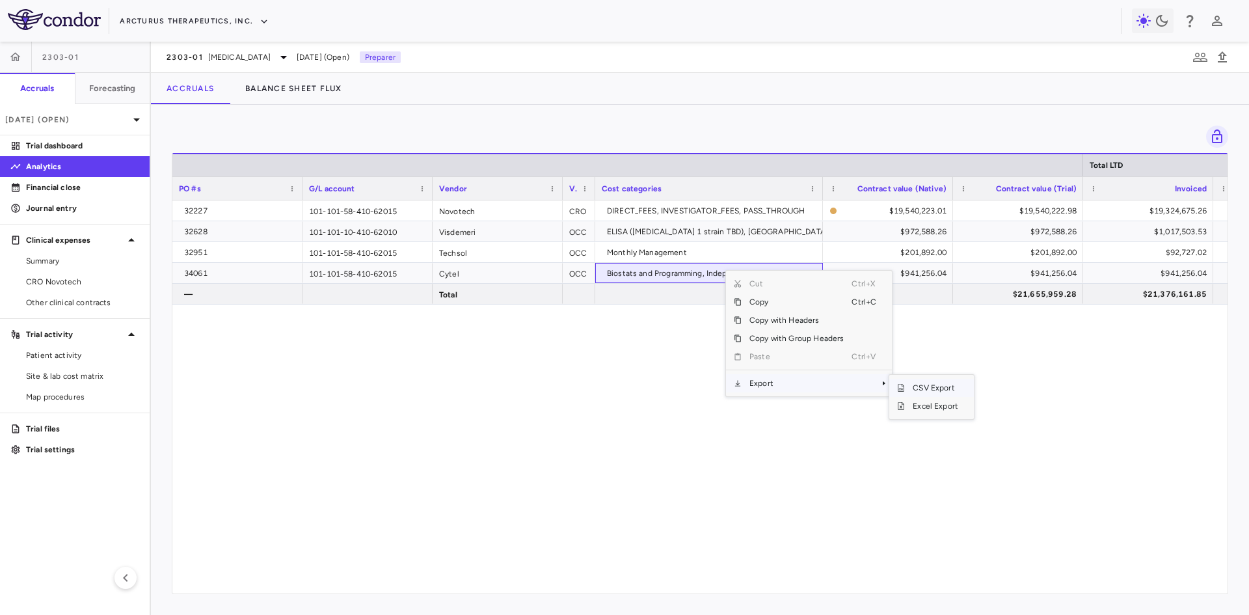
click at [938, 386] on span "CSV Export" at bounding box center [935, 387] width 61 height 18
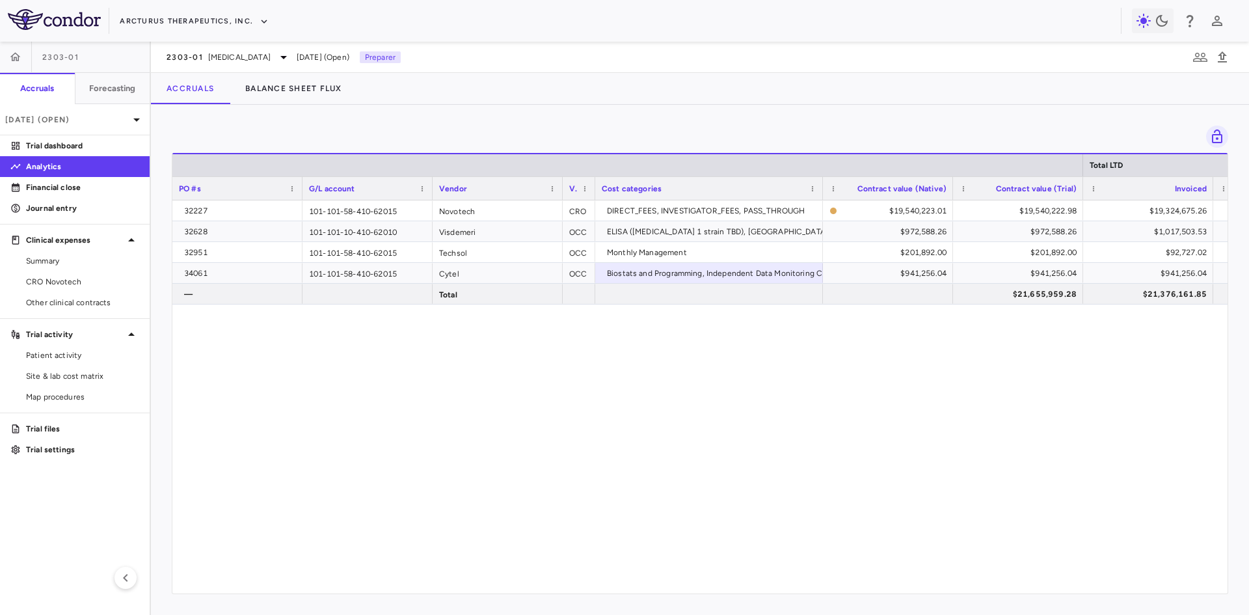
drag, startPoint x: 73, startPoint y: 298, endPoint x: 188, endPoint y: 70, distance: 255.1
click at [73, 298] on span "Other clinical contracts" at bounding box center [82, 303] width 113 height 12
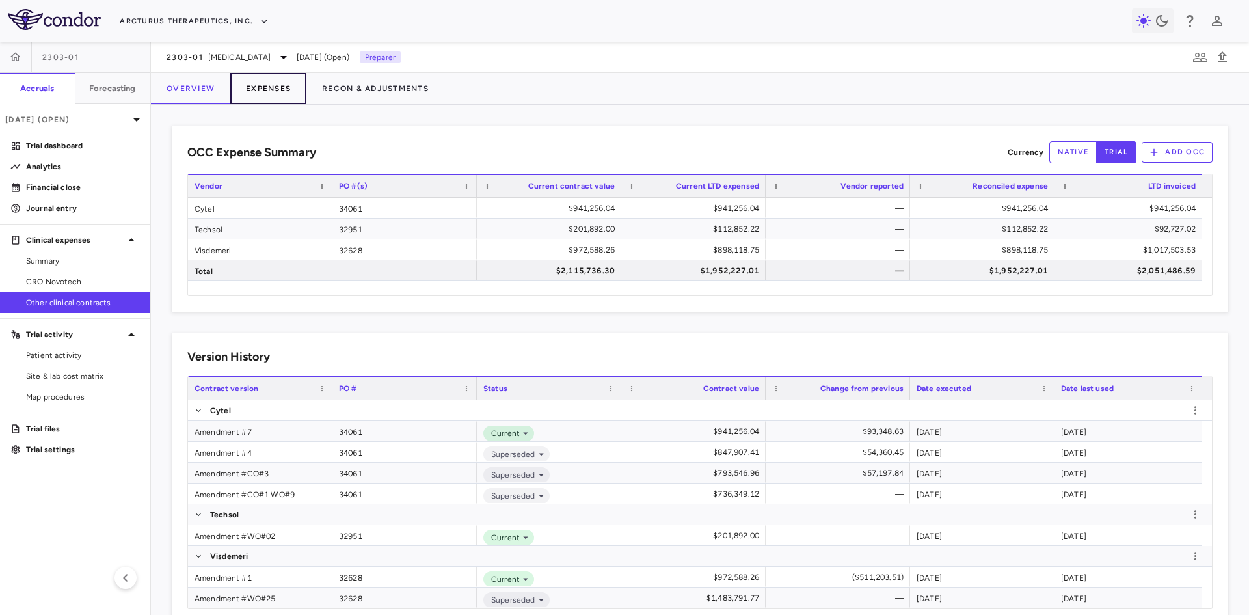
click at [267, 90] on button "Expenses" at bounding box center [268, 88] width 76 height 31
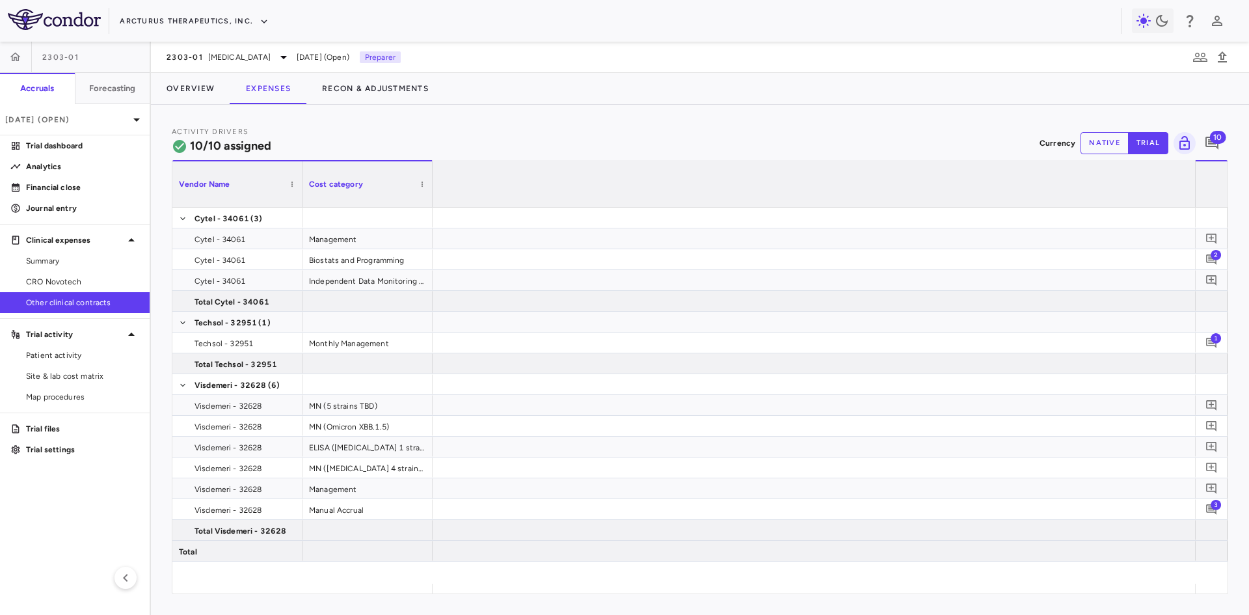
scroll to position [0, 7139]
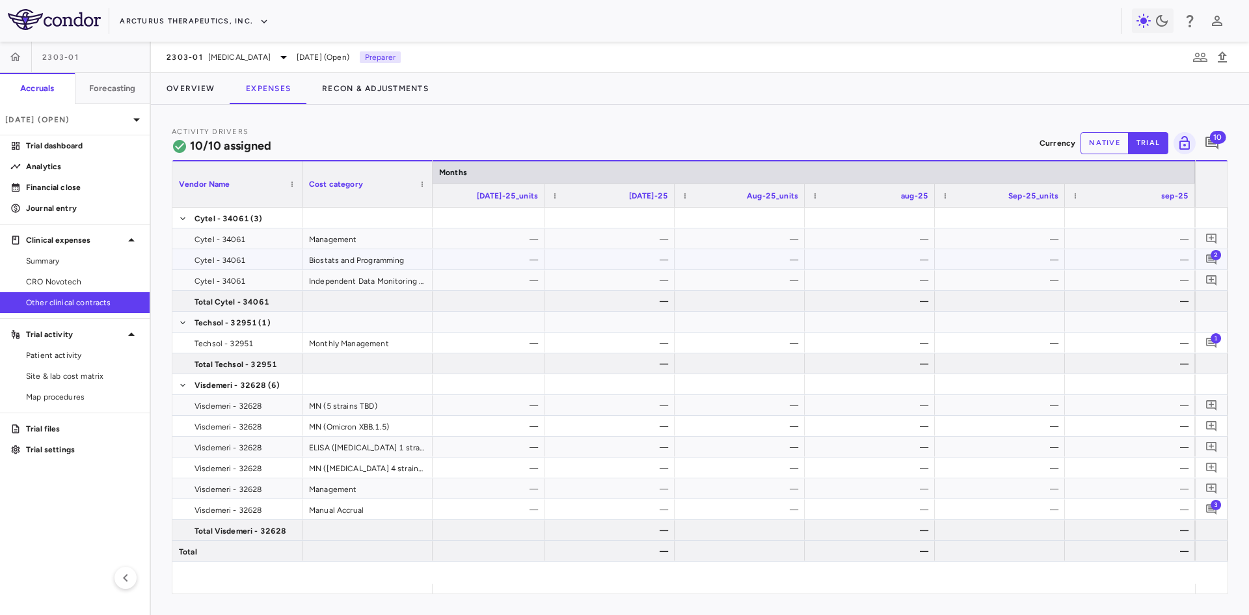
click at [1213, 259] on span "2" at bounding box center [1215, 254] width 10 height 10
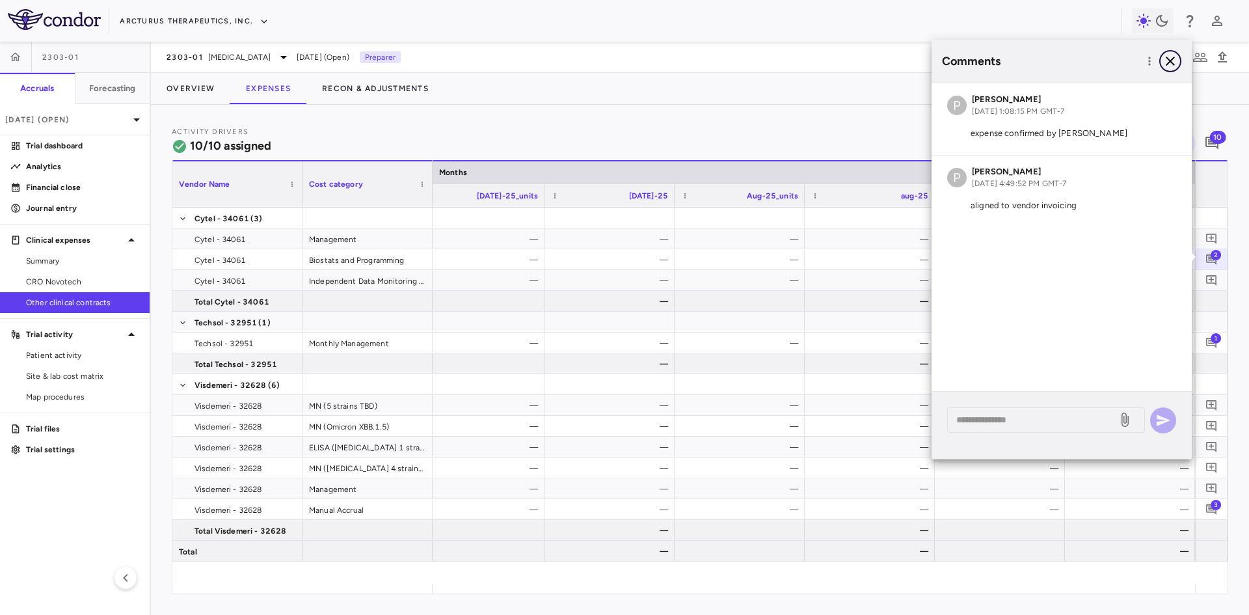
click at [1171, 59] on icon "button" at bounding box center [1170, 61] width 16 height 16
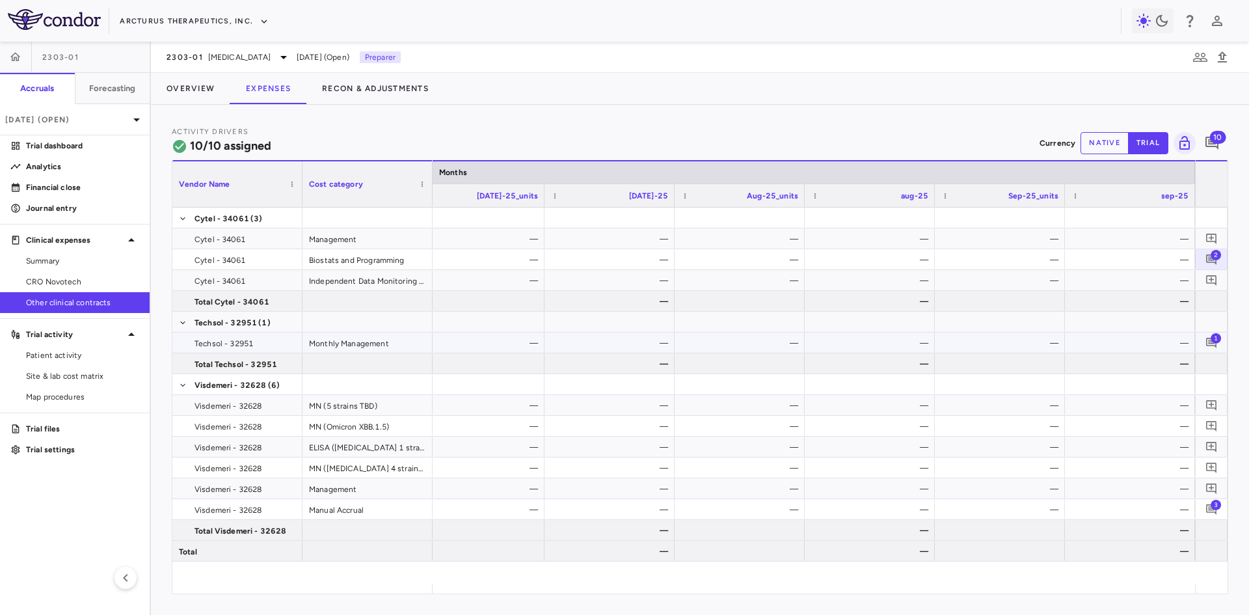
click at [1214, 336] on span "1" at bounding box center [1215, 337] width 10 height 10
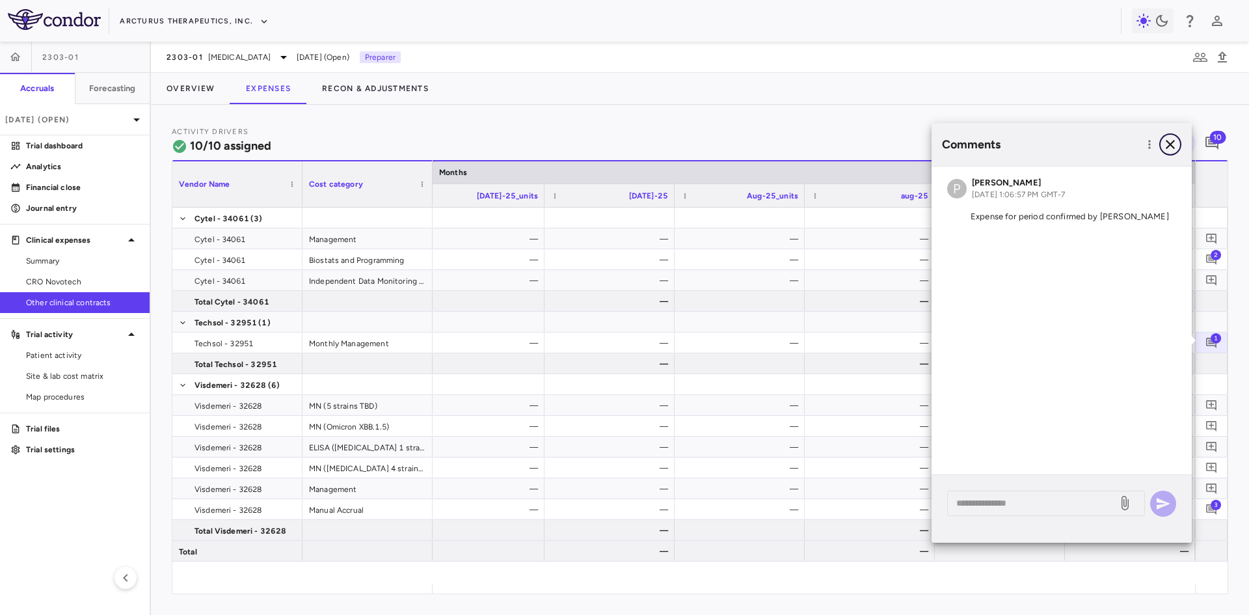
click at [1173, 140] on icon "button" at bounding box center [1169, 144] width 9 height 9
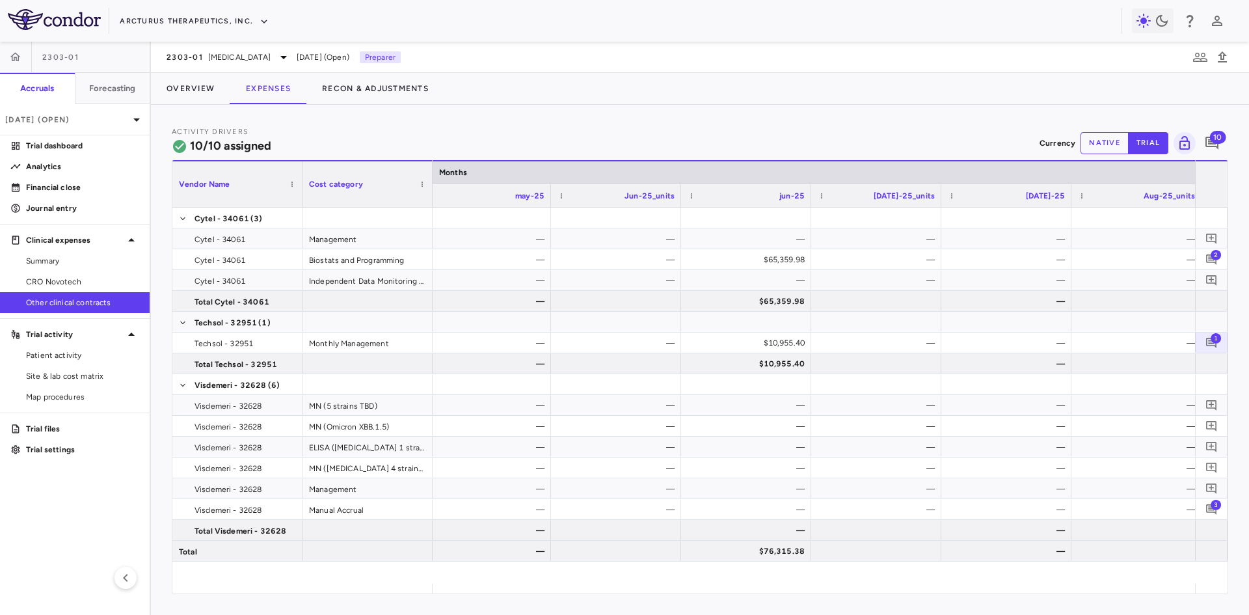
scroll to position [0, 6694]
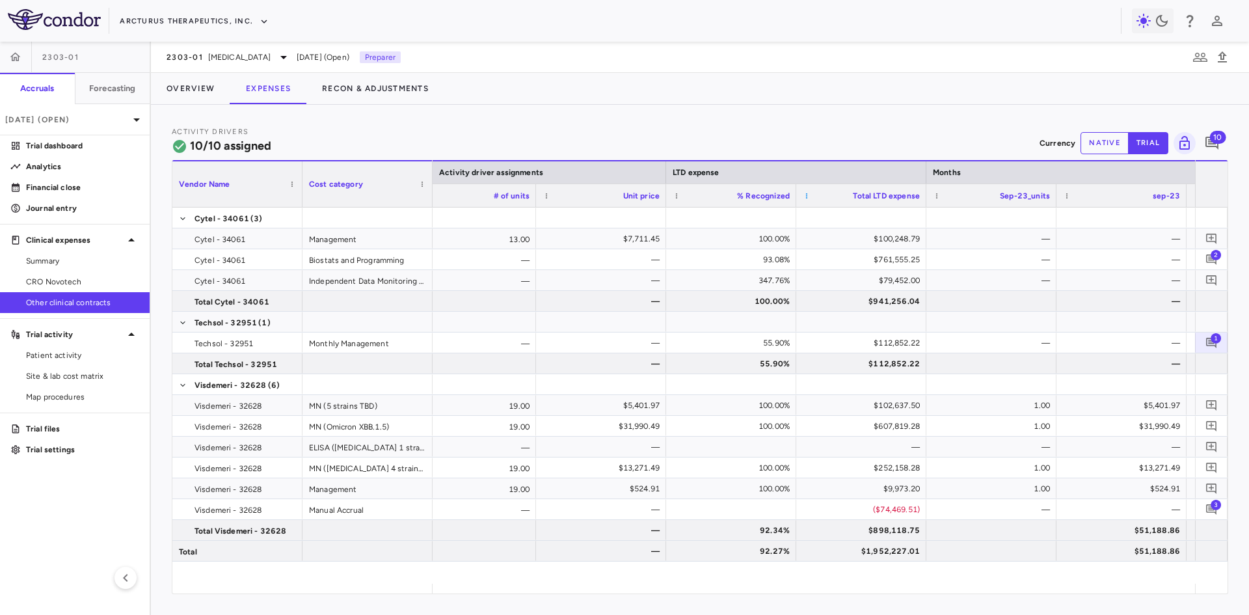
click at [808, 196] on span at bounding box center [806, 196] width 8 height 8
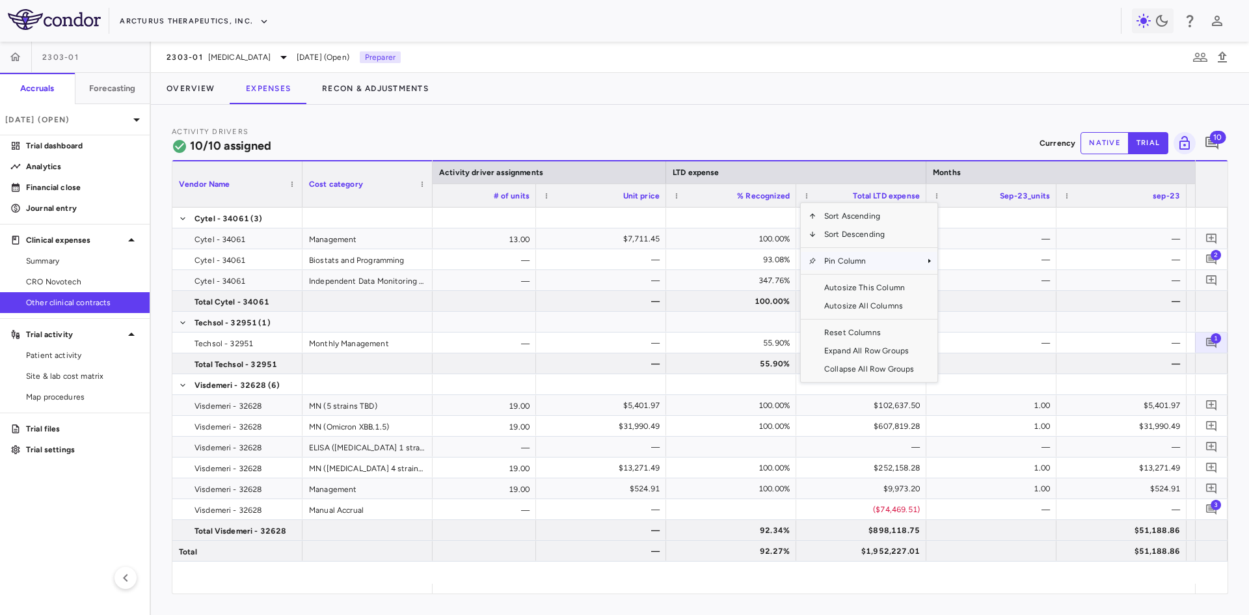
click at [865, 267] on span "Pin Column" at bounding box center [868, 261] width 105 height 18
click at [978, 282] on span "Pin Left" at bounding box center [974, 283] width 49 height 18
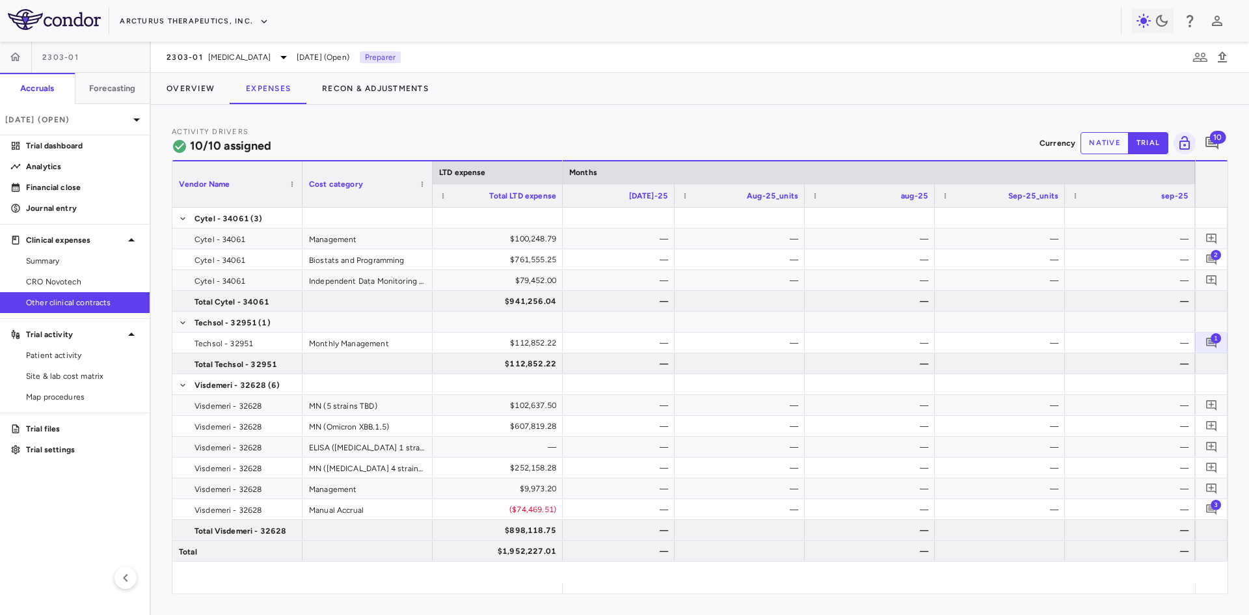
click at [1102, 138] on button "native" at bounding box center [1104, 143] width 48 height 22
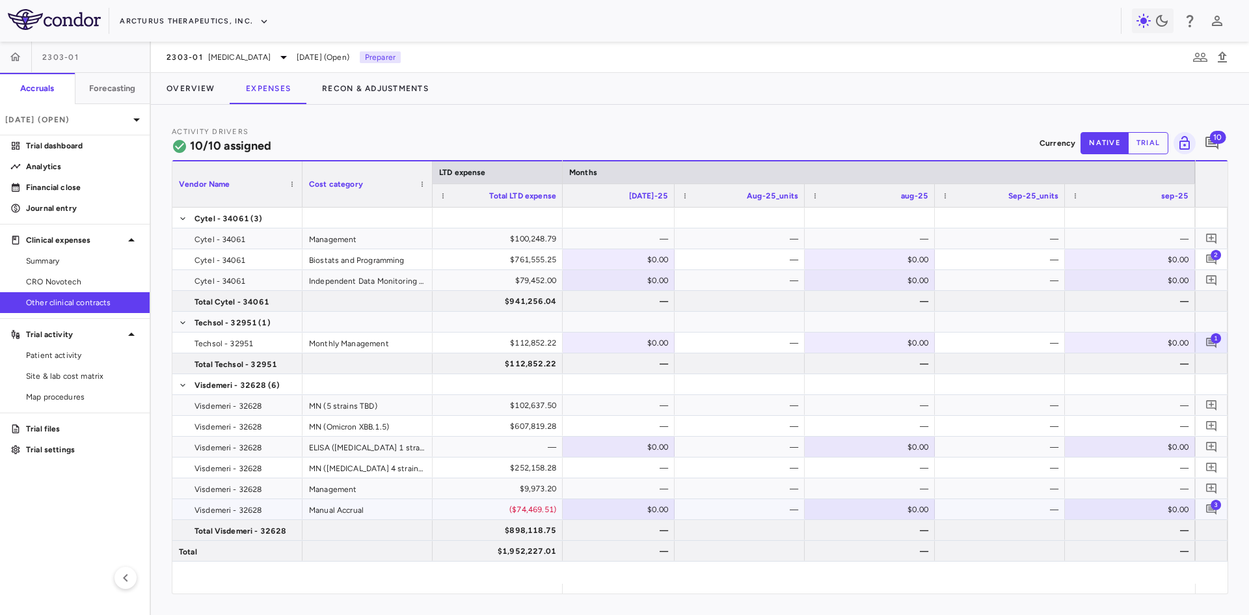
click at [1151, 508] on div "$0.00" at bounding box center [1132, 509] width 112 height 21
click at [1208, 508] on icon "Add comment" at bounding box center [1211, 509] width 10 height 10
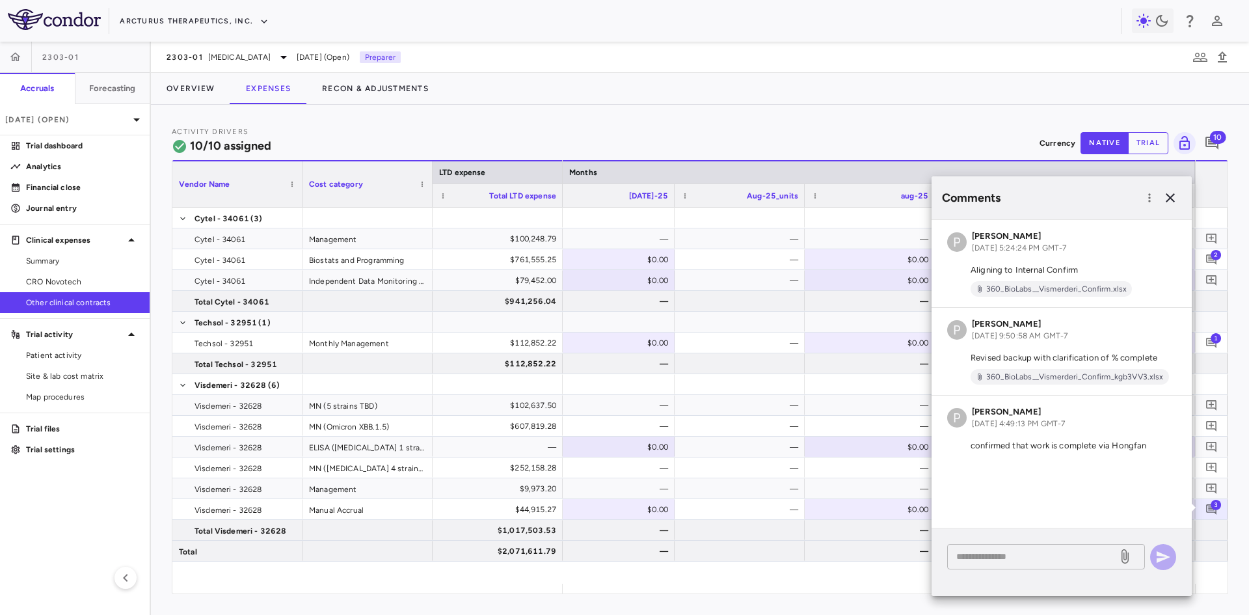
click at [1039, 565] on div "* ​" at bounding box center [1046, 556] width 198 height 25
type textarea "**********"
click at [1163, 555] on icon "button" at bounding box center [1163, 557] width 14 height 12
click at [1169, 201] on icon "button" at bounding box center [1170, 198] width 16 height 16
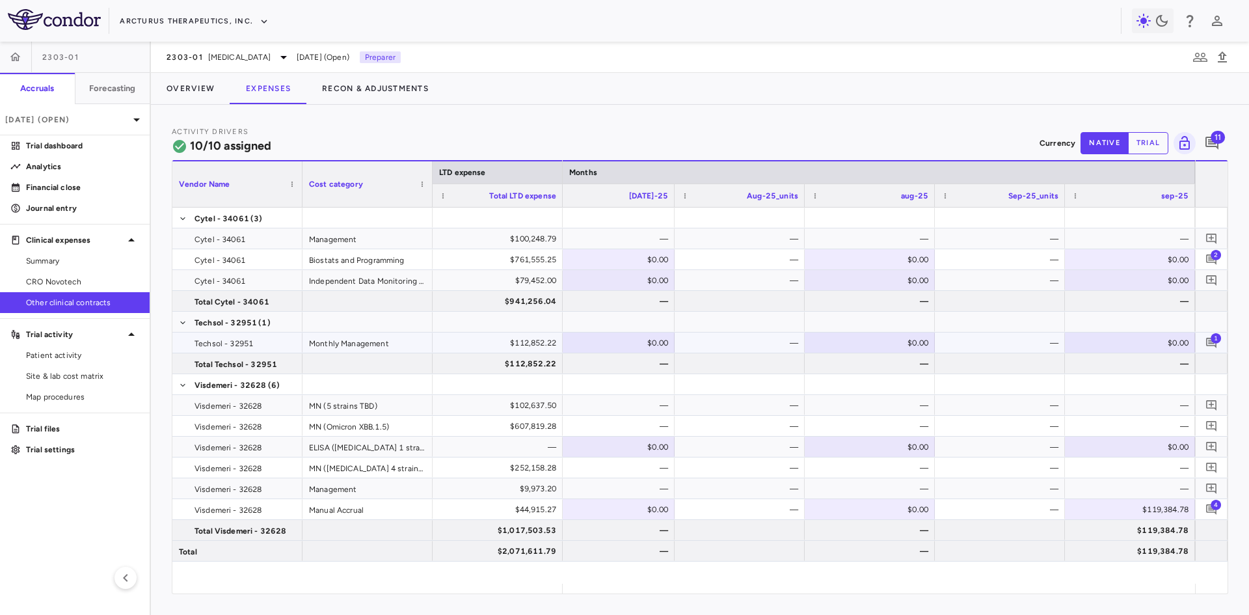
click at [1210, 338] on span "1" at bounding box center [1215, 337] width 10 height 10
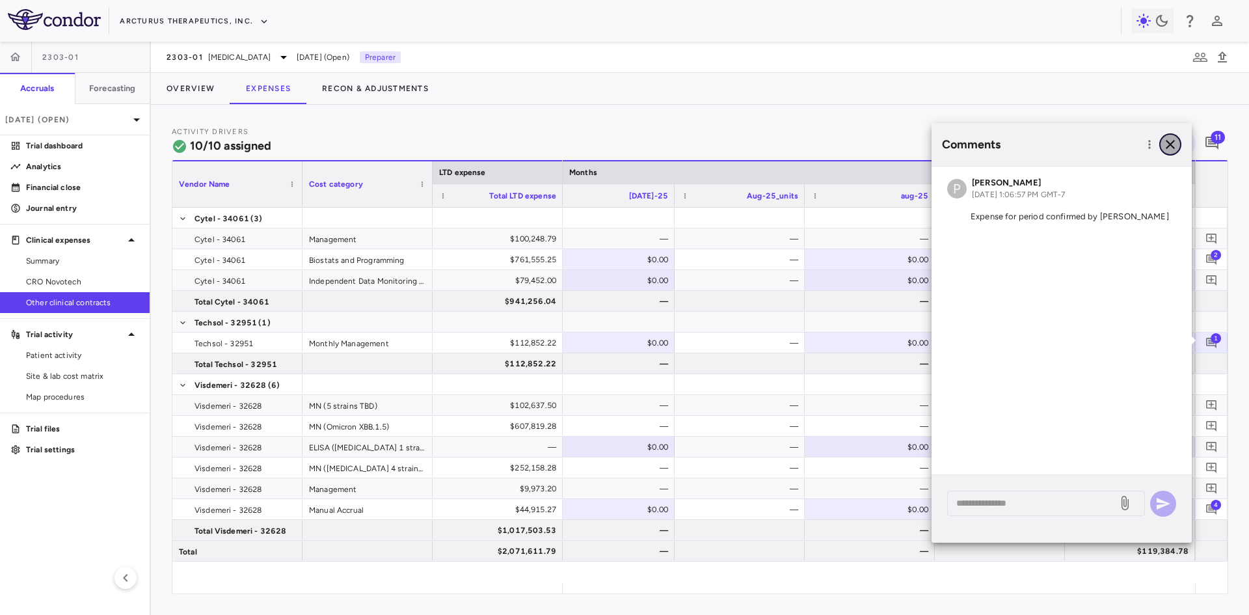
click at [1169, 142] on icon "button" at bounding box center [1169, 144] width 9 height 9
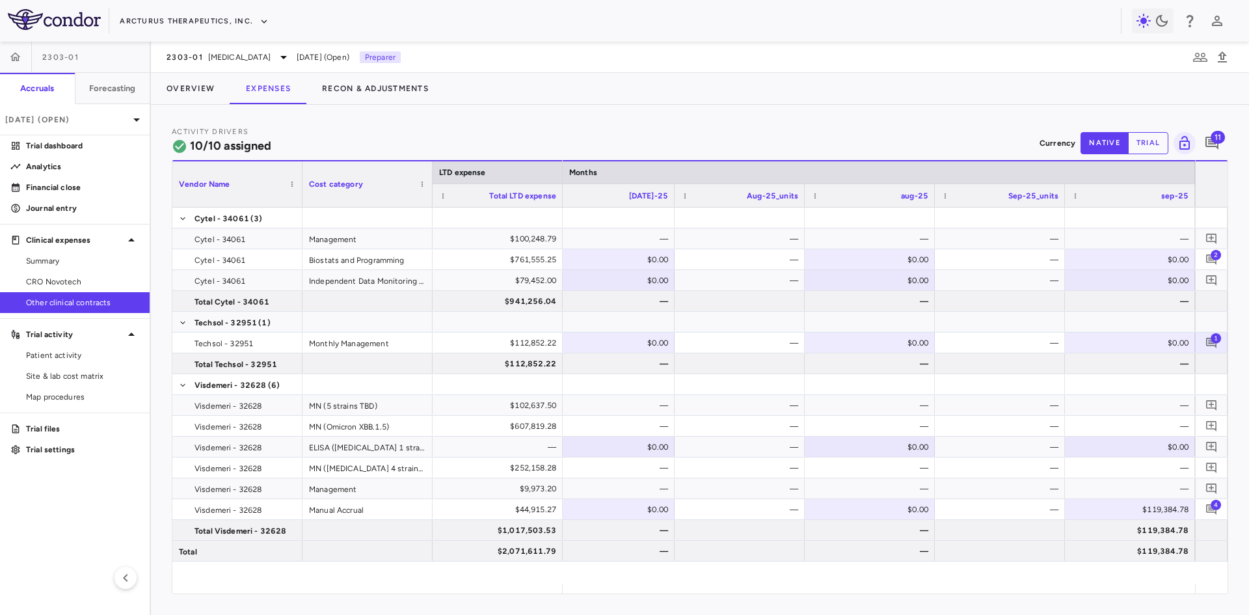
click at [1212, 137] on span "11" at bounding box center [1217, 137] width 14 height 13
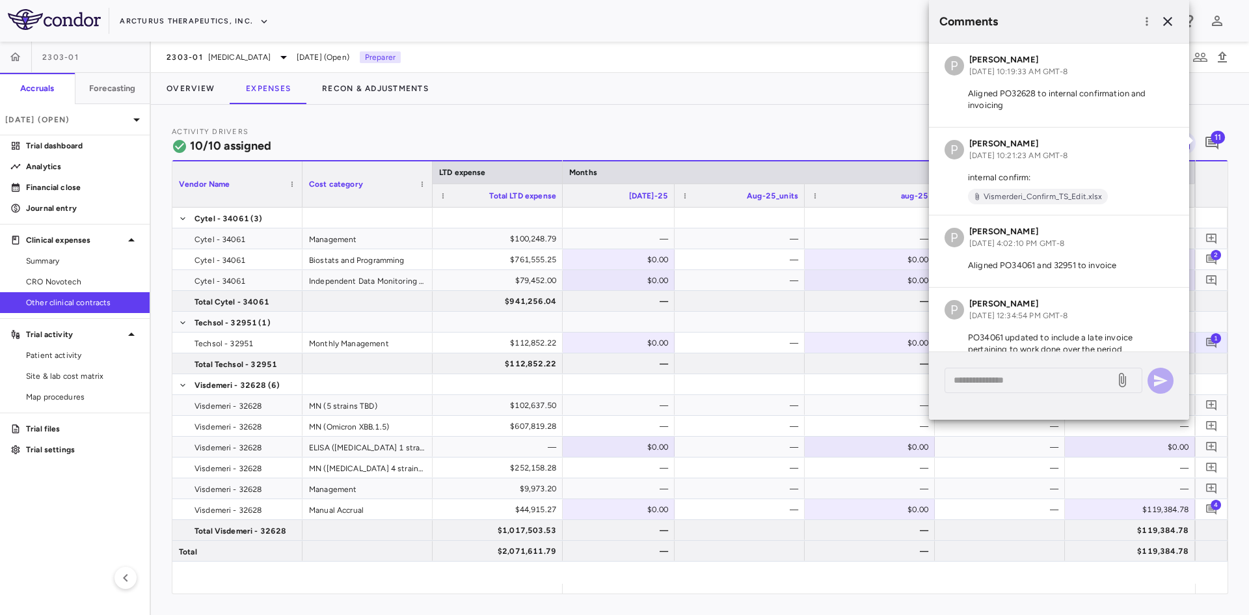
scroll to position [638, 0]
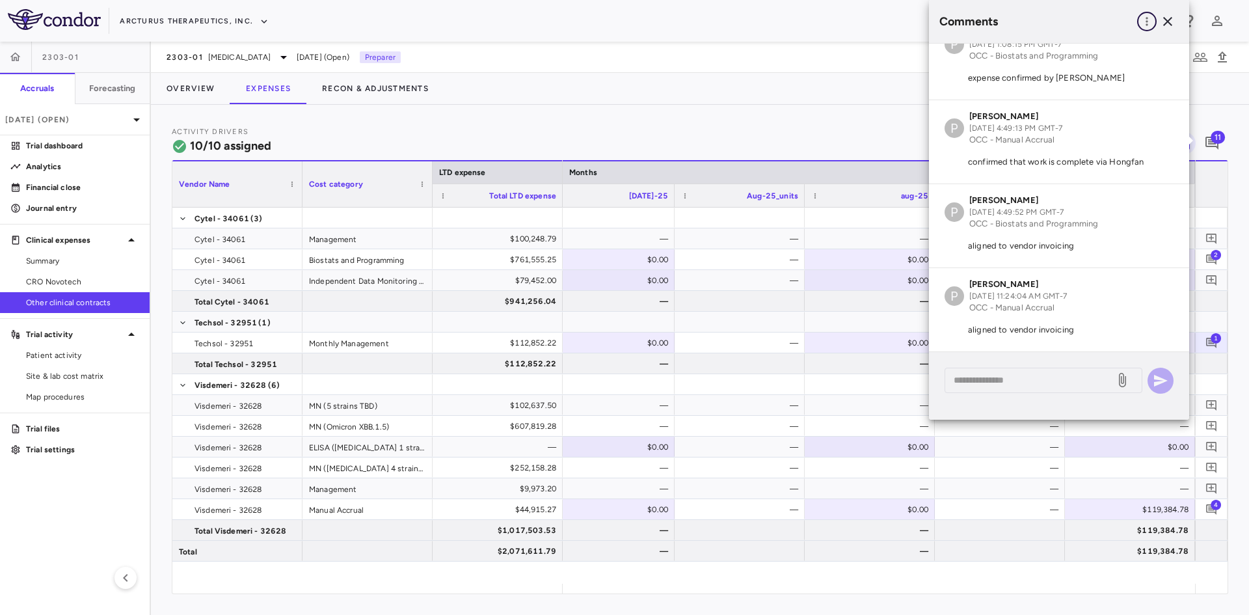
click at [1146, 22] on icon "button" at bounding box center [1146, 21] width 2 height 8
click at [1091, 47] on div "Show prior period comments" at bounding box center [1079, 47] width 153 height 23
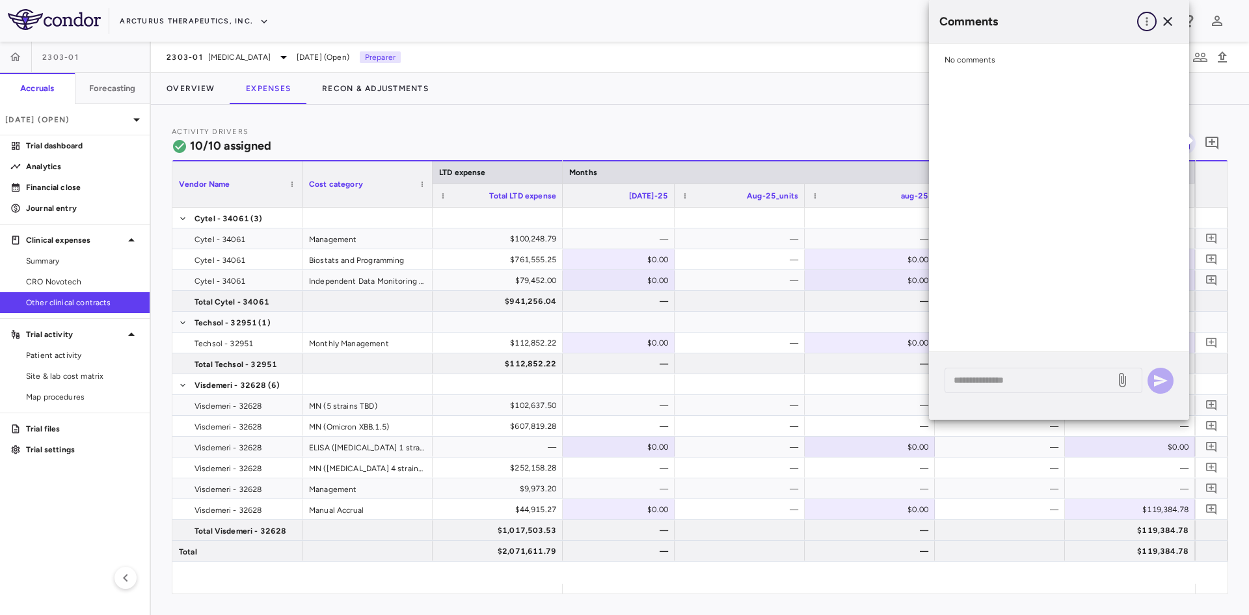
scroll to position [0, 0]
click at [1171, 16] on icon "button" at bounding box center [1167, 22] width 16 height 16
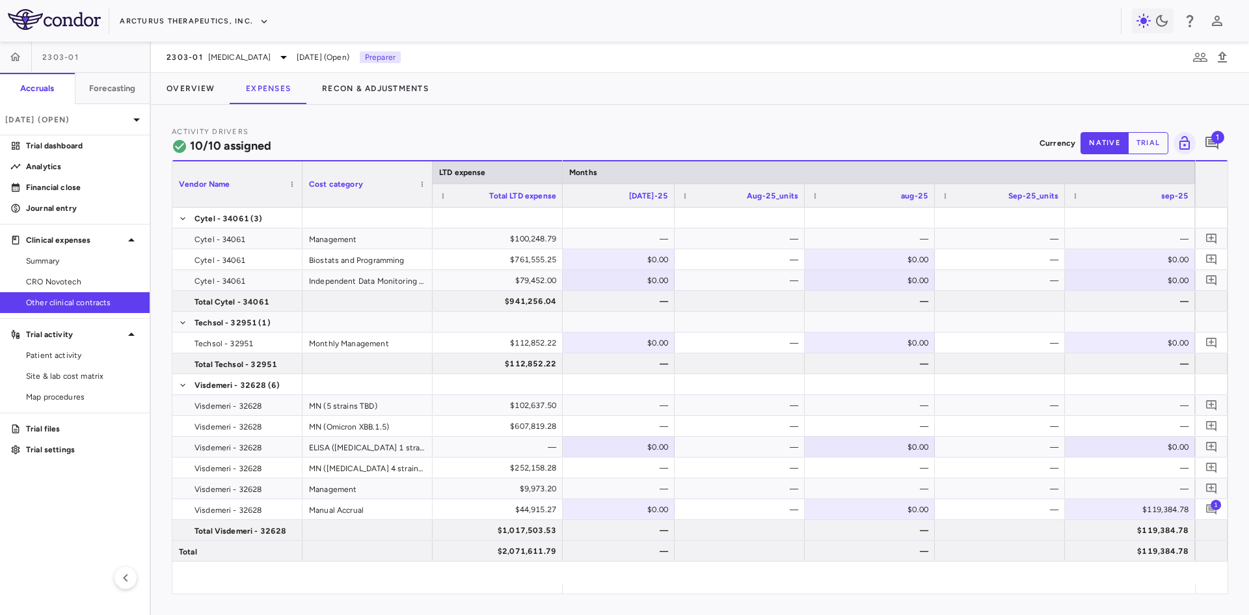
click at [1215, 135] on span "1" at bounding box center [1217, 137] width 13 height 13
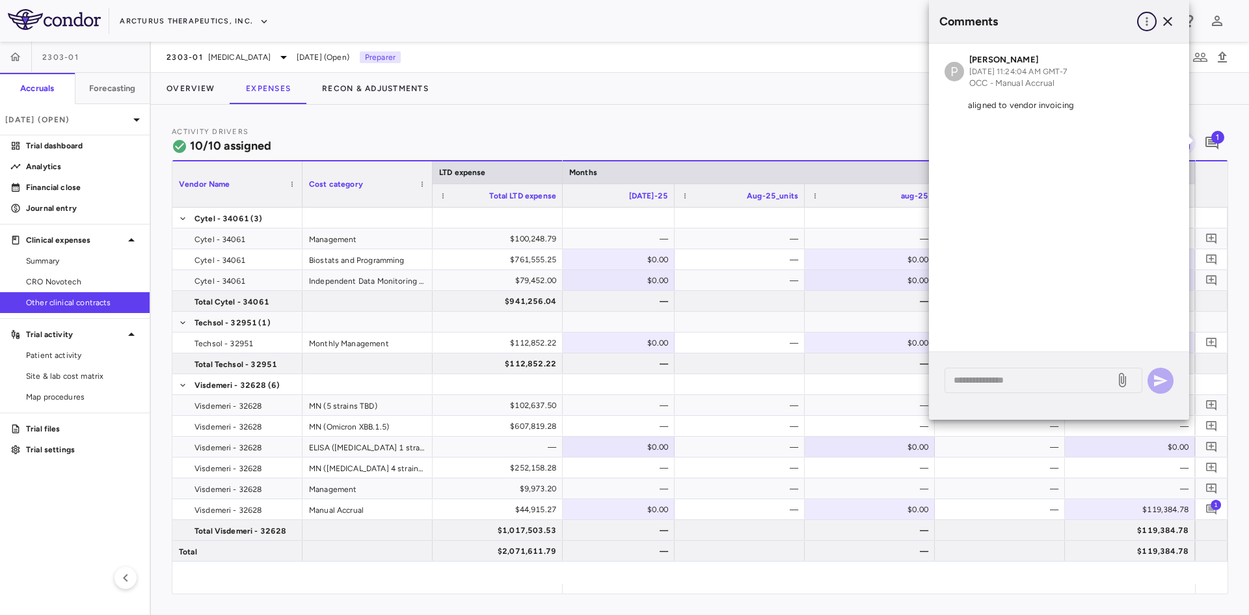
click at [1148, 25] on icon "button" at bounding box center [1146, 21] width 13 height 13
click at [1122, 48] on div "Show prior period comments" at bounding box center [1079, 47] width 153 height 23
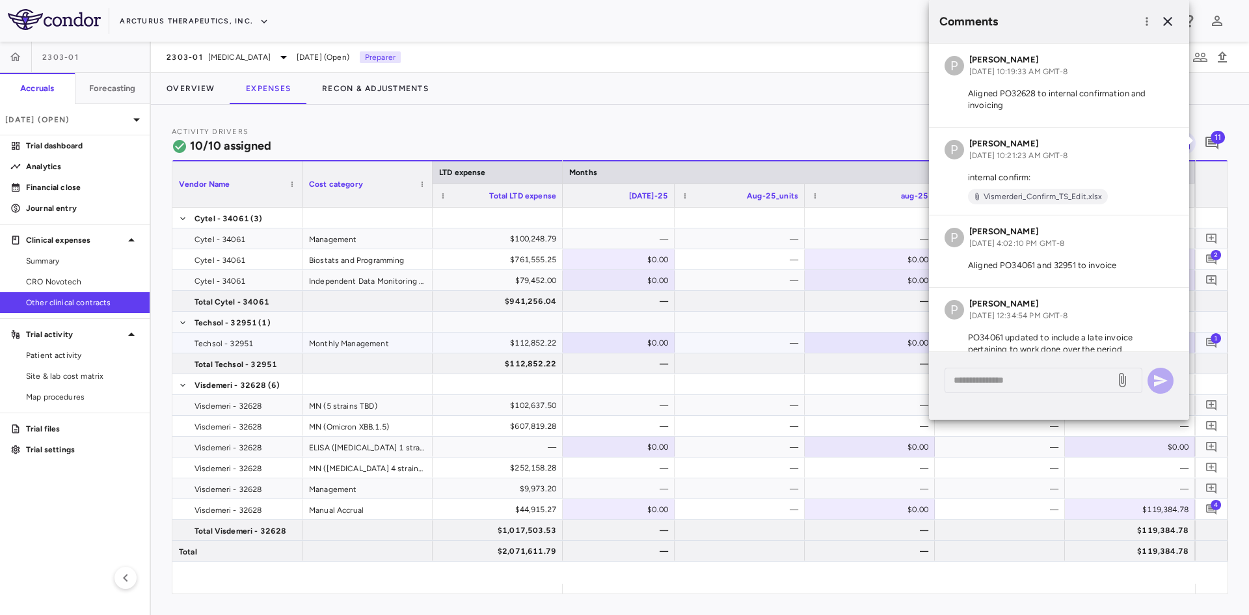
click at [1212, 340] on span "1" at bounding box center [1215, 337] width 10 height 10
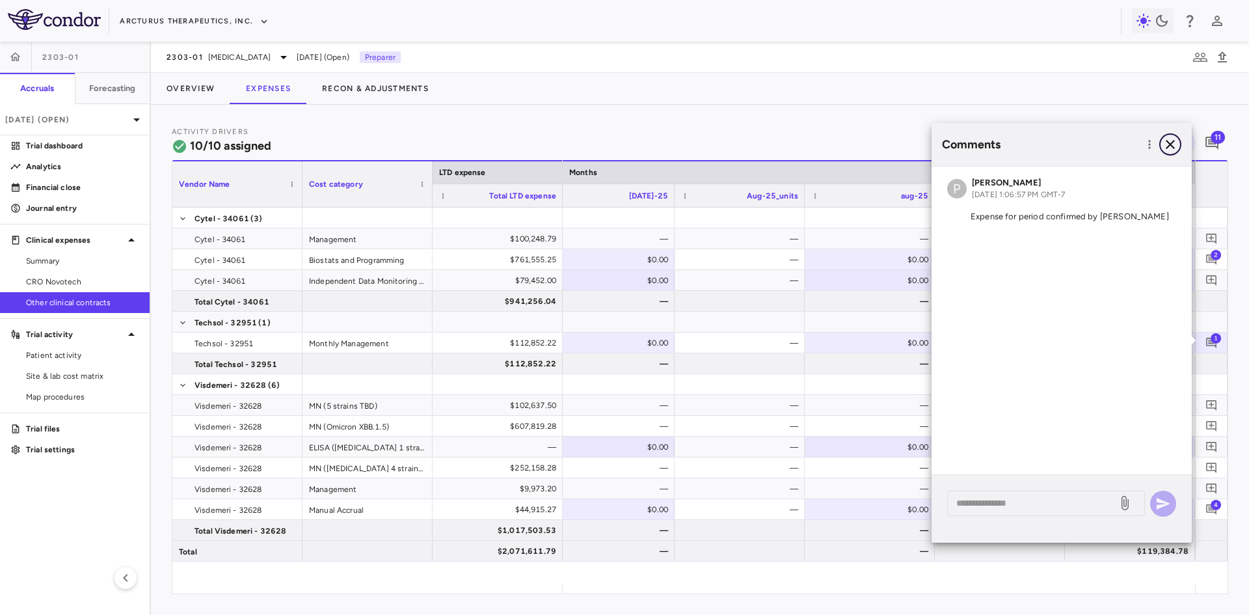
click at [1172, 142] on icon "button" at bounding box center [1169, 144] width 9 height 9
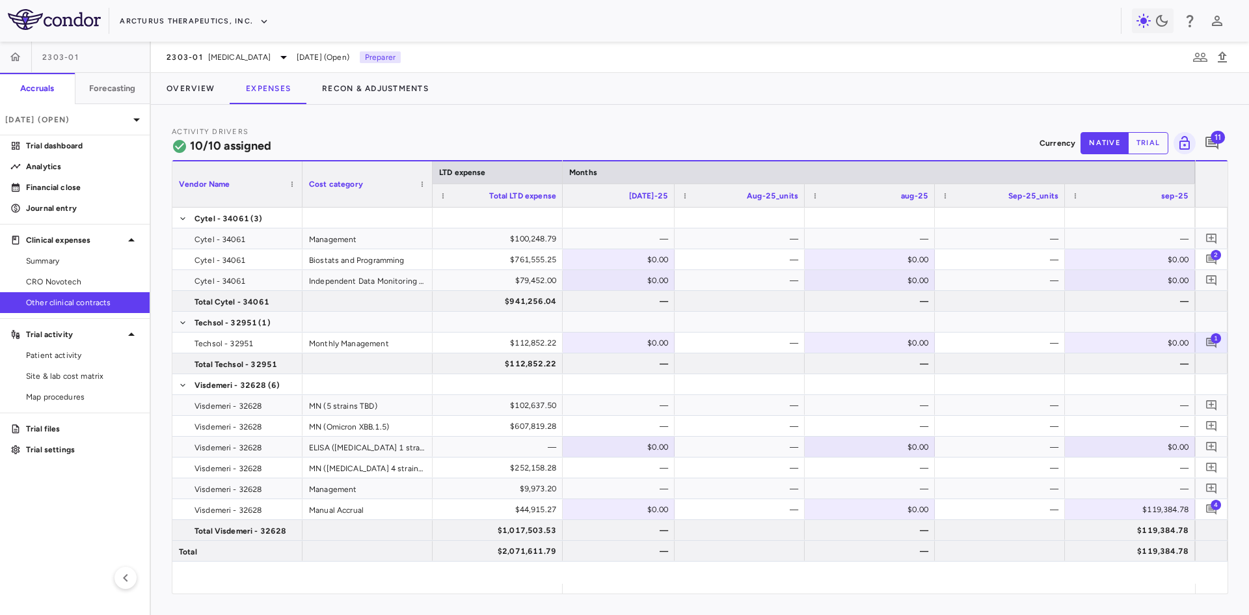
click at [1217, 142] on span "11" at bounding box center [1217, 137] width 14 height 13
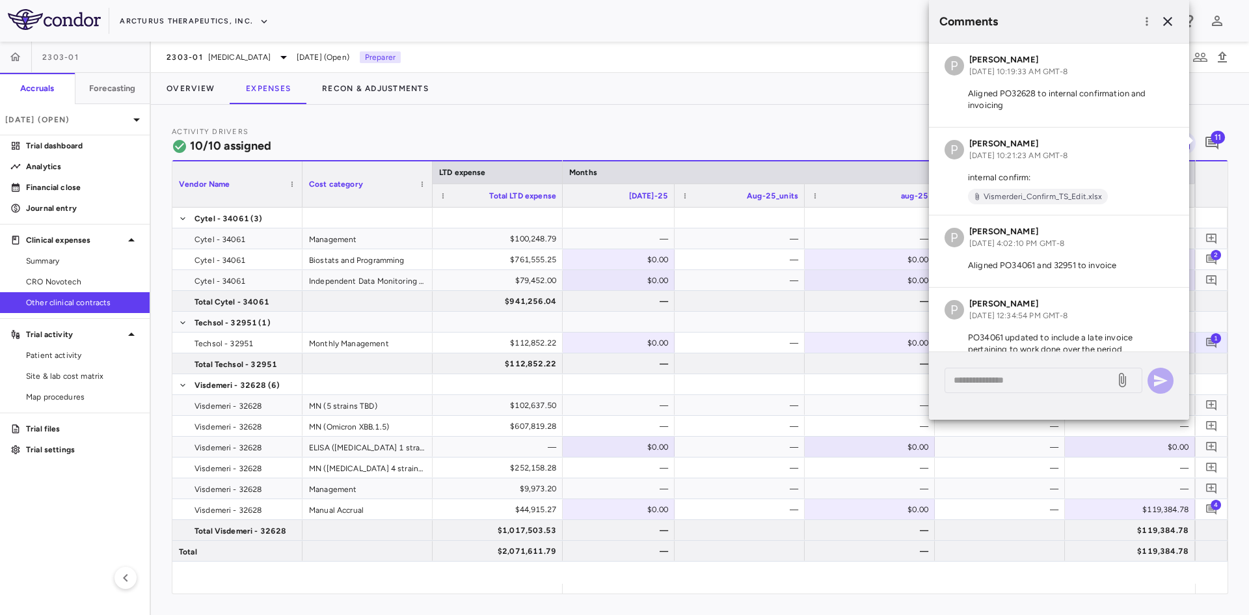
scroll to position [638, 0]
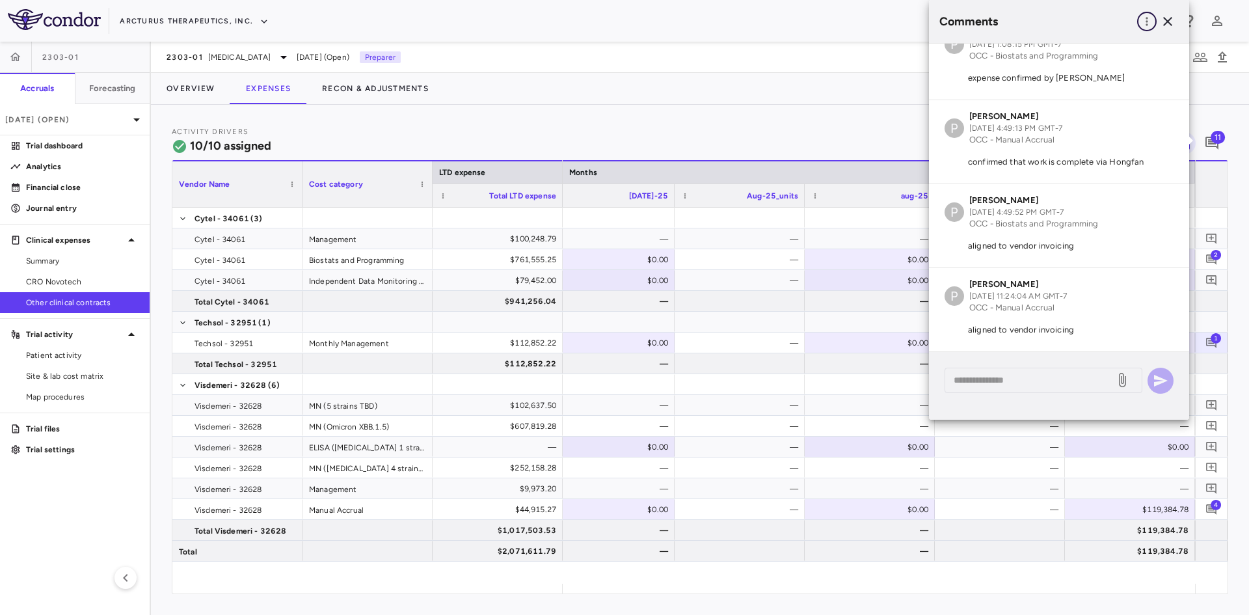
click at [1144, 21] on icon "button" at bounding box center [1146, 21] width 13 height 13
click at [1096, 51] on div "Show prior period comments" at bounding box center [1079, 47] width 153 height 23
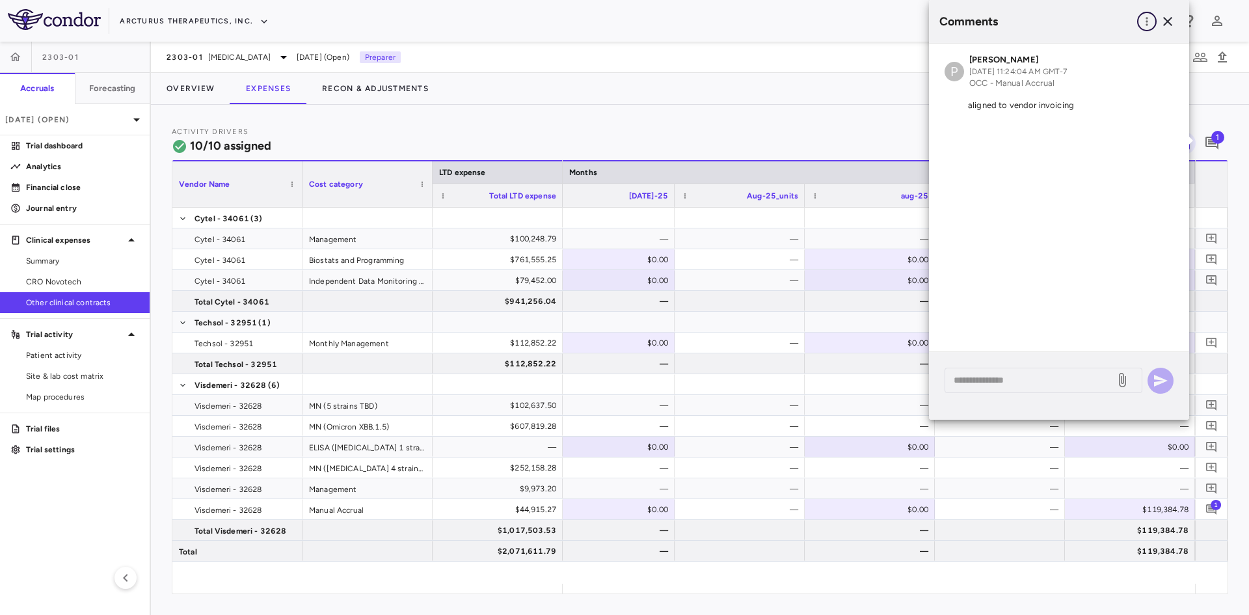
scroll to position [0, 0]
click at [1175, 21] on button "button" at bounding box center [1167, 21] width 22 height 22
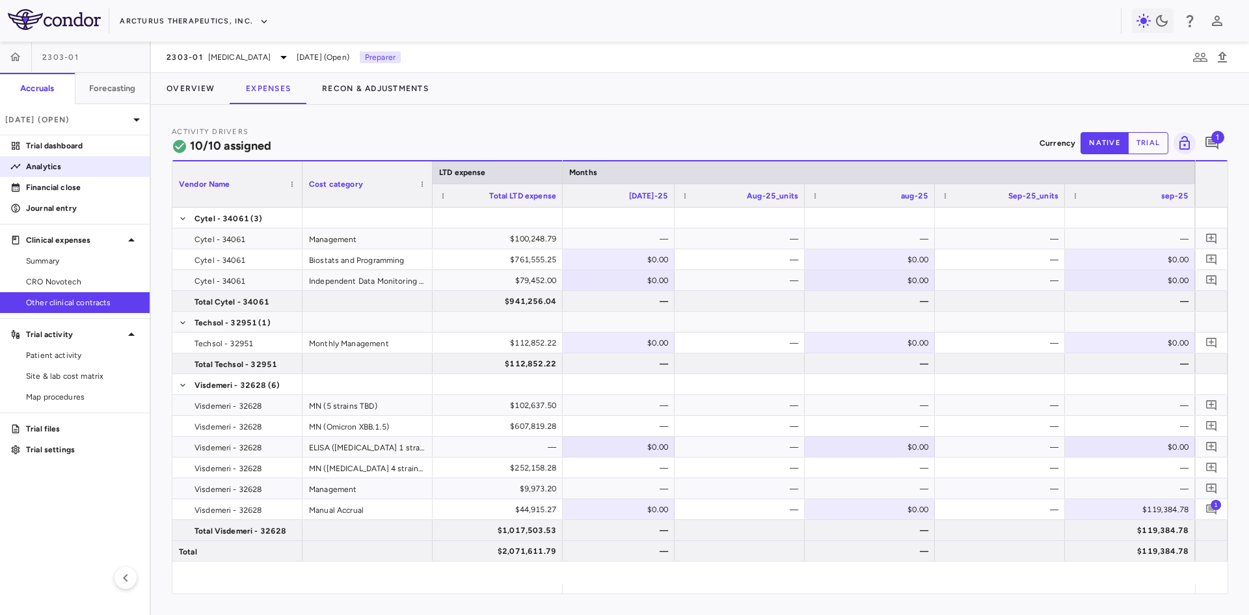
click at [63, 165] on p "Analytics" at bounding box center [82, 167] width 113 height 12
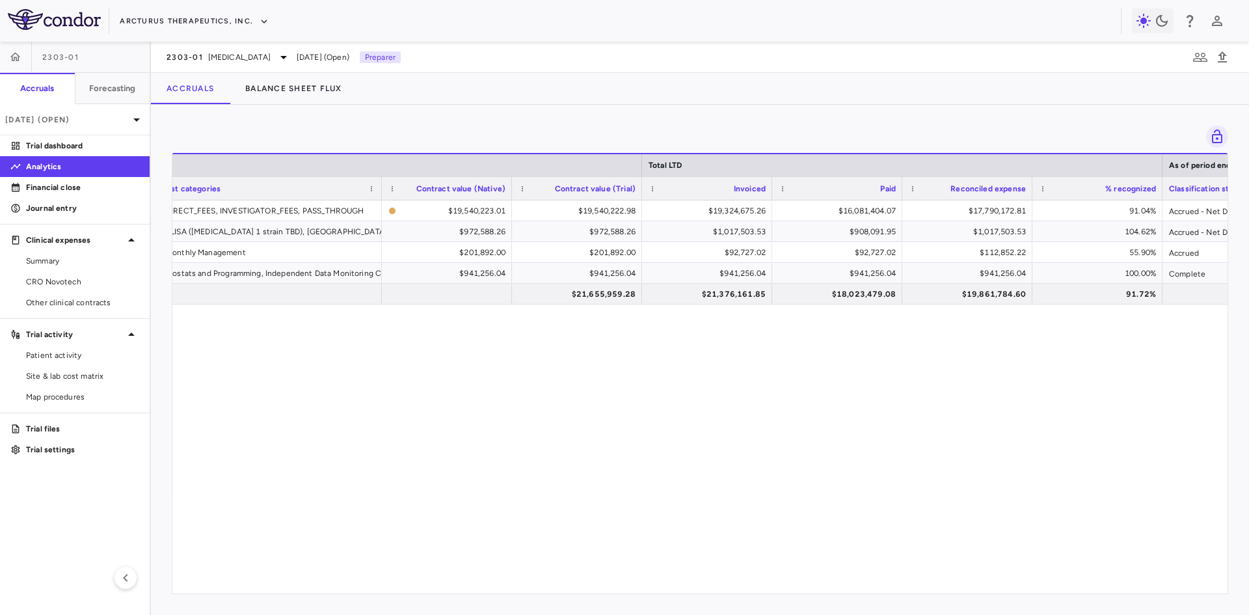
scroll to position [0, 479]
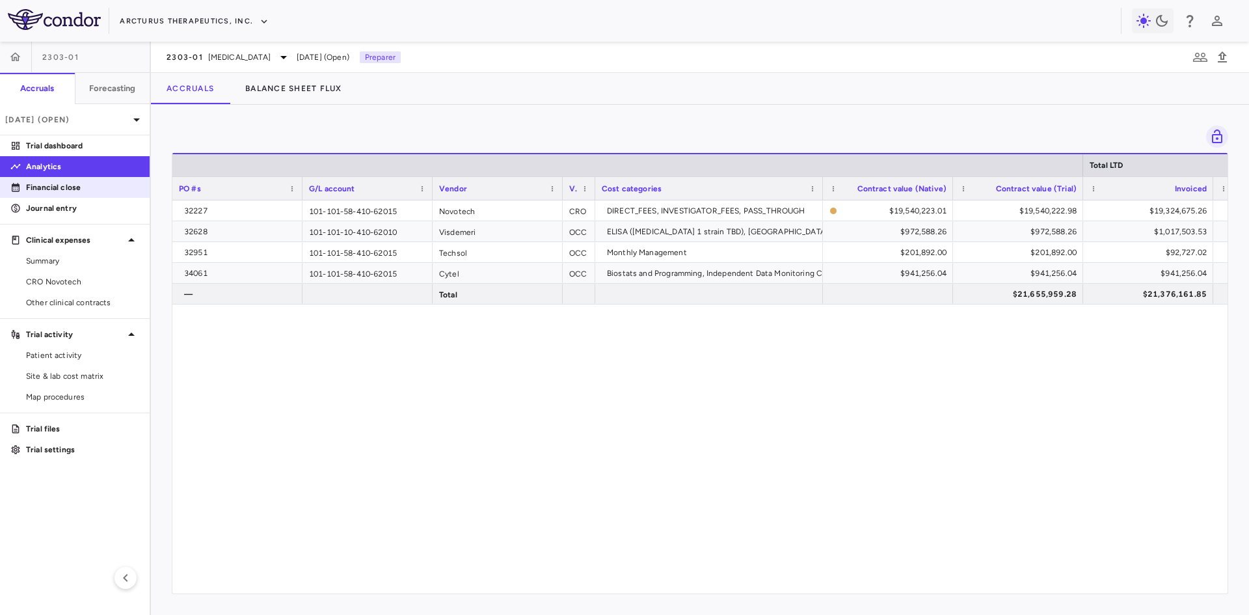
click at [60, 189] on p "Financial close" at bounding box center [82, 187] width 113 height 12
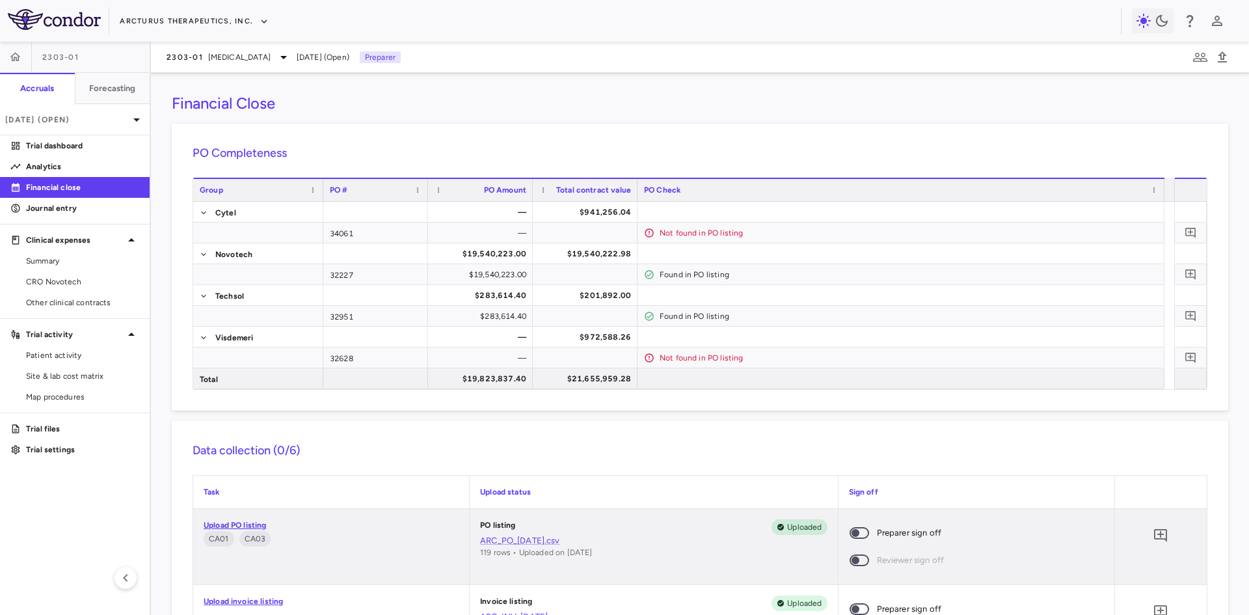
scroll to position [870, 0]
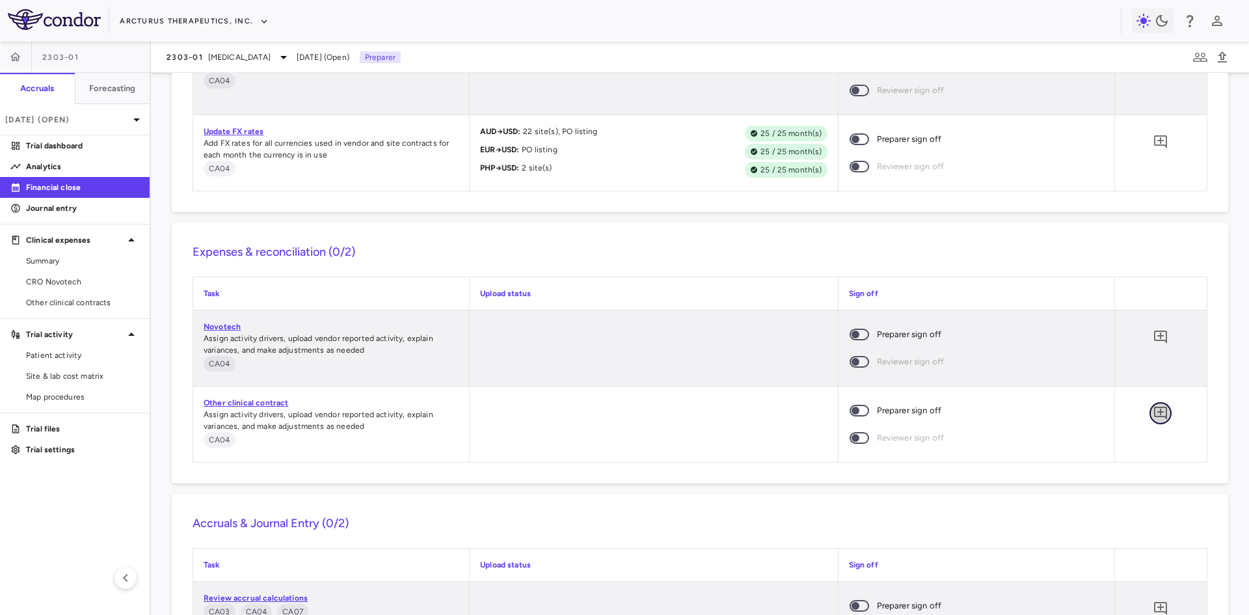
click at [1154, 407] on icon "Add comment" at bounding box center [1160, 412] width 13 height 13
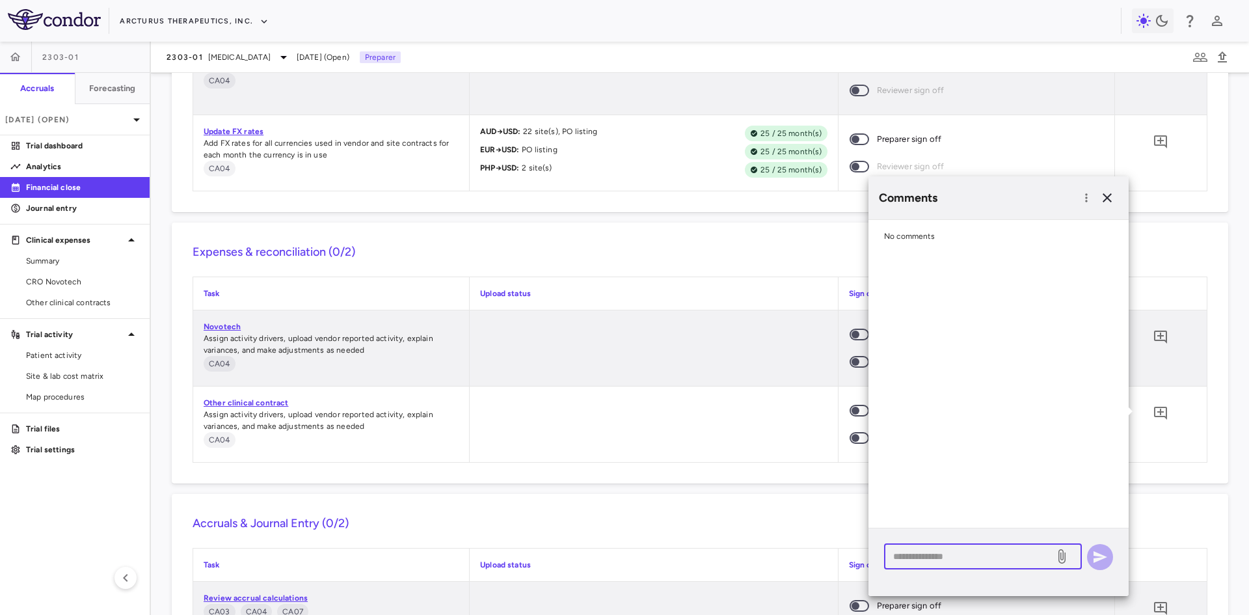
click at [941, 559] on textarea at bounding box center [969, 556] width 152 height 14
type textarea "**********"
click at [1098, 558] on icon "button" at bounding box center [1100, 557] width 14 height 12
click at [1106, 197] on icon "button" at bounding box center [1106, 197] width 9 height 9
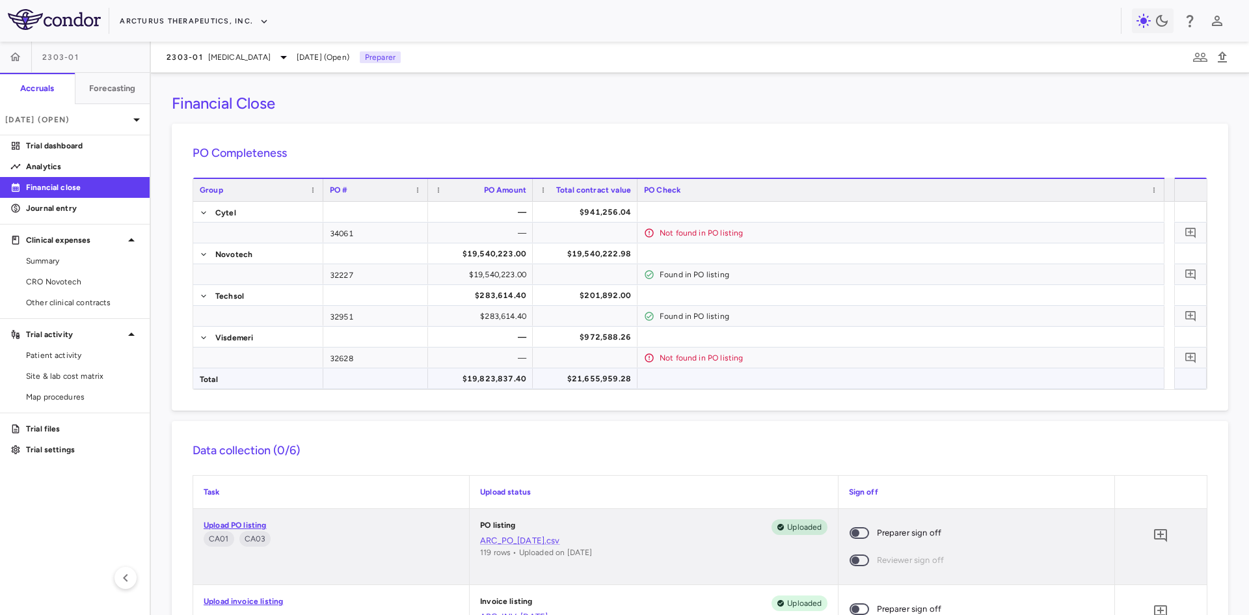
scroll to position [65, 0]
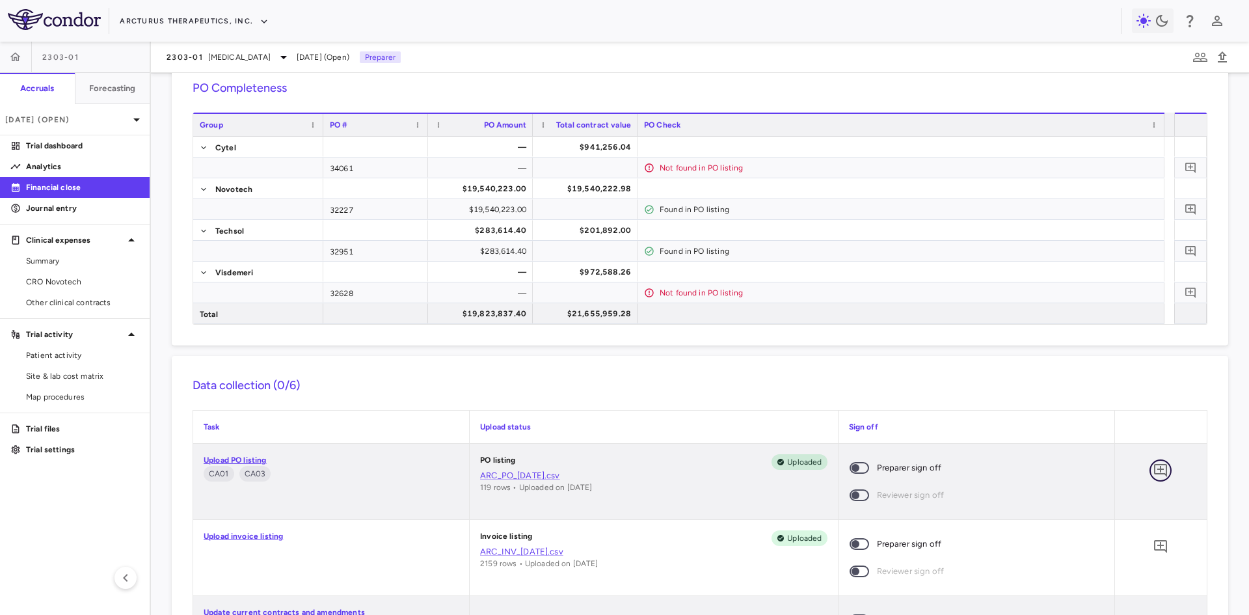
click at [1152, 469] on icon "Add comment" at bounding box center [1160, 470] width 16 height 16
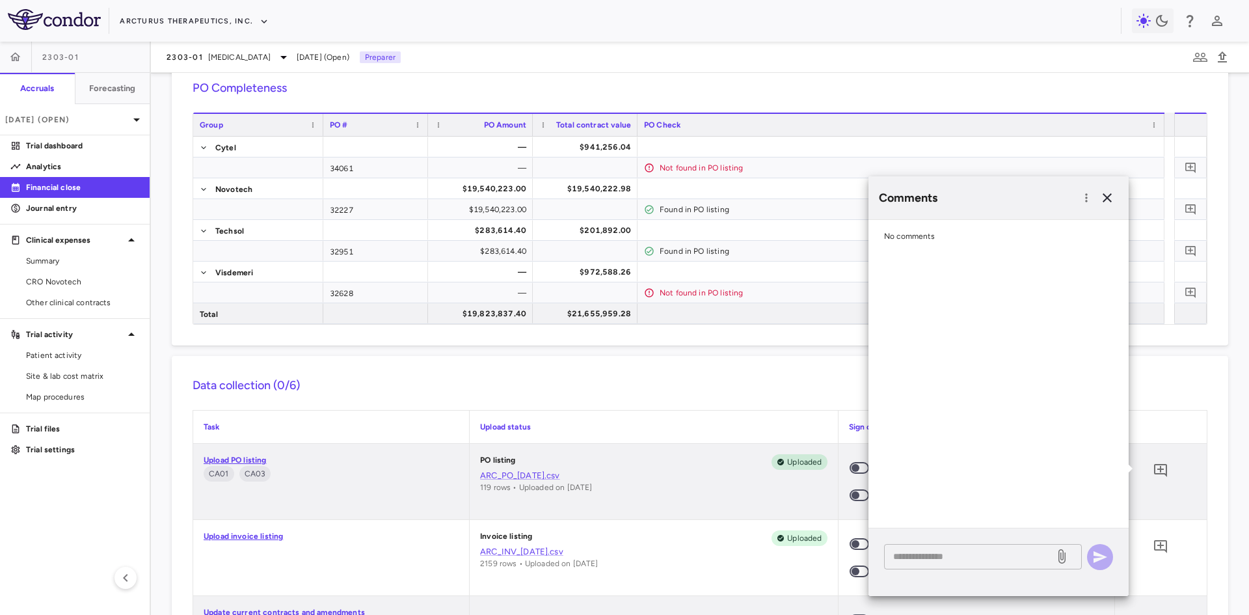
click at [939, 553] on textarea at bounding box center [969, 556] width 152 height 14
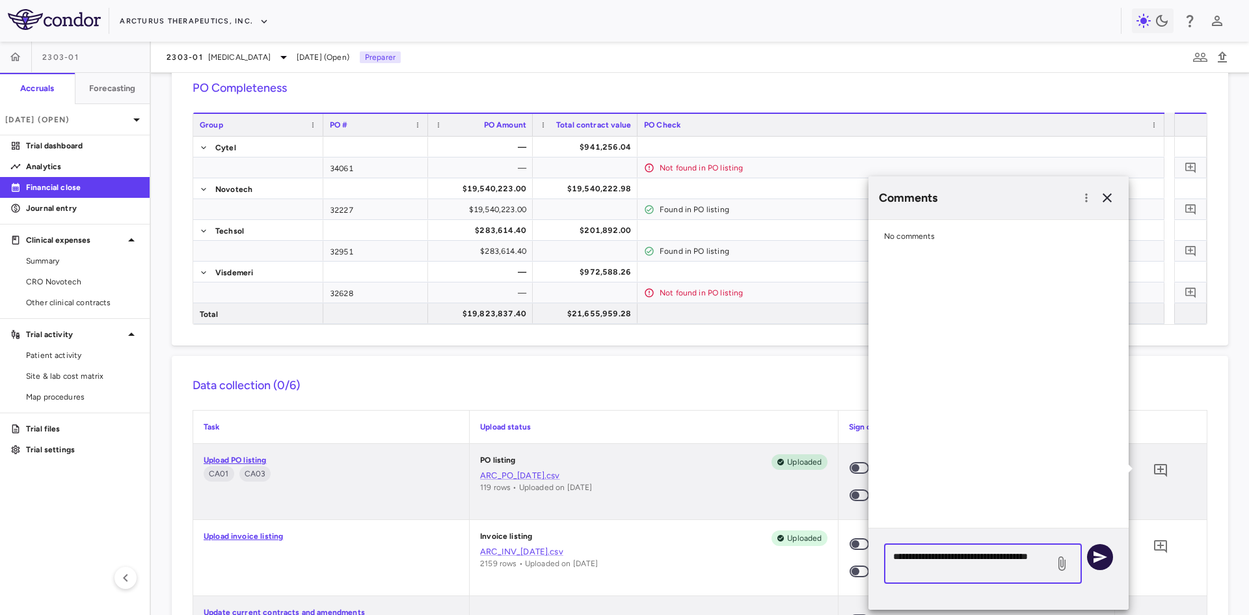
type textarea "**********"
click at [1104, 552] on icon "button" at bounding box center [1100, 557] width 16 height 16
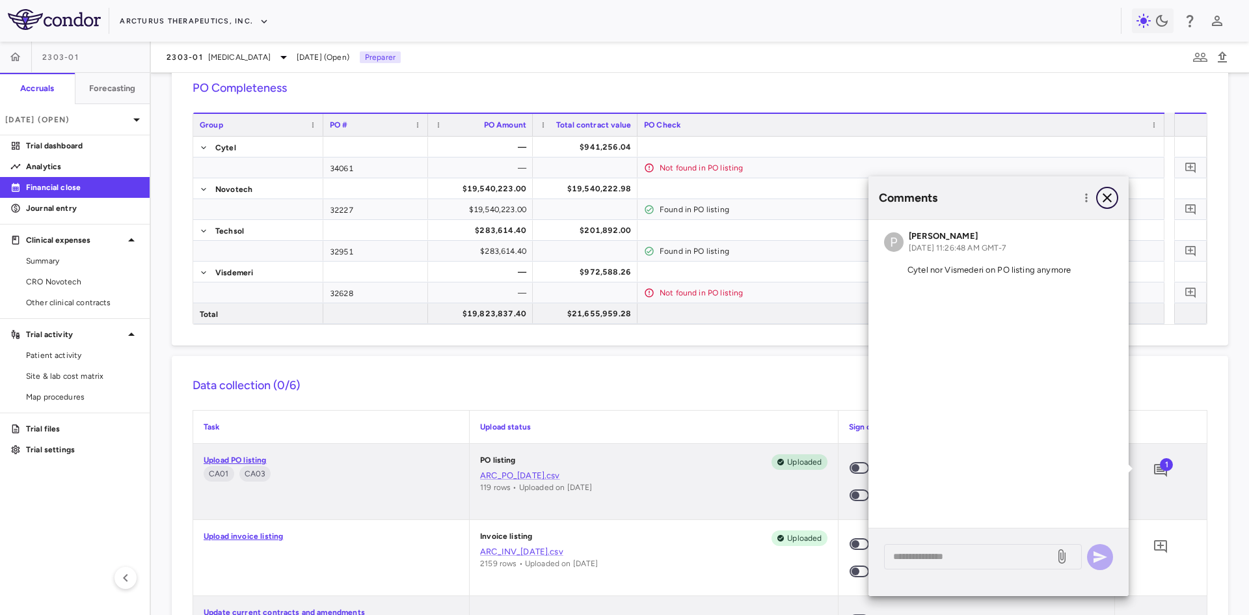
click at [1110, 200] on icon "button" at bounding box center [1107, 198] width 16 height 16
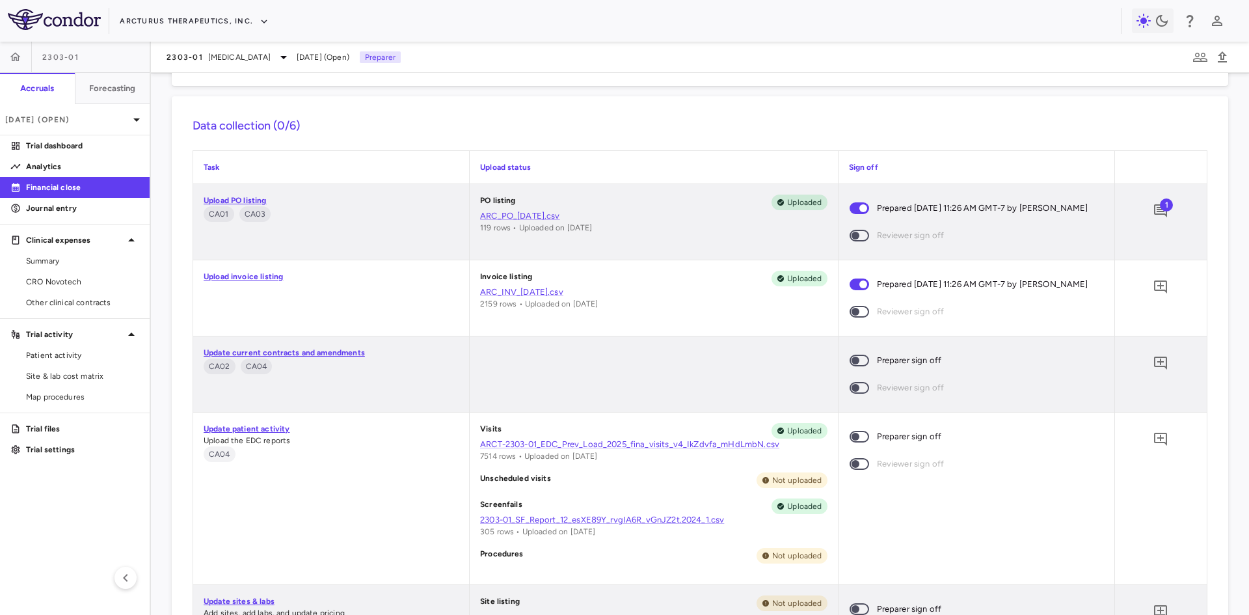
scroll to position [325, 0]
click at [77, 351] on span "Patient activity" at bounding box center [82, 355] width 113 height 12
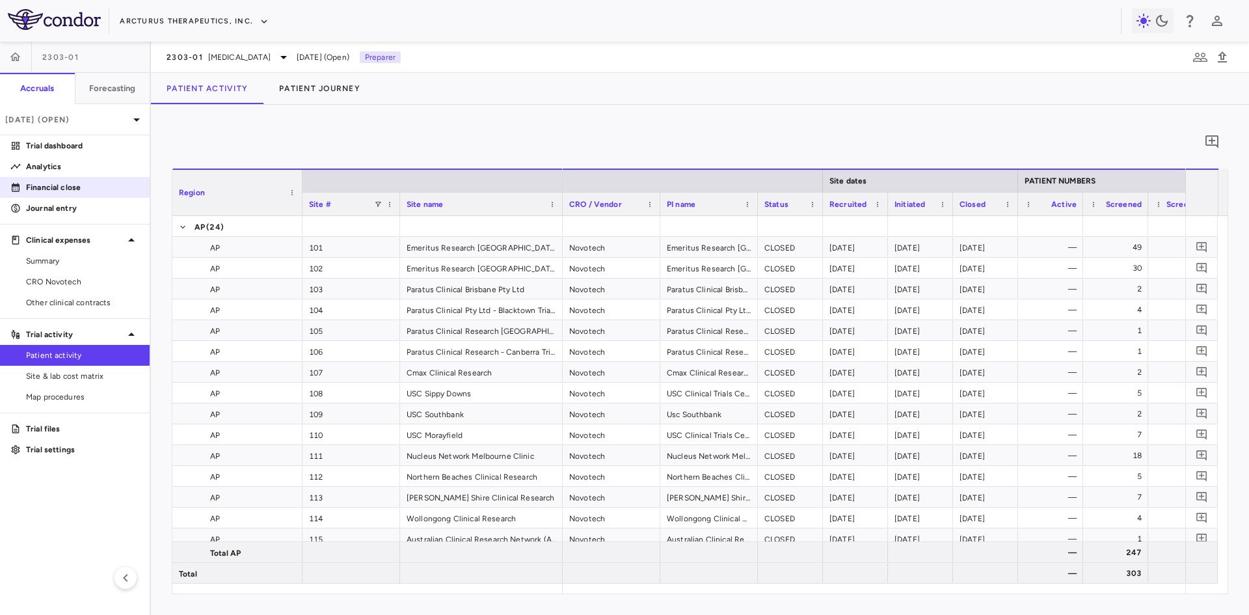
drag, startPoint x: 64, startPoint y: 146, endPoint x: 142, endPoint y: 186, distance: 87.3
click at [64, 145] on p "Trial dashboard" at bounding box center [82, 146] width 113 height 12
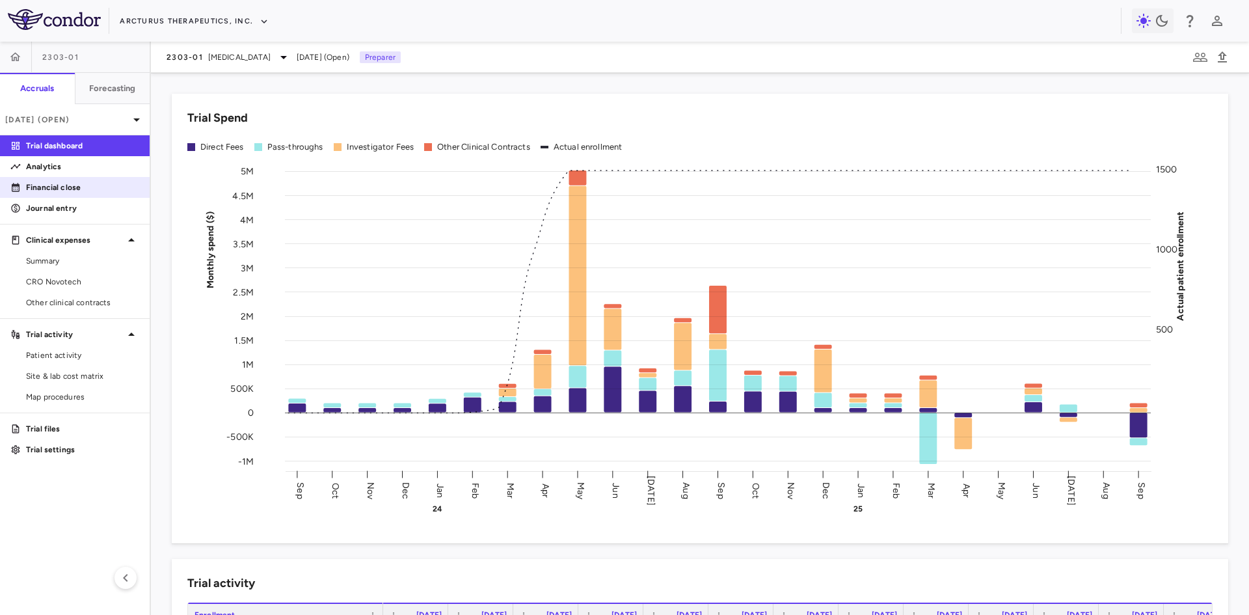
click at [70, 185] on p "Financial close" at bounding box center [82, 187] width 113 height 12
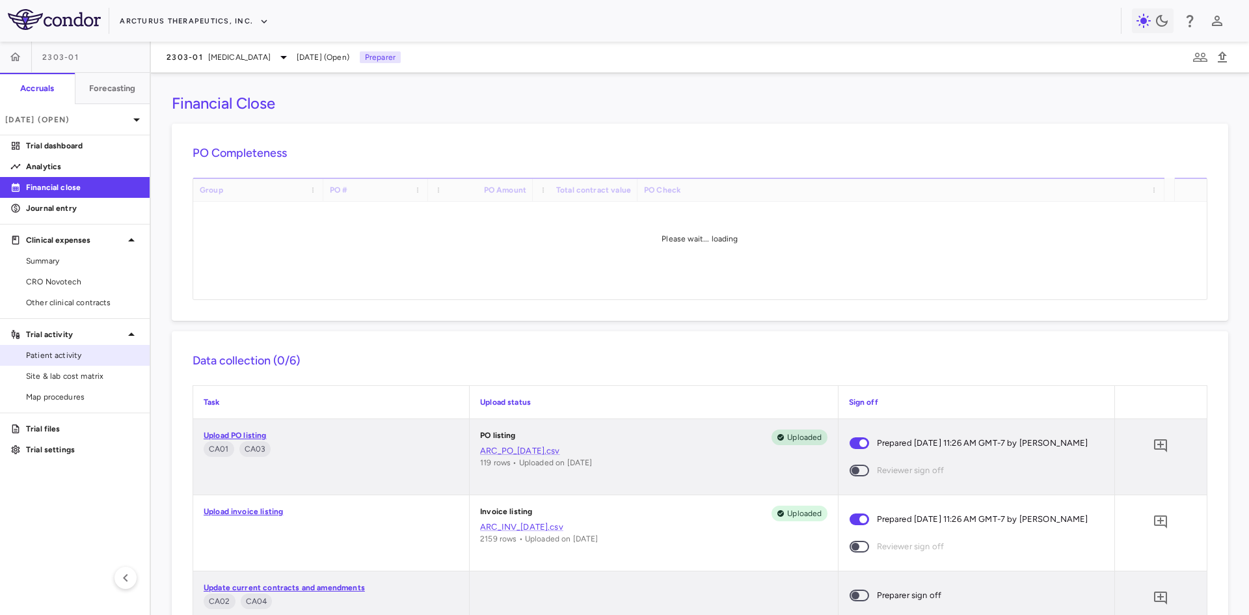
click at [65, 358] on span "Patient activity" at bounding box center [82, 355] width 113 height 12
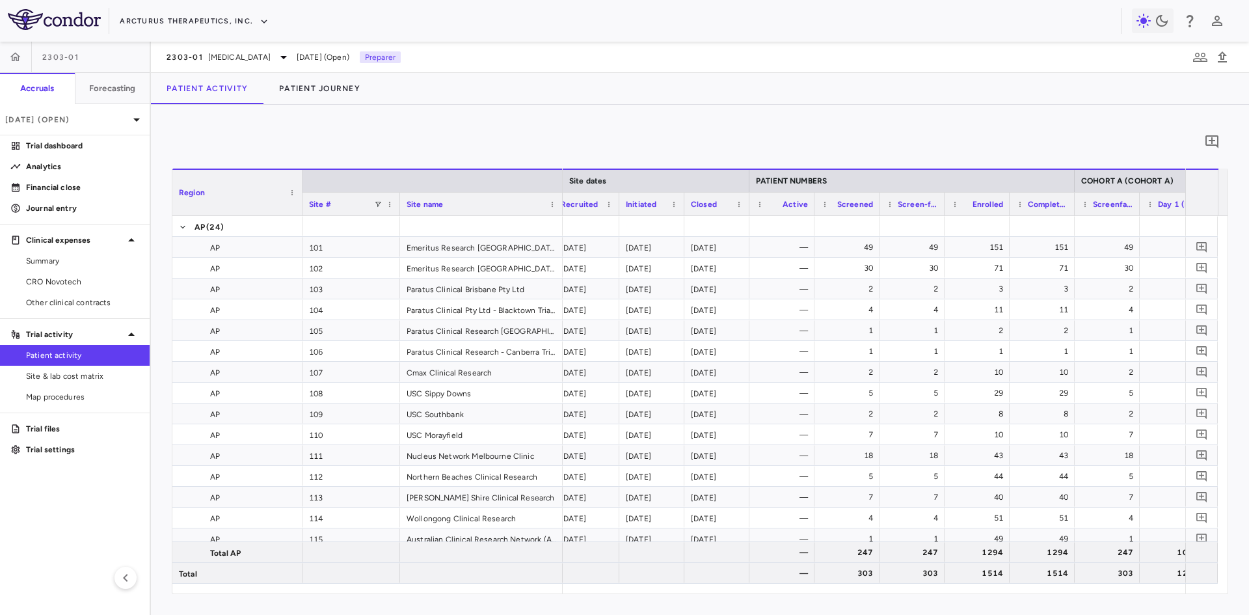
scroll to position [0, 300]
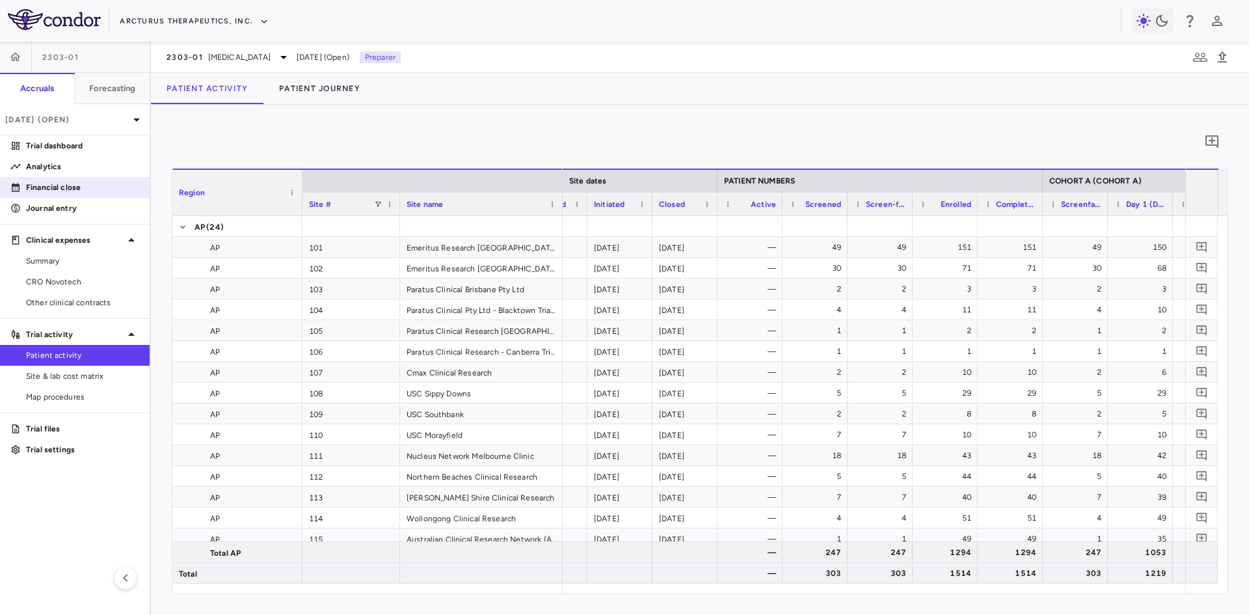
click at [62, 183] on p "Financial close" at bounding box center [82, 187] width 113 height 12
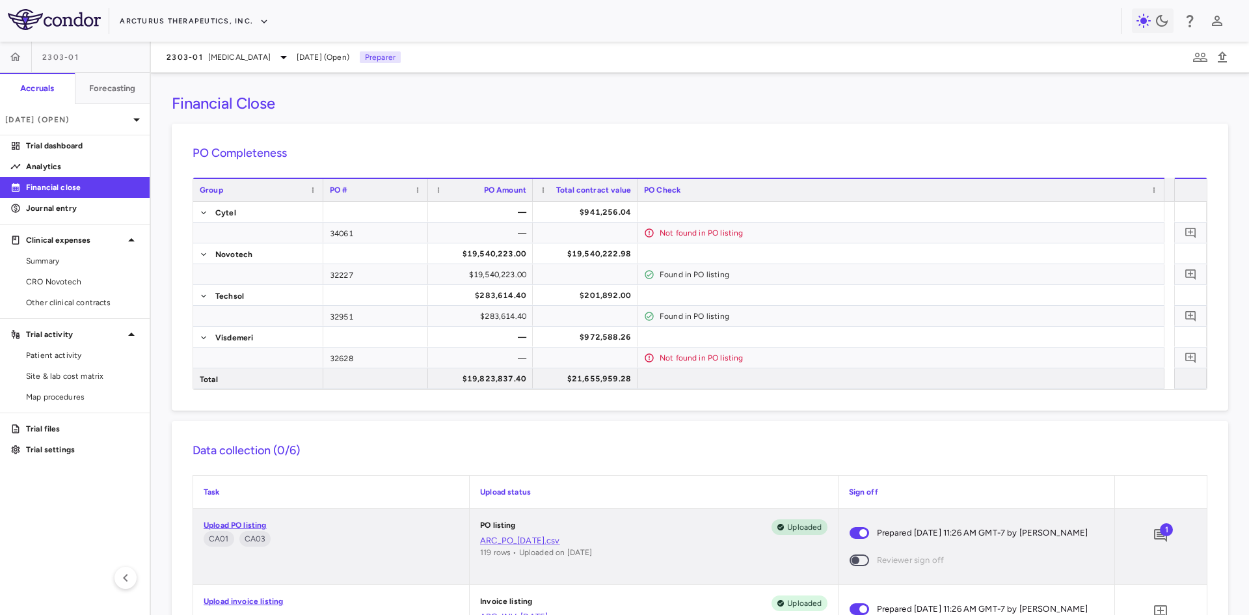
scroll to position [325, 0]
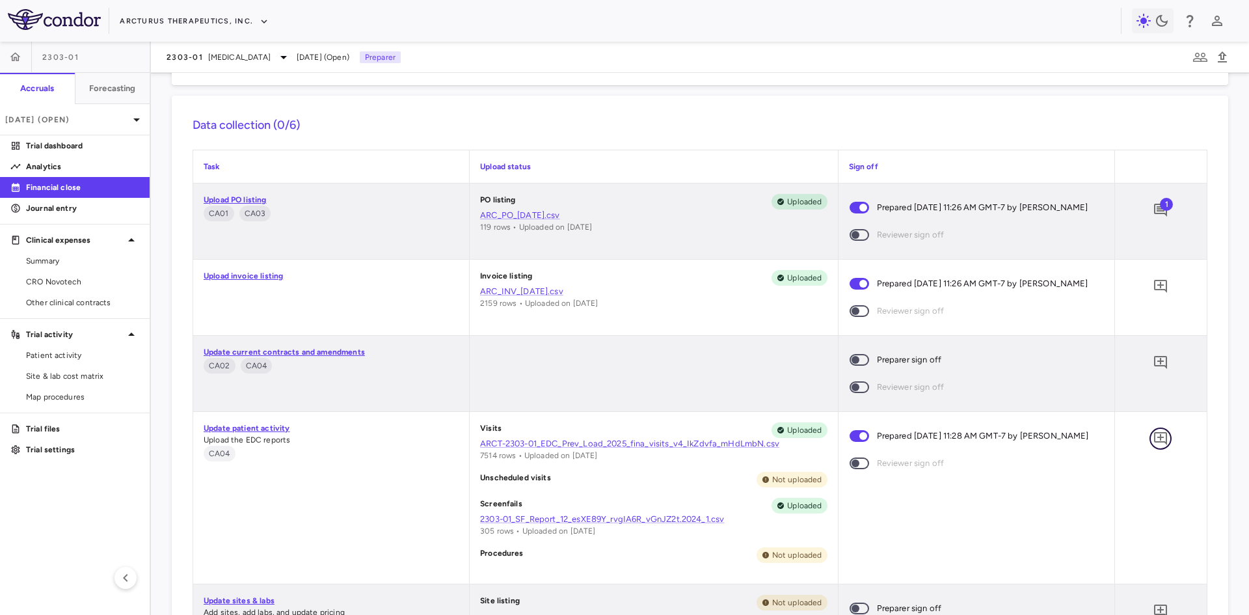
click at [1154, 437] on icon "Add comment" at bounding box center [1160, 438] width 13 height 13
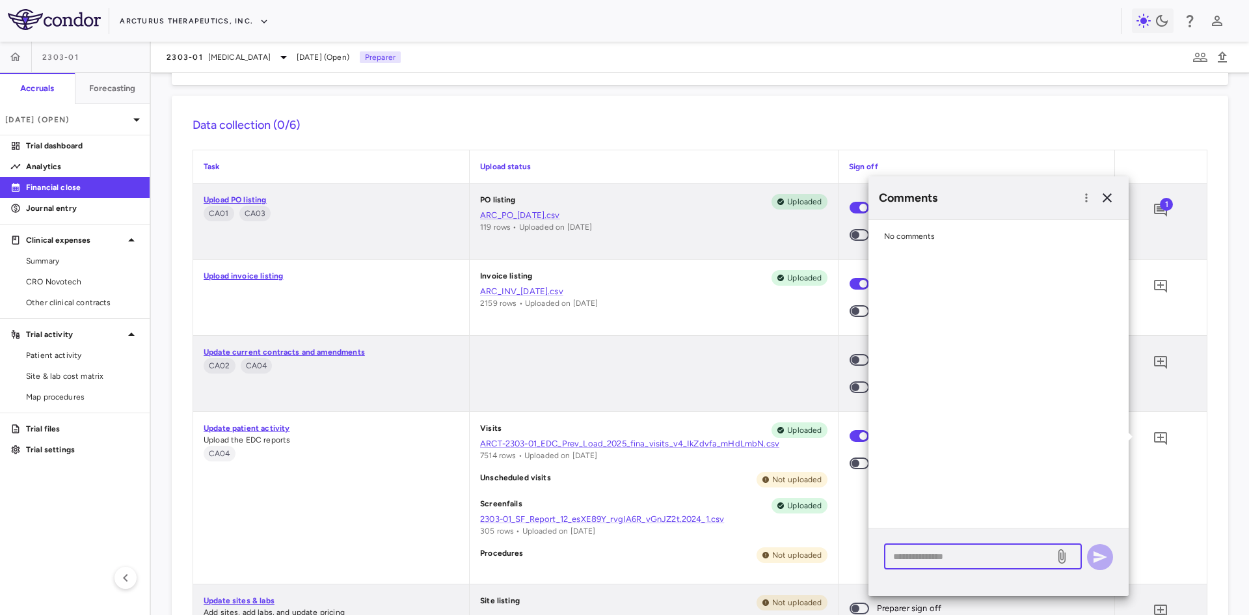
click at [973, 562] on textarea at bounding box center [969, 556] width 152 height 14
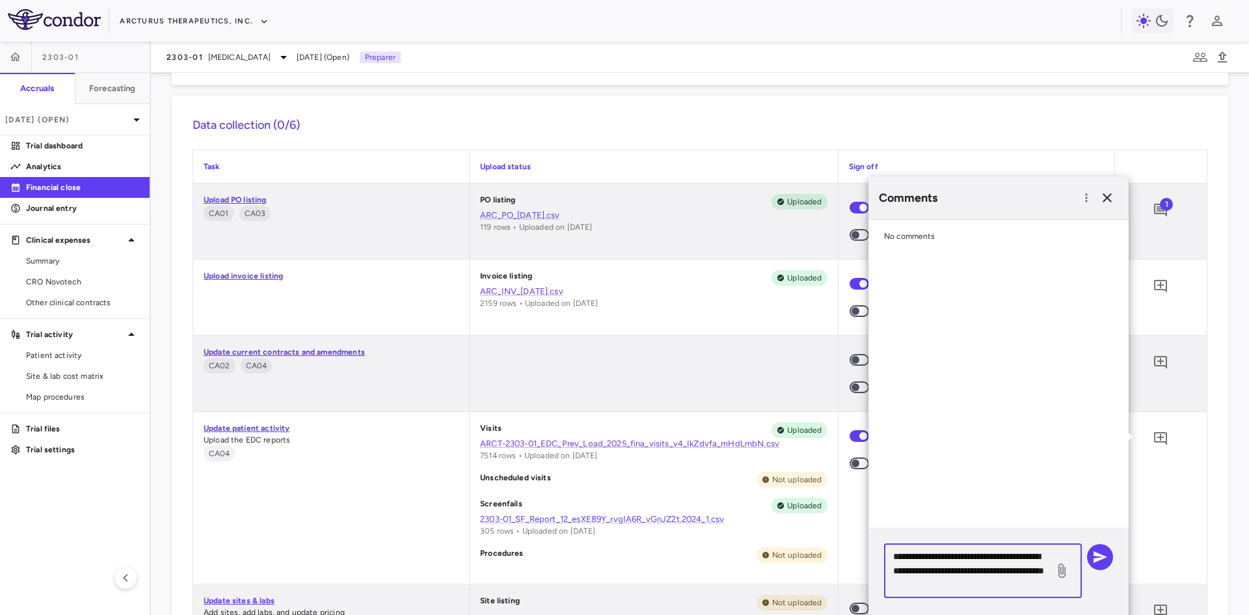
click at [1000, 587] on textarea "**********" at bounding box center [969, 570] width 152 height 43
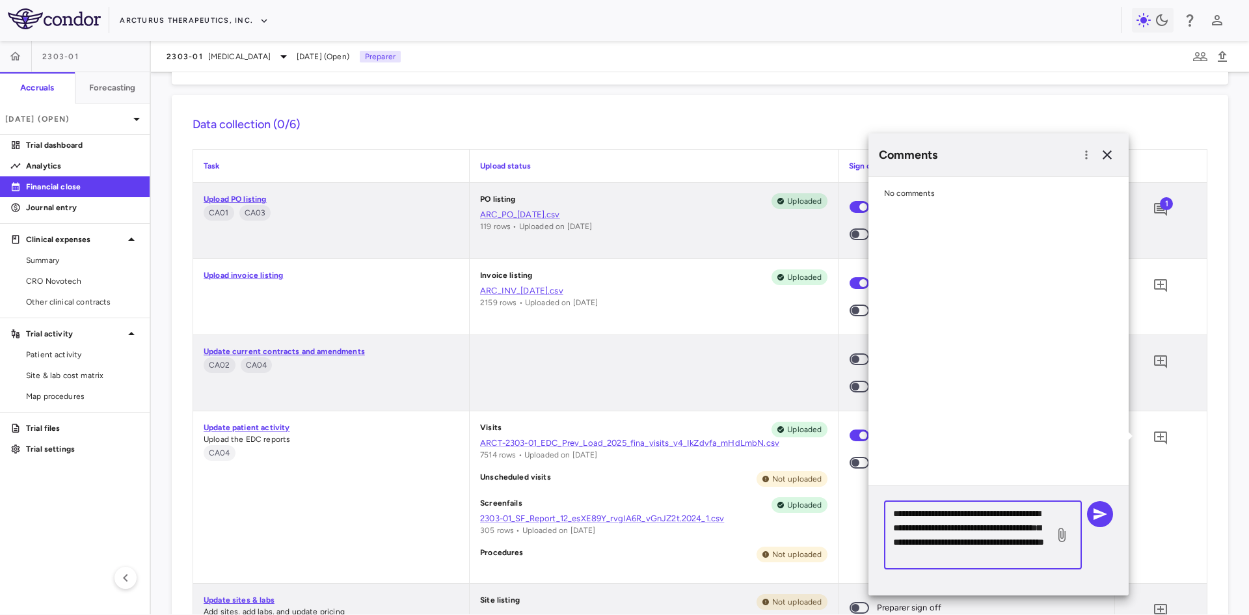
scroll to position [0, 0]
type textarea "**********"
click at [1101, 512] on icon "button" at bounding box center [1100, 515] width 14 height 12
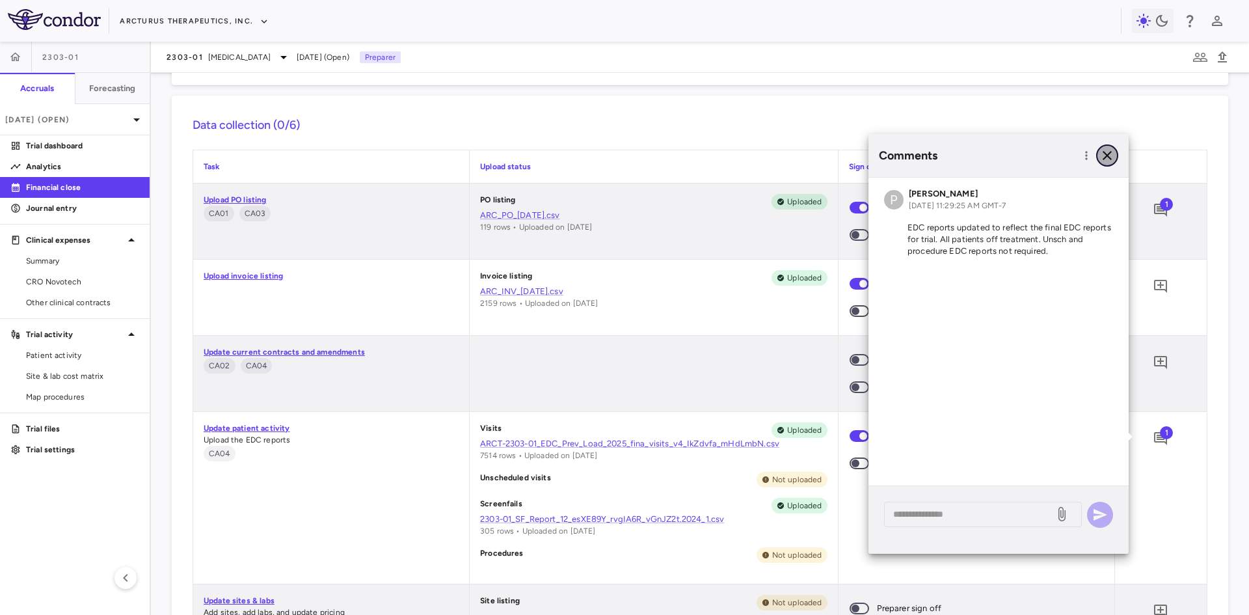
click at [1107, 159] on icon "button" at bounding box center [1107, 156] width 16 height 16
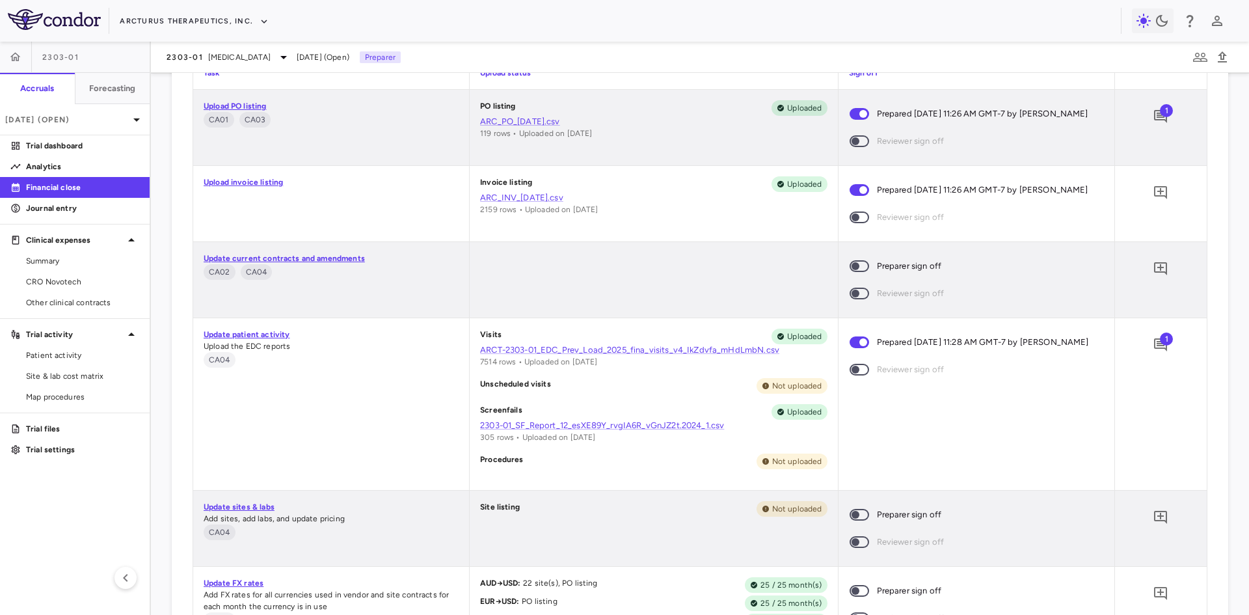
scroll to position [520, 0]
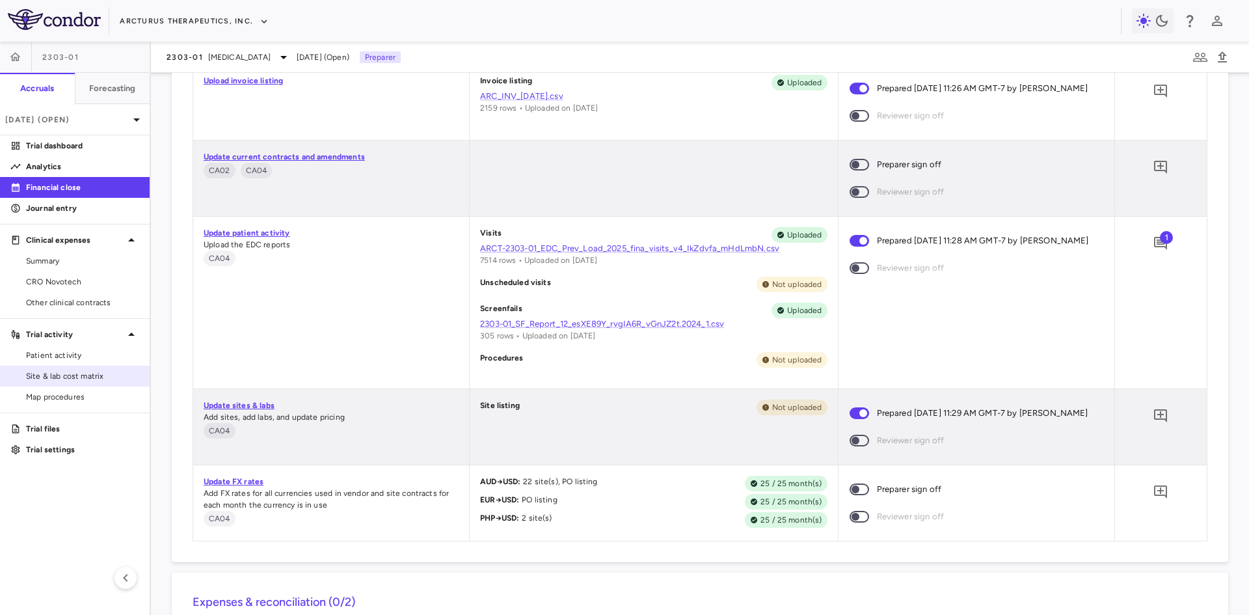
click at [74, 375] on span "Site & lab cost matrix" at bounding box center [82, 376] width 113 height 12
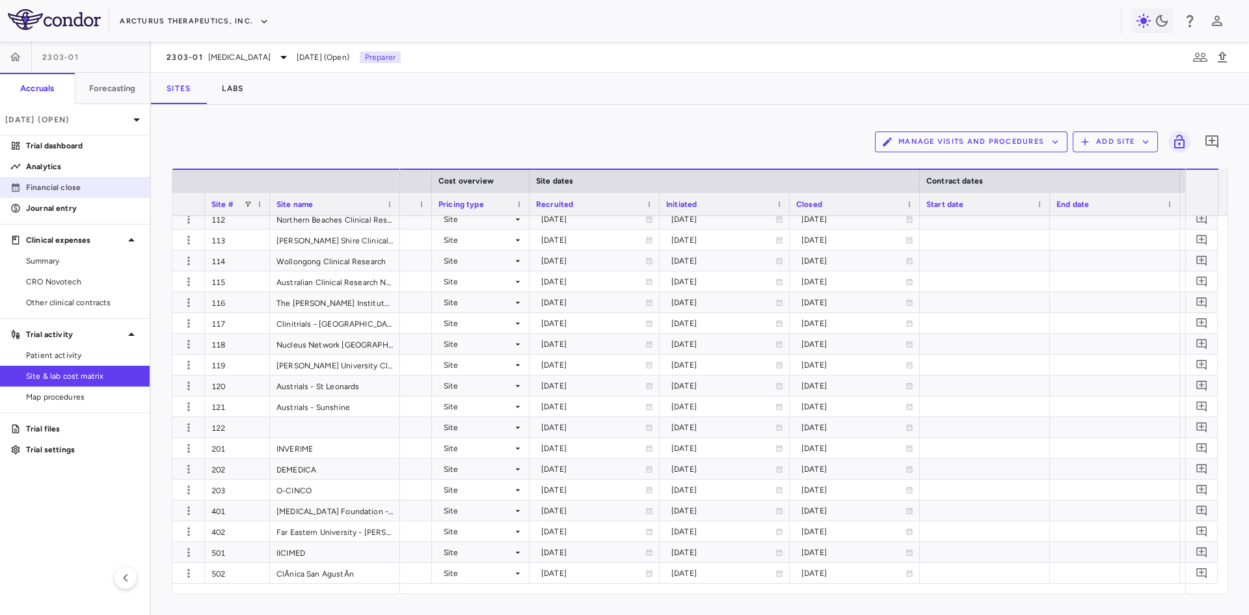
click at [59, 190] on p "Financial close" at bounding box center [82, 187] width 113 height 12
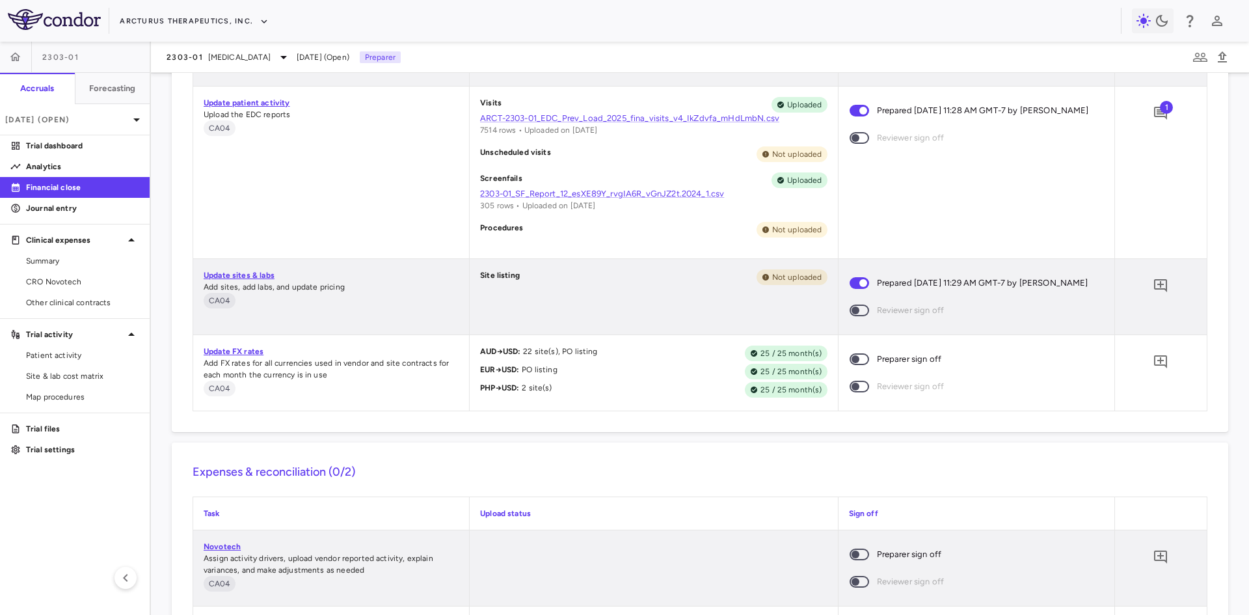
scroll to position [715, 0]
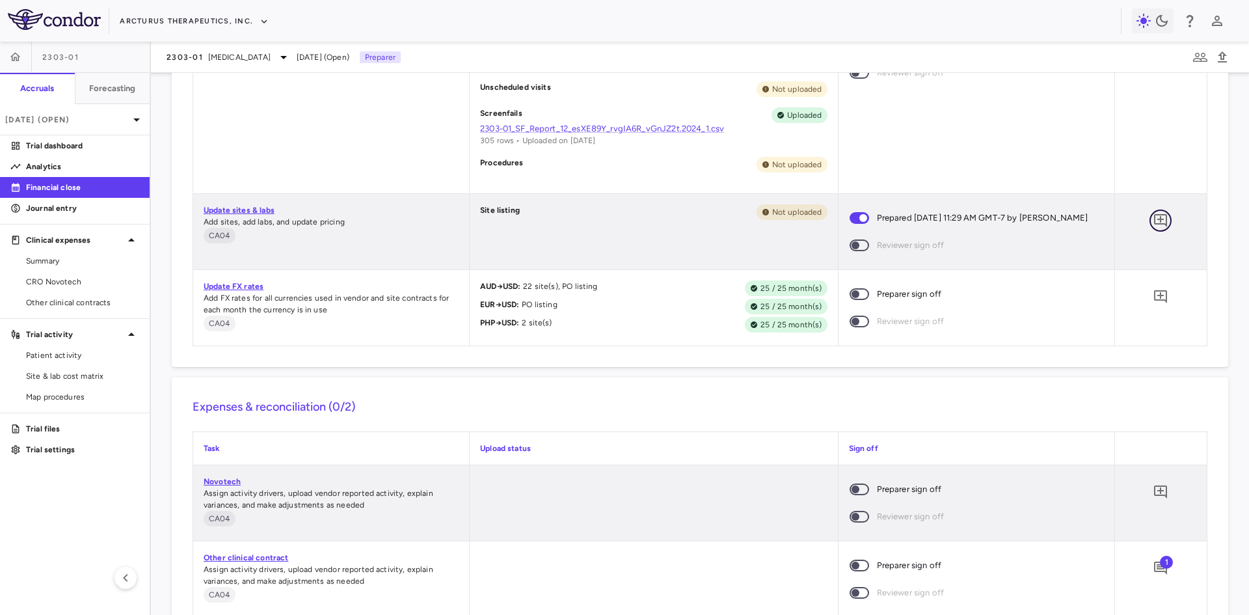
click at [1154, 219] on icon "Add comment" at bounding box center [1160, 220] width 13 height 13
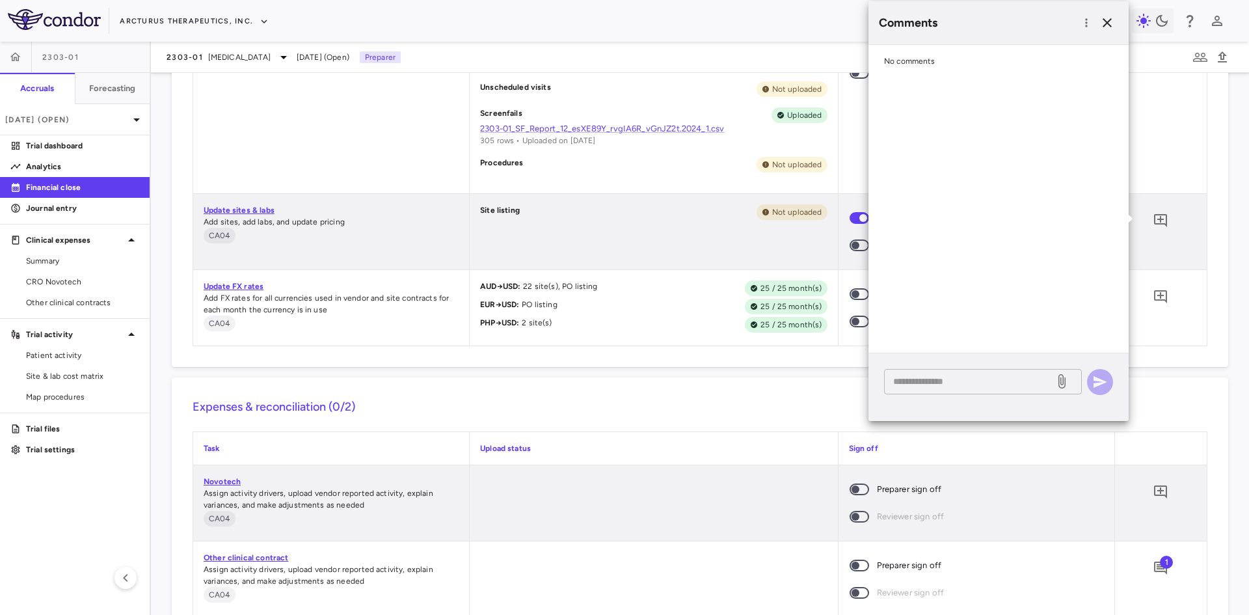
click at [983, 391] on div "* ​" at bounding box center [983, 381] width 198 height 25
type textarea "**********"
click at [1104, 379] on icon "button" at bounding box center [1100, 382] width 16 height 16
click at [1106, 25] on icon "button" at bounding box center [1107, 23] width 16 height 16
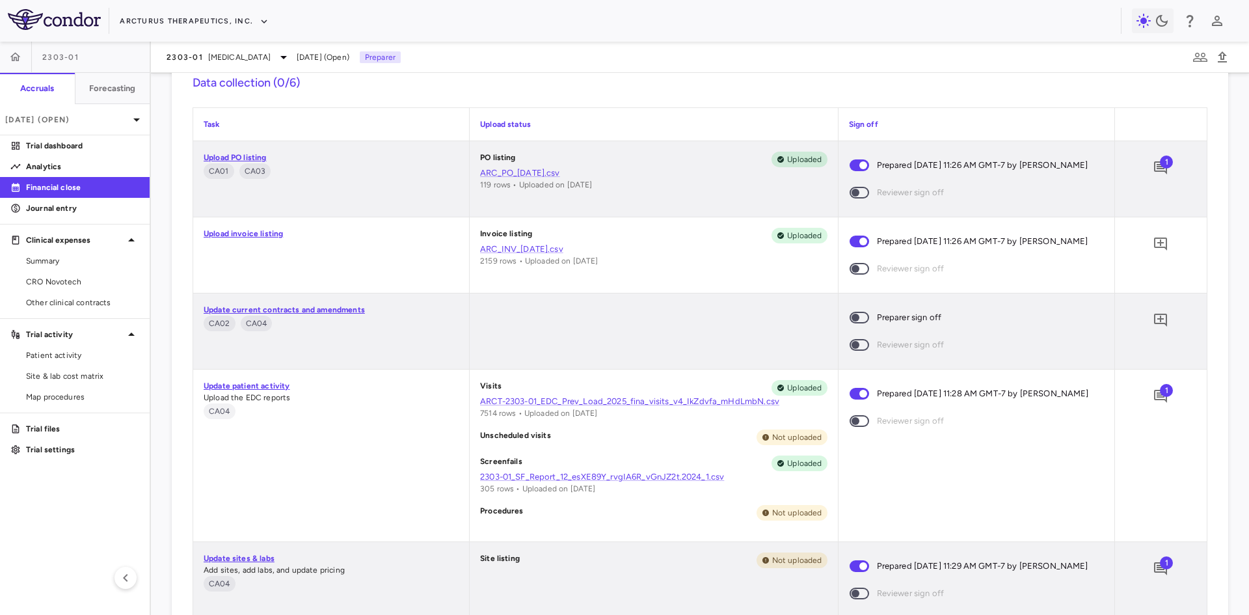
scroll to position [0, 0]
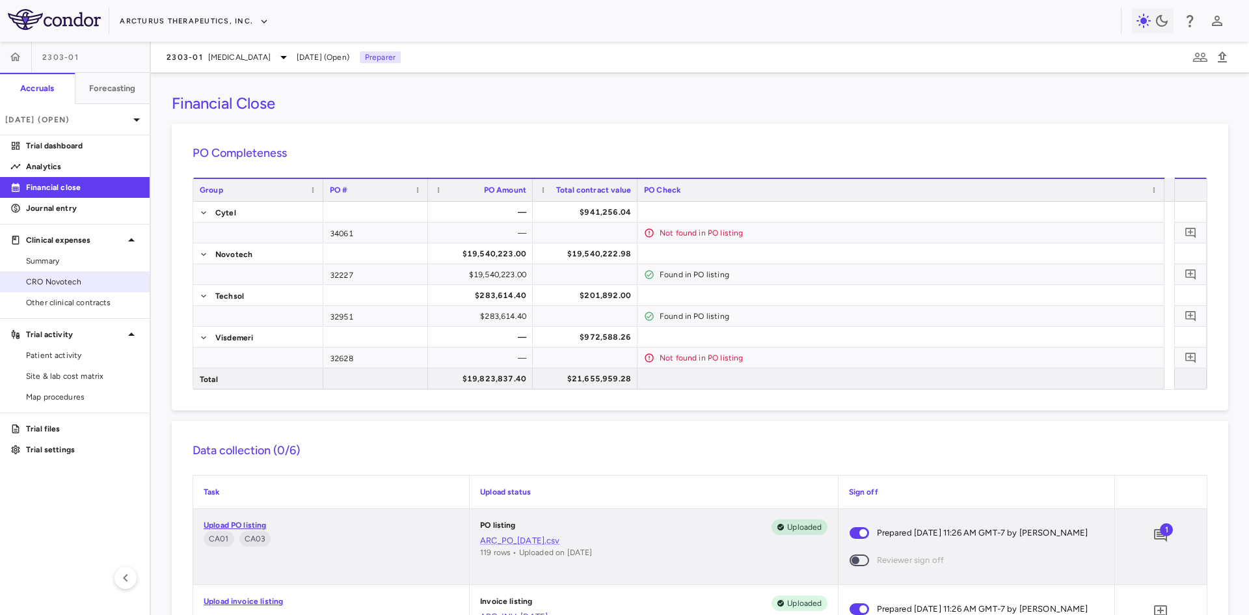
click at [92, 280] on span "CRO Novotech" at bounding box center [82, 282] width 113 height 12
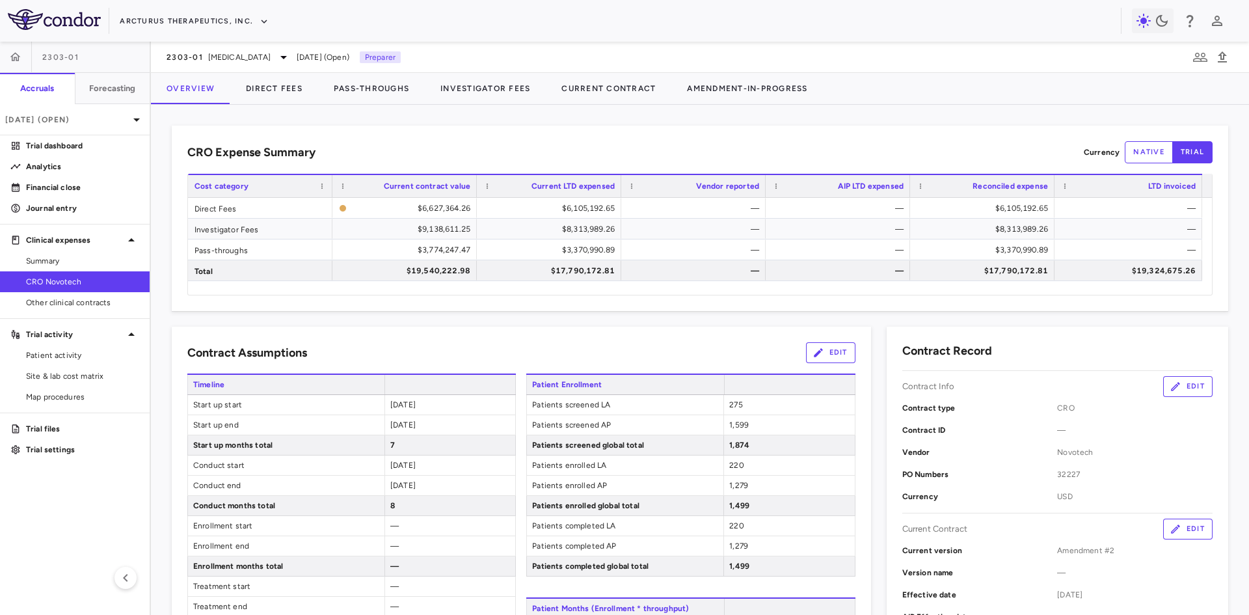
click at [68, 282] on span "CRO Novotech" at bounding box center [82, 282] width 113 height 12
click at [200, 16] on button "Arcturus Therapeutics, Inc." at bounding box center [194, 21] width 149 height 21
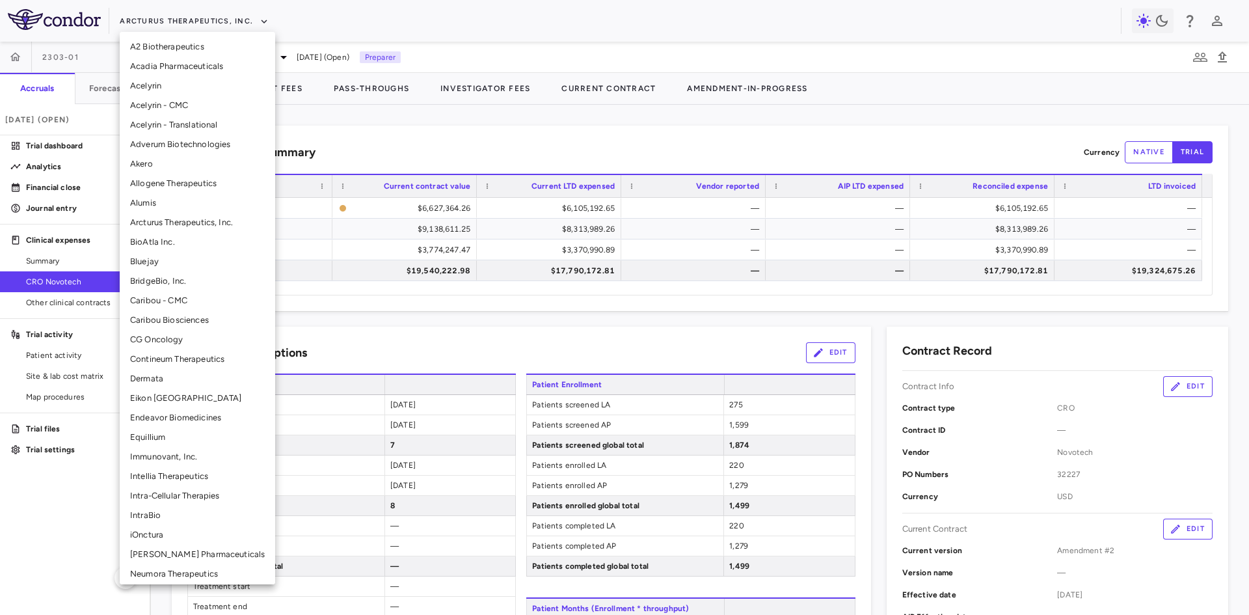
click at [182, 179] on li "Allogene Therapeutics" at bounding box center [197, 184] width 155 height 20
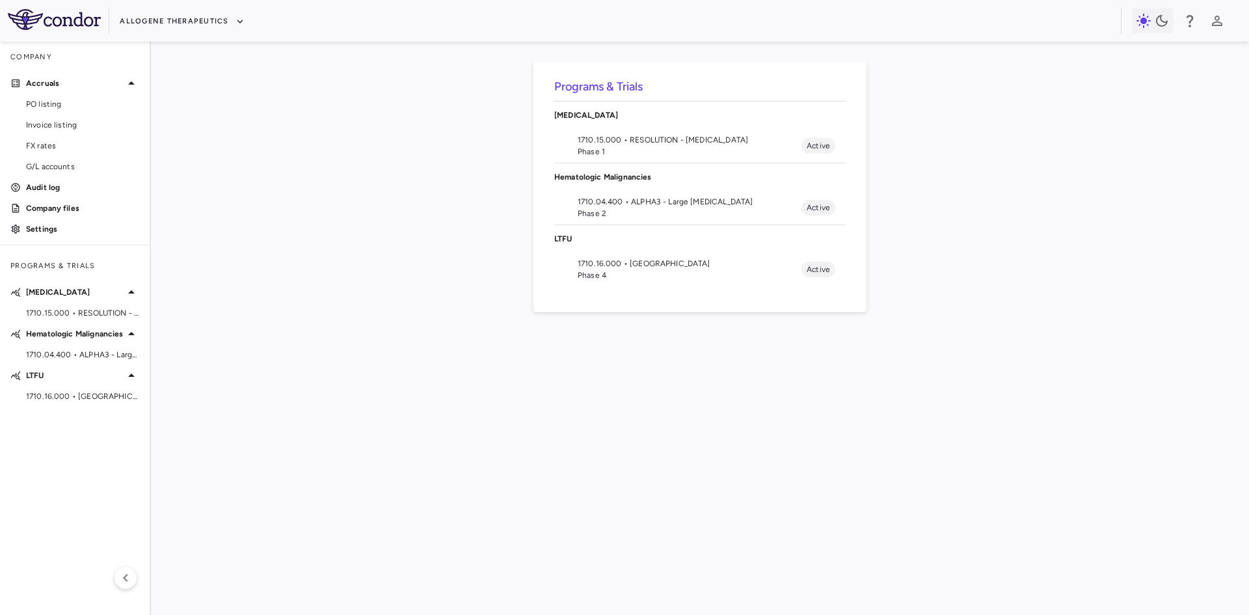
click at [656, 206] on span "1710.04.400 • ALPHA3 - Large B Cell Lymphoma" at bounding box center [689, 202] width 224 height 12
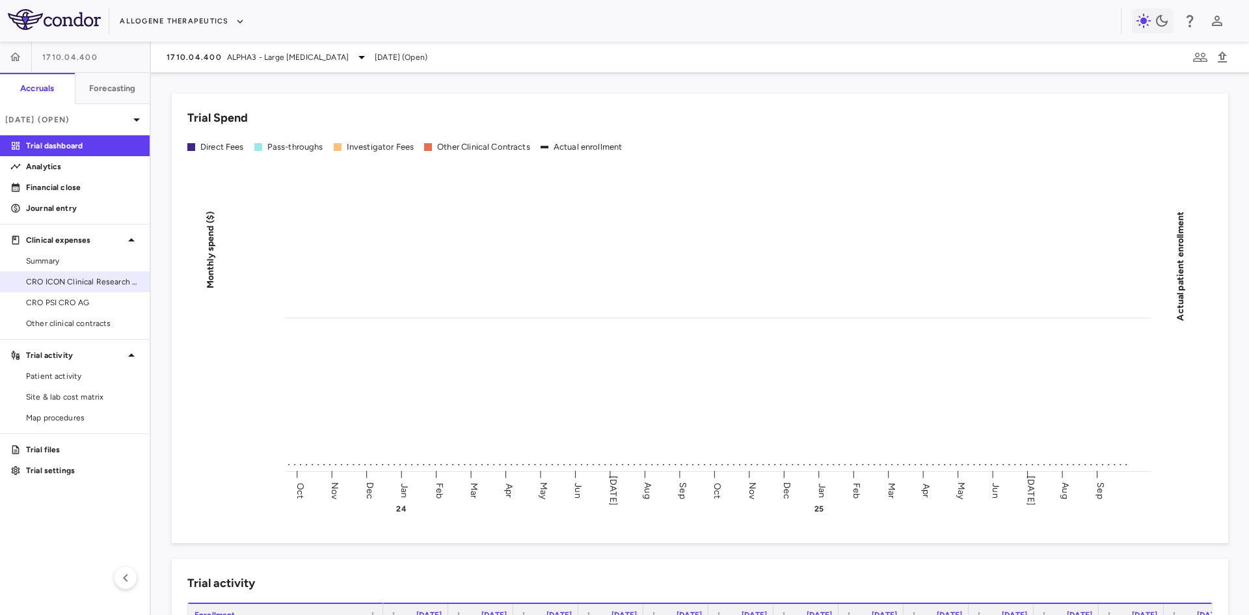
click at [94, 279] on span "CRO ICON Clinical Research Limited" at bounding box center [82, 282] width 113 height 12
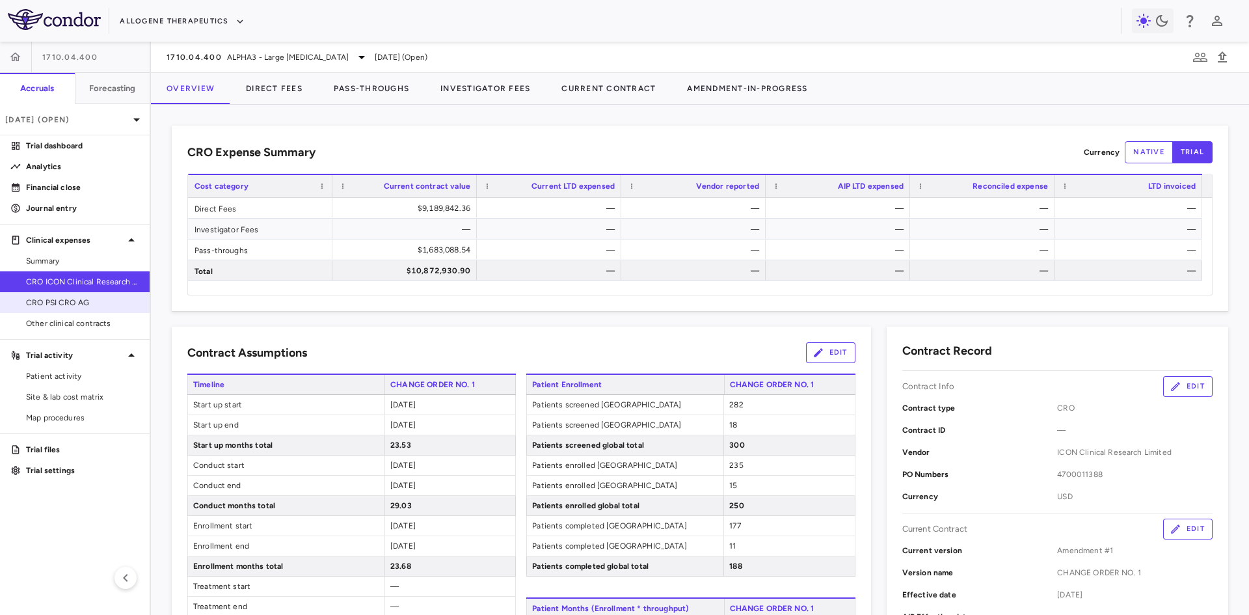
click at [81, 300] on span "CRO PSI CRO AG" at bounding box center [82, 303] width 113 height 12
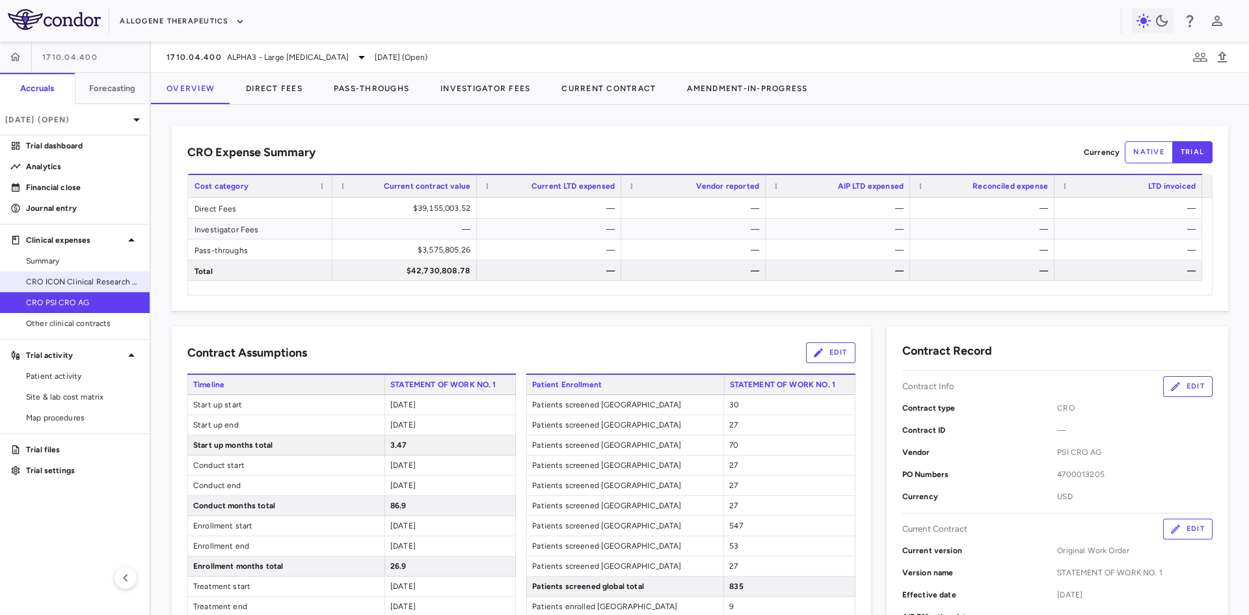
click at [108, 280] on span "CRO ICON Clinical Research Limited" at bounding box center [82, 282] width 113 height 12
